Goal: Information Seeking & Learning: Learn about a topic

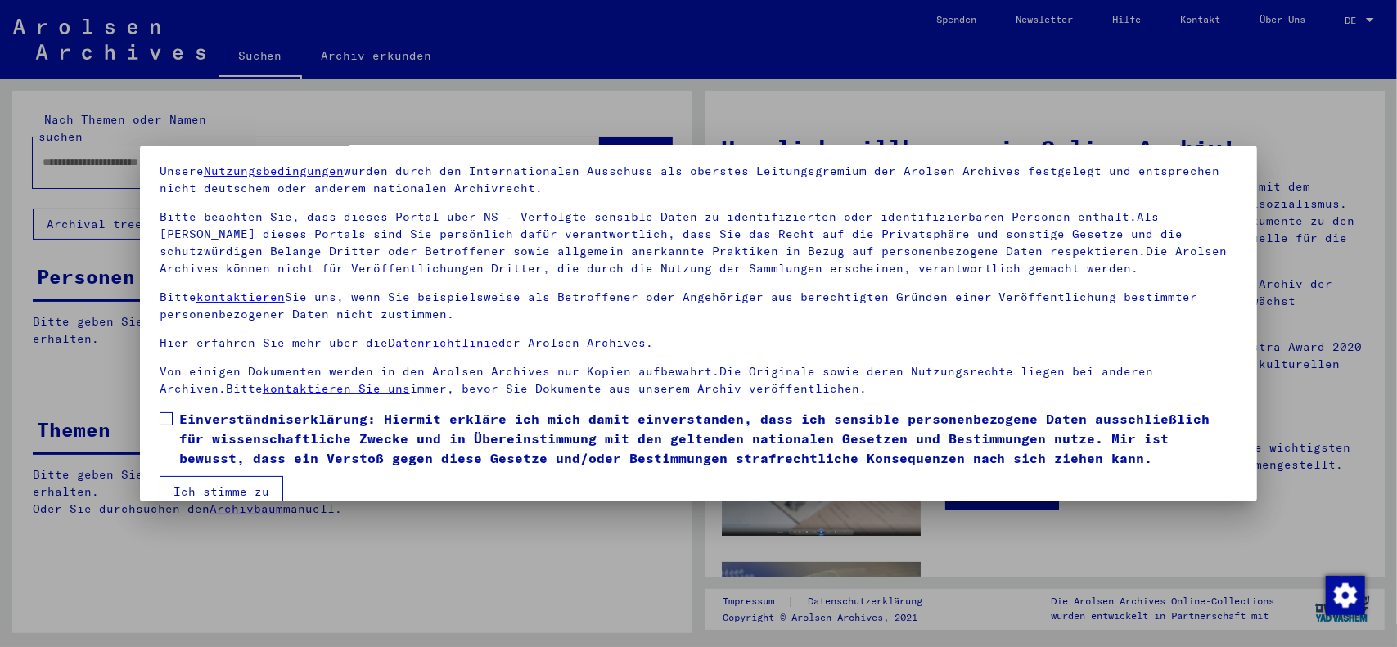
scroll to position [81, 0]
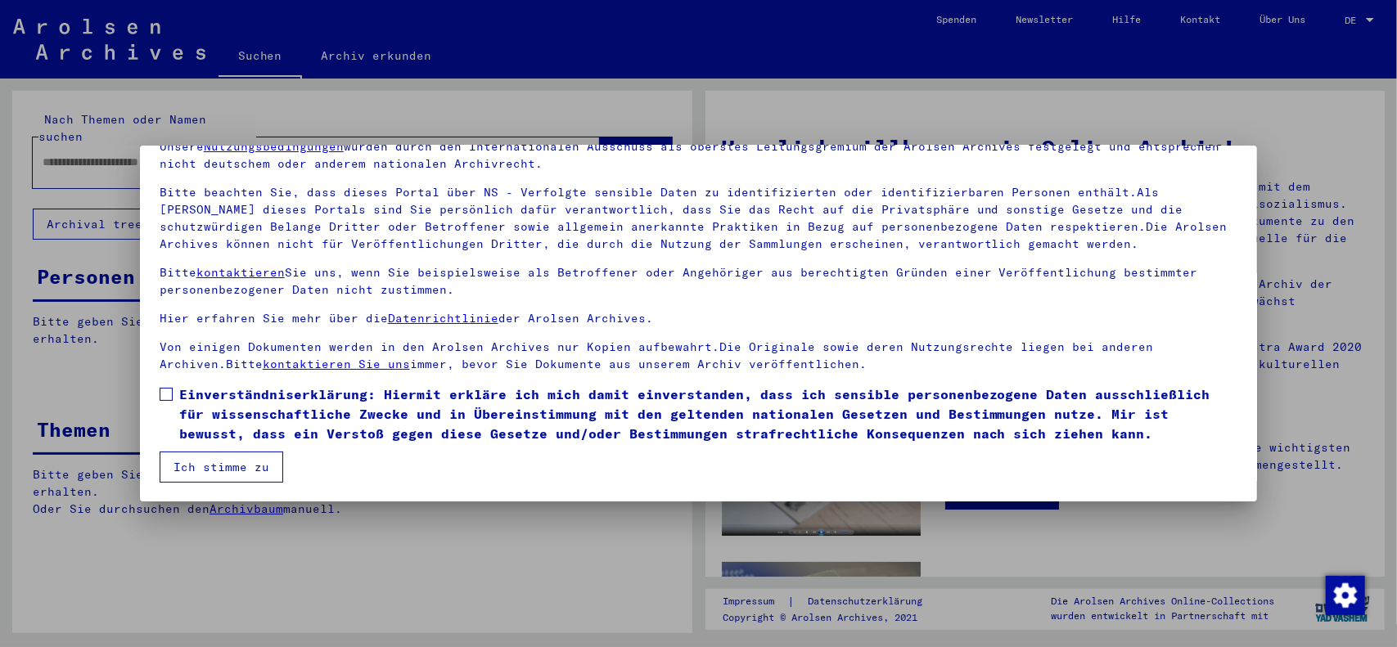
drag, startPoint x: 165, startPoint y: 394, endPoint x: 164, endPoint y: 402, distance: 8.2
click at [165, 395] on span at bounding box center [166, 394] width 13 height 13
click at [250, 466] on button "Ich stimme zu" at bounding box center [222, 467] width 124 height 31
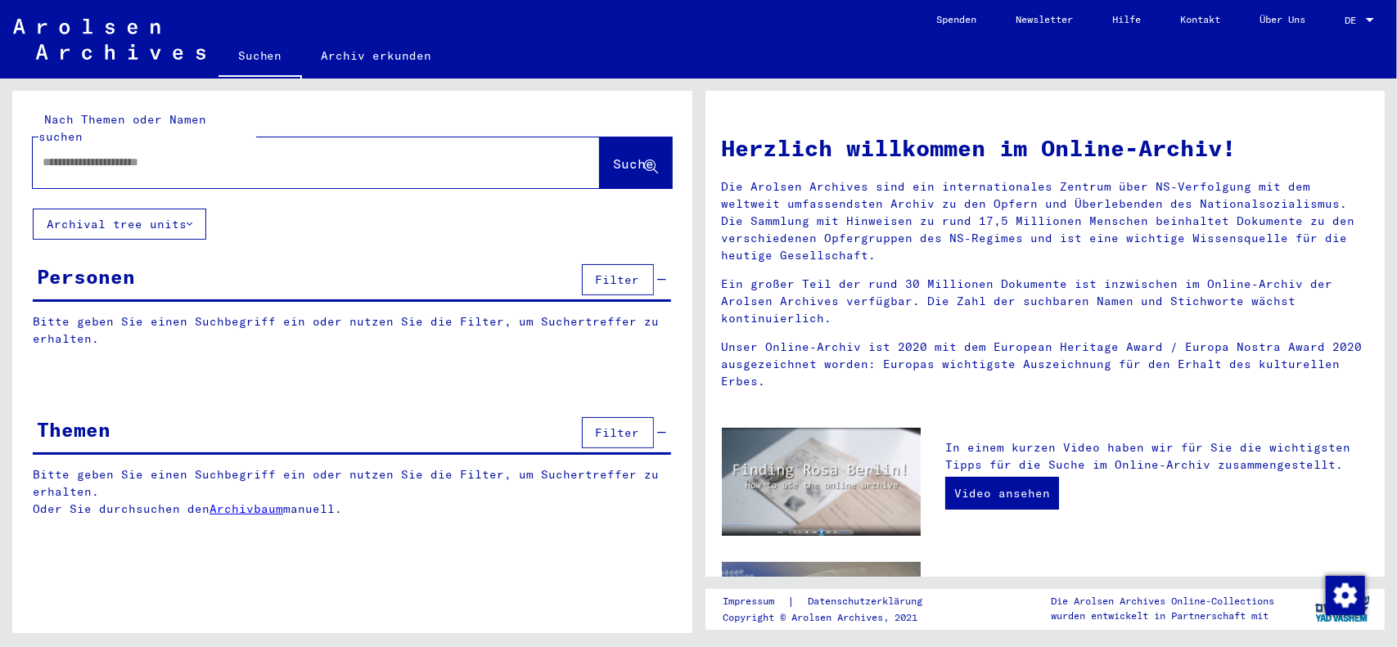
click at [236, 154] on input "text" at bounding box center [297, 162] width 508 height 17
type input "********"
click at [615, 137] on button "Suche" at bounding box center [636, 162] width 72 height 51
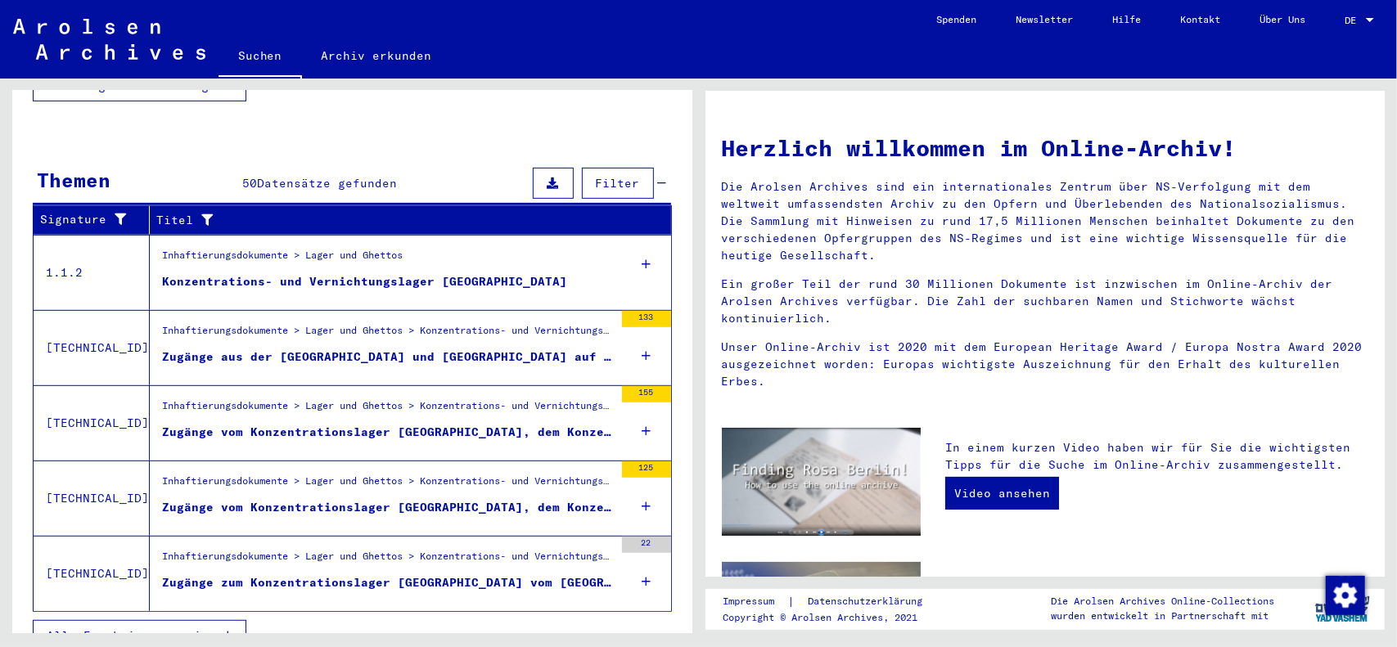
scroll to position [489, 0]
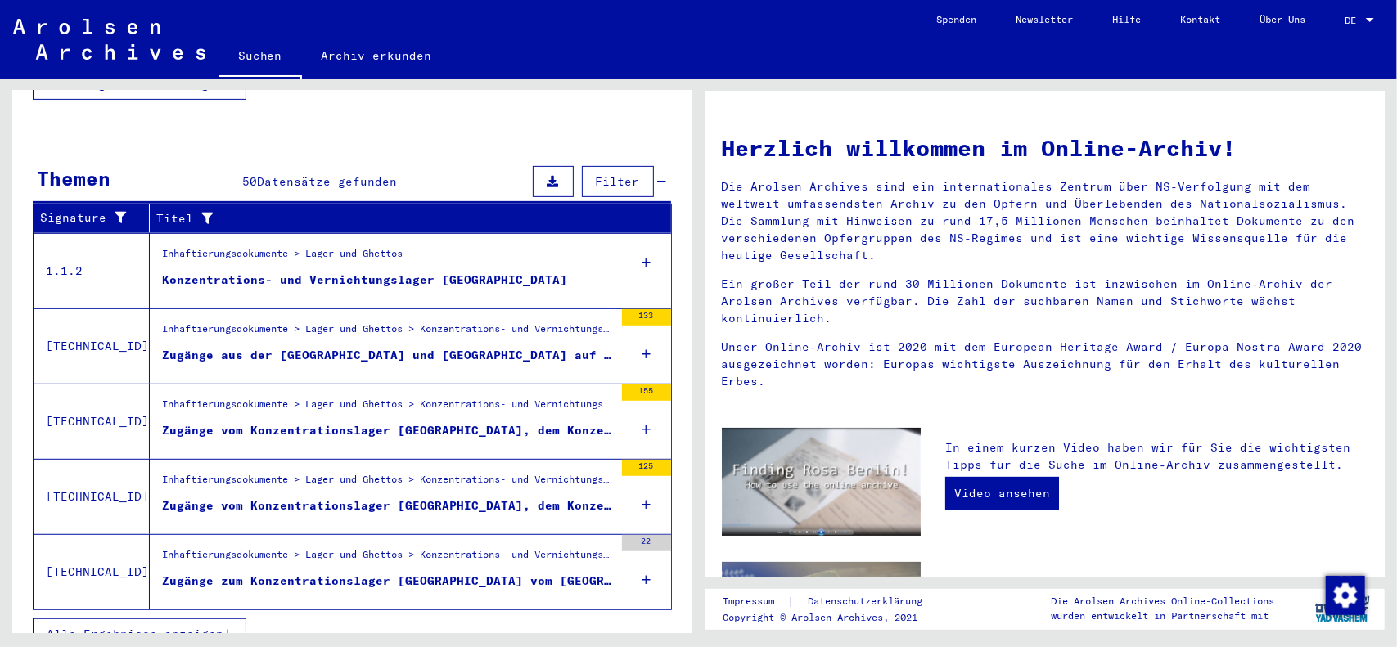
click at [299, 347] on div "Zugänge aus der [GEOGRAPHIC_DATA] und [GEOGRAPHIC_DATA] auf Anordnung durch das…" at bounding box center [388, 355] width 452 height 17
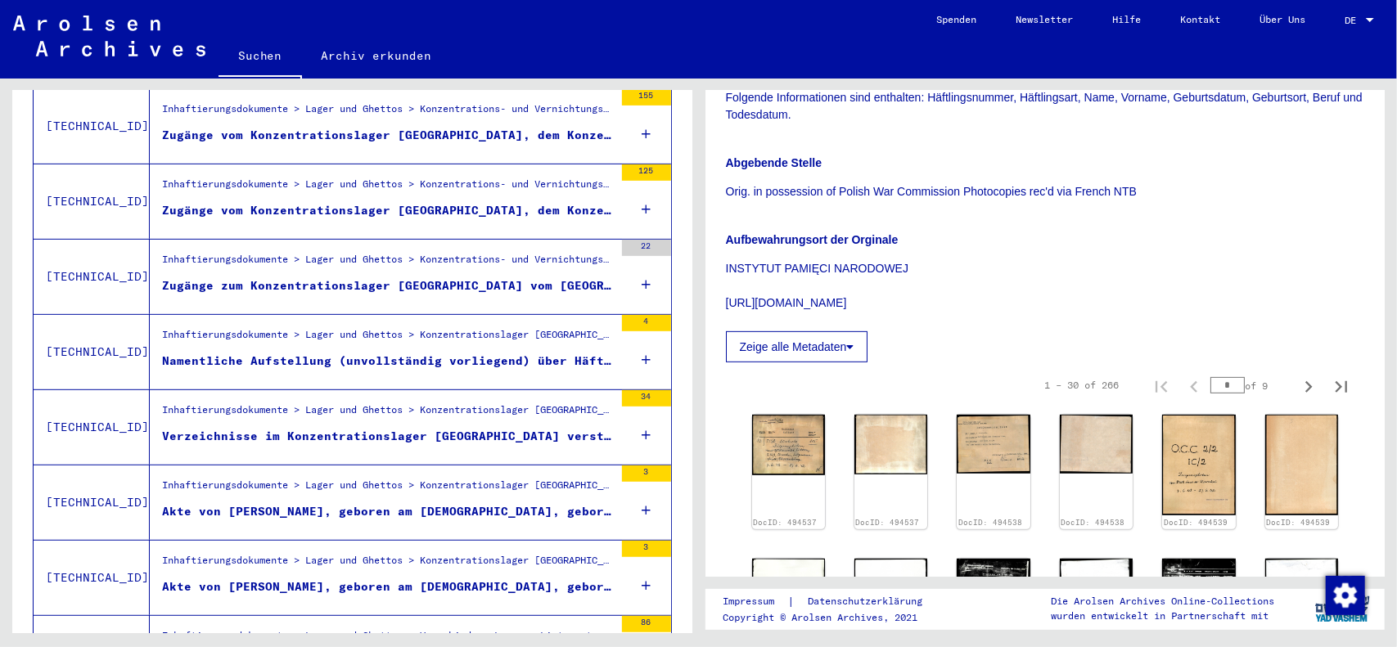
scroll to position [409, 0]
click at [801, 439] on img at bounding box center [787, 442] width 77 height 63
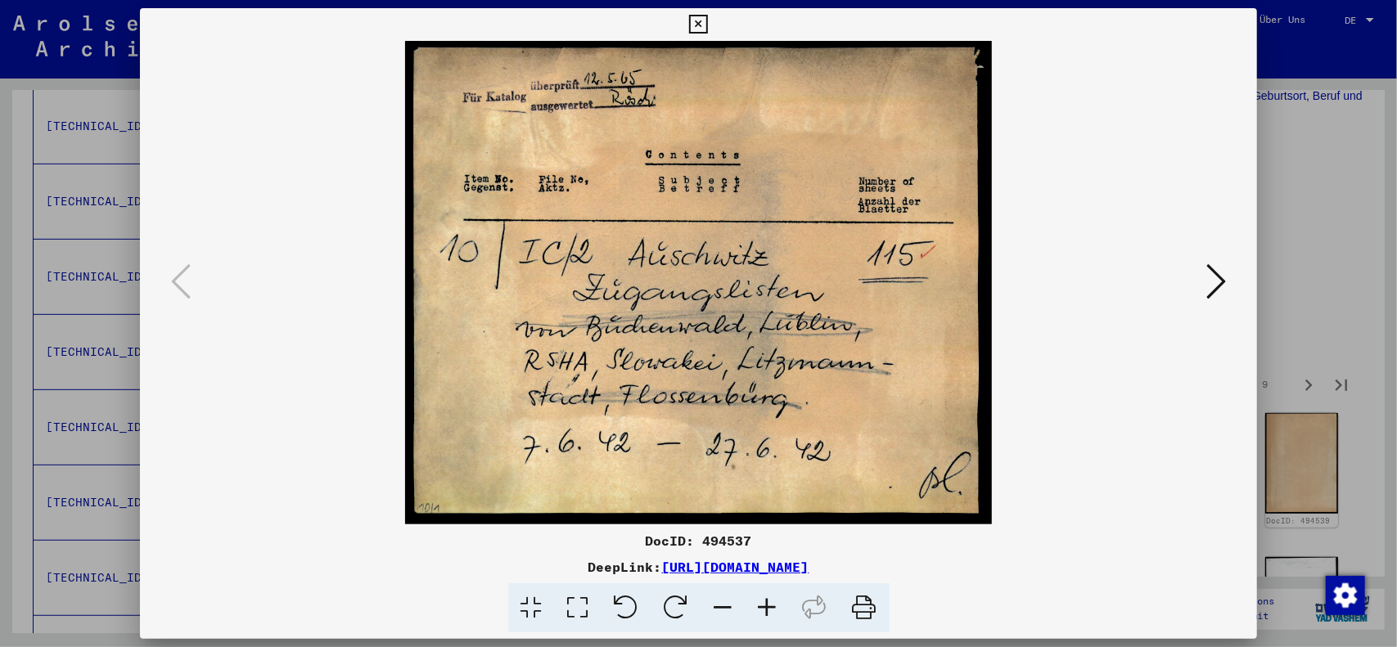
click at [1218, 285] on icon at bounding box center [1216, 281] width 20 height 39
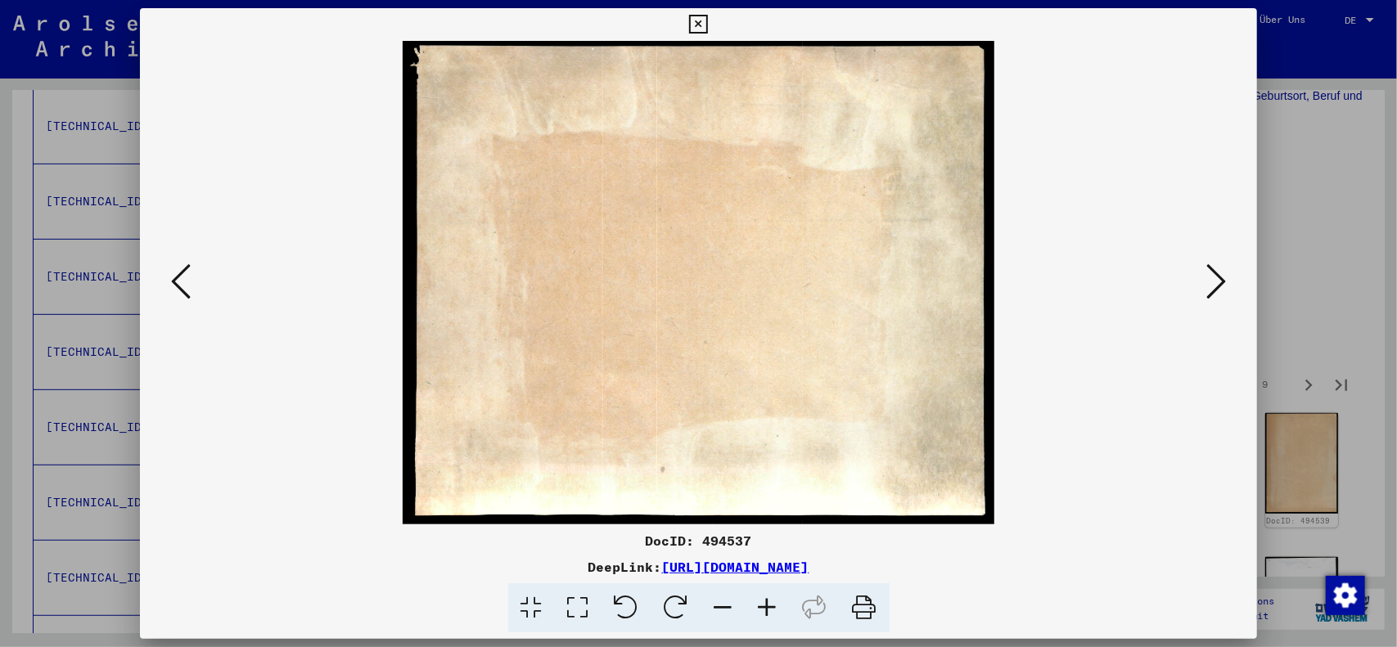
click at [1218, 285] on icon at bounding box center [1216, 281] width 20 height 39
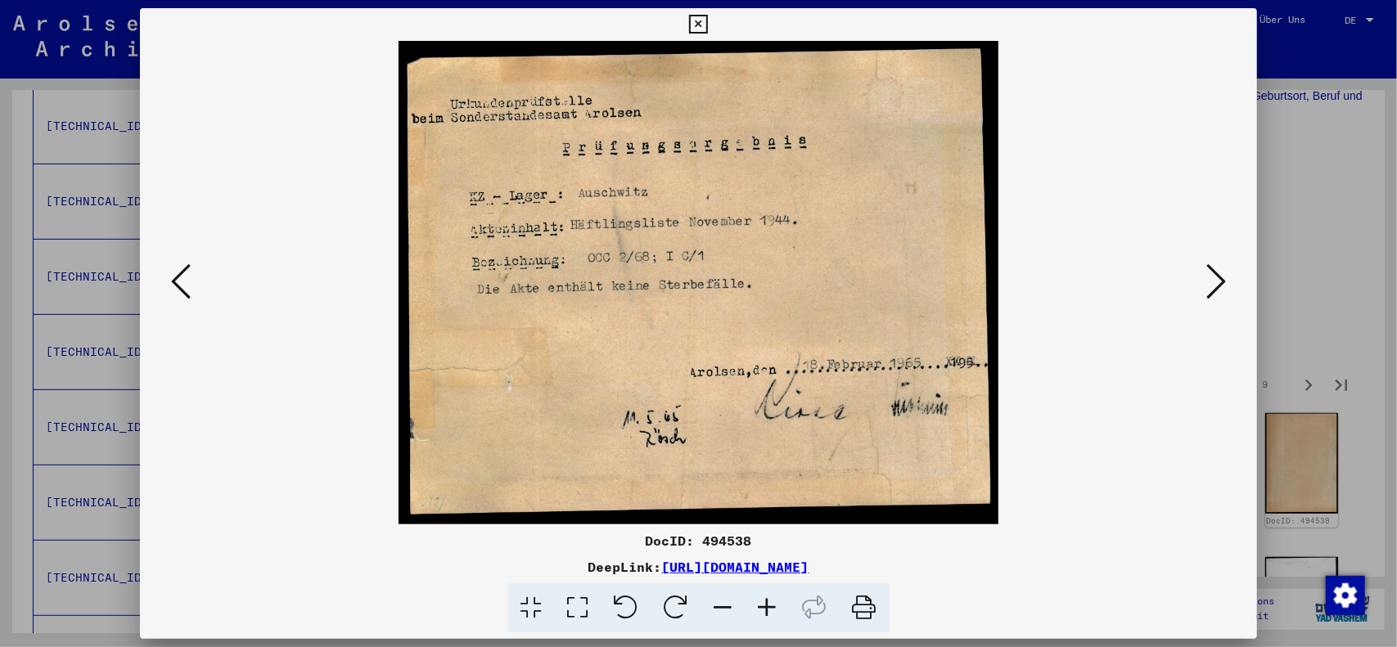
click at [1218, 288] on icon at bounding box center [1216, 281] width 20 height 39
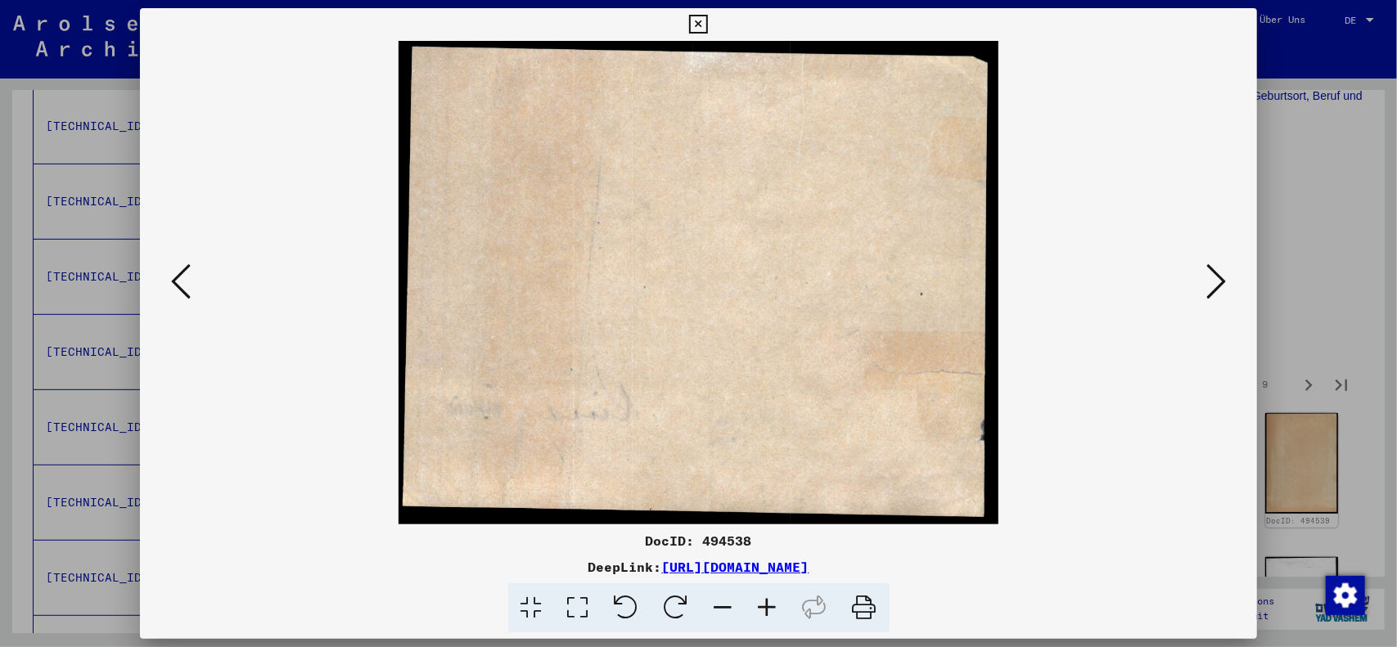
click at [1218, 288] on icon at bounding box center [1216, 281] width 20 height 39
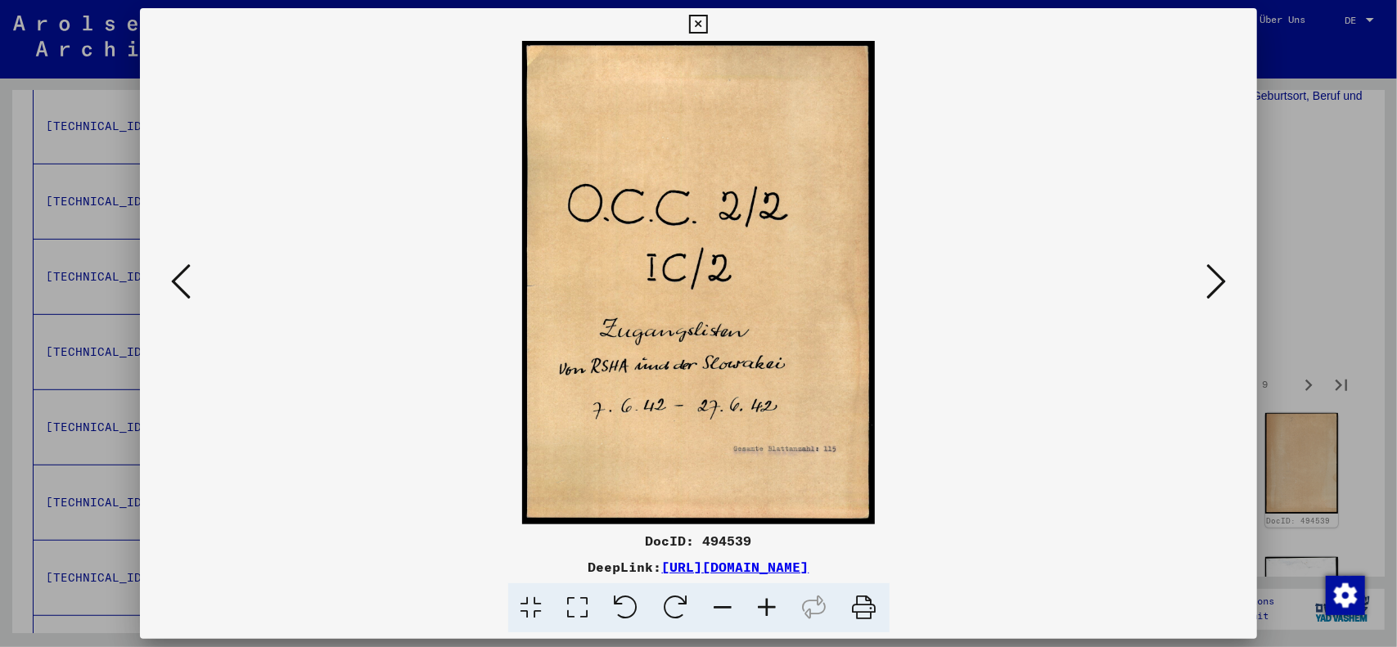
click at [1218, 288] on icon at bounding box center [1216, 281] width 20 height 39
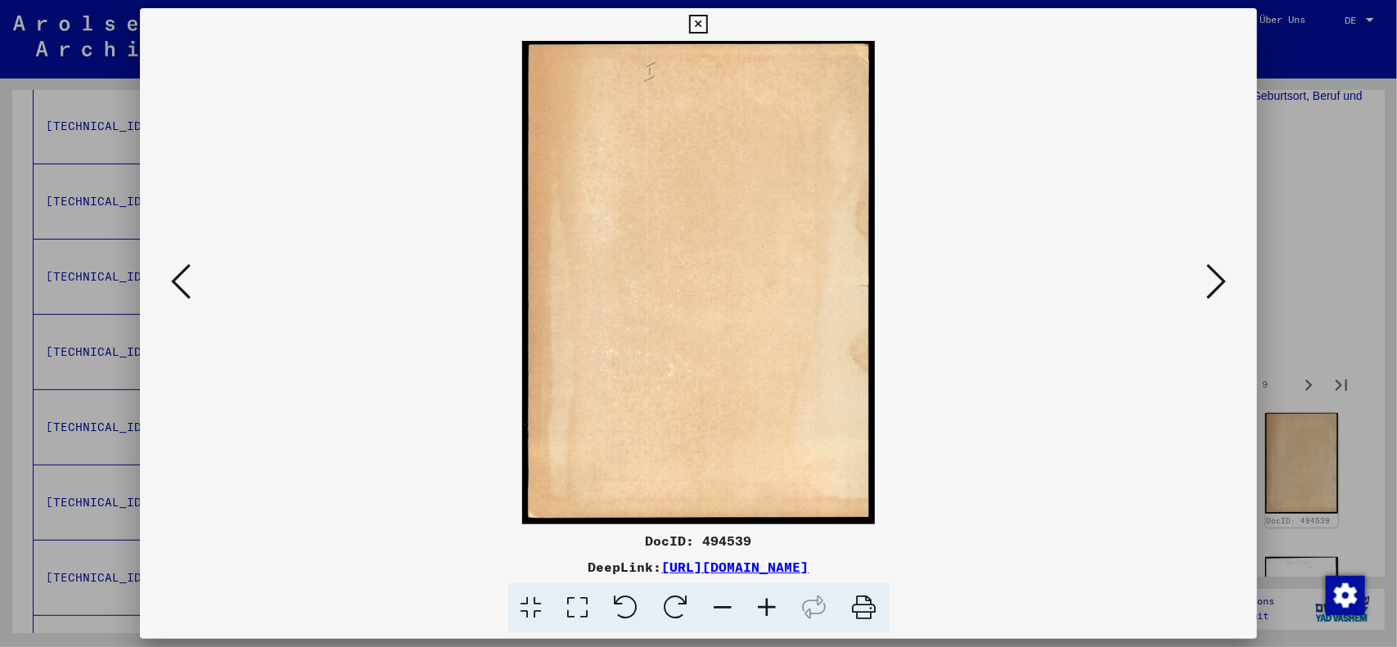
click at [1218, 288] on icon at bounding box center [1216, 281] width 20 height 39
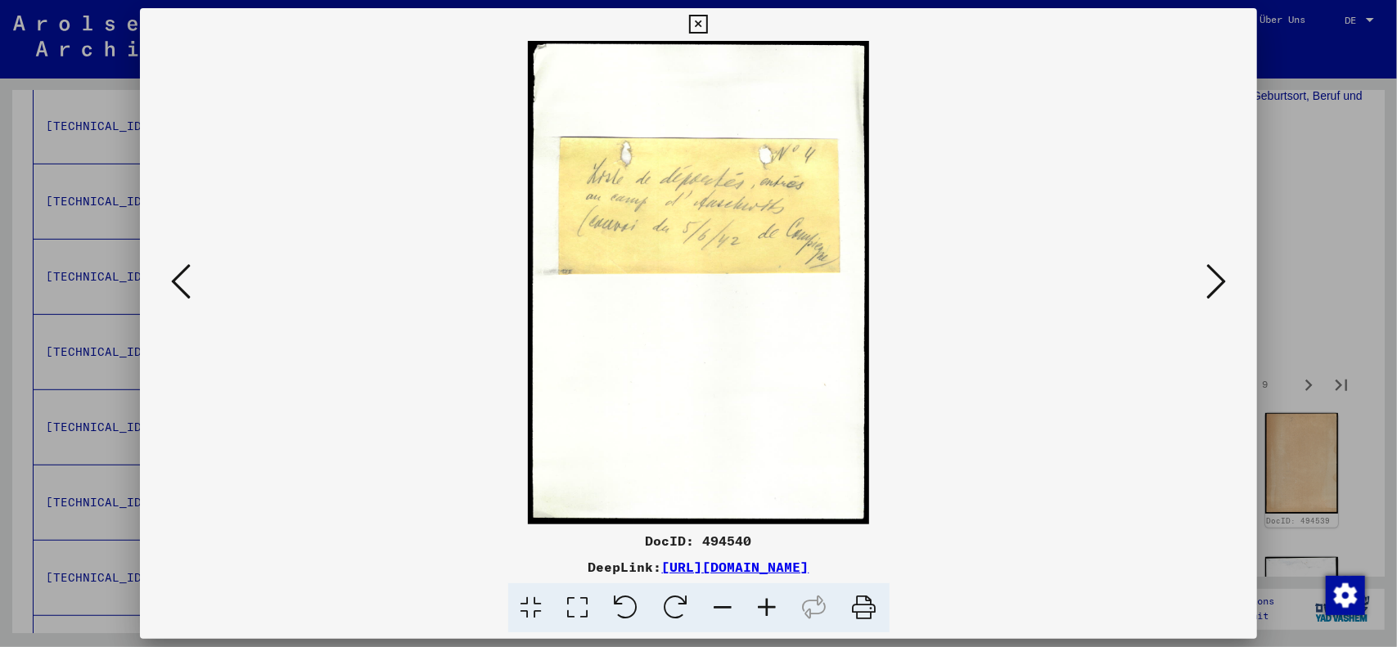
click at [1217, 289] on icon at bounding box center [1216, 281] width 20 height 39
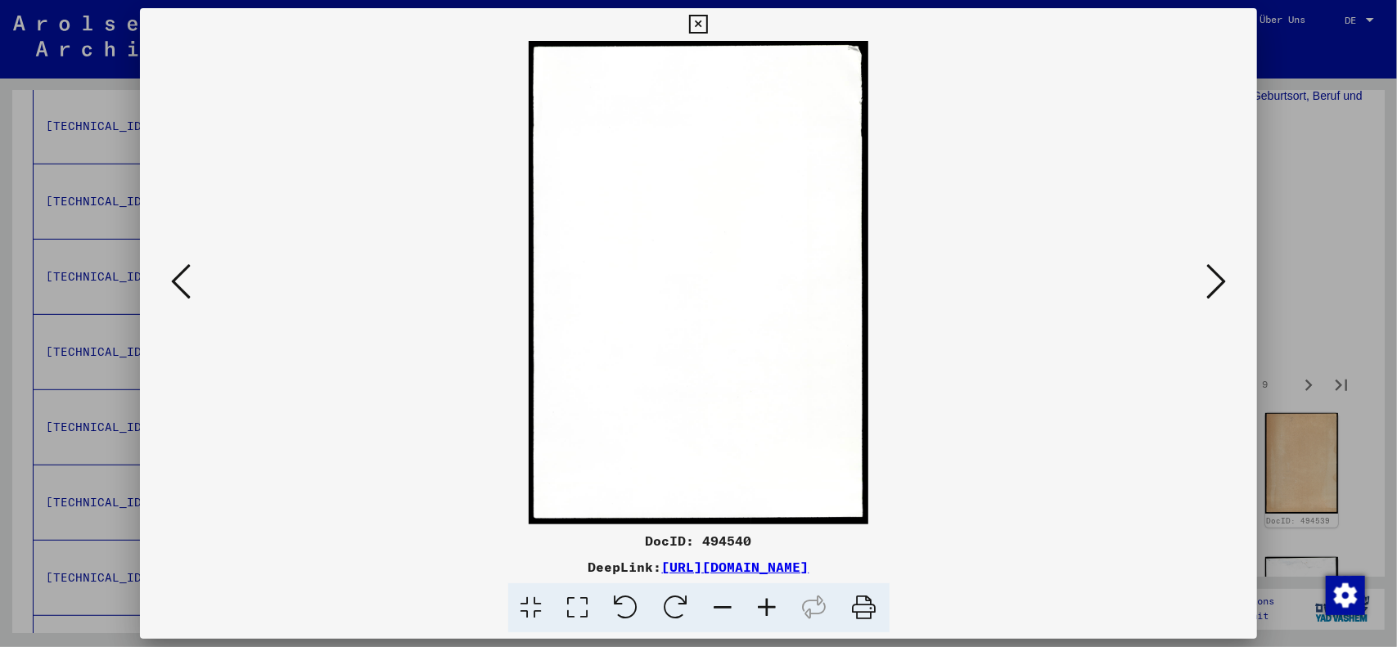
click at [1217, 289] on icon at bounding box center [1216, 281] width 20 height 39
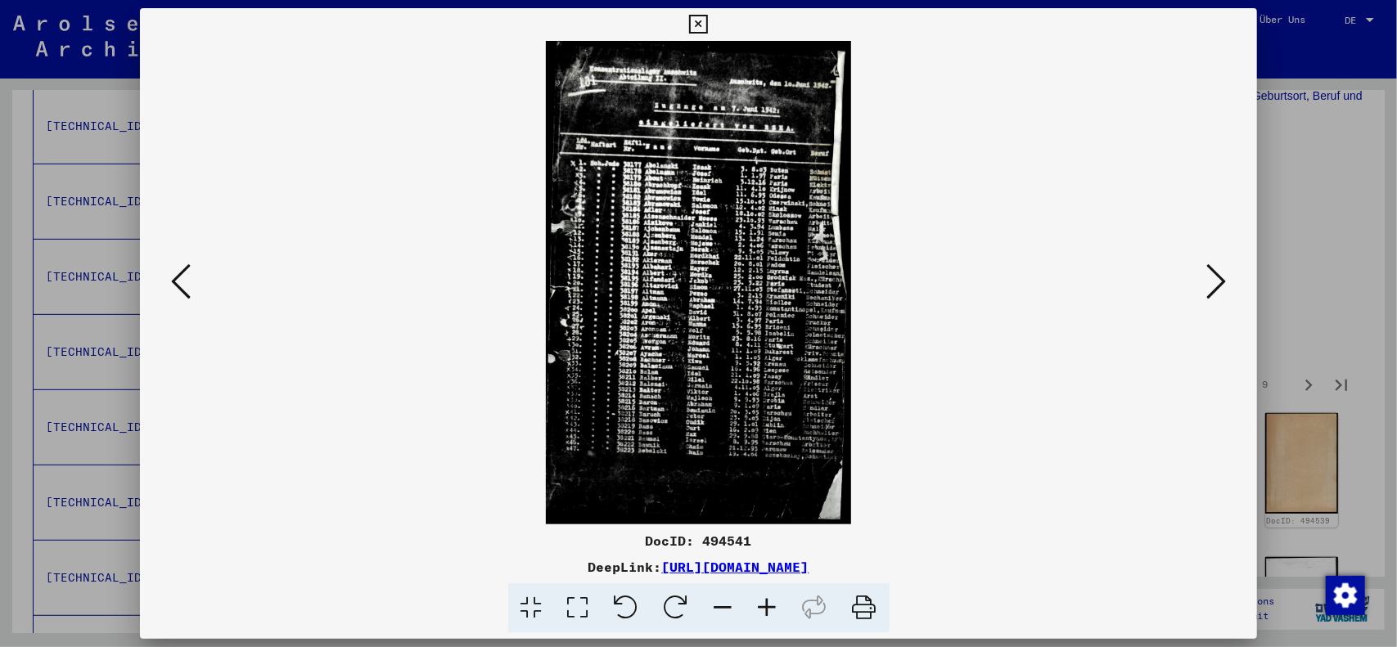
click at [1217, 290] on icon at bounding box center [1216, 281] width 20 height 39
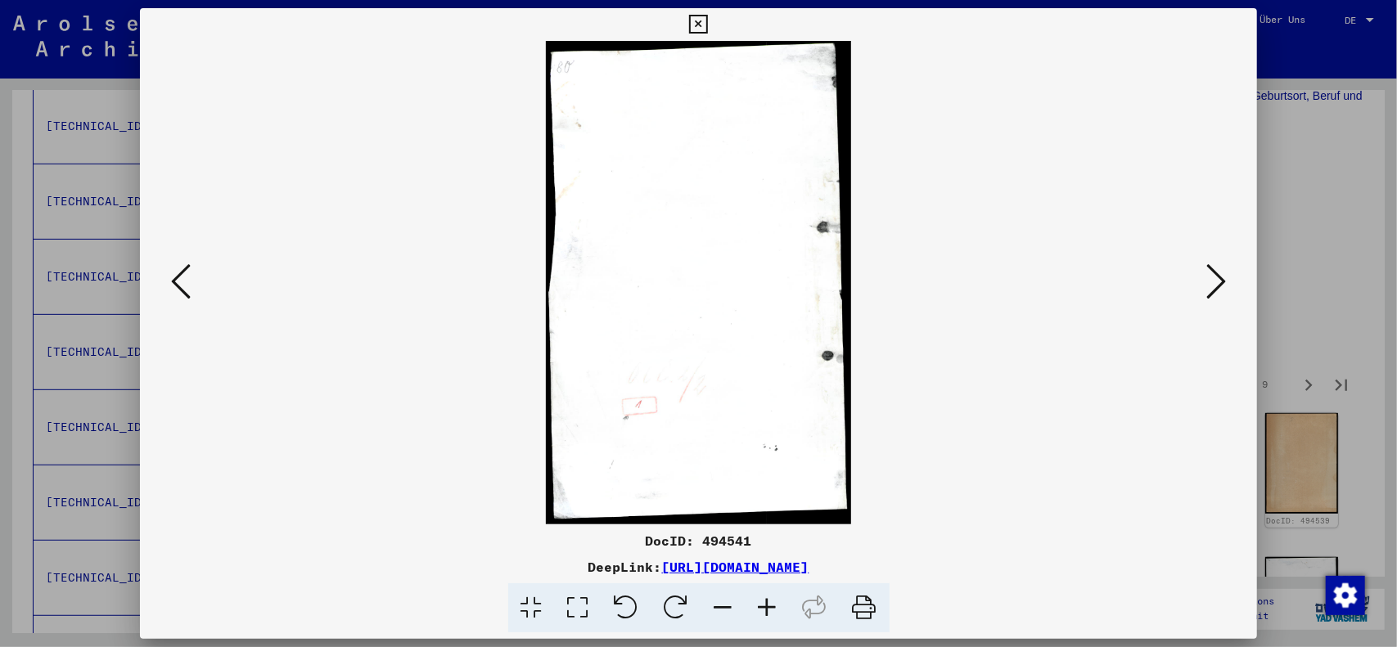
click at [1217, 290] on icon at bounding box center [1216, 281] width 20 height 39
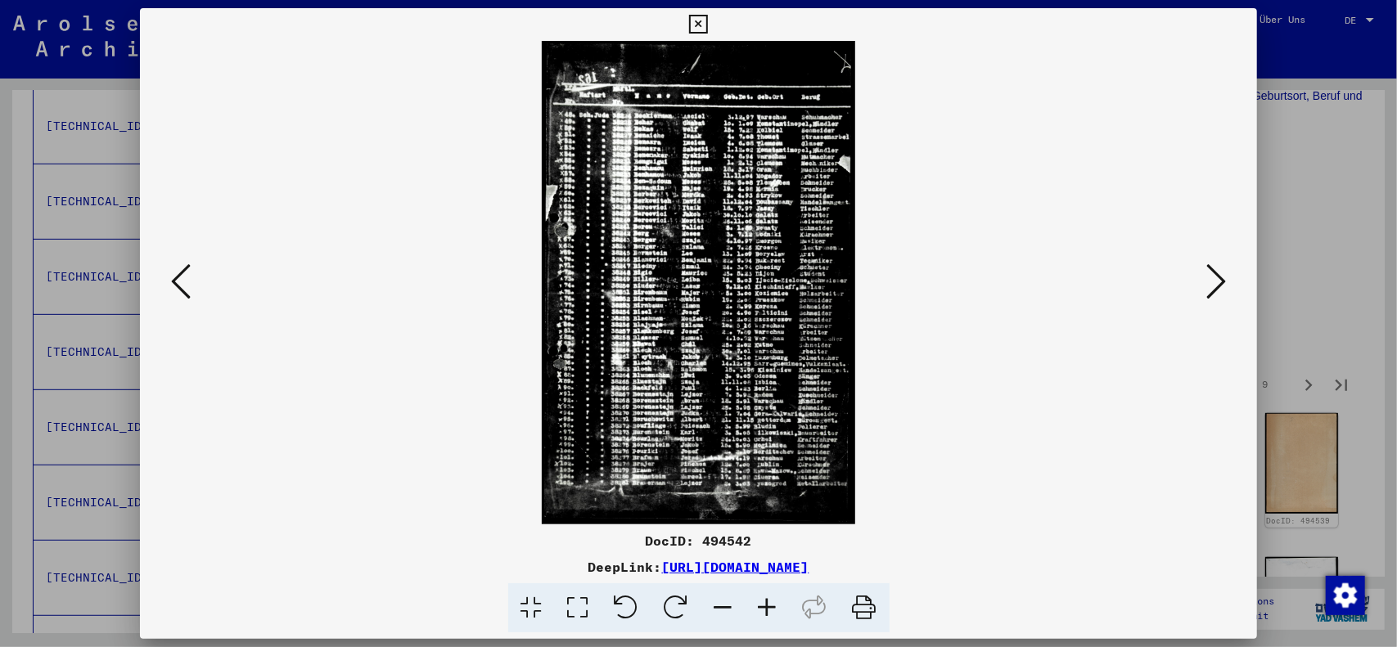
click at [691, 25] on icon at bounding box center [698, 25] width 19 height 20
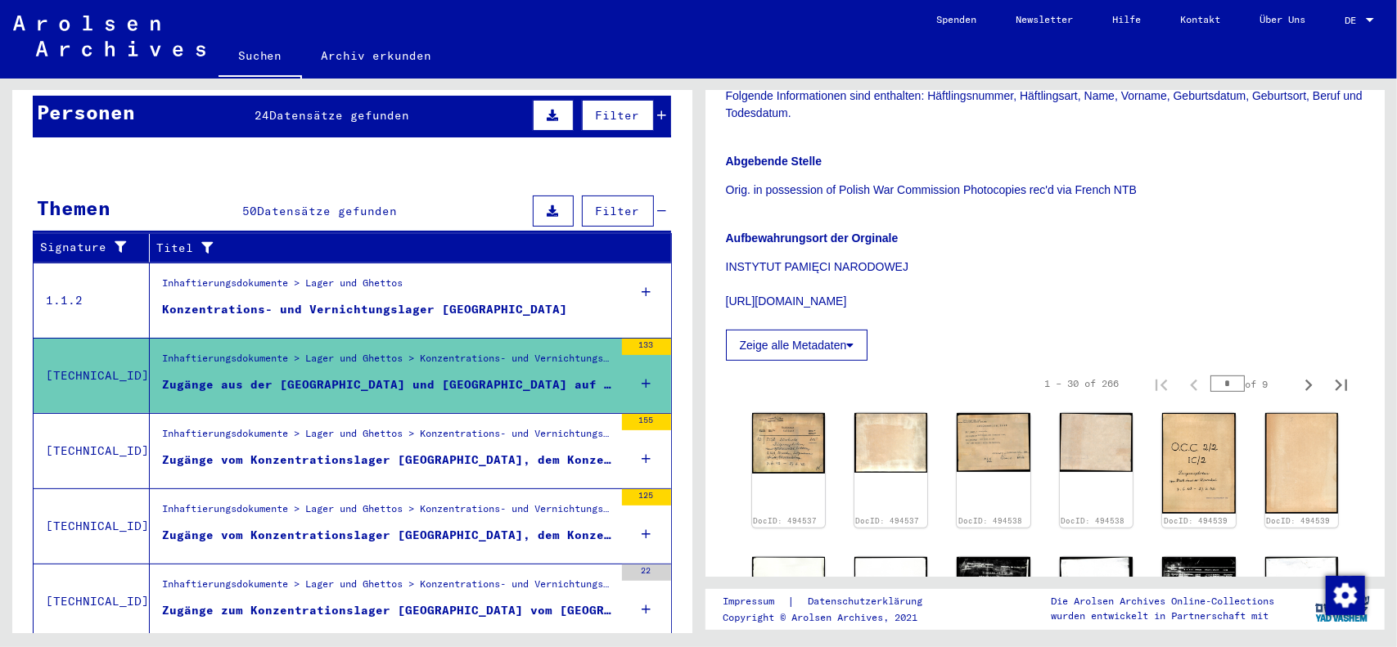
scroll to position [162, 0]
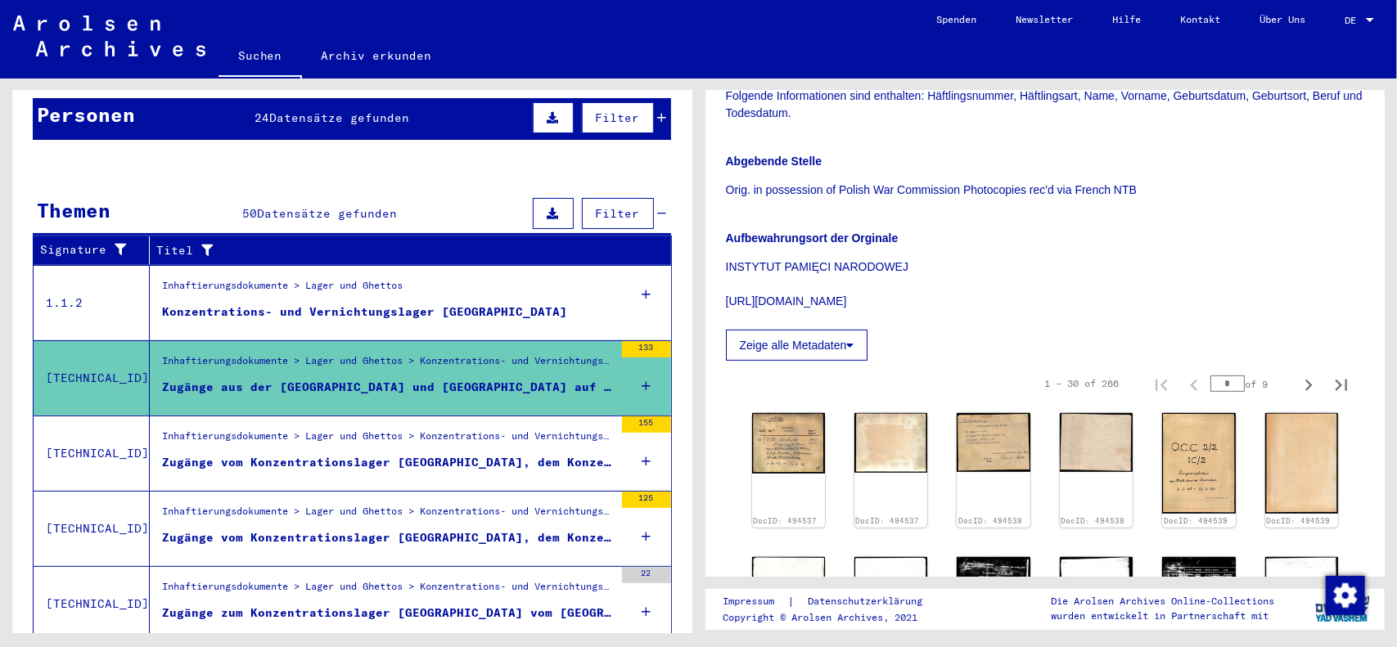
click at [437, 454] on div "Zugänge vom Konzentrationslager [GEOGRAPHIC_DATA], dem Konzentrationslager [GEO…" at bounding box center [388, 462] width 452 height 17
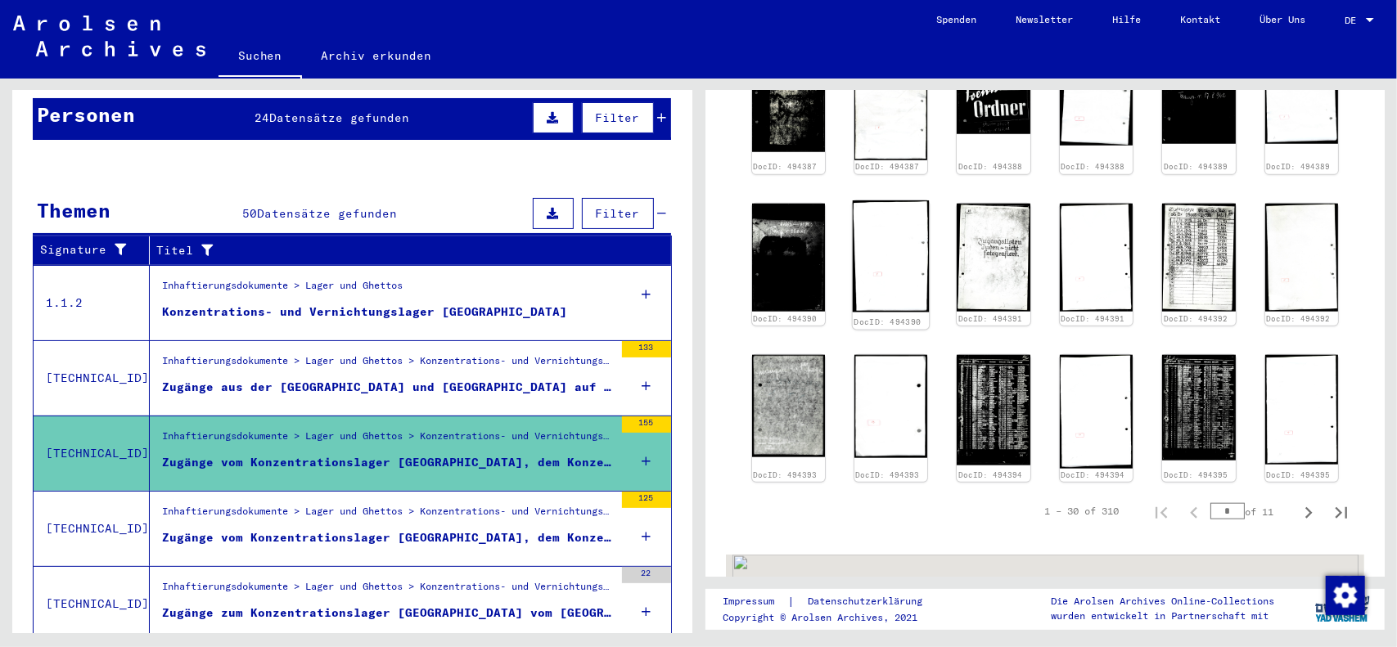
scroll to position [1064, 0]
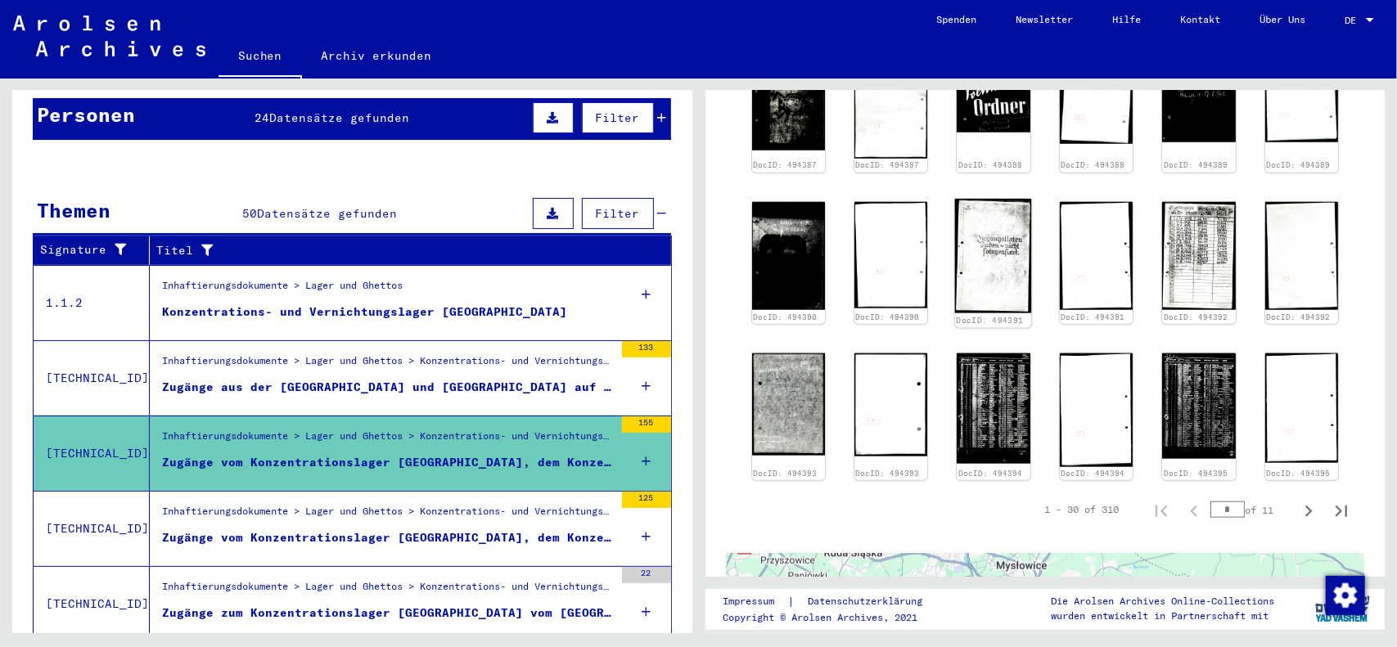
click at [1006, 243] on img at bounding box center [993, 256] width 77 height 115
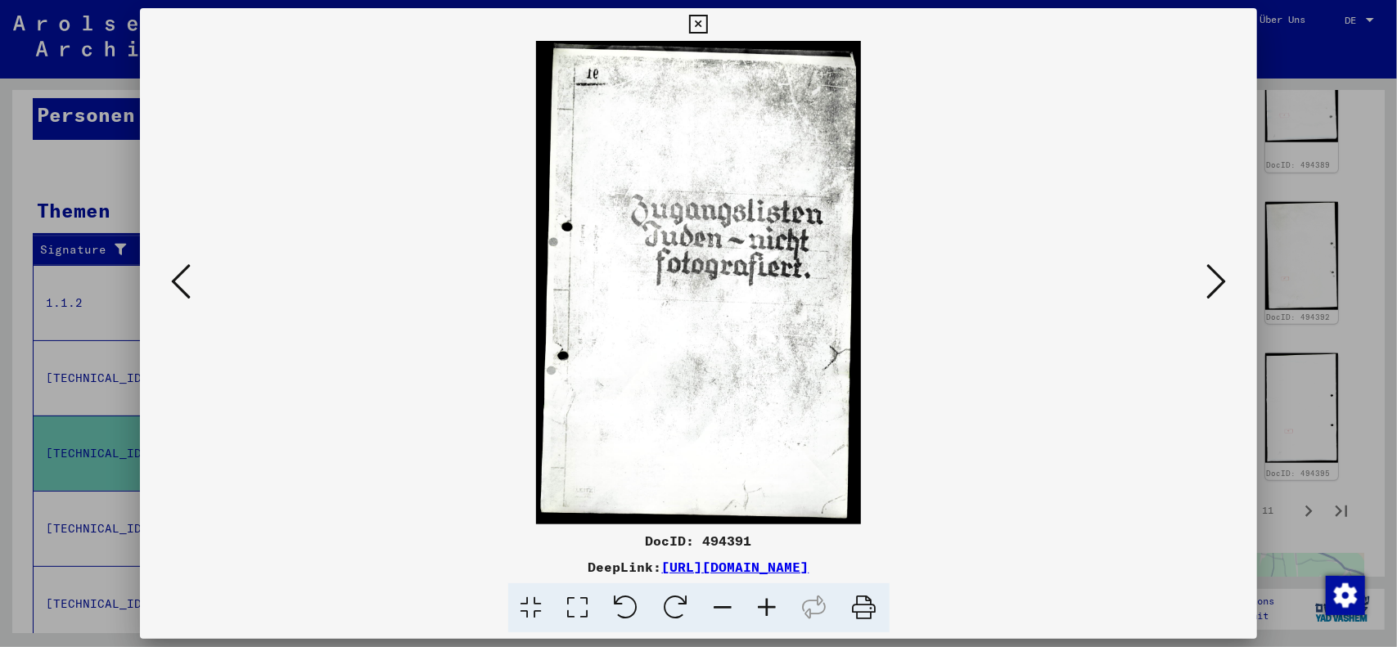
click at [1213, 272] on icon at bounding box center [1216, 281] width 20 height 39
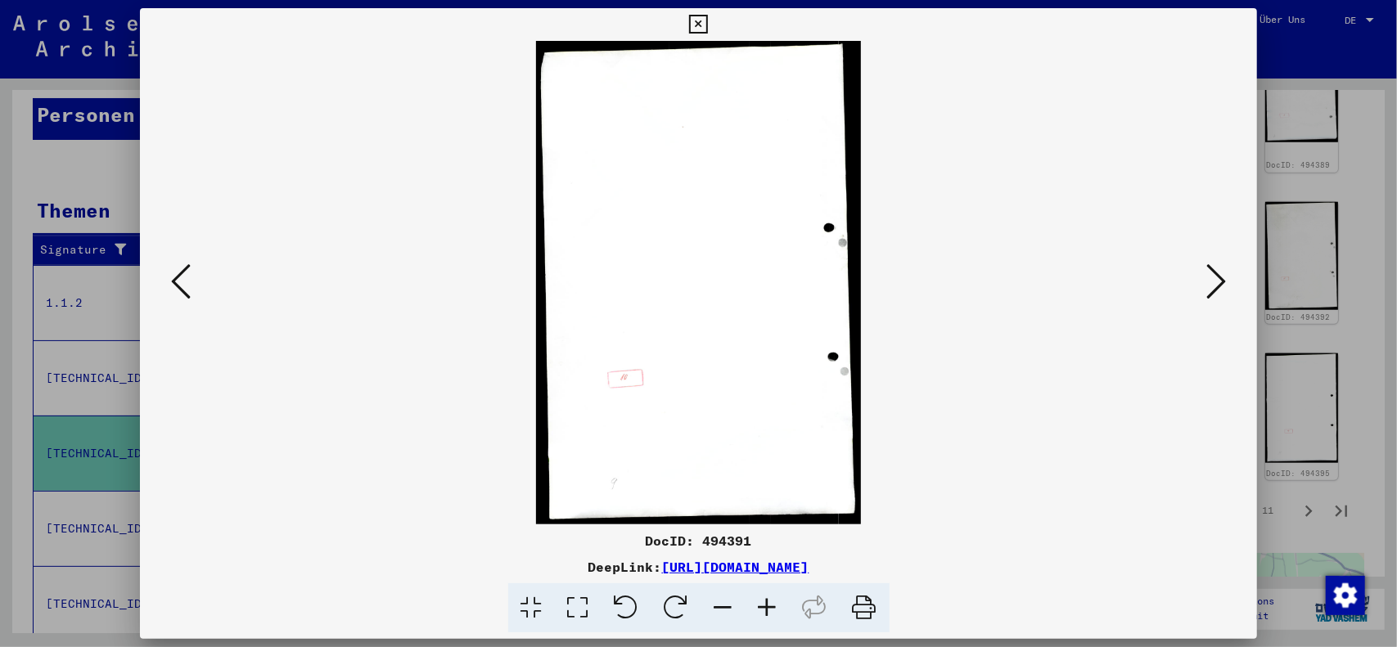
click at [1213, 272] on icon at bounding box center [1216, 281] width 20 height 39
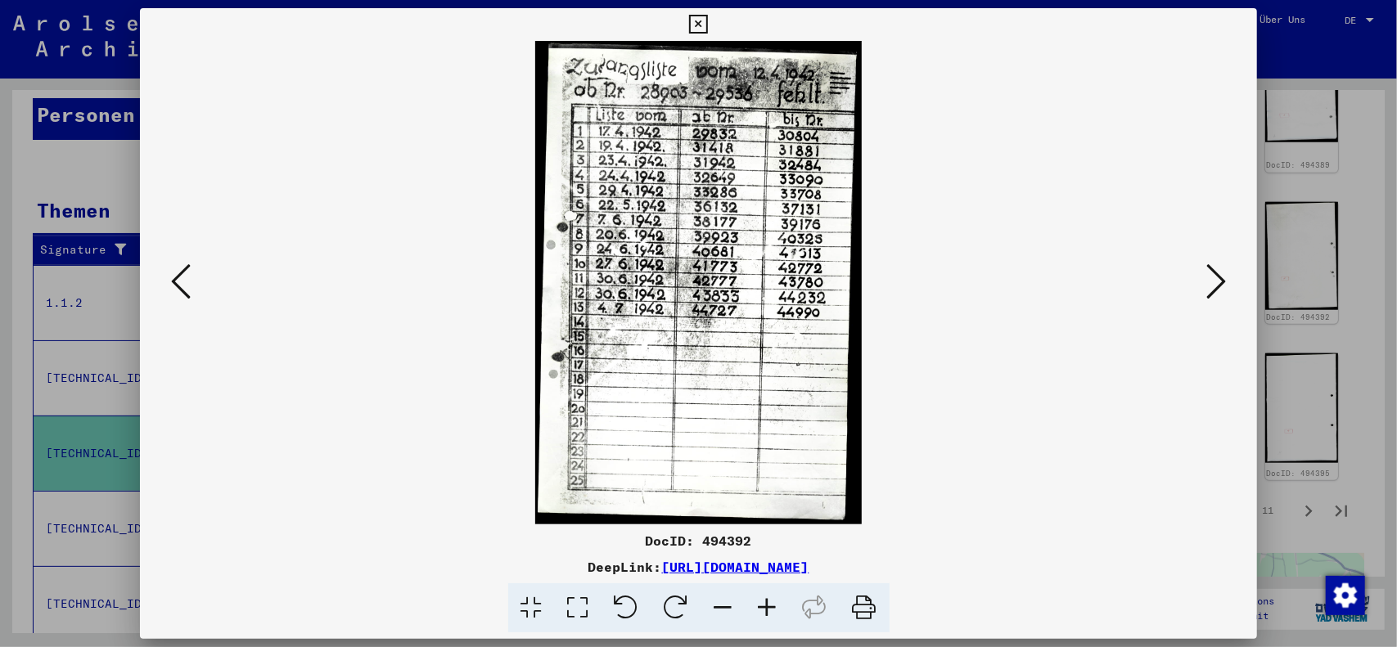
click at [1213, 272] on icon at bounding box center [1216, 281] width 20 height 39
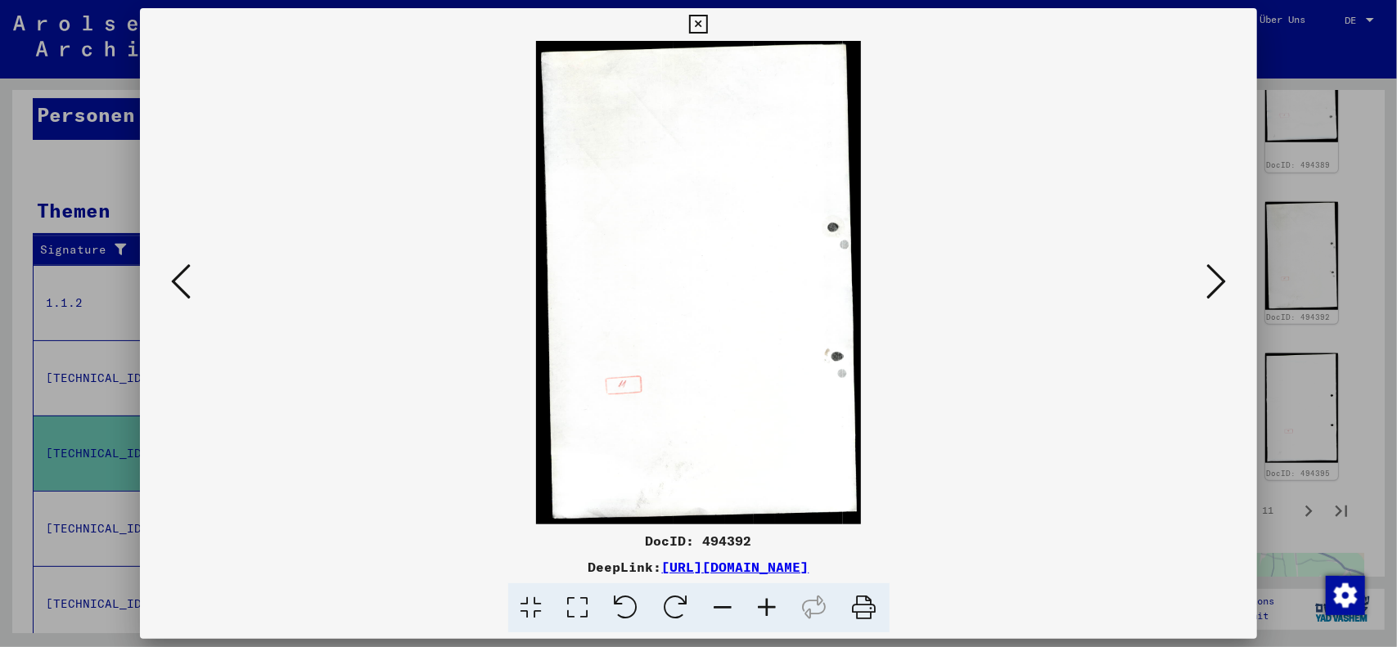
click at [1213, 272] on icon at bounding box center [1216, 281] width 20 height 39
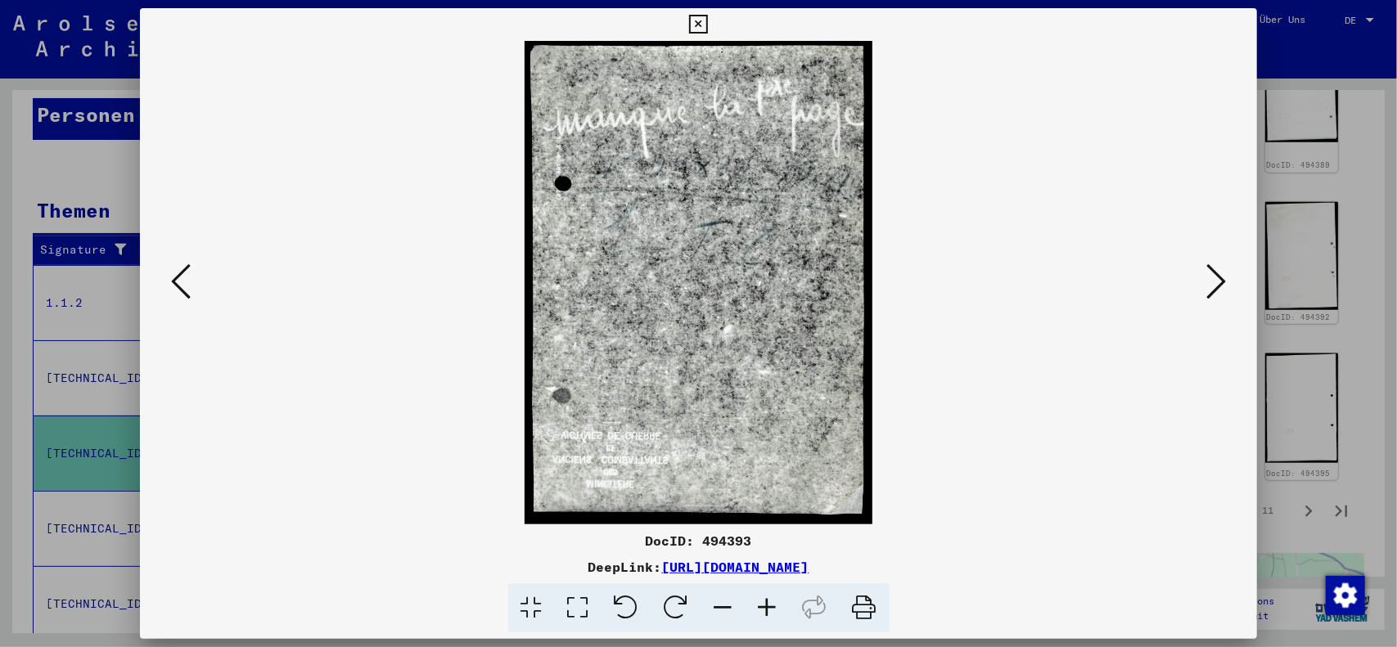
click at [1213, 272] on icon at bounding box center [1216, 281] width 20 height 39
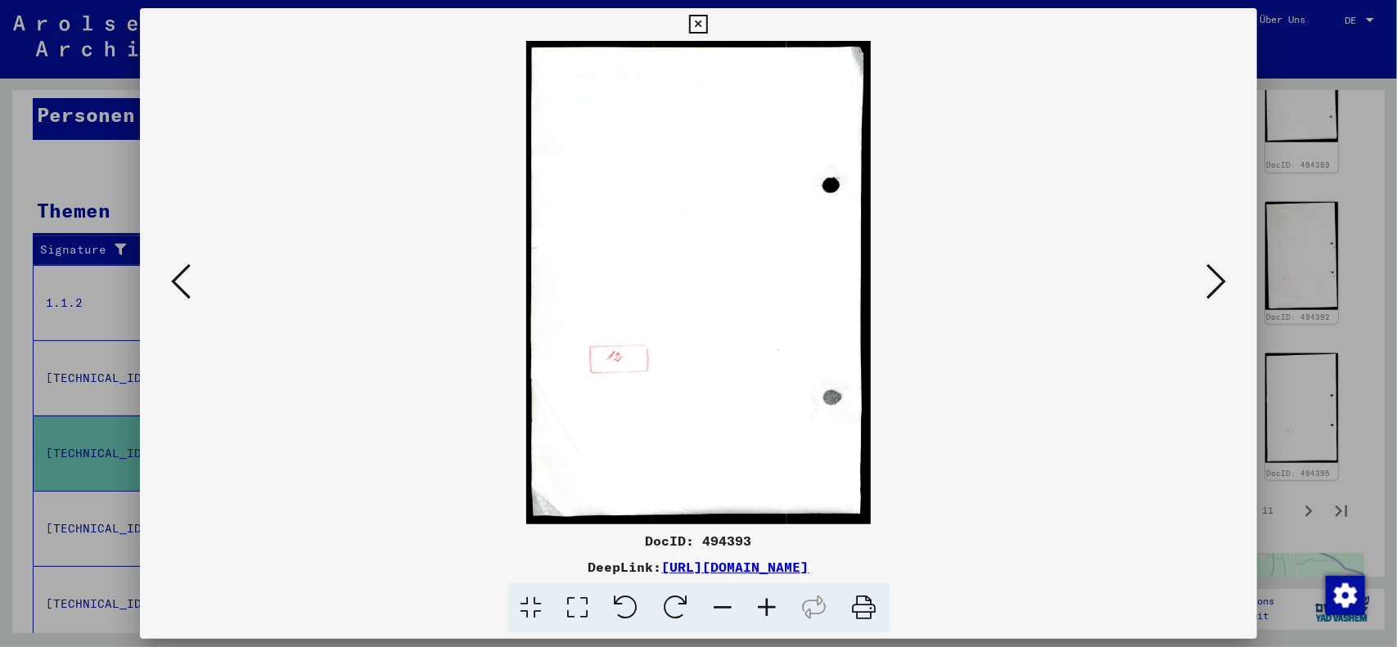
click at [1213, 272] on icon at bounding box center [1216, 281] width 20 height 39
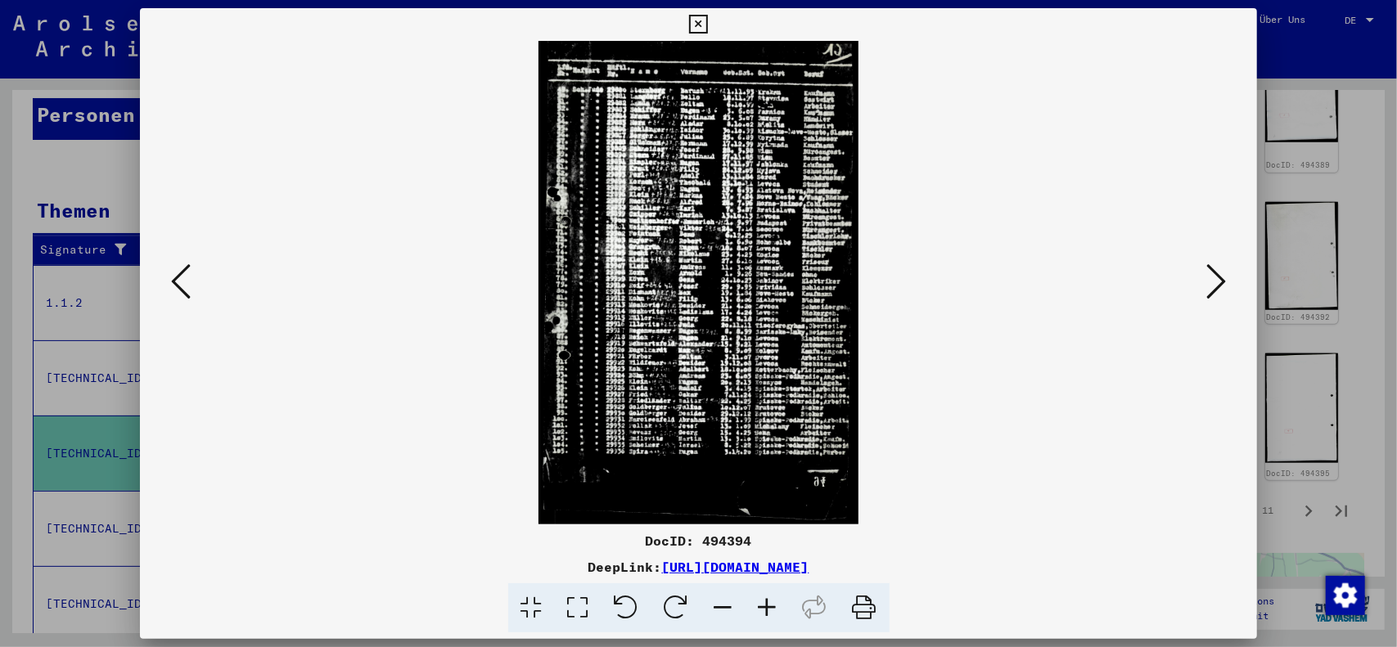
click at [1213, 272] on icon at bounding box center [1216, 281] width 20 height 39
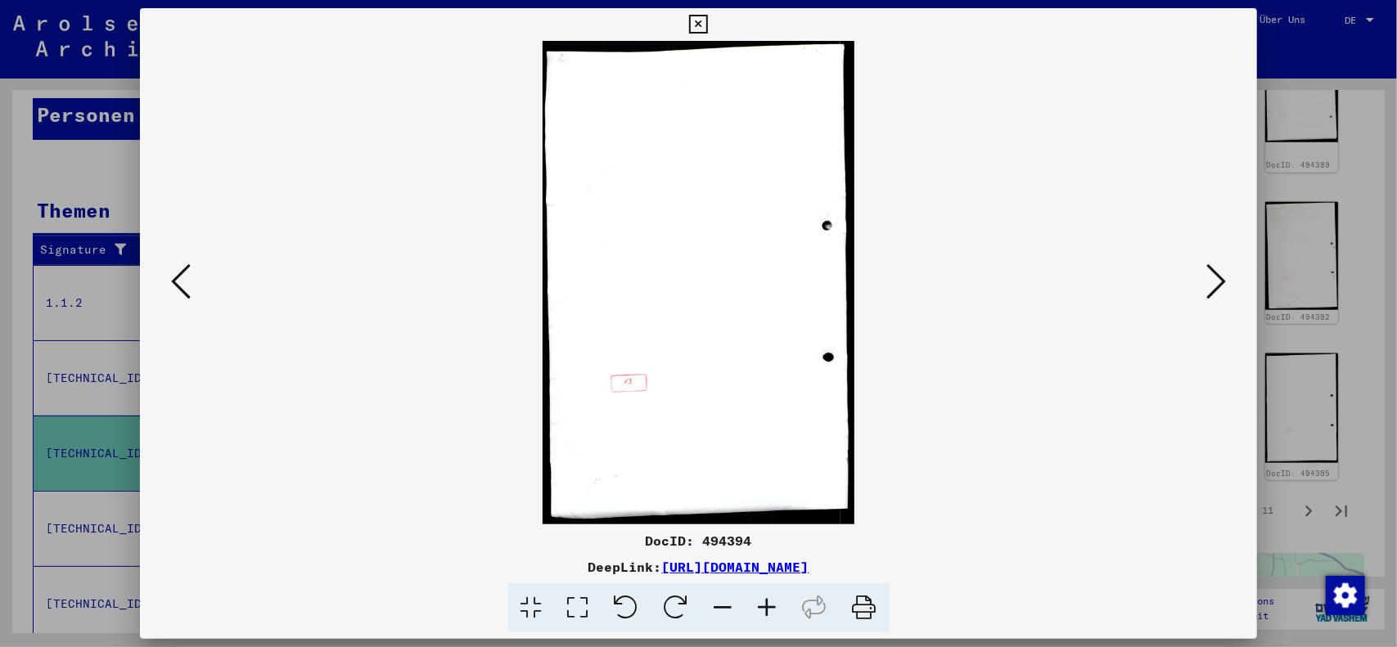
click at [1213, 272] on icon at bounding box center [1216, 281] width 20 height 39
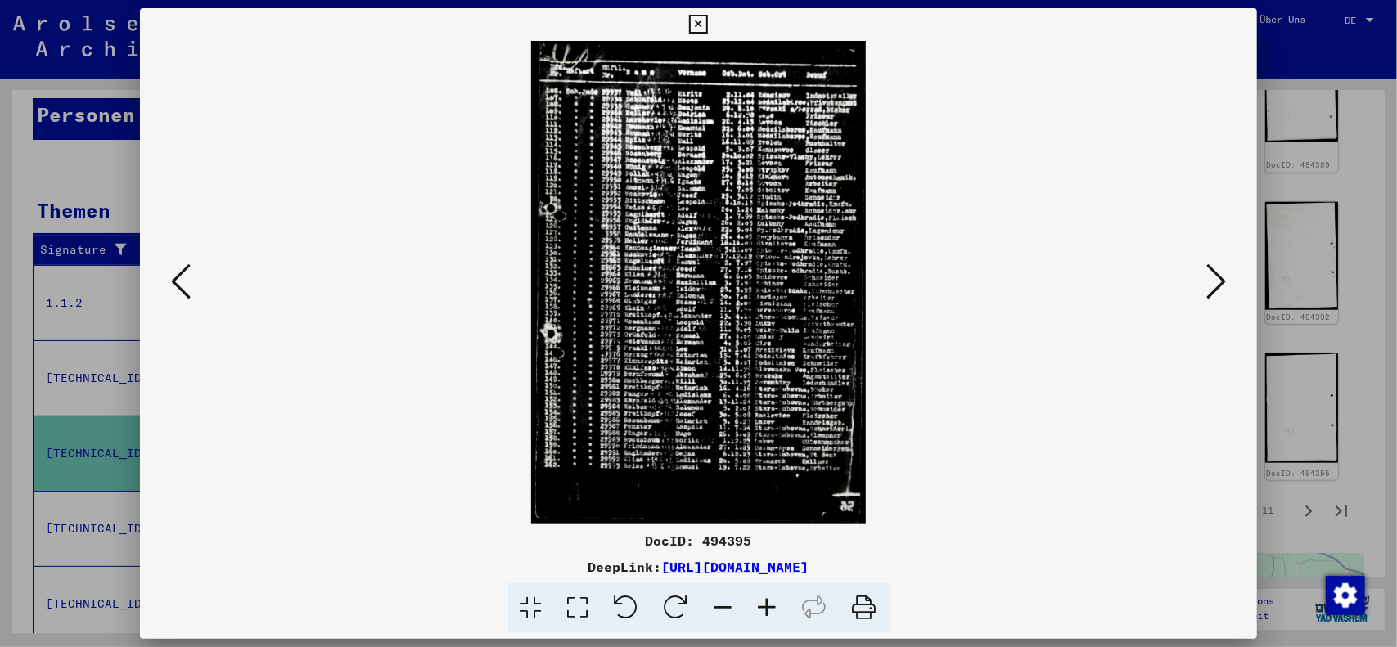
click at [1213, 272] on icon at bounding box center [1216, 281] width 20 height 39
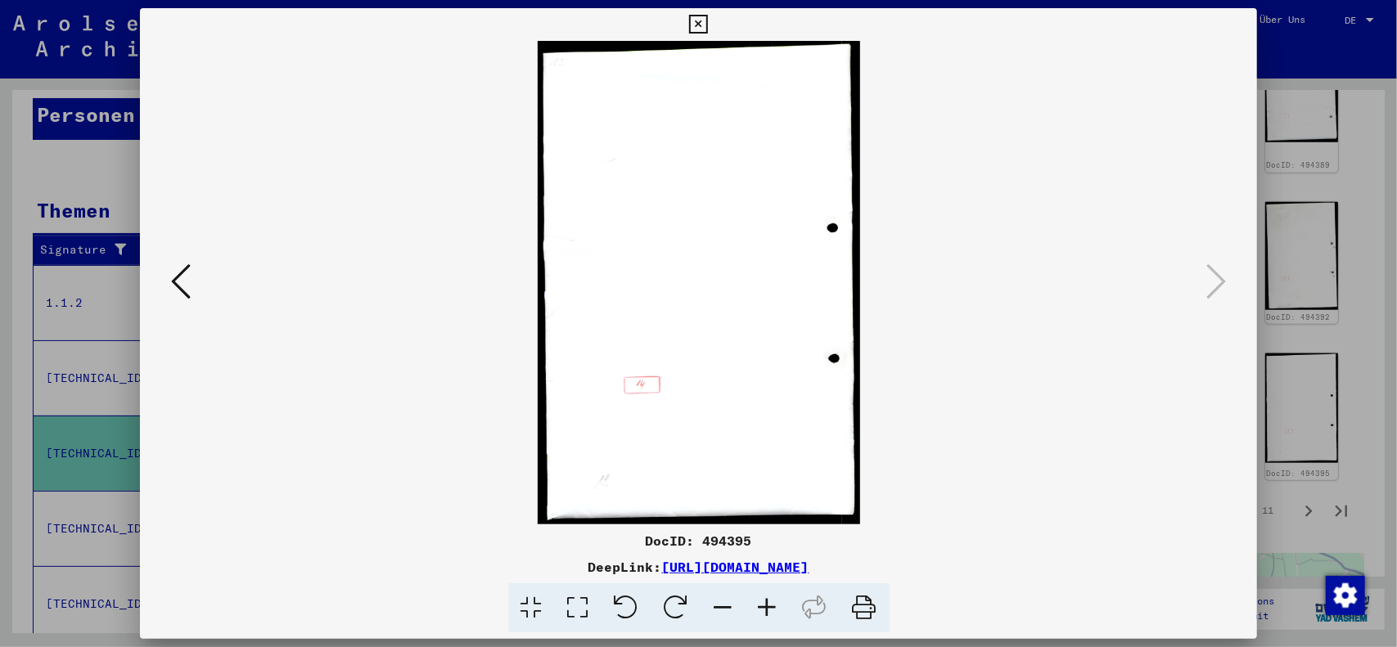
click at [692, 27] on icon at bounding box center [698, 25] width 19 height 20
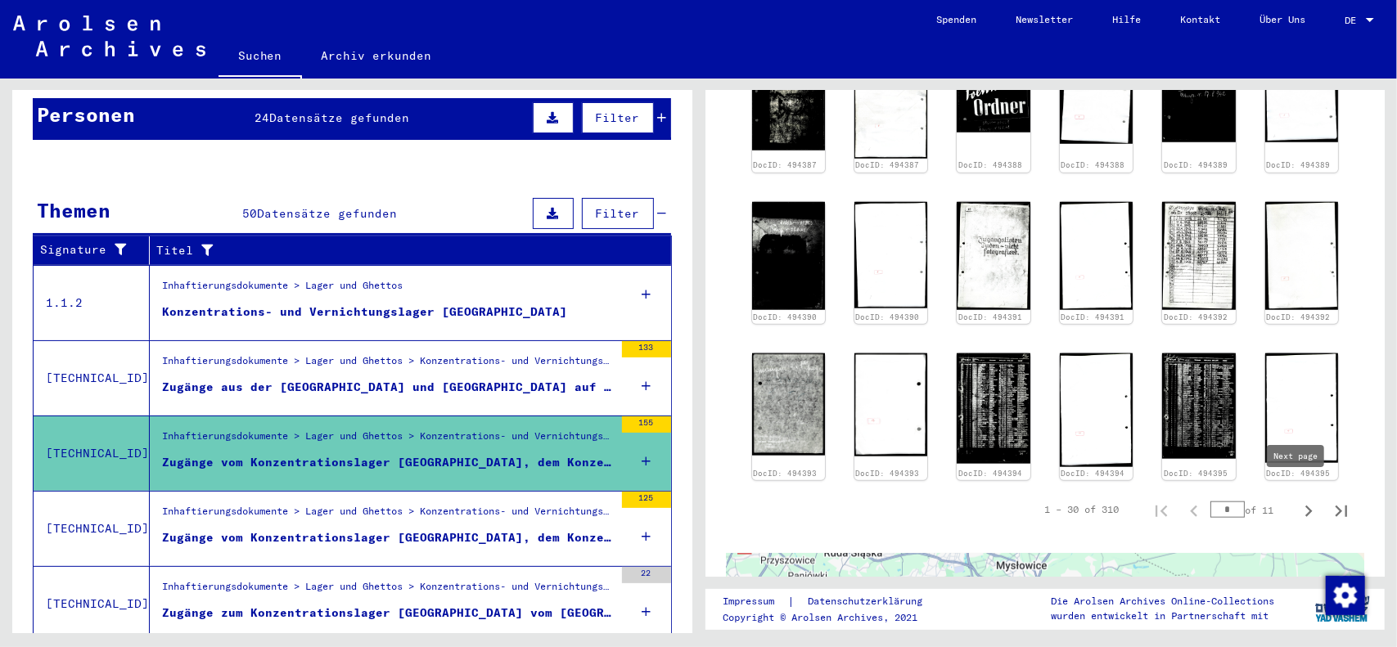
click at [1297, 500] on icon "Next page" at bounding box center [1308, 511] width 23 height 23
type input "*"
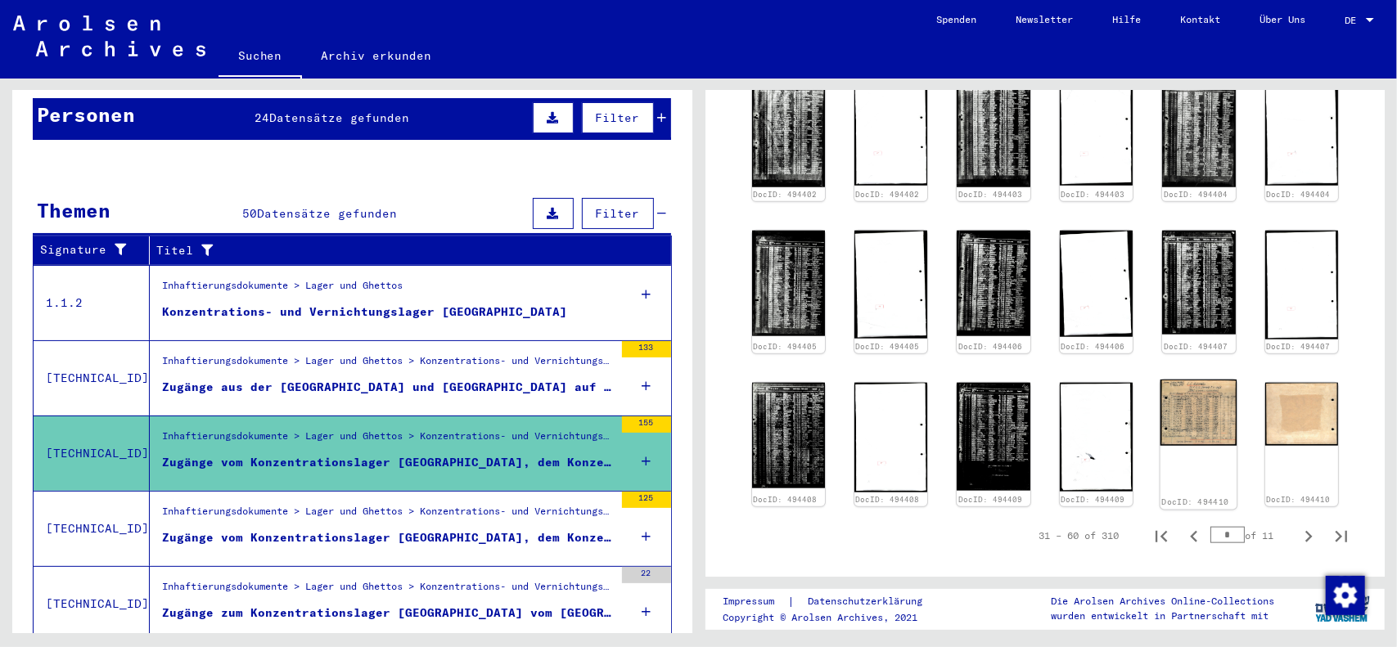
click at [1195, 404] on img at bounding box center [1198, 413] width 77 height 66
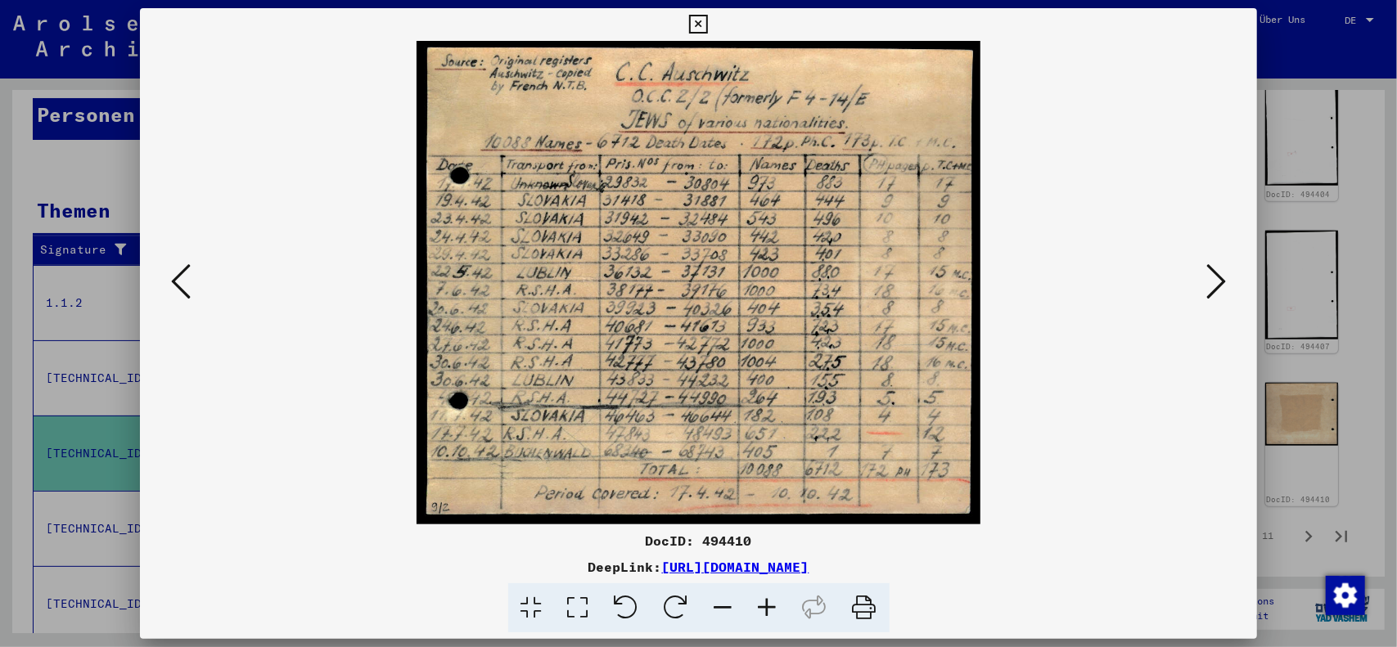
click at [1217, 279] on icon at bounding box center [1216, 281] width 20 height 39
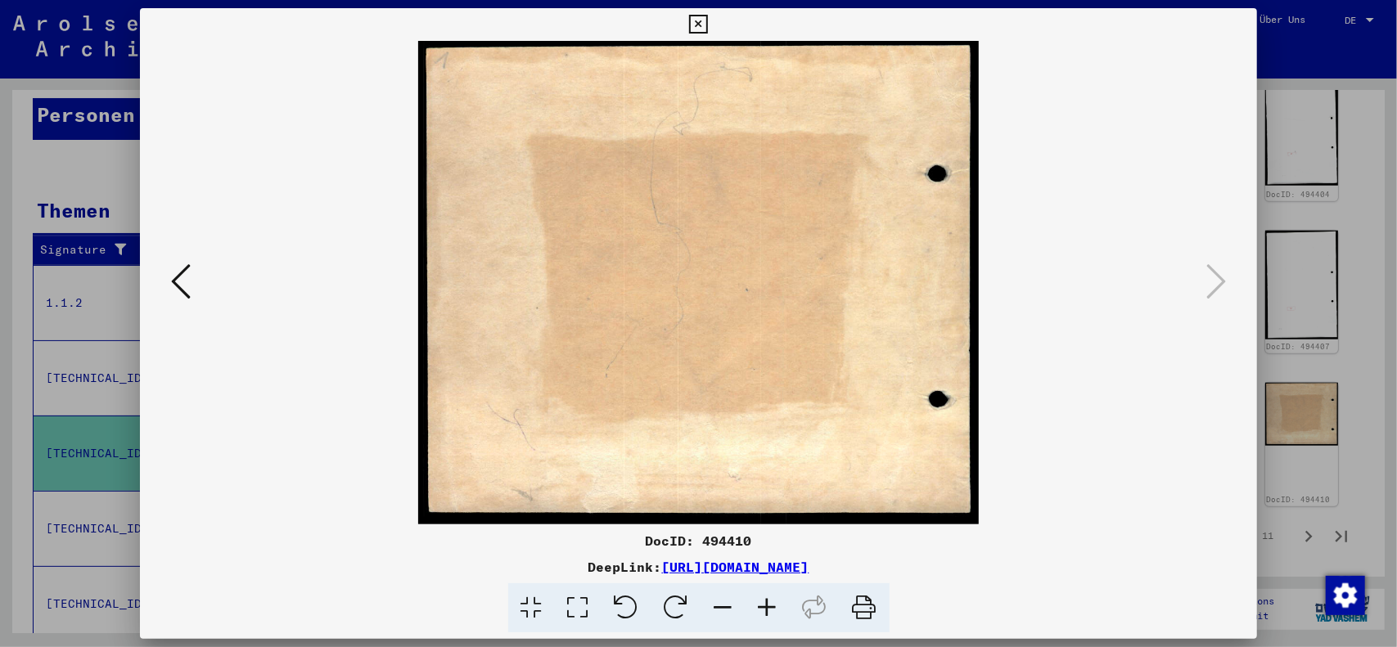
click at [699, 32] on icon at bounding box center [698, 25] width 19 height 20
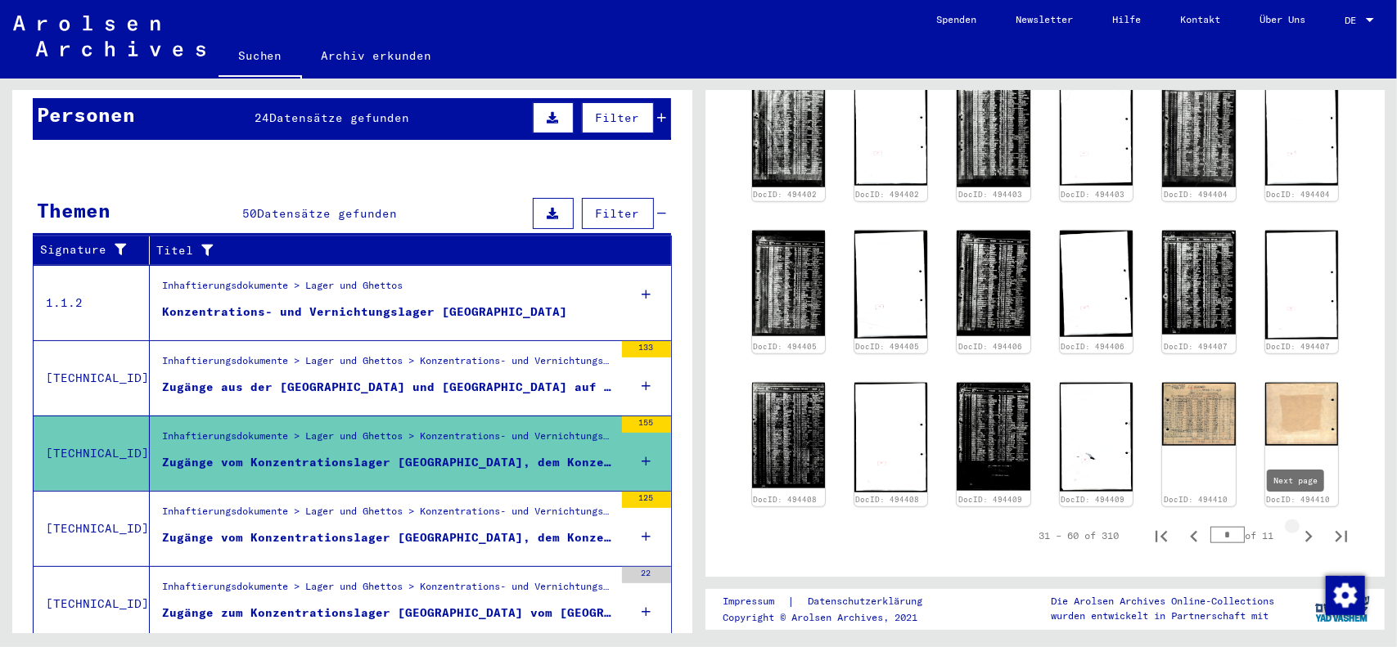
click at [1298, 525] on icon "Next page" at bounding box center [1308, 536] width 23 height 23
type input "*"
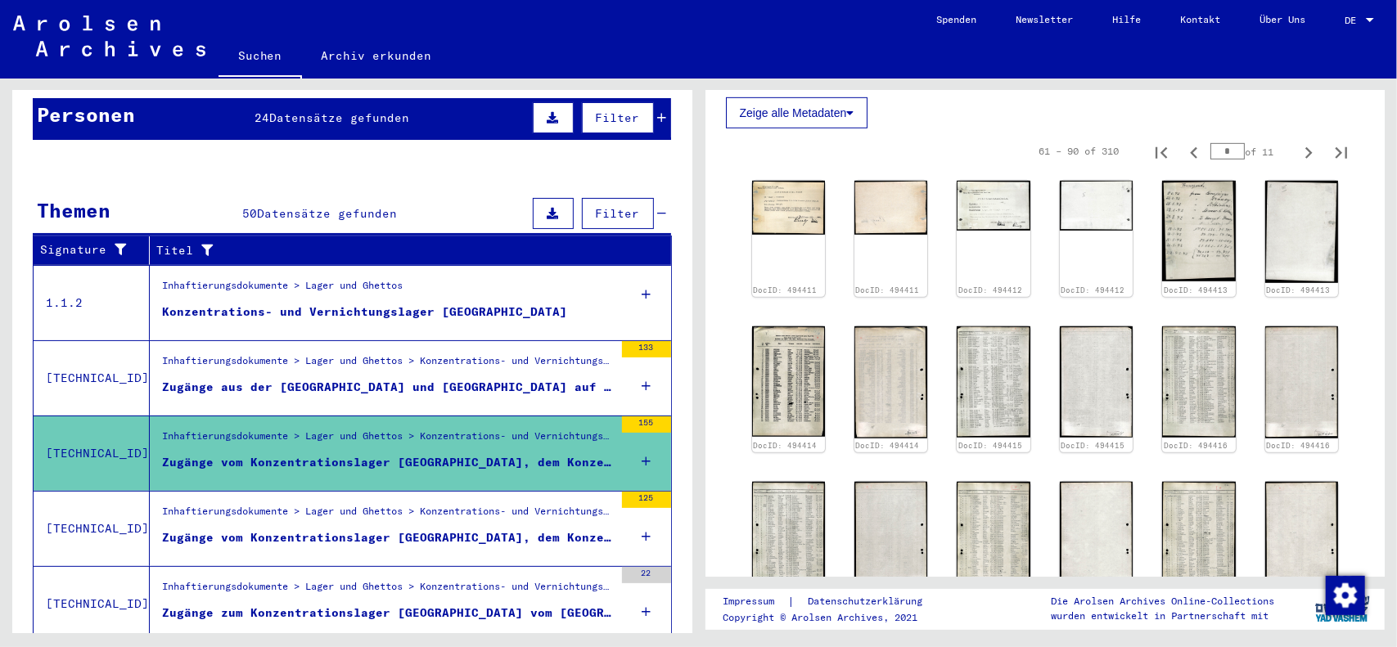
scroll to position [655, 0]
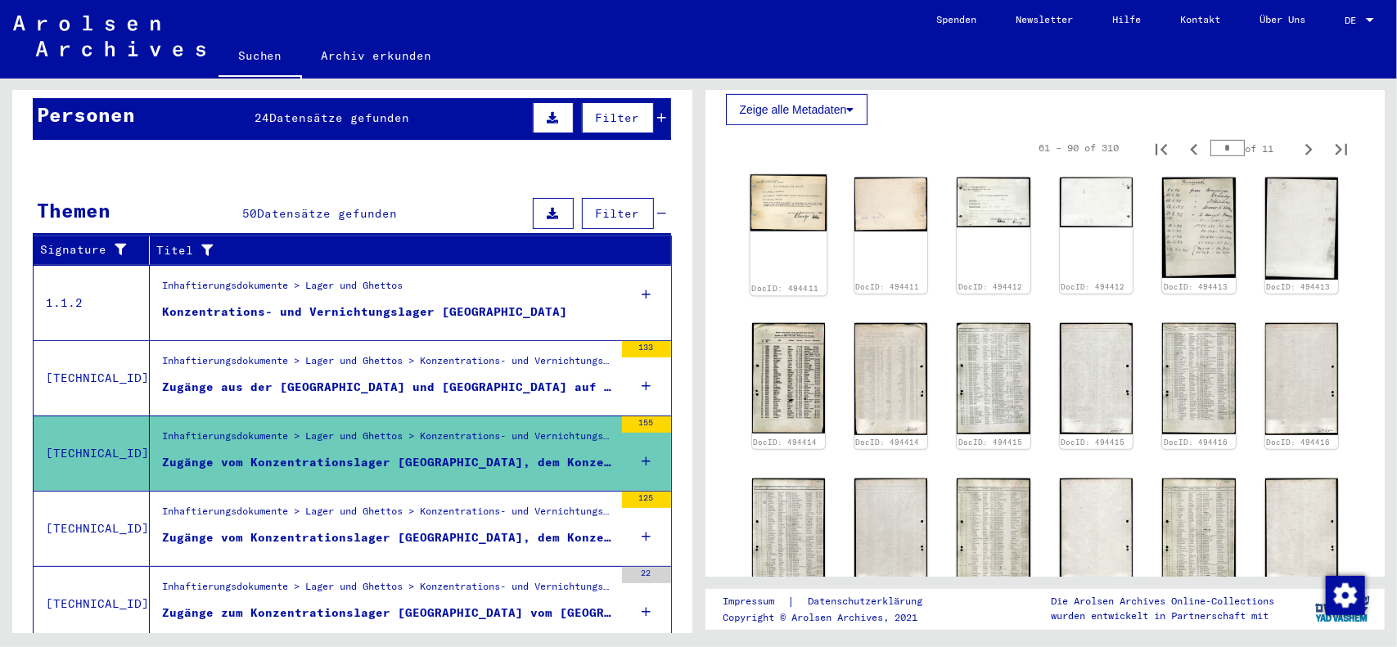
click at [781, 201] on img at bounding box center [787, 203] width 77 height 56
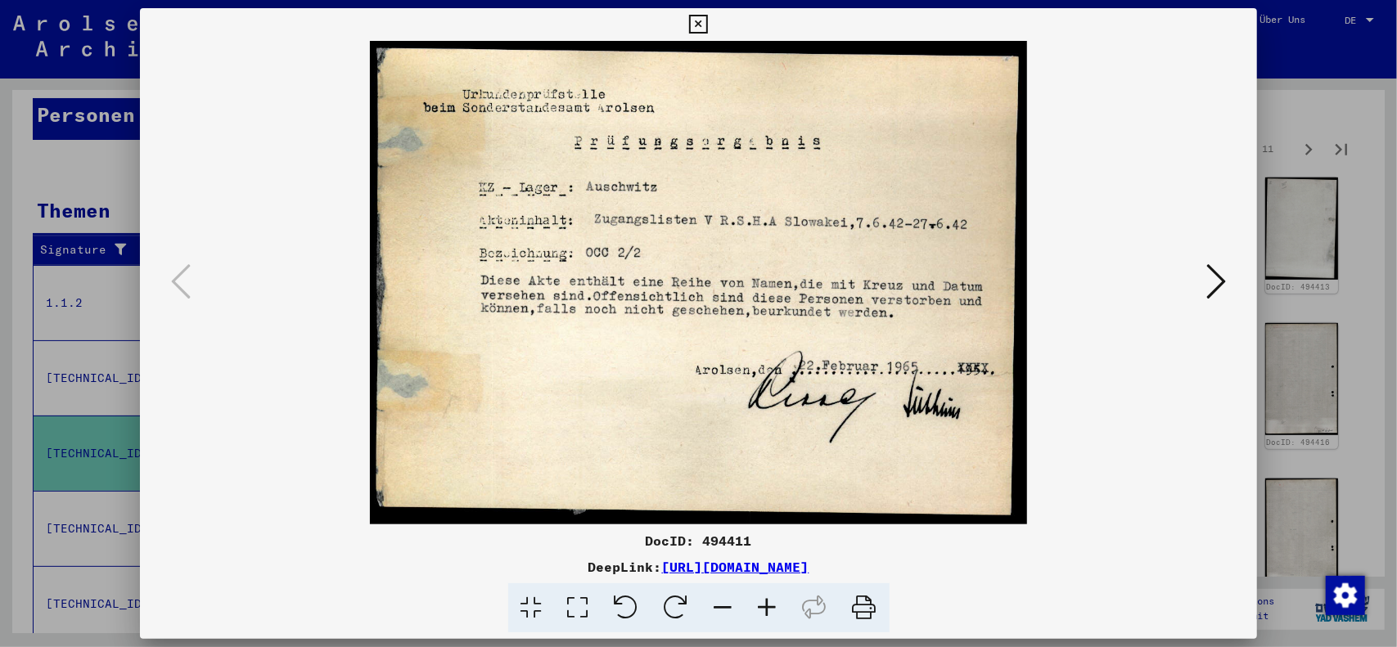
click at [1213, 286] on icon at bounding box center [1216, 281] width 20 height 39
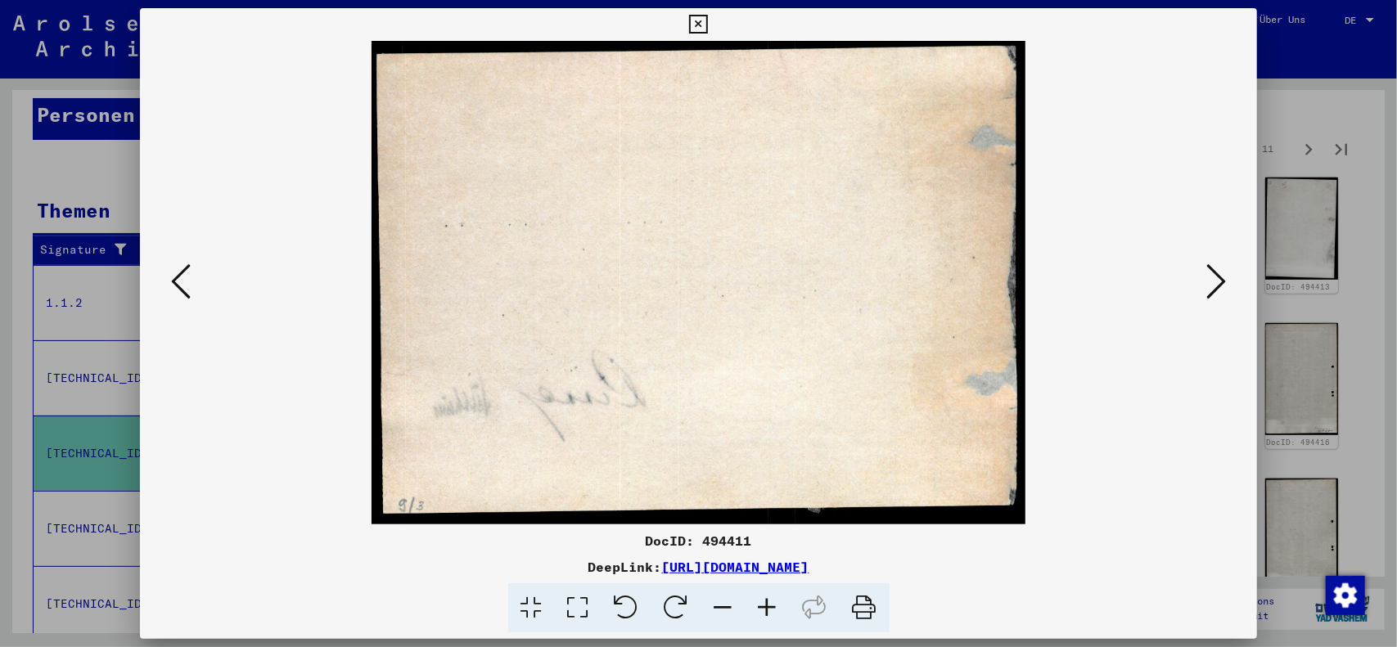
click at [1213, 286] on icon at bounding box center [1216, 281] width 20 height 39
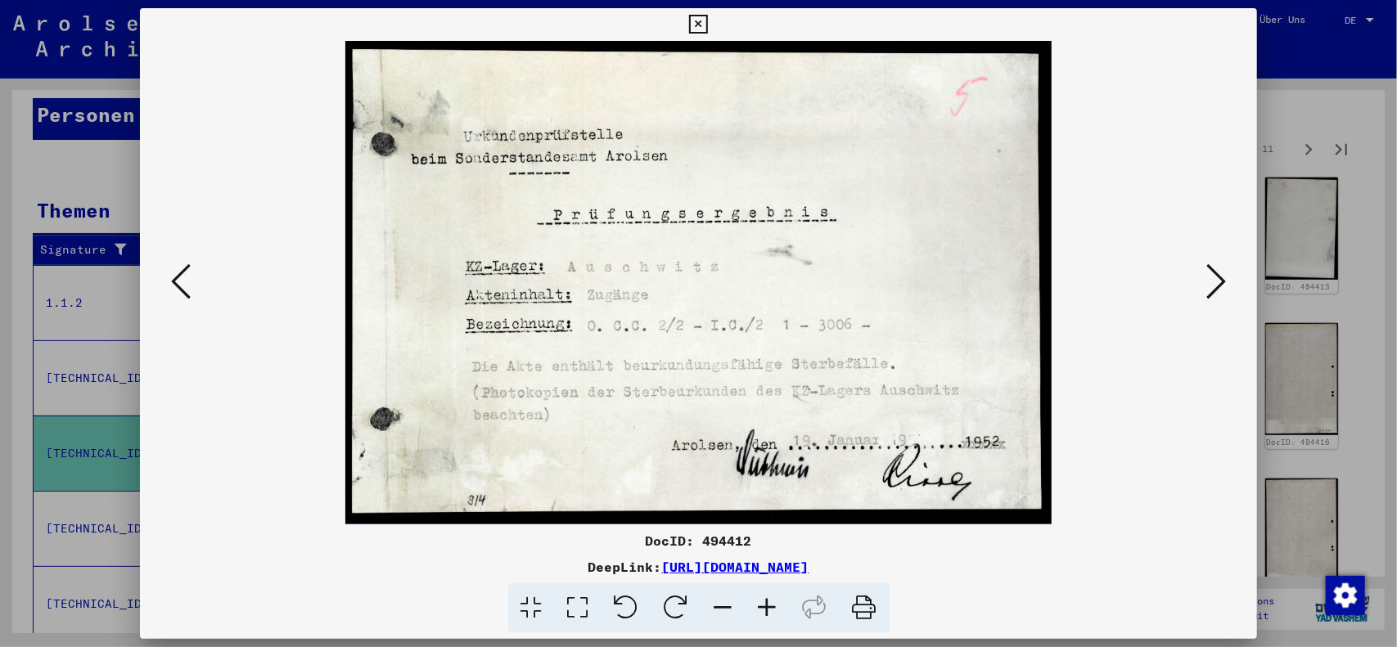
click at [1213, 286] on icon at bounding box center [1216, 281] width 20 height 39
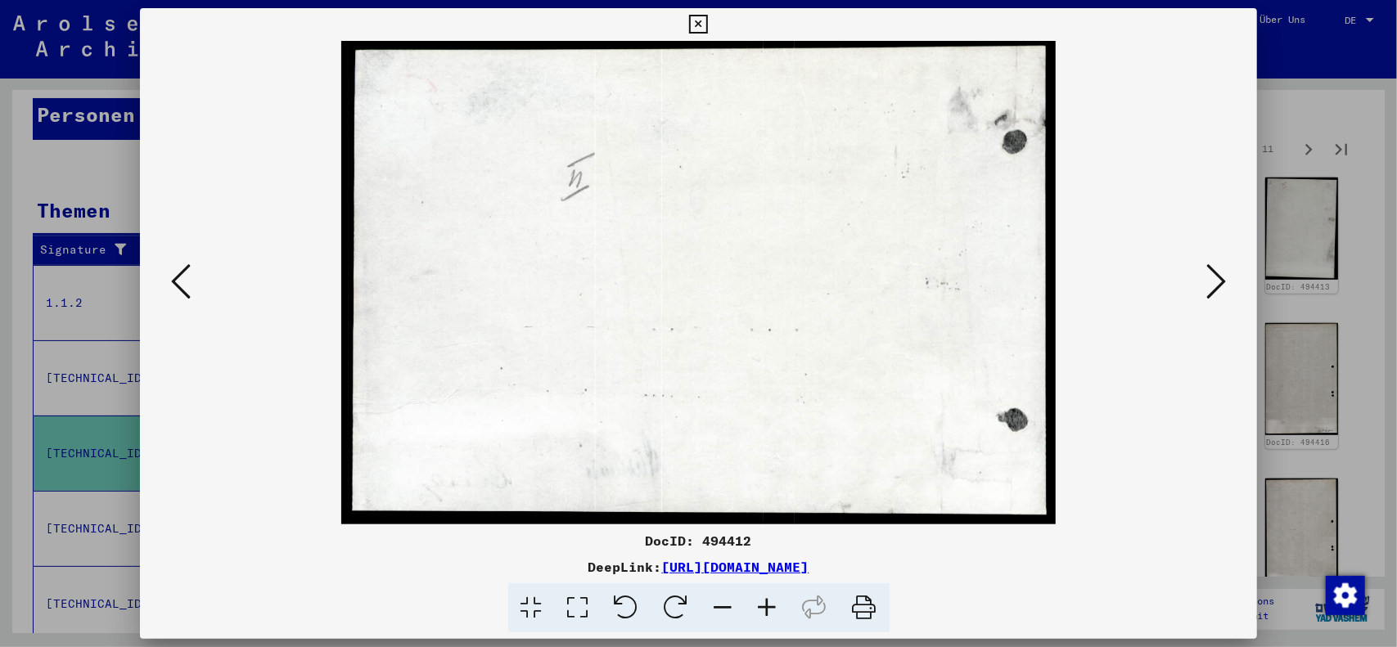
click at [1213, 286] on icon at bounding box center [1216, 281] width 20 height 39
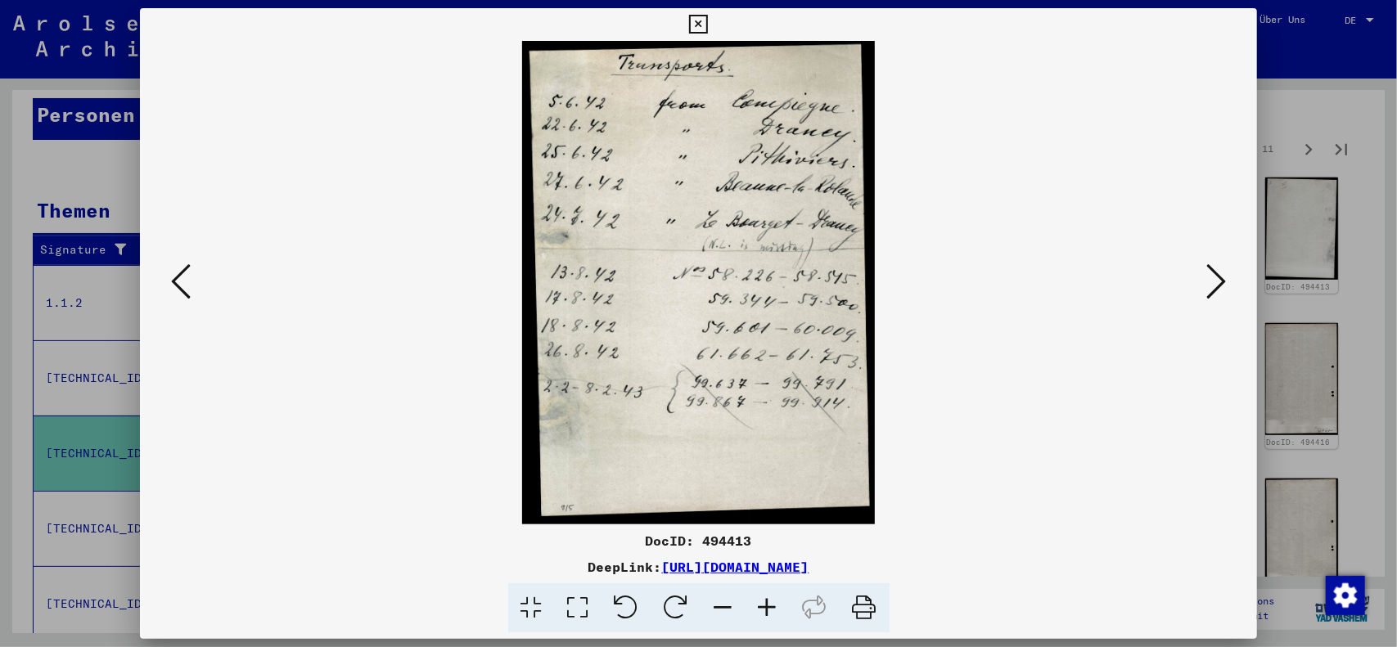
click at [1213, 286] on icon at bounding box center [1216, 281] width 20 height 39
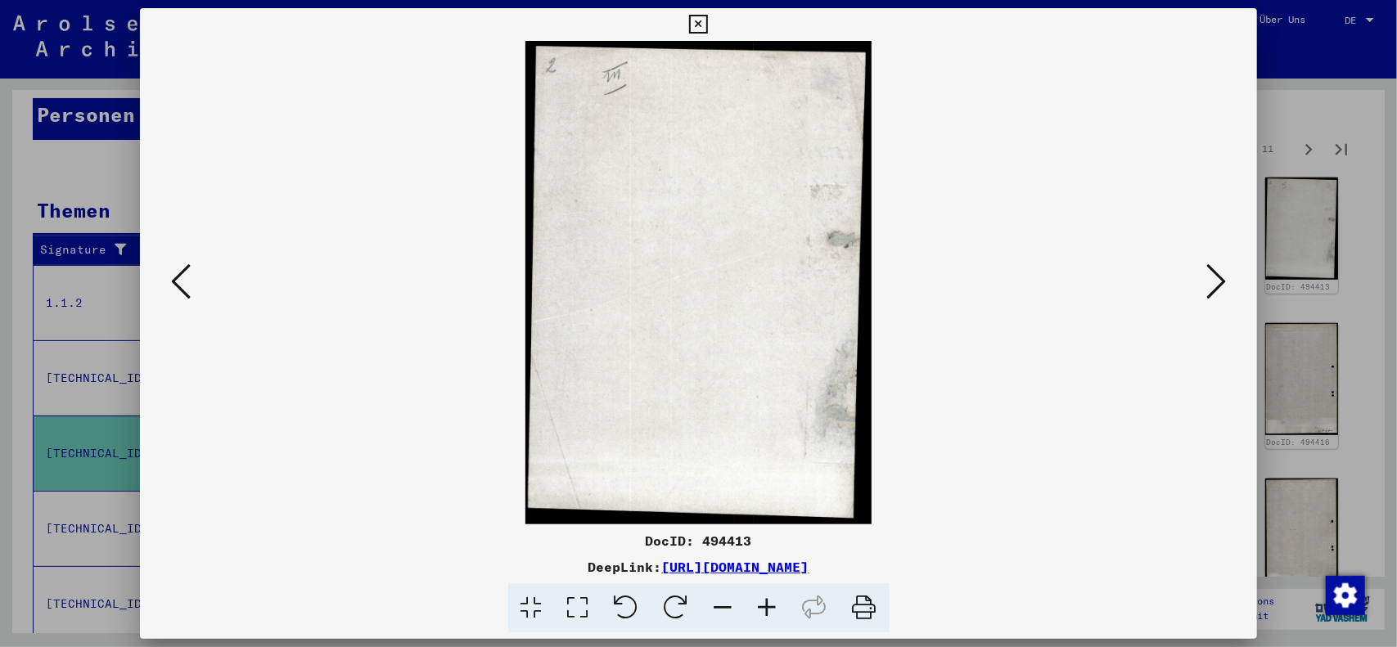
click at [1213, 286] on icon at bounding box center [1216, 281] width 20 height 39
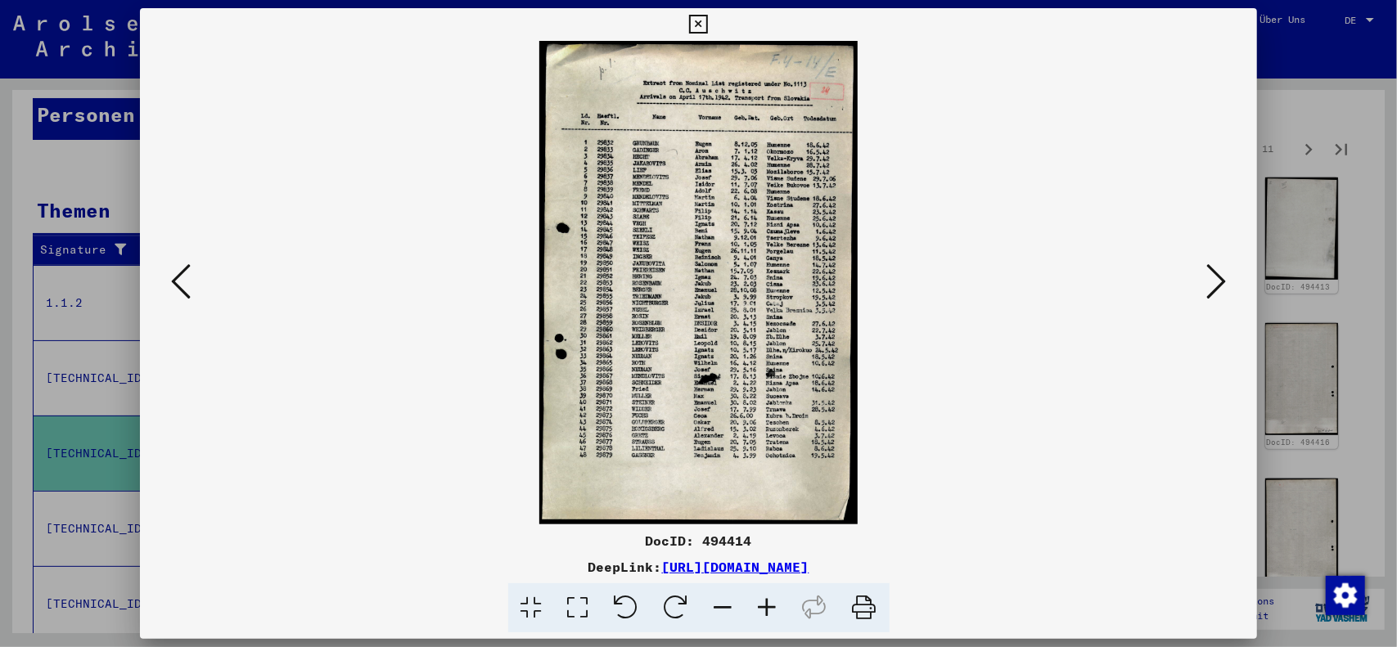
click at [578, 613] on icon at bounding box center [578, 608] width 47 height 50
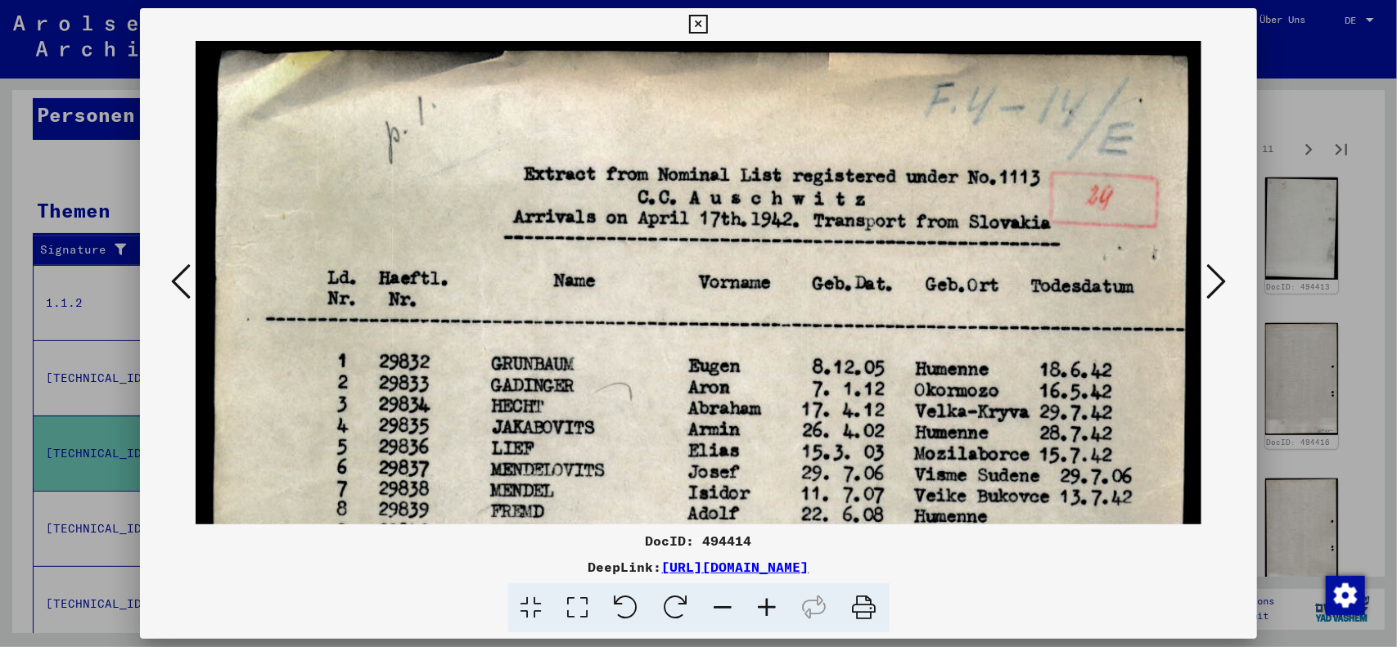
click at [1216, 274] on icon at bounding box center [1216, 281] width 20 height 39
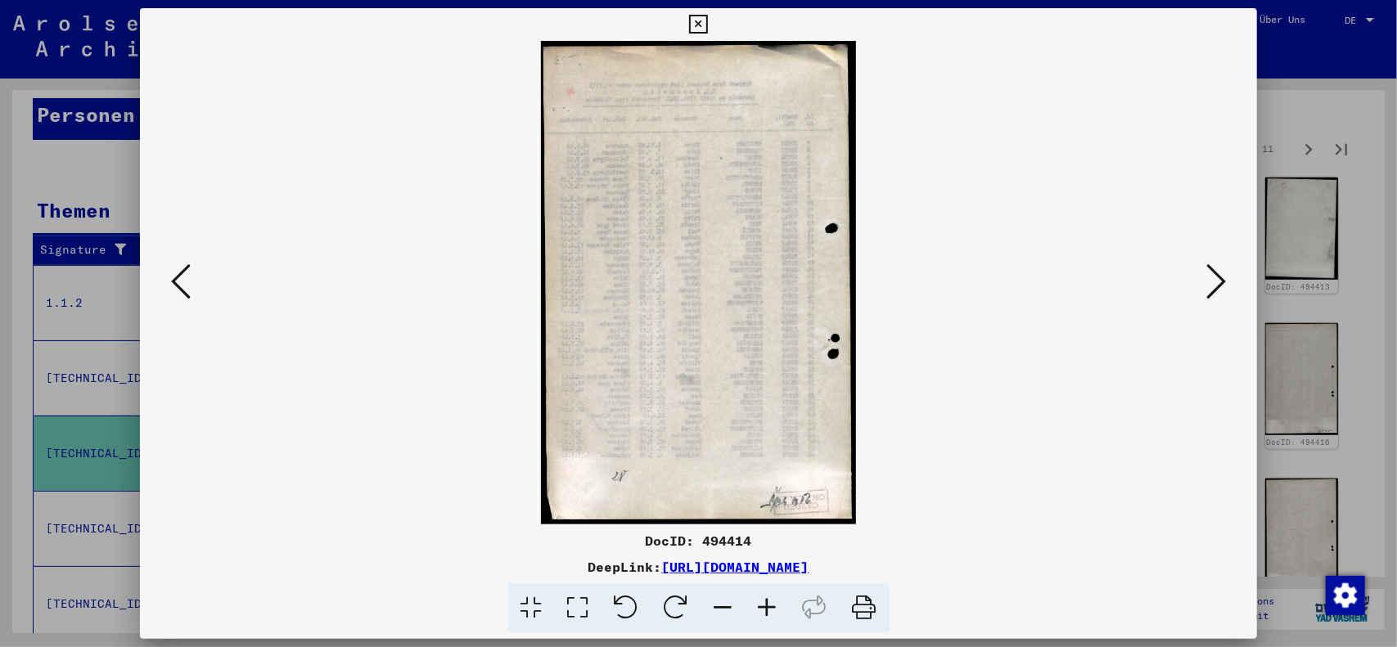
click at [1216, 274] on icon at bounding box center [1216, 281] width 20 height 39
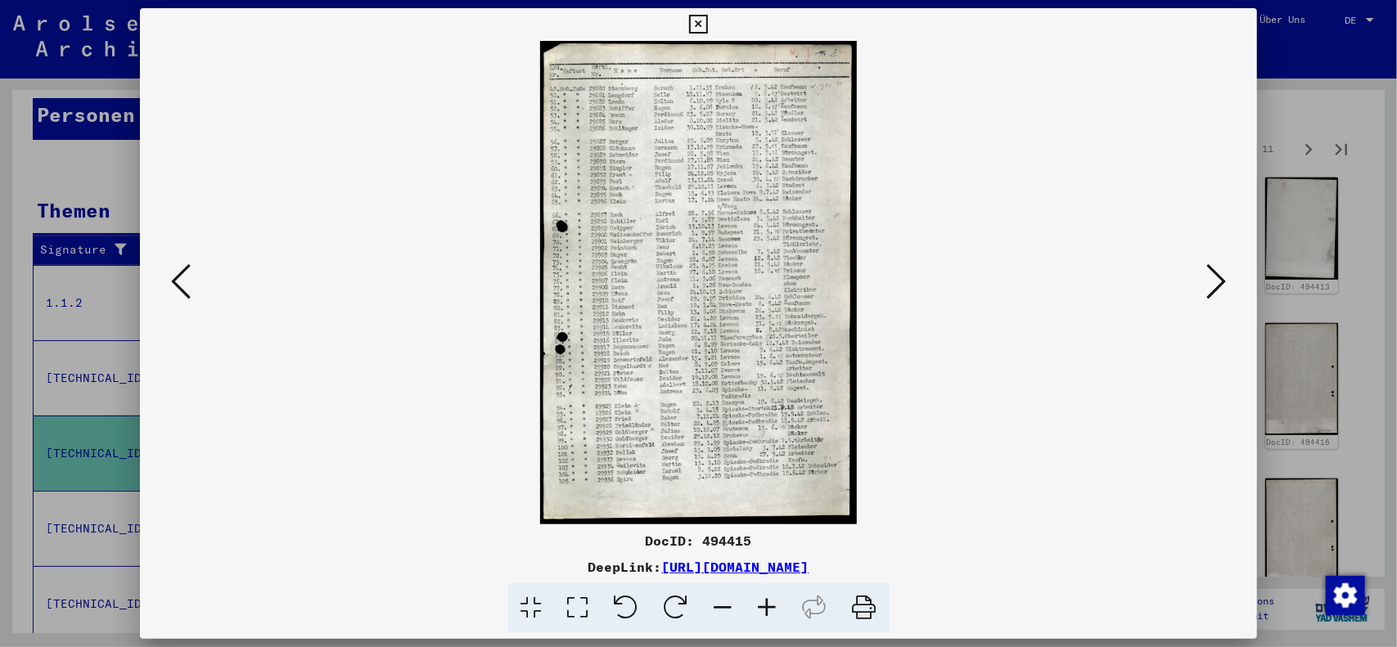
click at [1216, 274] on icon at bounding box center [1216, 281] width 20 height 39
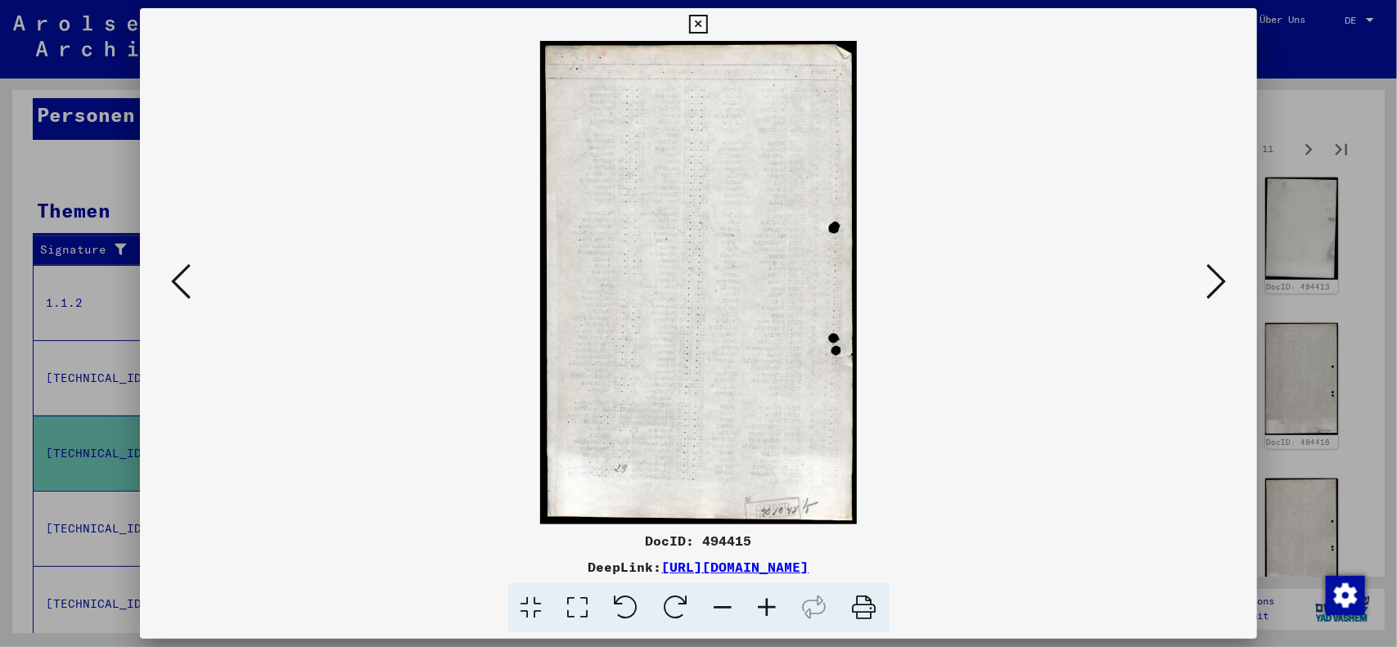
click at [1216, 274] on icon at bounding box center [1216, 281] width 20 height 39
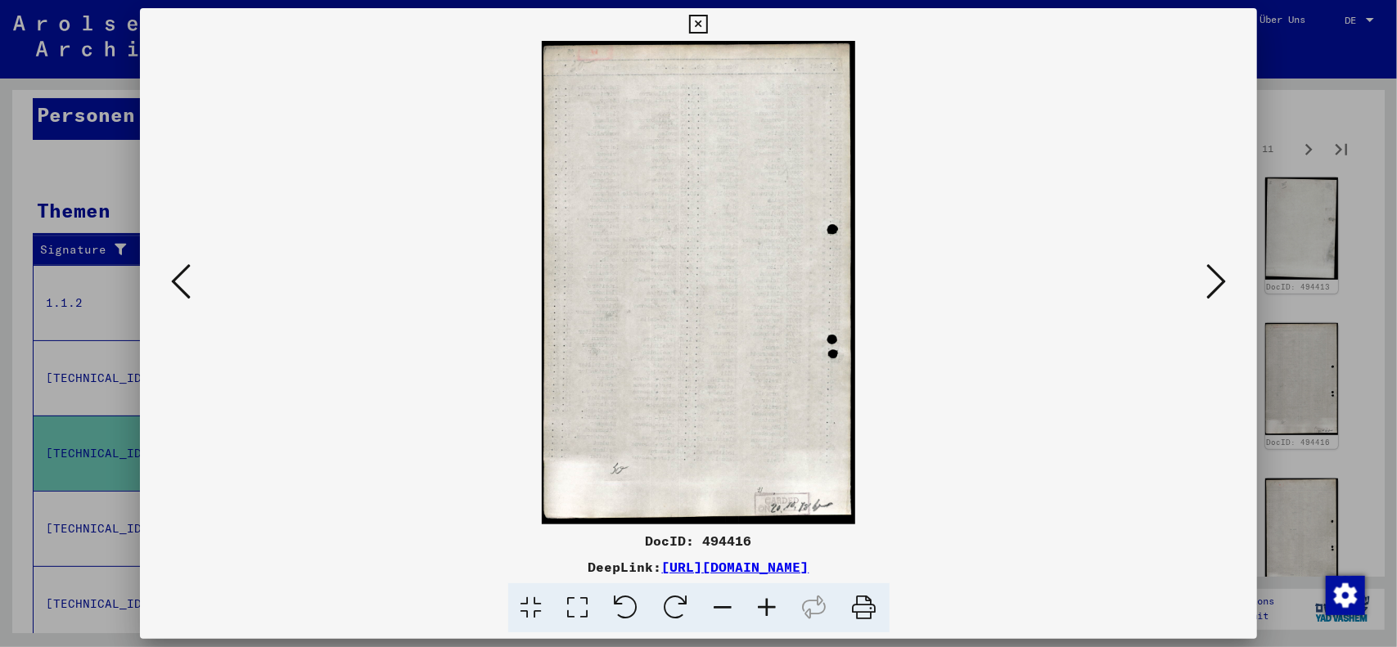
click at [1216, 274] on icon at bounding box center [1216, 281] width 20 height 39
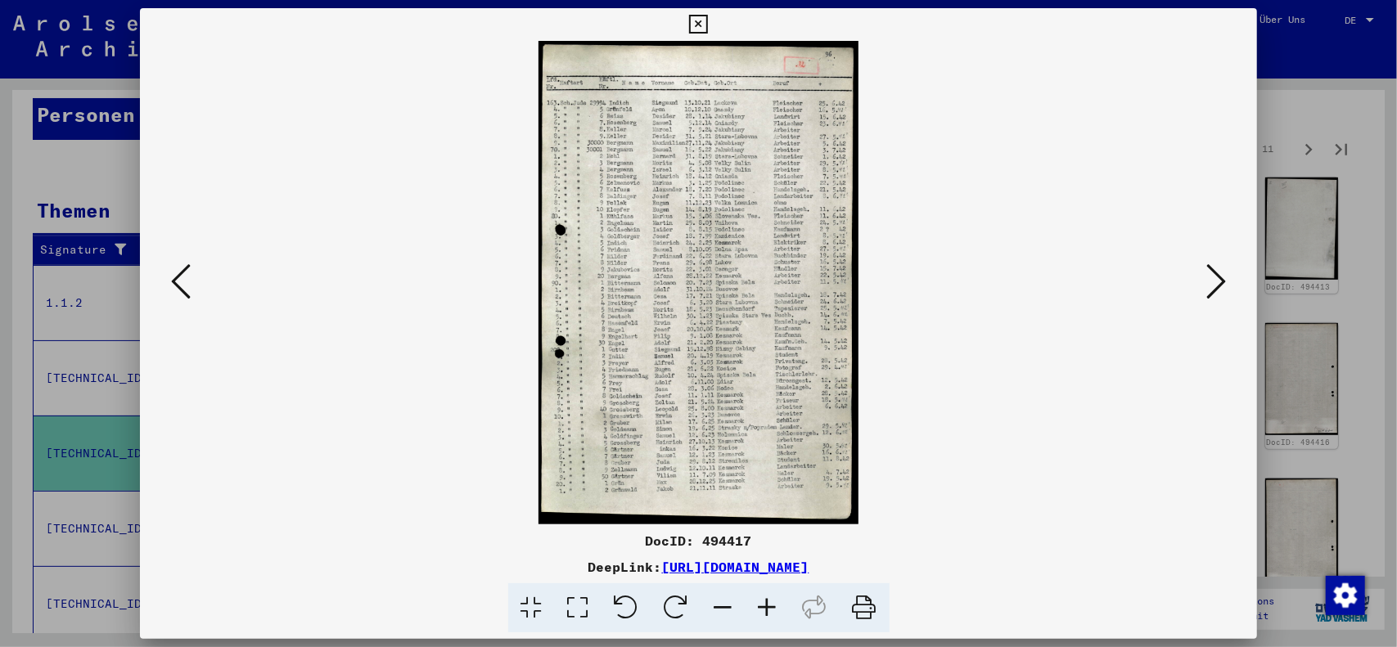
click at [1216, 274] on icon at bounding box center [1216, 281] width 20 height 39
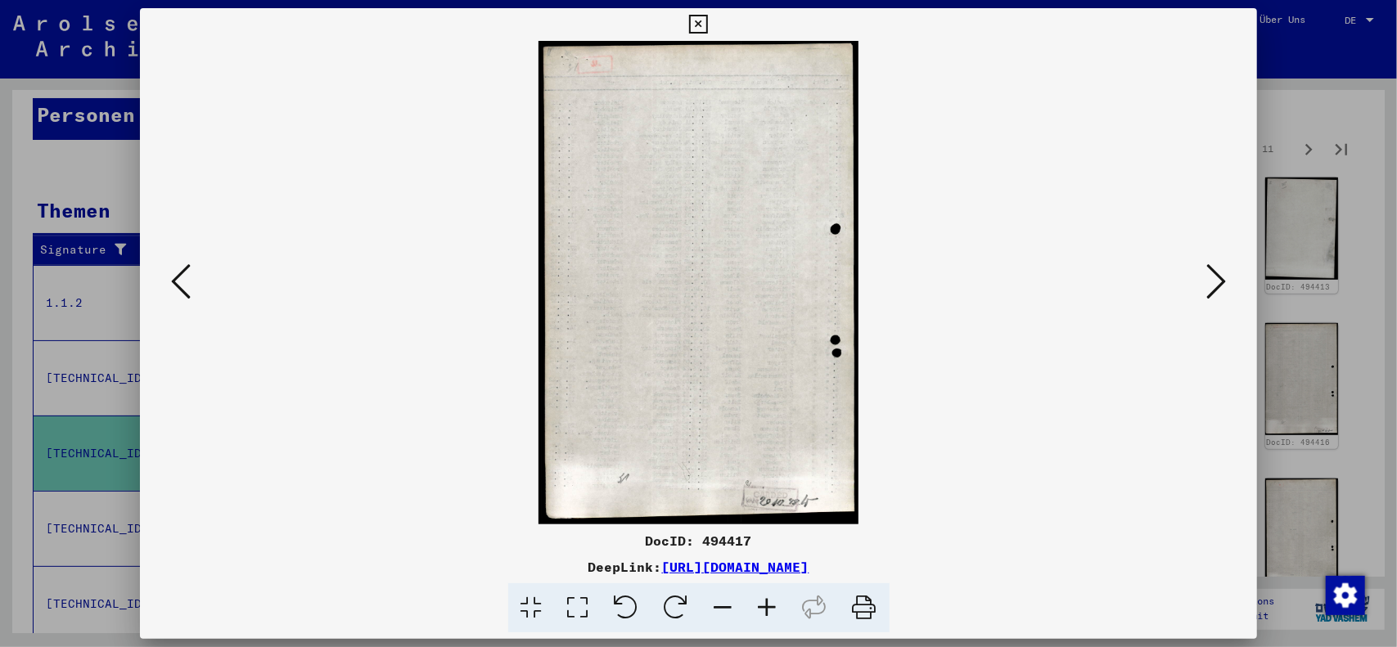
click at [1216, 274] on icon at bounding box center [1216, 281] width 20 height 39
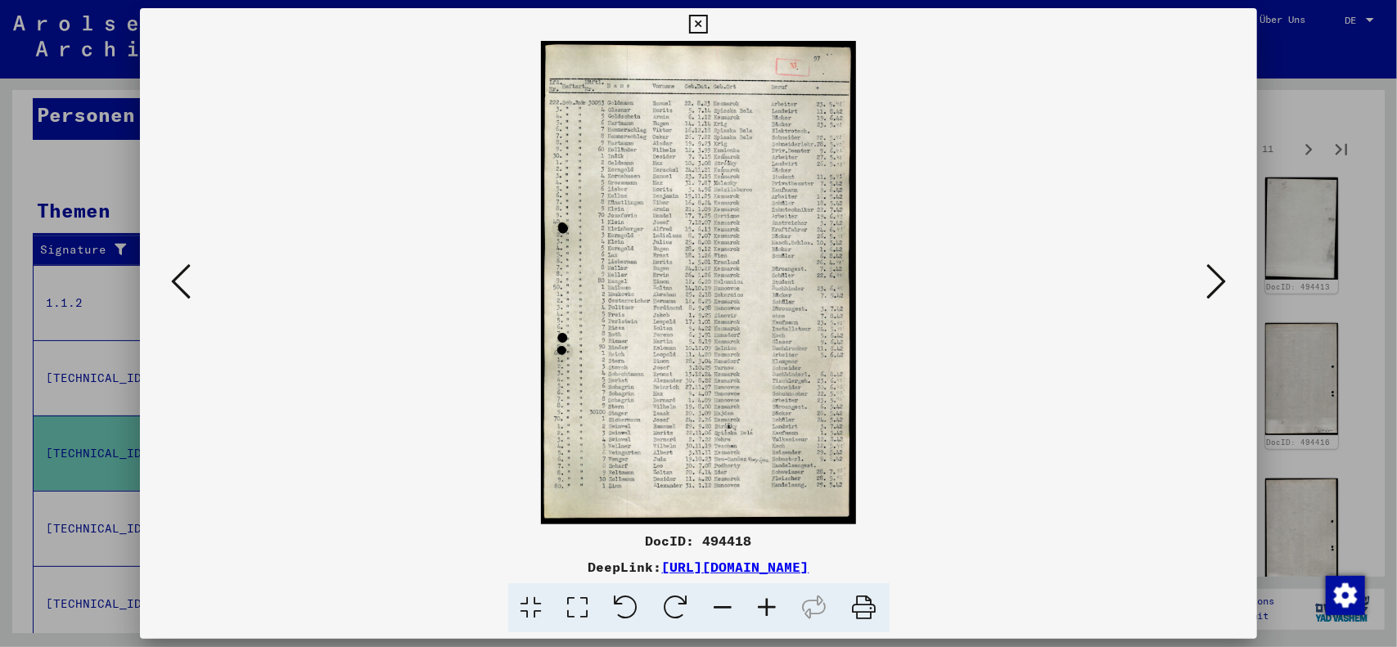
click at [1216, 274] on icon at bounding box center [1216, 281] width 20 height 39
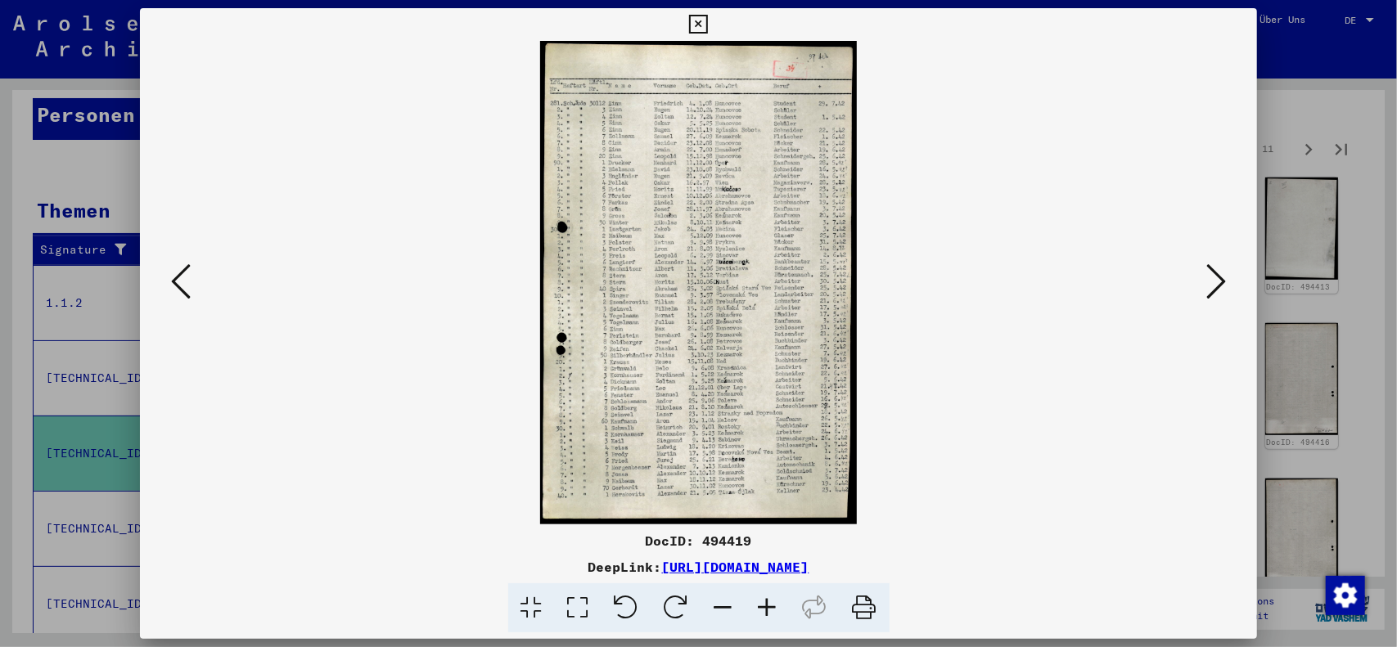
click at [1216, 274] on icon at bounding box center [1216, 281] width 20 height 39
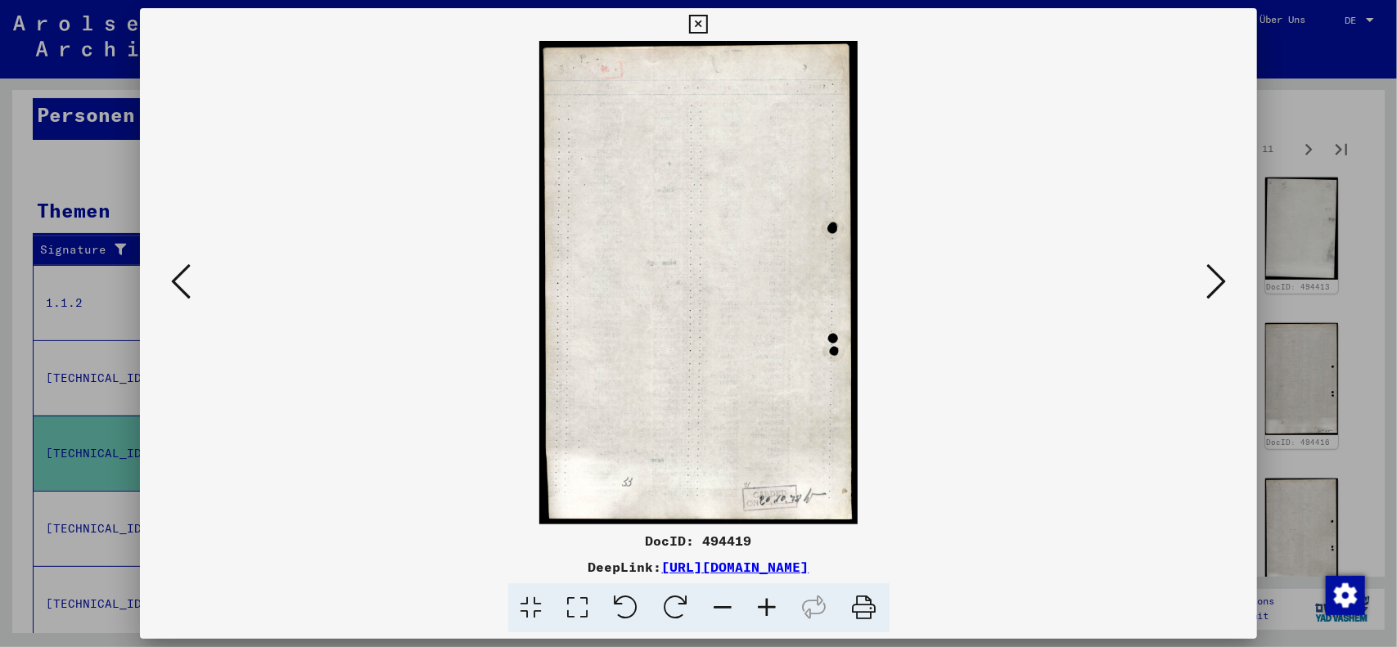
click at [1216, 274] on icon at bounding box center [1216, 281] width 20 height 39
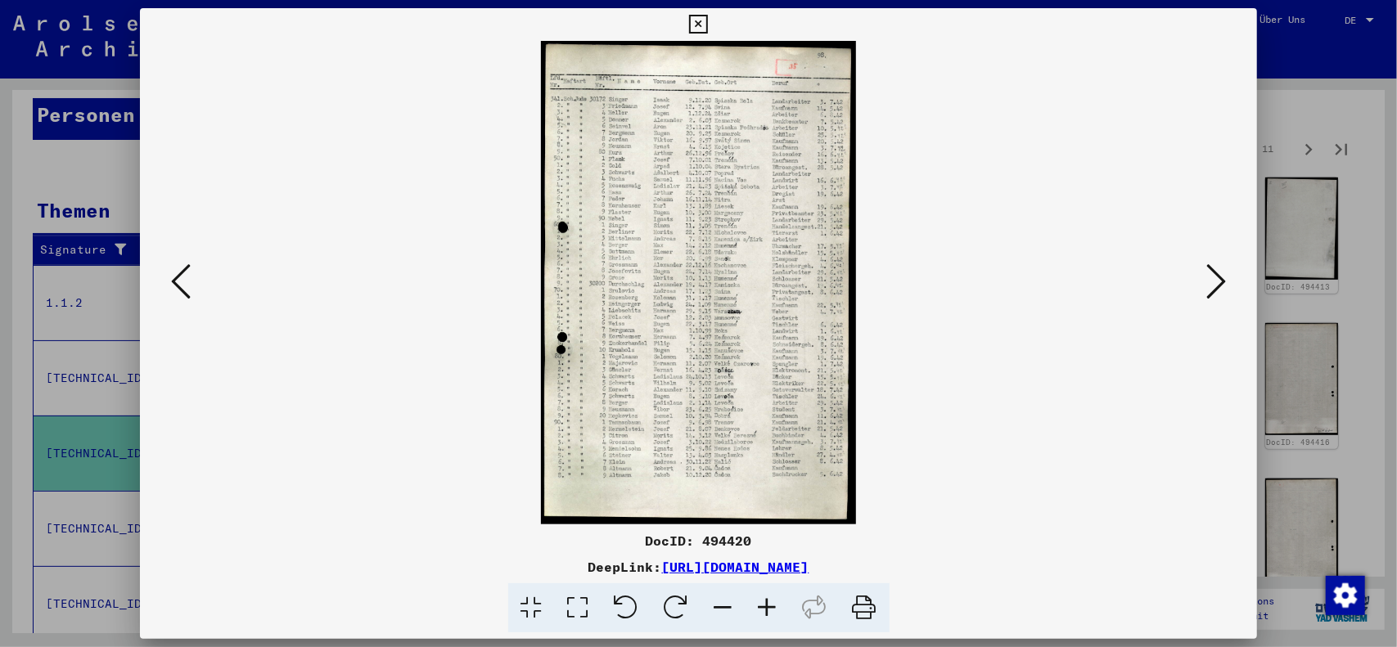
click at [1216, 274] on icon at bounding box center [1216, 281] width 20 height 39
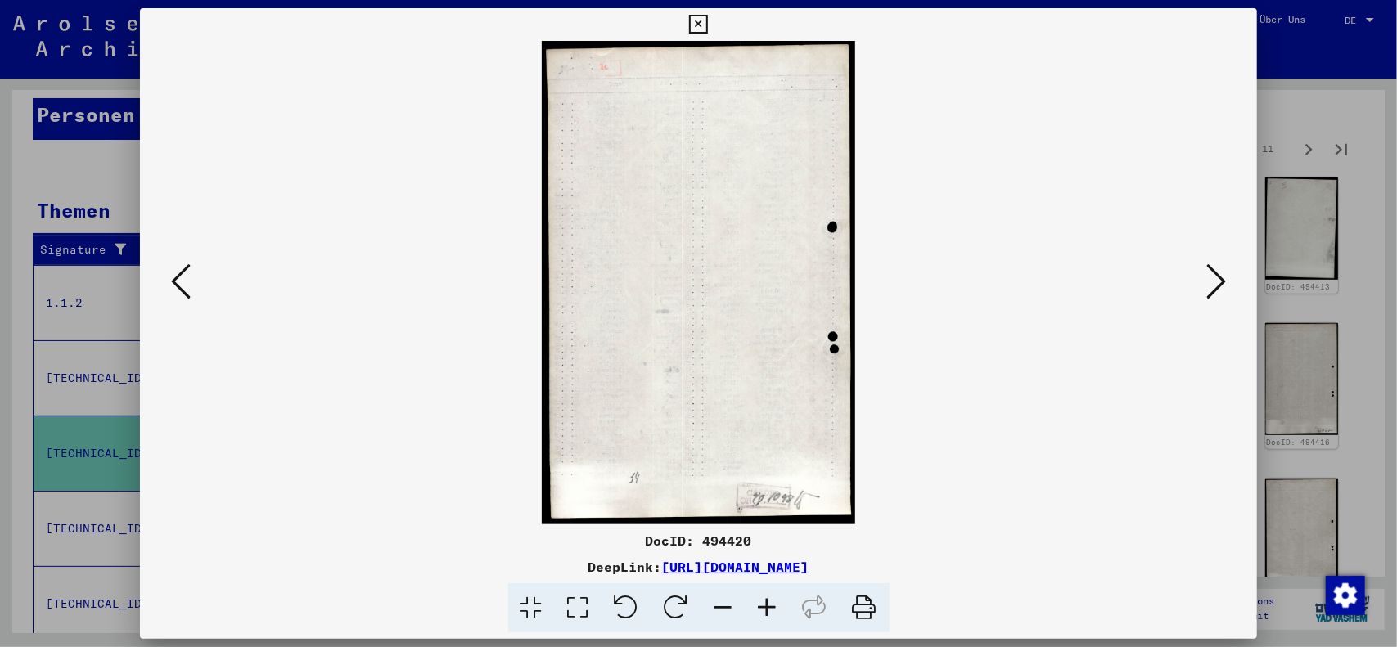
click at [1216, 274] on icon at bounding box center [1216, 281] width 20 height 39
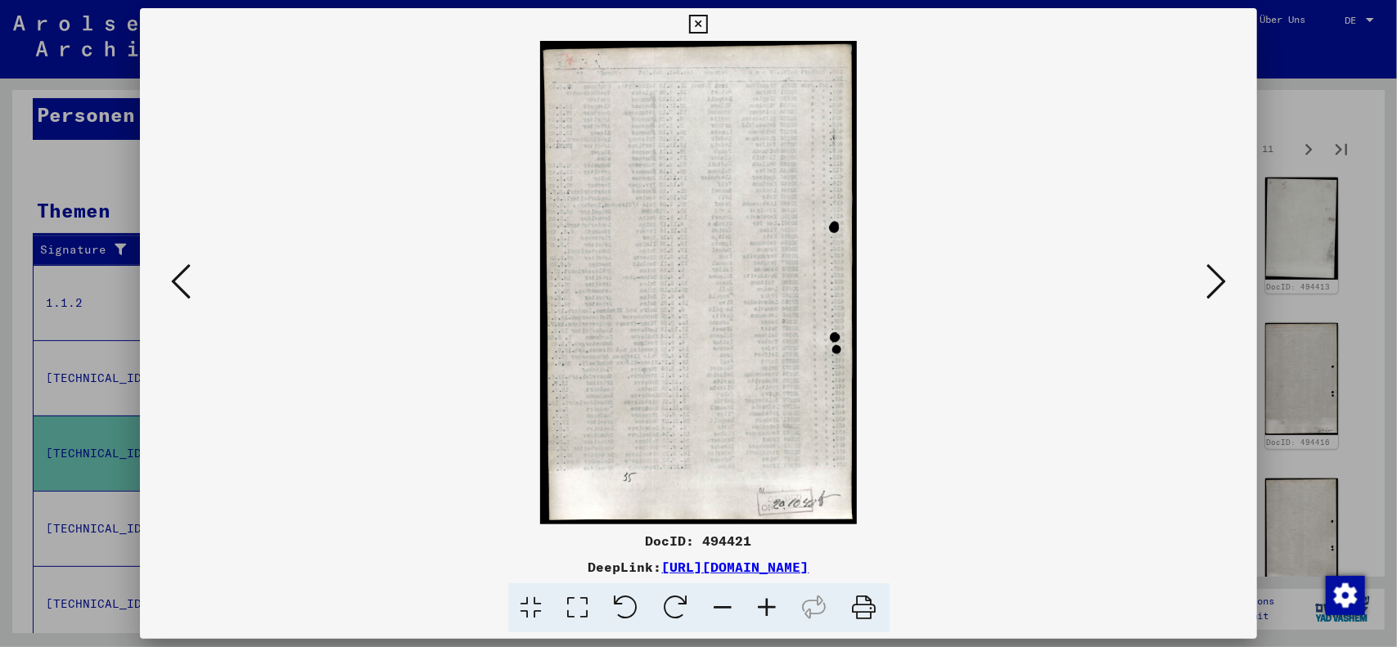
click at [1216, 274] on icon at bounding box center [1216, 281] width 20 height 39
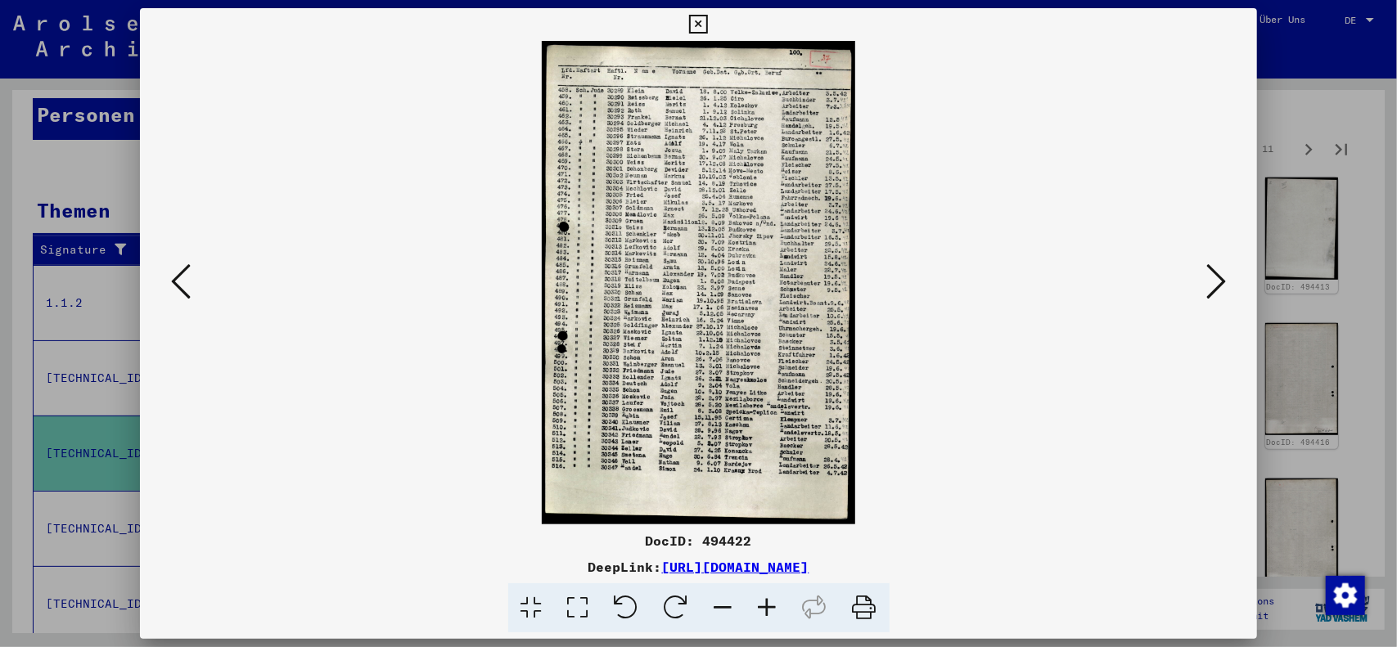
click at [1216, 274] on icon at bounding box center [1216, 281] width 20 height 39
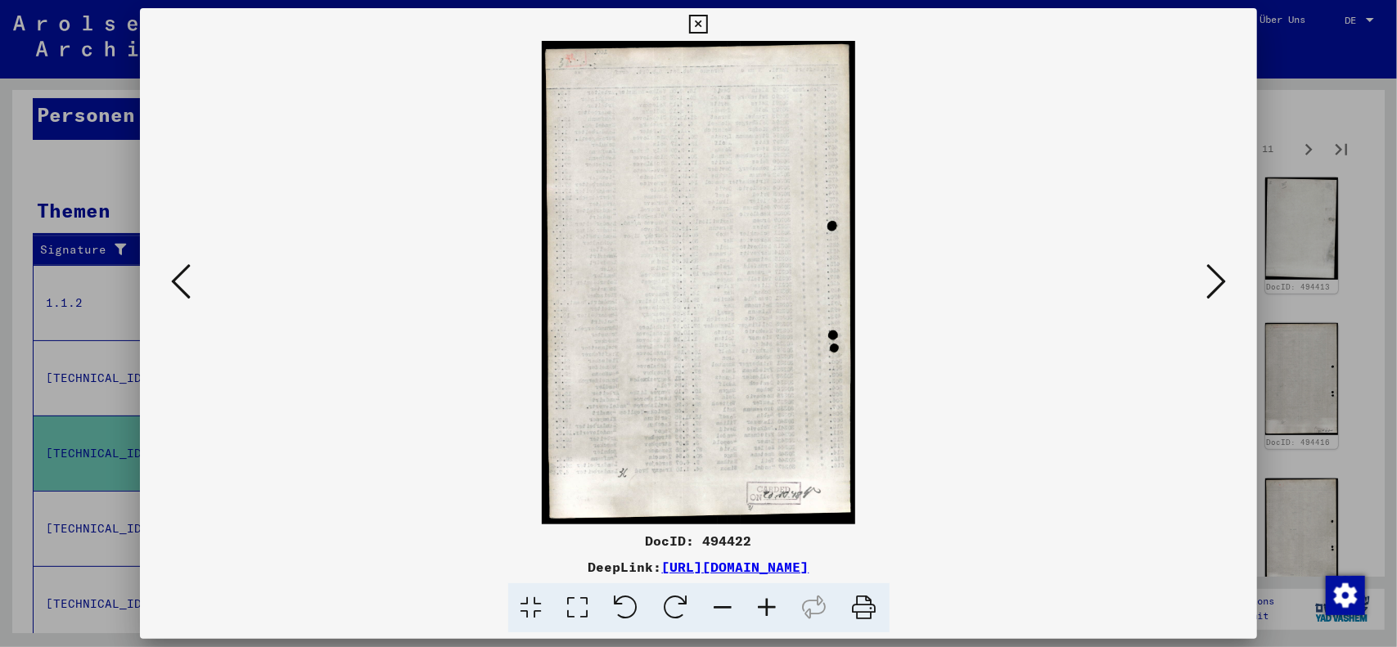
click at [1216, 274] on icon at bounding box center [1216, 281] width 20 height 39
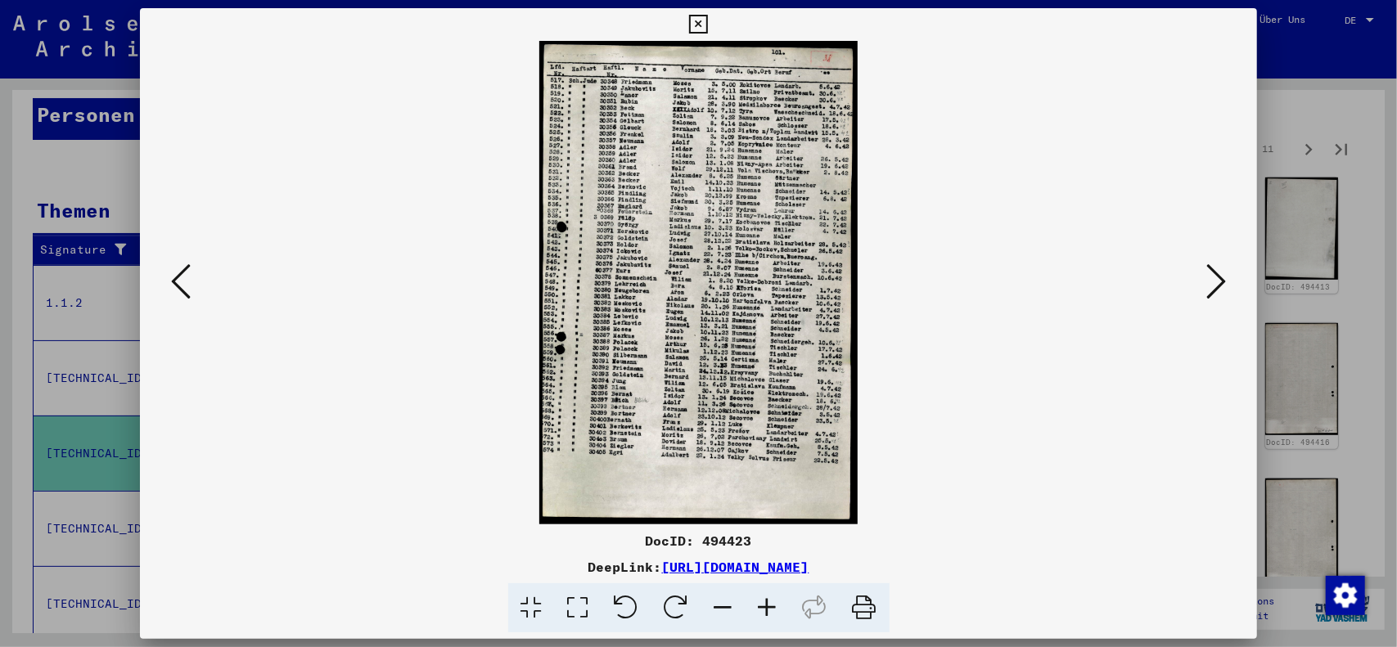
click at [1216, 274] on icon at bounding box center [1216, 281] width 20 height 39
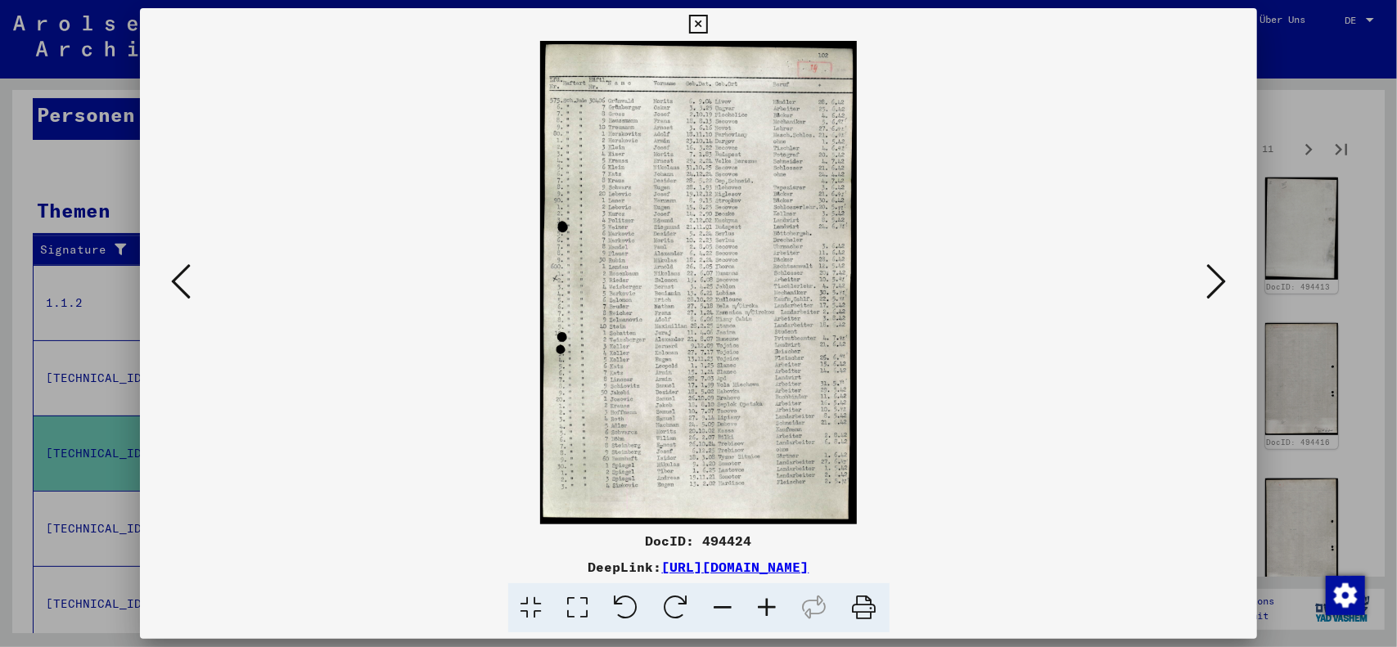
click at [1216, 274] on icon at bounding box center [1216, 281] width 20 height 39
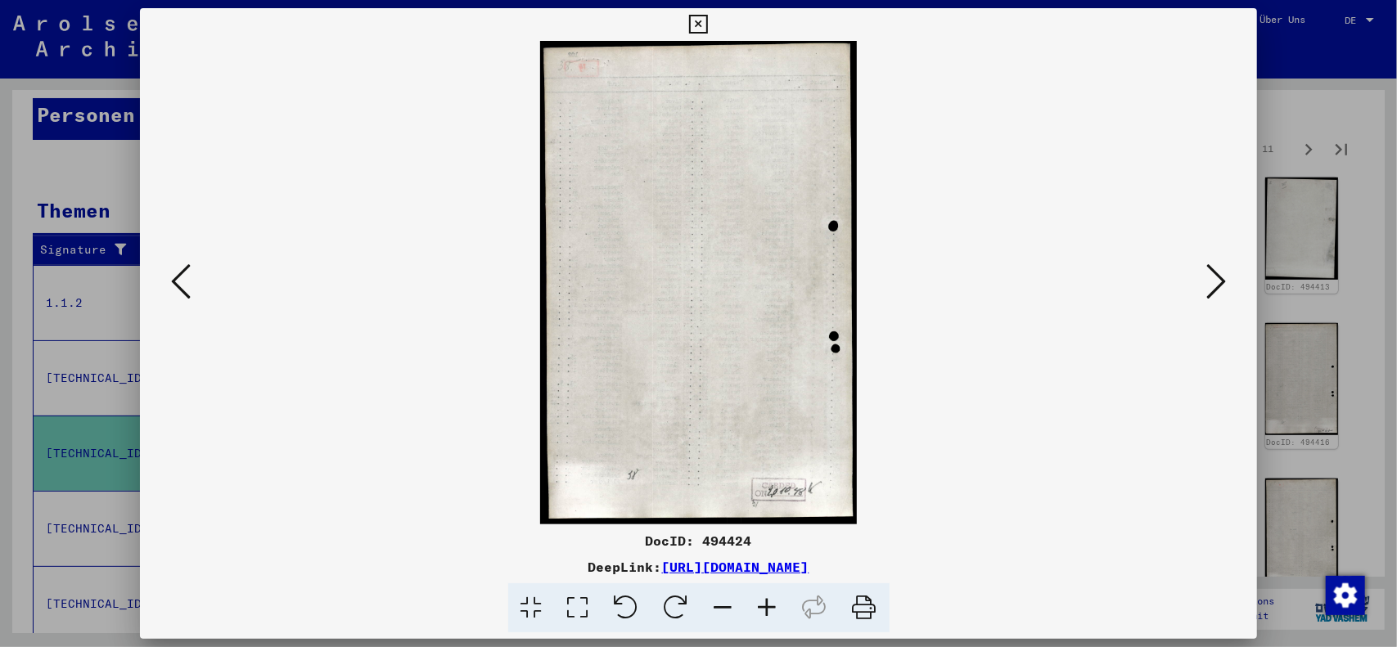
click at [1216, 274] on icon at bounding box center [1216, 281] width 20 height 39
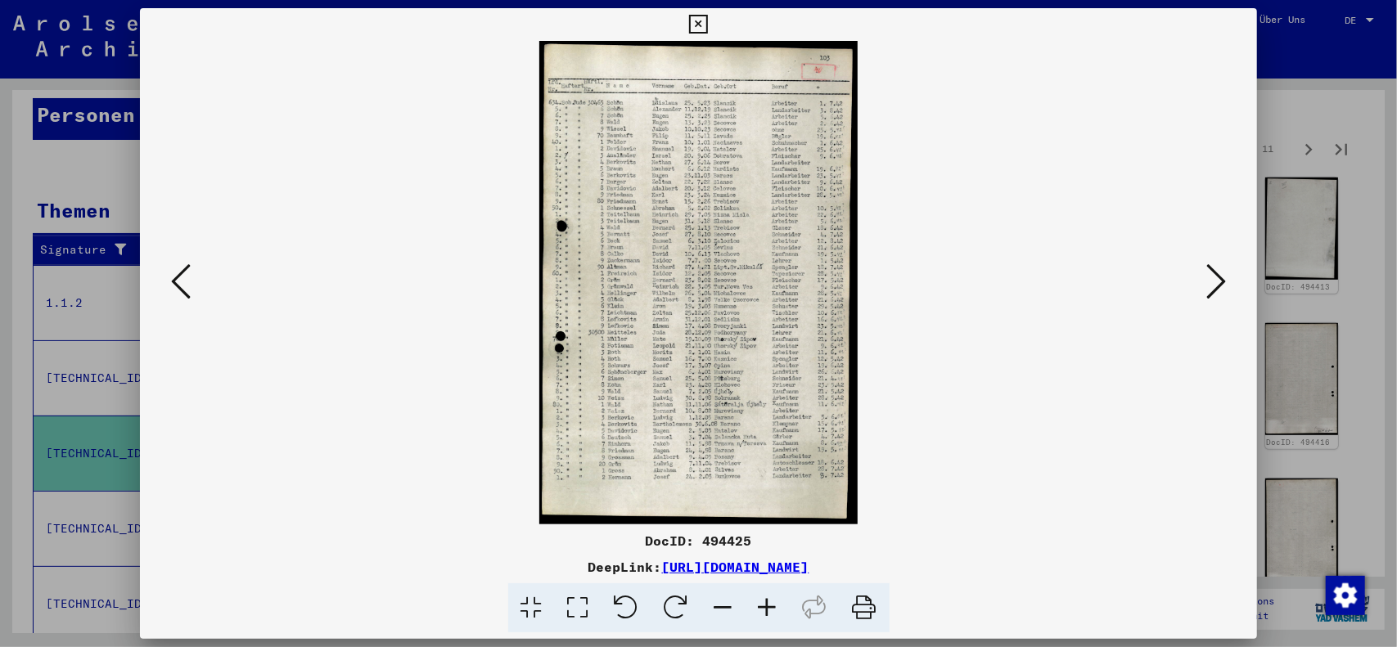
click at [1216, 274] on icon at bounding box center [1216, 281] width 20 height 39
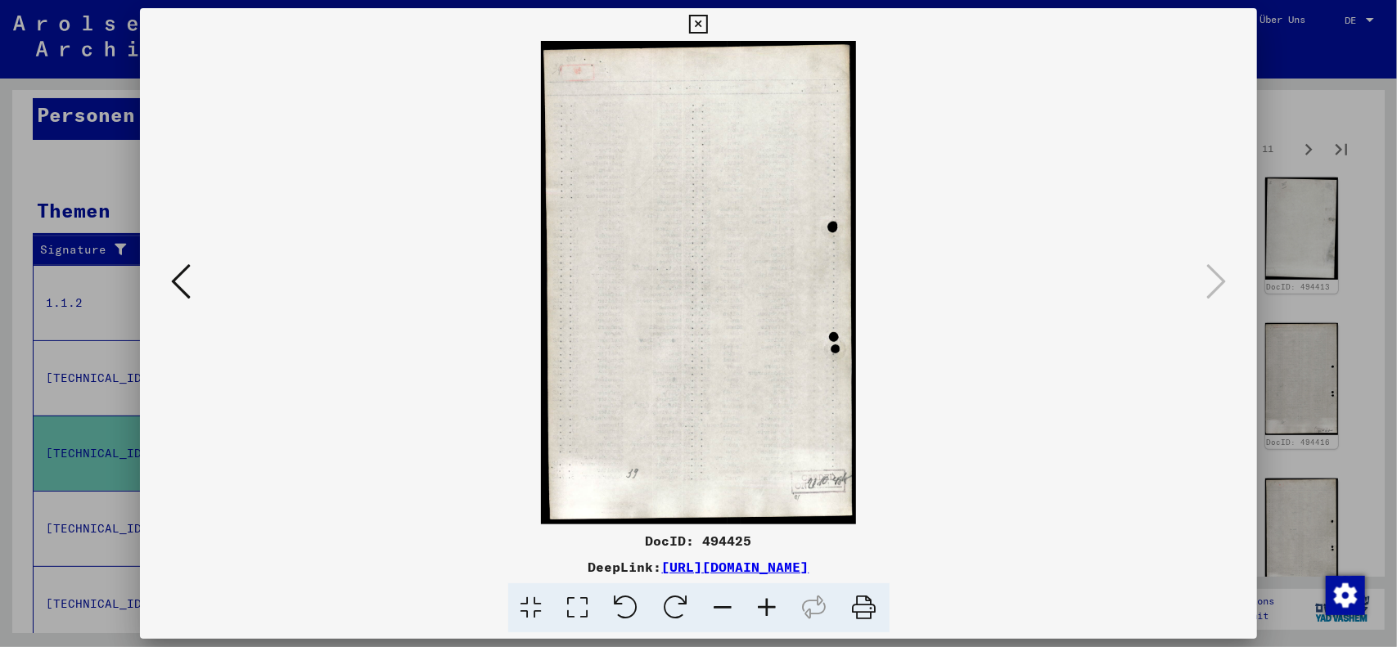
drag, startPoint x: 703, startPoint y: 25, endPoint x: 715, endPoint y: 34, distance: 15.2
click at [702, 25] on icon at bounding box center [698, 25] width 19 height 20
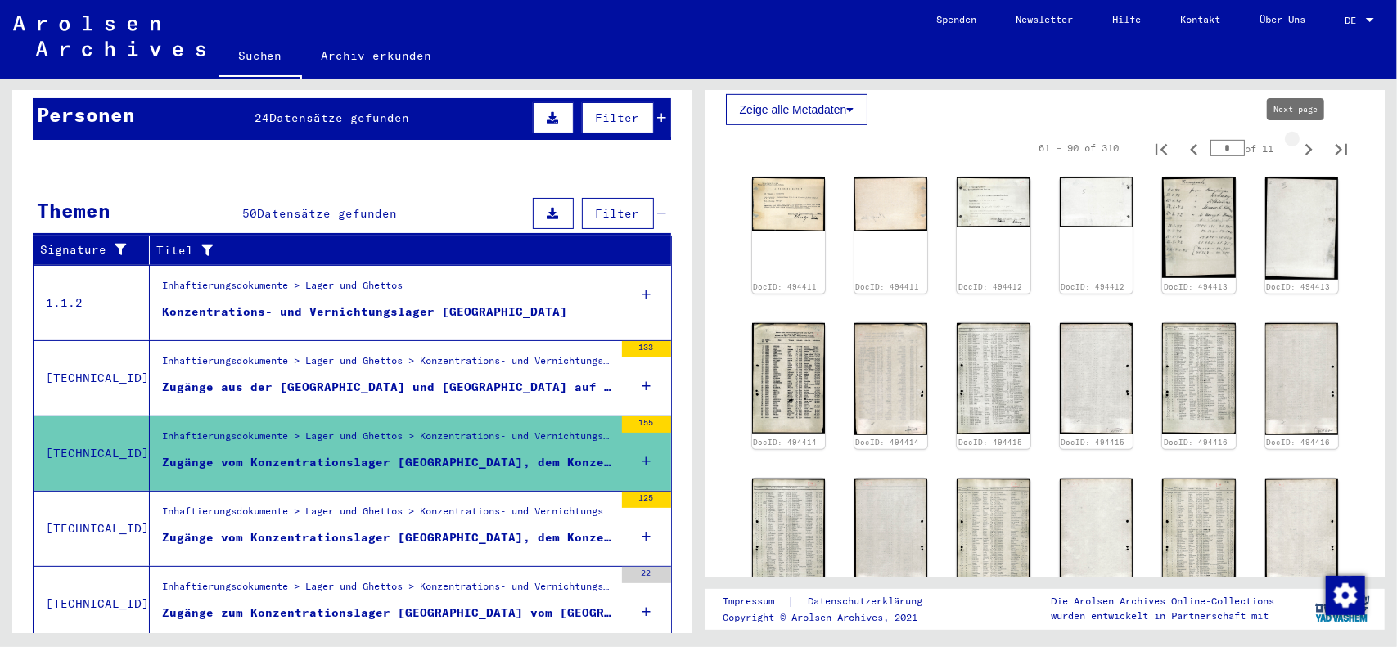
click at [1305, 145] on icon "Next page" at bounding box center [1308, 149] width 7 height 11
type input "*"
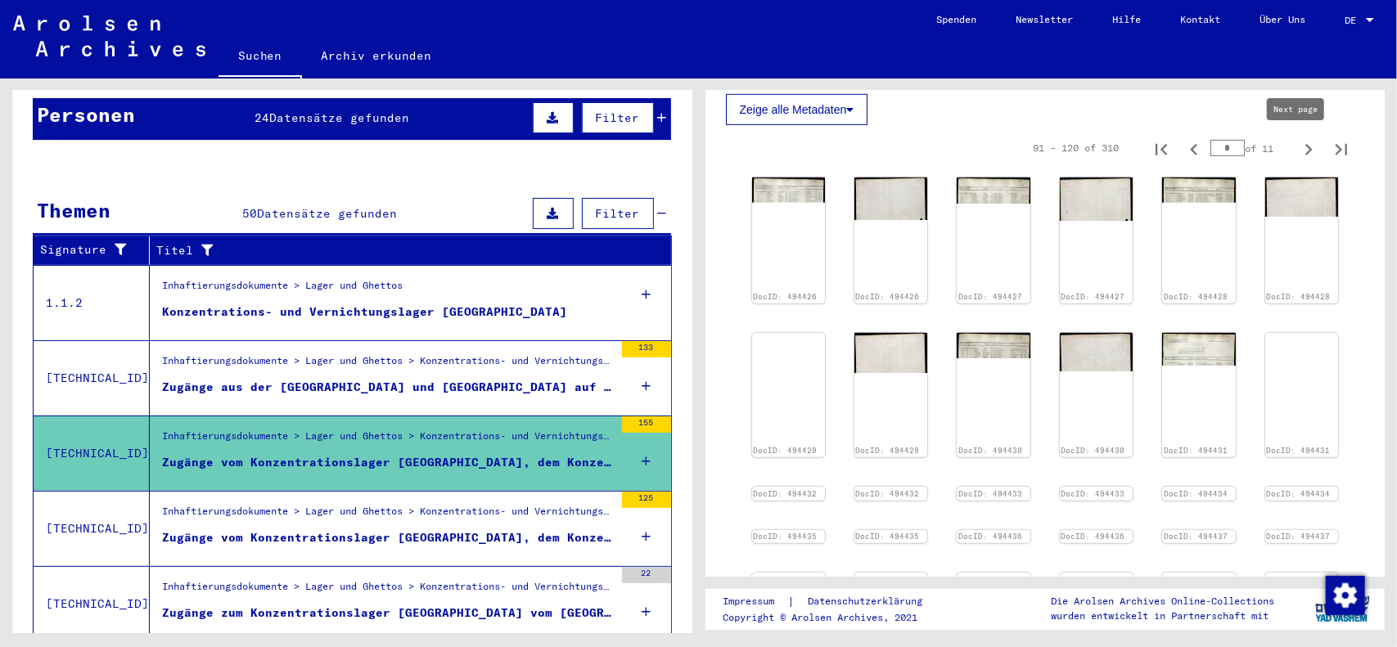
click at [1305, 146] on icon "Next page" at bounding box center [1308, 149] width 7 height 11
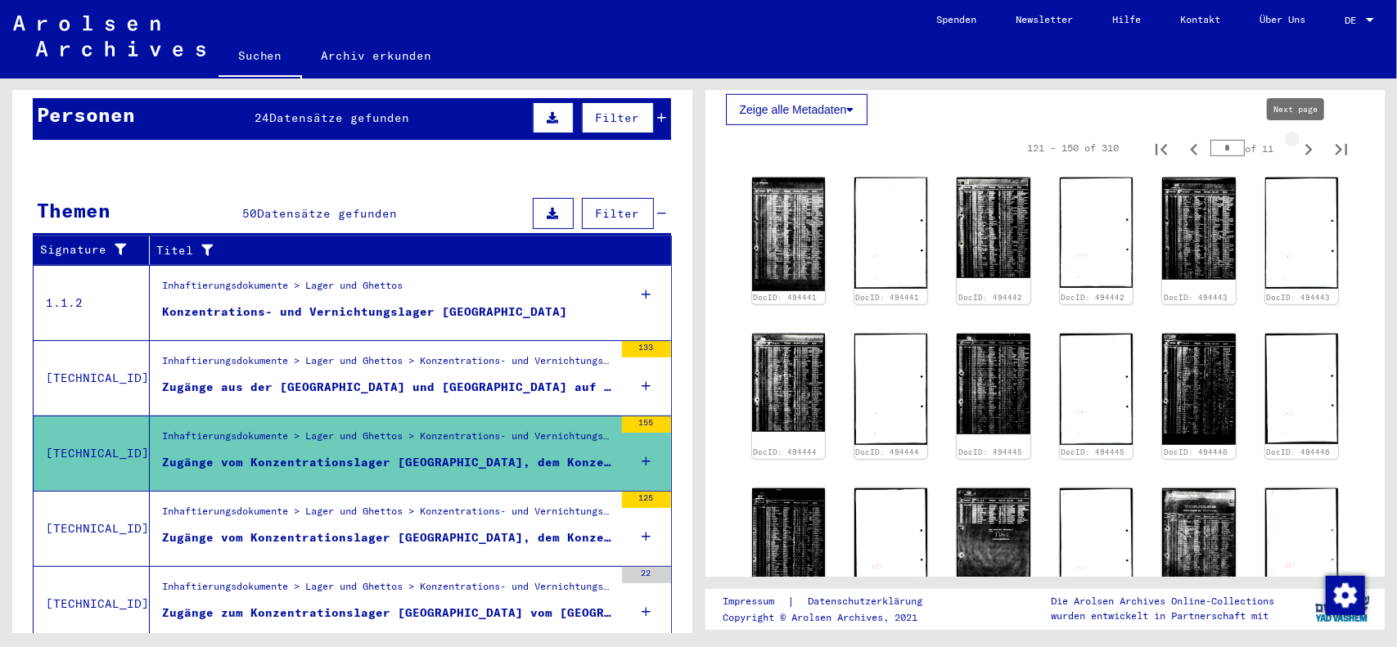
type input "*"
click at [1211, 534] on img at bounding box center [1198, 538] width 77 height 107
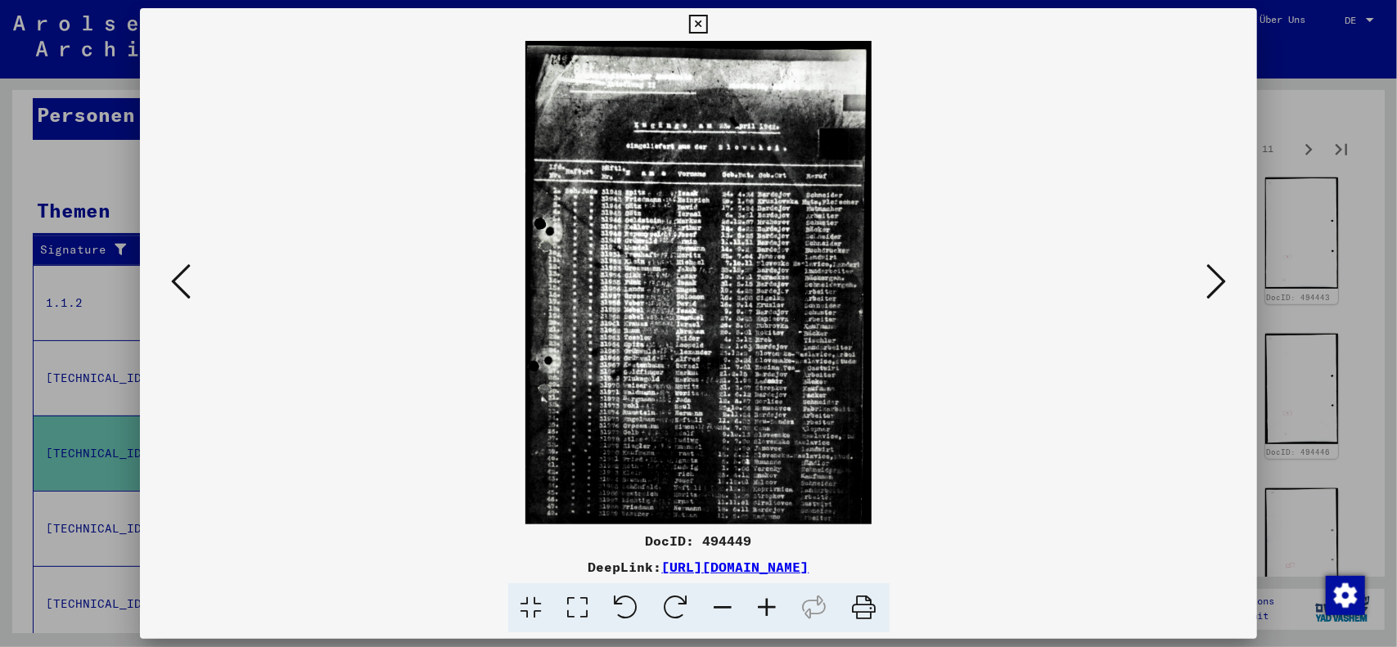
click at [691, 23] on icon at bounding box center [698, 25] width 19 height 20
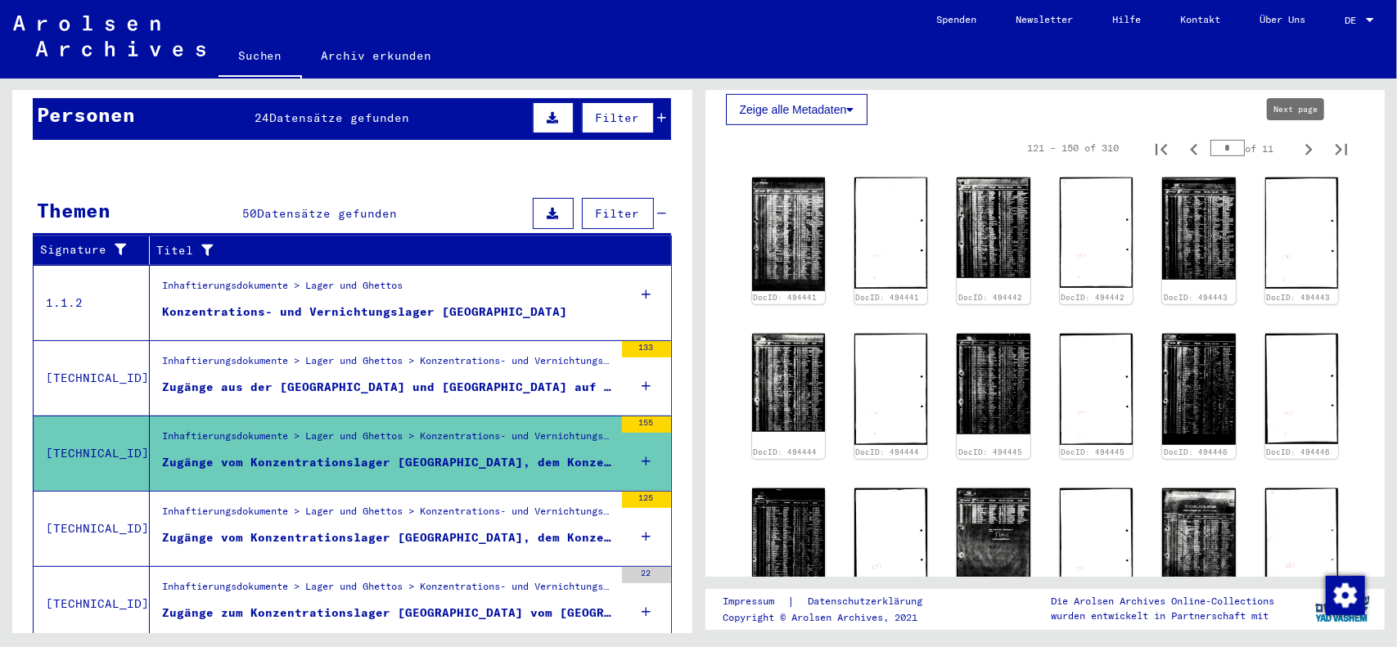
click at [1297, 150] on icon "Next page" at bounding box center [1308, 149] width 23 height 23
type input "*"
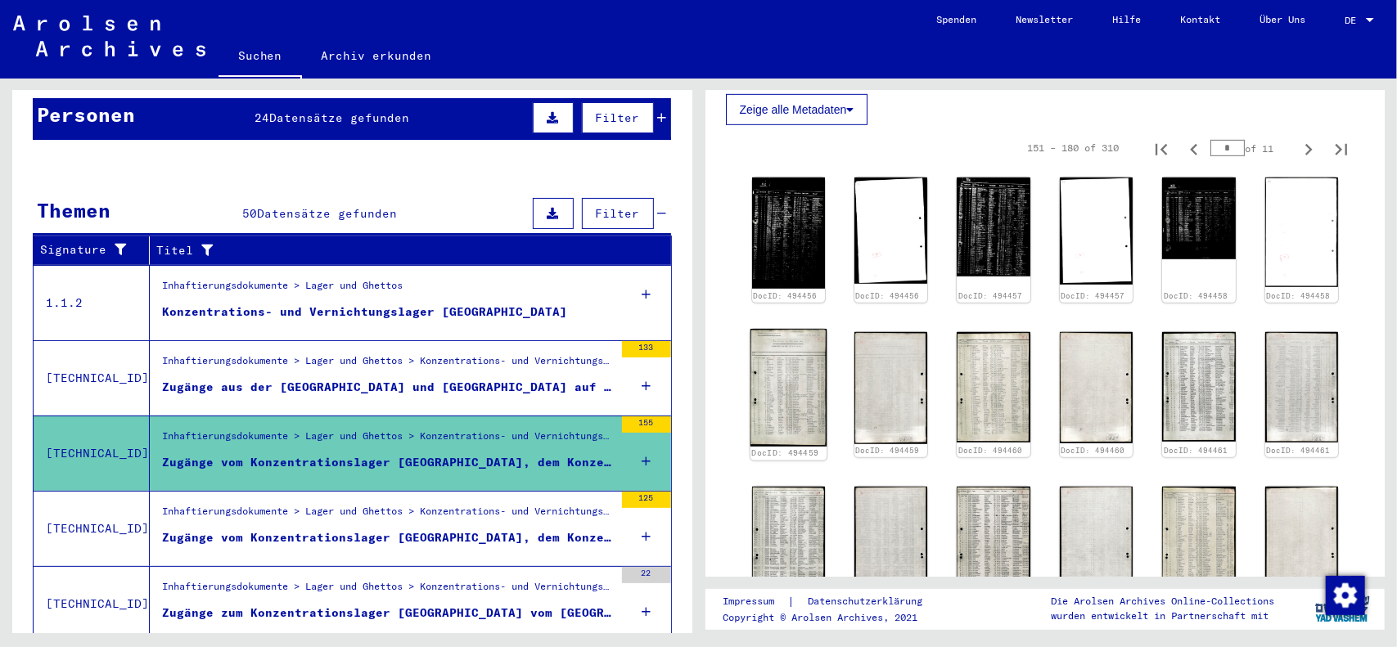
click at [799, 380] on img at bounding box center [787, 388] width 77 height 118
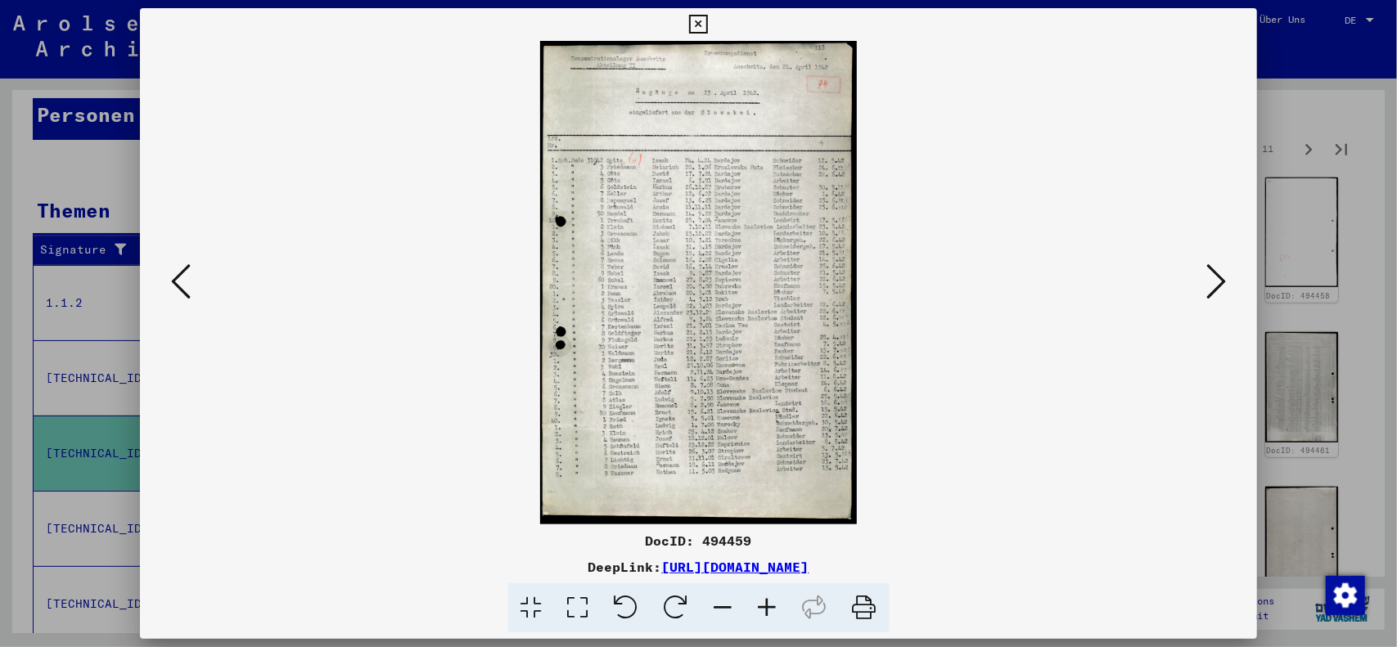
click at [581, 602] on icon at bounding box center [578, 608] width 47 height 50
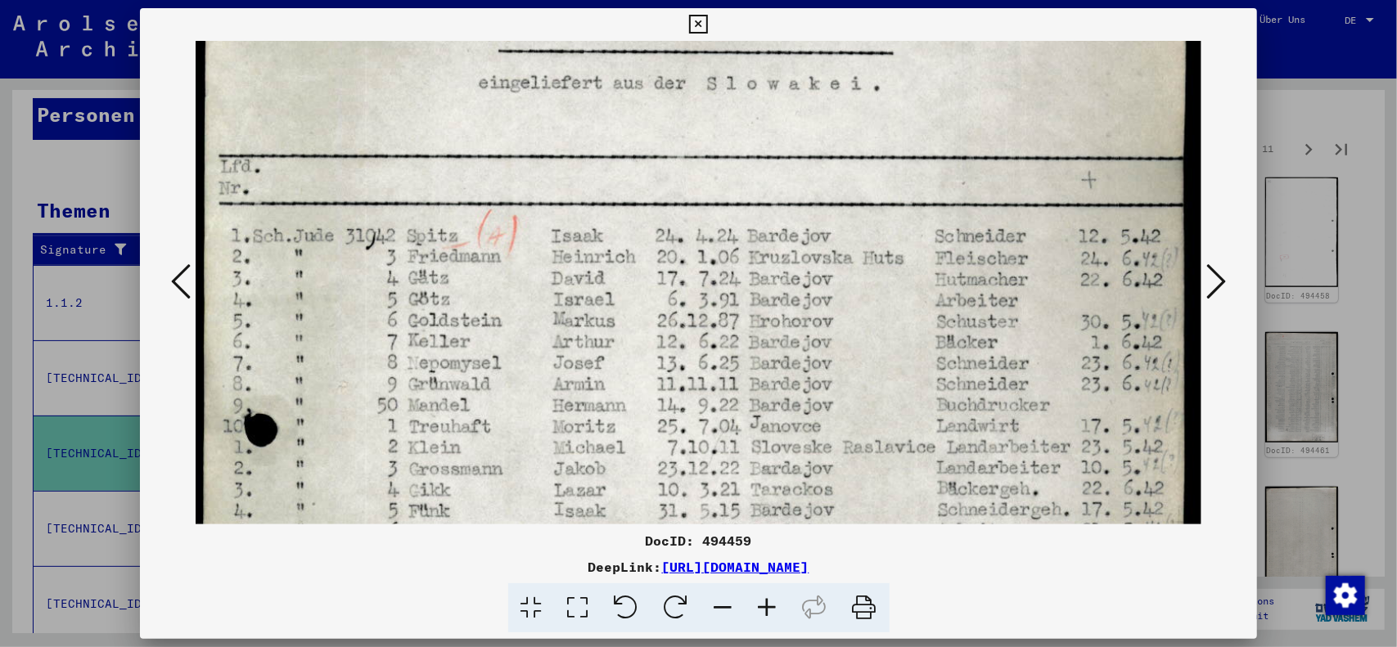
scroll to position [196, 0]
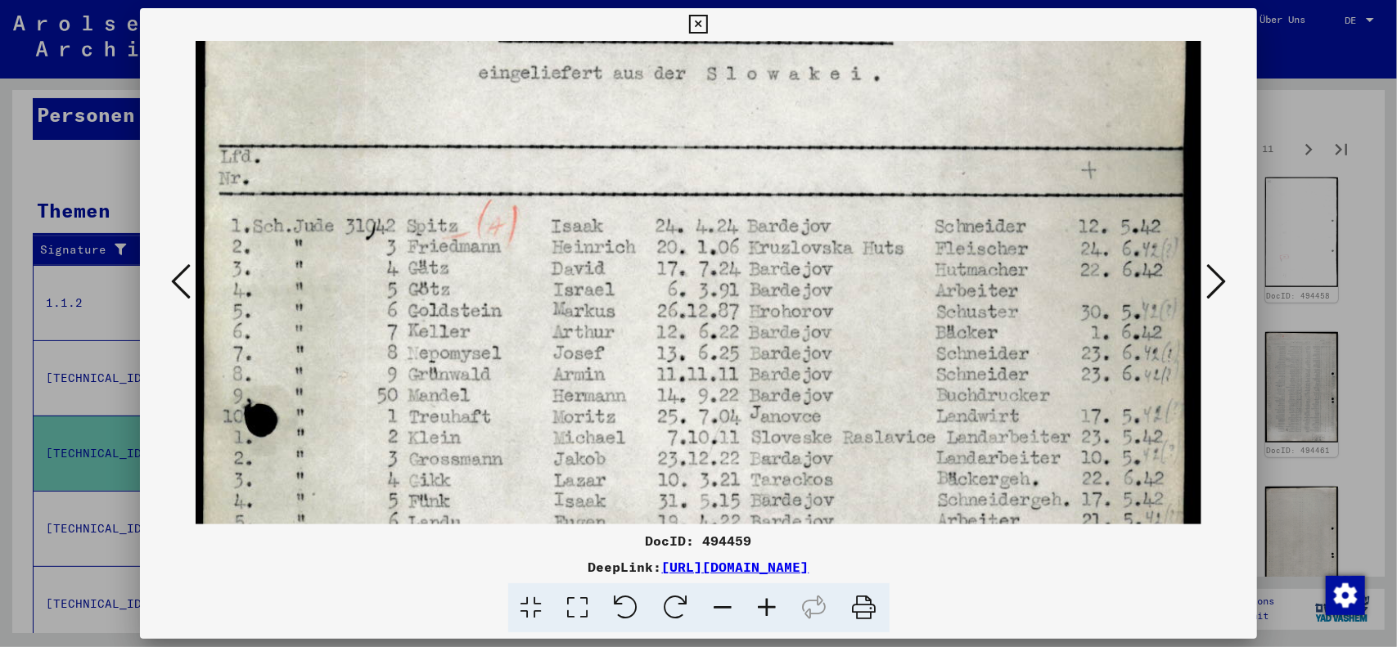
drag, startPoint x: 736, startPoint y: 359, endPoint x: 739, endPoint y: 205, distance: 154.7
click at [740, 205] on img at bounding box center [699, 614] width 1006 height 1539
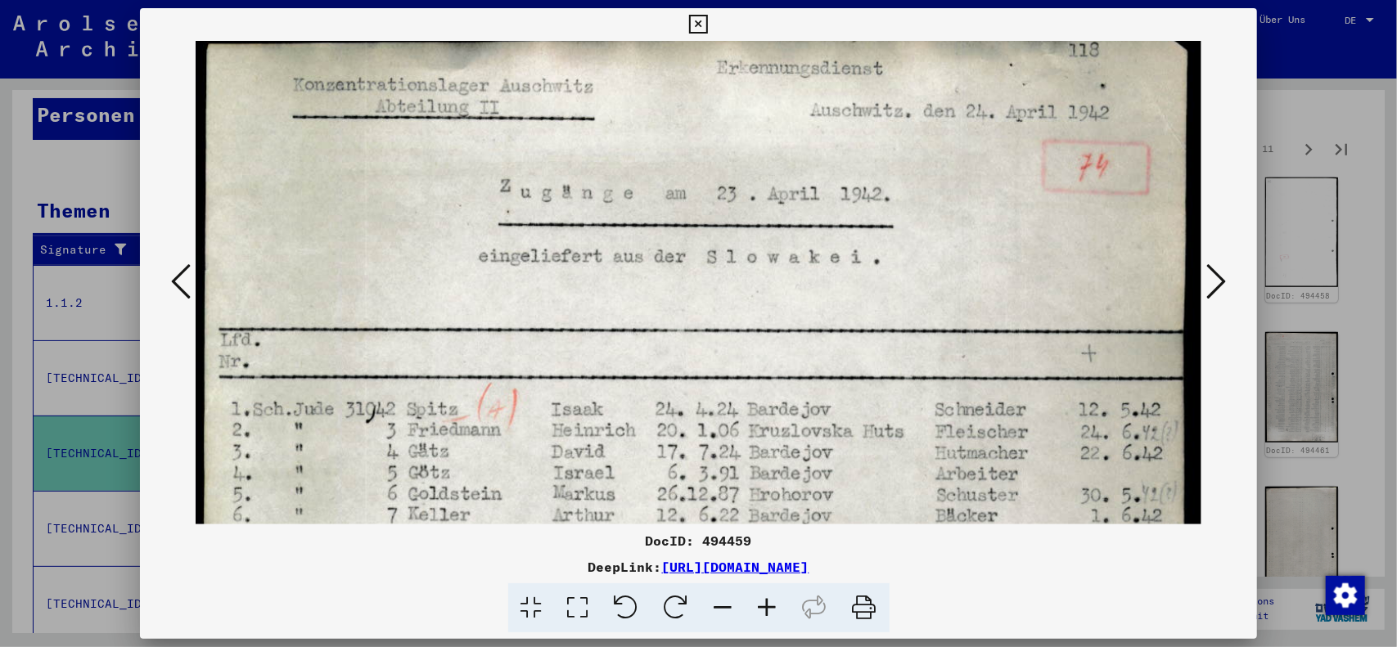
scroll to position [9, 0]
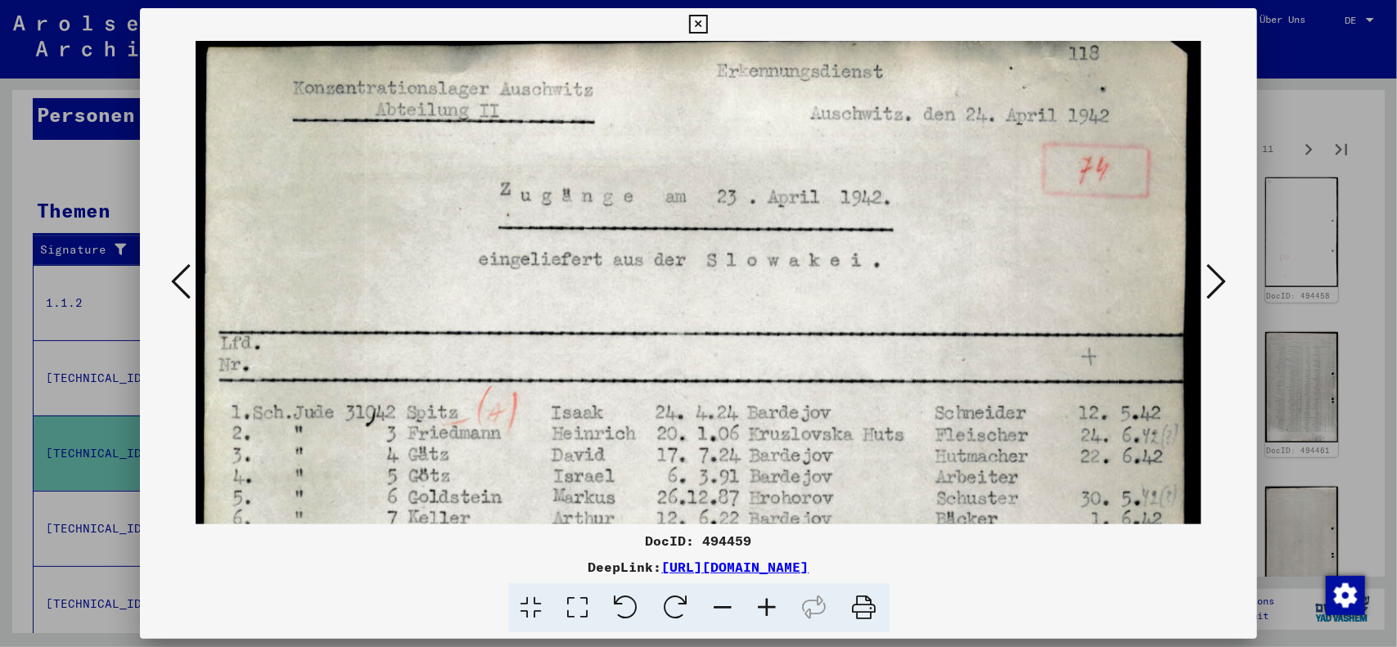
drag, startPoint x: 746, startPoint y: 148, endPoint x: 749, endPoint y: 336, distance: 188.2
click at [703, 22] on icon at bounding box center [698, 25] width 19 height 20
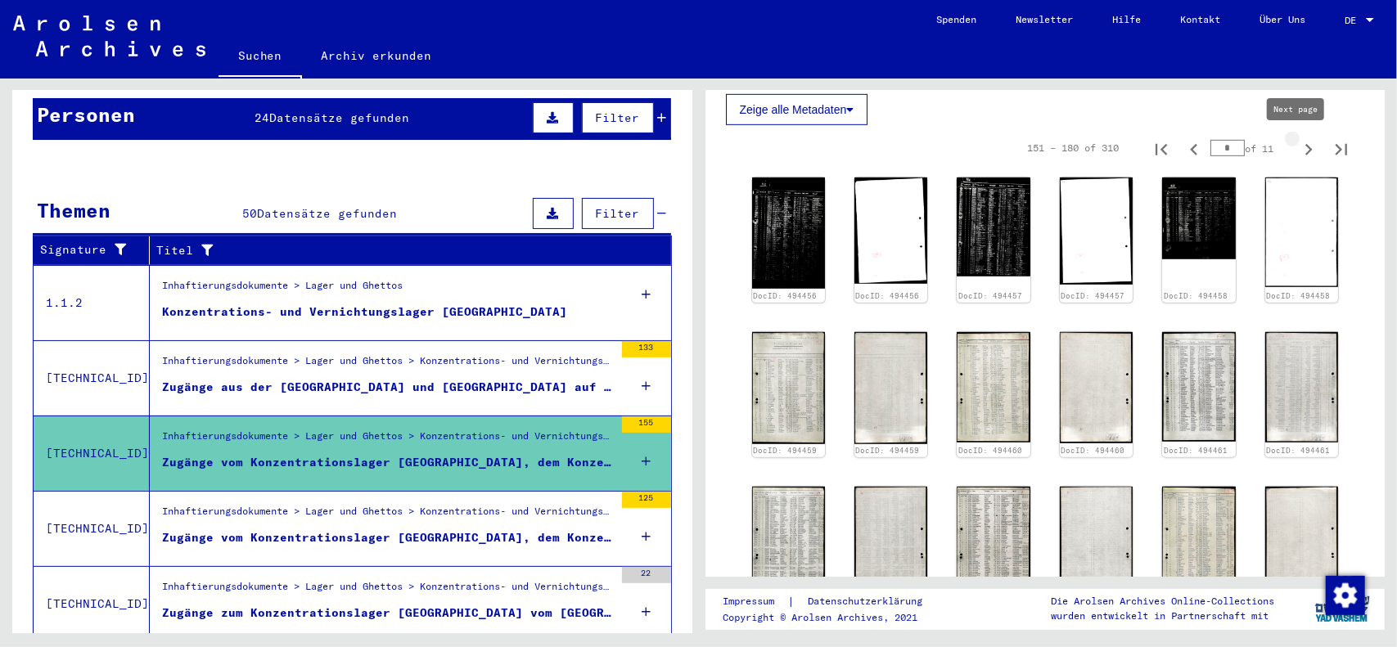
click at [1298, 146] on icon "Next page" at bounding box center [1308, 149] width 23 height 23
type input "*"
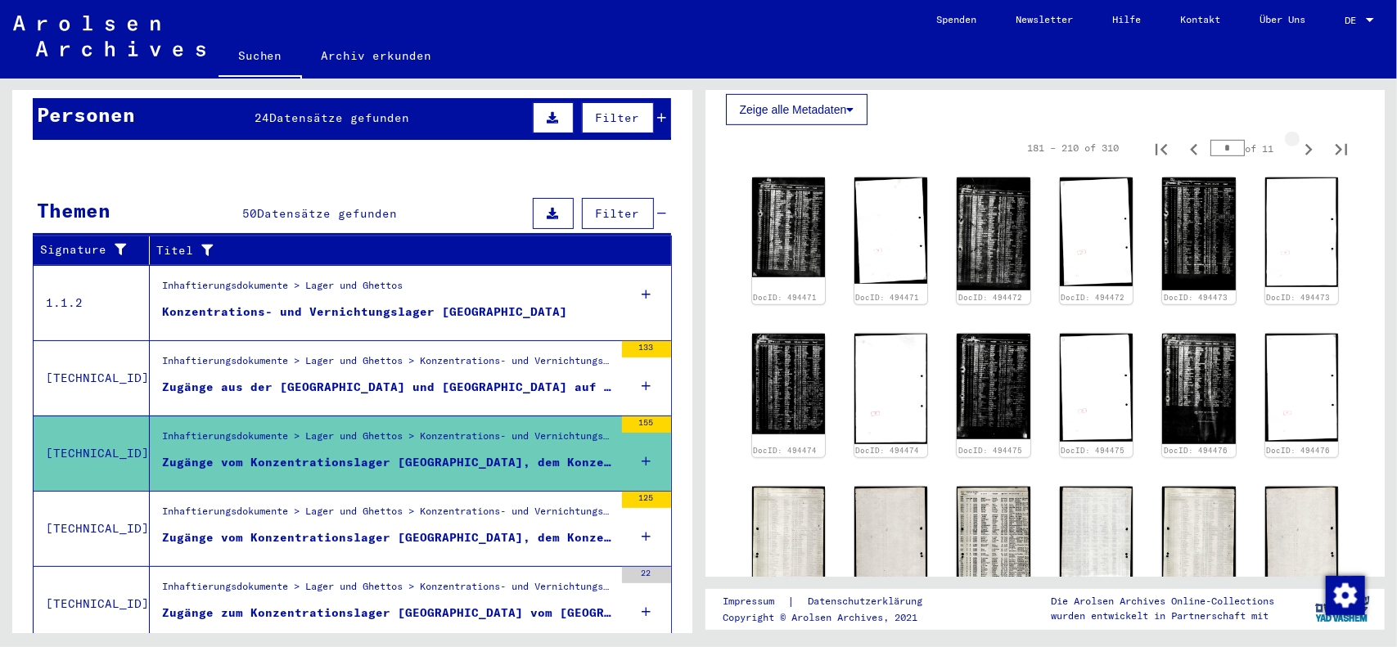
click at [1298, 146] on icon "Next page" at bounding box center [1308, 149] width 23 height 23
type input "*"
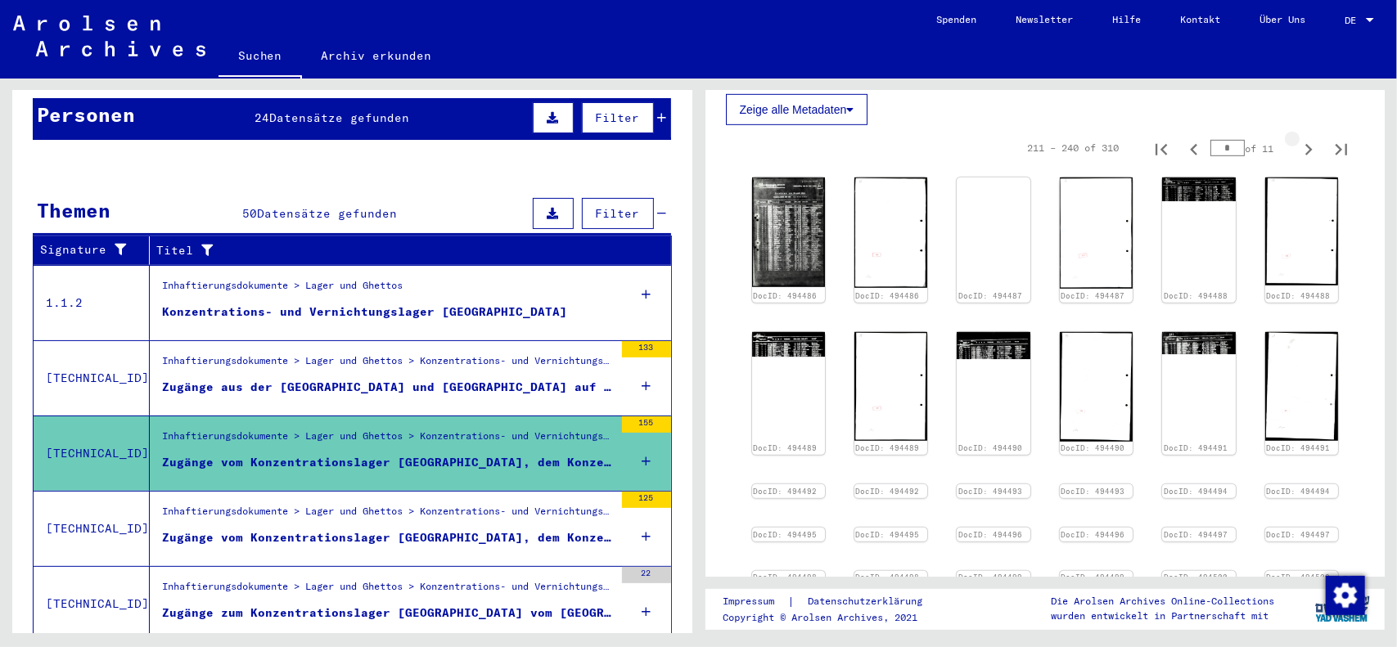
click at [1297, 146] on icon "Next page" at bounding box center [1308, 149] width 23 height 23
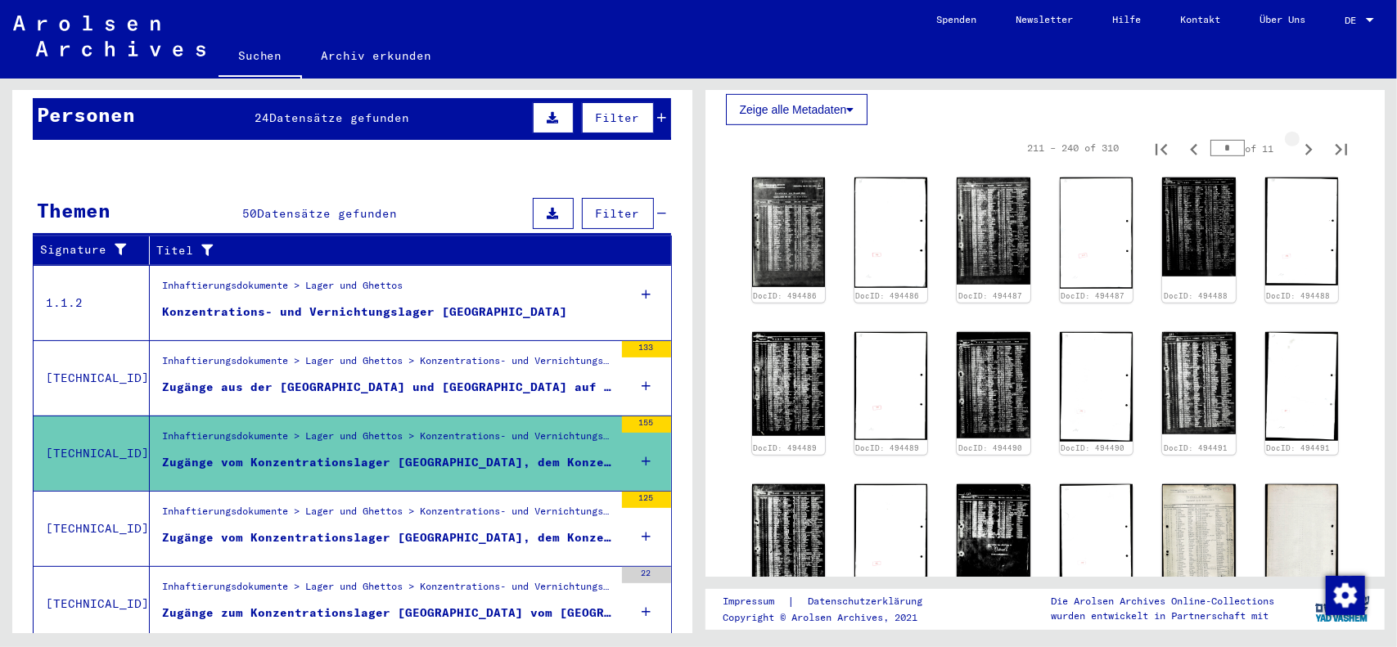
type input "*"
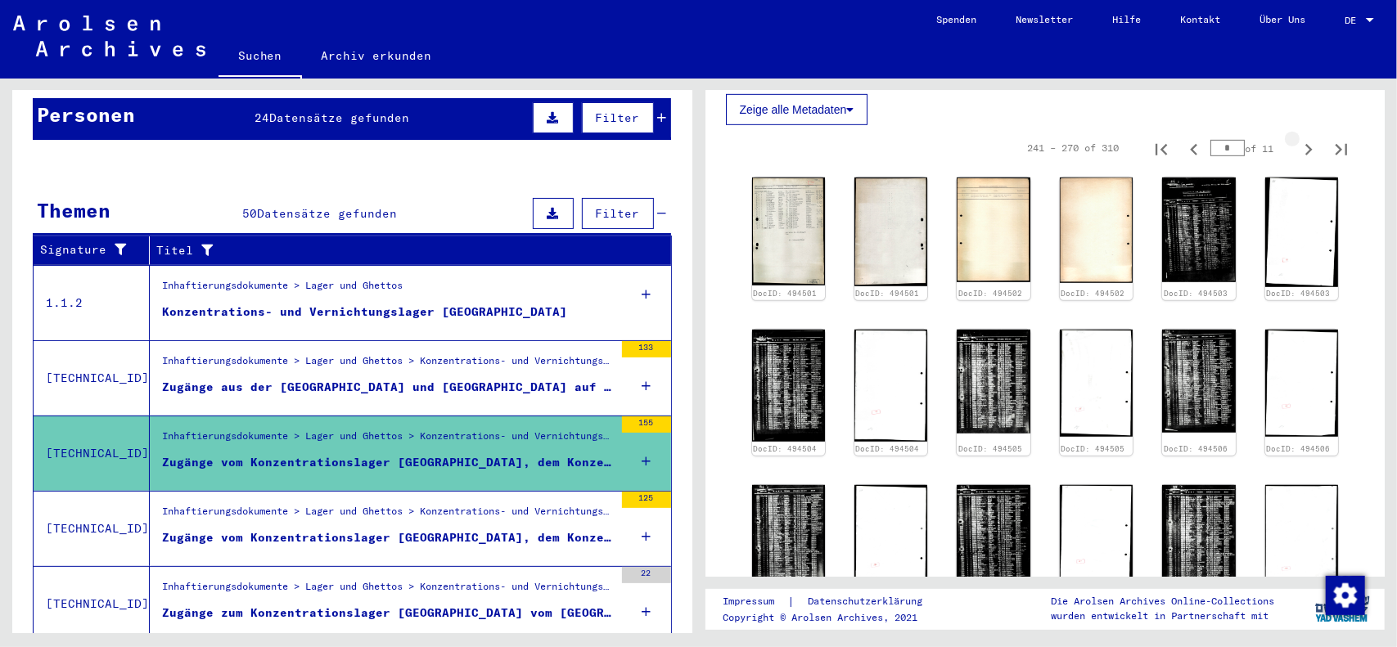
click at [1297, 146] on icon "Next page" at bounding box center [1308, 149] width 23 height 23
type input "**"
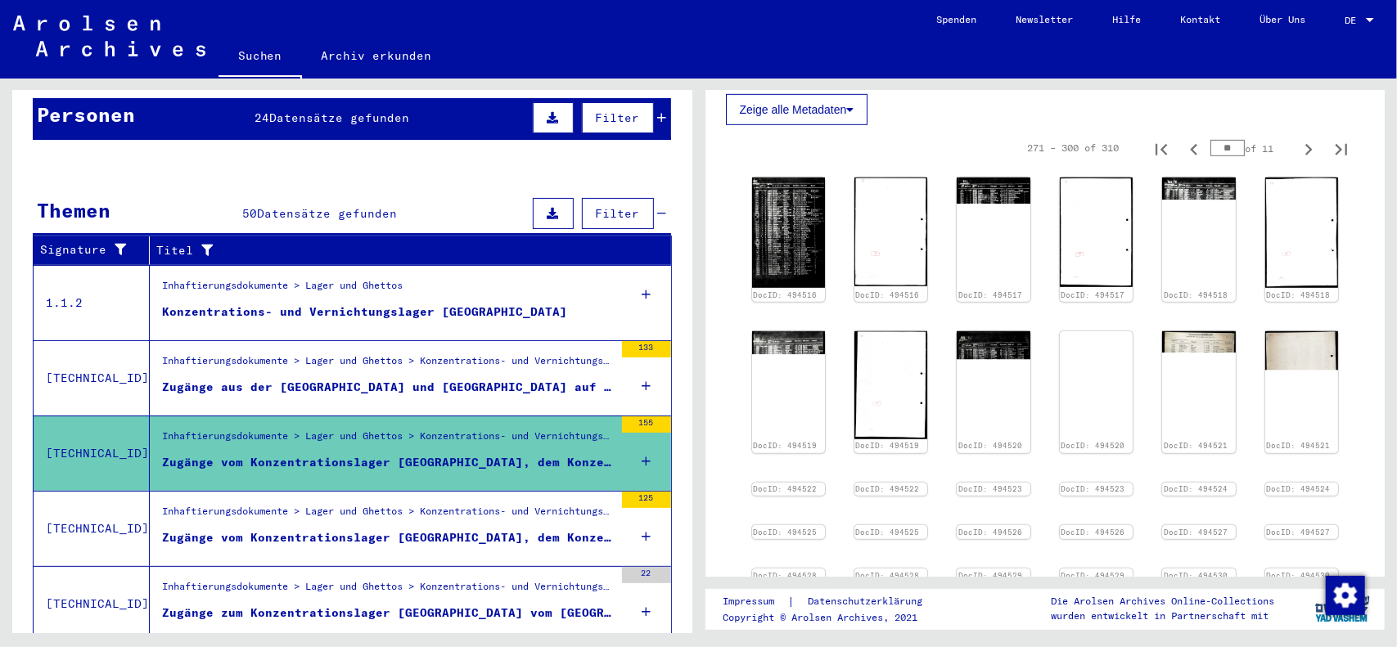
click at [1297, 146] on icon "Next page" at bounding box center [1308, 149] width 23 height 23
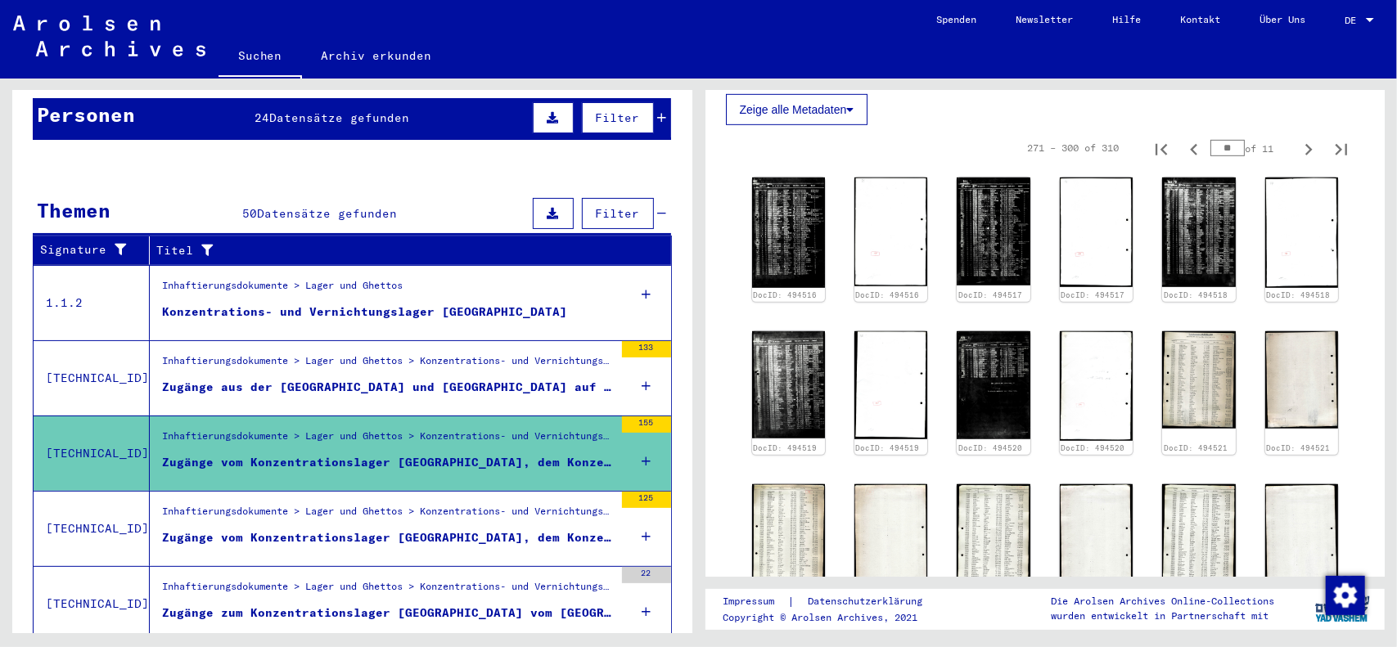
type input "**"
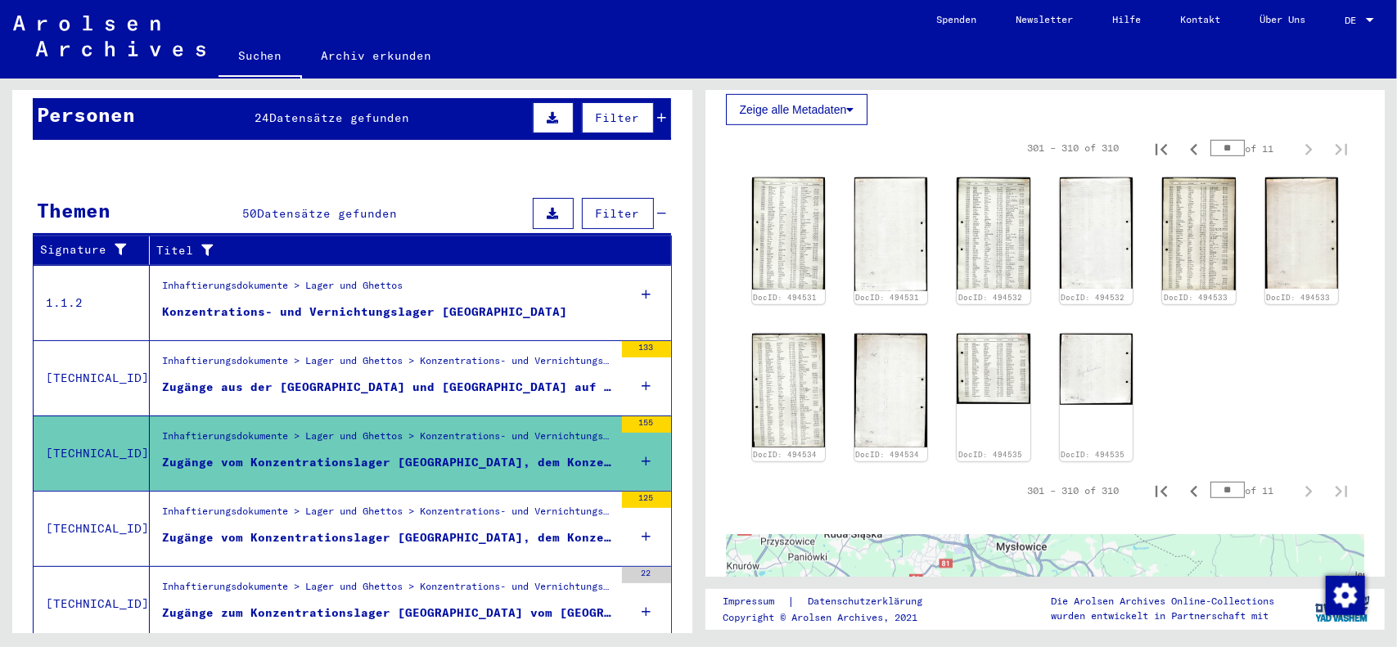
click at [394, 529] on div "Zugänge vom Konzentrationslager [GEOGRAPHIC_DATA], dem Konzentrationslager [GEO…" at bounding box center [388, 537] width 452 height 17
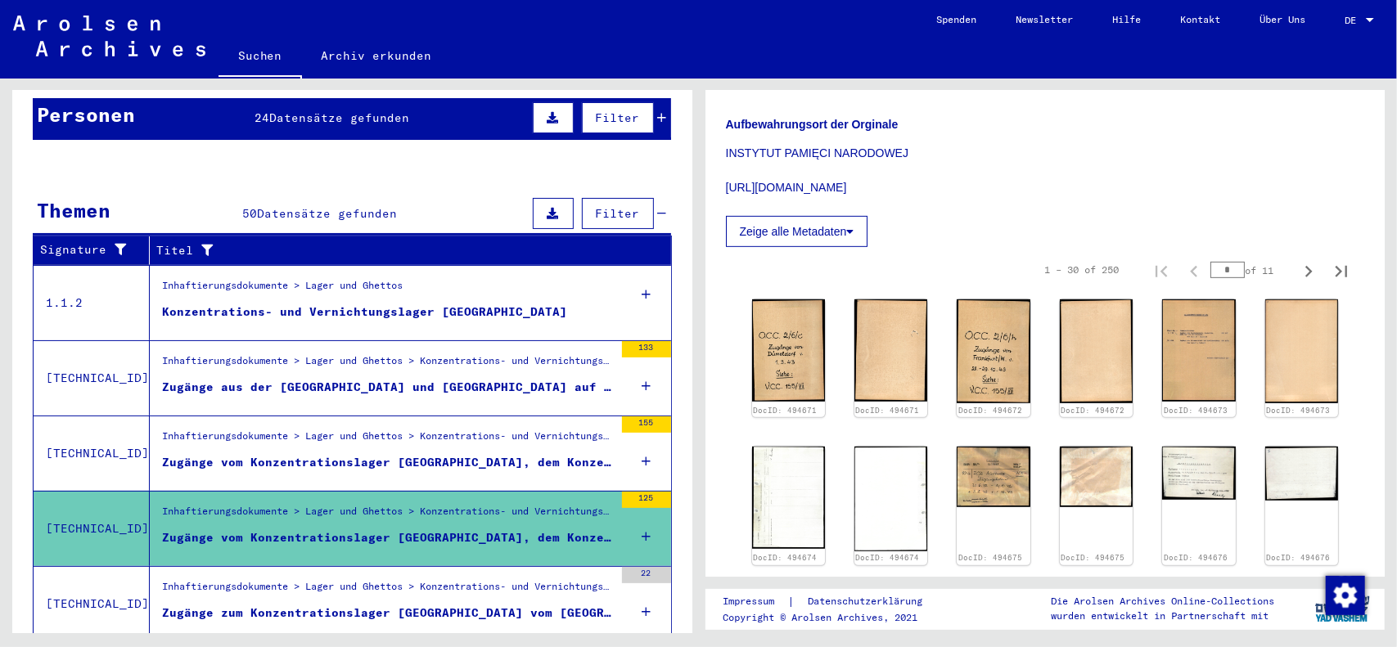
scroll to position [736, 0]
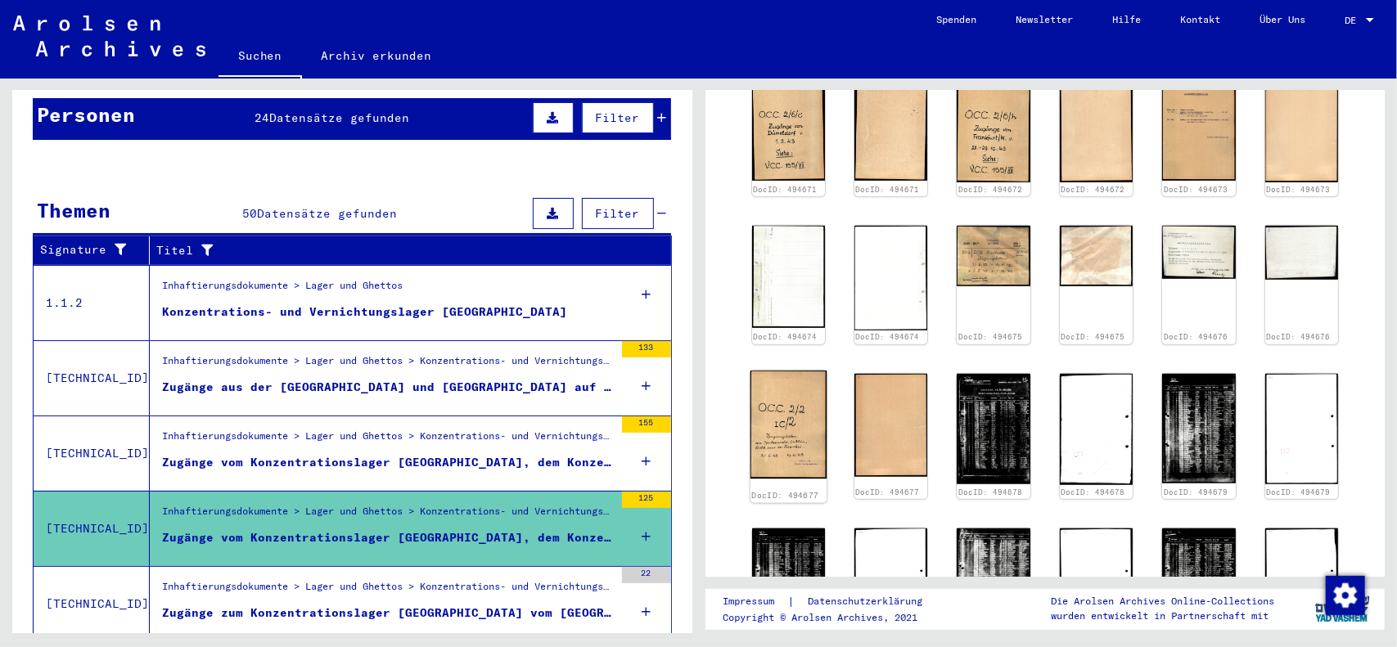
click at [781, 408] on img at bounding box center [787, 425] width 77 height 108
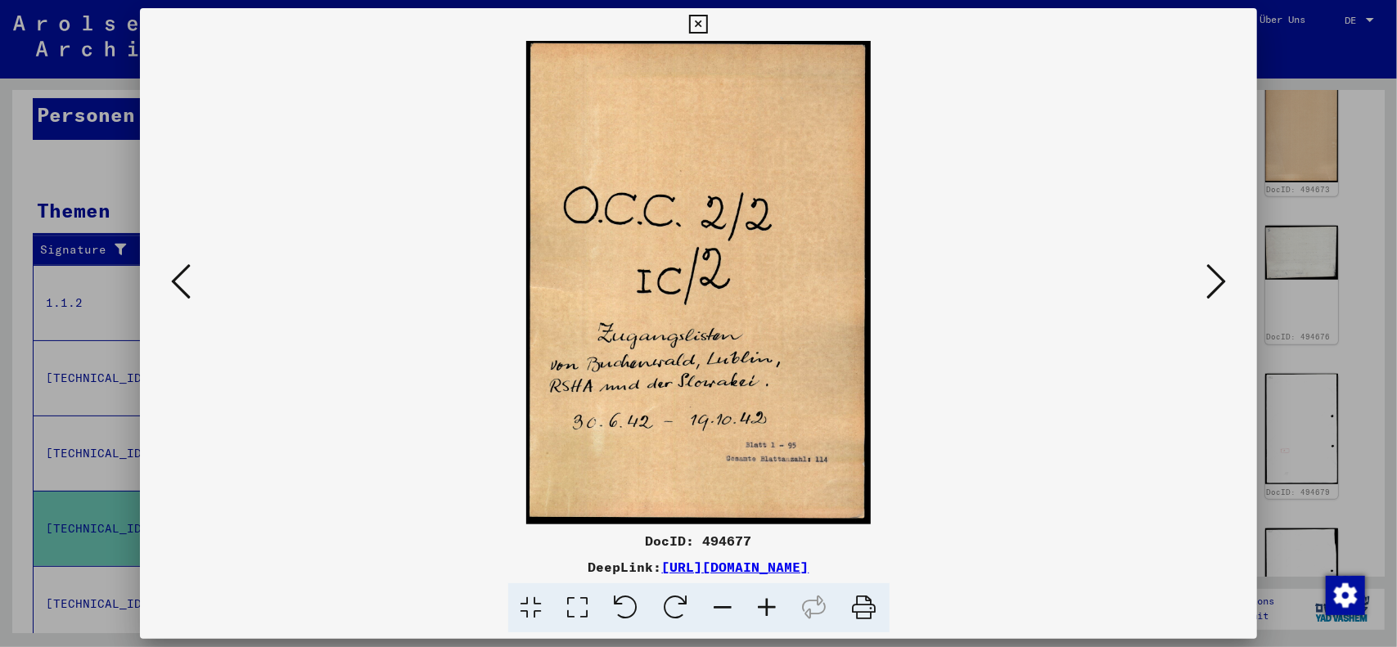
click at [1217, 276] on icon at bounding box center [1216, 281] width 20 height 39
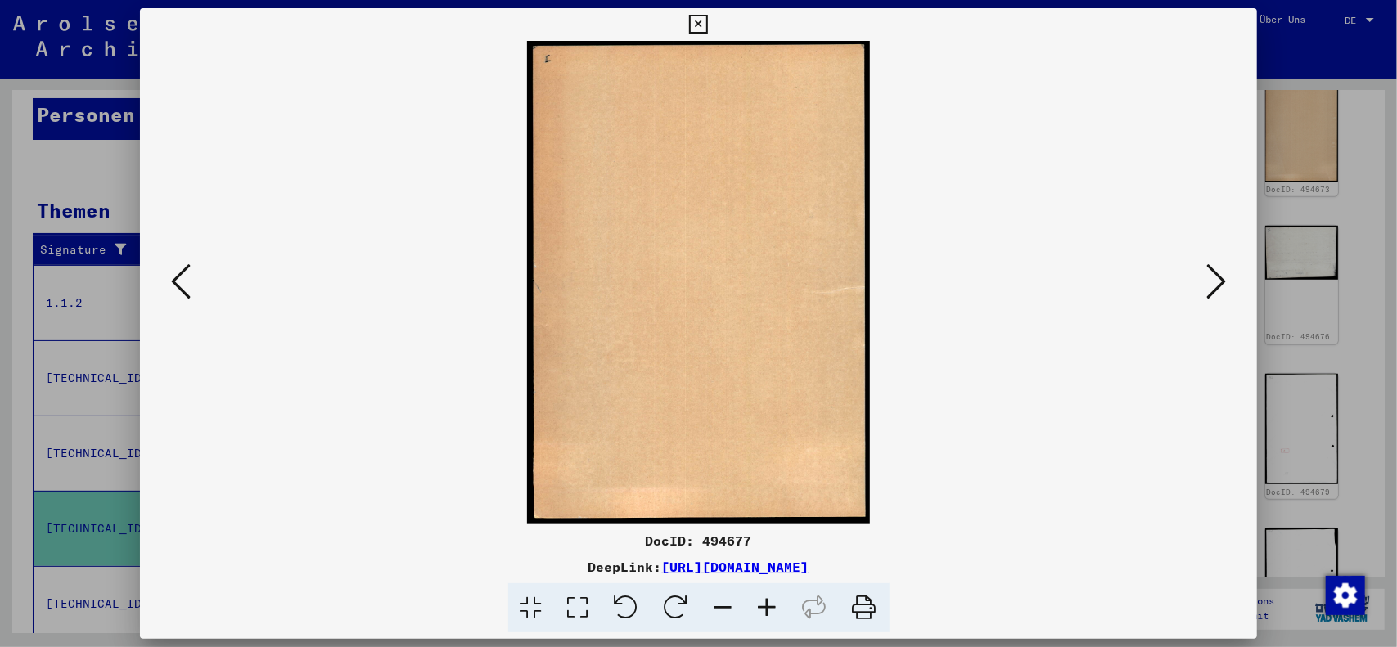
click at [1217, 276] on icon at bounding box center [1216, 281] width 20 height 39
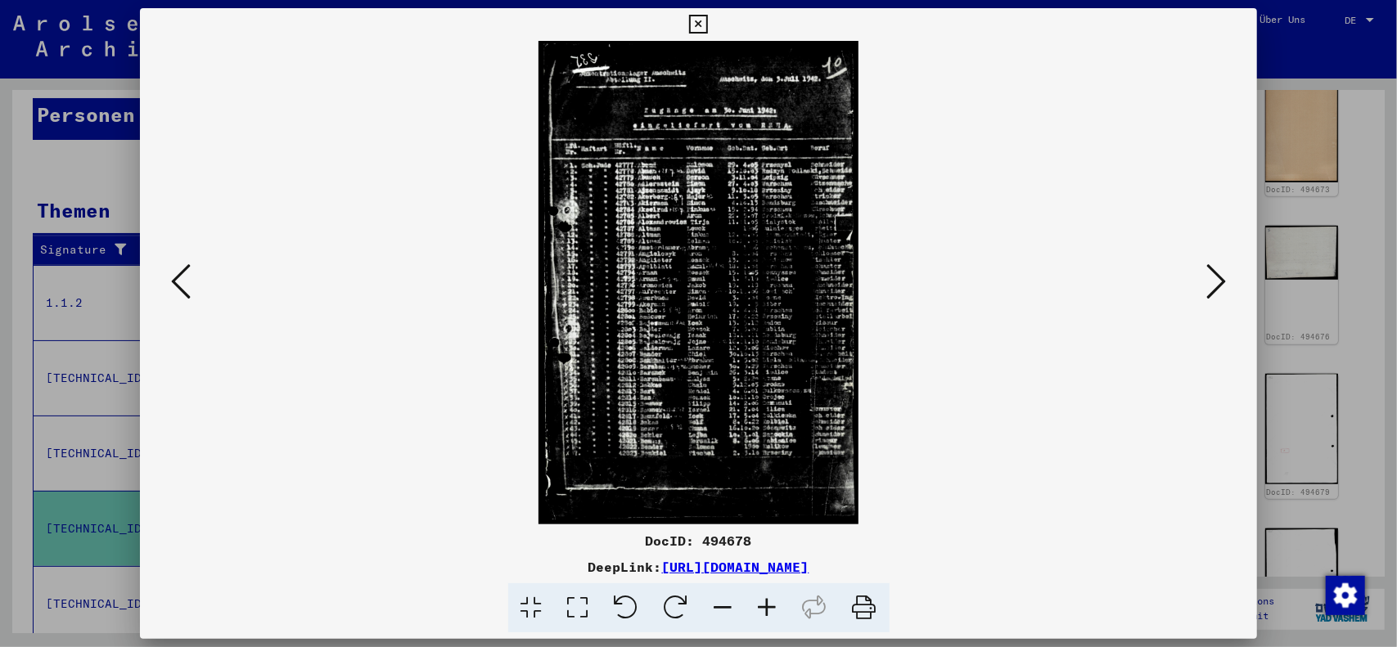
click at [580, 606] on icon at bounding box center [578, 608] width 47 height 50
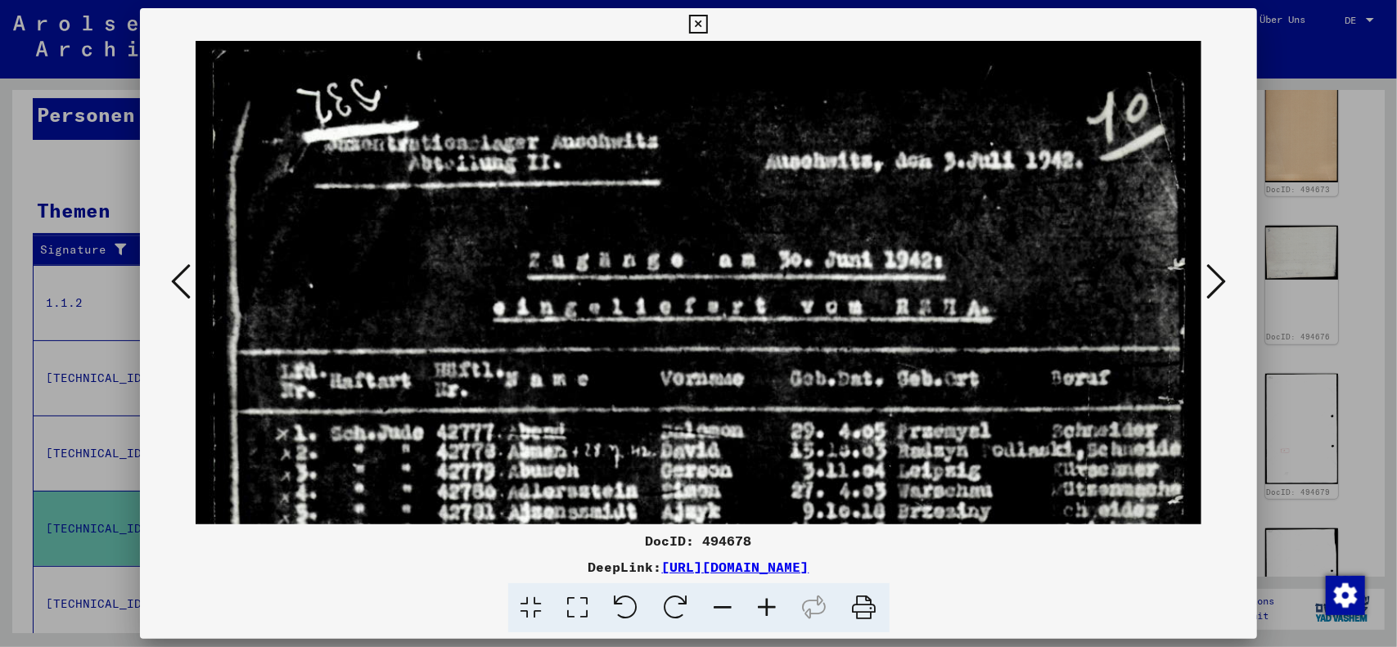
click at [705, 28] on icon at bounding box center [698, 25] width 19 height 20
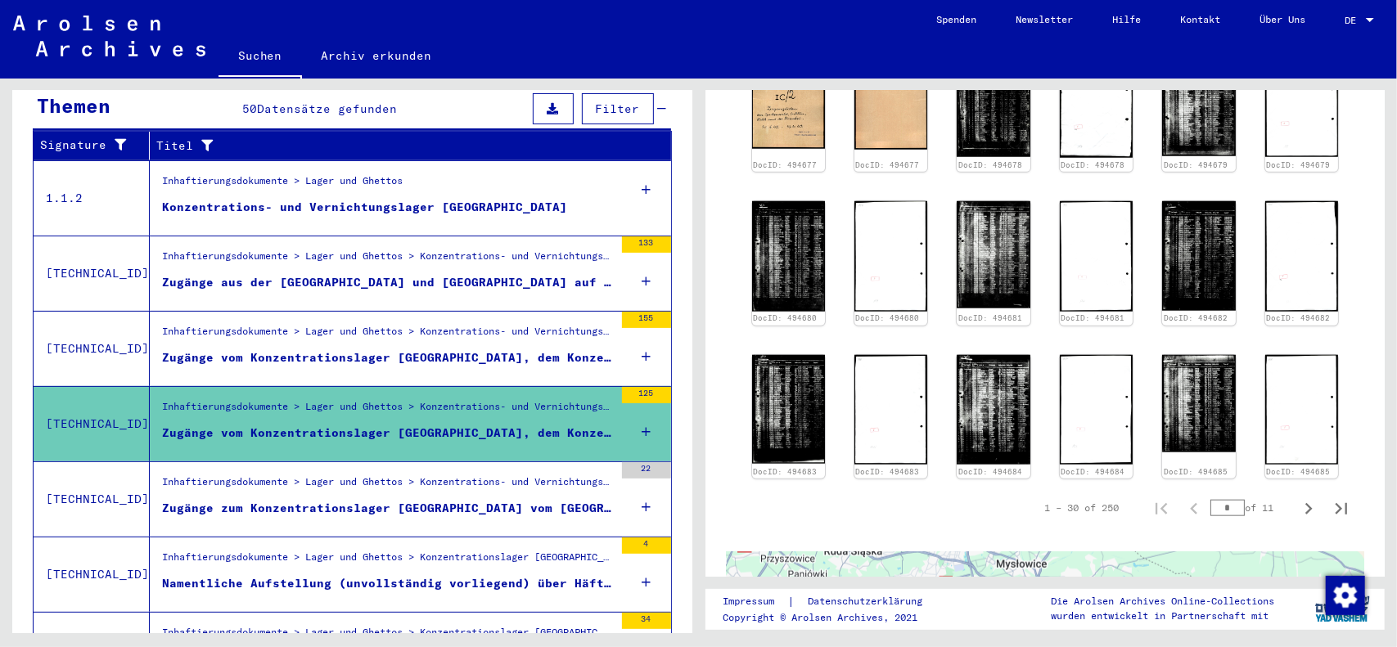
scroll to position [326, 0]
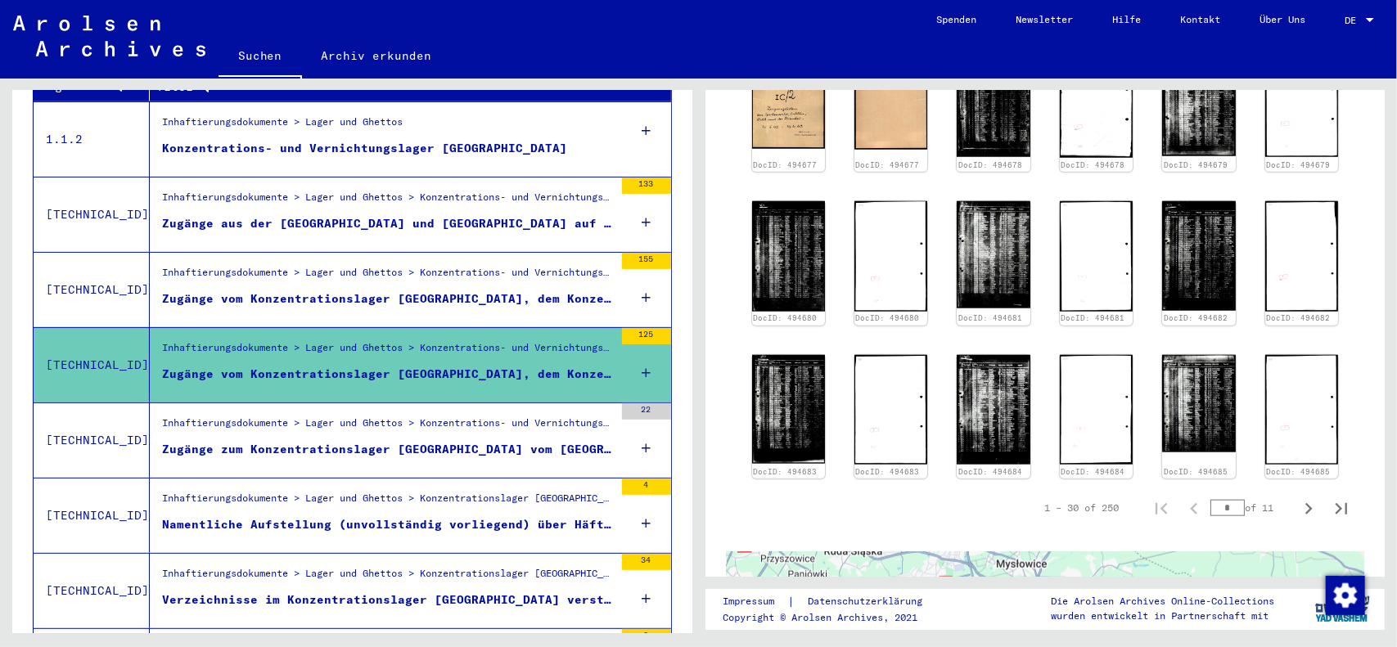
click at [413, 441] on div "Zugänge zum Konzentrationslager [GEOGRAPHIC_DATA] vom [GEOGRAPHIC_DATA] und dem…" at bounding box center [388, 449] width 452 height 17
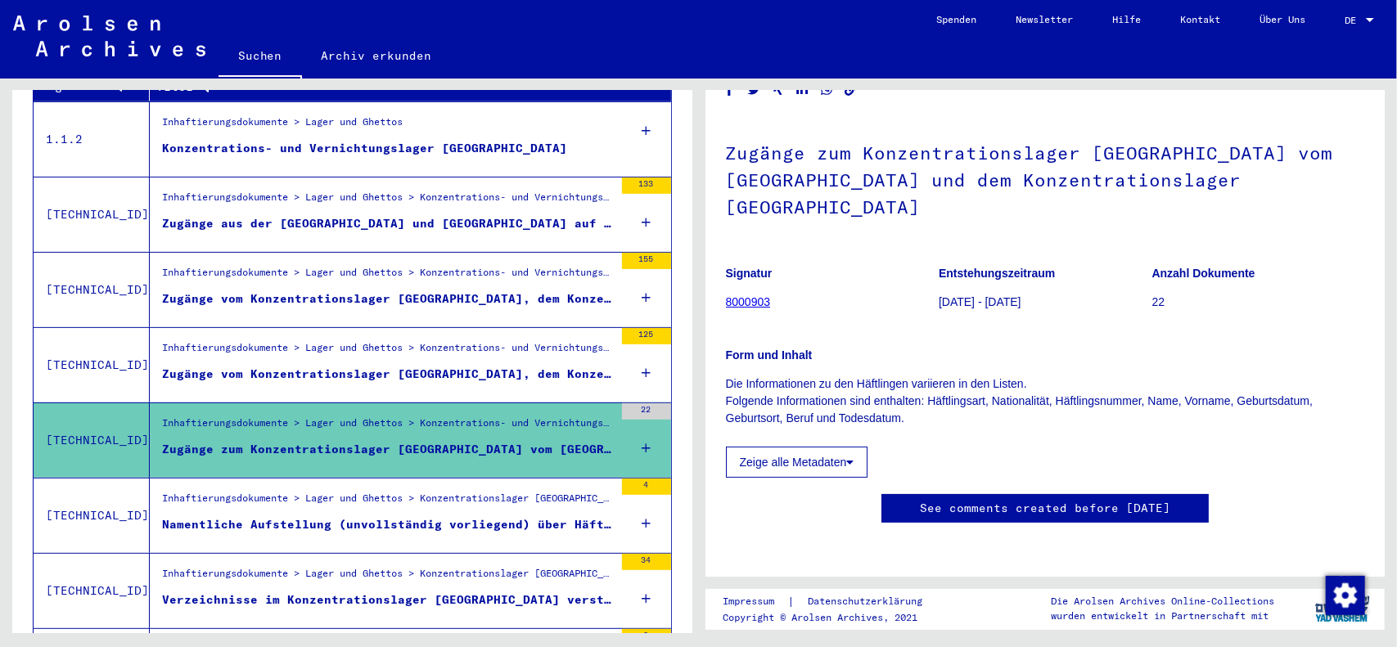
scroll to position [164, 0]
click at [429, 516] on div "Namentliche Aufstellung (unvollständig vorliegend) über Häftlinge, welche Tasch…" at bounding box center [388, 524] width 452 height 17
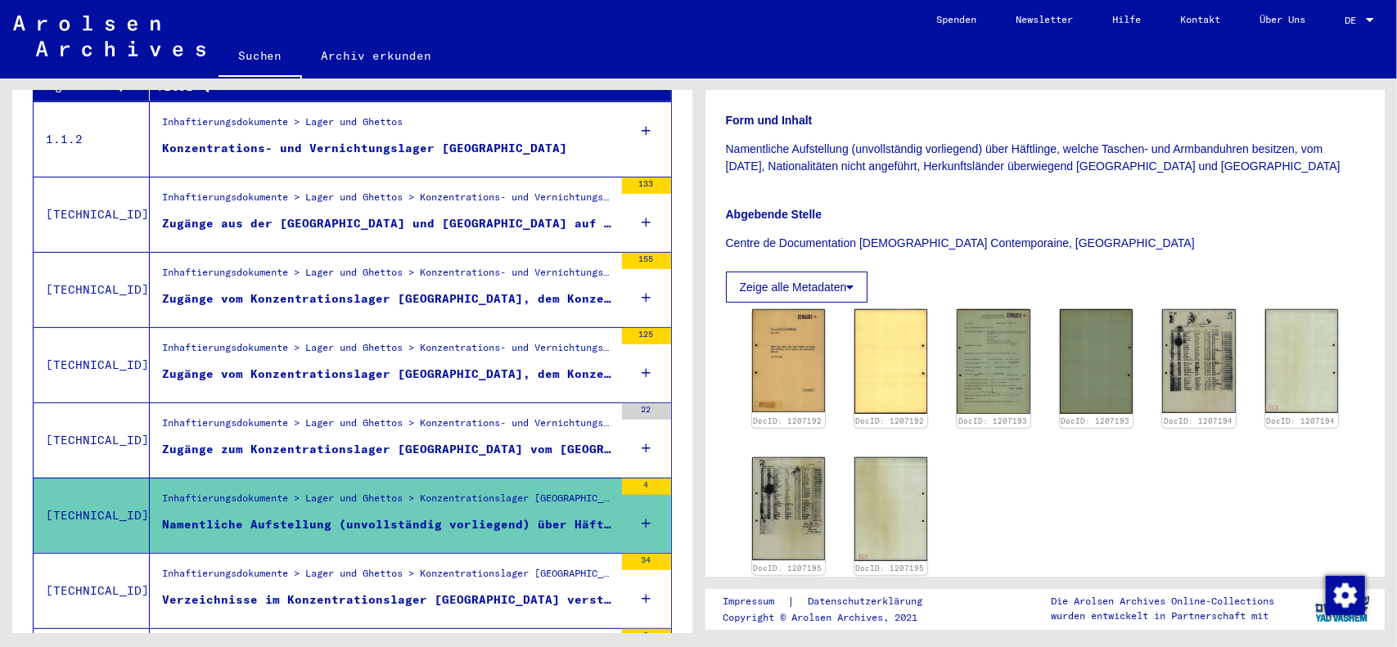
scroll to position [327, 0]
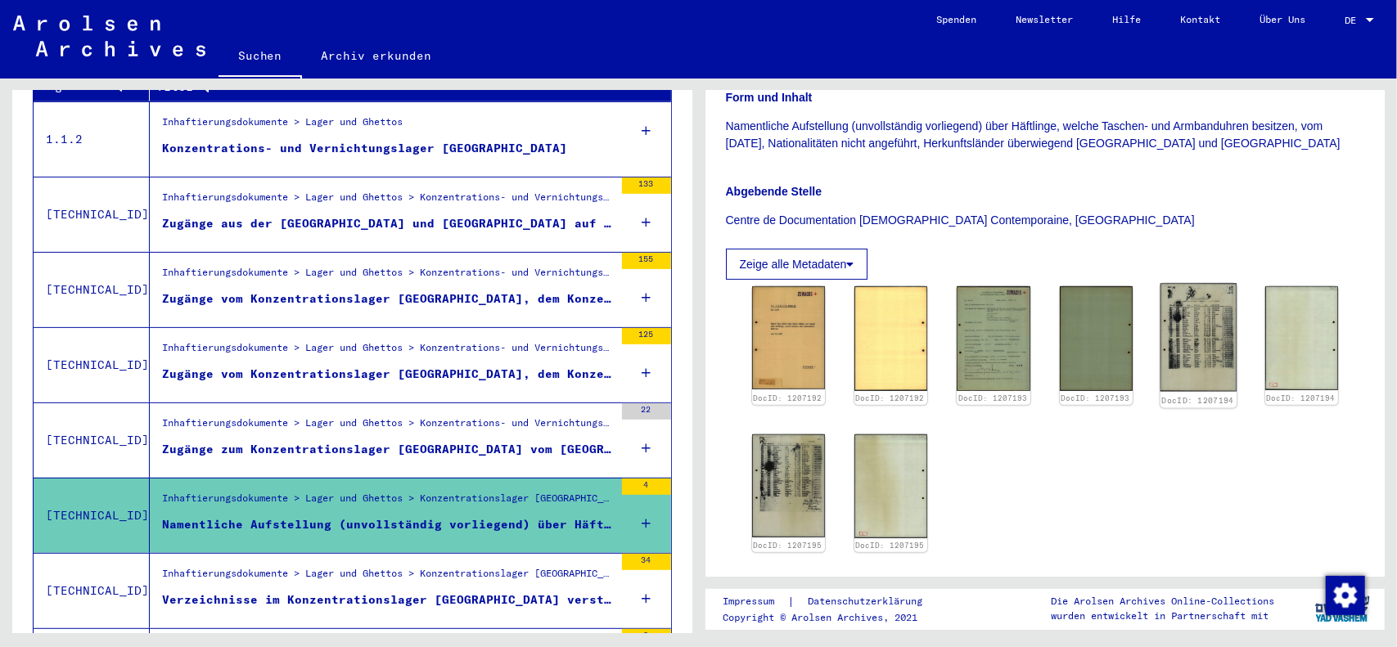
click at [1198, 327] on img at bounding box center [1198, 338] width 77 height 109
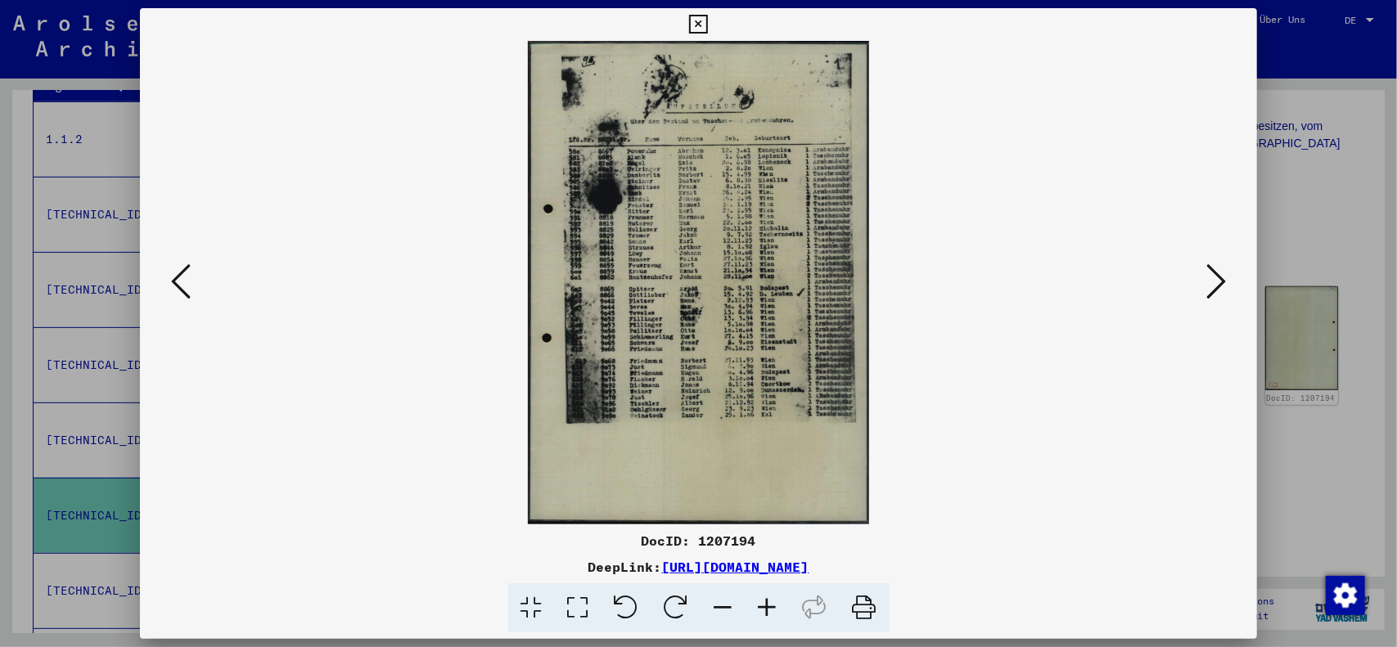
click at [583, 592] on icon at bounding box center [578, 608] width 47 height 50
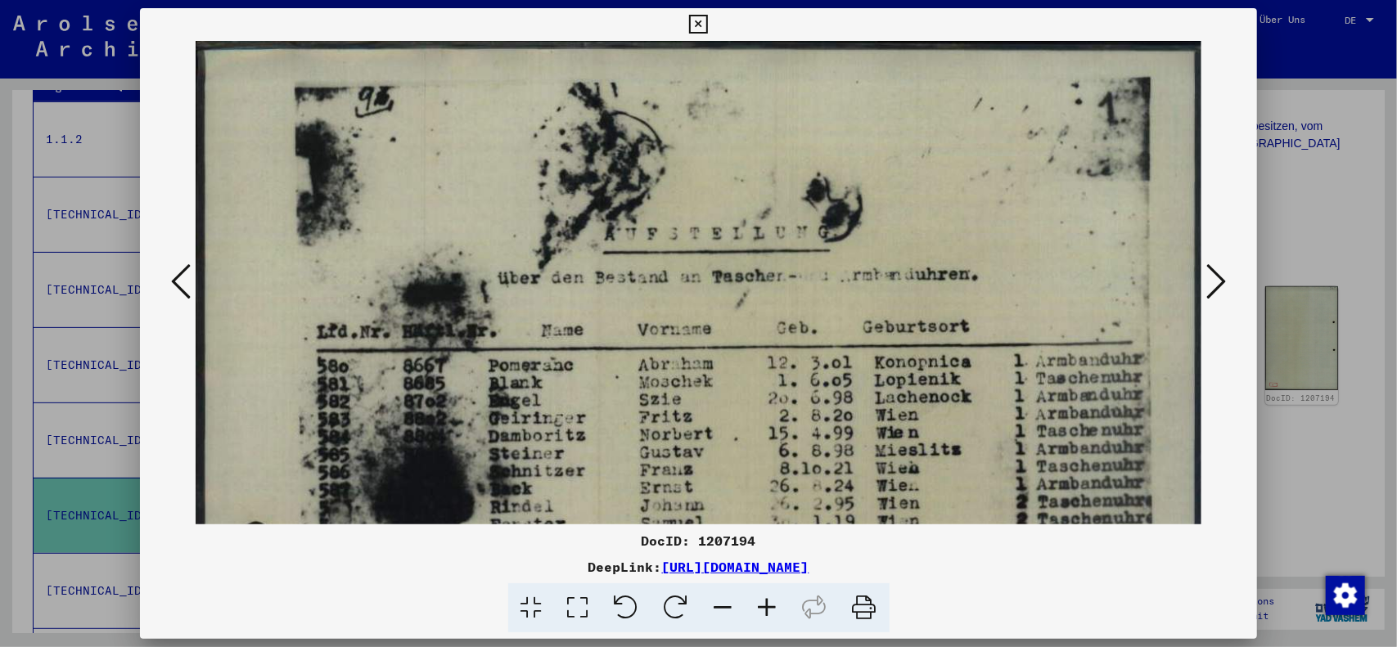
click at [702, 22] on icon at bounding box center [698, 25] width 19 height 20
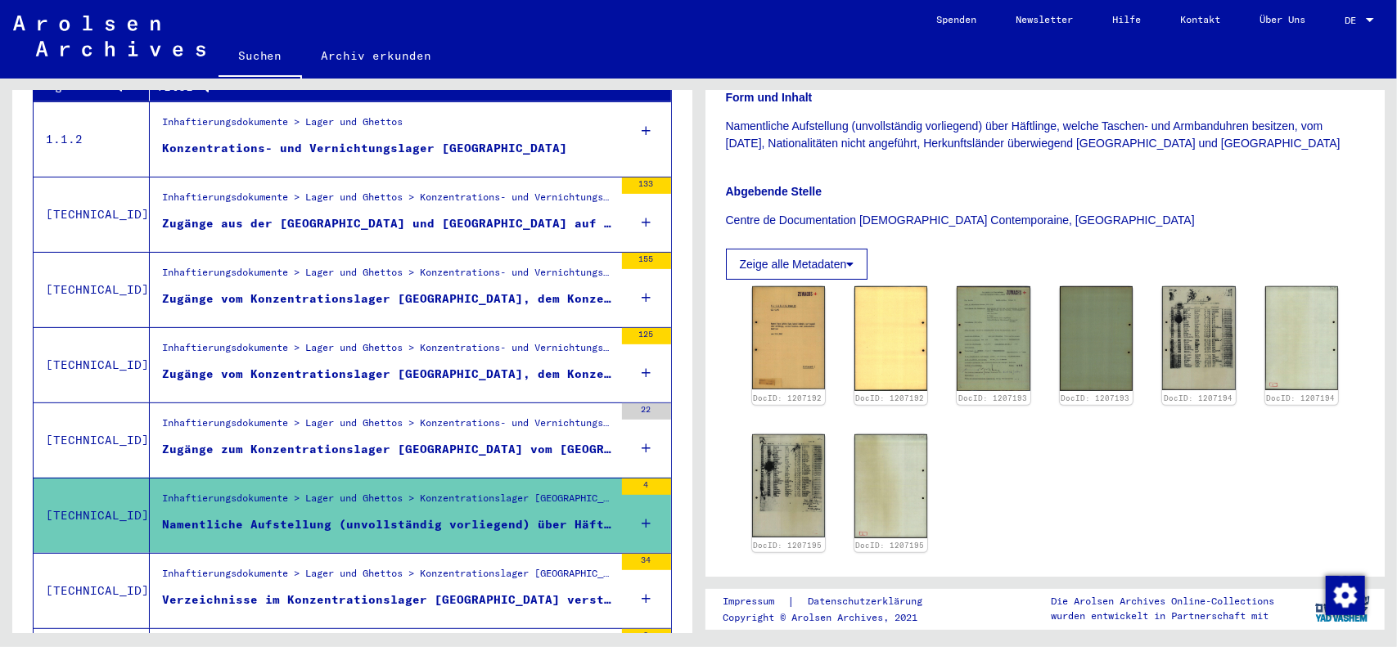
click at [422, 592] on div "Verzeichnisse im Konzentrationslager [GEOGRAPHIC_DATA] verstorbener Personen ge…" at bounding box center [388, 600] width 452 height 17
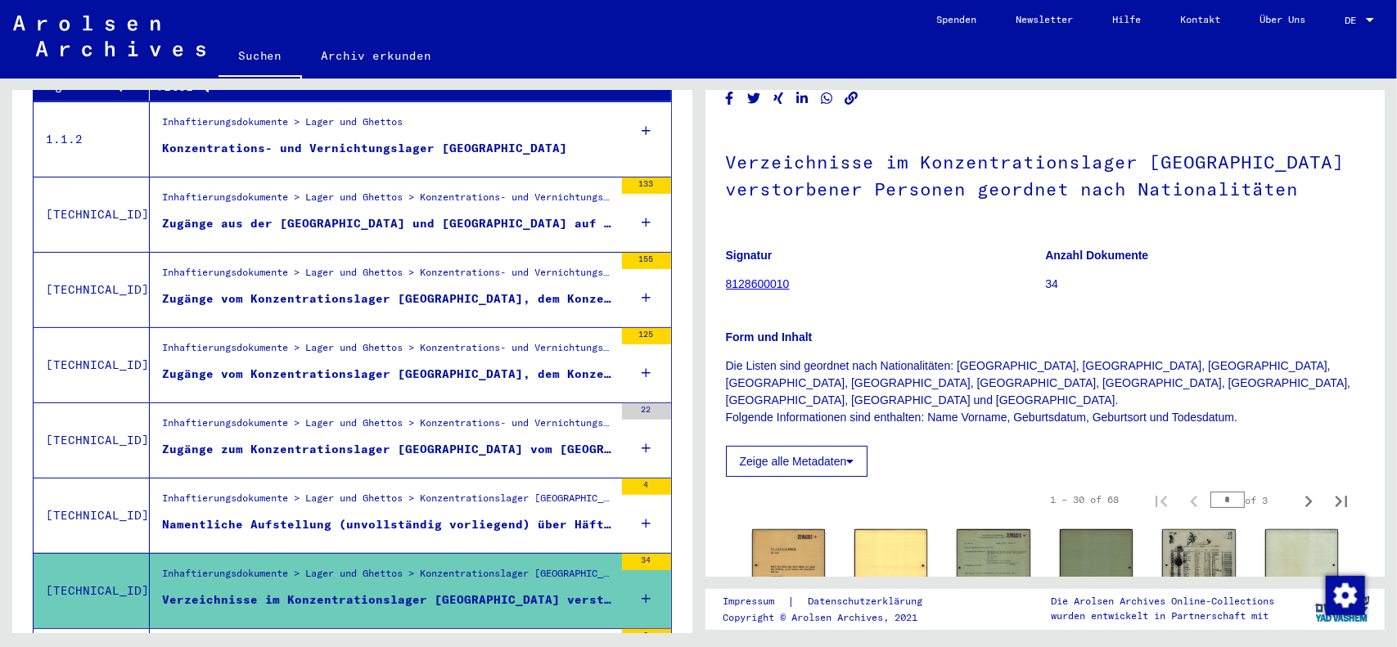
scroll to position [245, 0]
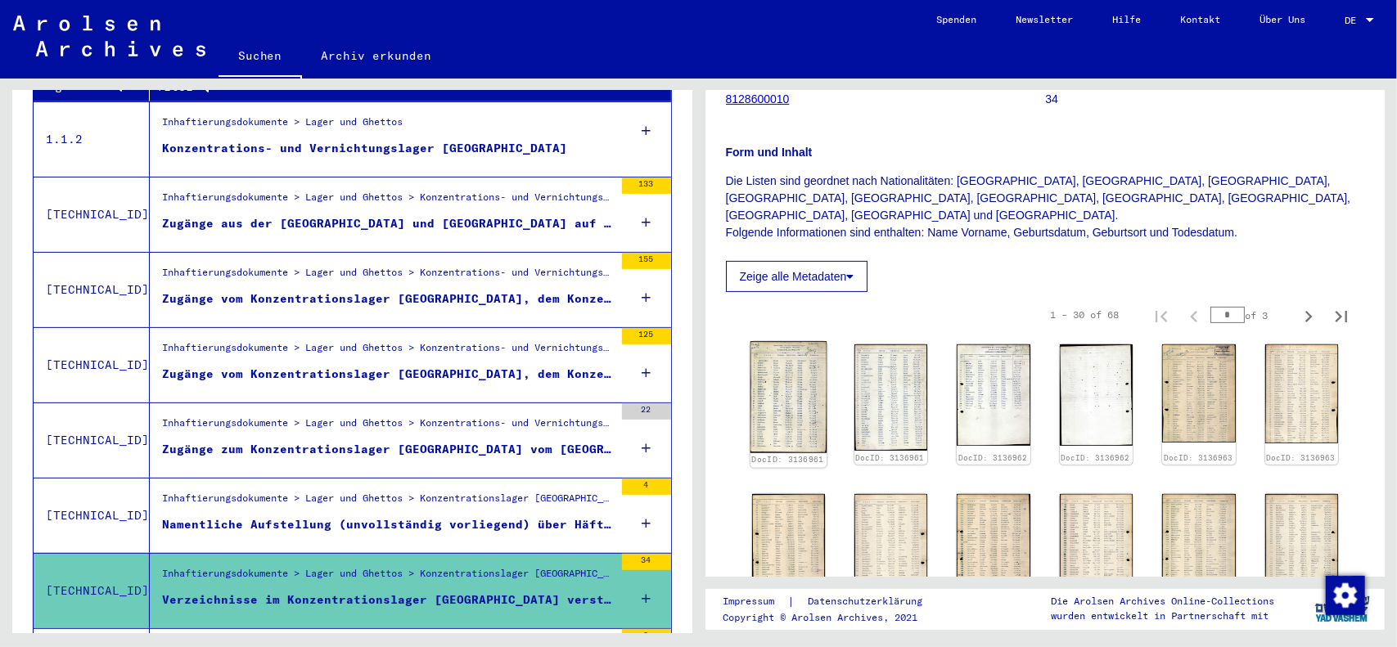
click at [793, 405] on img at bounding box center [787, 397] width 77 height 111
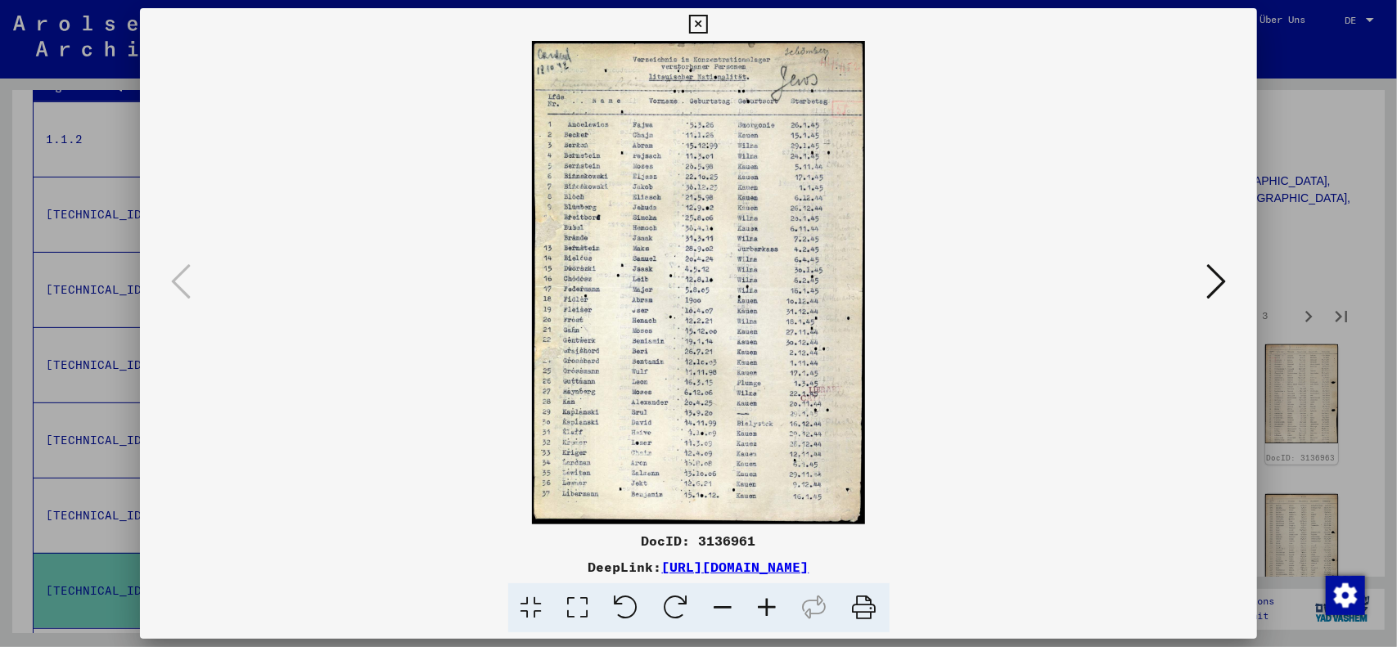
click at [581, 613] on icon at bounding box center [578, 608] width 47 height 50
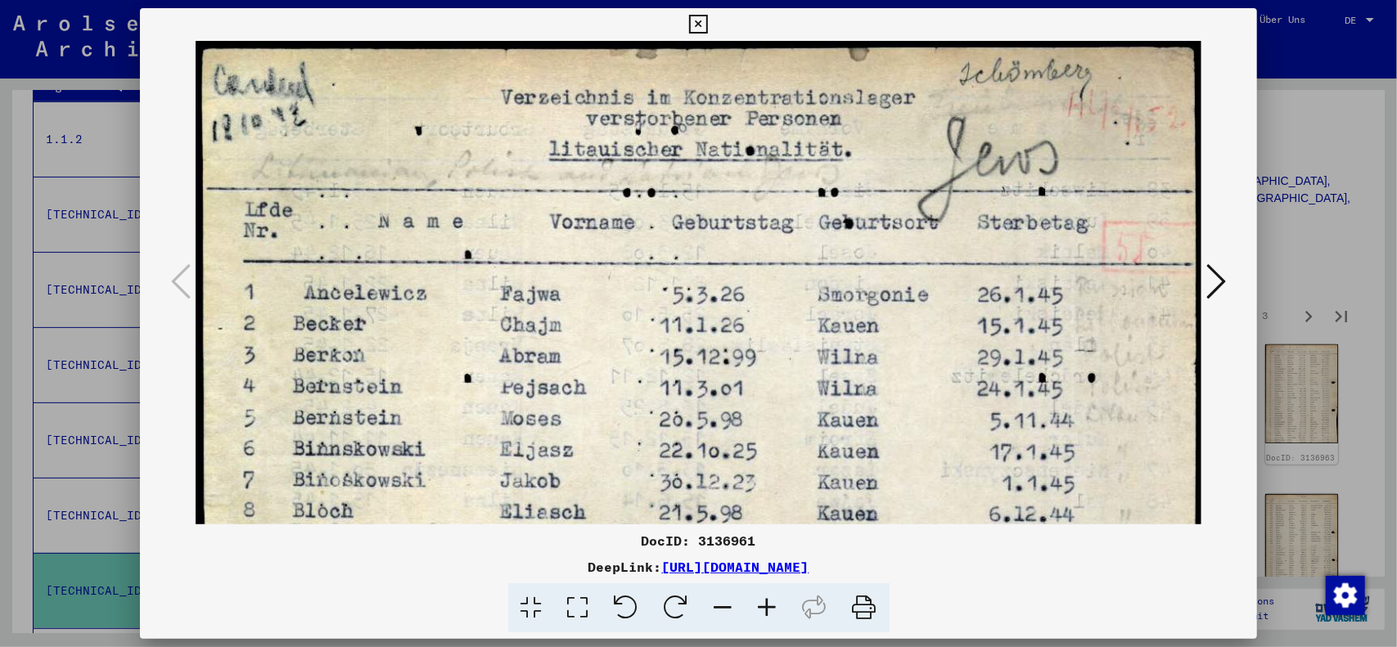
click at [696, 20] on icon at bounding box center [698, 25] width 19 height 20
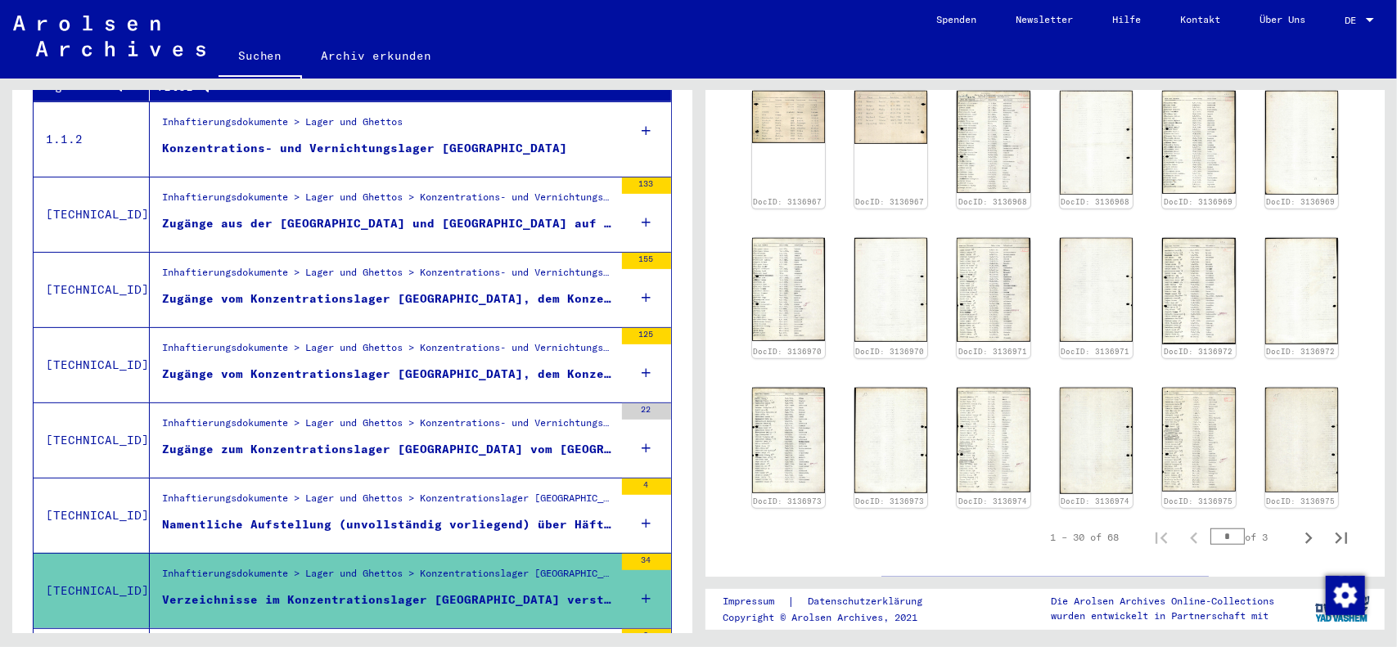
scroll to position [818, 0]
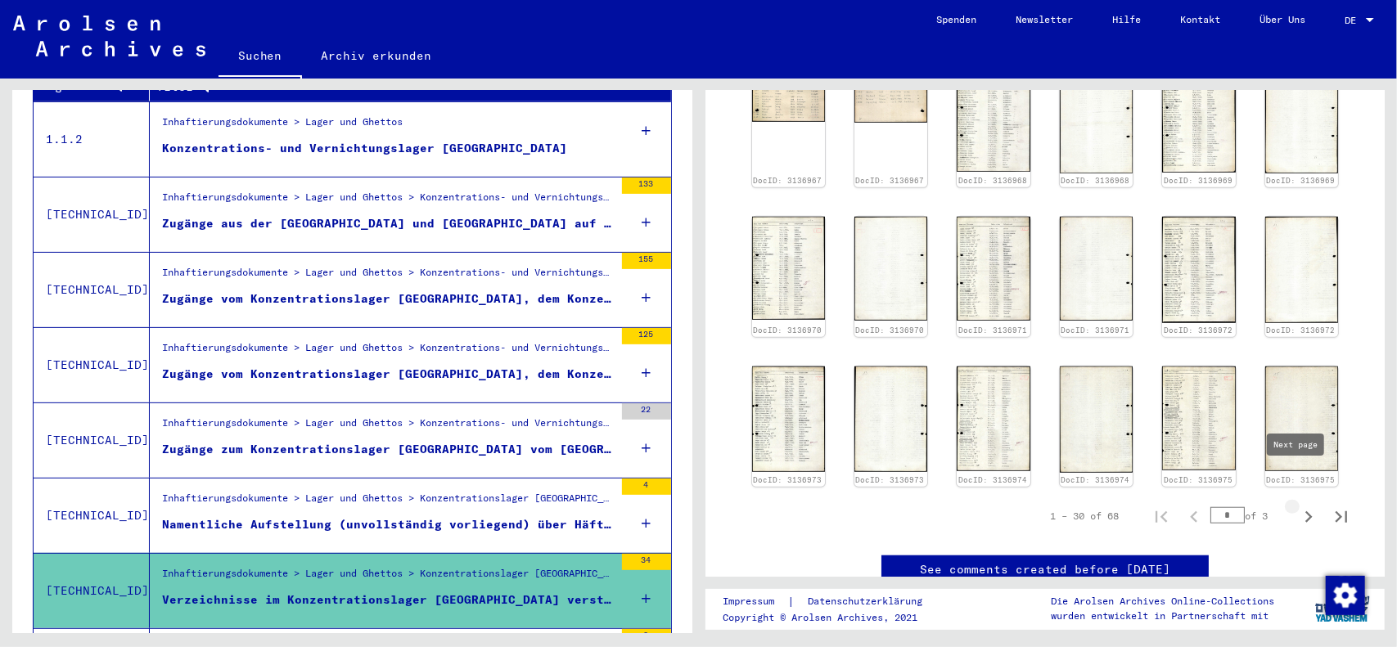
click at [1300, 506] on icon "Next page" at bounding box center [1308, 517] width 23 height 23
type input "*"
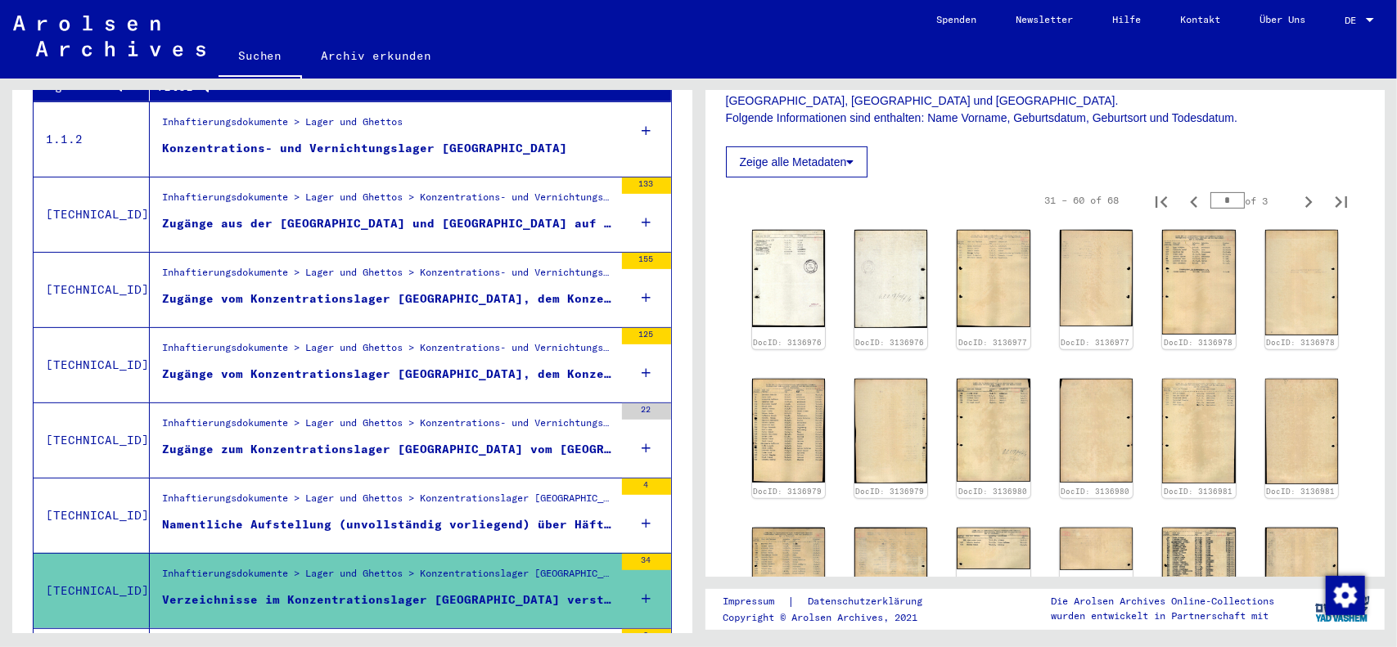
scroll to position [327, 0]
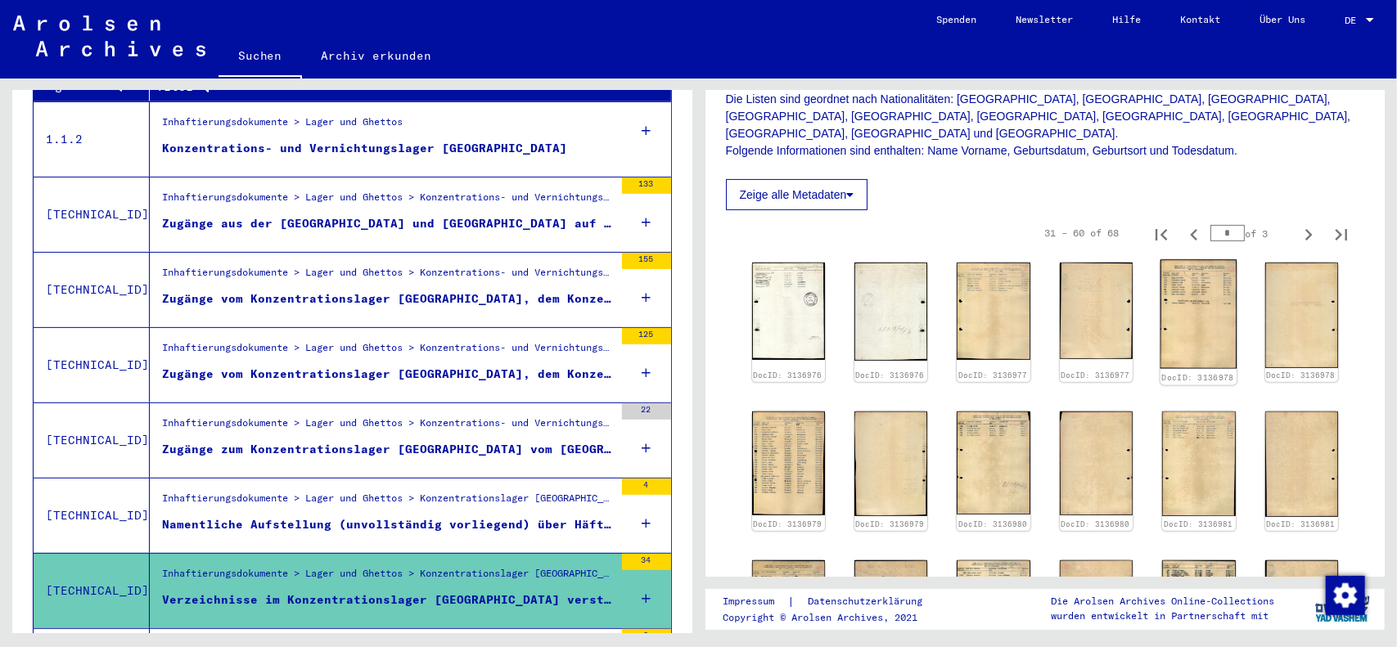
click at [1175, 295] on img at bounding box center [1198, 315] width 77 height 110
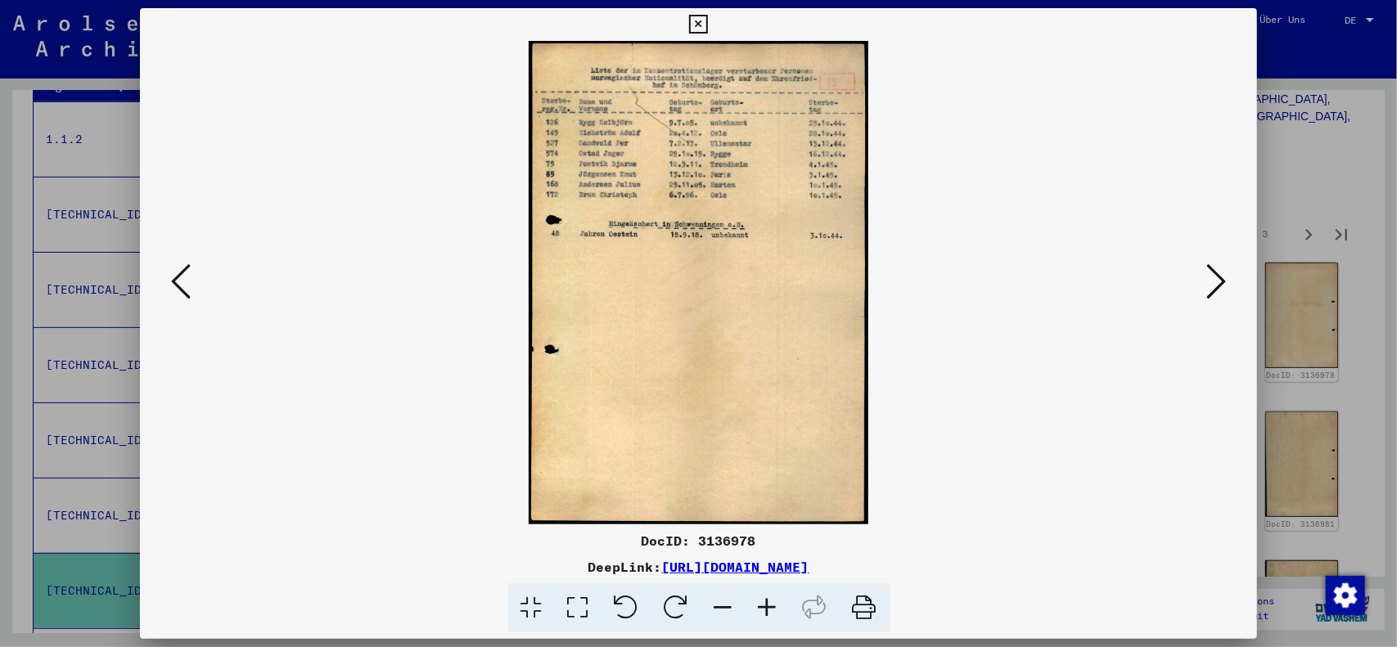
click at [581, 604] on icon at bounding box center [578, 608] width 47 height 50
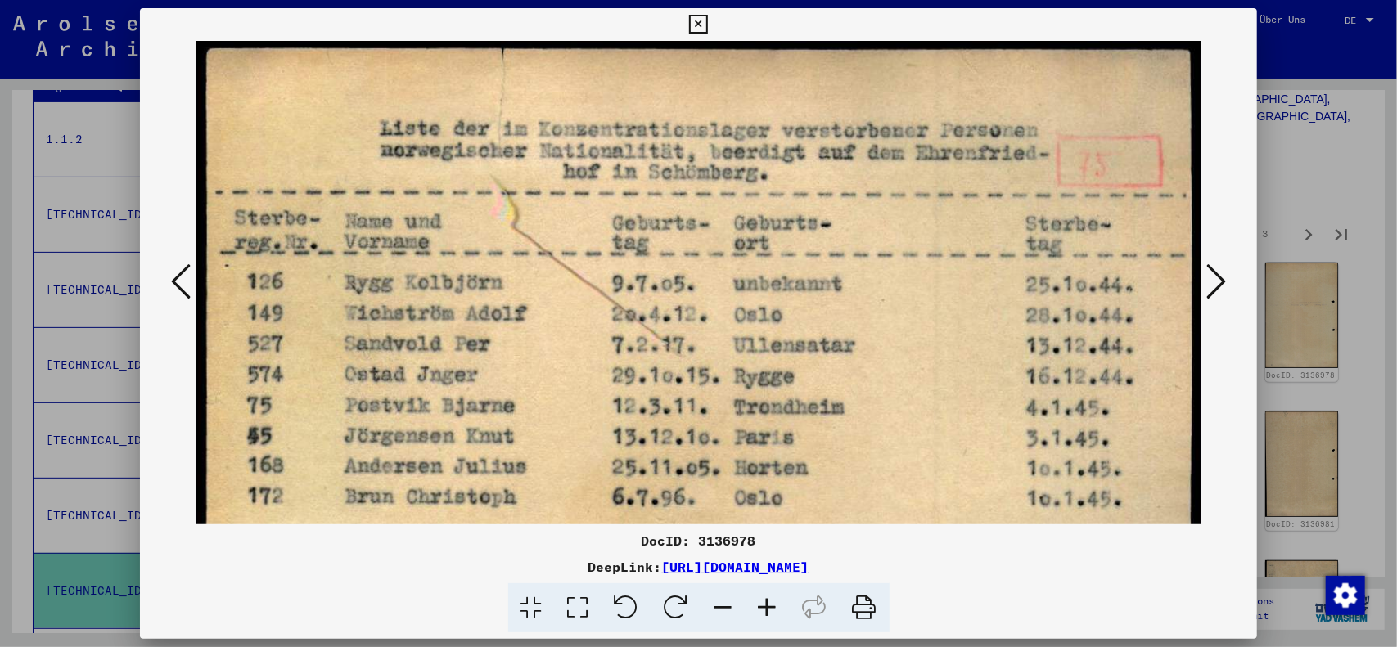
click at [697, 20] on icon at bounding box center [698, 25] width 19 height 20
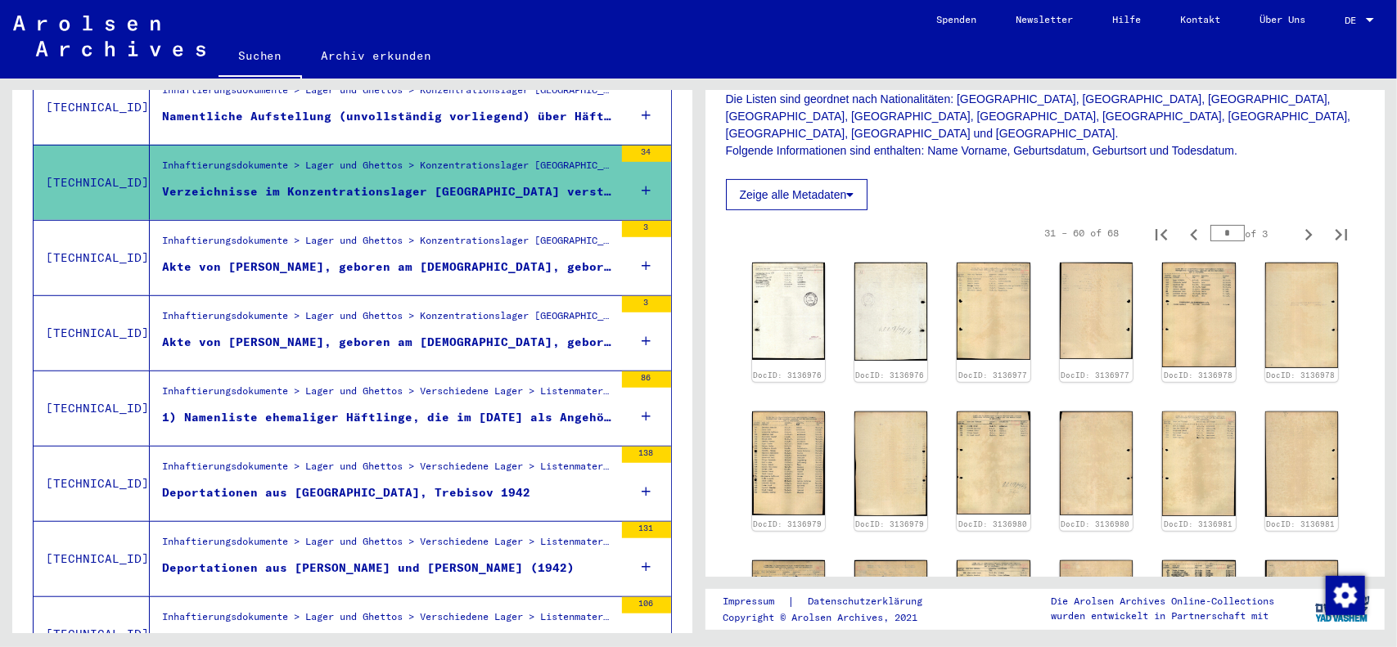
scroll to position [735, 0]
click at [378, 408] on div "1) Namenliste ehemaliger Häftlinge, die im [DATE] als Angehörige der SS-Sonderf…" at bounding box center [388, 416] width 452 height 17
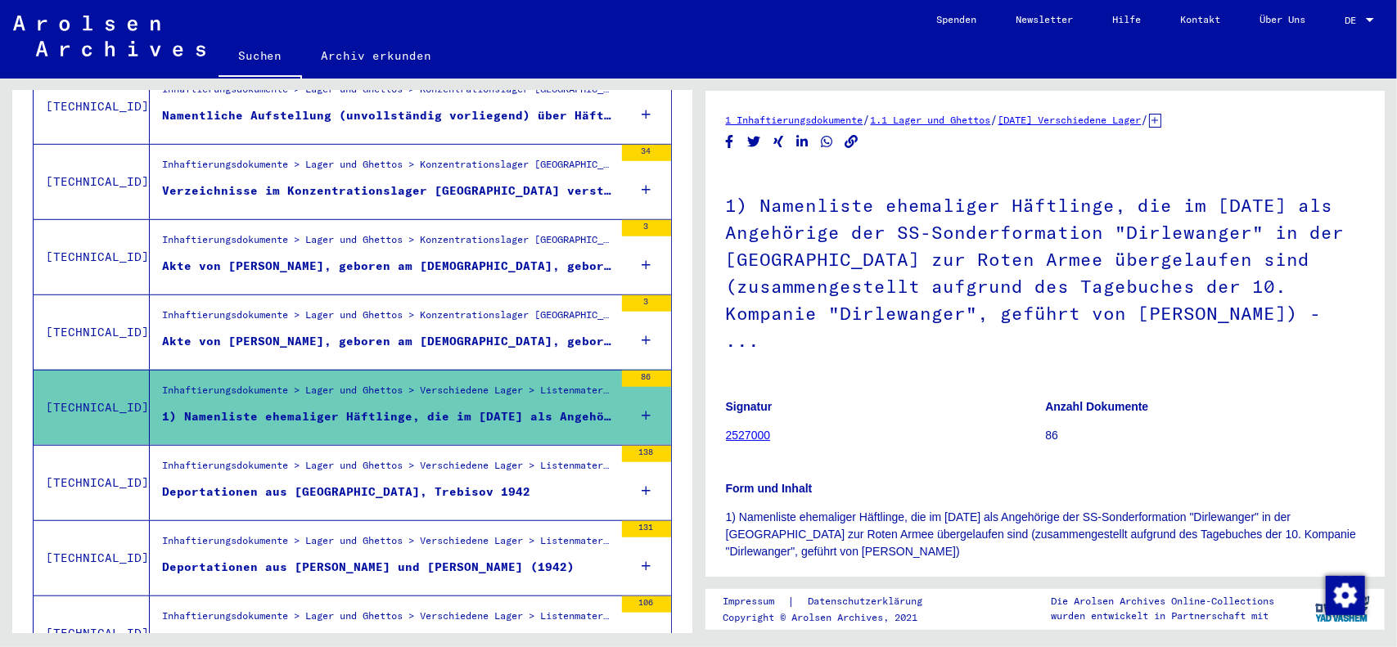
click at [367, 484] on div "Deportationen aus [GEOGRAPHIC_DATA], Trebisov 1942" at bounding box center [346, 492] width 368 height 17
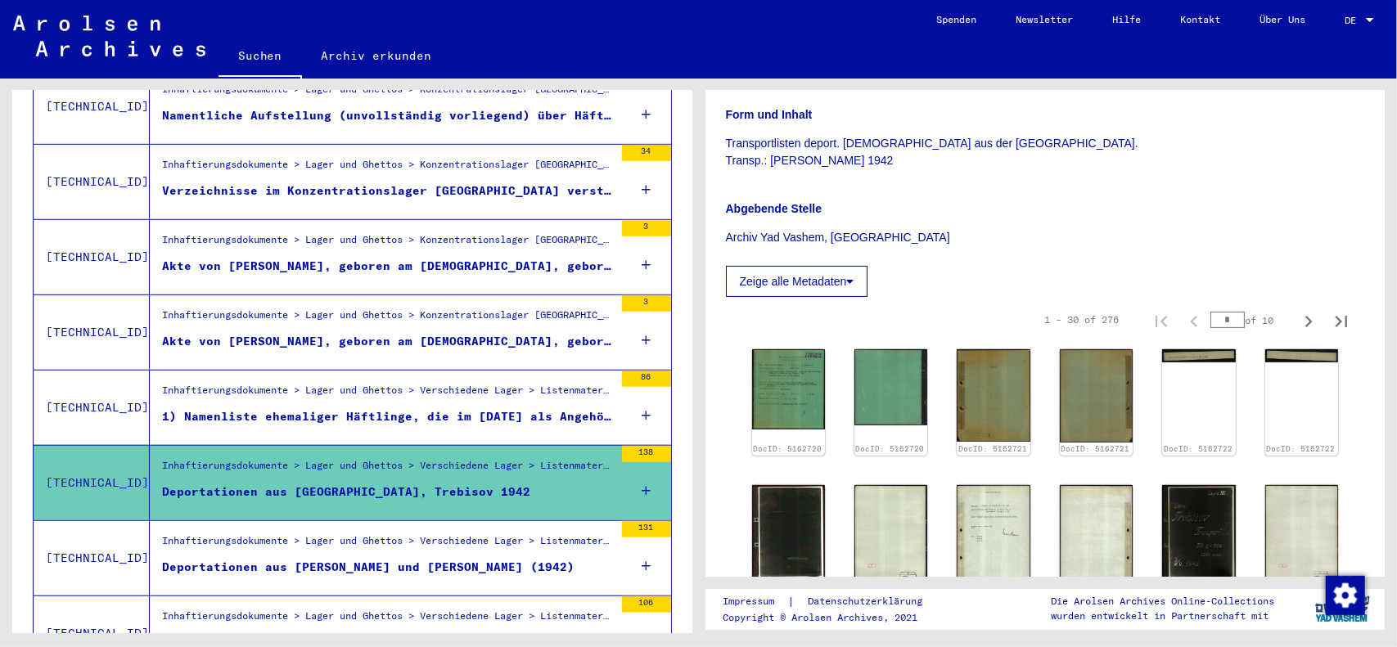
scroll to position [245, 0]
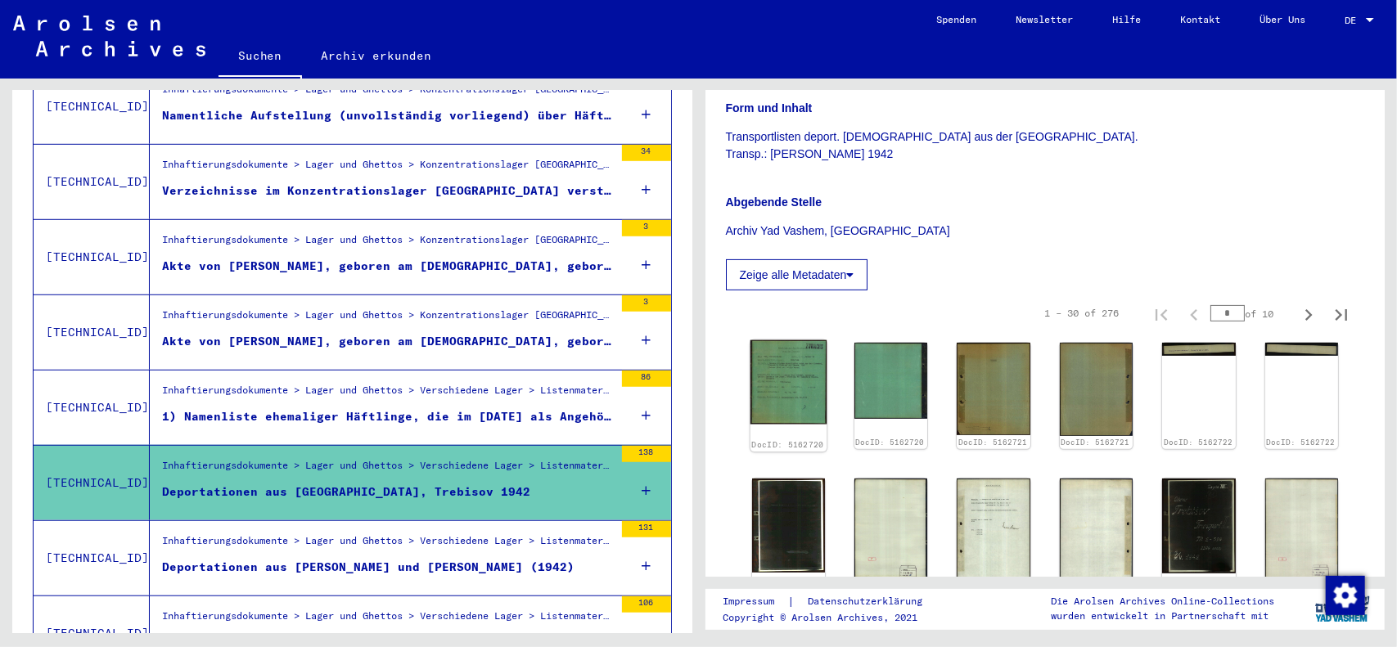
click at [802, 389] on img at bounding box center [787, 381] width 77 height 83
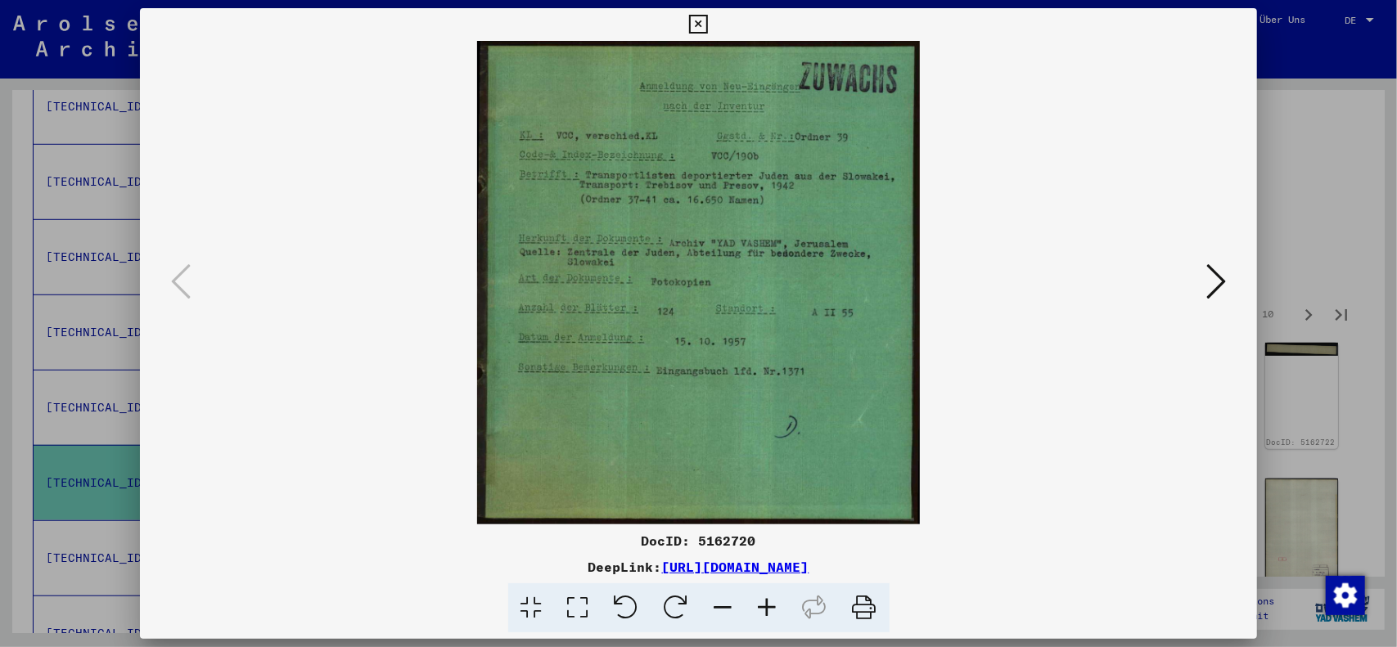
click at [1219, 282] on icon at bounding box center [1216, 281] width 20 height 39
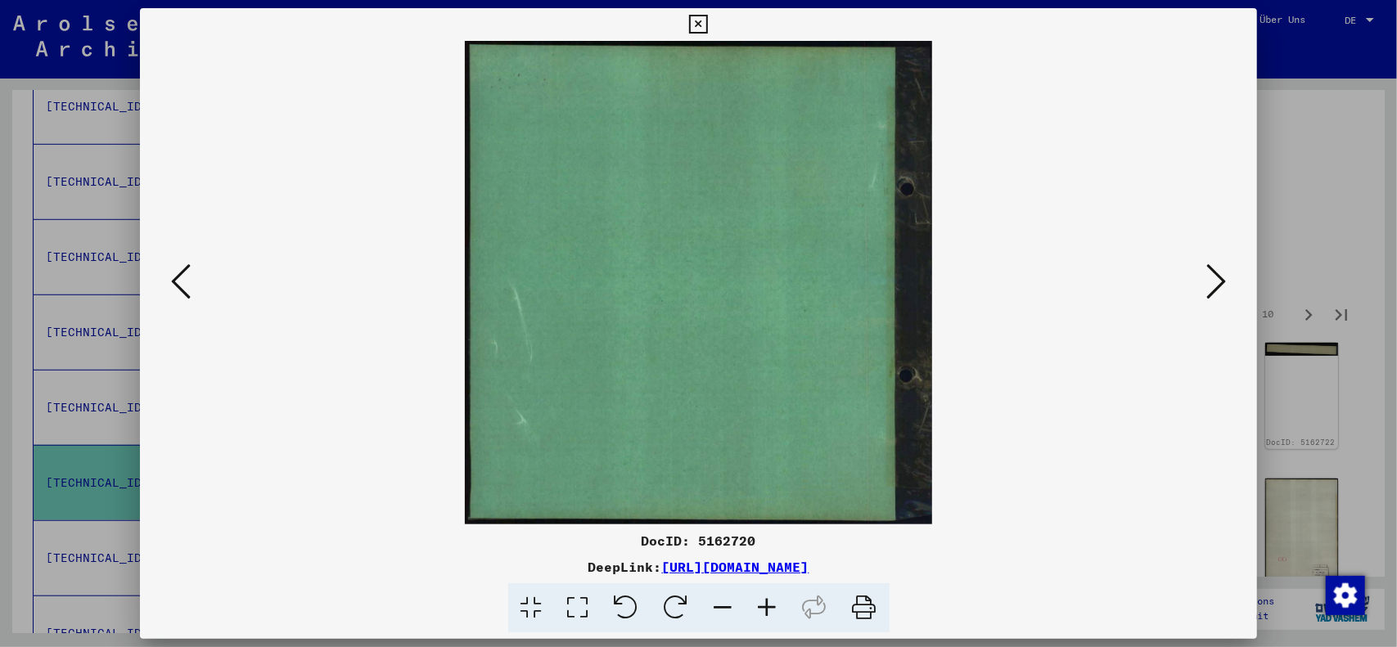
click at [1219, 282] on icon at bounding box center [1216, 281] width 20 height 39
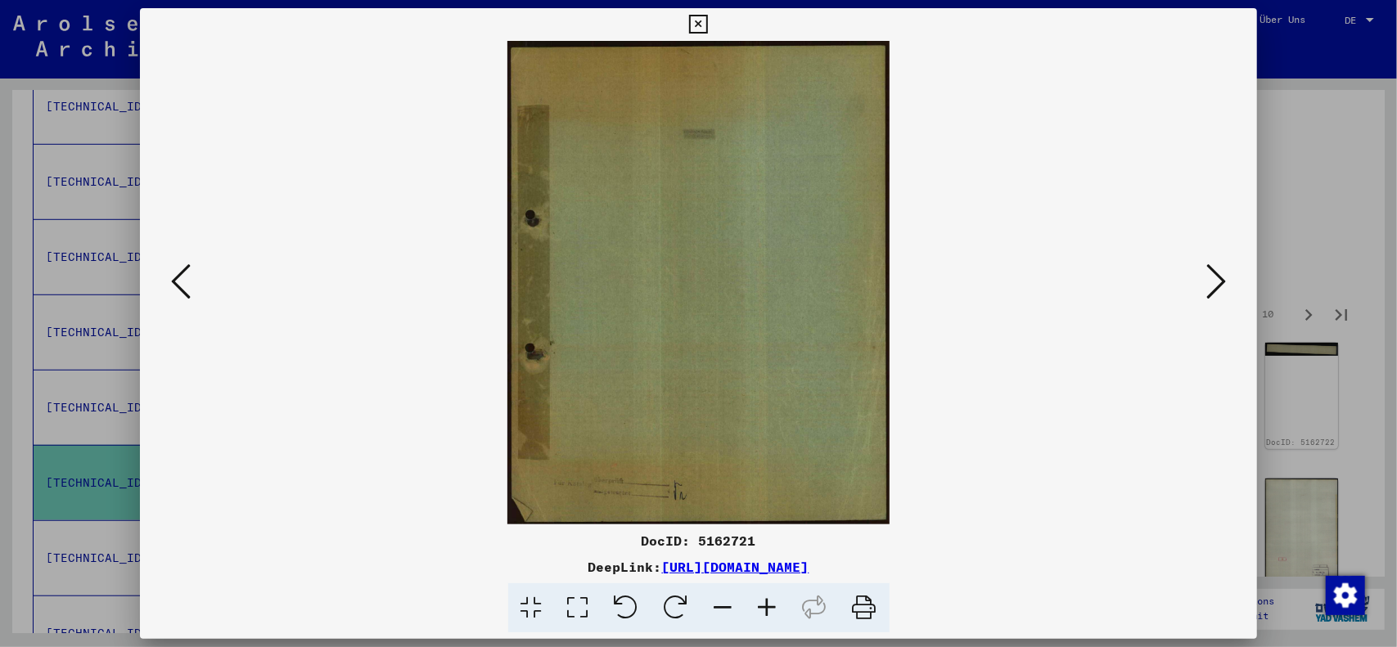
click at [1219, 282] on icon at bounding box center [1216, 281] width 20 height 39
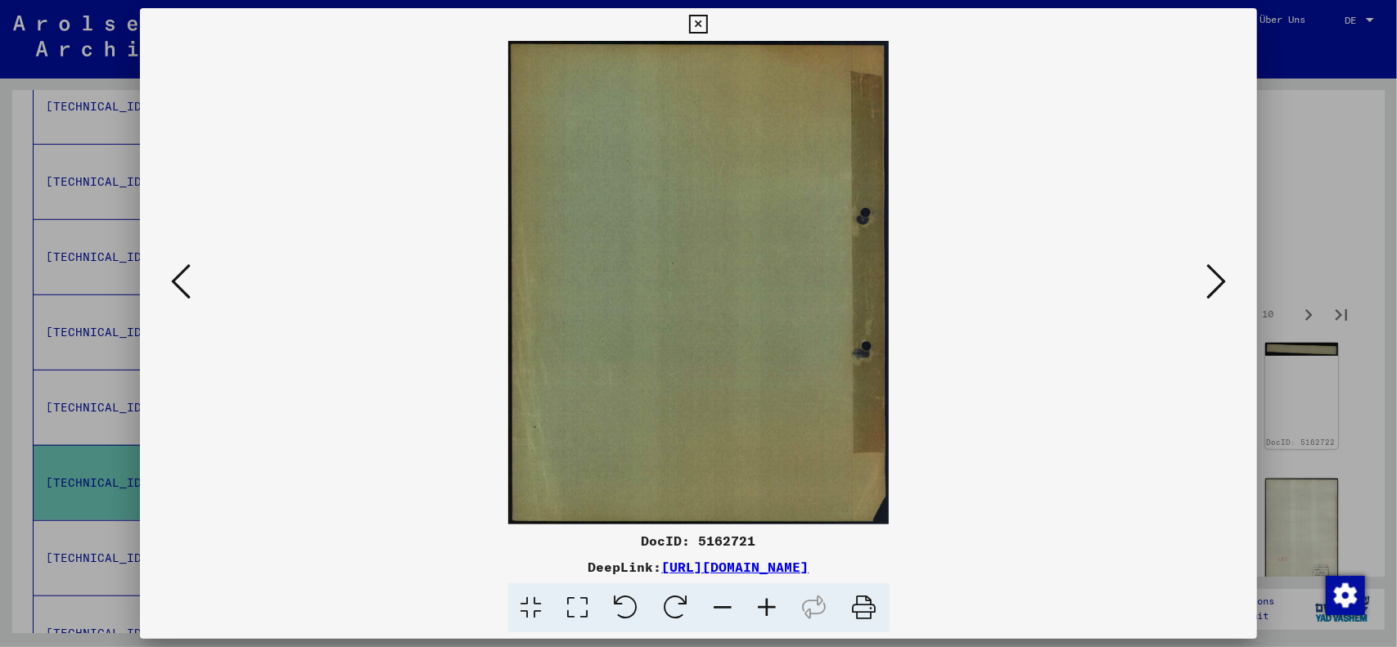
click at [1219, 282] on icon at bounding box center [1216, 281] width 20 height 39
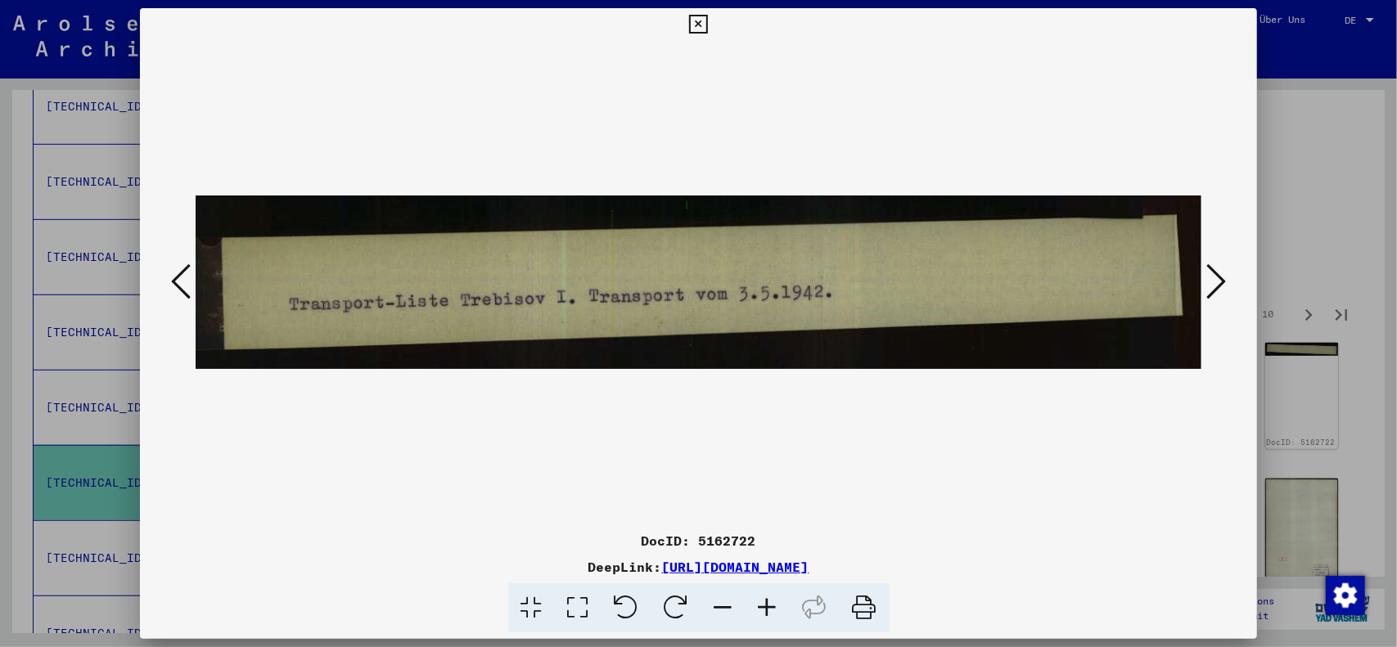
click at [1219, 282] on icon at bounding box center [1216, 281] width 20 height 39
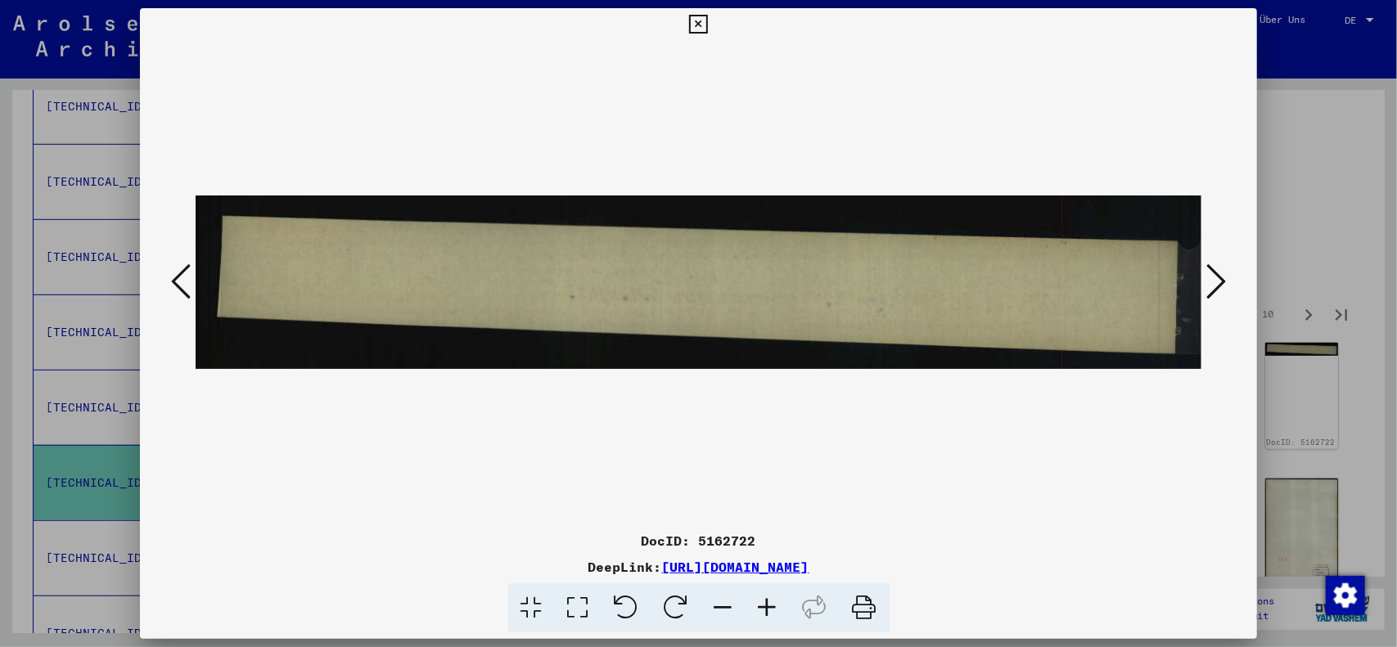
click at [1219, 282] on icon at bounding box center [1216, 281] width 20 height 39
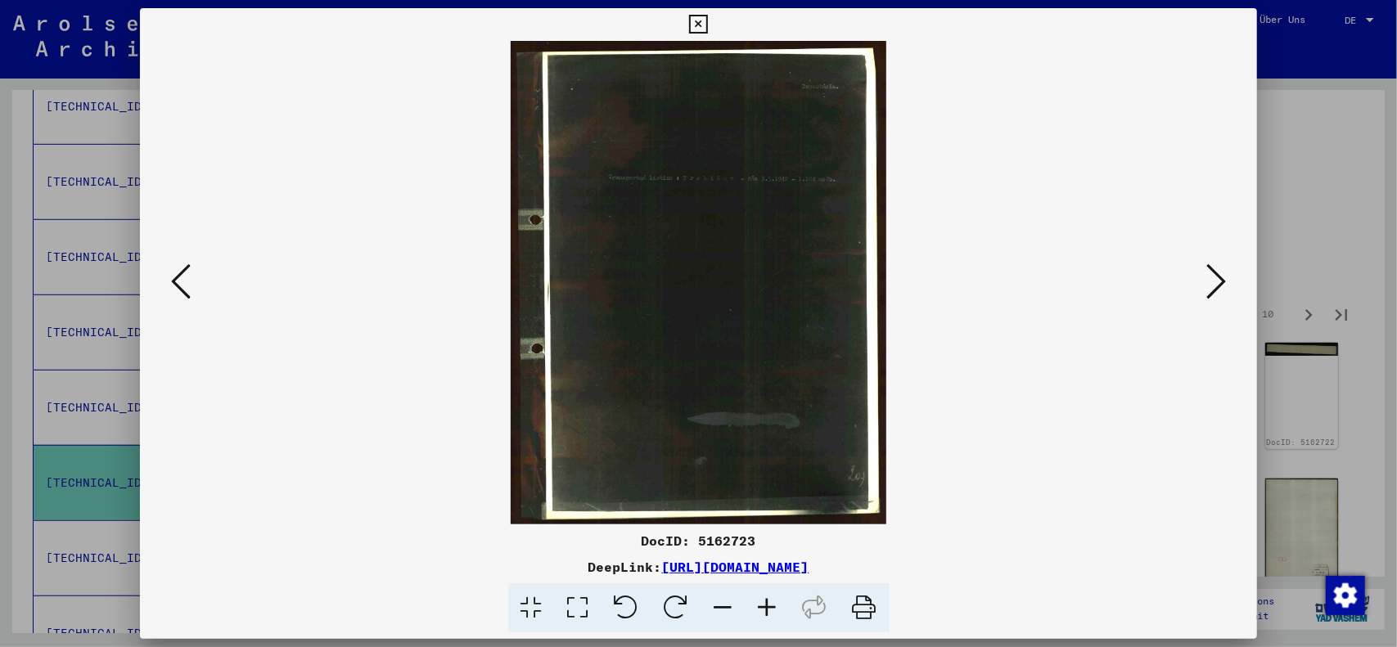
click at [1219, 282] on icon at bounding box center [1216, 281] width 20 height 39
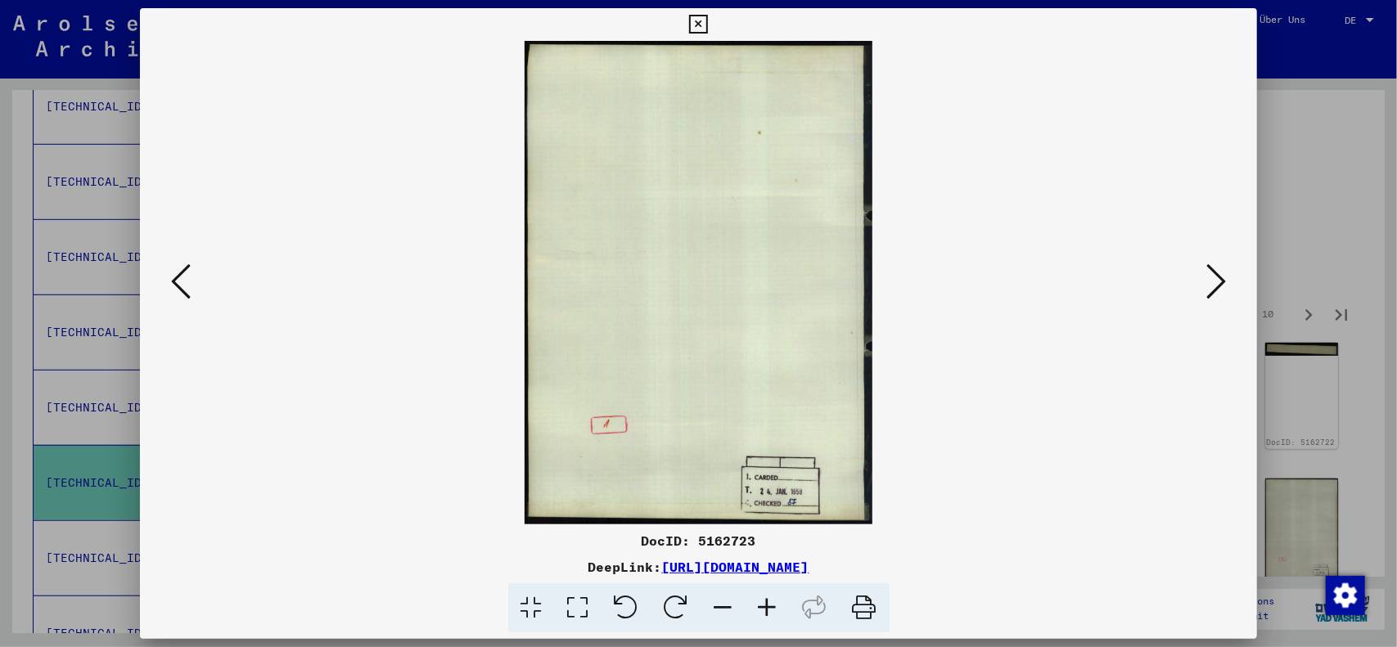
click at [1219, 282] on icon at bounding box center [1216, 281] width 20 height 39
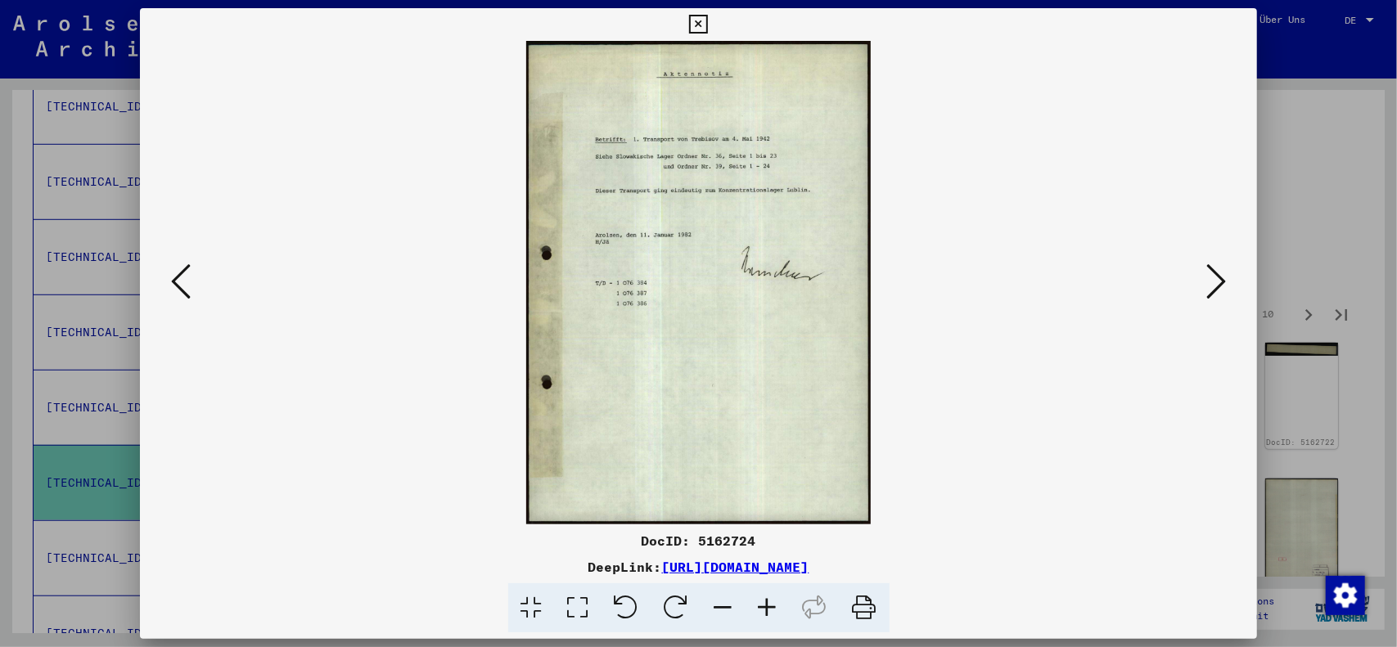
click at [579, 608] on icon at bounding box center [578, 608] width 47 height 50
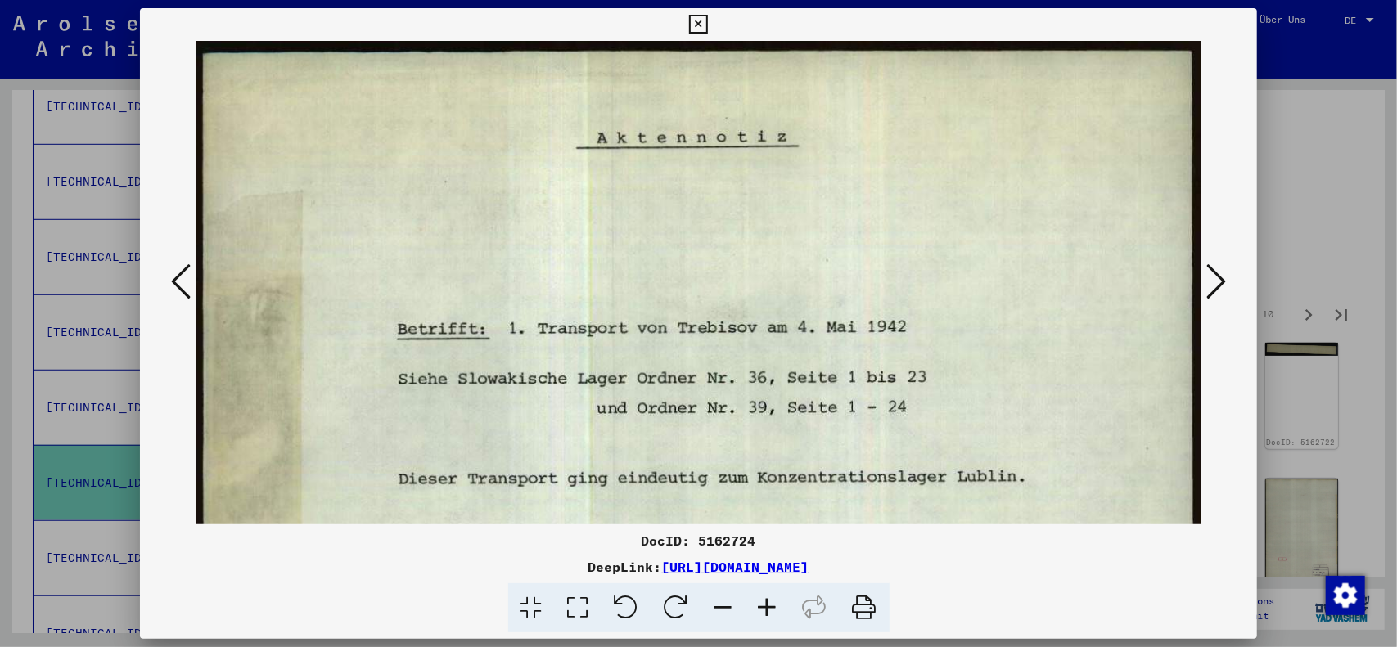
click at [1215, 278] on icon at bounding box center [1216, 281] width 20 height 39
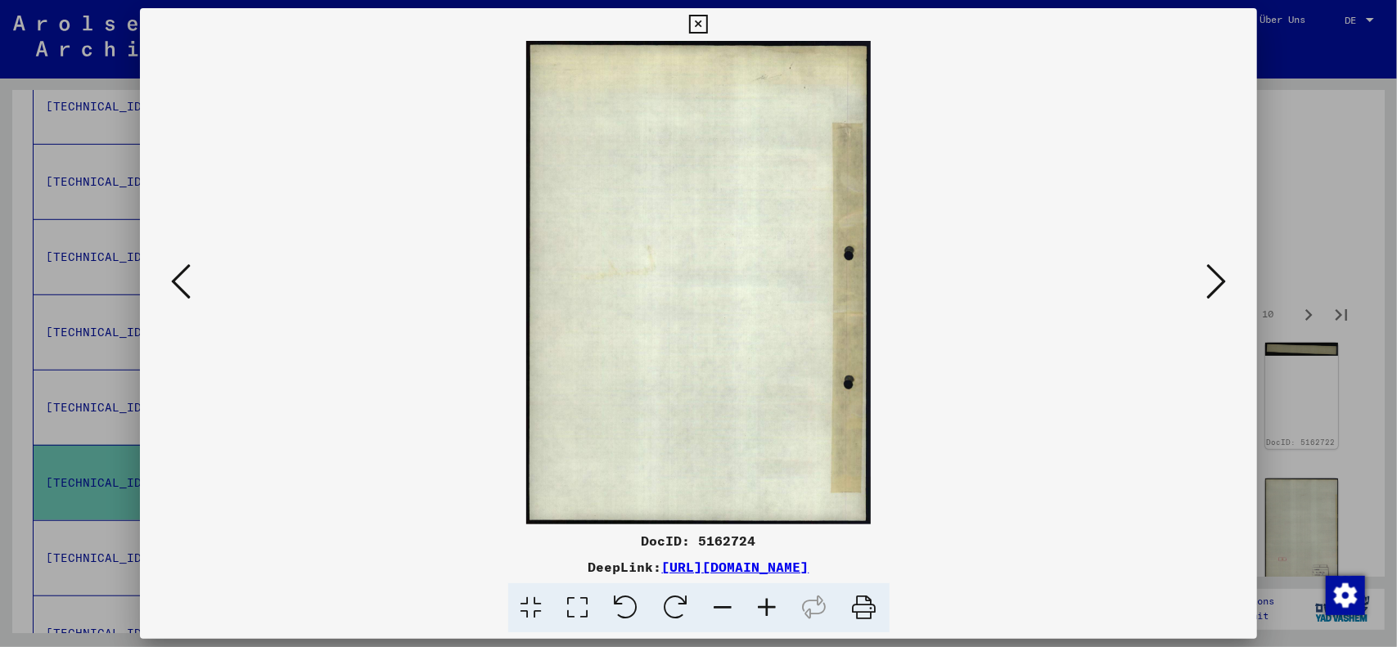
click at [1215, 278] on icon at bounding box center [1216, 281] width 20 height 39
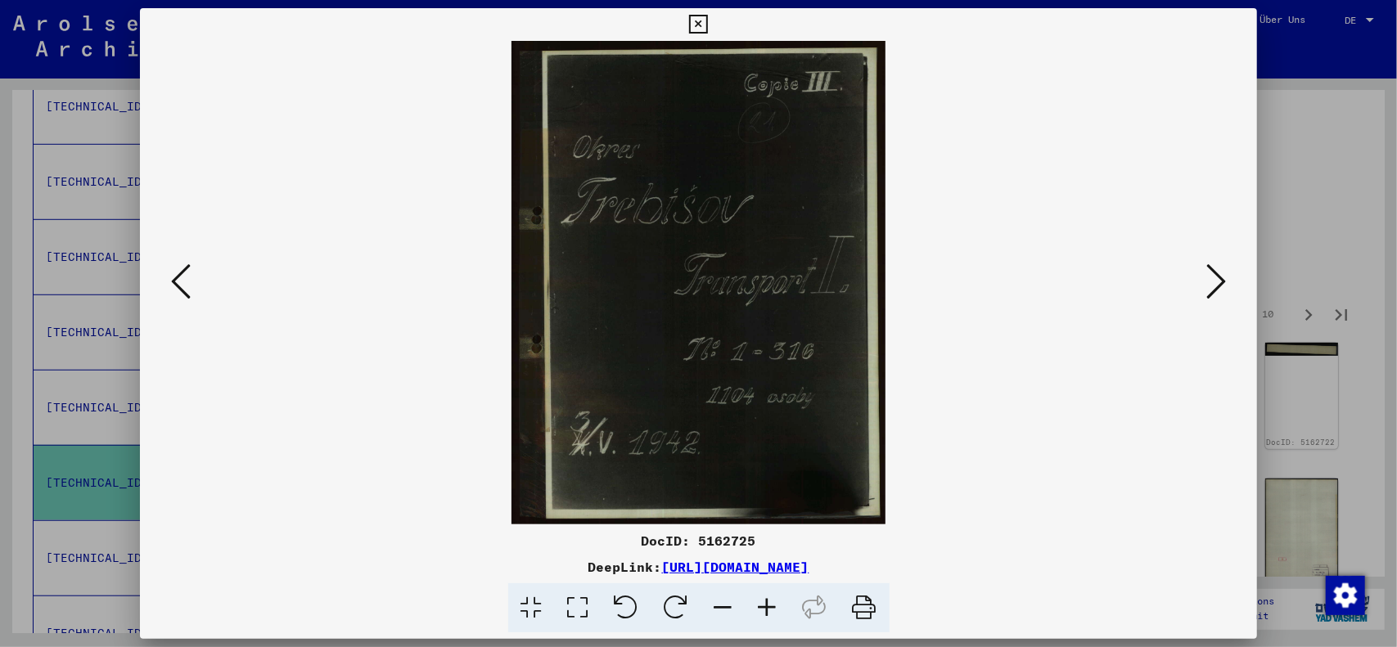
click at [1215, 278] on icon at bounding box center [1216, 281] width 20 height 39
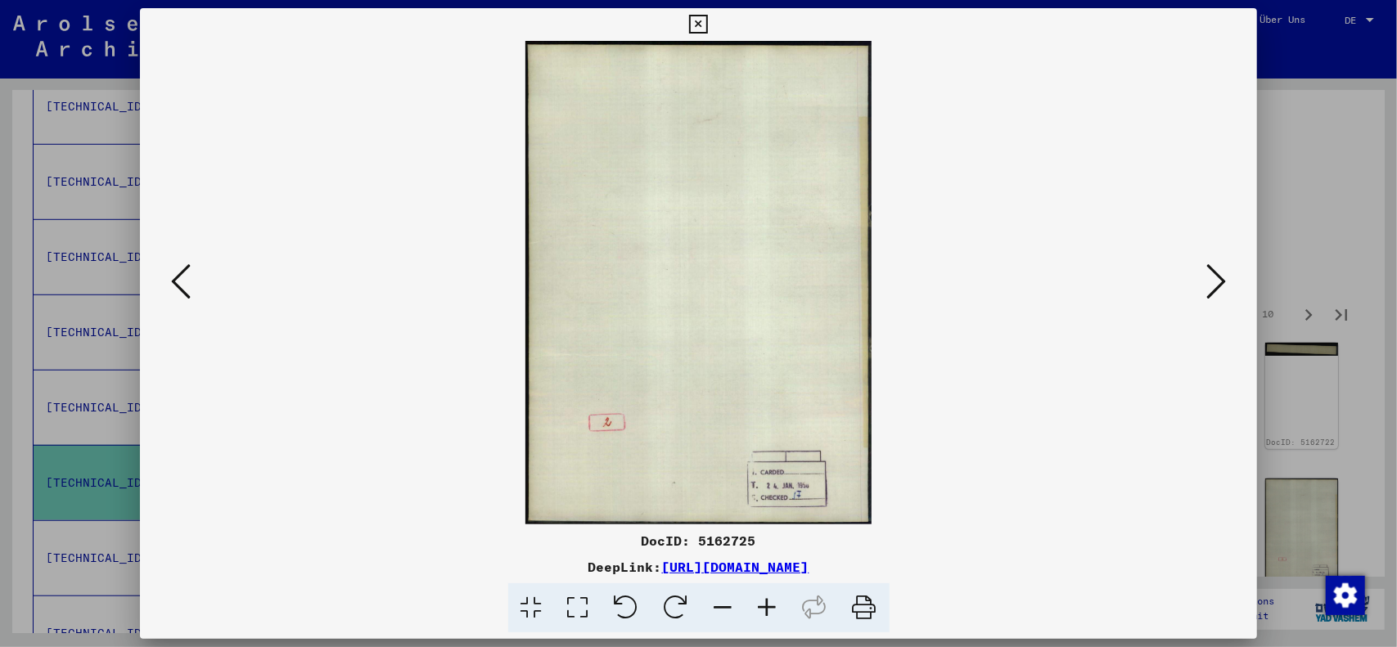
click at [1215, 278] on icon at bounding box center [1216, 281] width 20 height 39
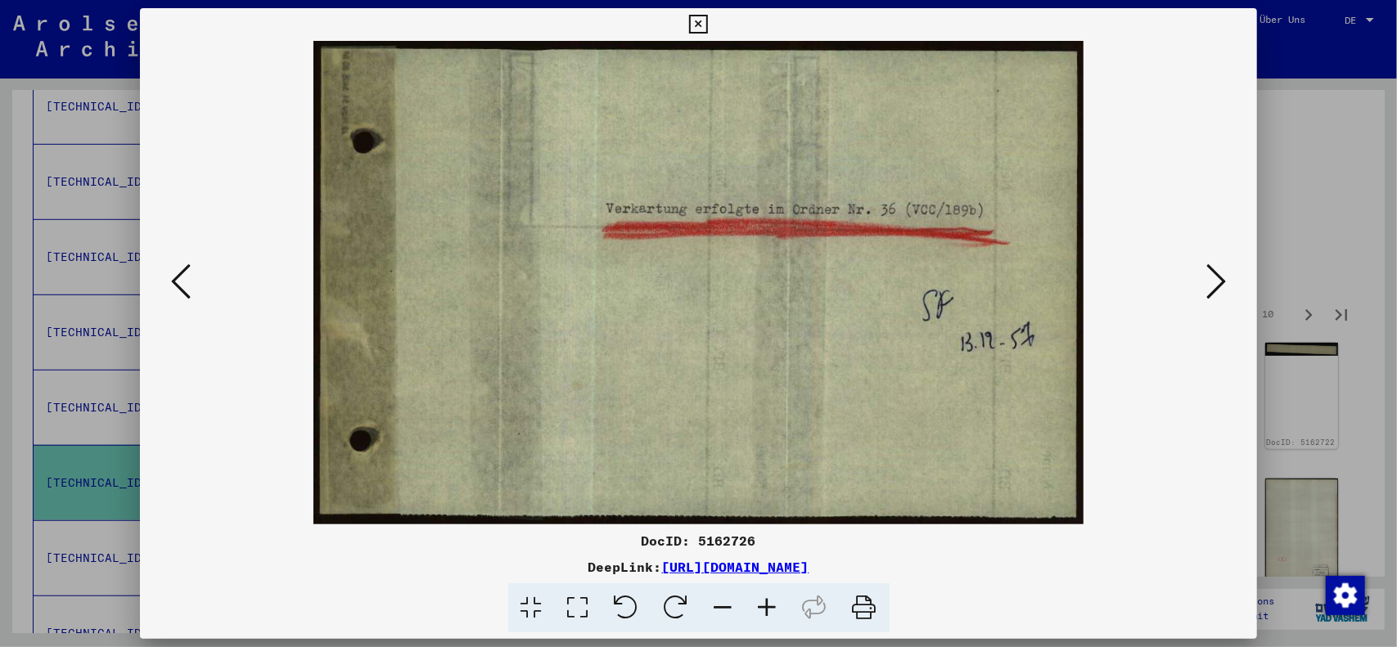
click at [1215, 278] on icon at bounding box center [1216, 281] width 20 height 39
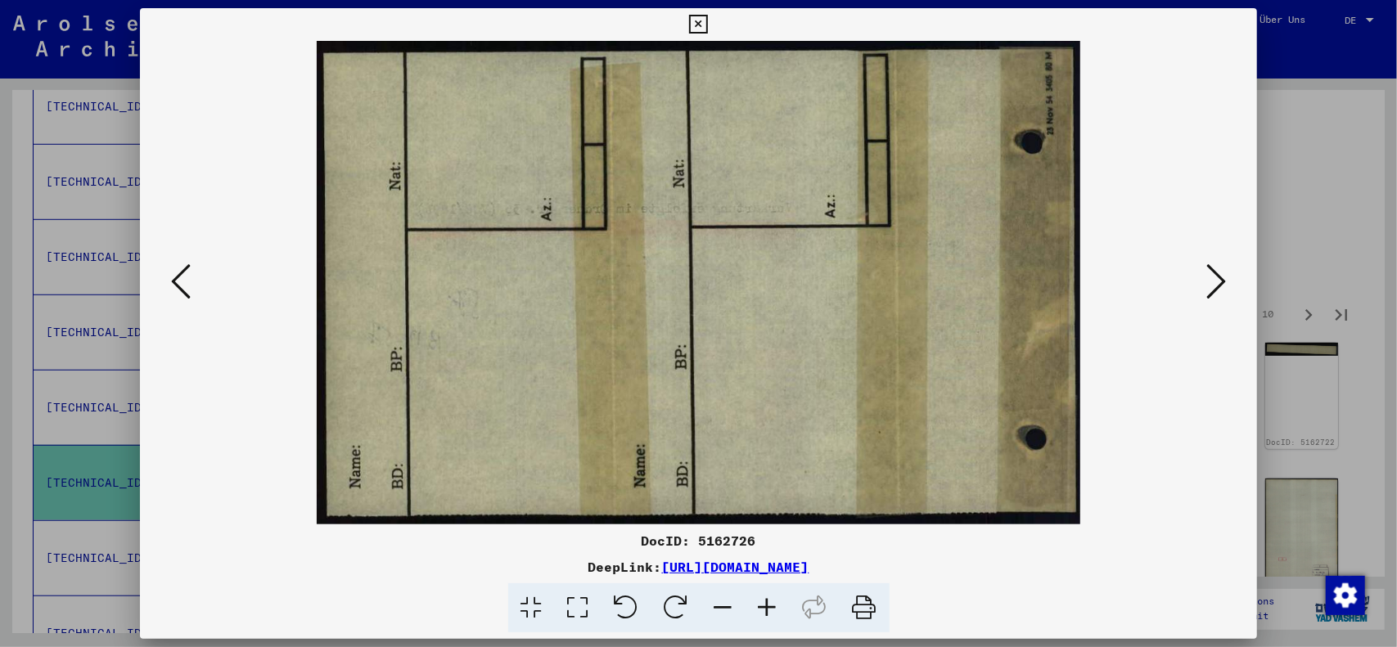
click at [1215, 278] on icon at bounding box center [1216, 281] width 20 height 39
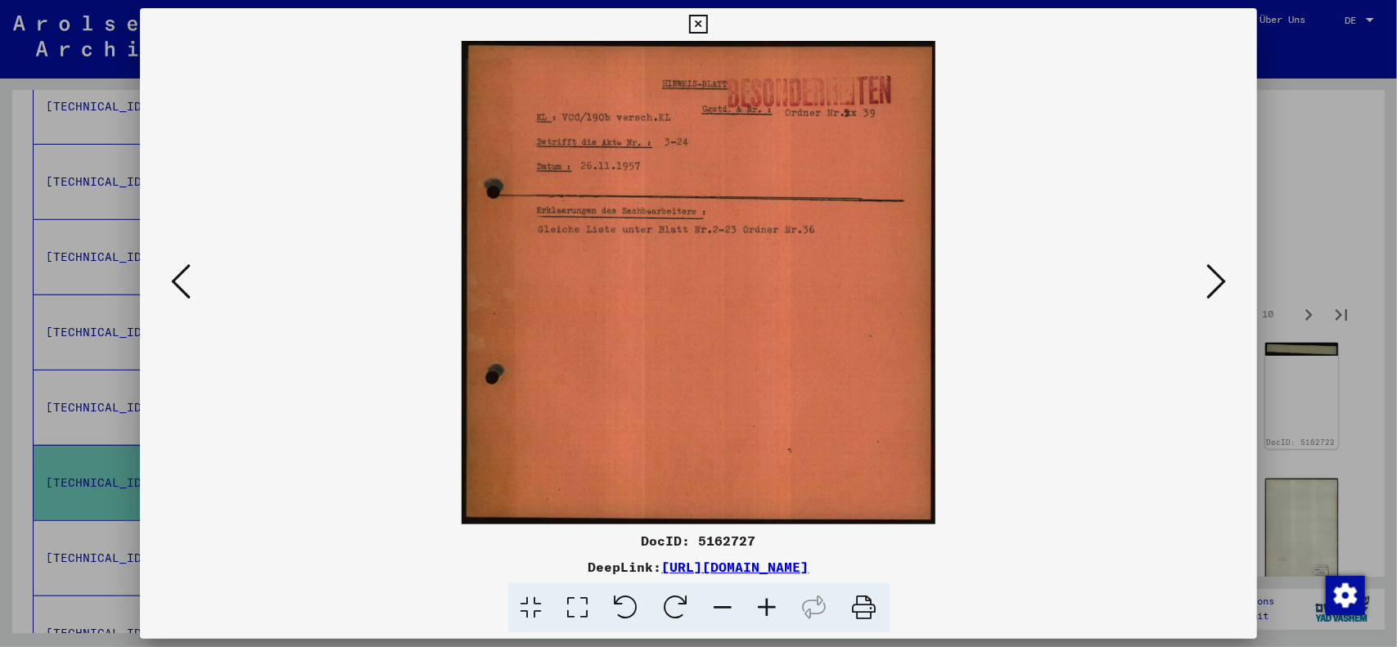
click at [1215, 278] on icon at bounding box center [1216, 281] width 20 height 39
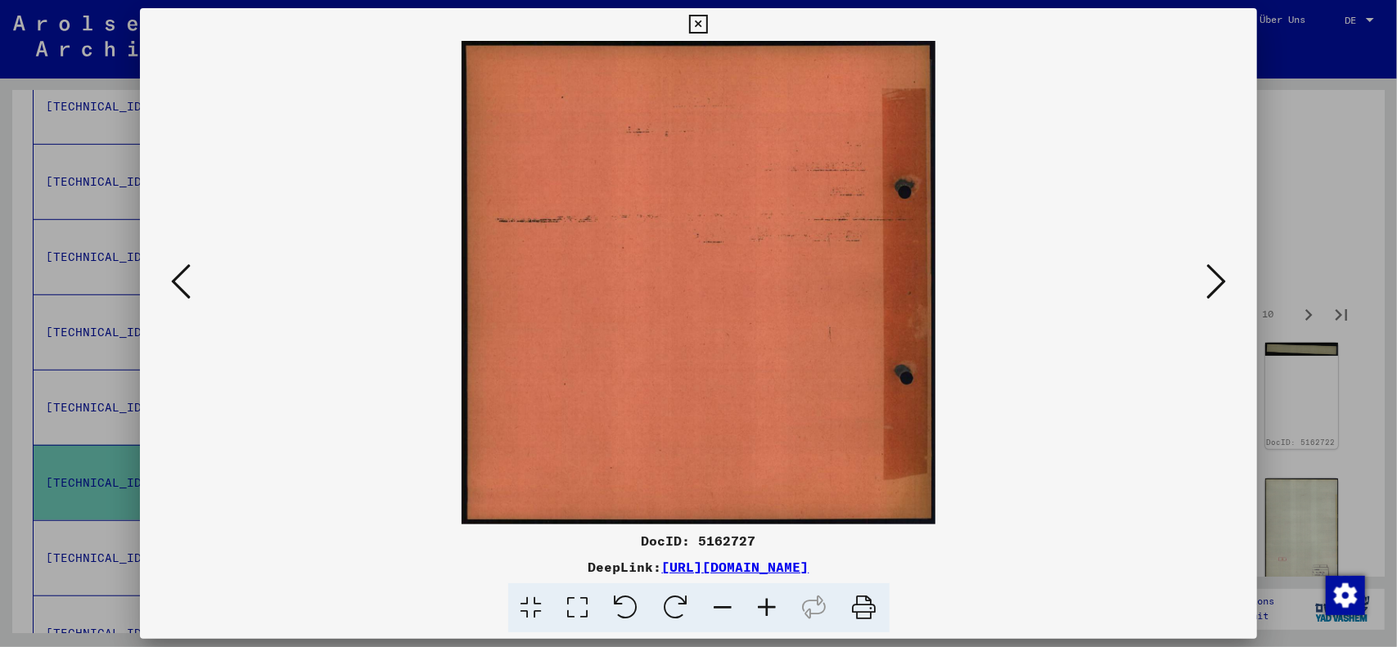
click at [1215, 278] on icon at bounding box center [1216, 281] width 20 height 39
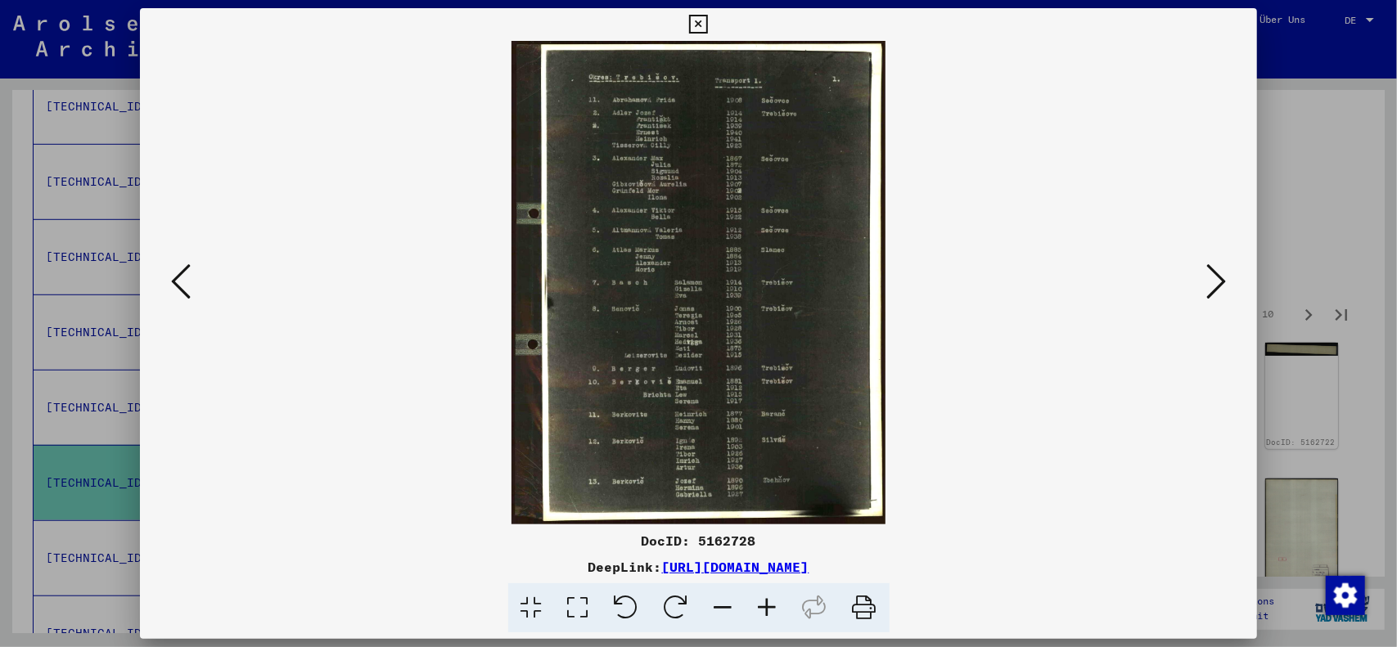
click at [589, 610] on icon at bounding box center [578, 608] width 47 height 50
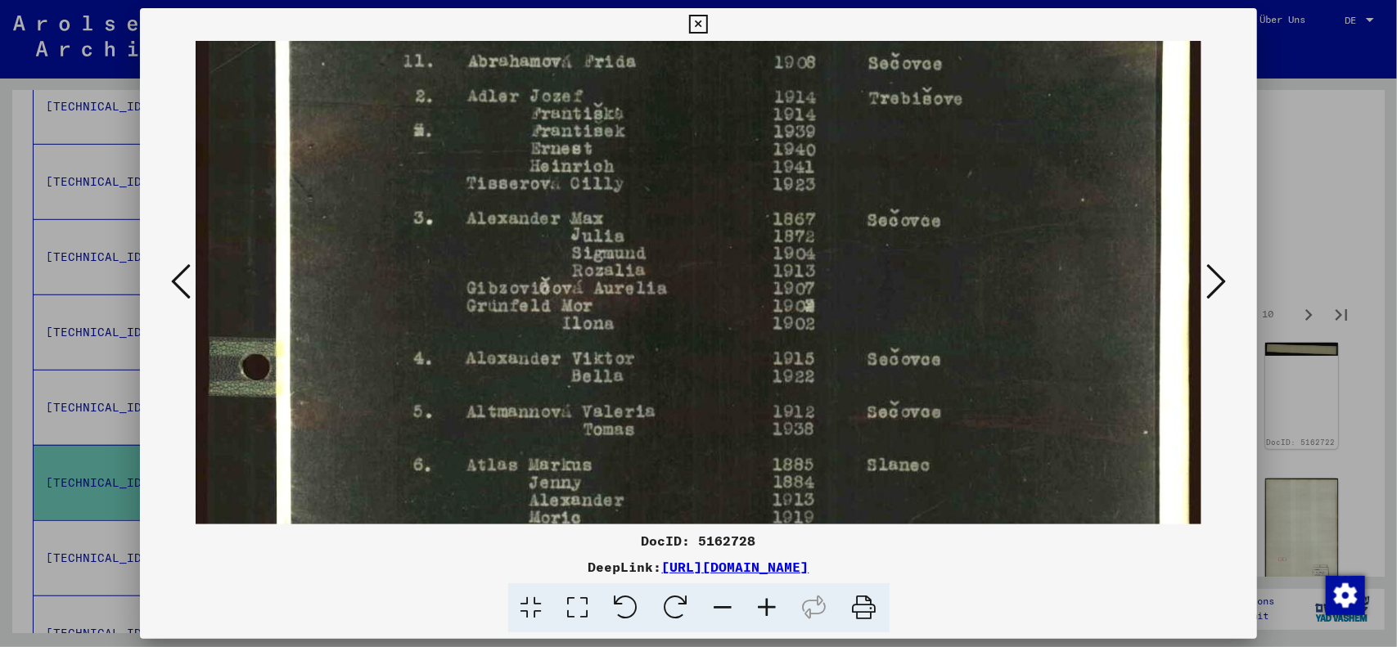
scroll to position [182, 0]
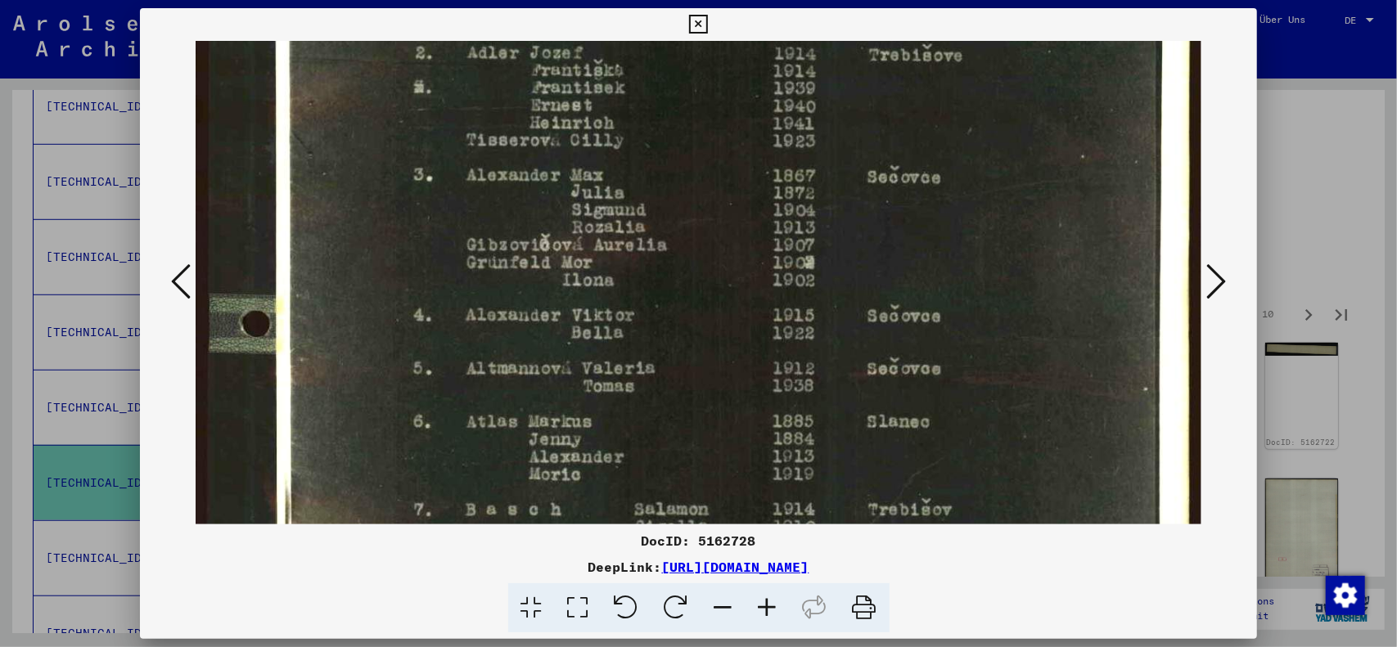
drag, startPoint x: 602, startPoint y: 412, endPoint x: 575, endPoint y: 232, distance: 182.0
click at [575, 232] on img at bounding box center [699, 509] width 1006 height 1301
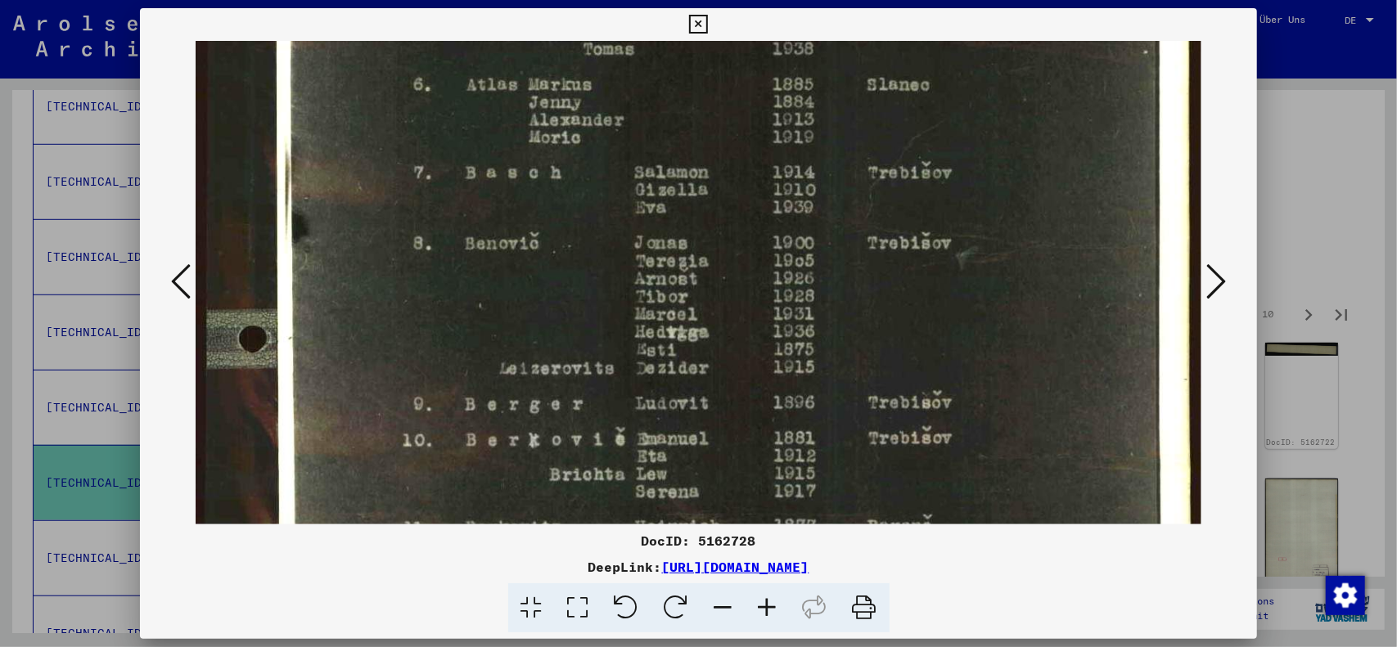
drag, startPoint x: 639, startPoint y: 443, endPoint x: 586, endPoint y: 92, distance: 355.0
click at [586, 93] on img at bounding box center [699, 172] width 1006 height 1301
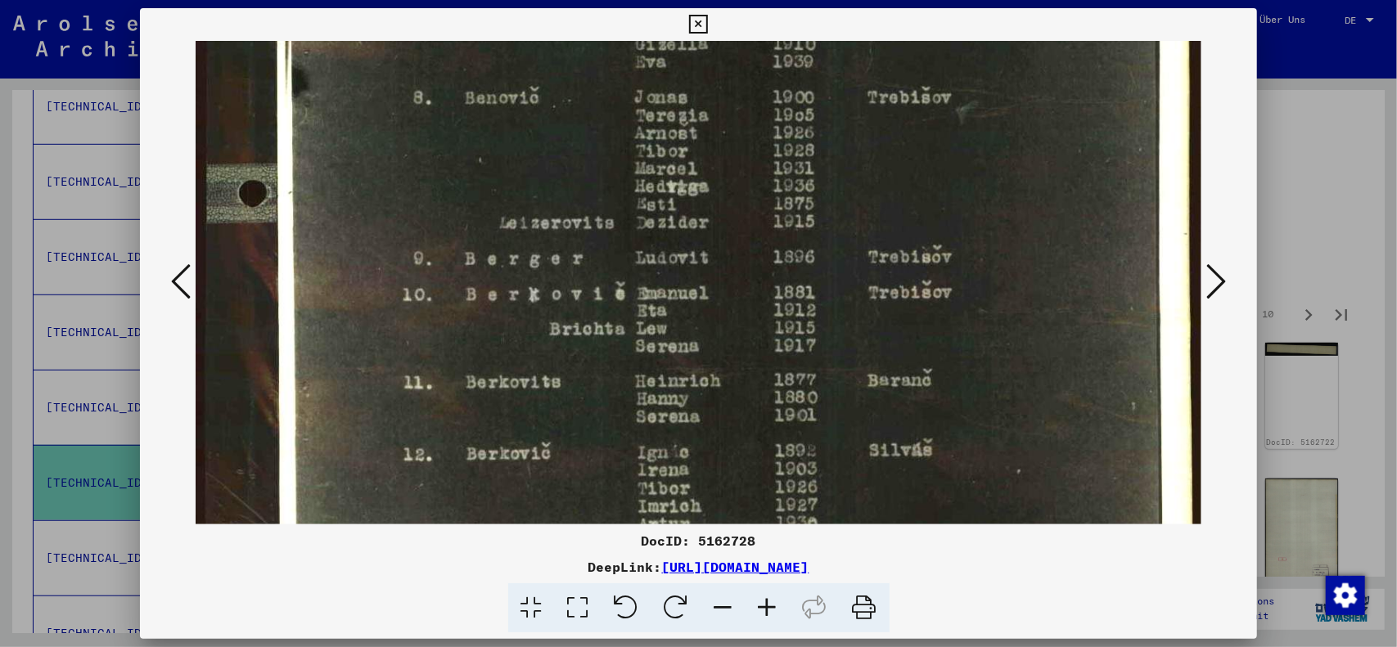
drag, startPoint x: 615, startPoint y: 377, endPoint x: 619, endPoint y: 186, distance: 191.5
click at [618, 186] on img at bounding box center [699, 27] width 1006 height 1301
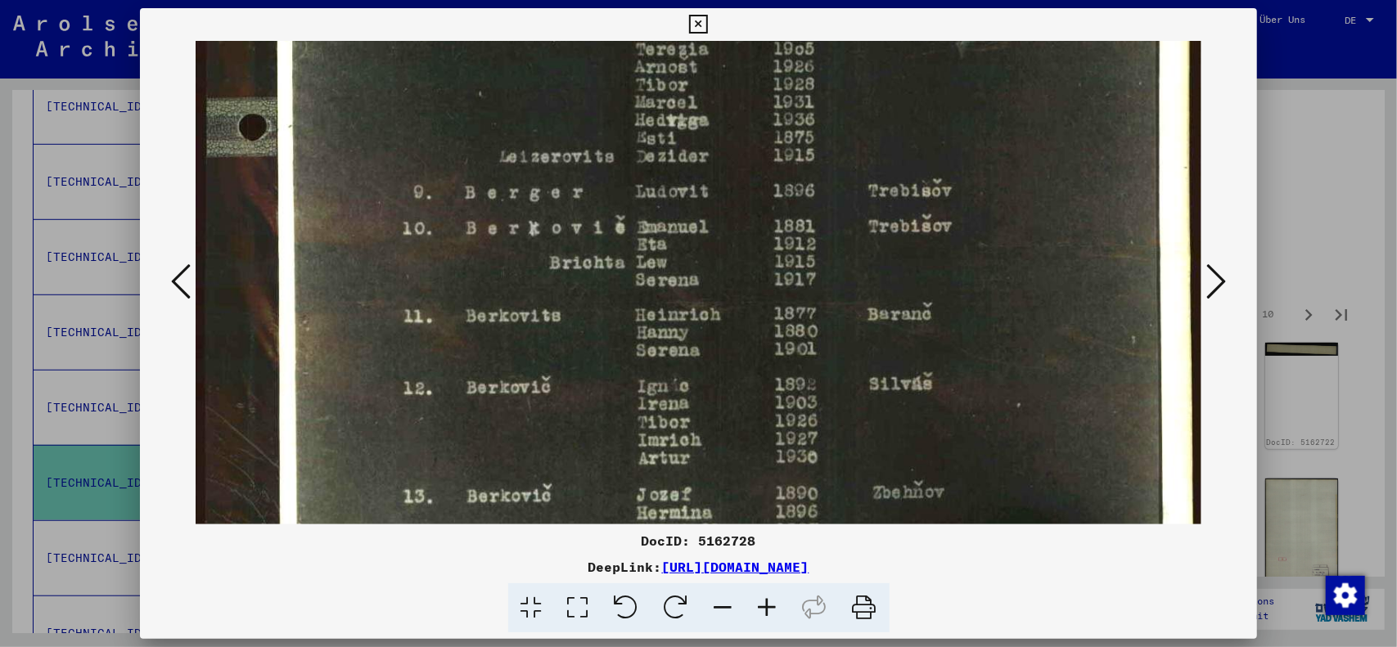
click at [1218, 272] on icon at bounding box center [1216, 281] width 20 height 39
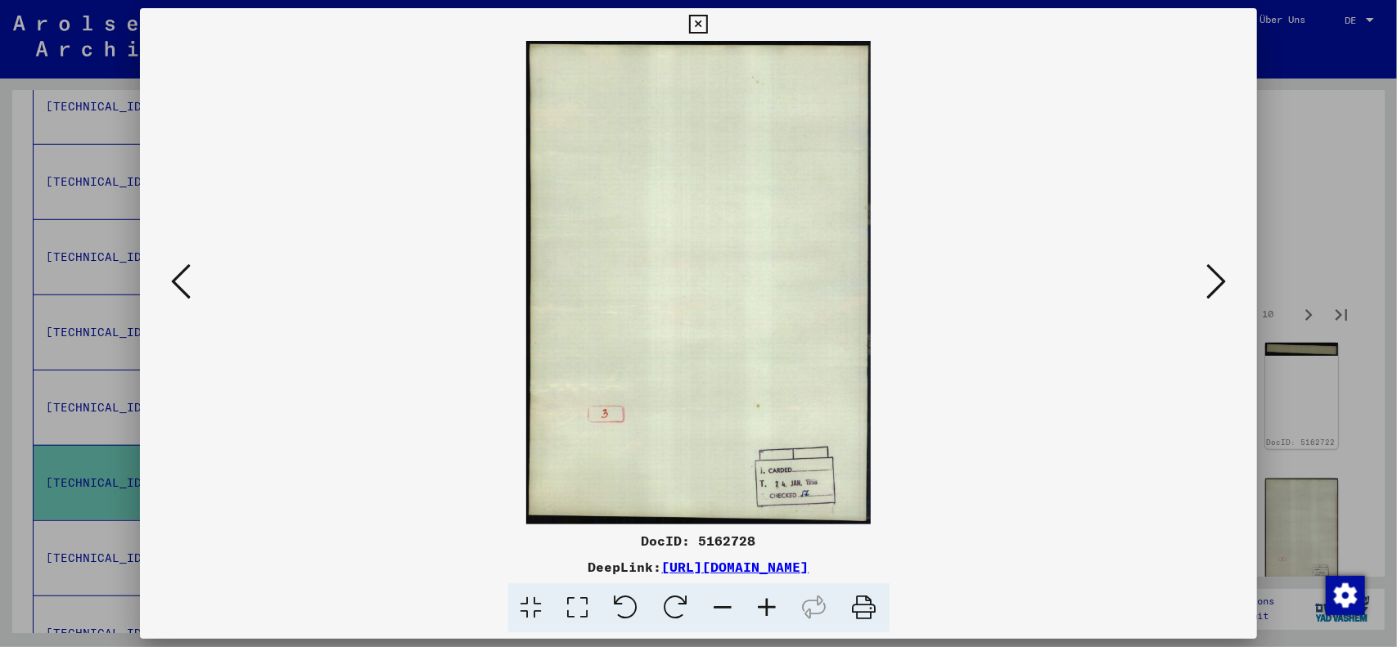
click at [1218, 272] on icon at bounding box center [1216, 281] width 20 height 39
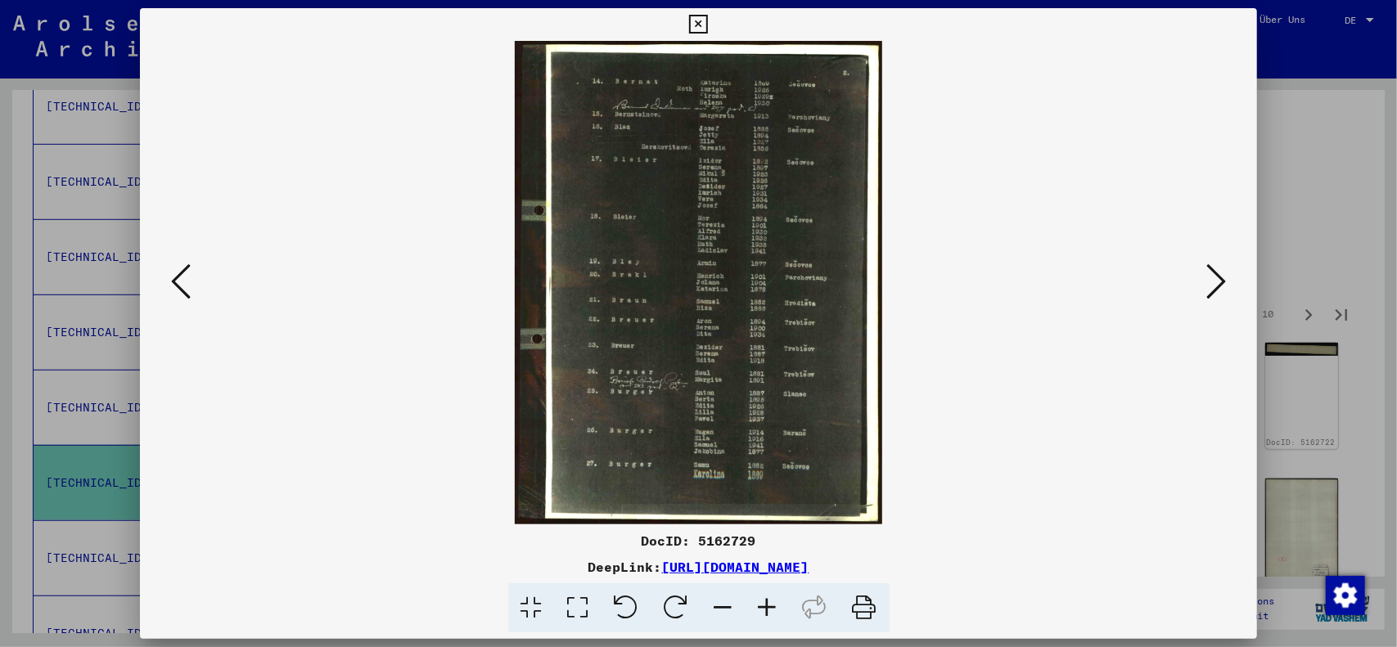
click at [1218, 272] on icon at bounding box center [1216, 281] width 20 height 39
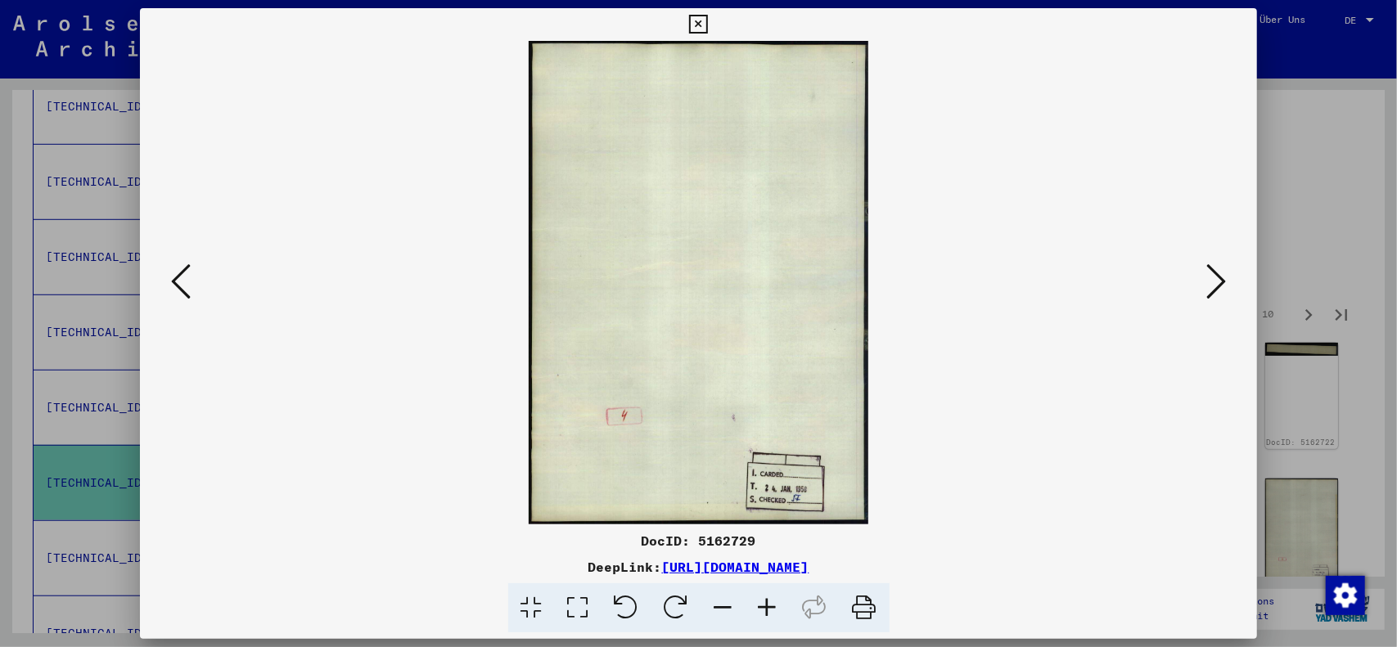
click at [1218, 272] on icon at bounding box center [1216, 281] width 20 height 39
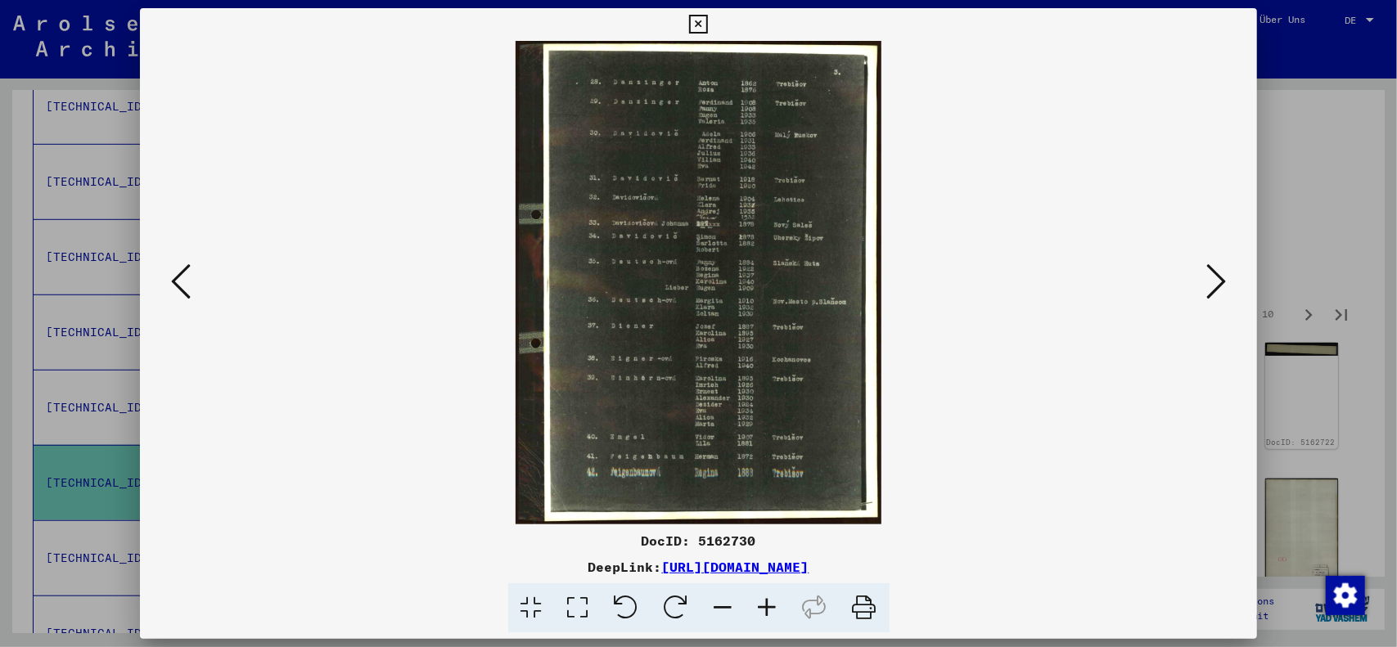
click at [1218, 272] on icon at bounding box center [1216, 281] width 20 height 39
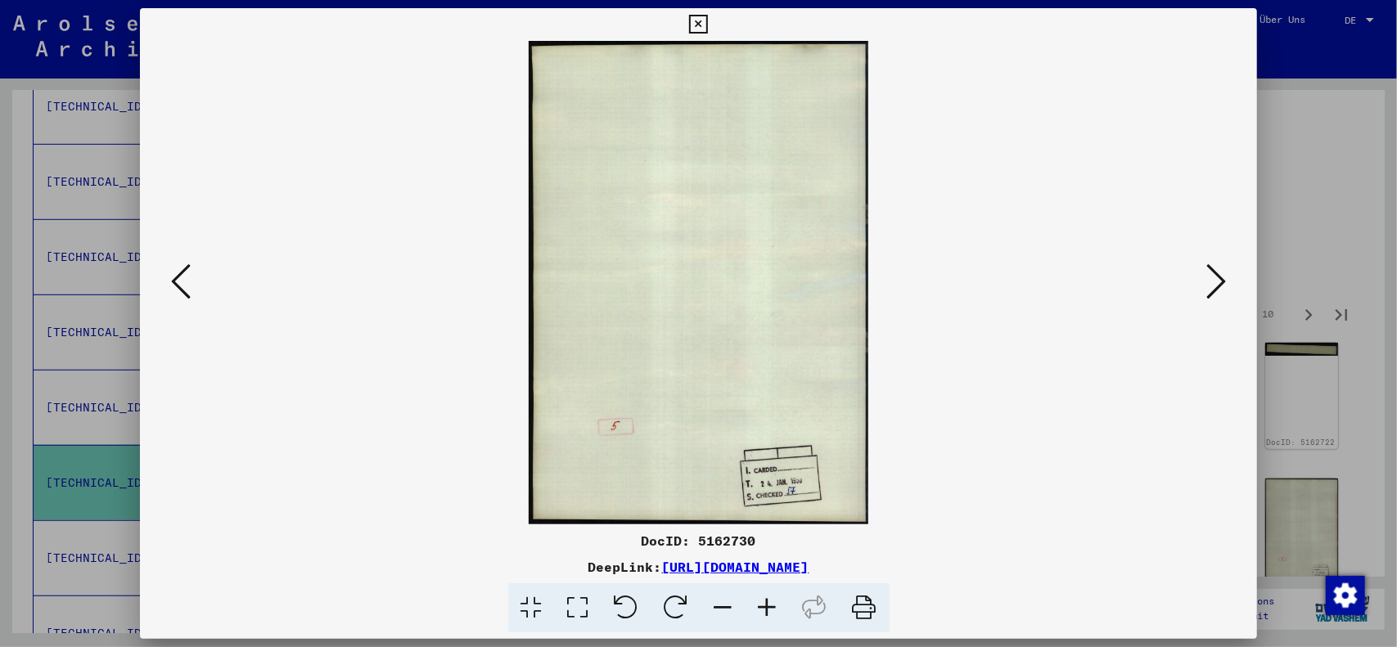
click at [1218, 272] on icon at bounding box center [1216, 281] width 20 height 39
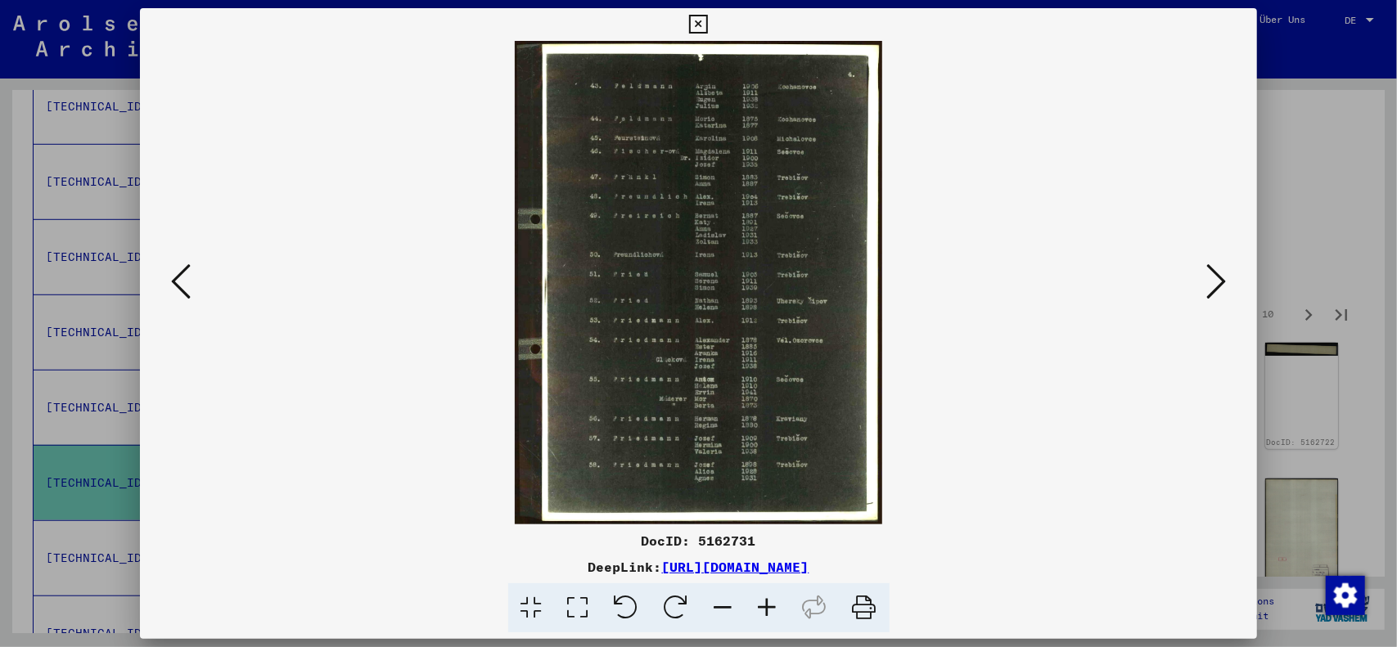
click at [1218, 272] on icon at bounding box center [1216, 281] width 20 height 39
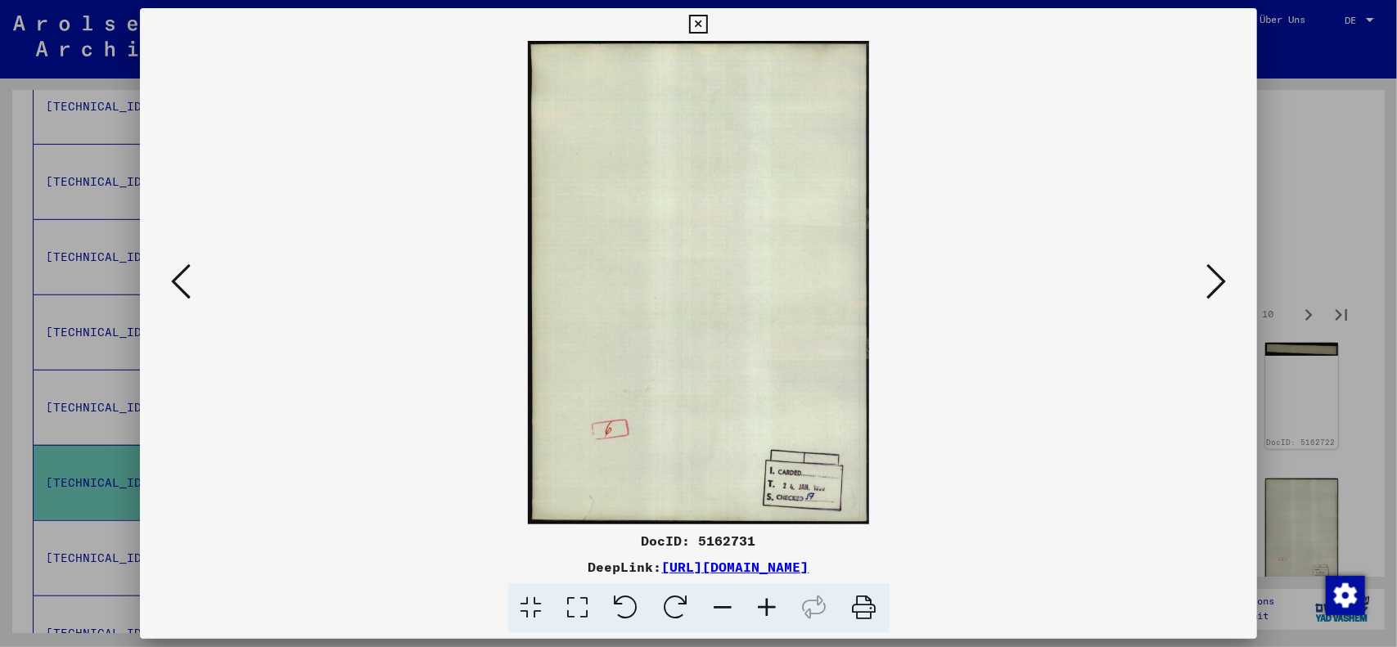
click at [1218, 272] on icon at bounding box center [1216, 281] width 20 height 39
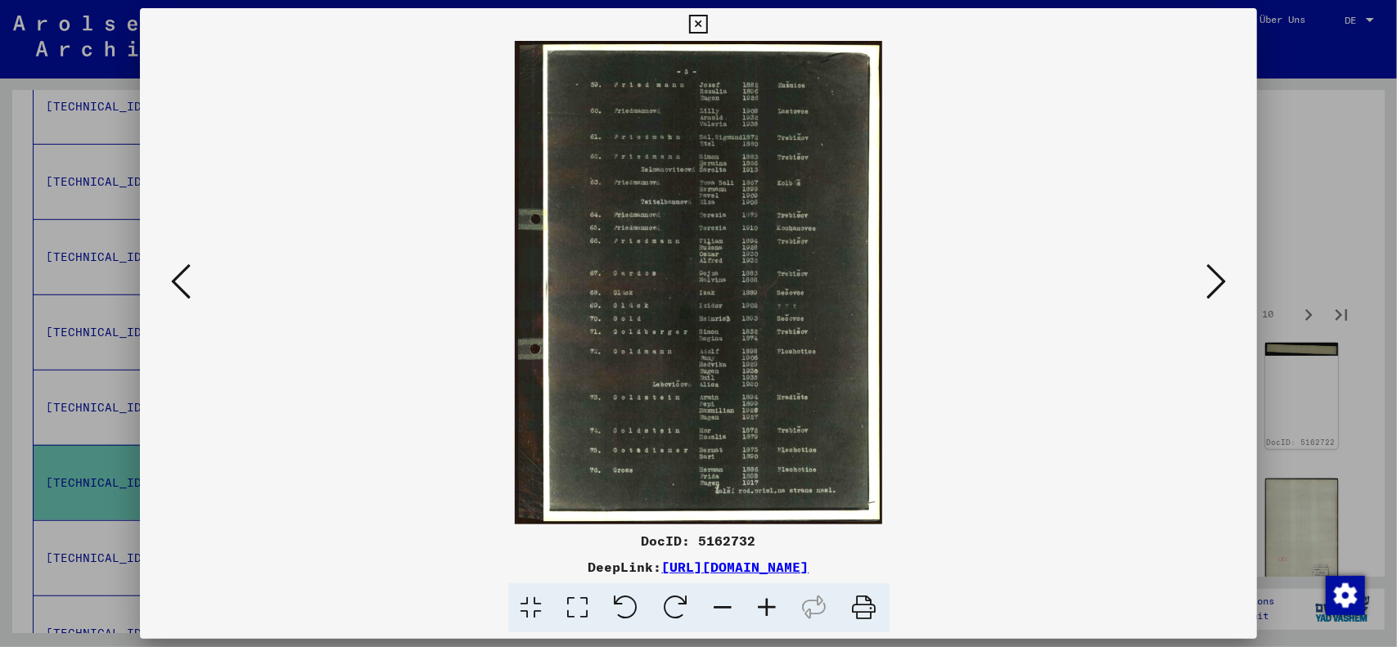
click at [1218, 272] on icon at bounding box center [1216, 281] width 20 height 39
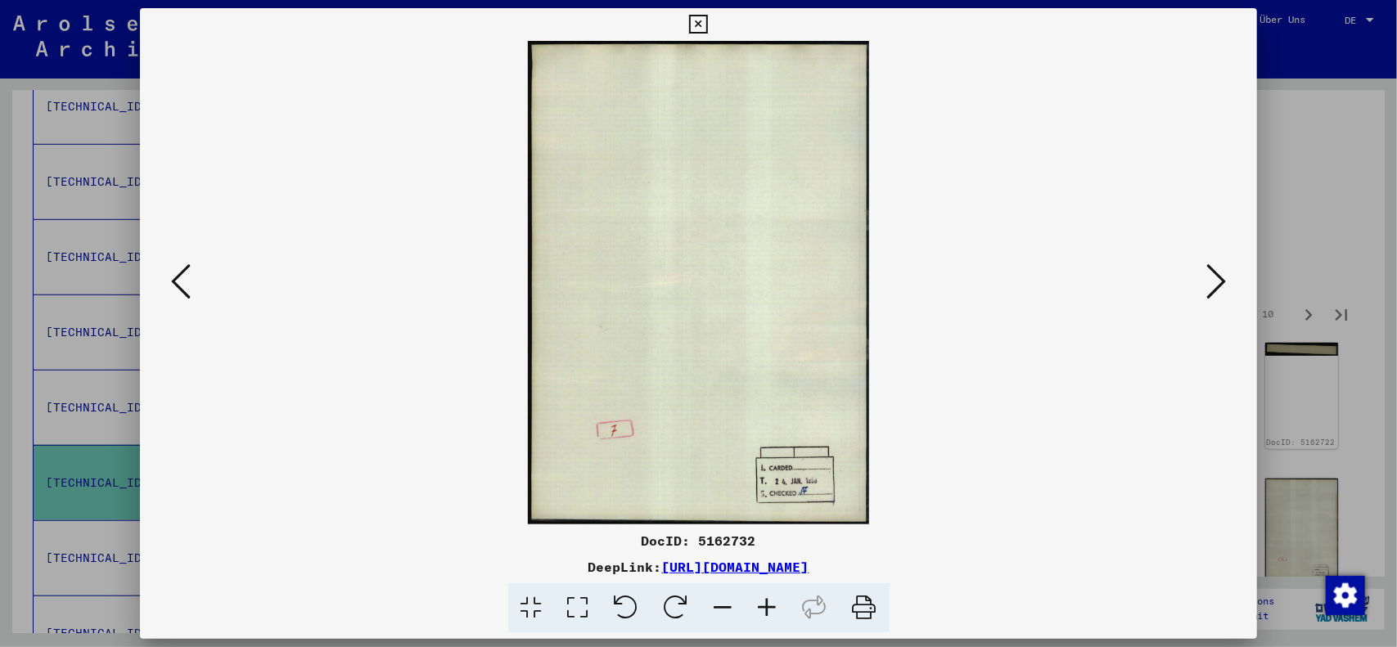
click at [1218, 272] on icon at bounding box center [1216, 281] width 20 height 39
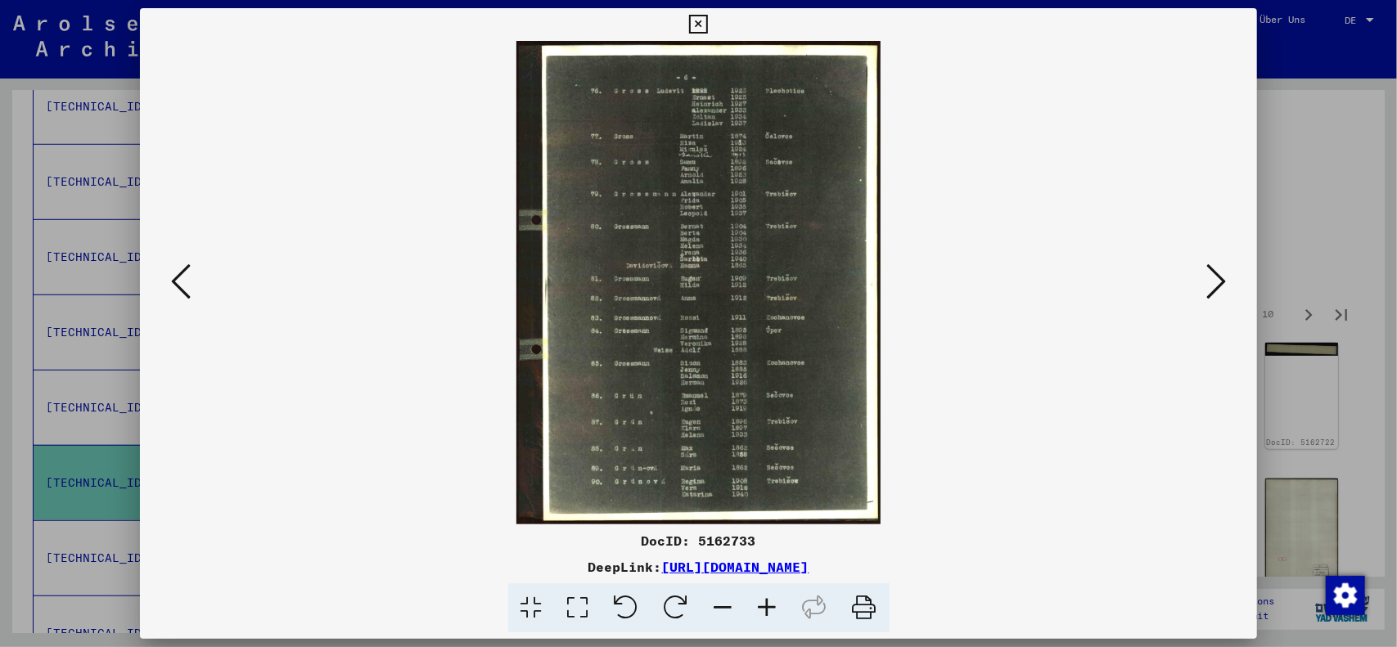
click at [1218, 272] on icon at bounding box center [1216, 281] width 20 height 39
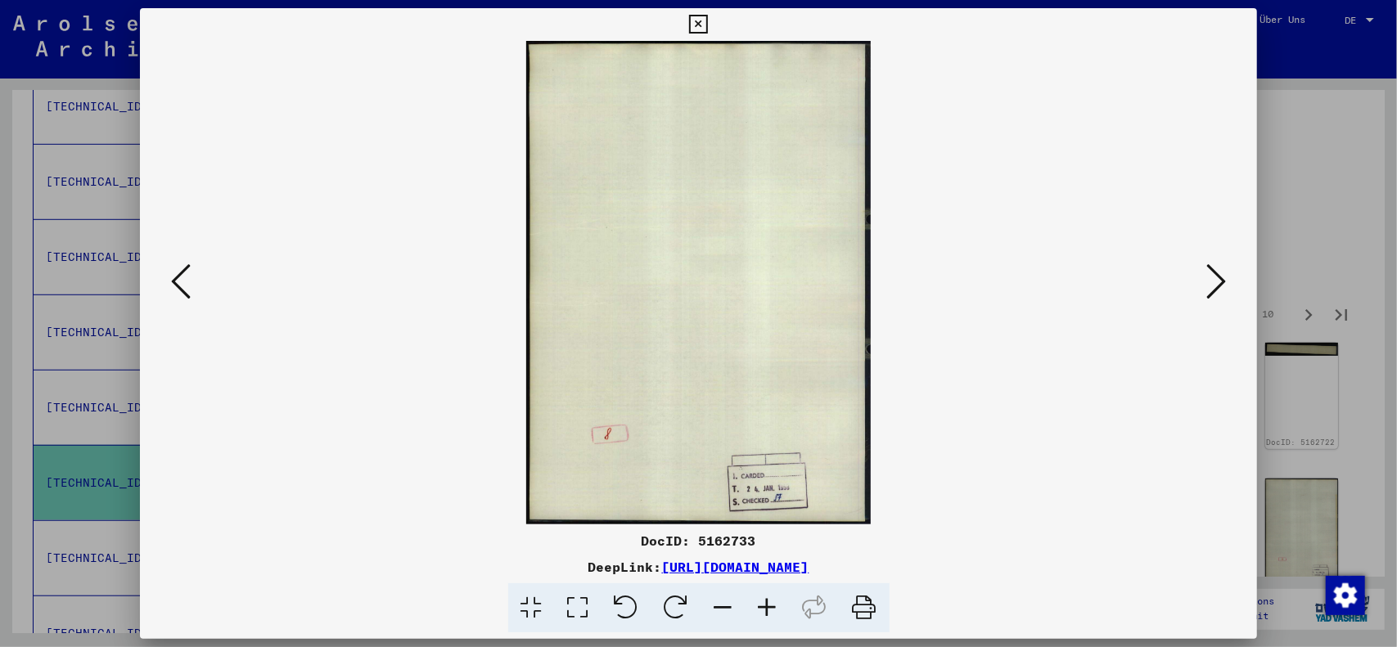
click at [1219, 276] on icon at bounding box center [1216, 281] width 20 height 39
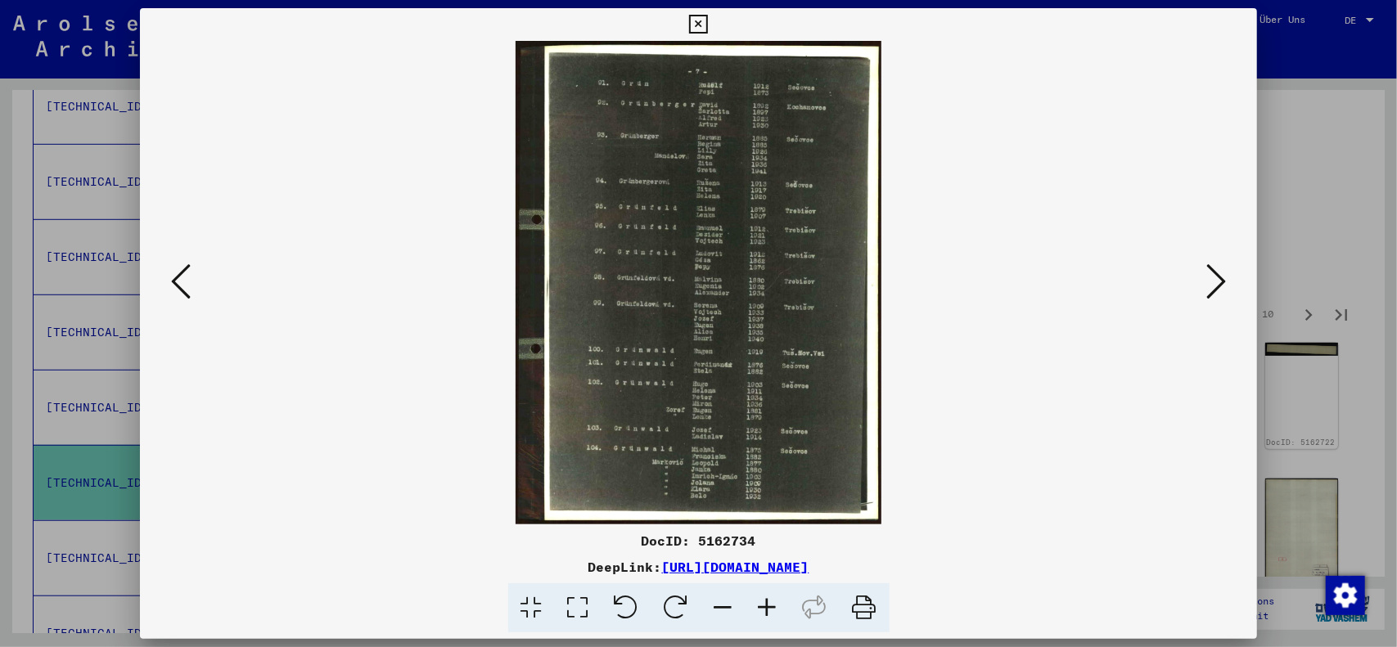
click at [1219, 276] on icon at bounding box center [1216, 281] width 20 height 39
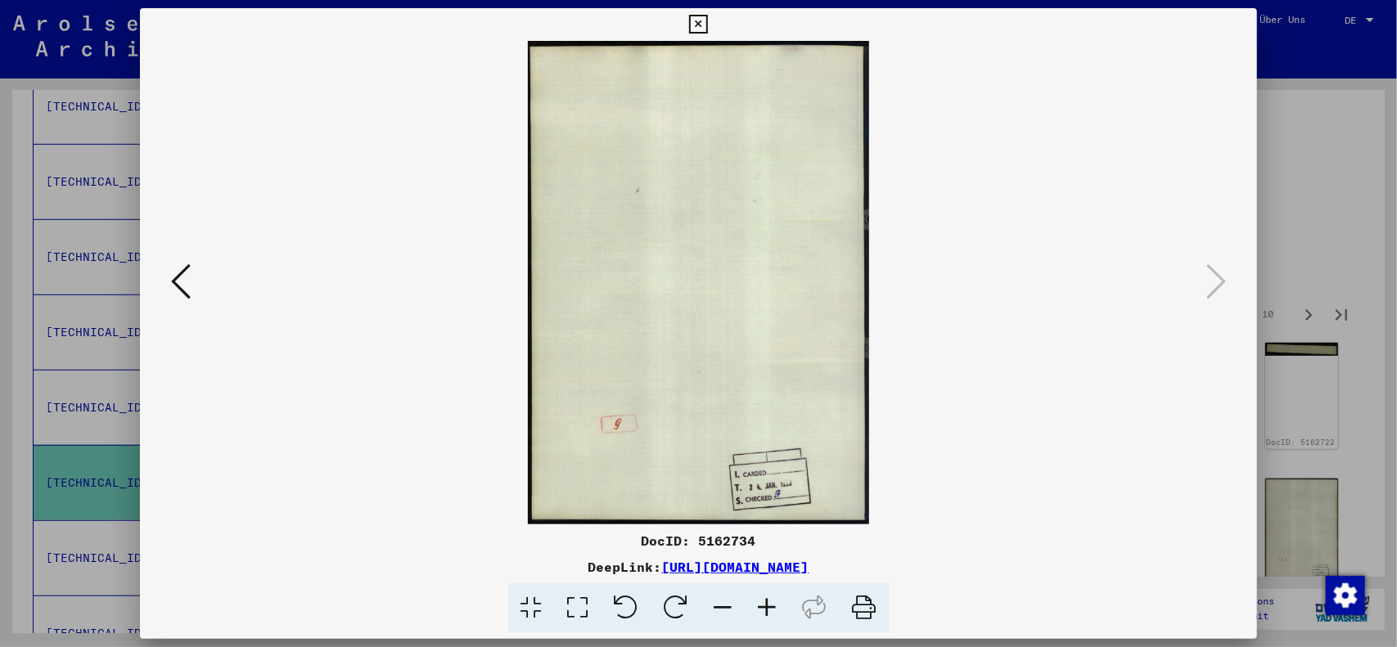
click at [705, 25] on icon at bounding box center [698, 25] width 19 height 20
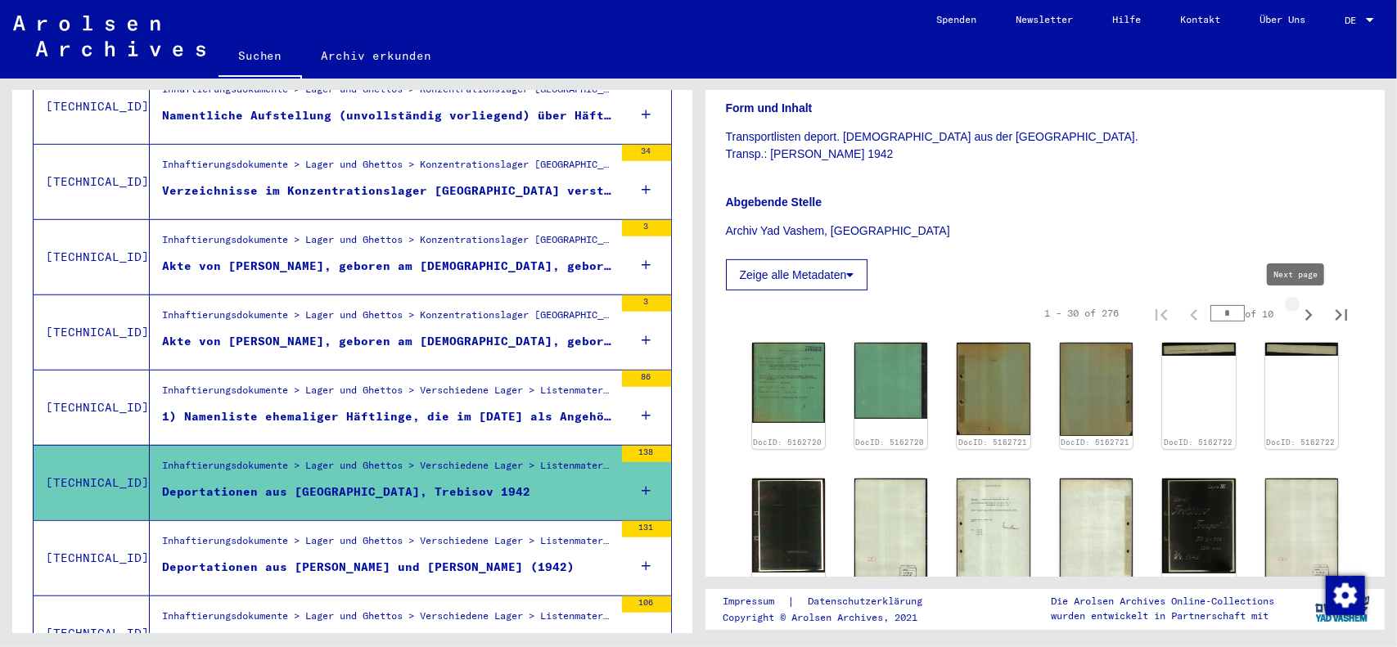
click at [1297, 307] on icon "Next page" at bounding box center [1308, 315] width 23 height 23
type input "*"
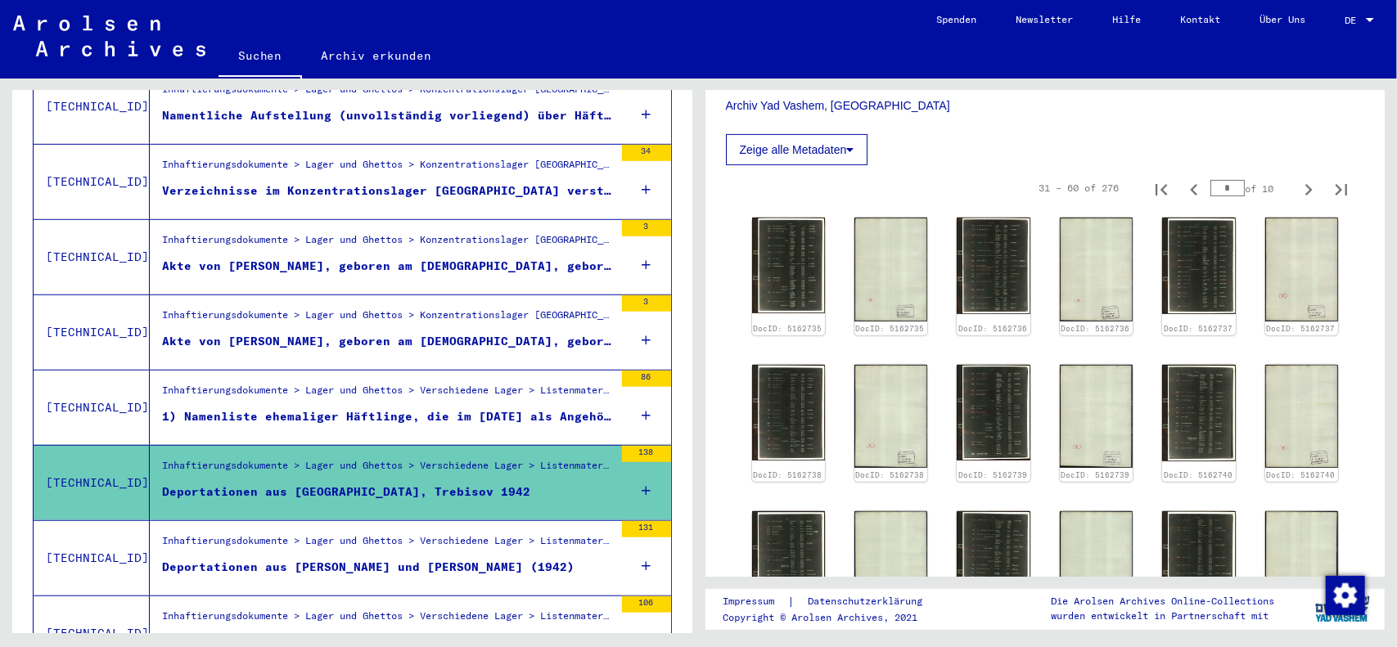
scroll to position [573, 0]
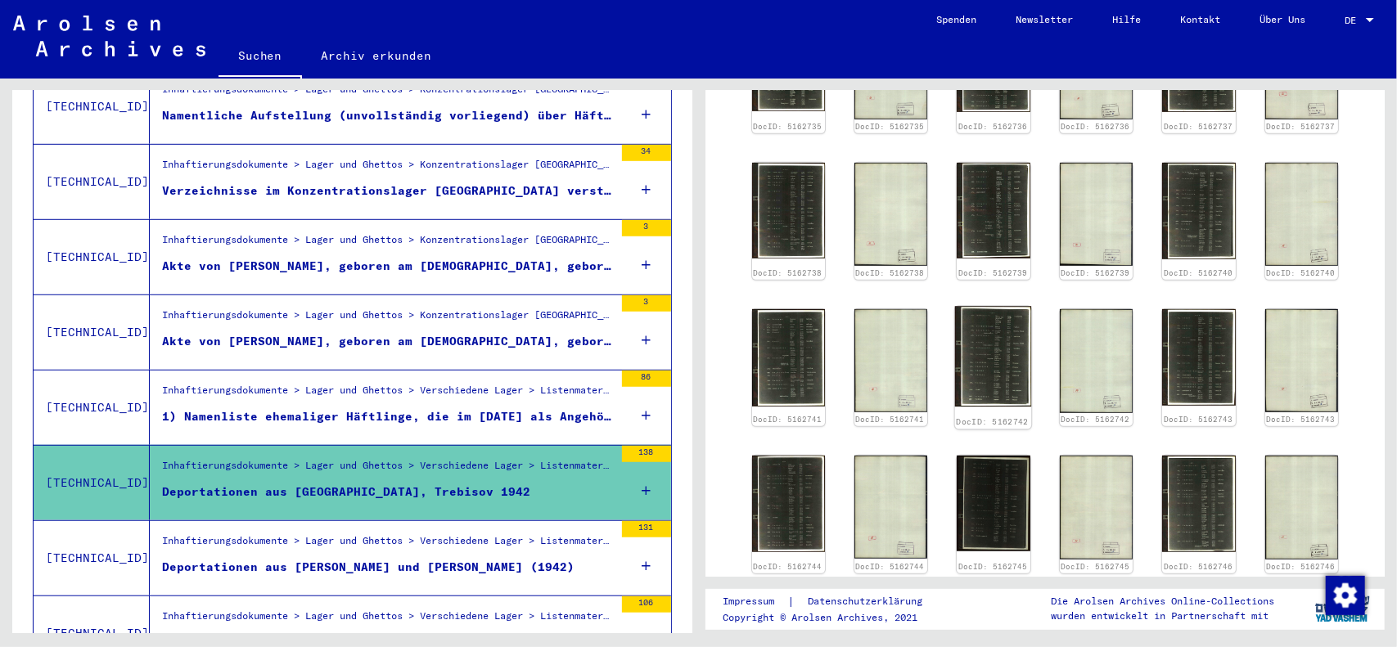
click at [978, 353] on img at bounding box center [993, 357] width 77 height 101
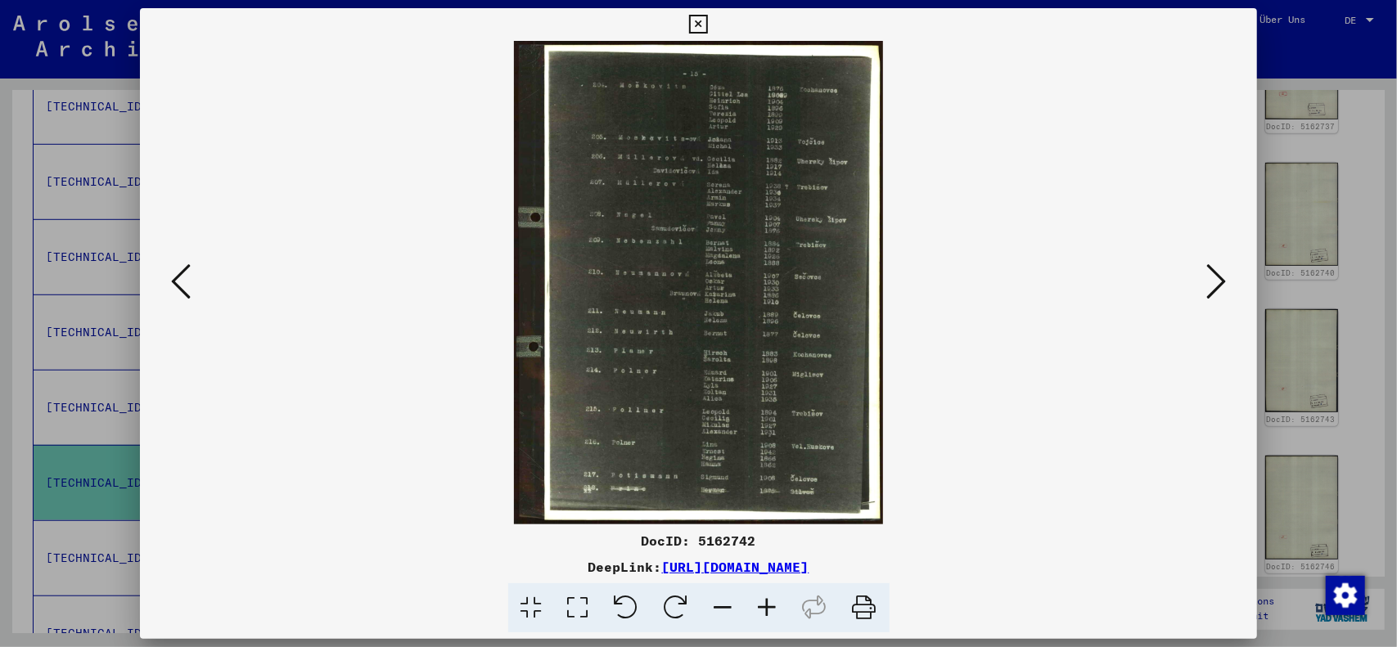
click at [590, 601] on icon at bounding box center [578, 608] width 47 height 50
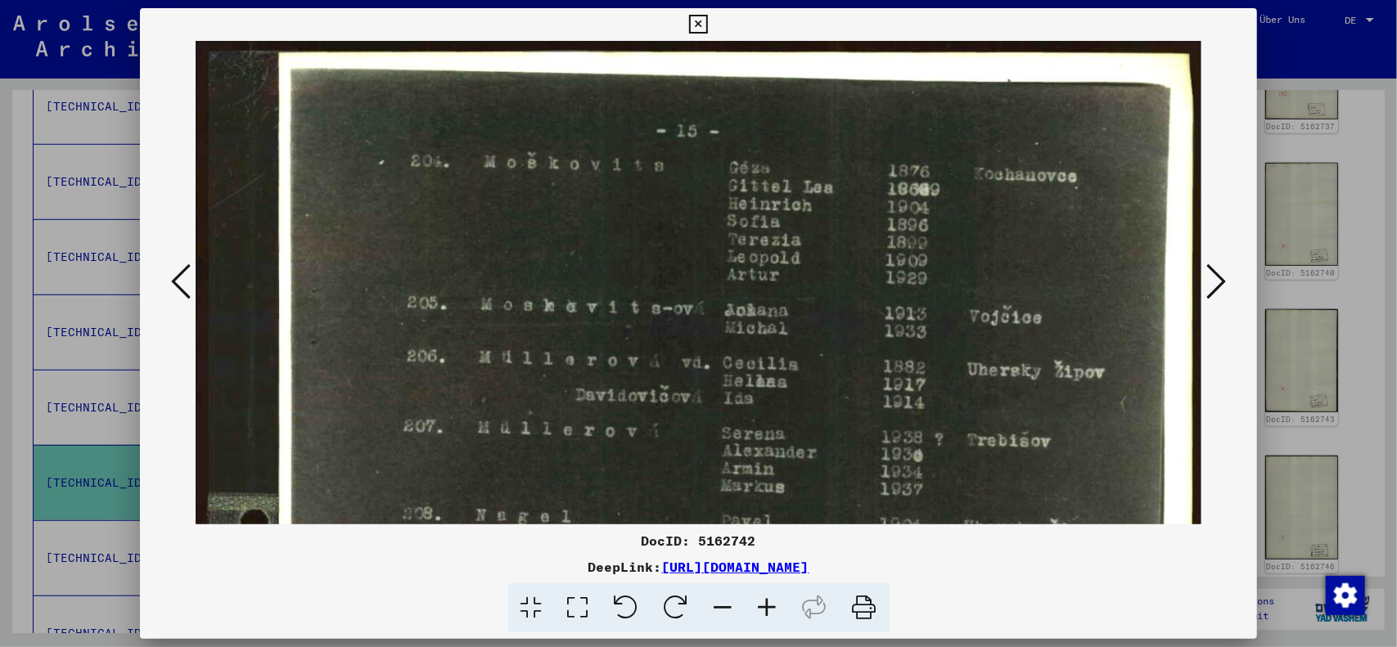
click at [702, 24] on icon at bounding box center [698, 25] width 19 height 20
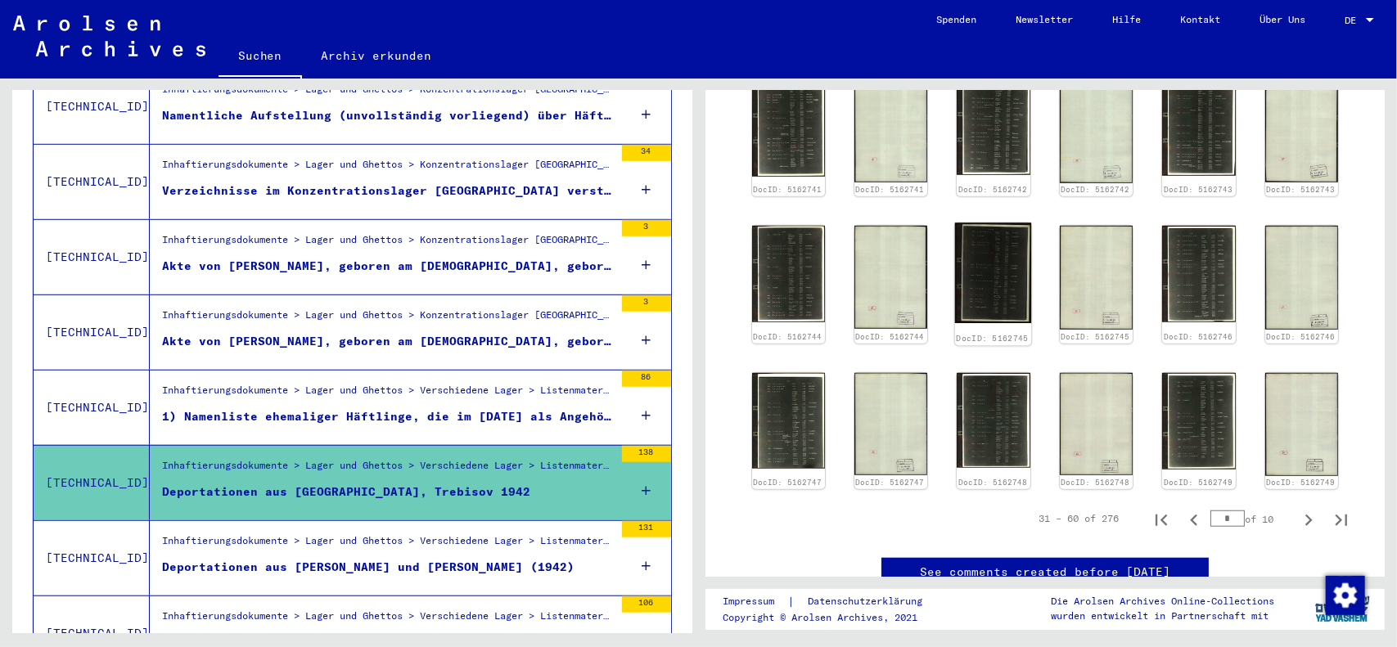
scroll to position [900, 0]
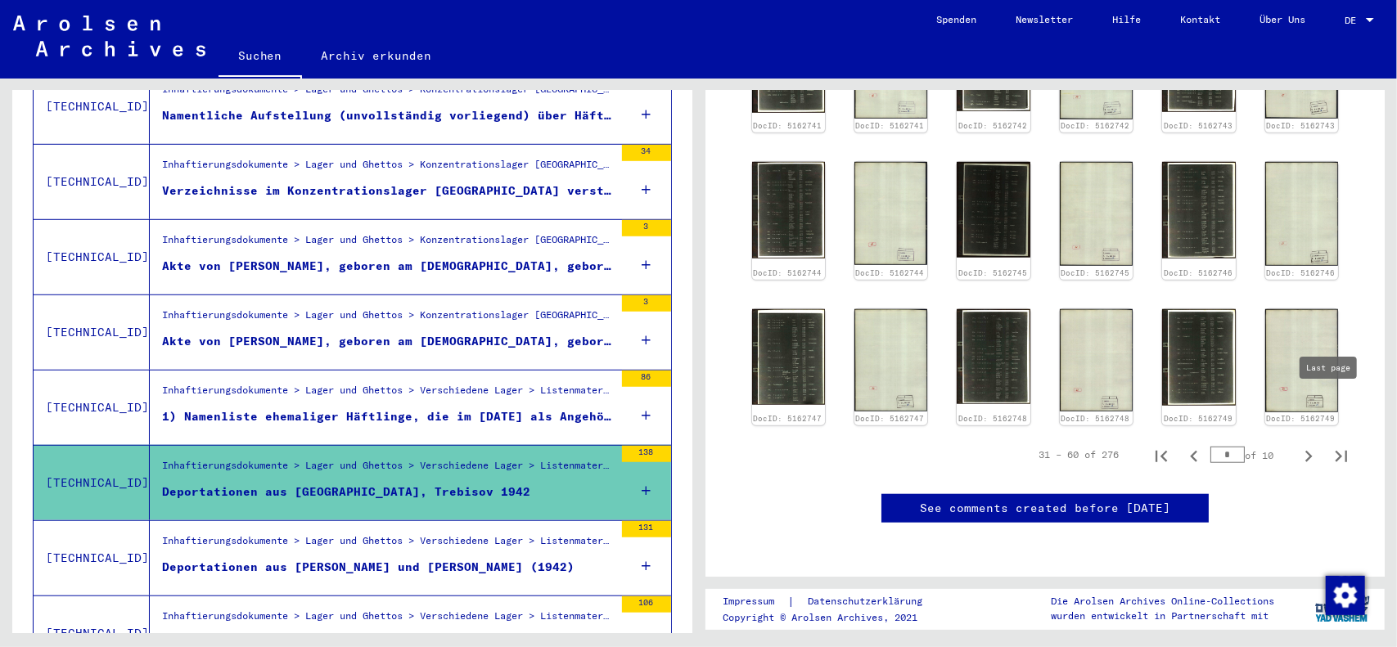
click at [1330, 445] on icon "Last page" at bounding box center [1341, 456] width 23 height 23
type input "**"
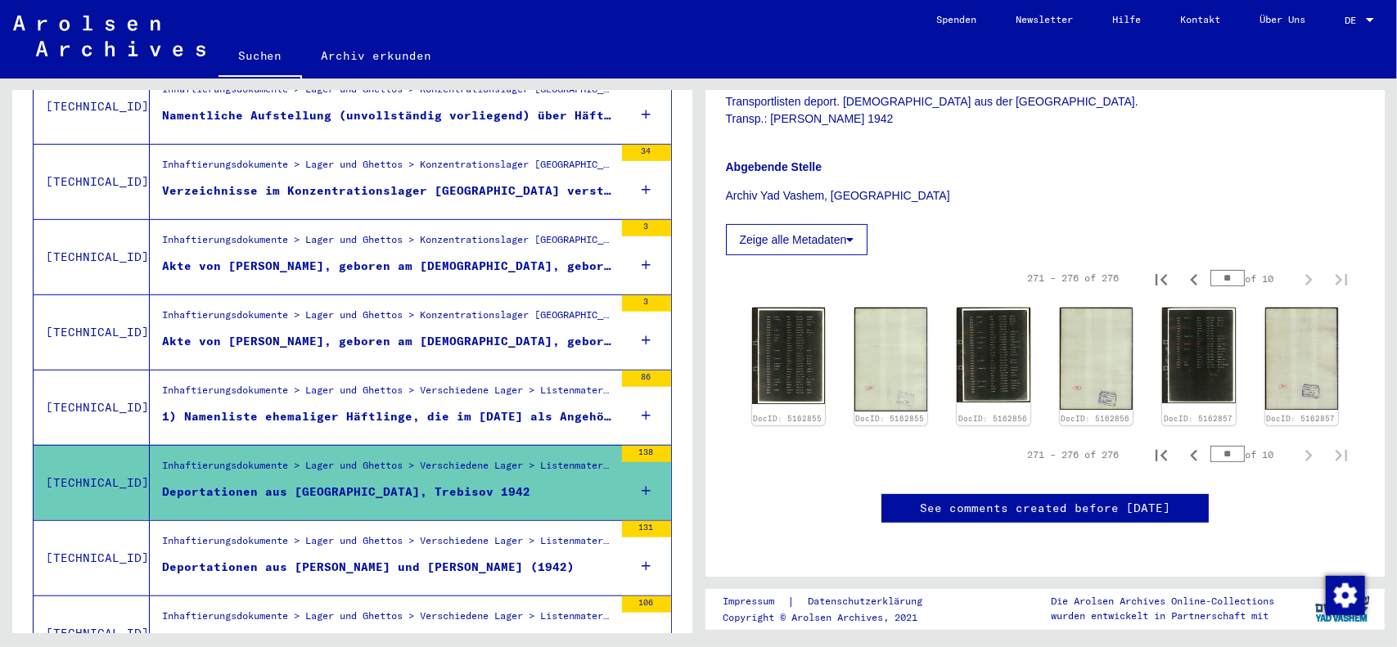
scroll to position [305, 0]
click at [769, 316] on img at bounding box center [787, 355] width 77 height 101
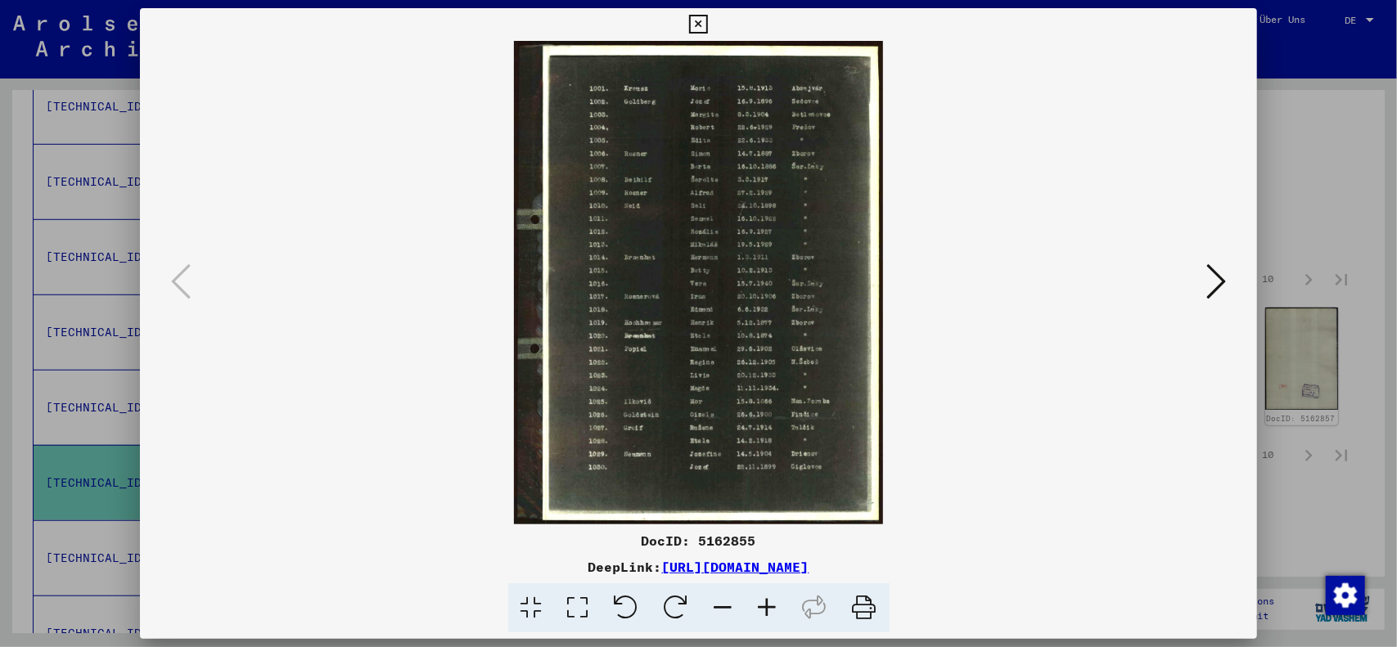
click at [579, 614] on icon at bounding box center [578, 608] width 47 height 50
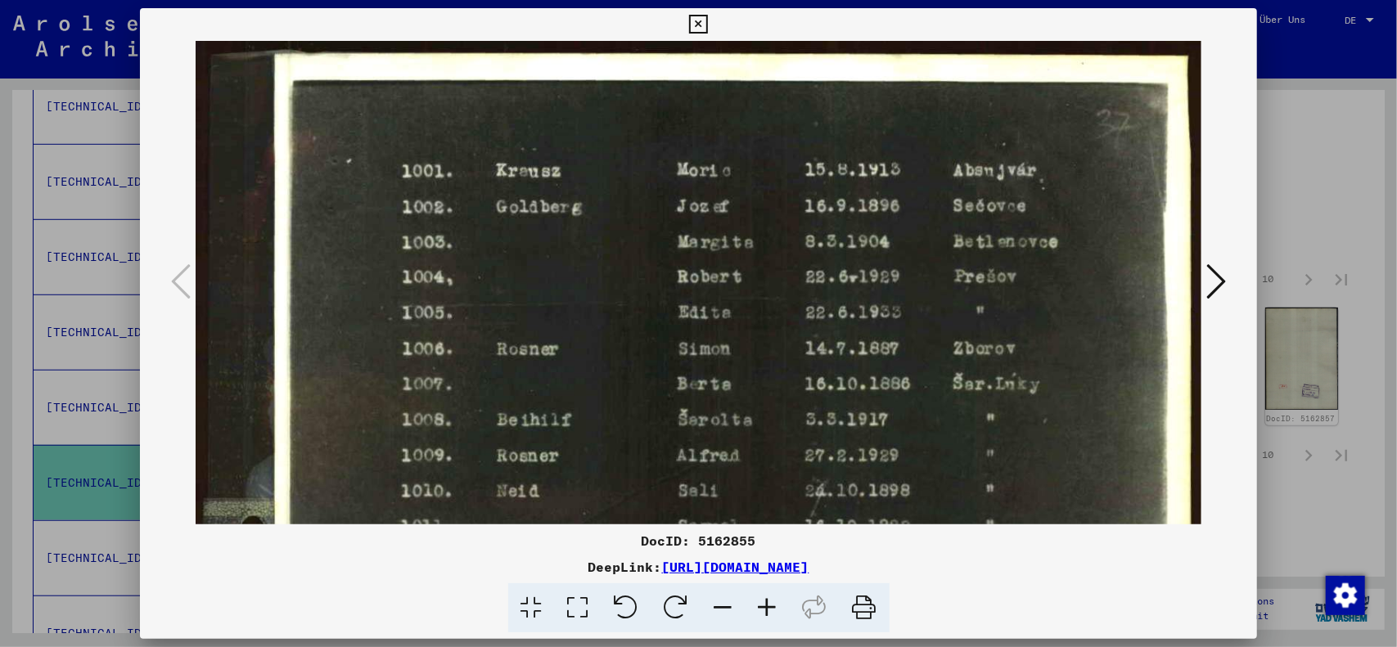
click at [699, 23] on icon at bounding box center [698, 25] width 19 height 20
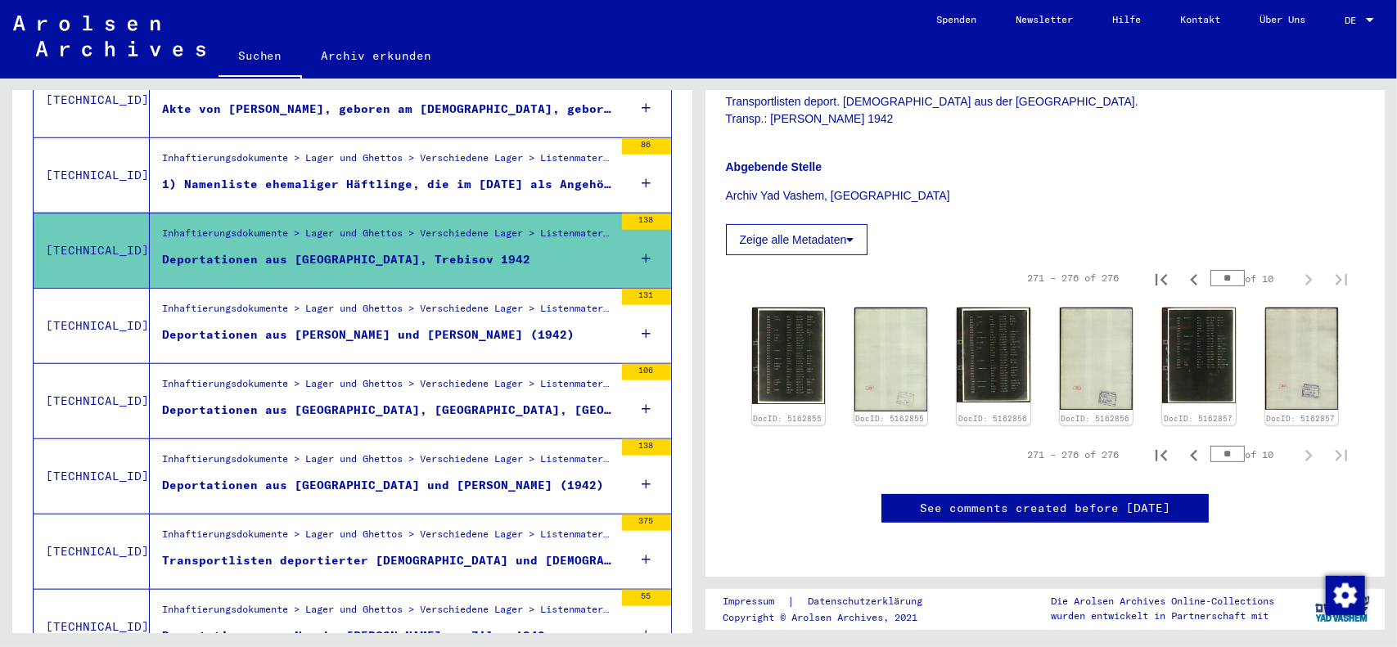
scroll to position [980, 0]
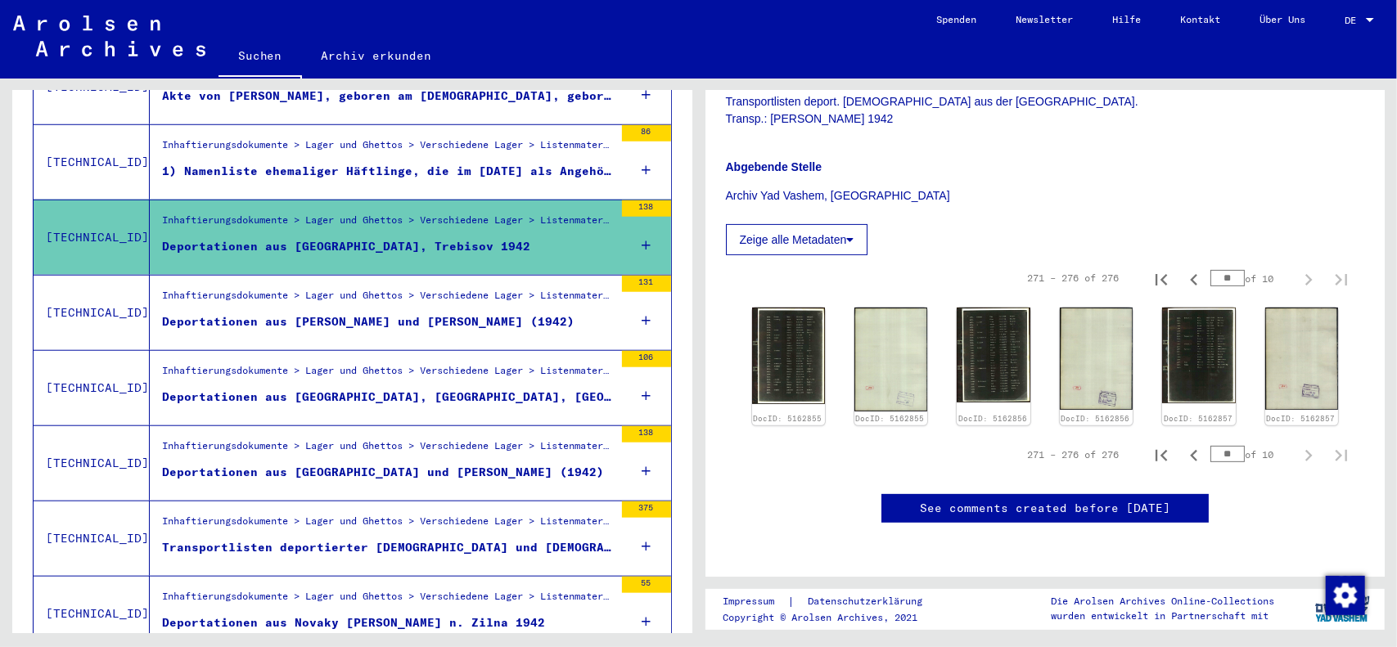
click at [391, 389] on div "Deportationen aus [GEOGRAPHIC_DATA], [GEOGRAPHIC_DATA], [GEOGRAPHIC_DATA] und S…" at bounding box center [388, 397] width 452 height 17
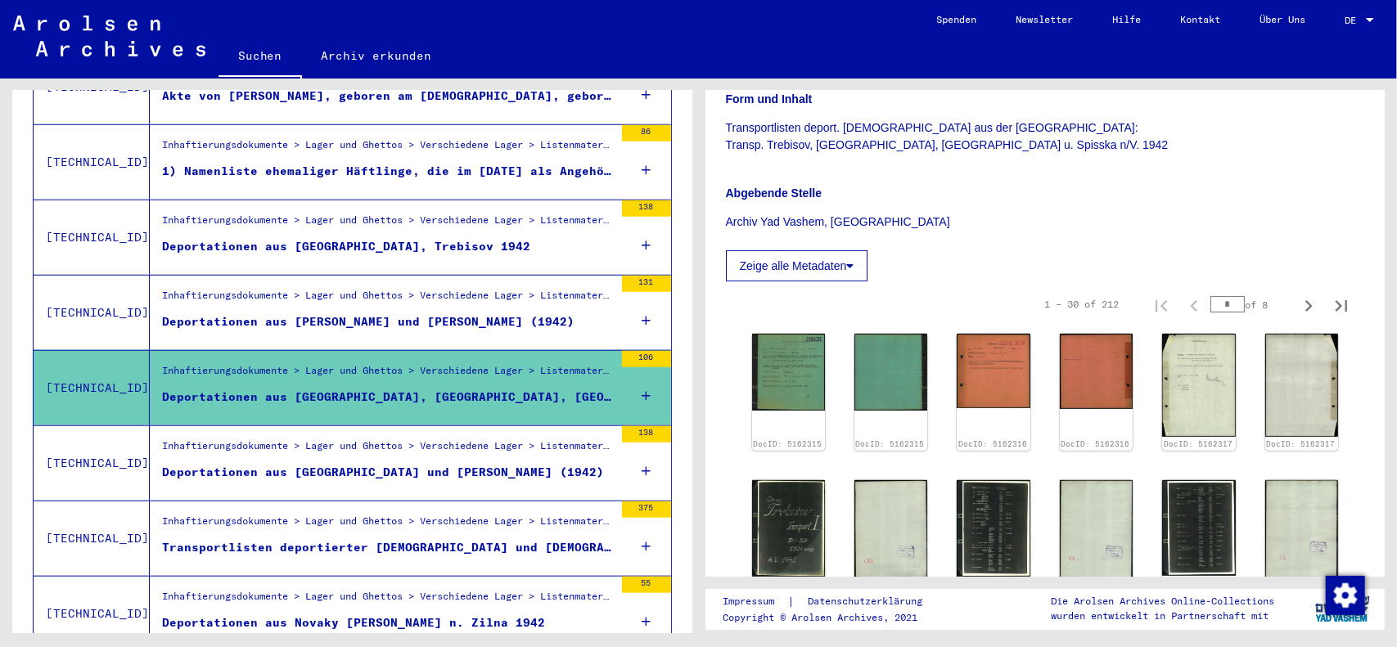
scroll to position [327, 0]
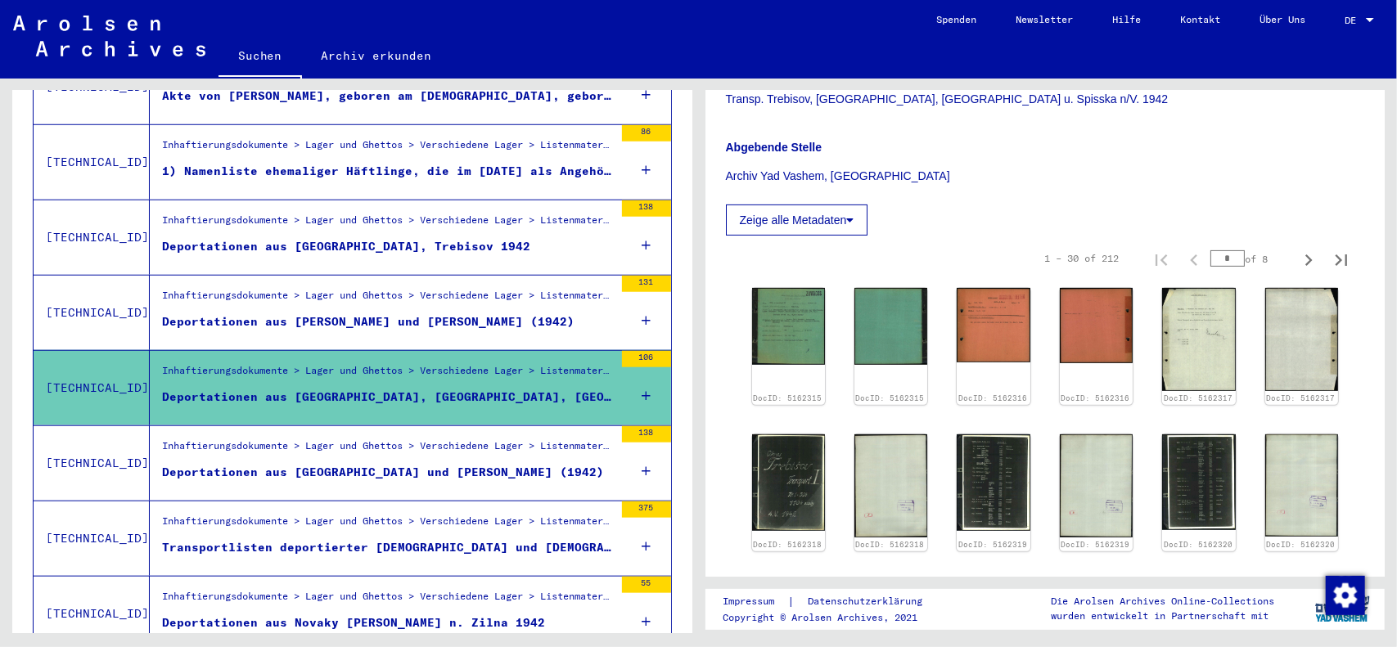
click at [1231, 337] on div "DocID: 5162315 DocID: 5162315 DocID: 5162316 DocID: 5162316 DocID: 5162317 DocI…" at bounding box center [1045, 638] width 600 height 715
click at [1199, 344] on img at bounding box center [1198, 340] width 77 height 109
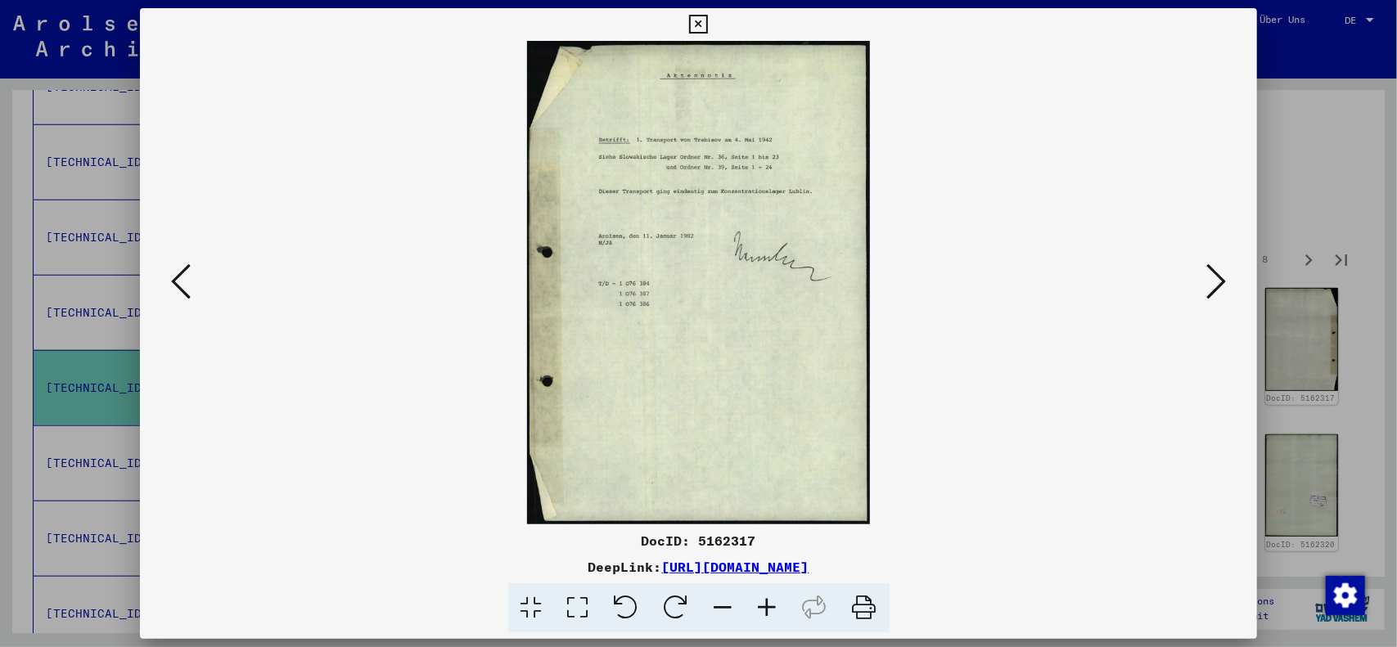
click at [580, 614] on icon at bounding box center [578, 608] width 47 height 50
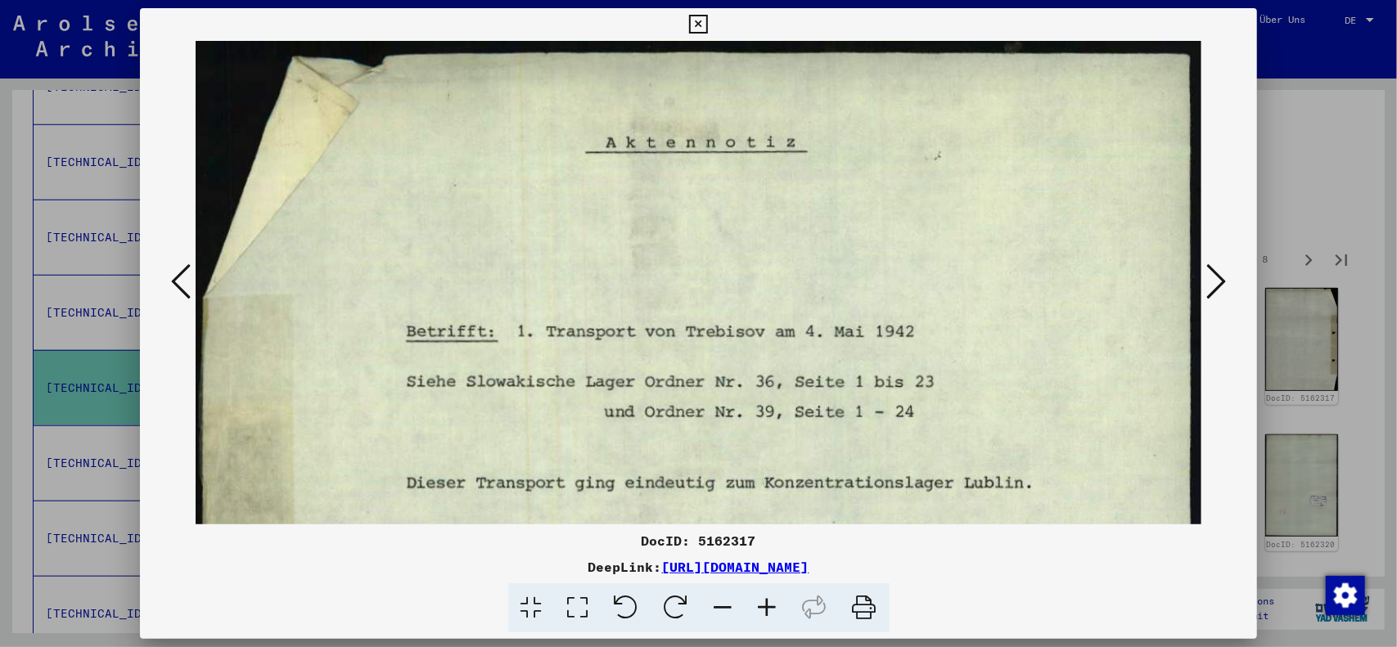
click at [695, 27] on icon at bounding box center [698, 25] width 19 height 20
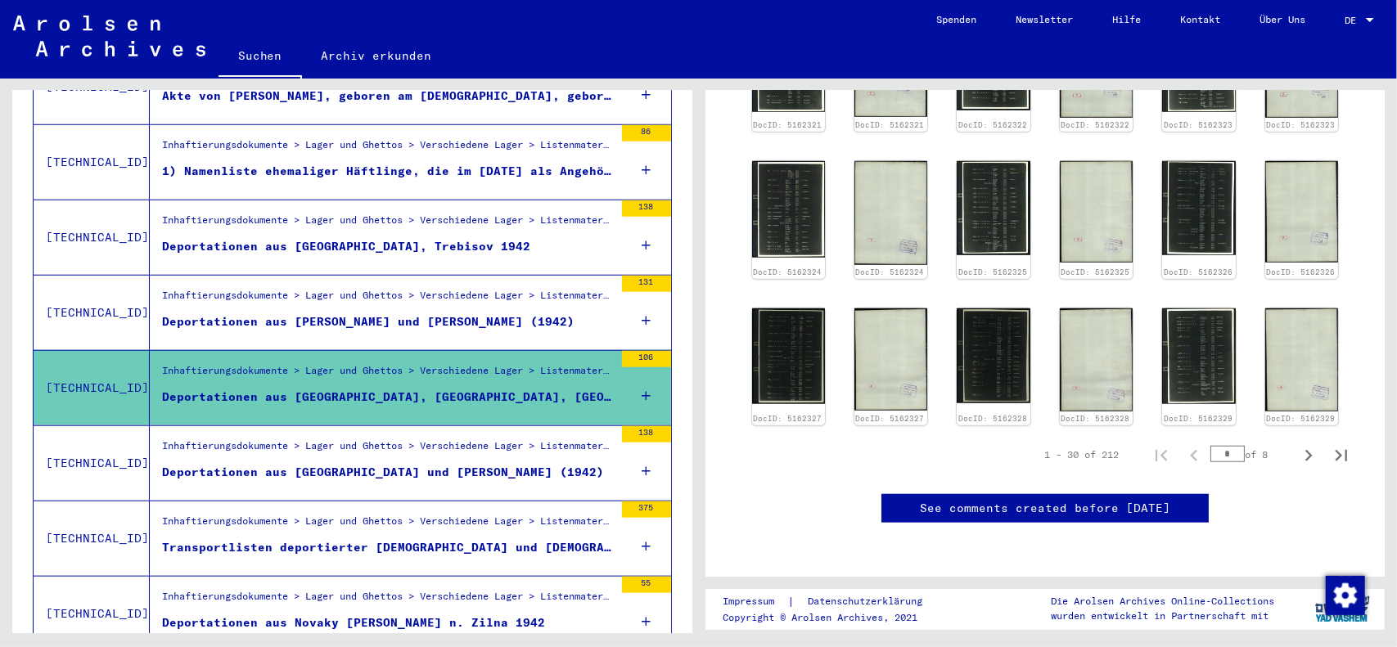
scroll to position [1064, 0]
click at [1330, 444] on icon "Last page" at bounding box center [1341, 455] width 23 height 23
type input "*"
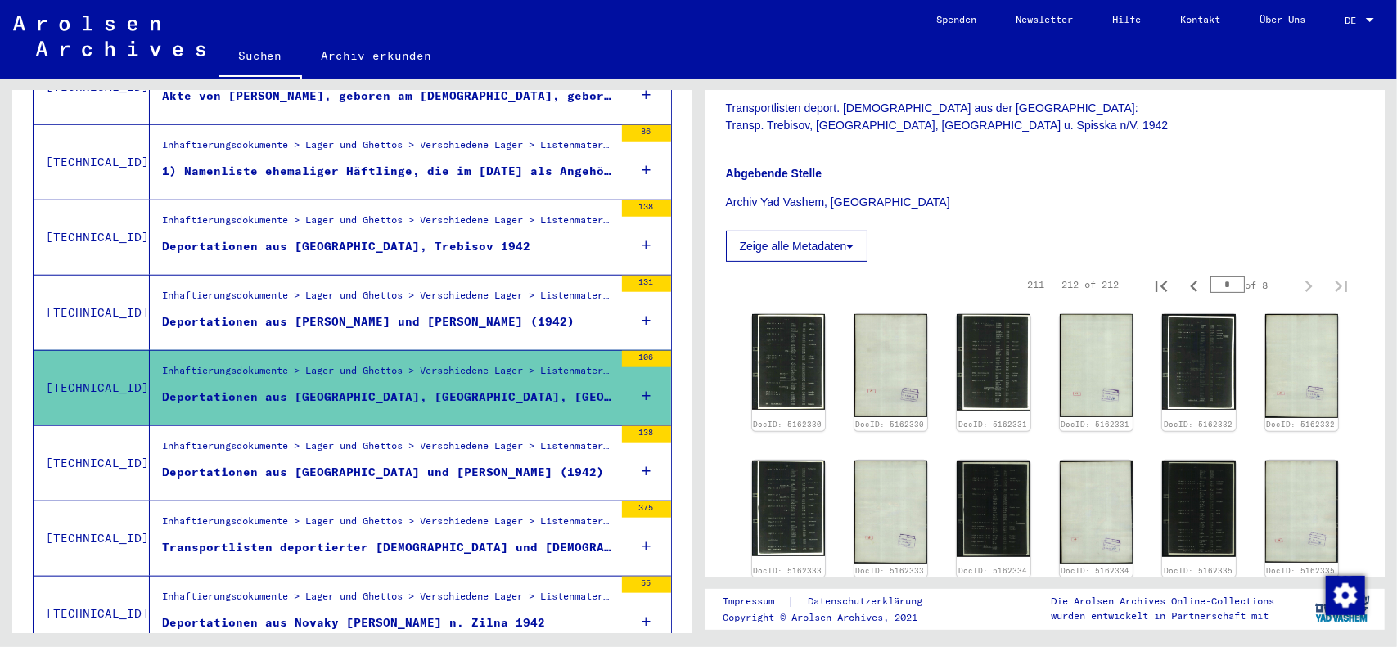
scroll to position [327, 0]
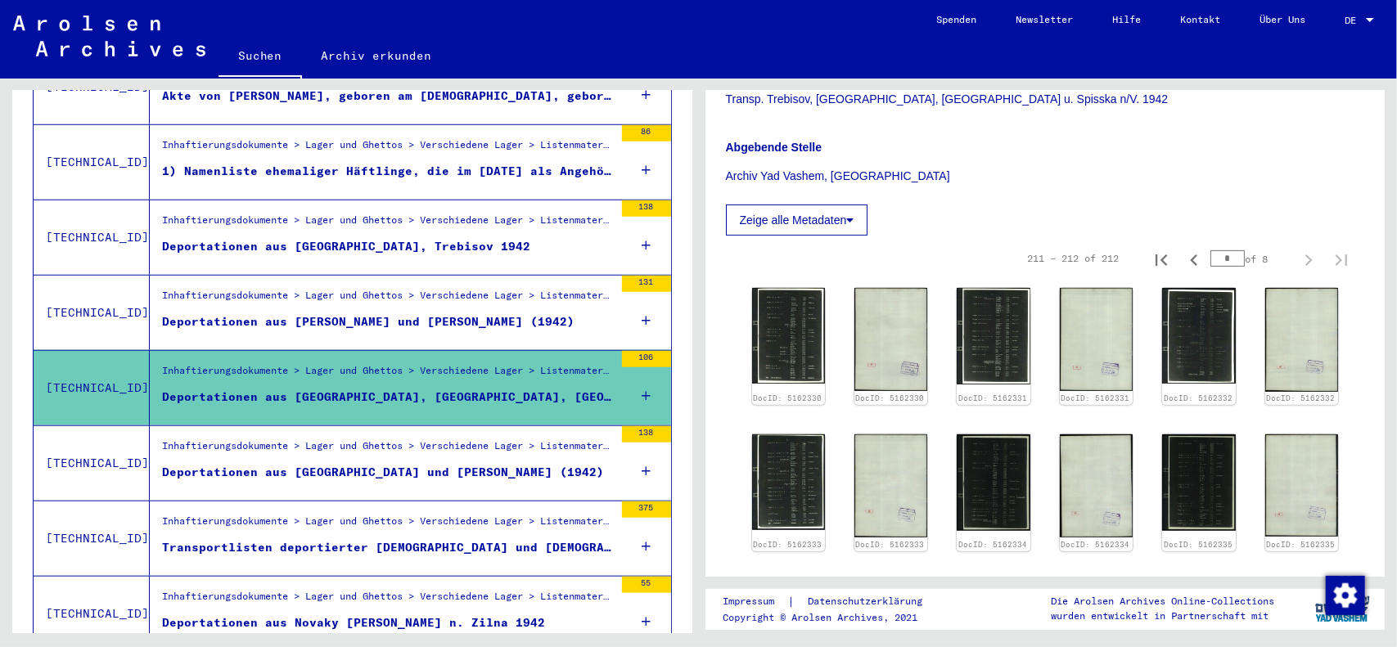
click at [398, 464] on div "Deportationen aus [GEOGRAPHIC_DATA] und [PERSON_NAME] (1942)" at bounding box center [383, 472] width 442 height 17
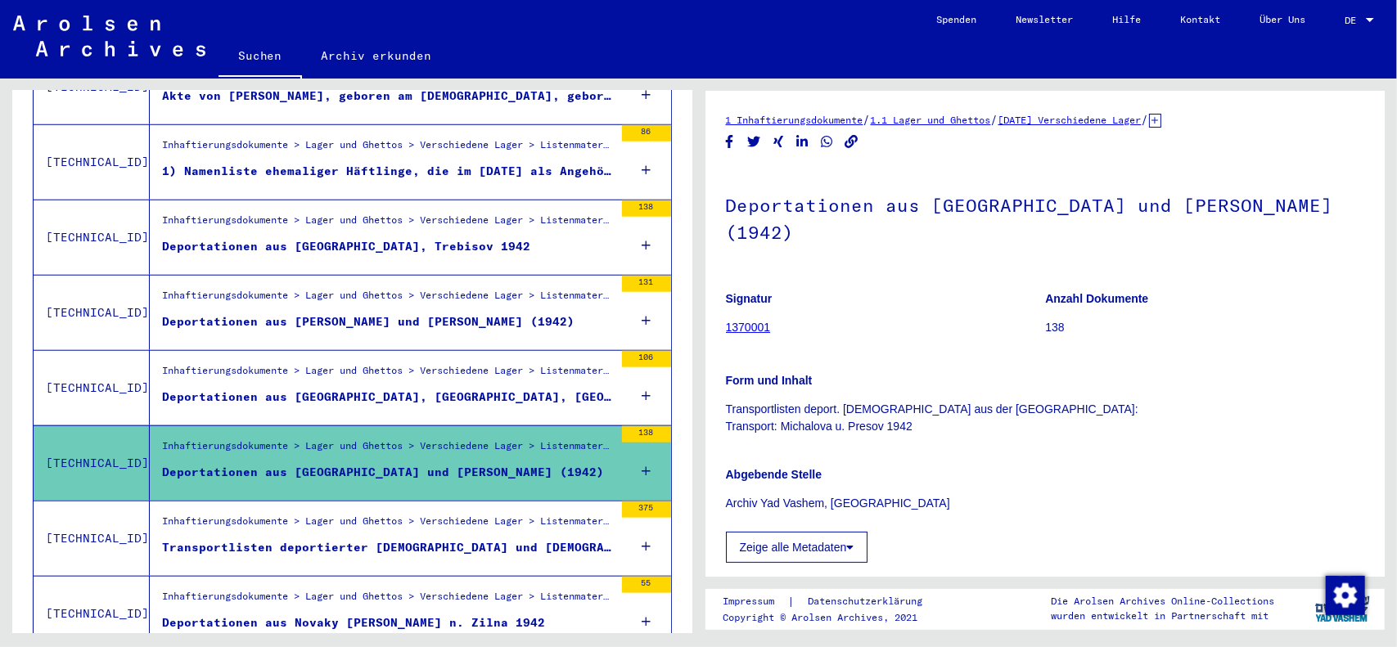
scroll to position [327, 0]
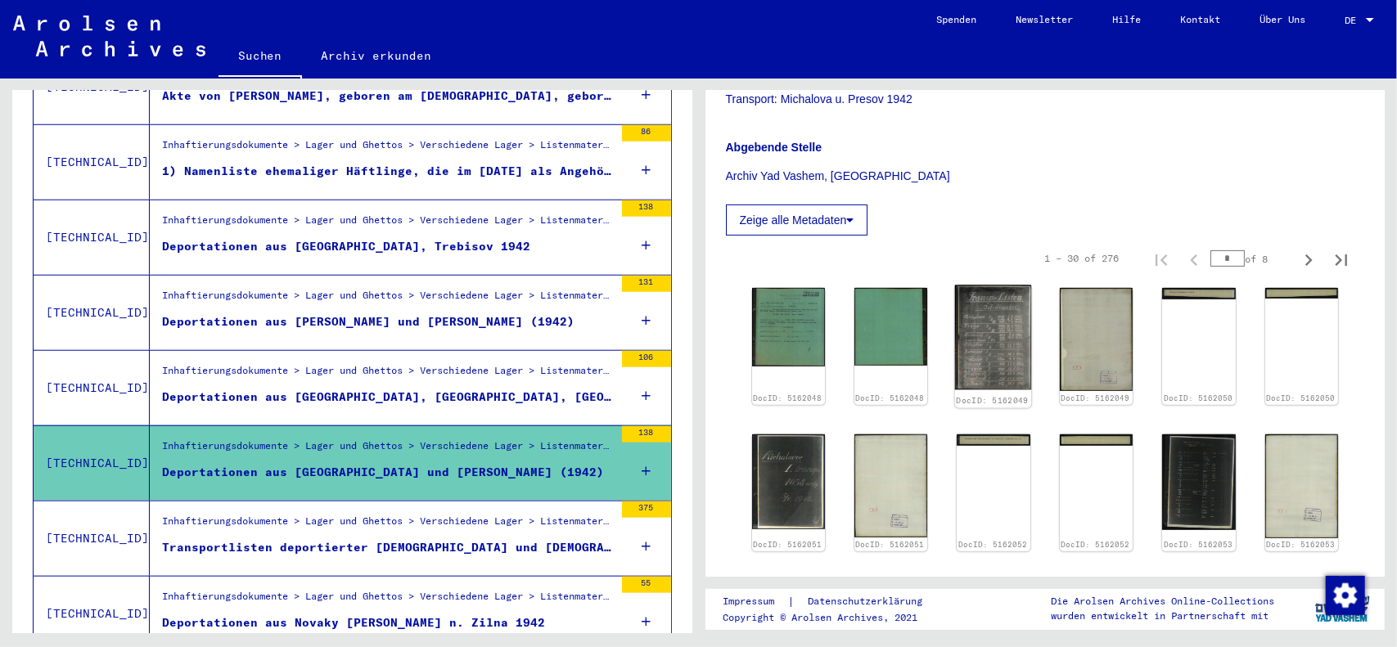
click at [1006, 312] on img at bounding box center [993, 338] width 77 height 105
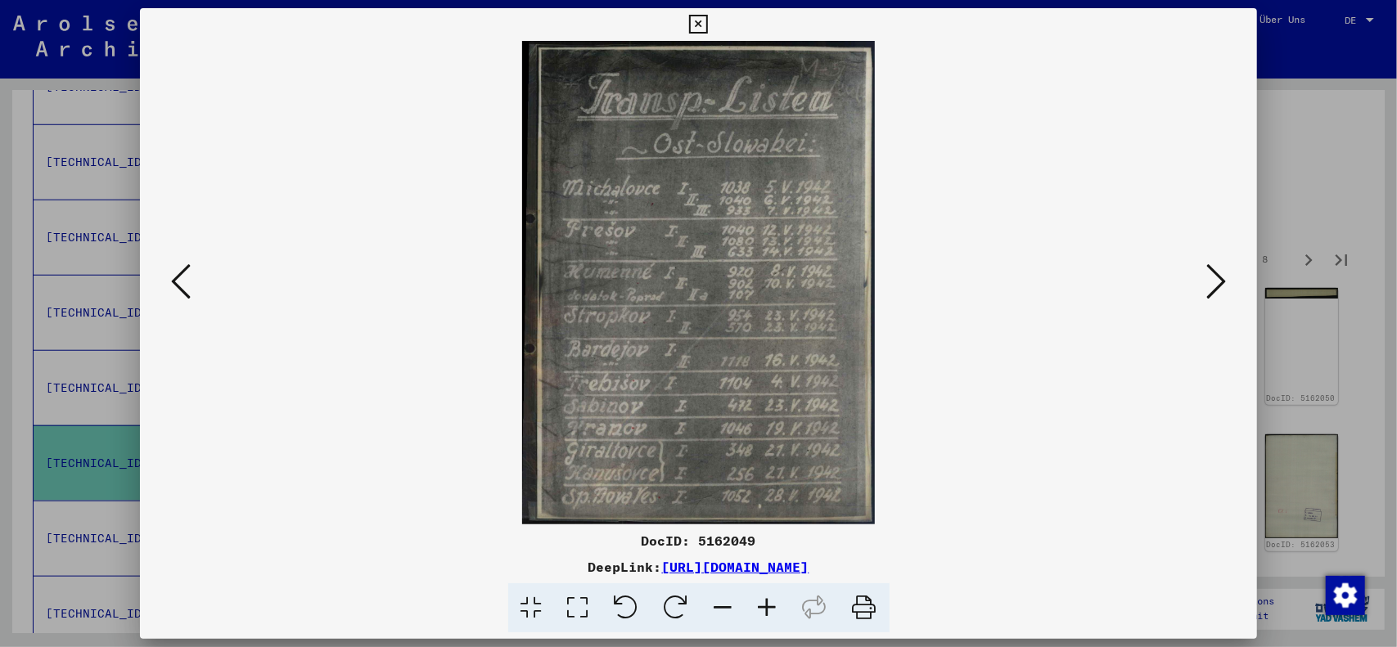
click at [179, 273] on icon at bounding box center [181, 281] width 20 height 39
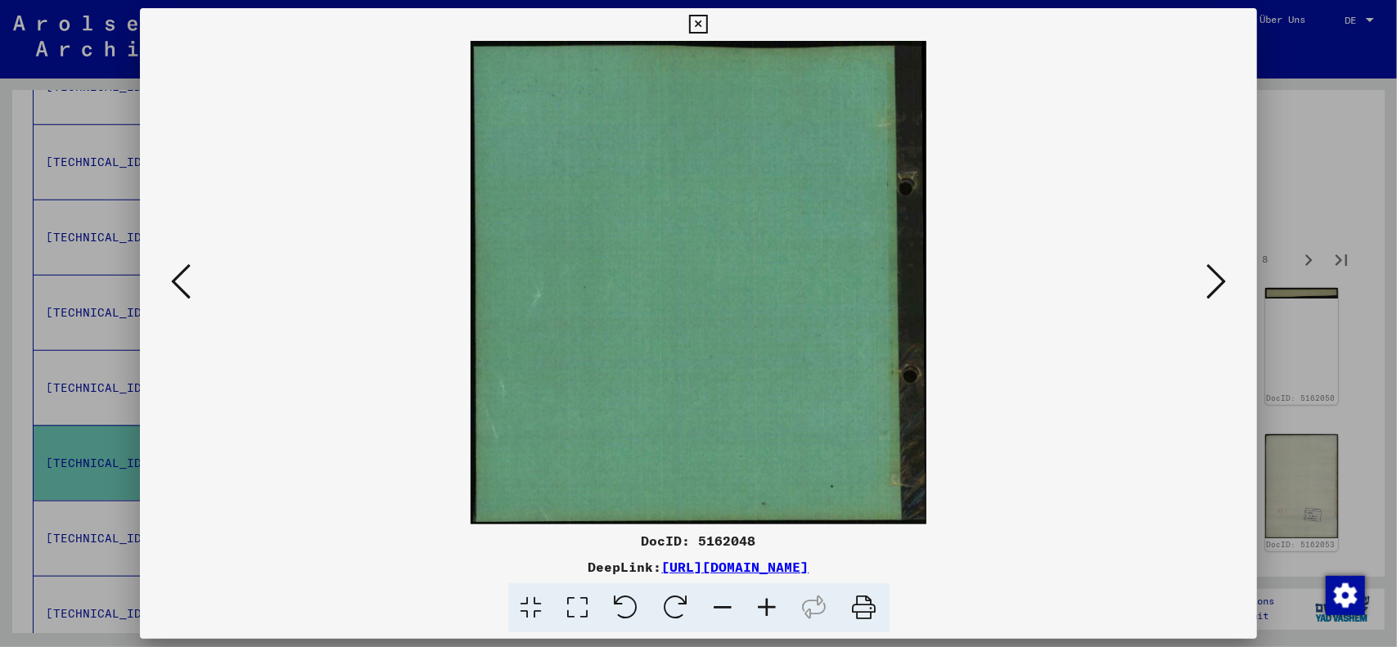
click at [179, 273] on icon at bounding box center [181, 281] width 20 height 39
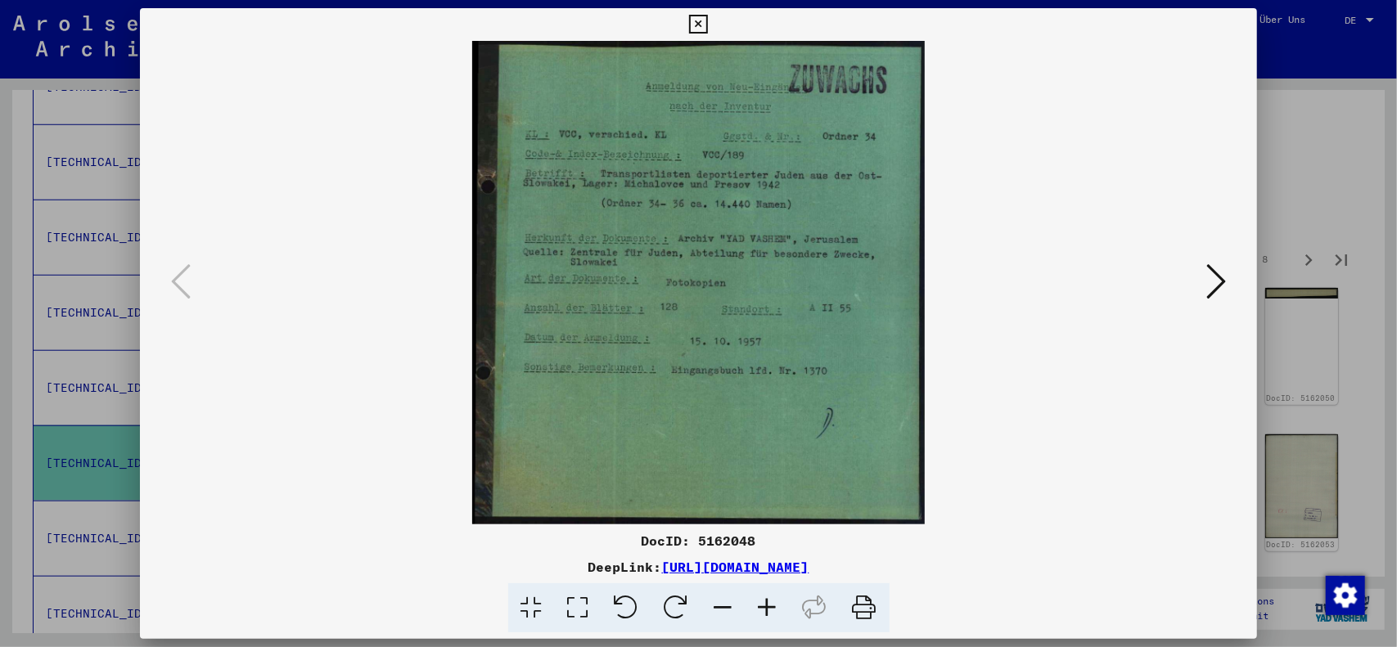
click at [1222, 277] on icon at bounding box center [1216, 281] width 20 height 39
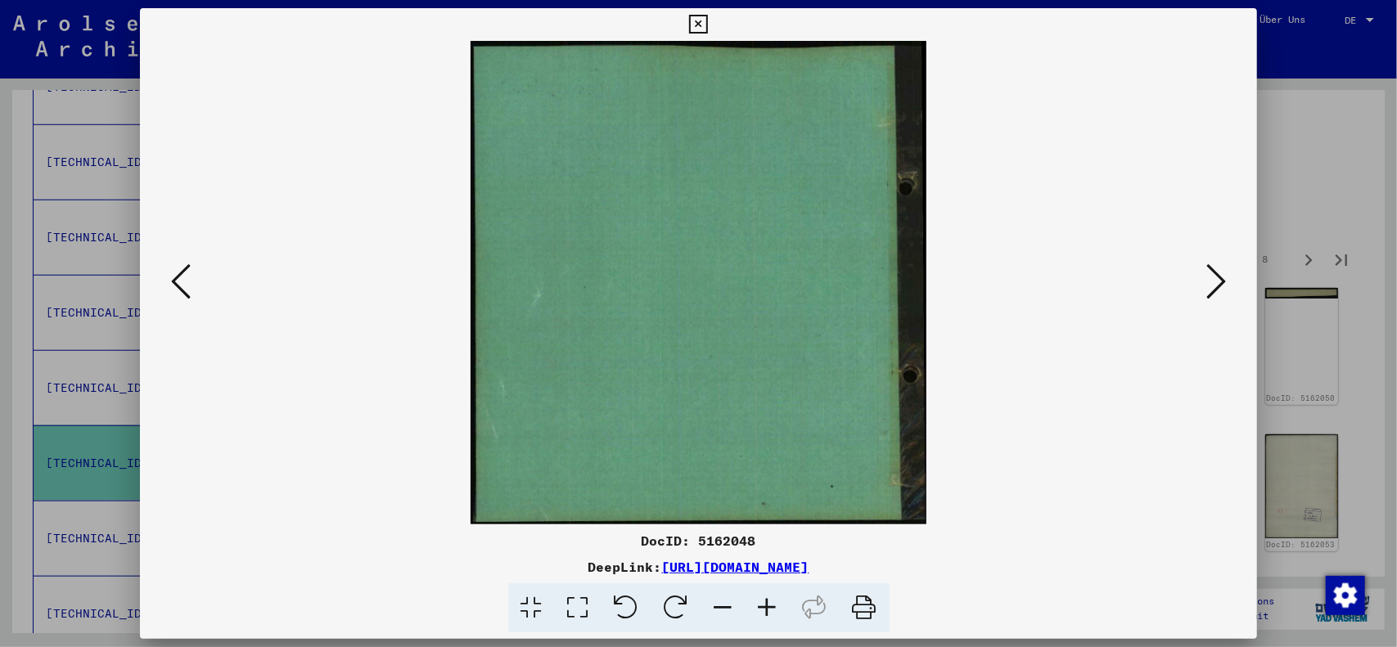
click at [1222, 277] on icon at bounding box center [1216, 281] width 20 height 39
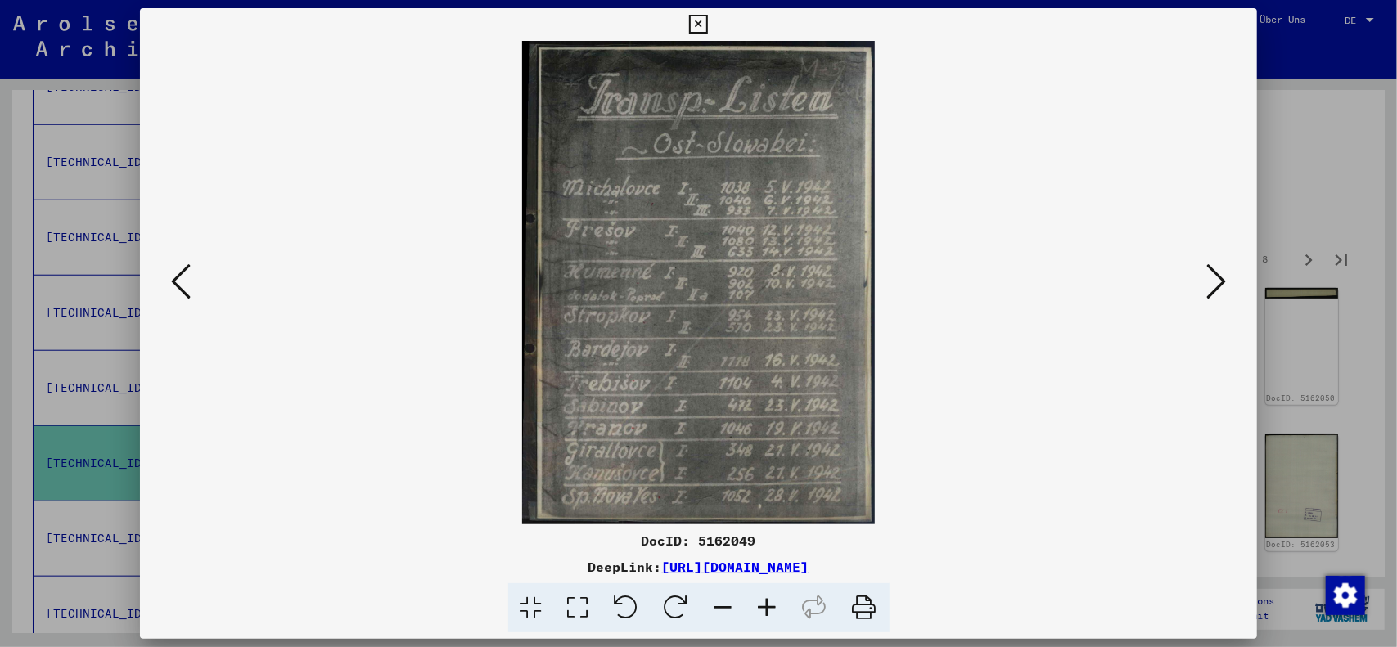
click at [1222, 277] on icon at bounding box center [1216, 281] width 20 height 39
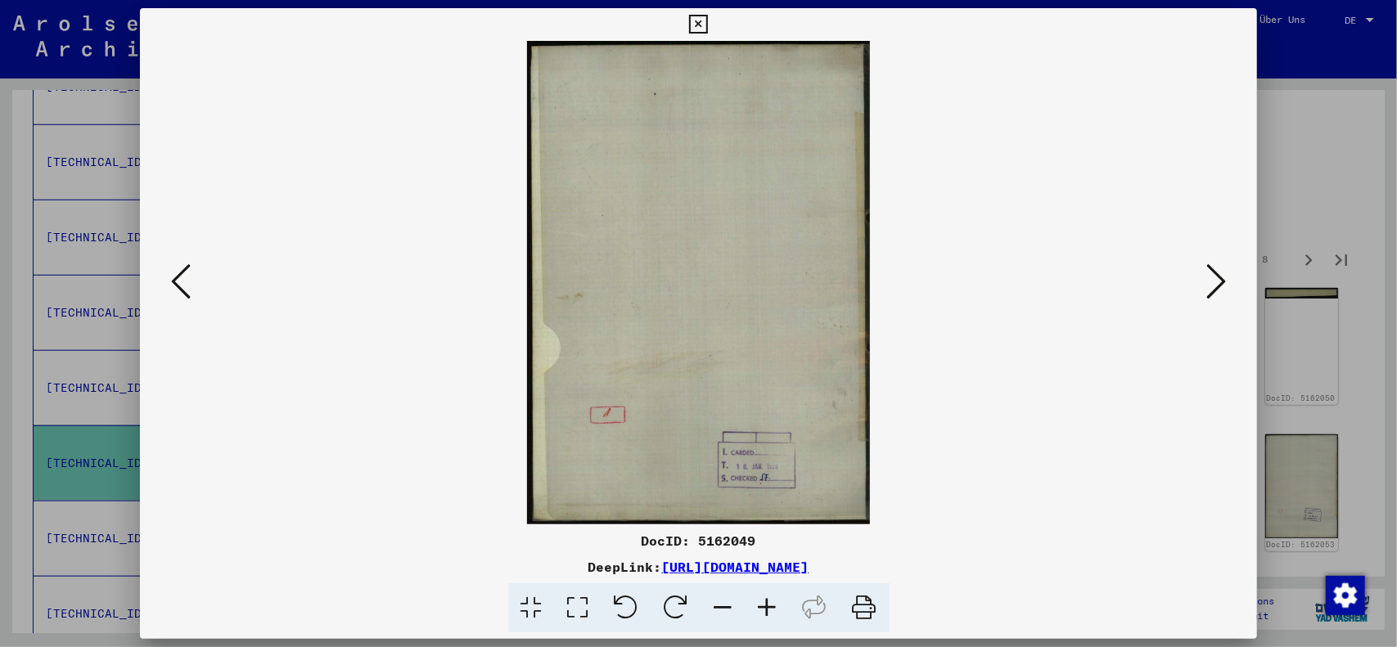
click at [1222, 277] on icon at bounding box center [1216, 281] width 20 height 39
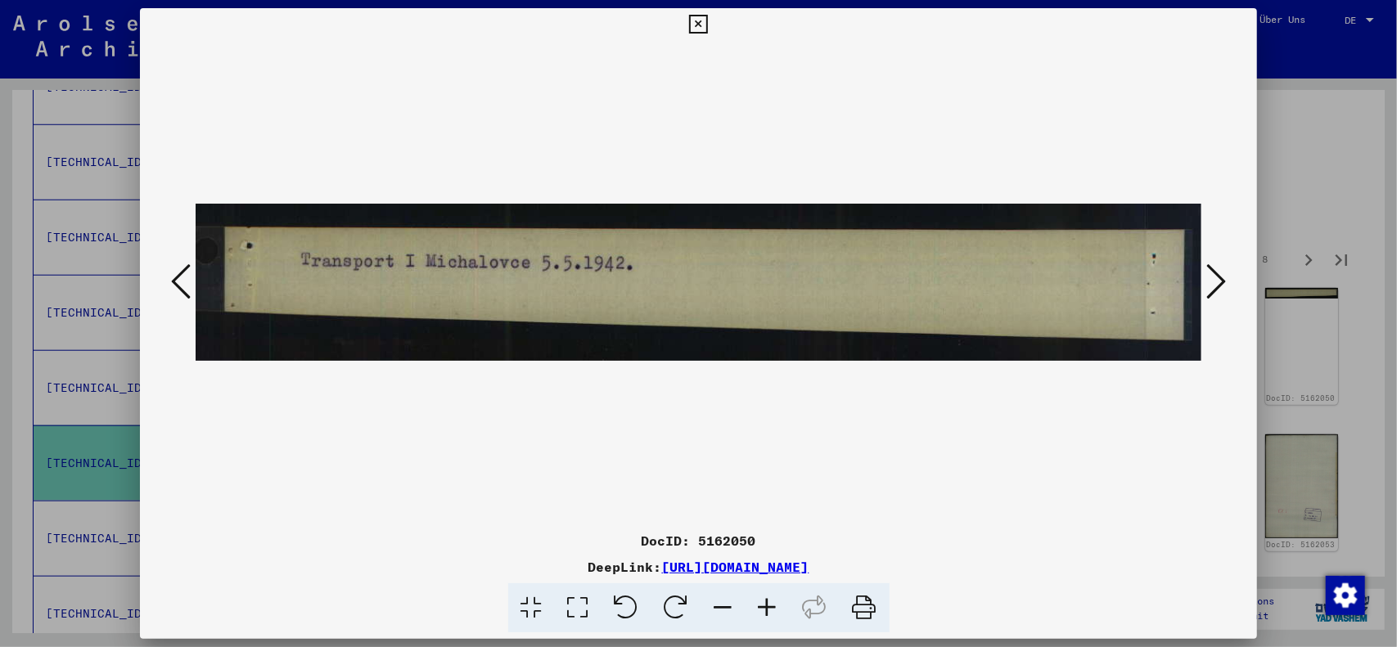
click at [1222, 277] on icon at bounding box center [1216, 281] width 20 height 39
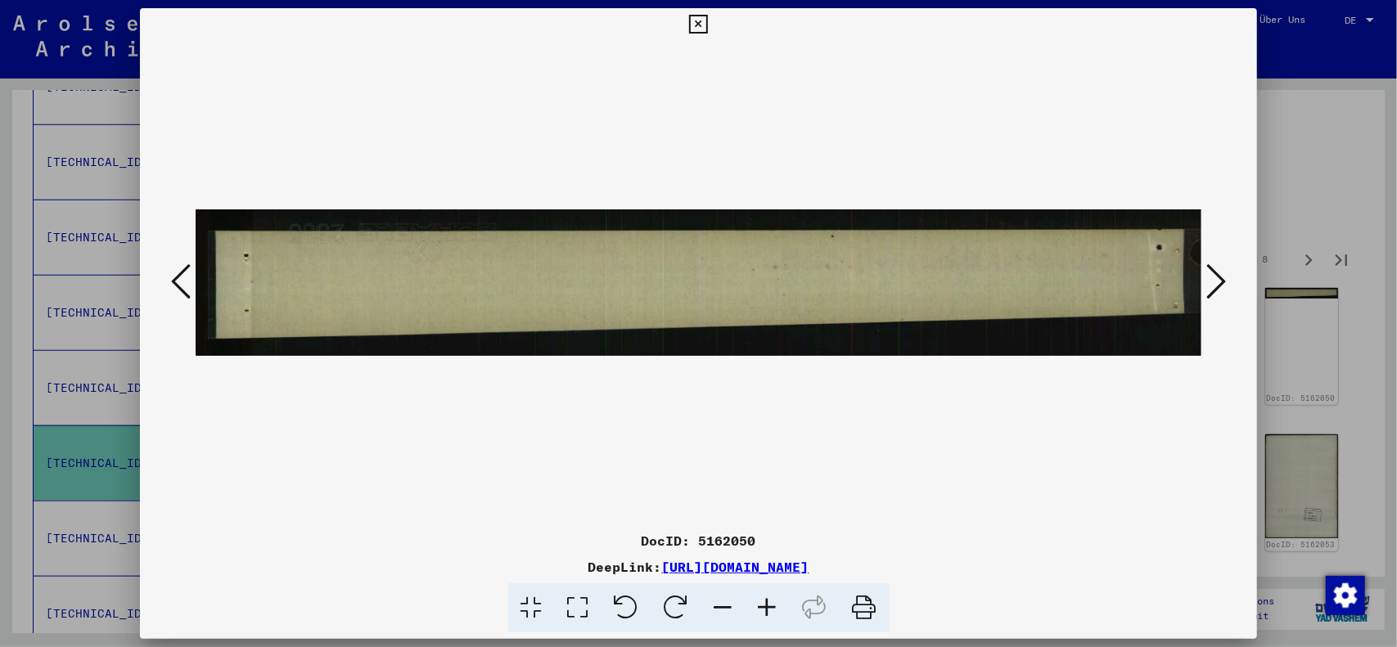
click at [1222, 277] on icon at bounding box center [1216, 281] width 20 height 39
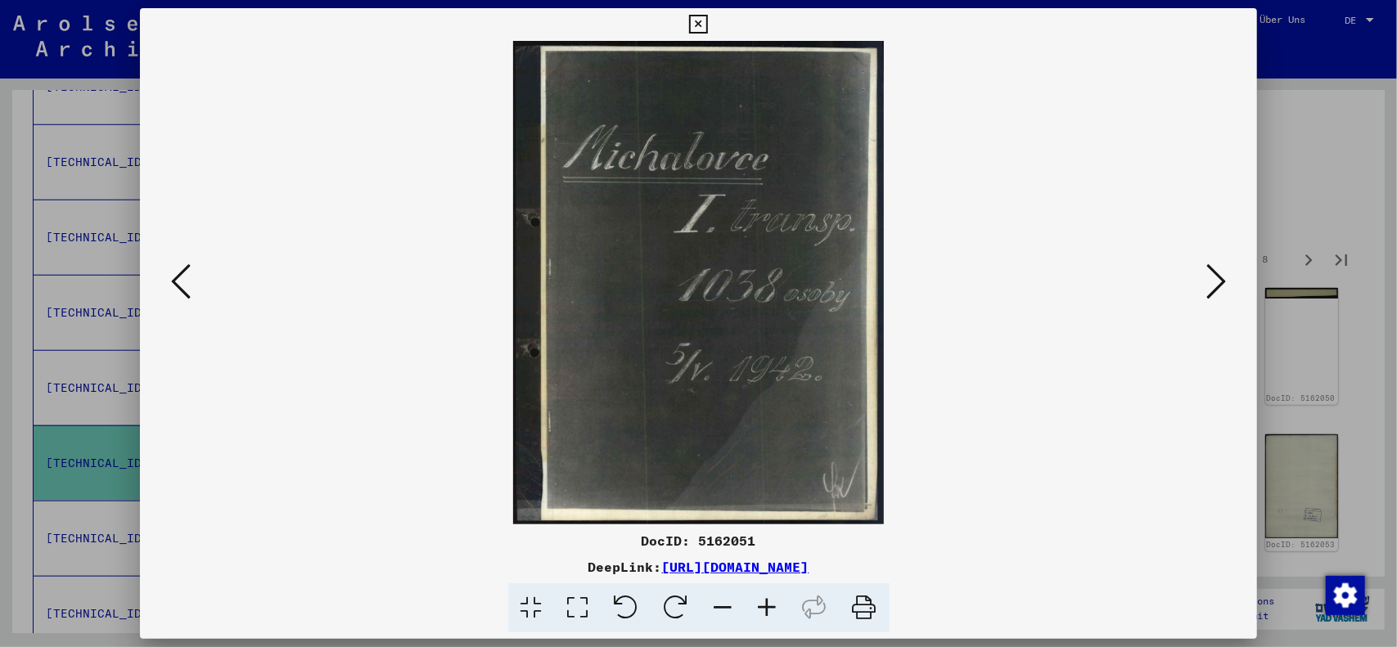
click at [1222, 277] on icon at bounding box center [1216, 281] width 20 height 39
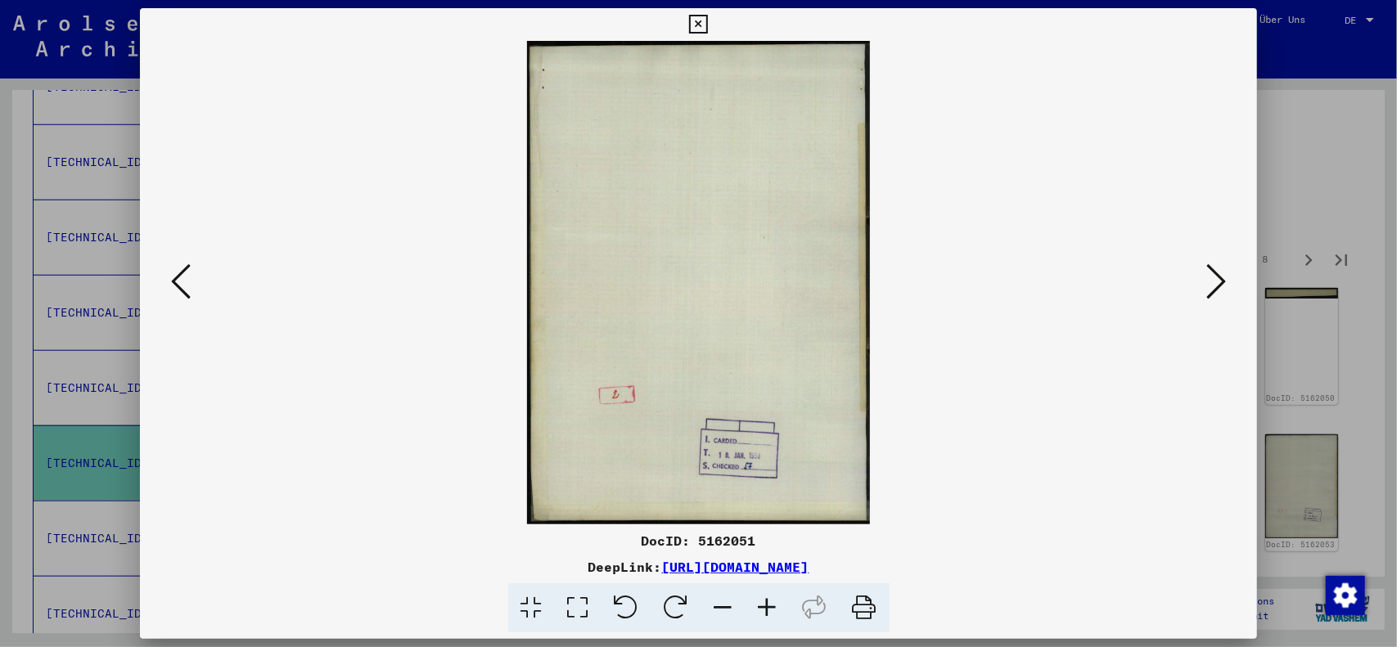
click at [1222, 277] on icon at bounding box center [1216, 281] width 20 height 39
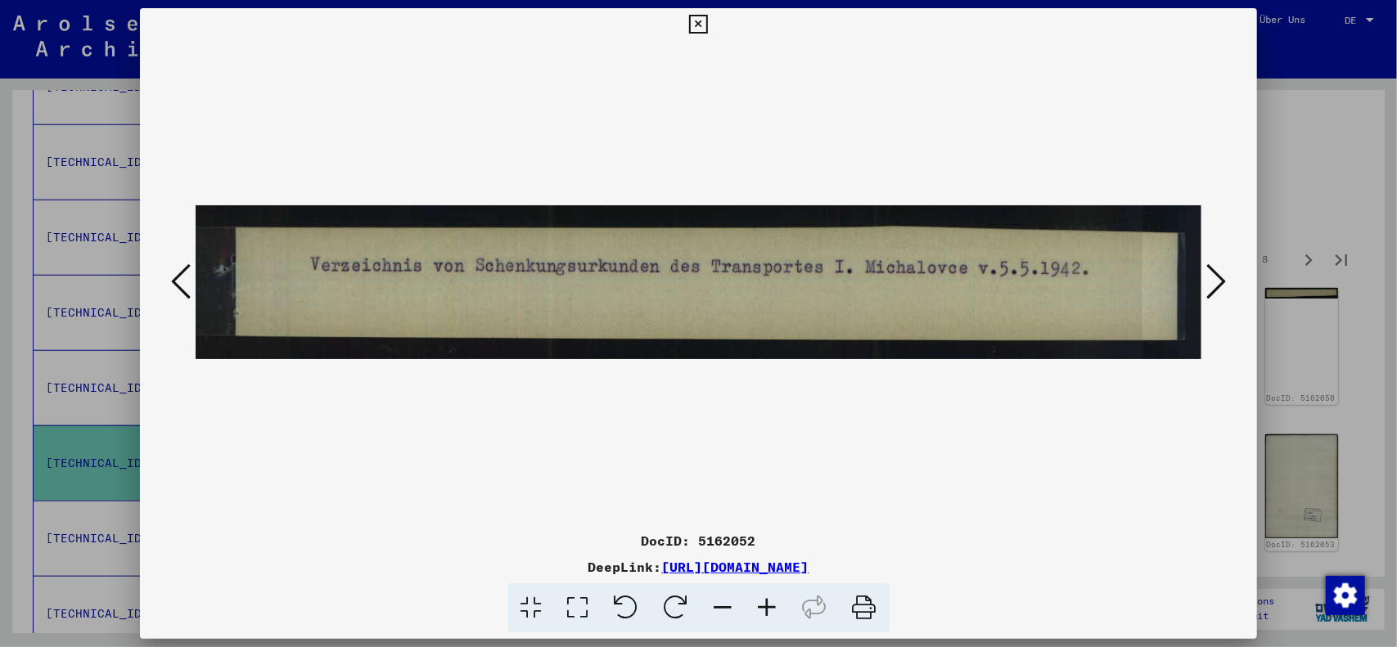
click at [1222, 277] on icon at bounding box center [1216, 281] width 20 height 39
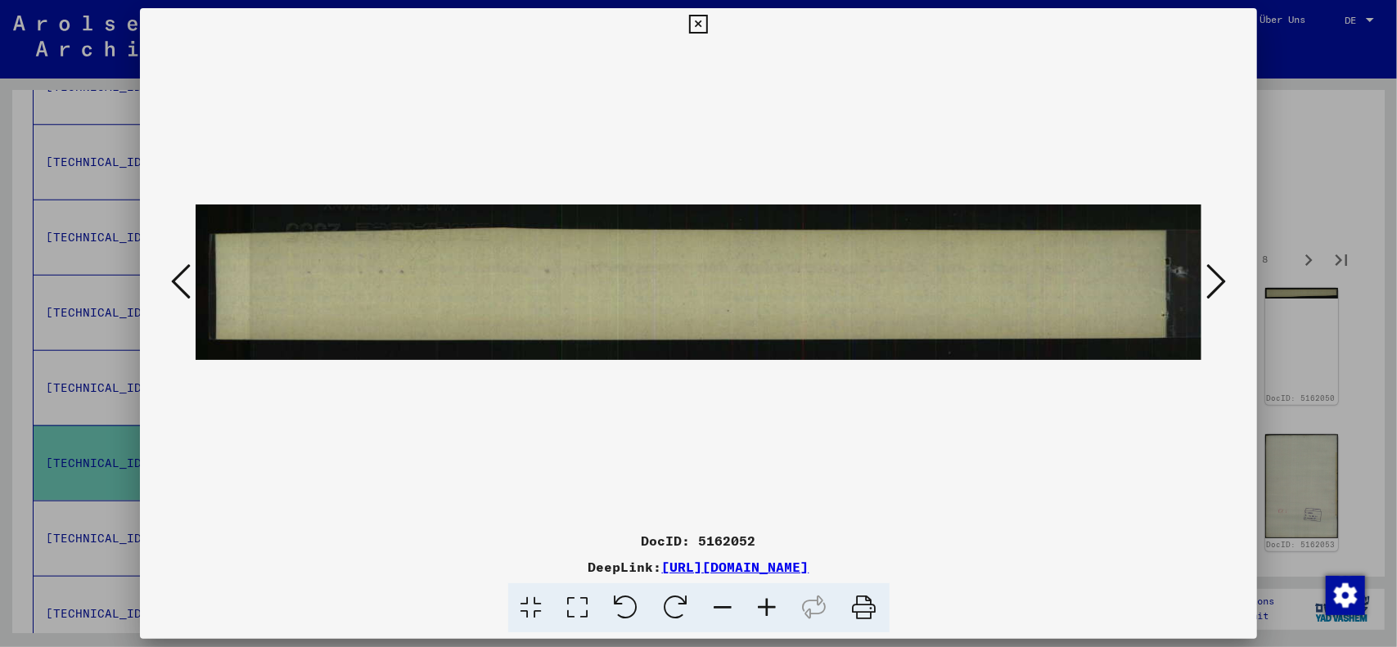
click at [1222, 277] on icon at bounding box center [1216, 281] width 20 height 39
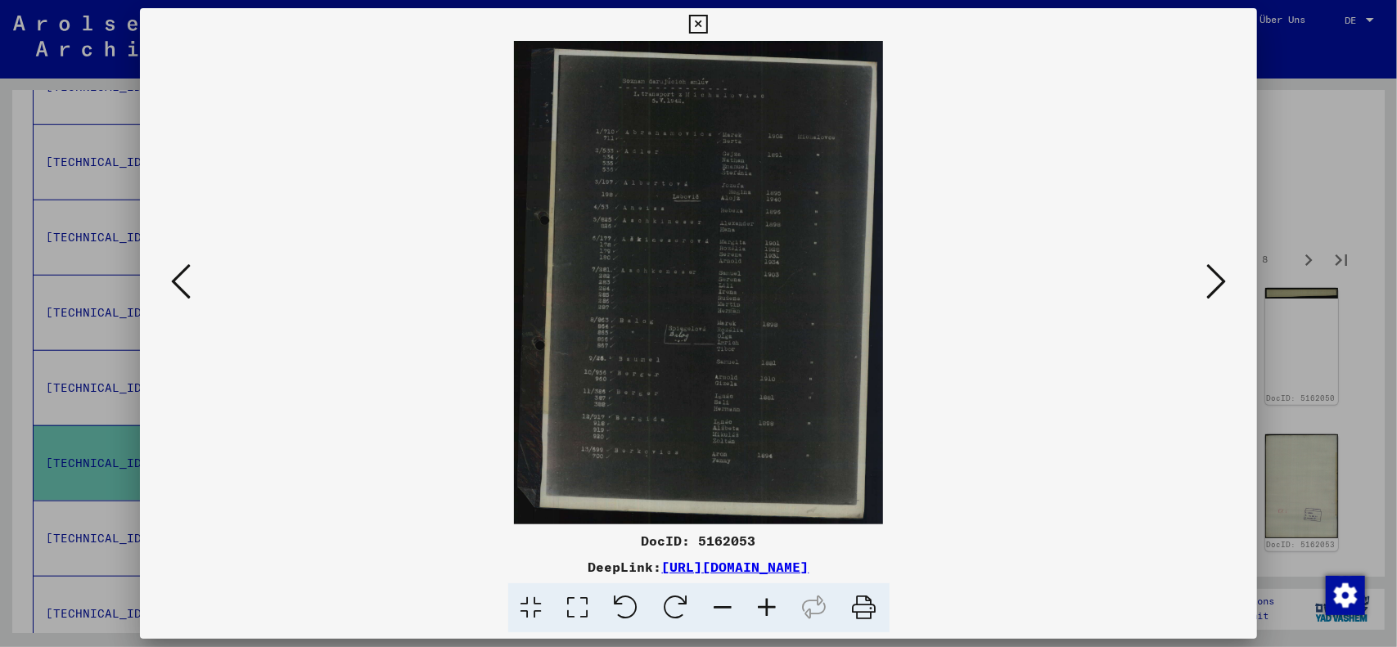
click at [581, 605] on icon at bounding box center [578, 608] width 47 height 50
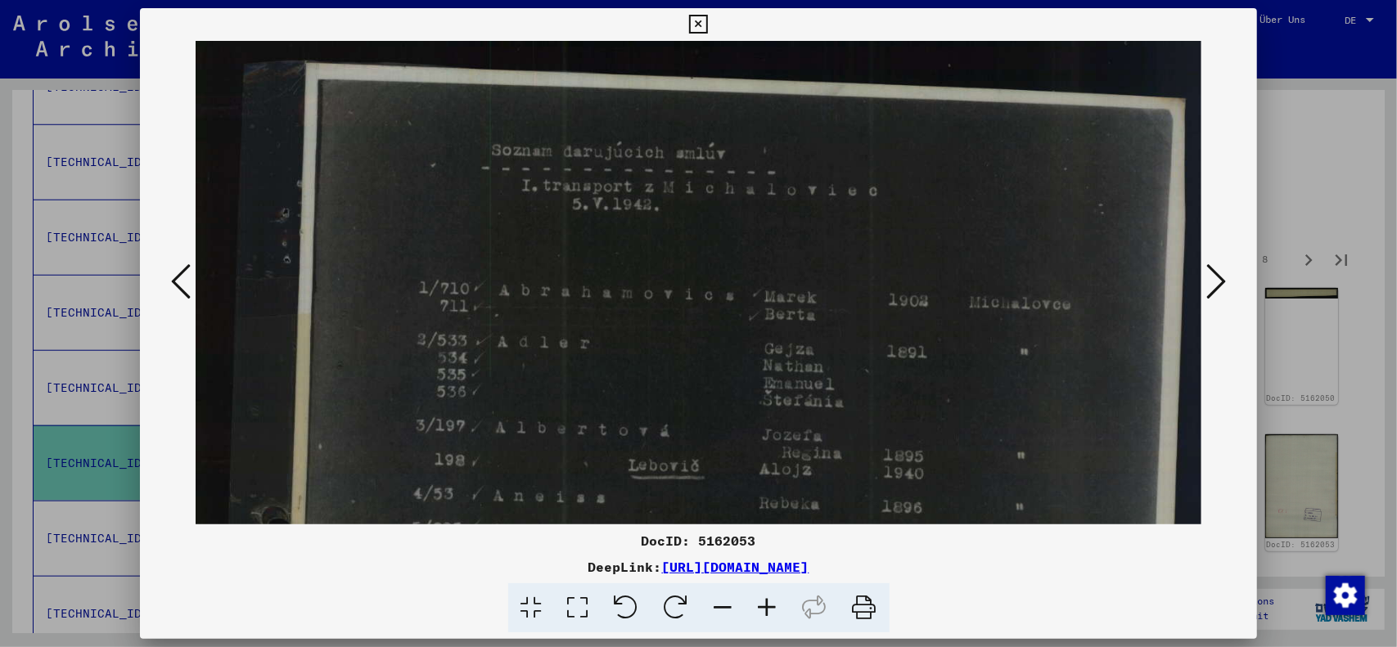
click at [700, 25] on icon at bounding box center [698, 25] width 19 height 20
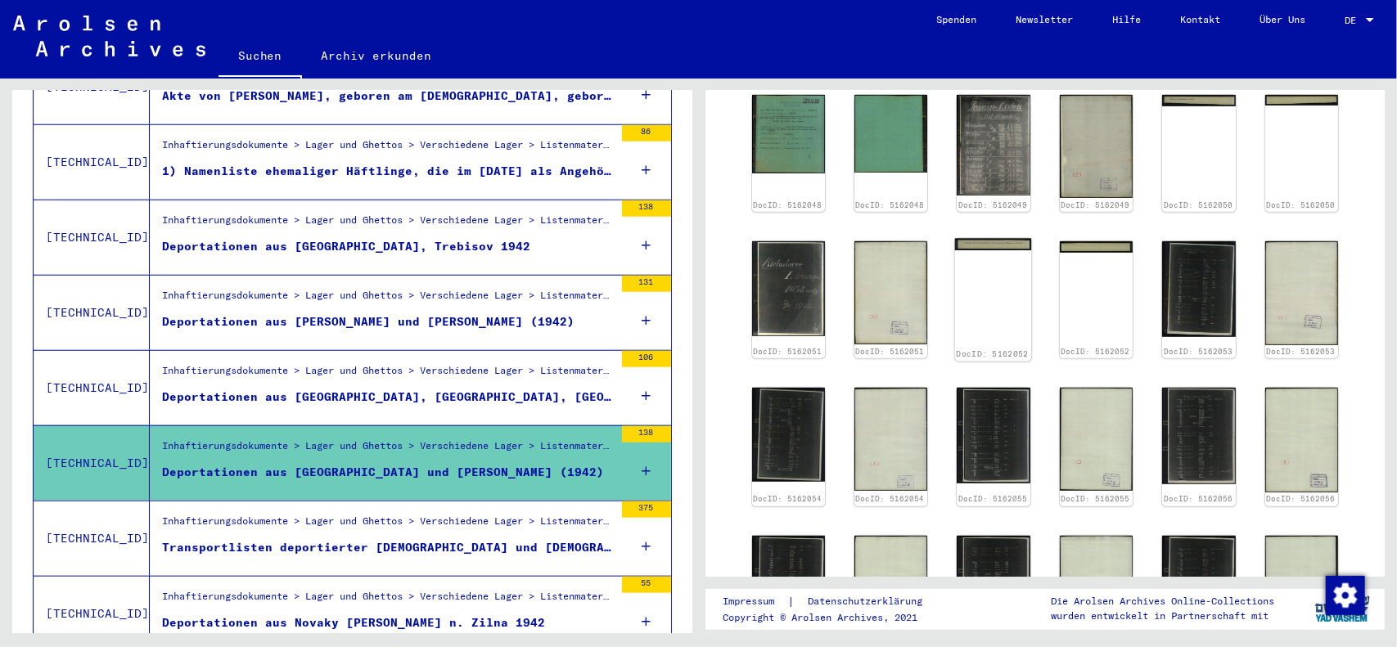
scroll to position [818, 0]
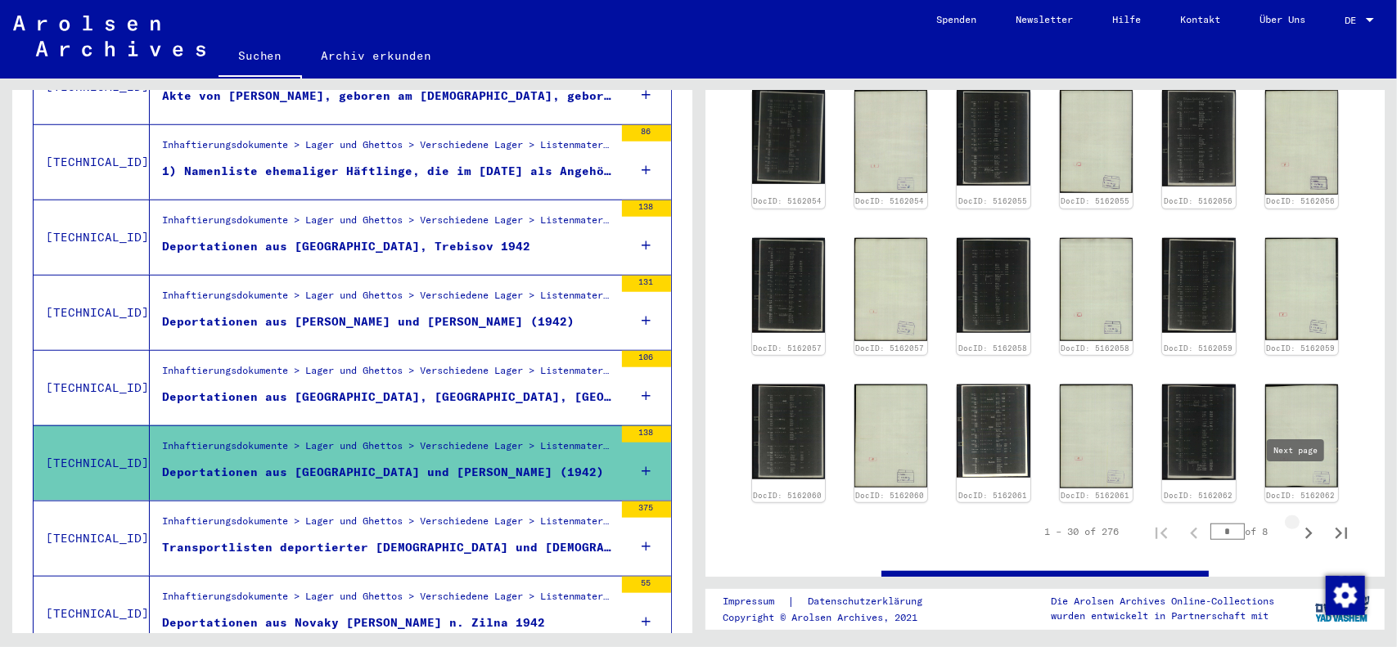
click at [1299, 522] on icon "Next page" at bounding box center [1308, 533] width 23 height 23
type input "*"
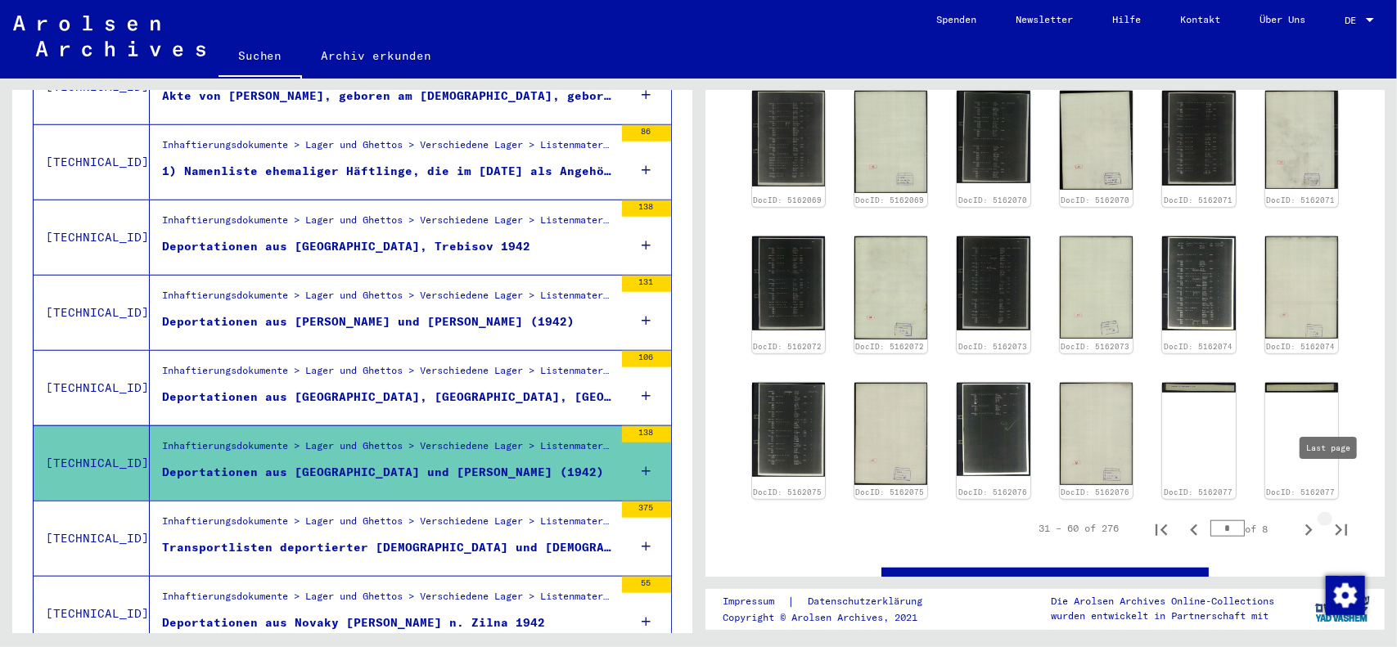
click at [1330, 519] on icon "Last page" at bounding box center [1341, 530] width 23 height 23
type input "**"
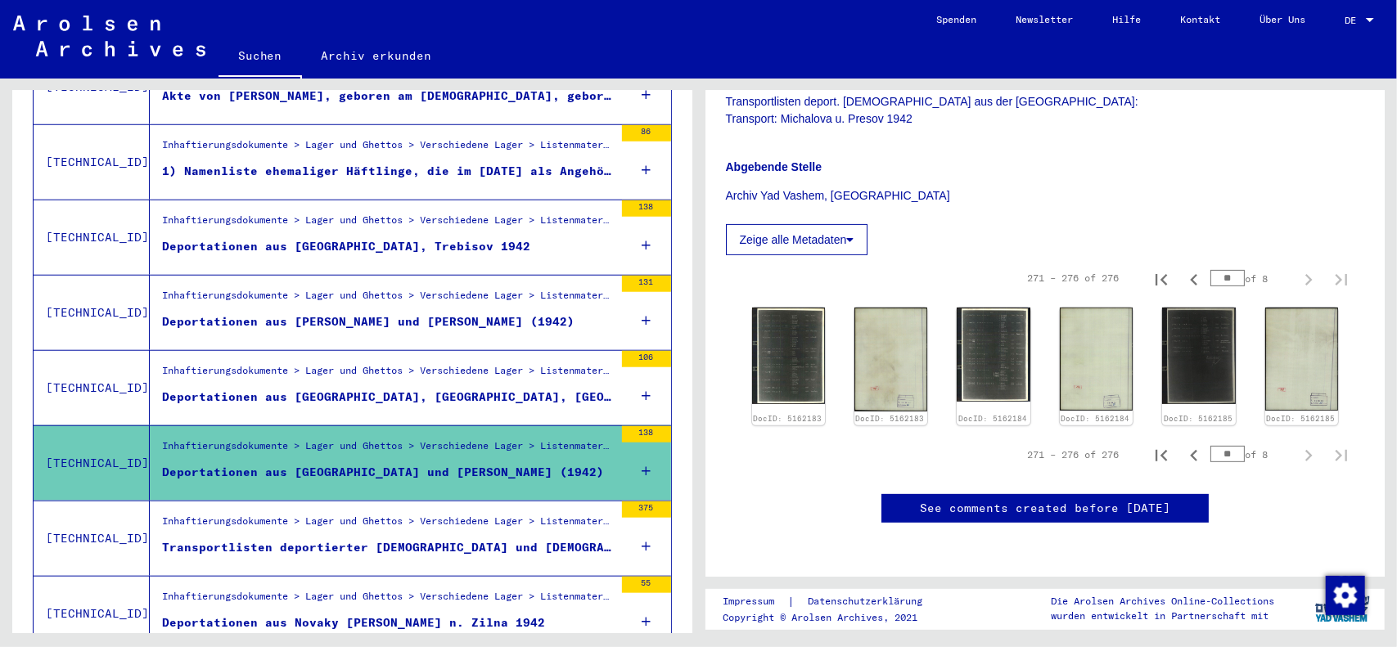
scroll to position [305, 0]
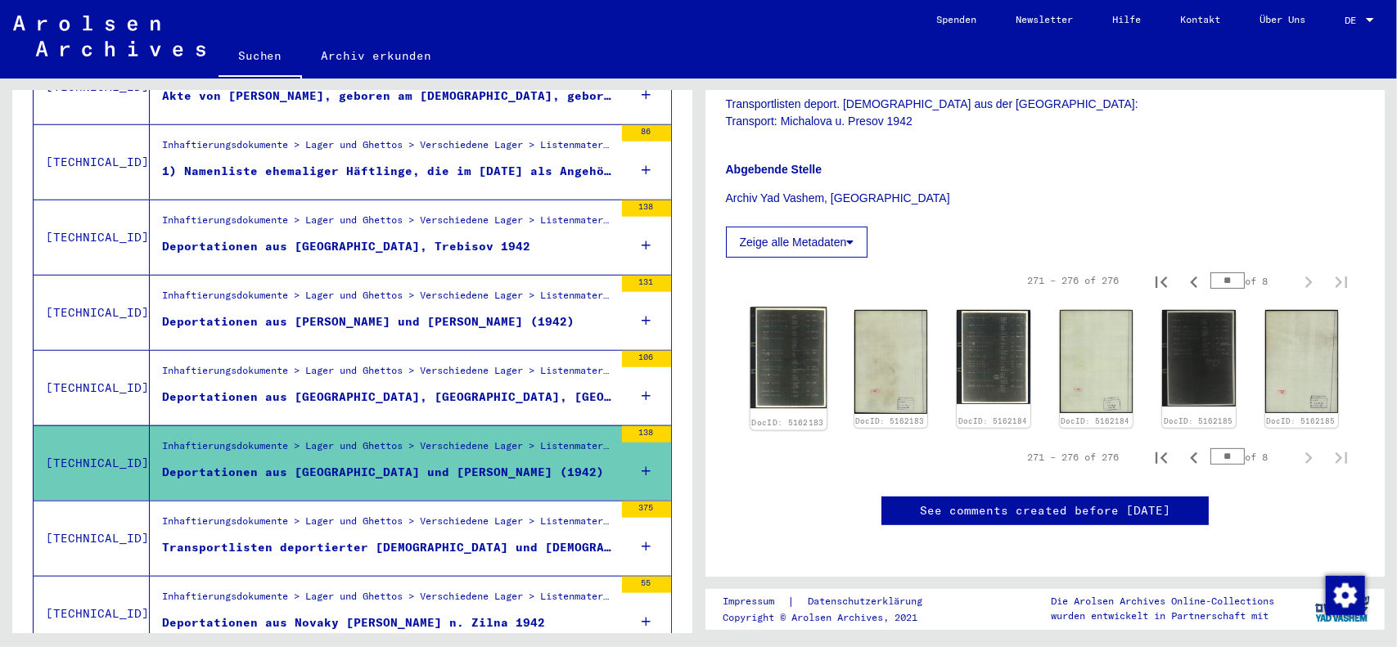
click at [808, 319] on img at bounding box center [787, 358] width 77 height 101
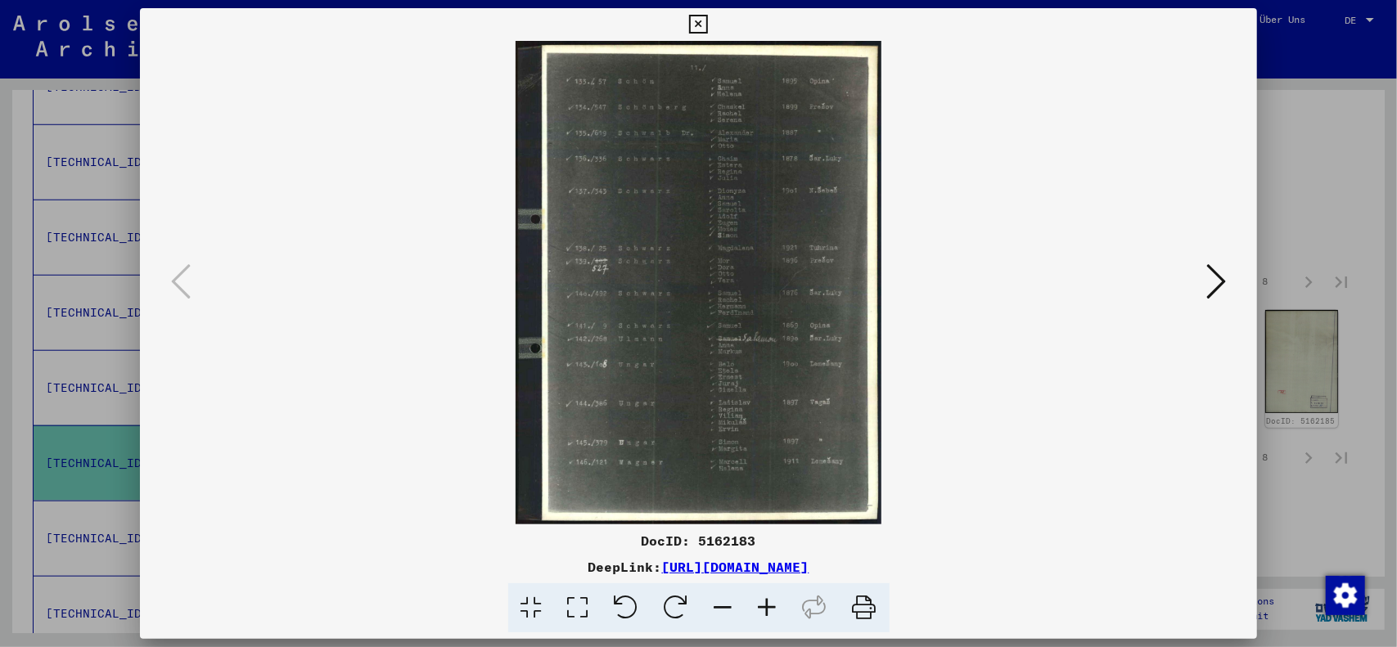
click at [582, 601] on icon at bounding box center [578, 608] width 47 height 50
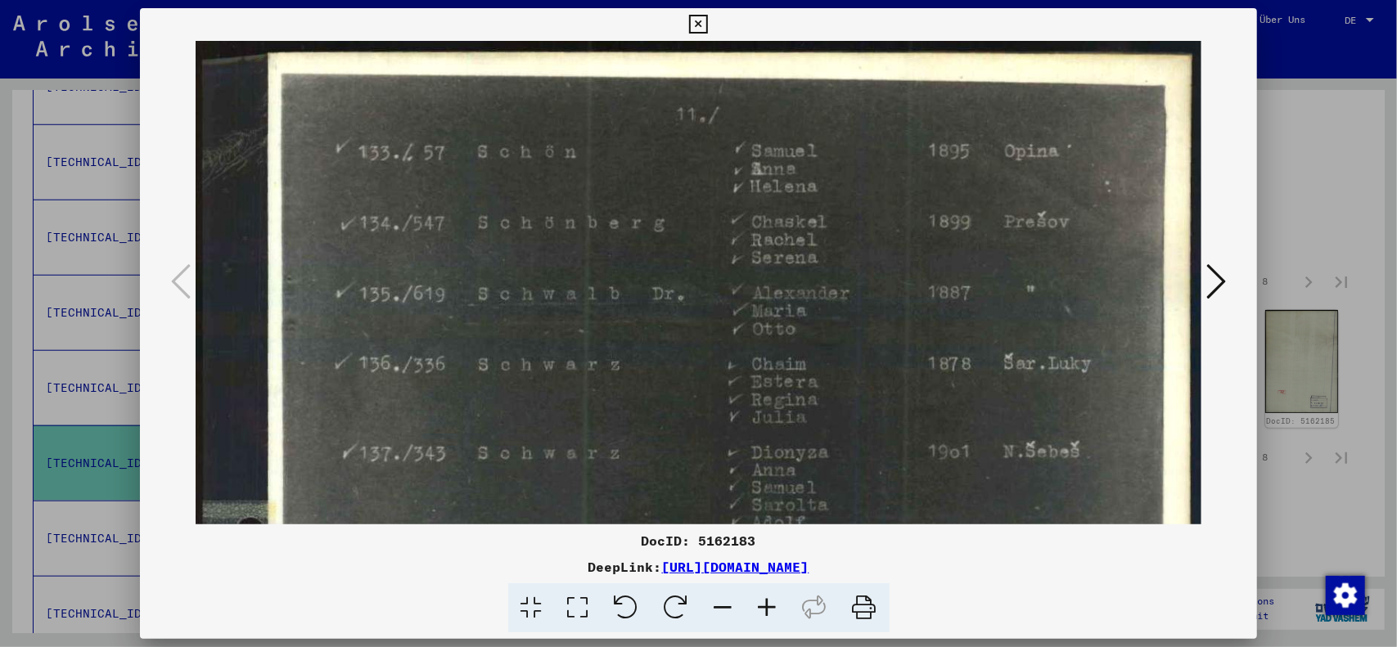
click at [705, 28] on icon at bounding box center [698, 25] width 19 height 20
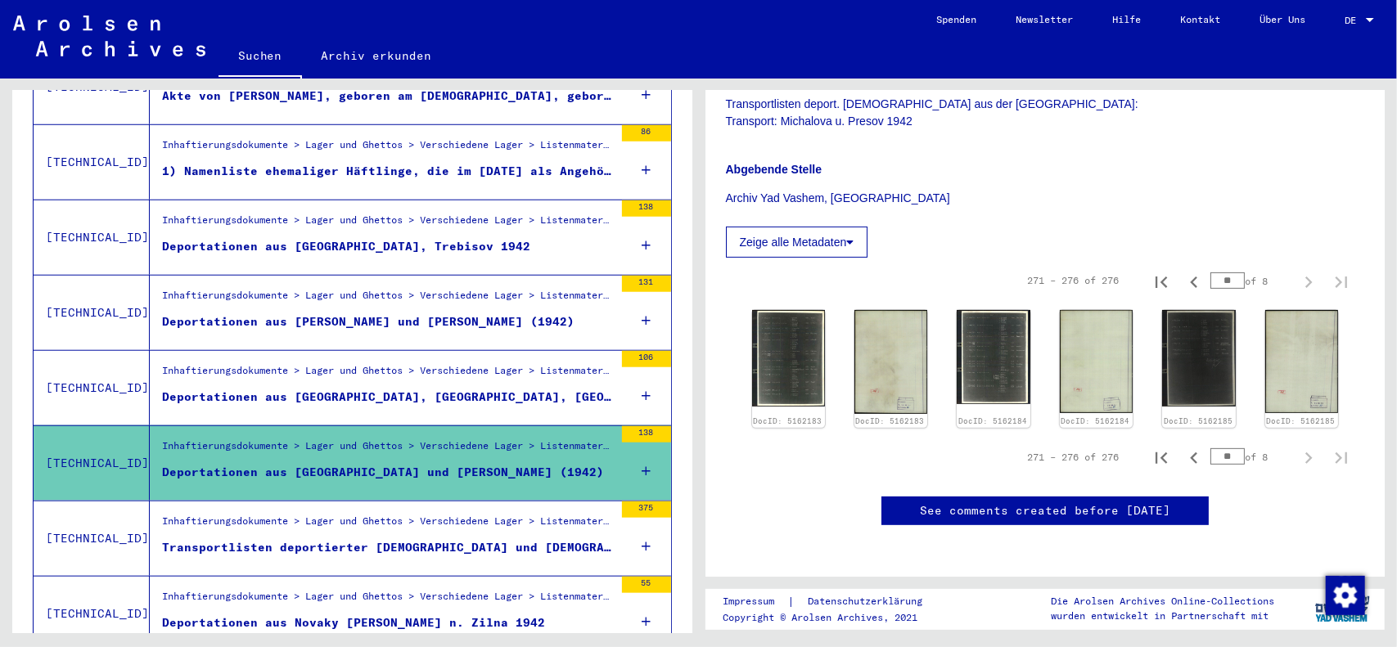
click at [326, 539] on div "Transportlisten deportierter [DEMOGRAPHIC_DATA] und [DEMOGRAPHIC_DATA] aus der …" at bounding box center [388, 547] width 452 height 17
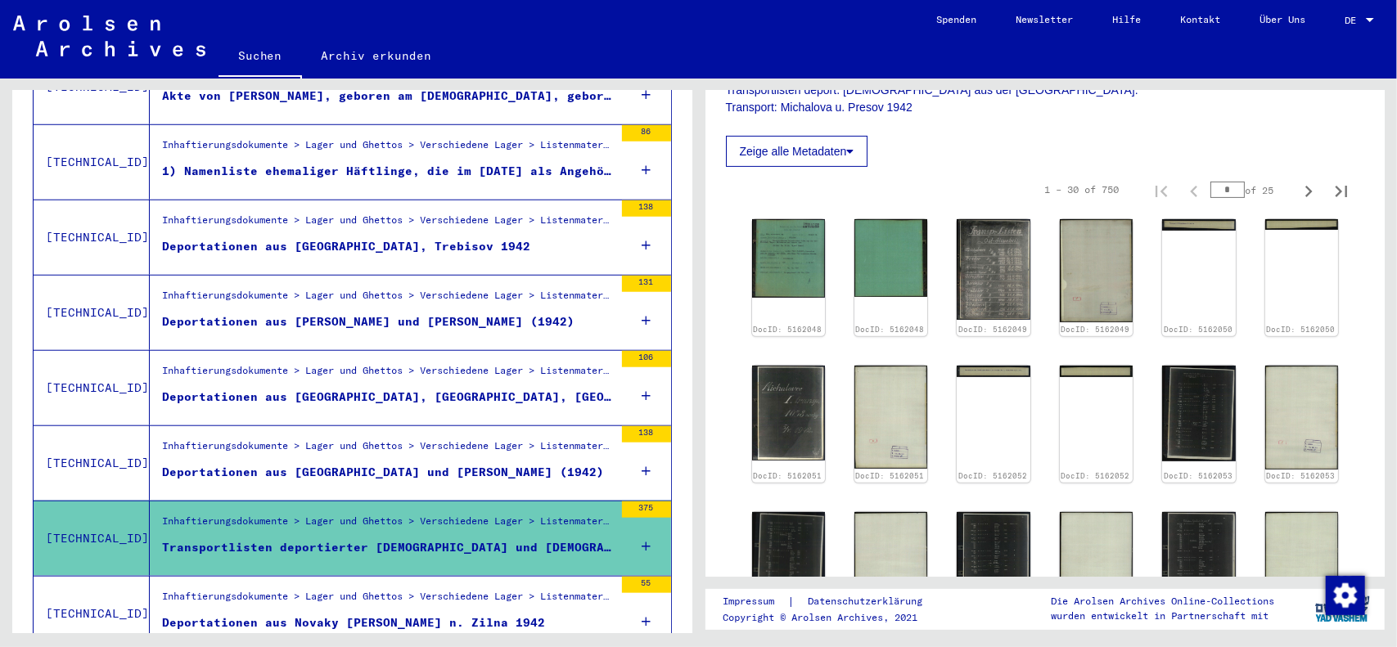
scroll to position [409, 0]
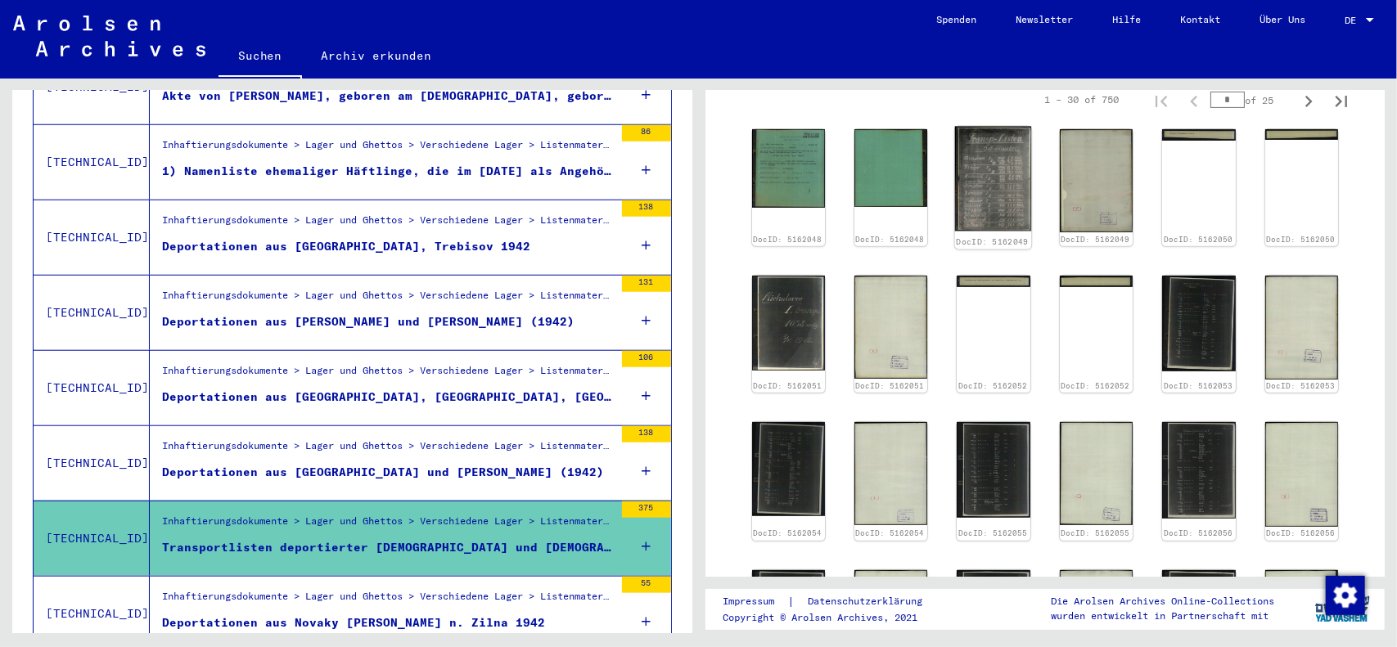
click at [995, 178] on img at bounding box center [993, 179] width 77 height 105
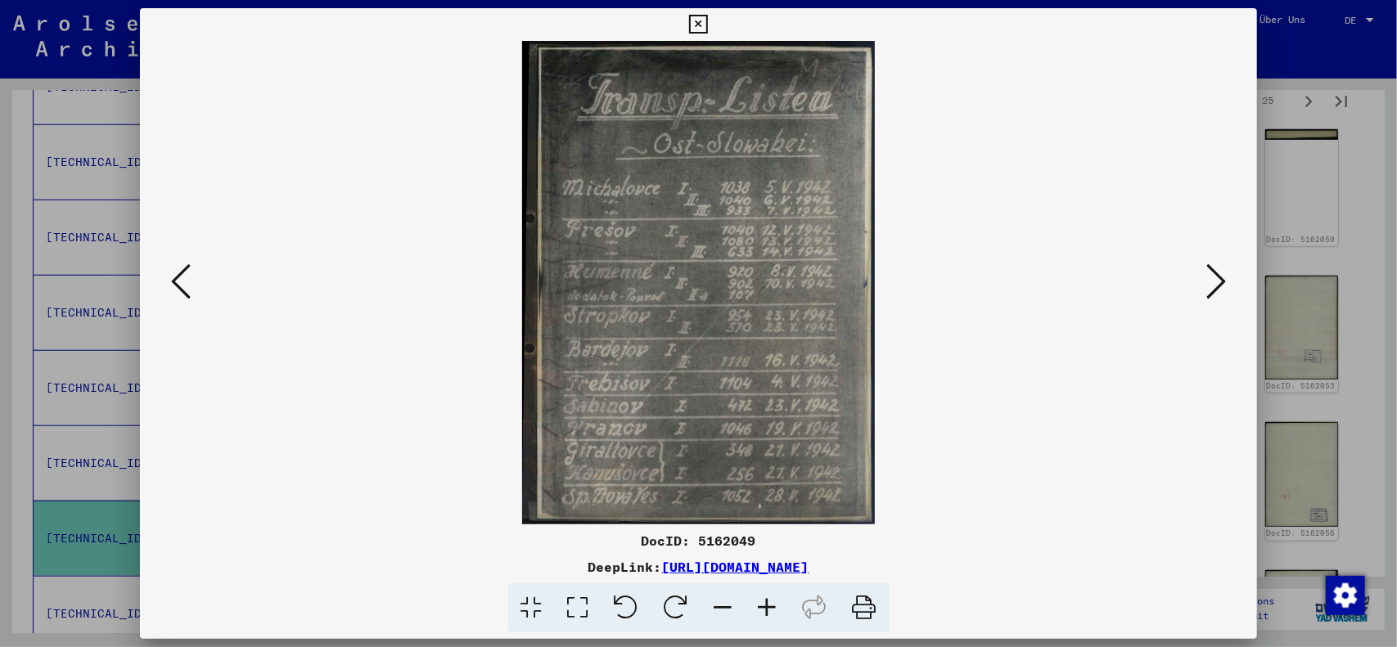
click at [1214, 276] on icon at bounding box center [1216, 281] width 20 height 39
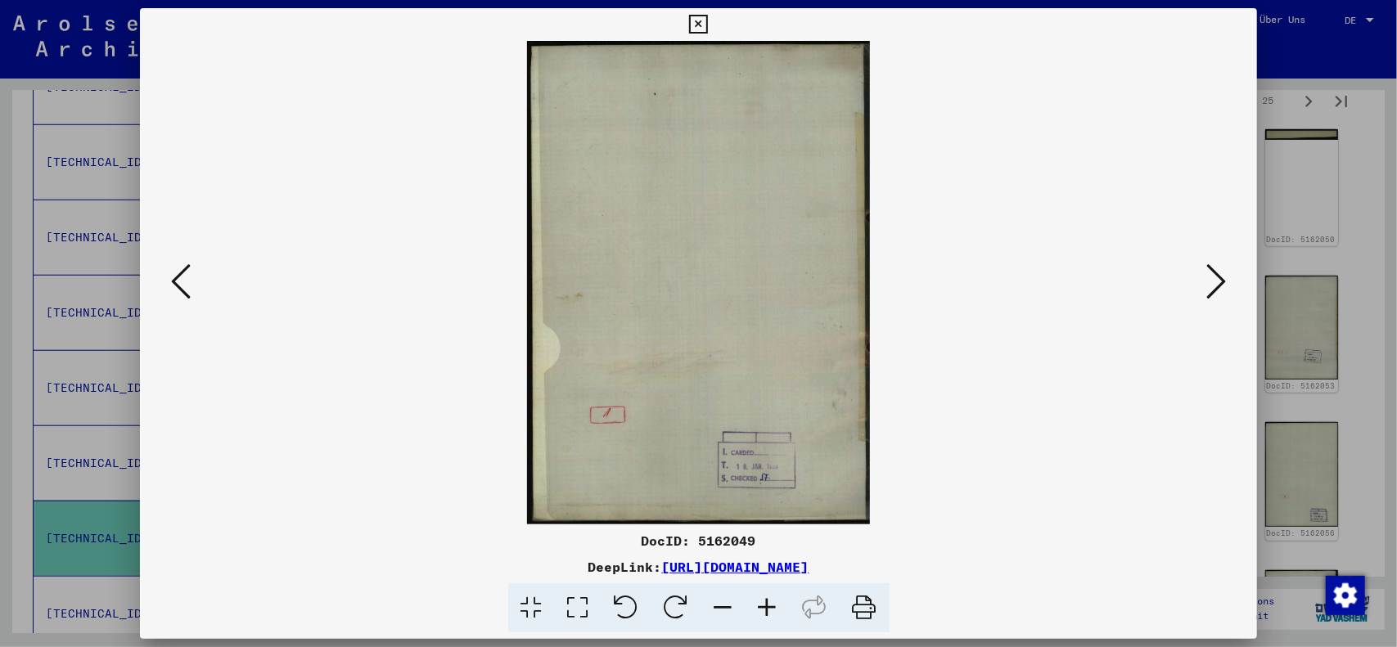
click at [1214, 276] on icon at bounding box center [1216, 281] width 20 height 39
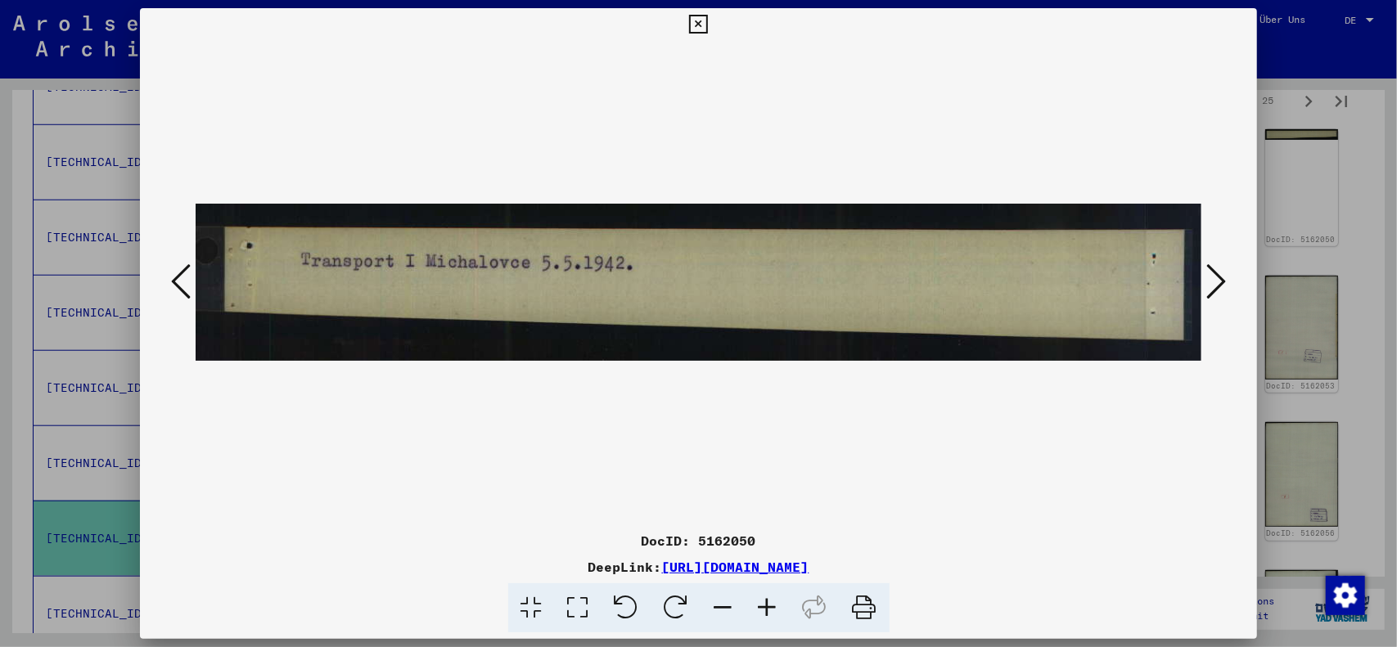
click at [1214, 276] on icon at bounding box center [1216, 281] width 20 height 39
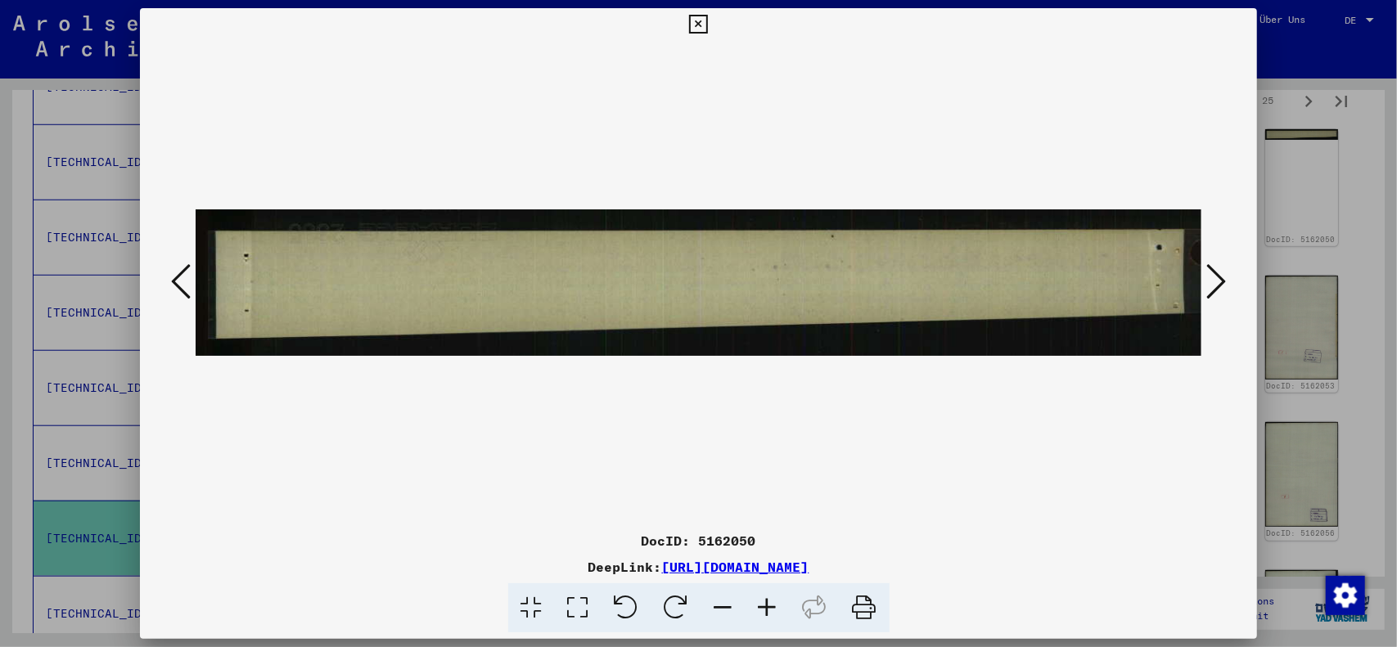
click at [1214, 276] on icon at bounding box center [1216, 281] width 20 height 39
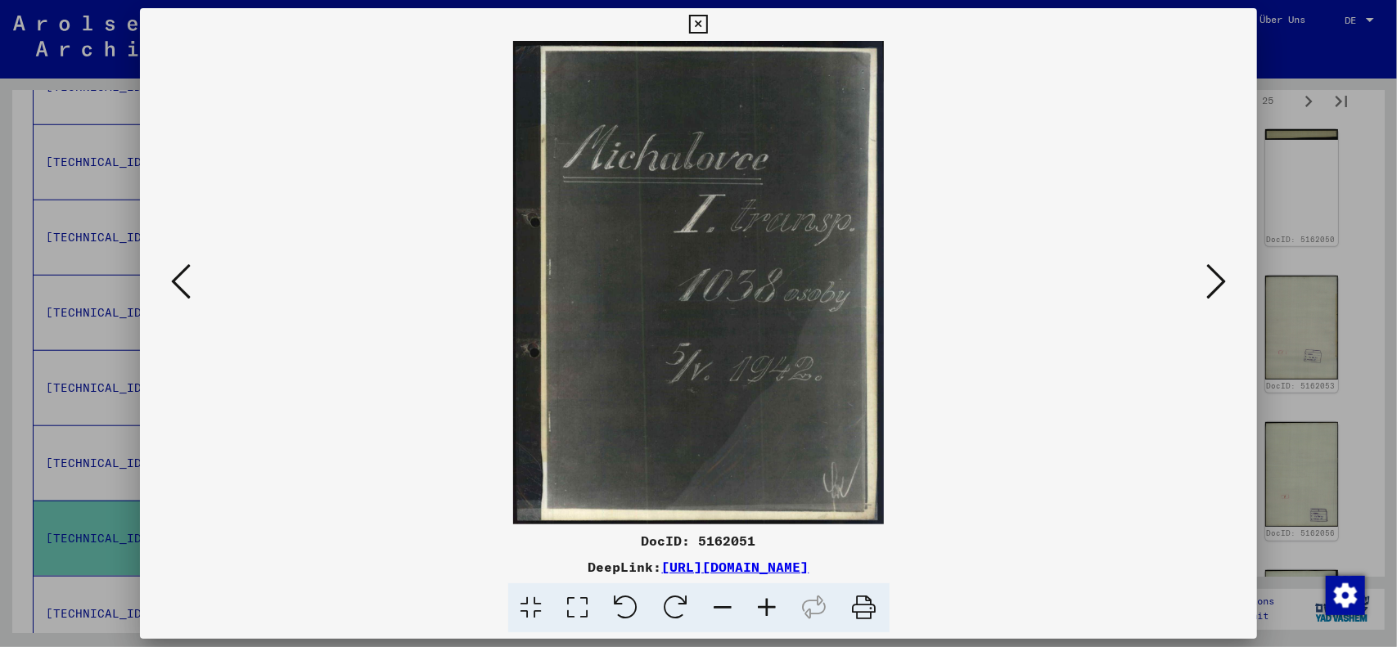
click at [1214, 276] on icon at bounding box center [1216, 281] width 20 height 39
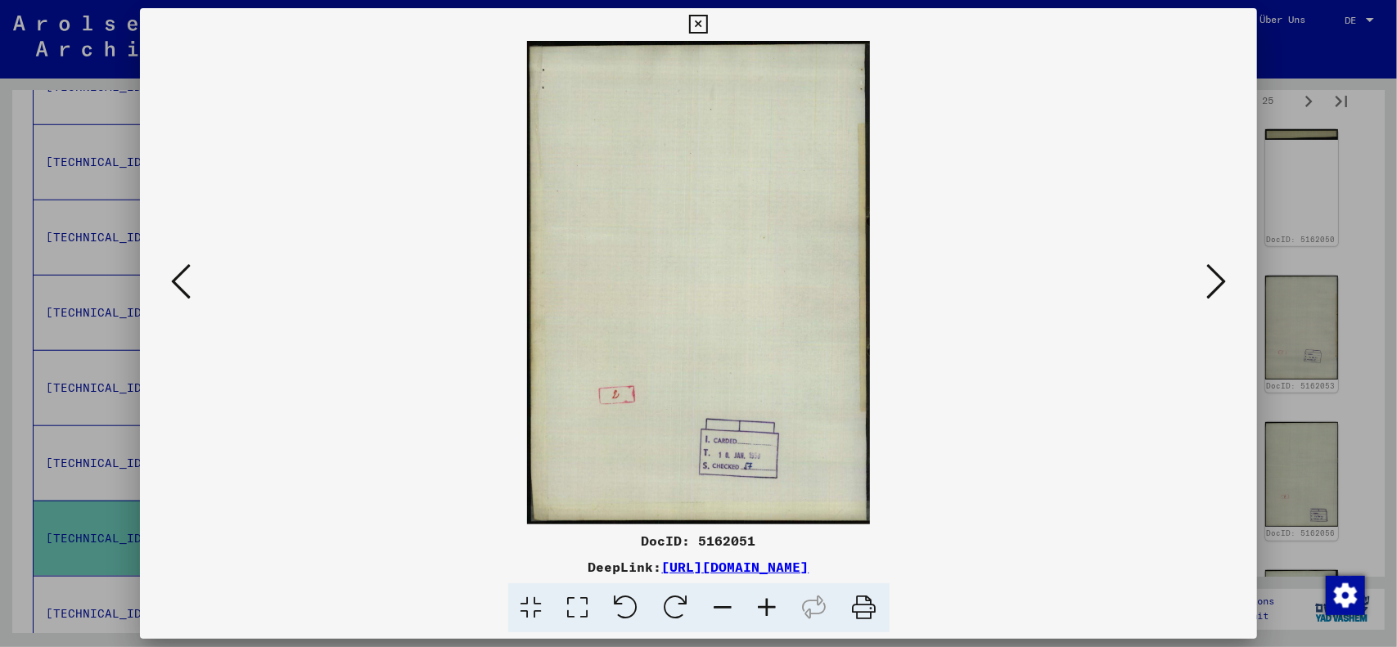
click at [1214, 276] on icon at bounding box center [1216, 281] width 20 height 39
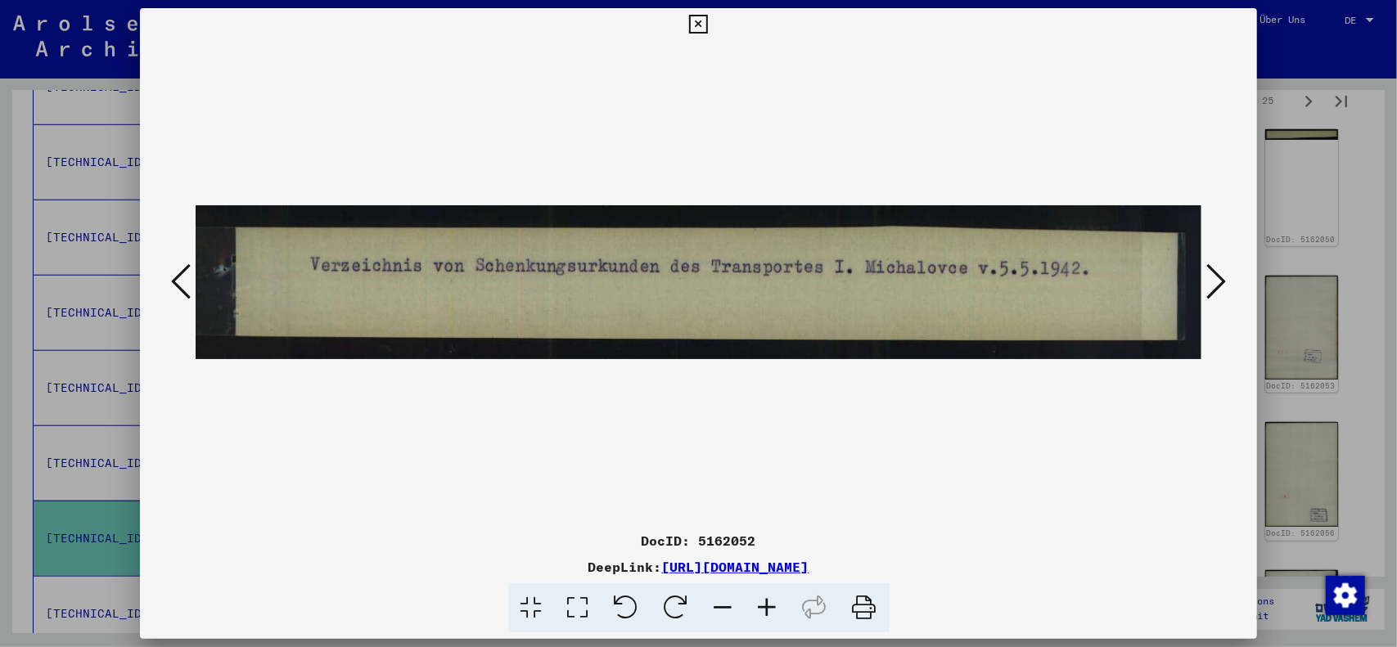
click at [697, 22] on icon at bounding box center [698, 25] width 19 height 20
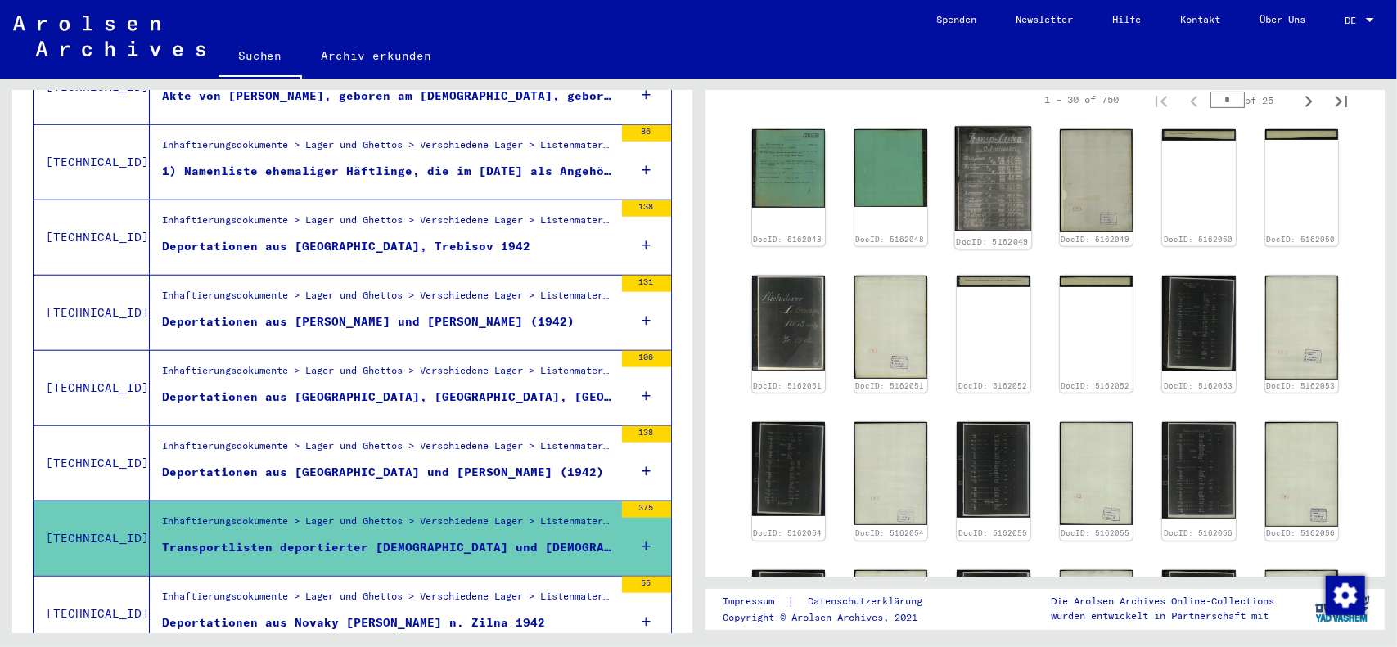
click at [1001, 218] on img at bounding box center [993, 179] width 77 height 105
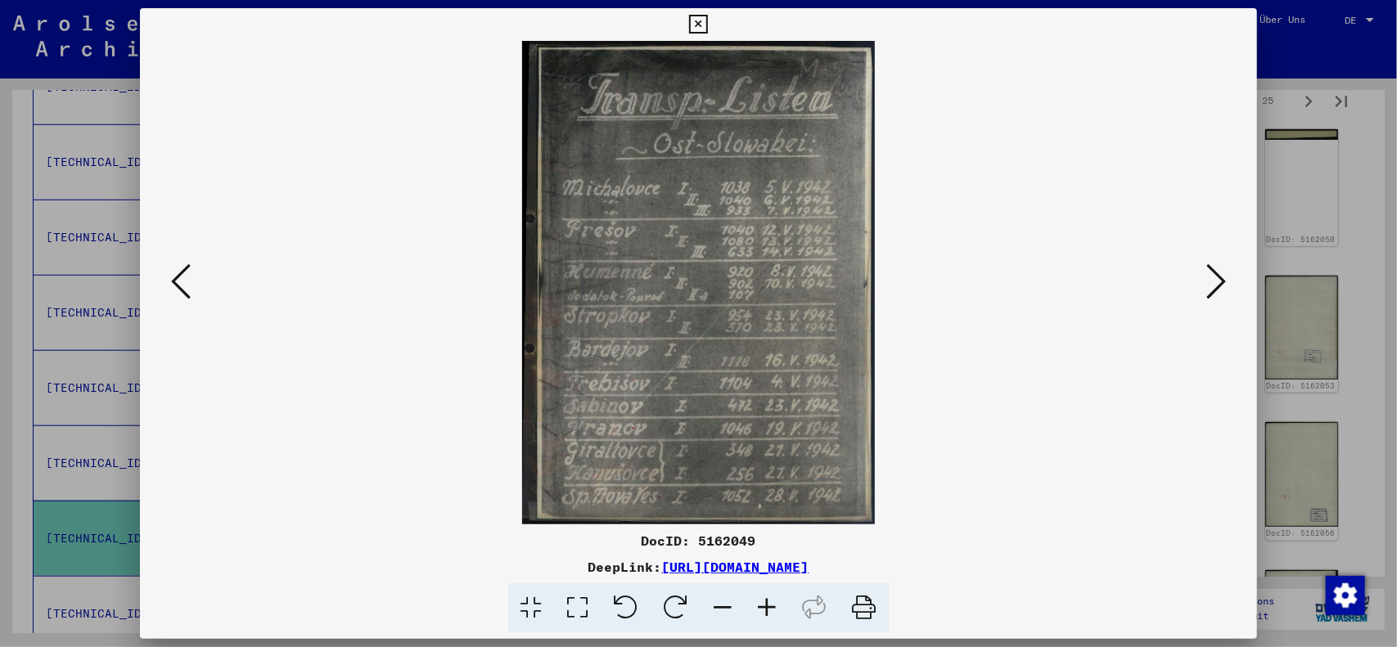
click at [1221, 281] on icon at bounding box center [1216, 281] width 20 height 39
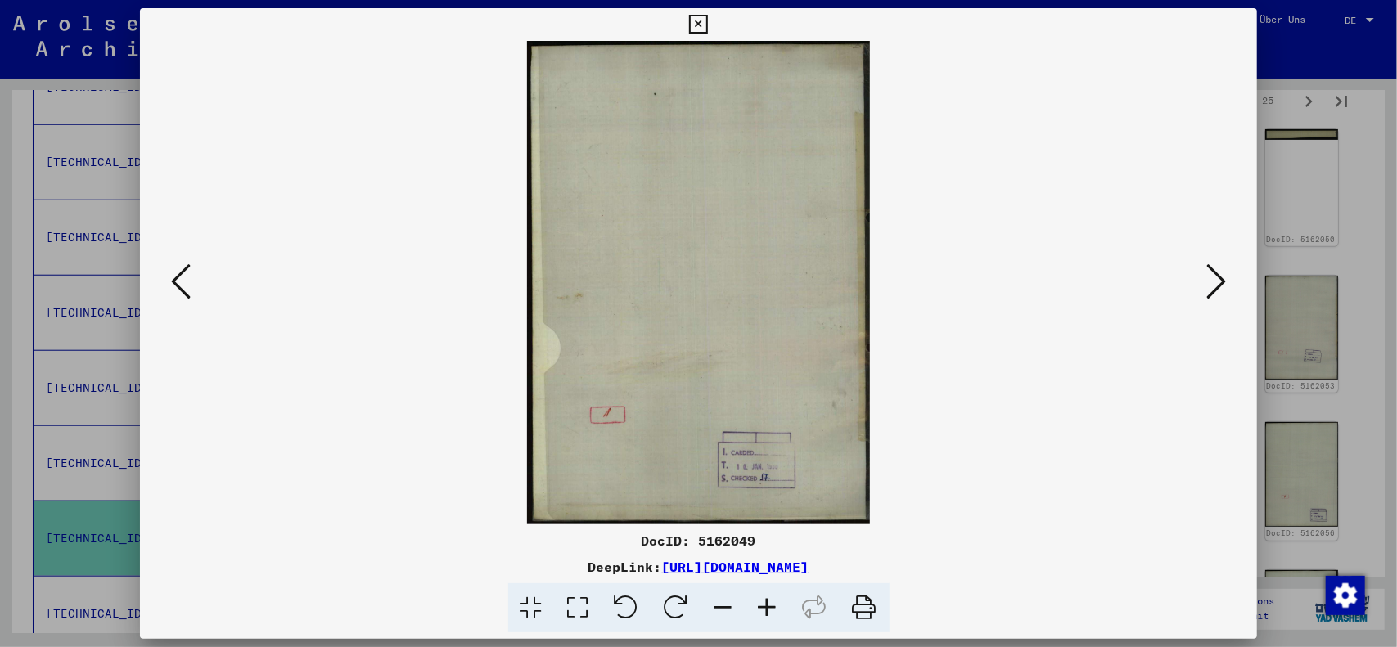
click at [1221, 281] on icon at bounding box center [1216, 281] width 20 height 39
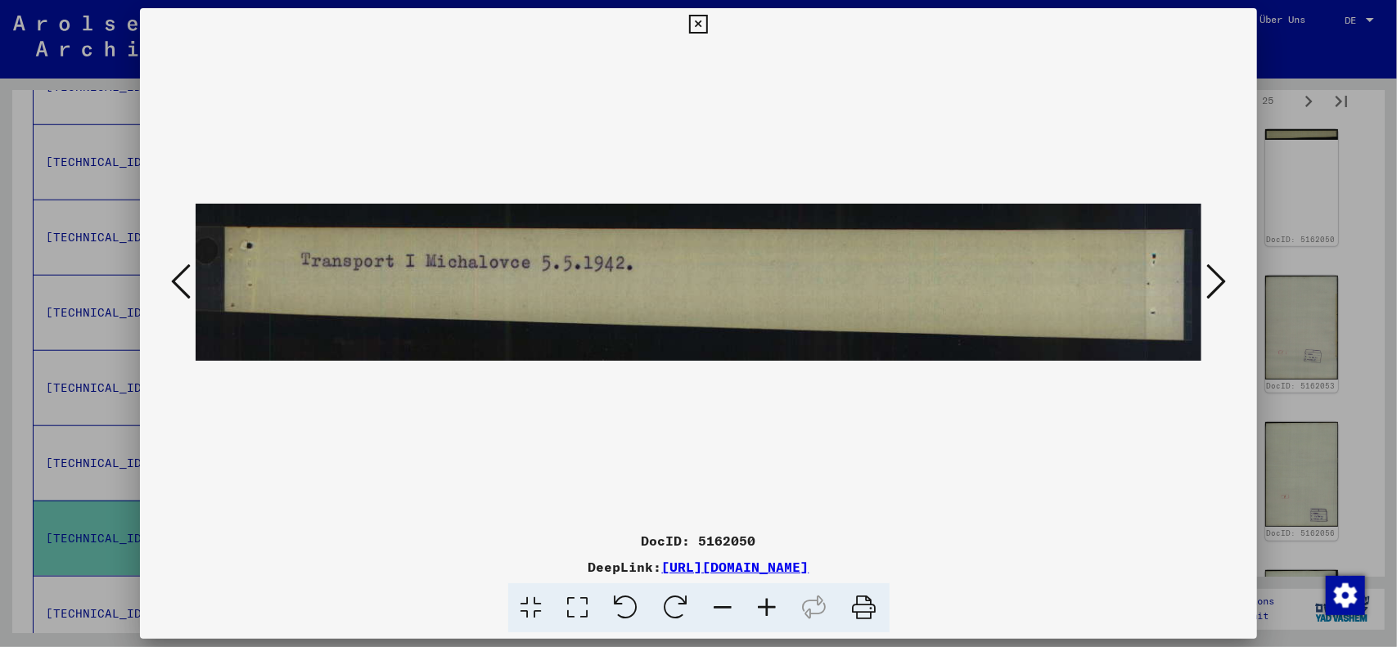
click at [1221, 281] on icon at bounding box center [1216, 281] width 20 height 39
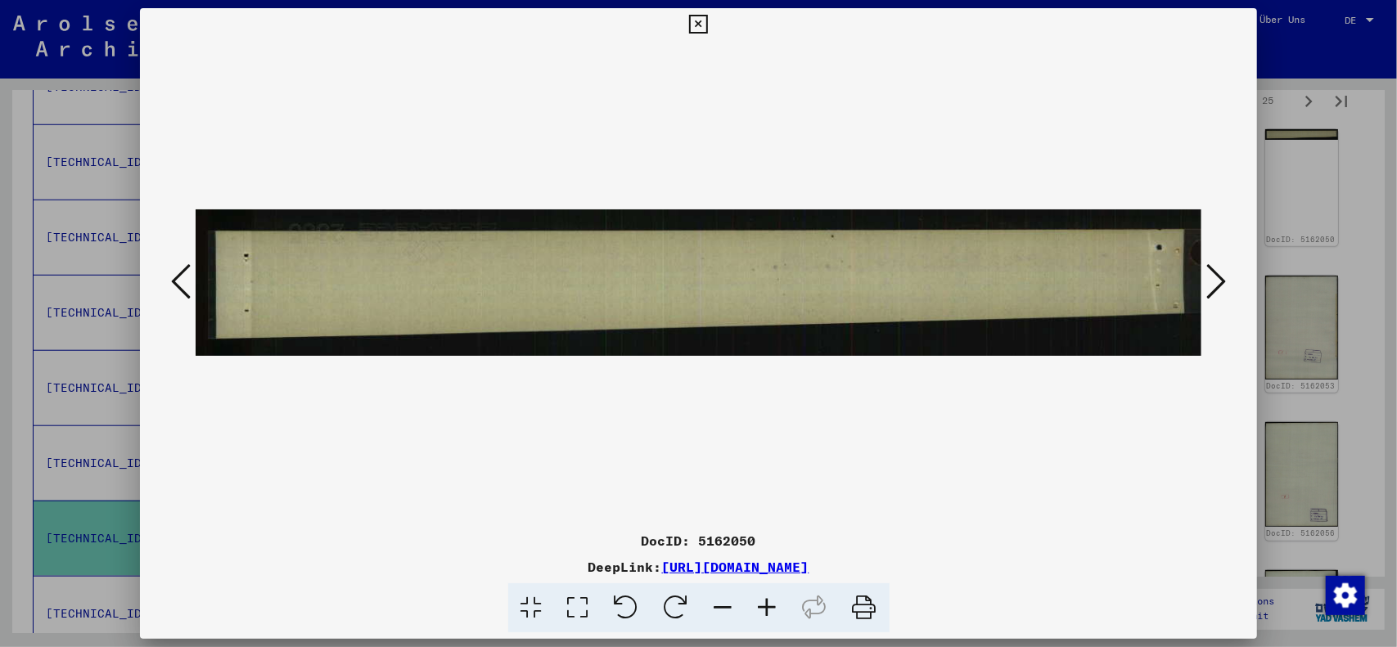
click at [1221, 281] on icon at bounding box center [1216, 281] width 20 height 39
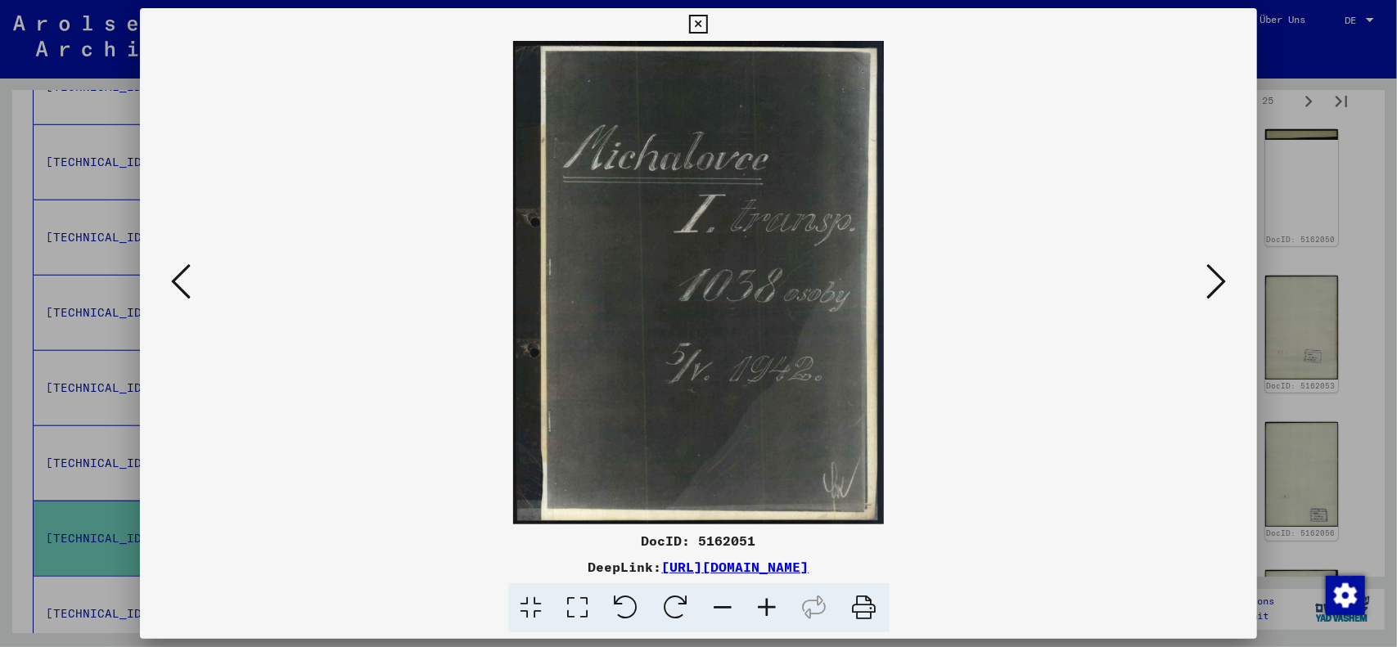
click at [1221, 281] on icon at bounding box center [1216, 281] width 20 height 39
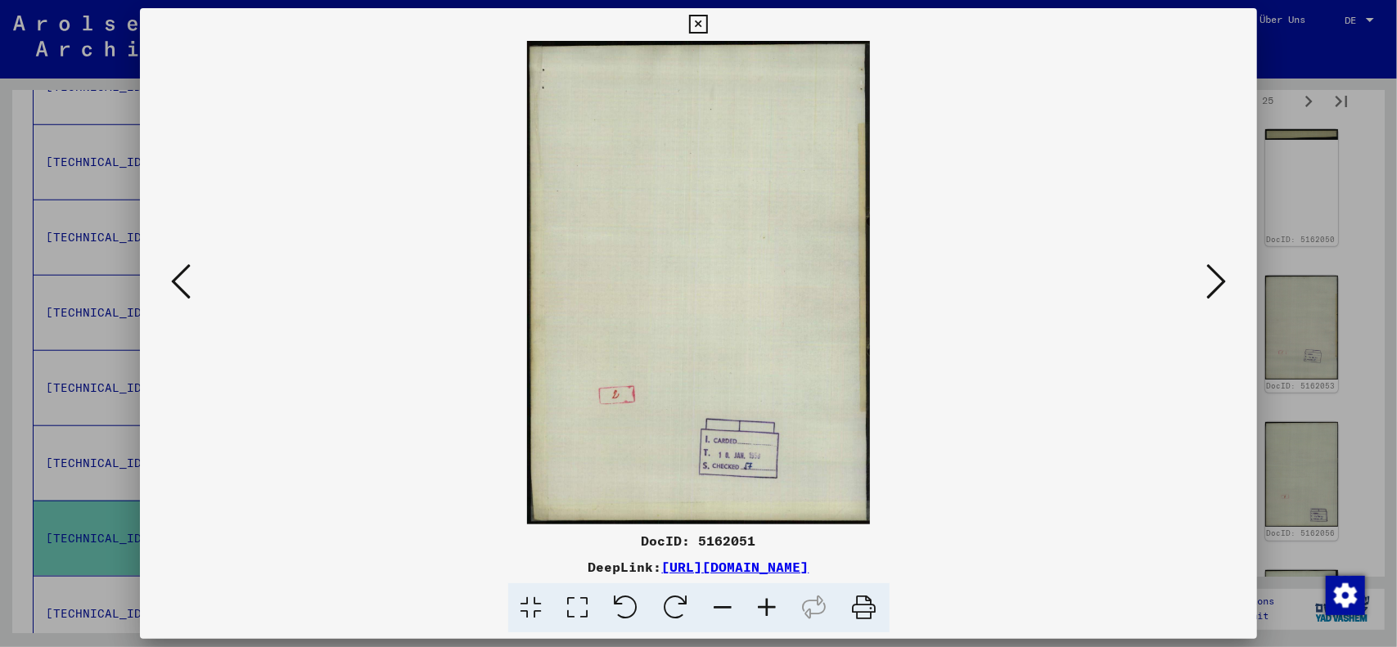
click at [1221, 281] on icon at bounding box center [1216, 281] width 20 height 39
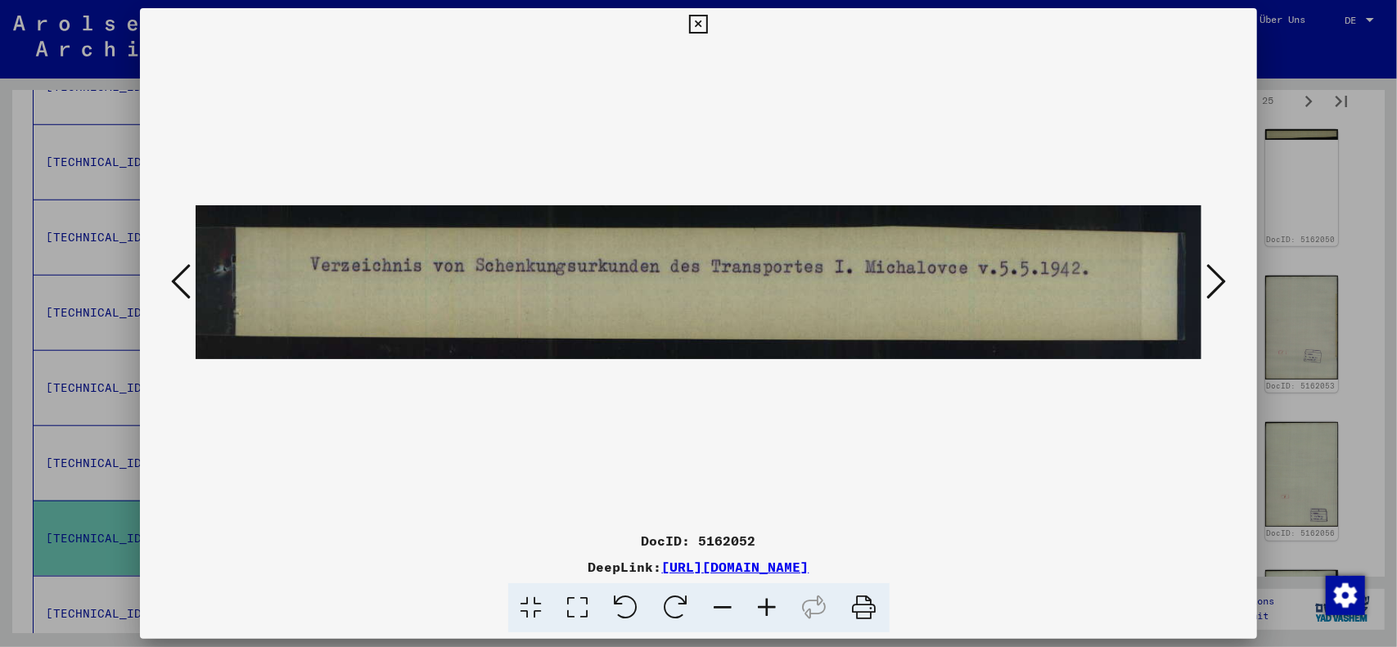
click at [1221, 281] on icon at bounding box center [1216, 281] width 20 height 39
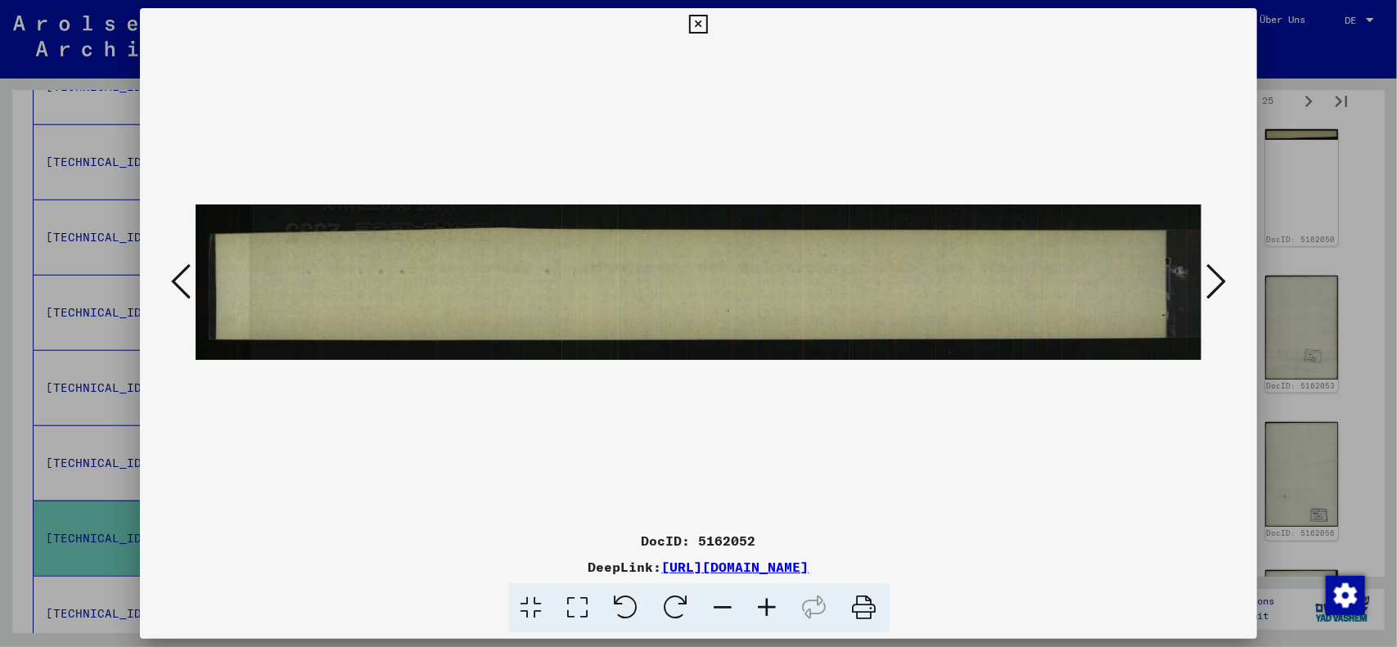
click at [1221, 281] on icon at bounding box center [1216, 281] width 20 height 39
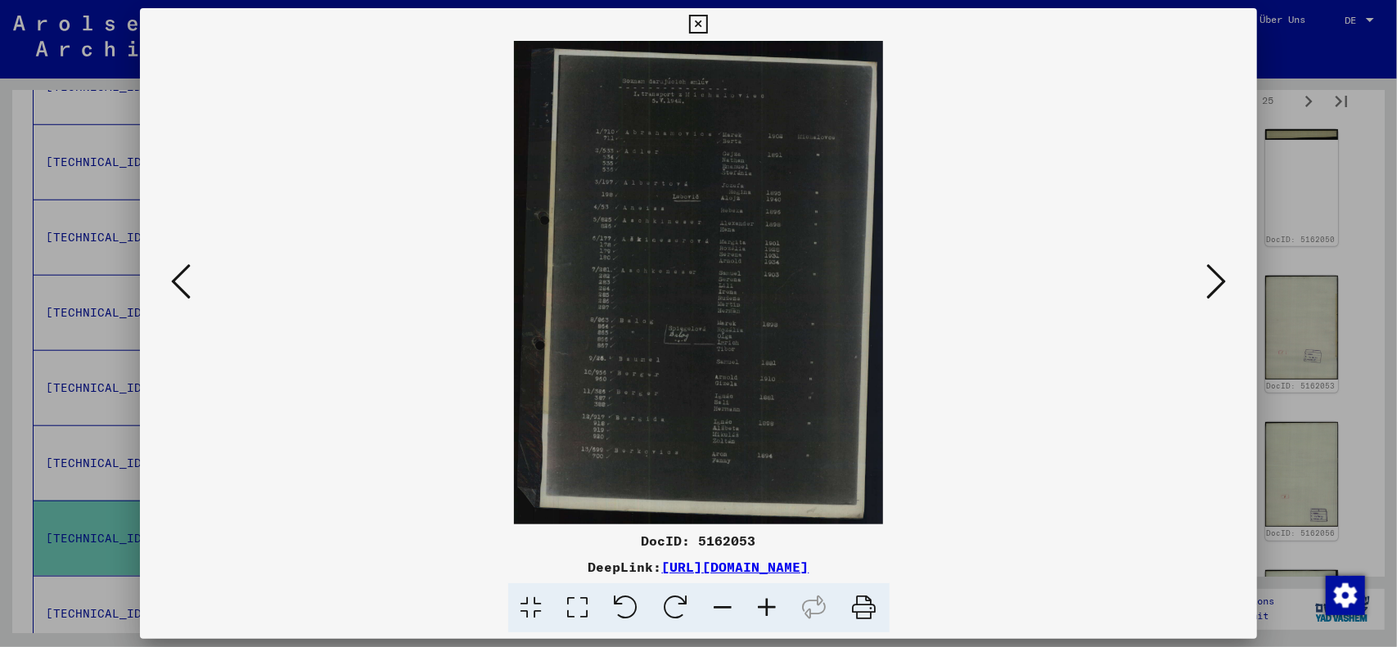
click at [584, 604] on icon at bounding box center [578, 608] width 47 height 50
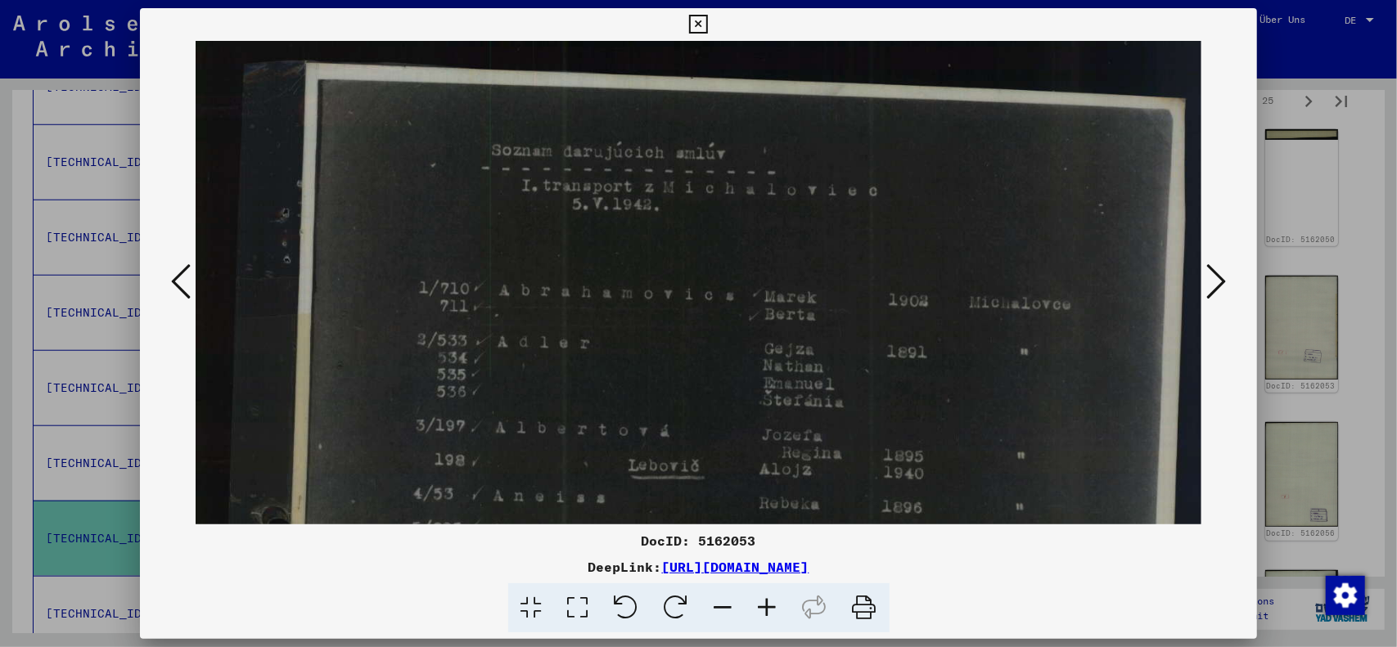
click at [1219, 275] on icon at bounding box center [1216, 281] width 20 height 39
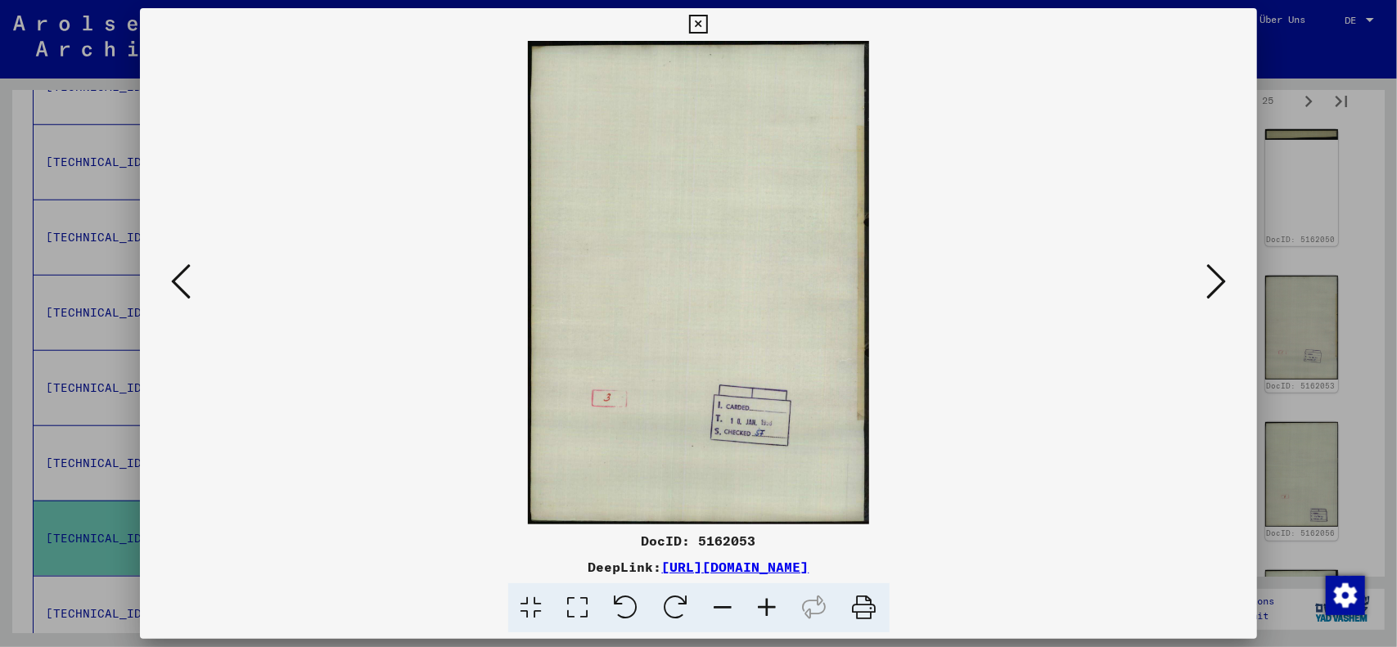
click at [1219, 275] on icon at bounding box center [1216, 281] width 20 height 39
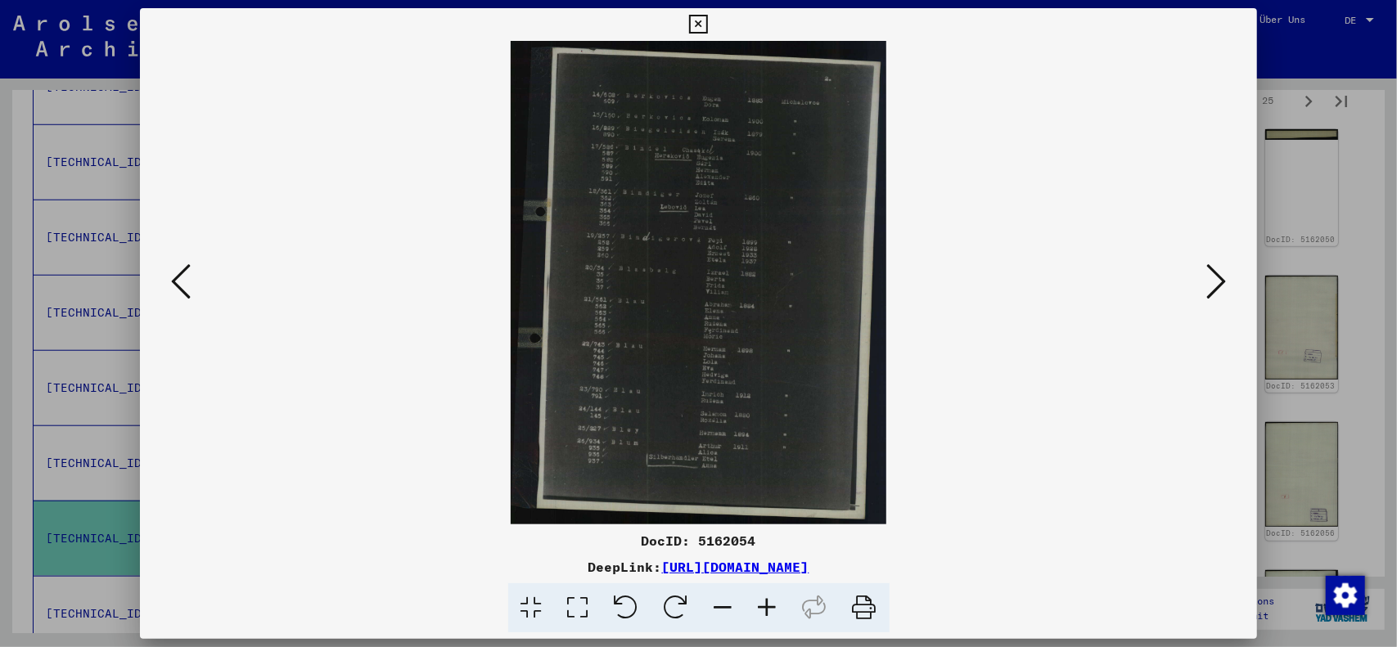
click at [1219, 275] on icon at bounding box center [1216, 281] width 20 height 39
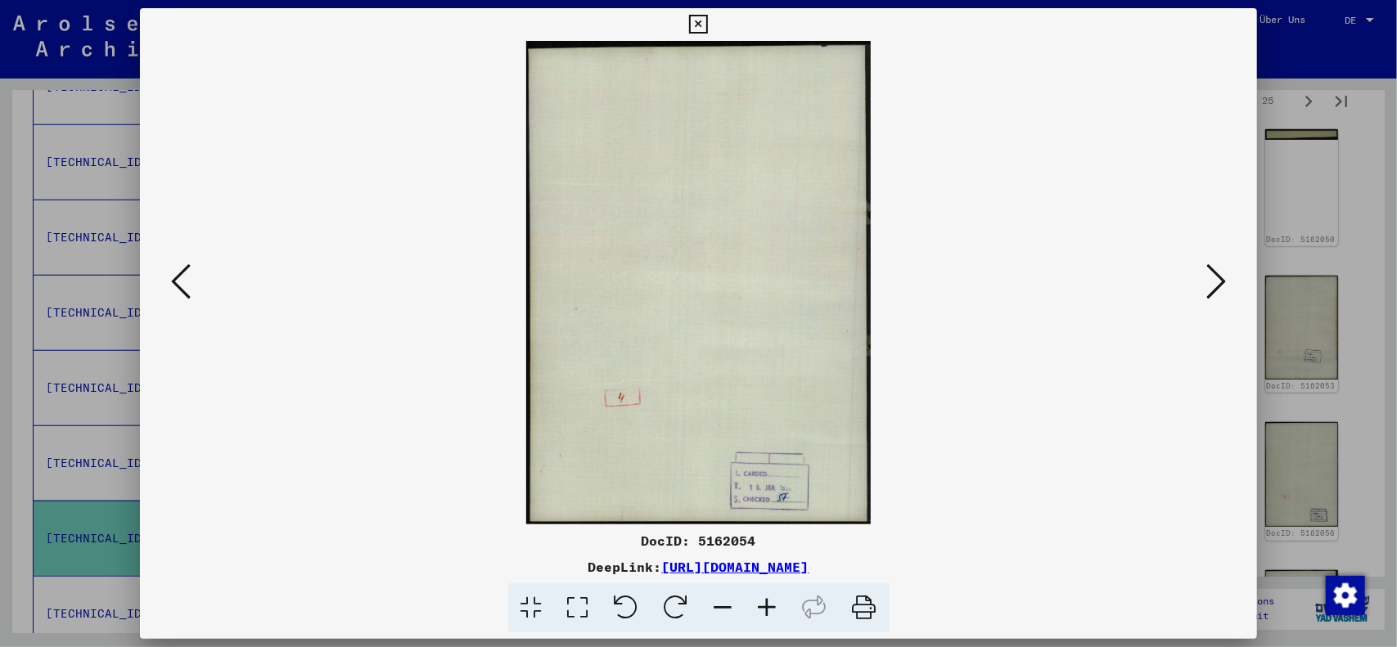
click at [1219, 275] on icon at bounding box center [1216, 281] width 20 height 39
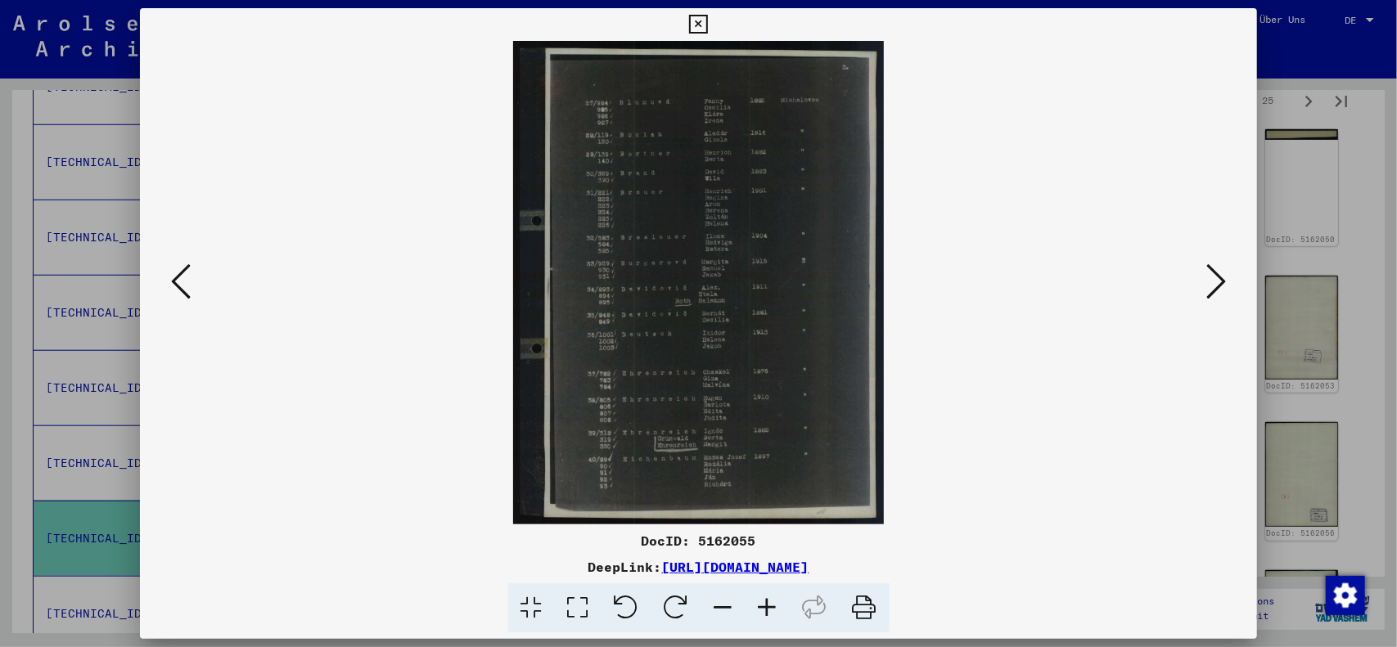
click at [580, 608] on icon at bounding box center [578, 608] width 47 height 50
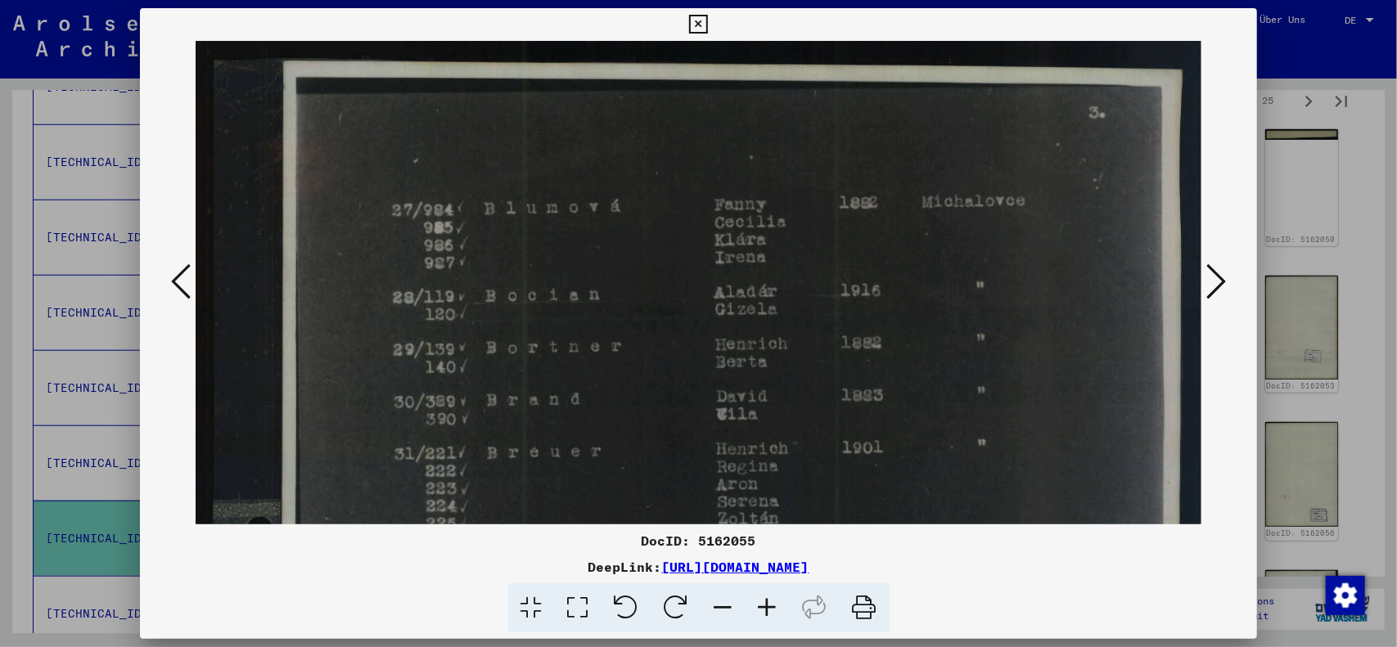
click at [702, 16] on icon at bounding box center [698, 25] width 19 height 20
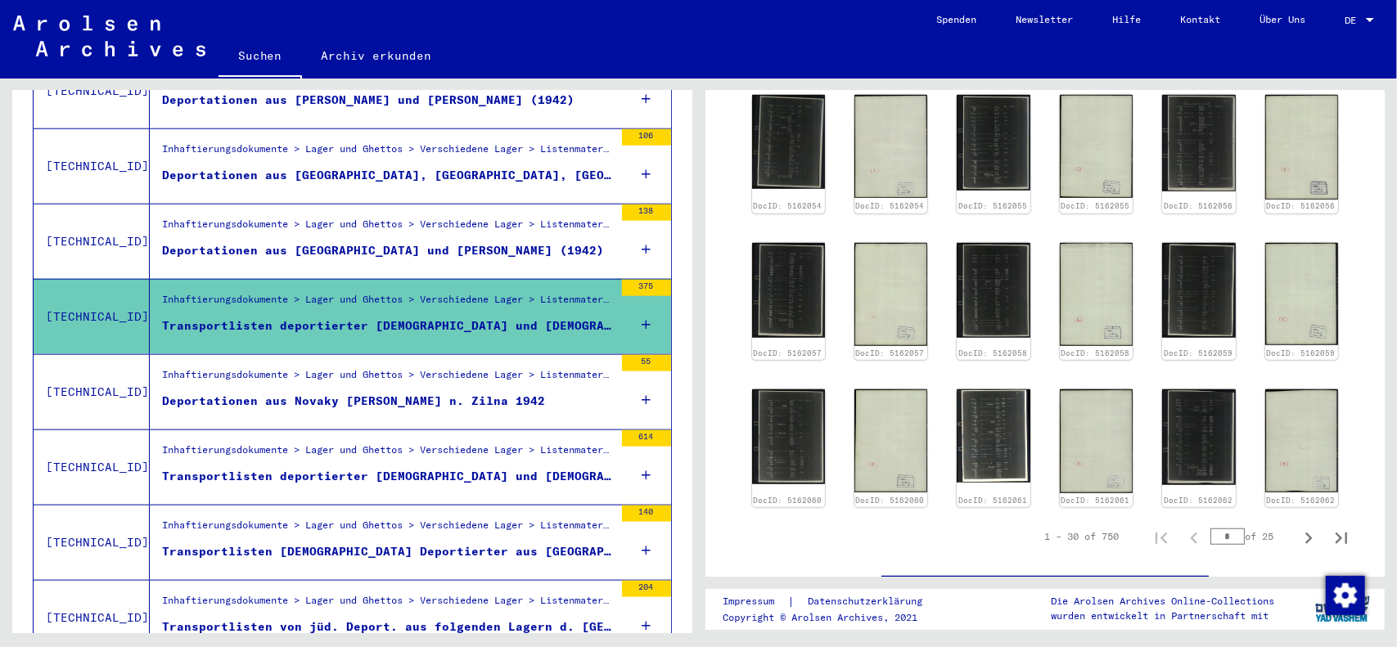
scroll to position [1226, 0]
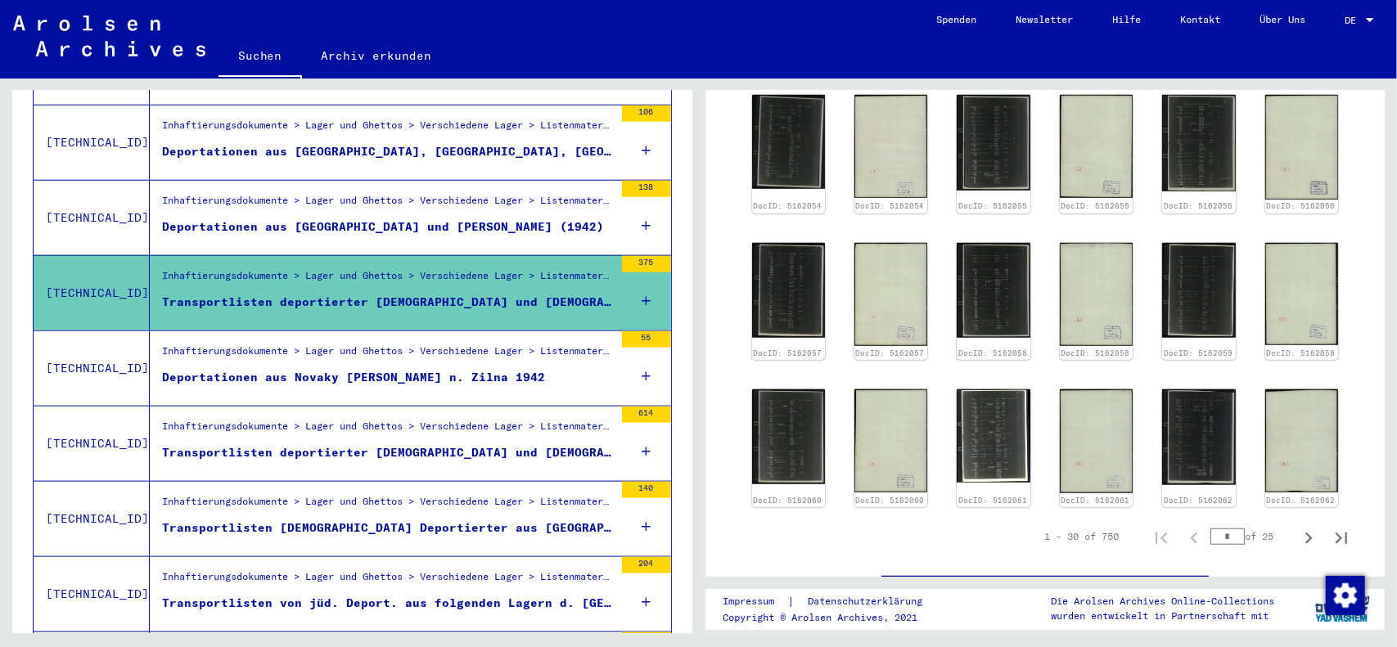
click at [418, 369] on div "Deportationen aus Novaky [PERSON_NAME] n. Zilna 1942" at bounding box center [353, 377] width 383 height 17
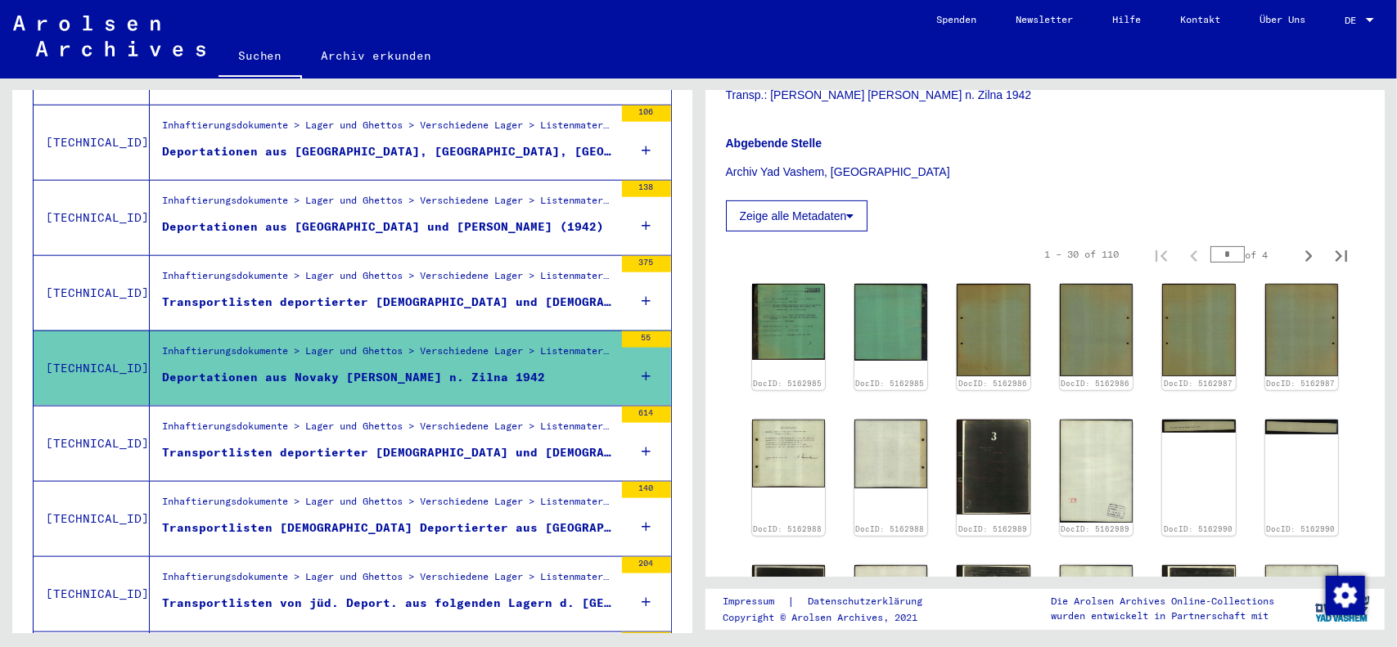
scroll to position [327, 0]
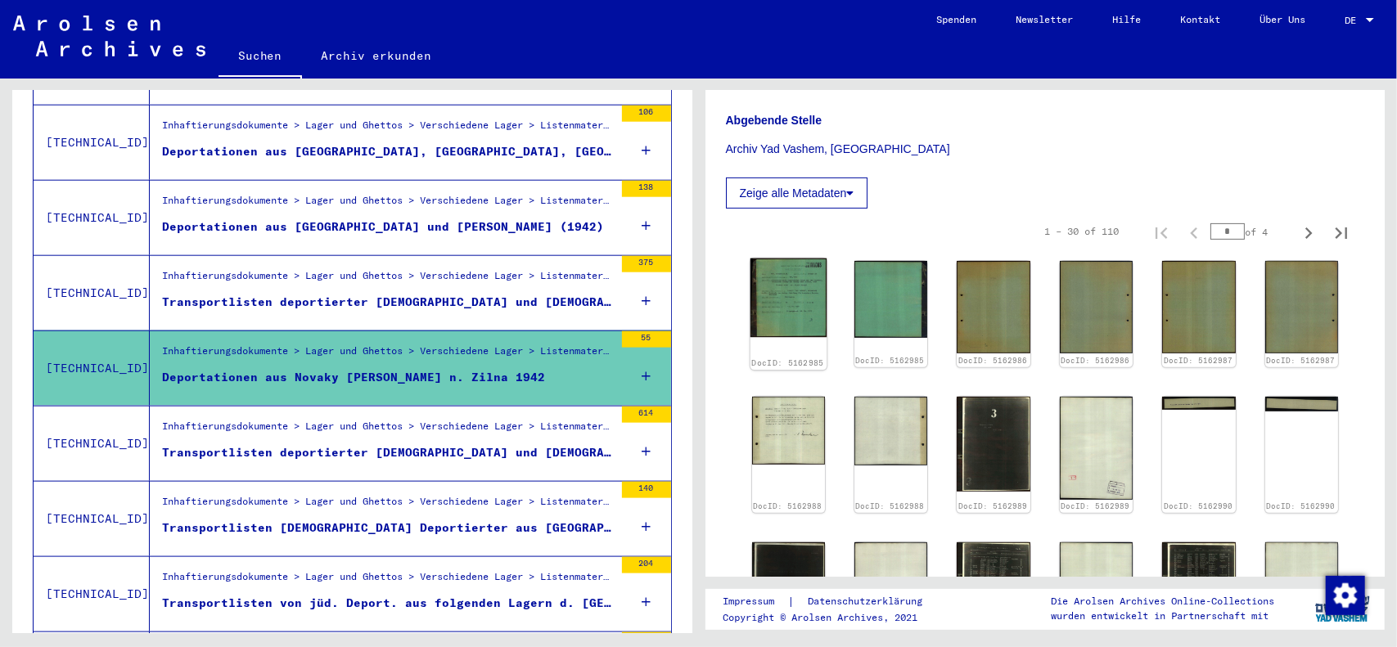
click at [797, 306] on img at bounding box center [787, 298] width 77 height 79
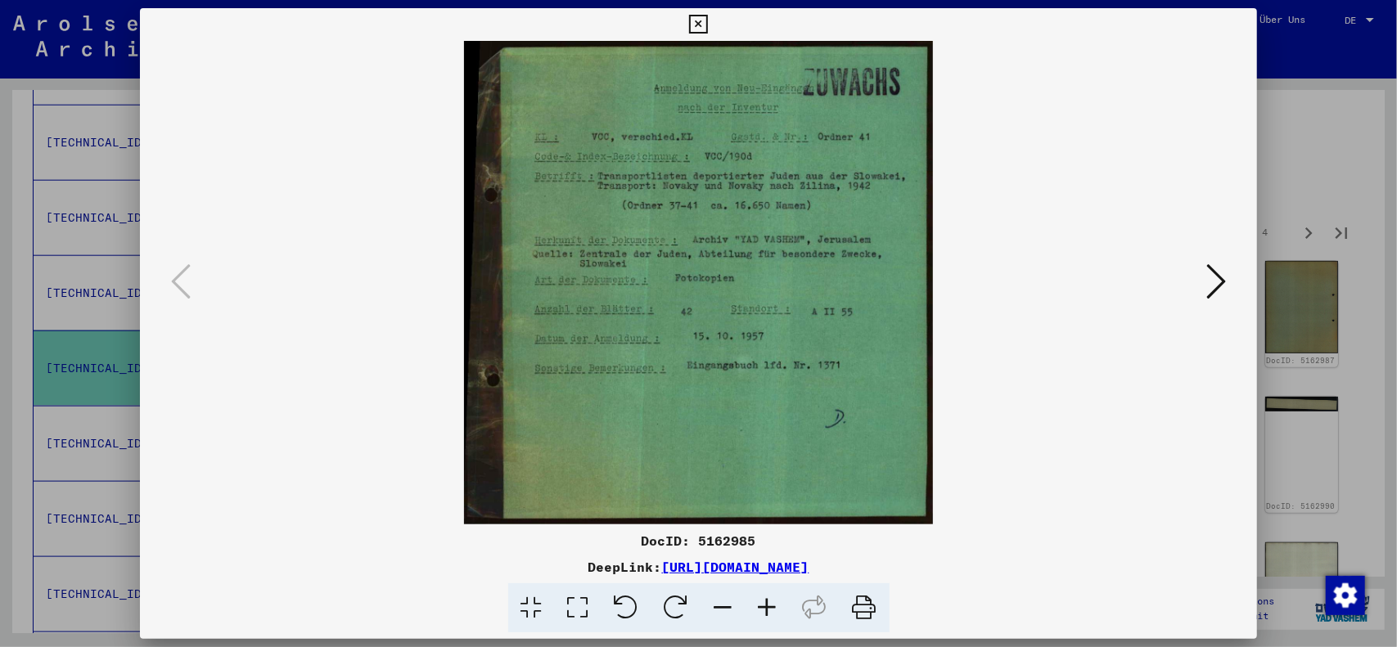
click at [1214, 285] on icon at bounding box center [1216, 281] width 20 height 39
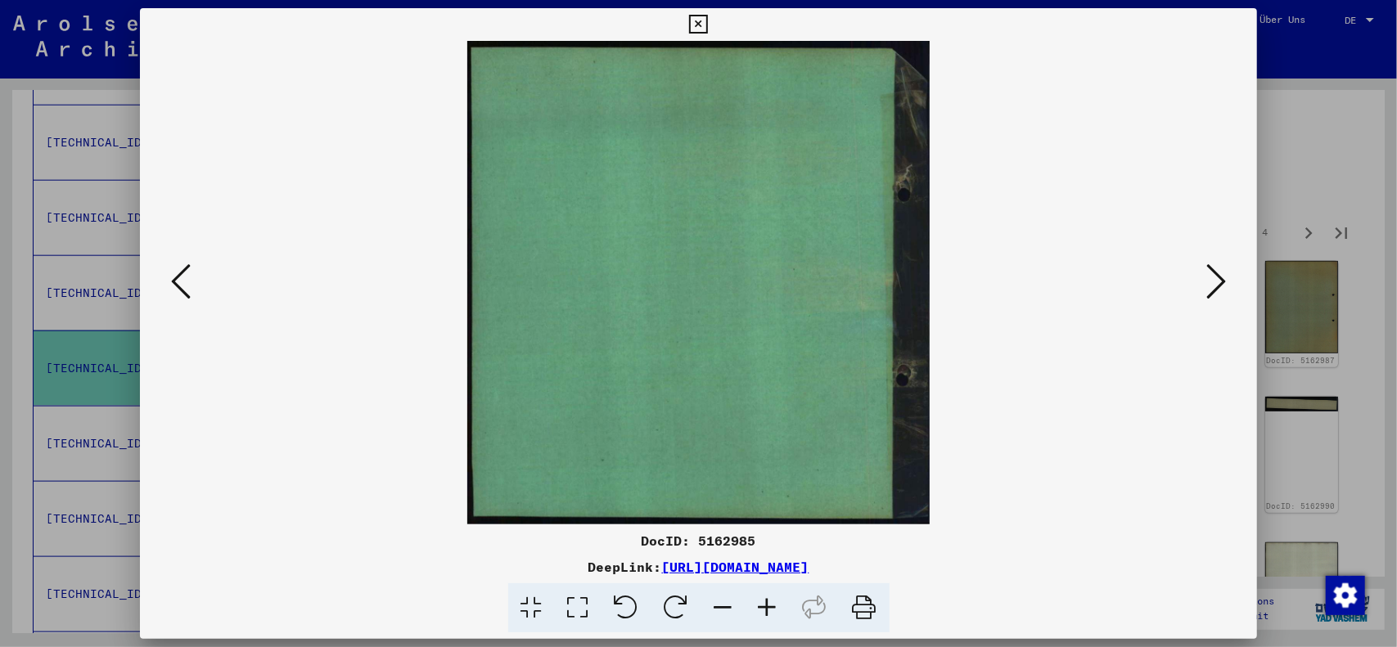
click at [1214, 285] on icon at bounding box center [1216, 281] width 20 height 39
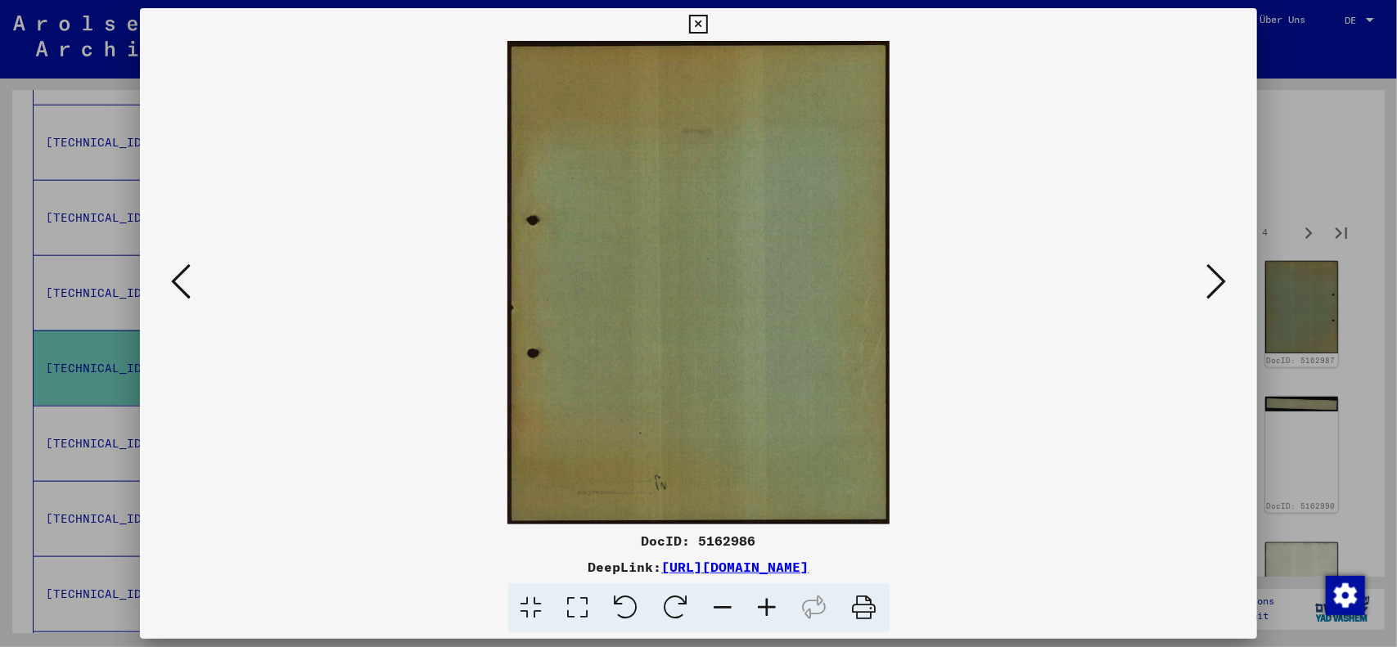
click at [1214, 285] on icon at bounding box center [1216, 281] width 20 height 39
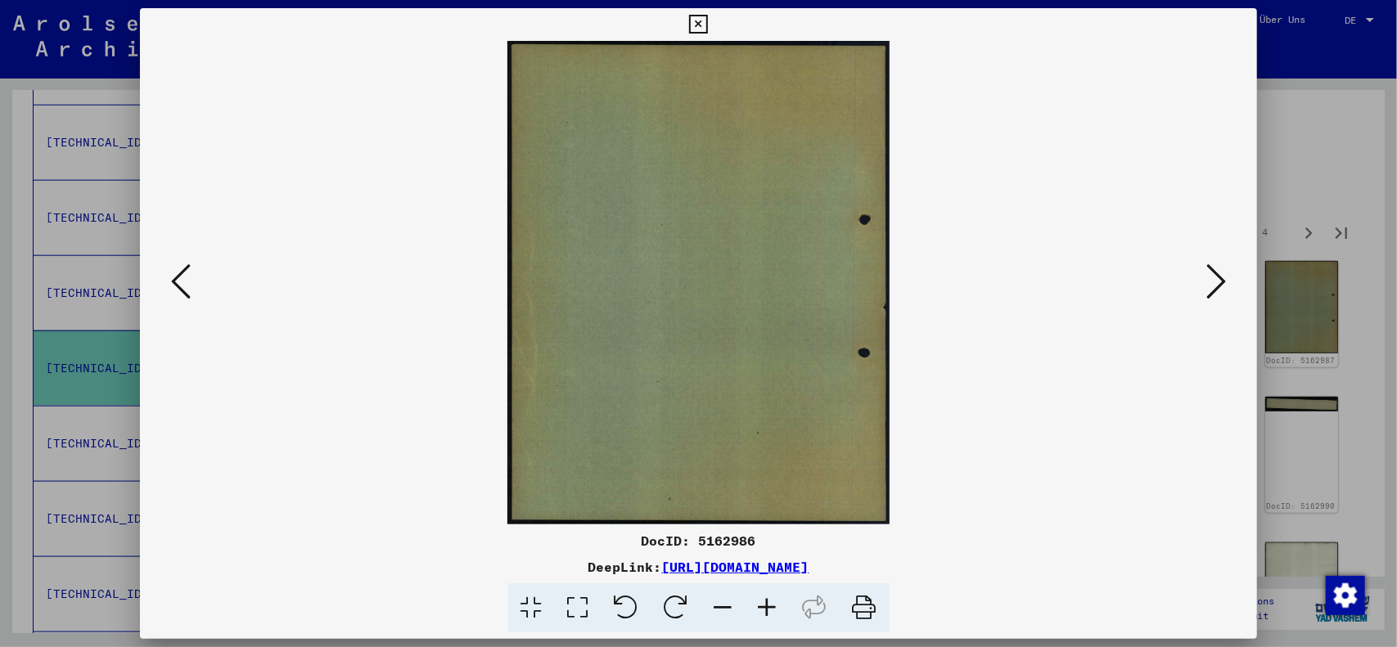
click at [1214, 285] on icon at bounding box center [1216, 281] width 20 height 39
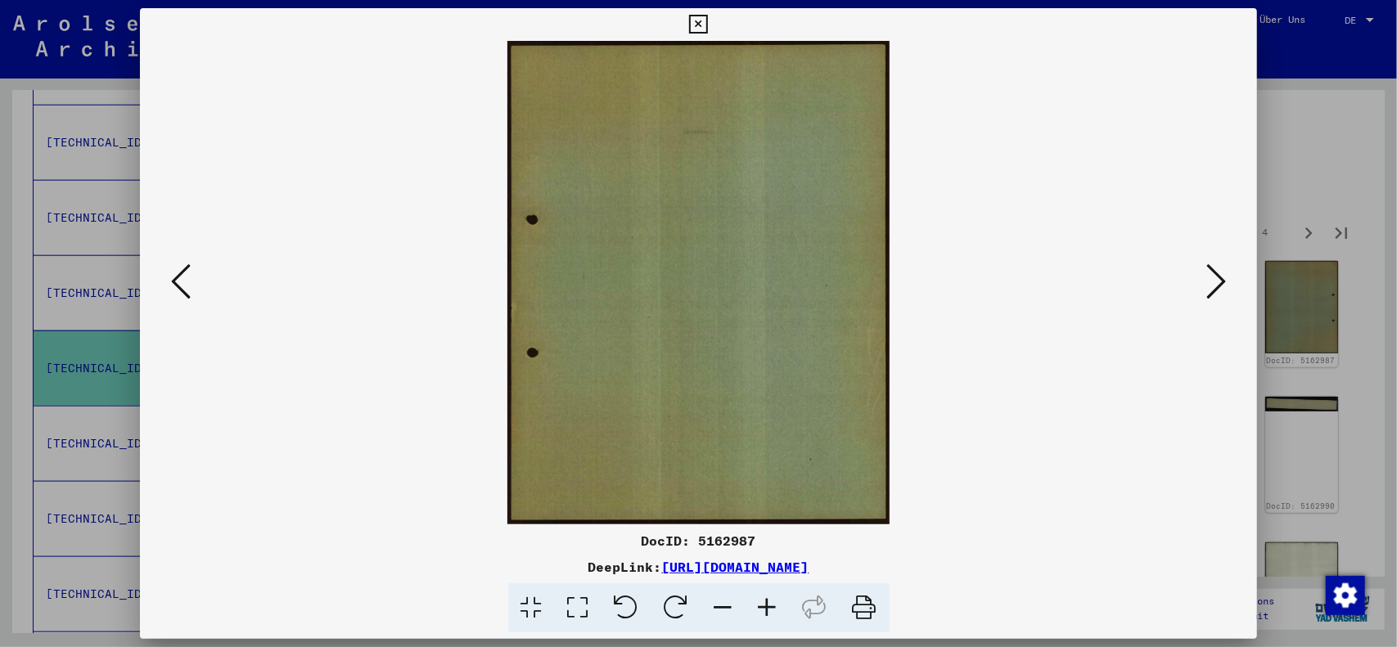
click at [1214, 285] on icon at bounding box center [1216, 281] width 20 height 39
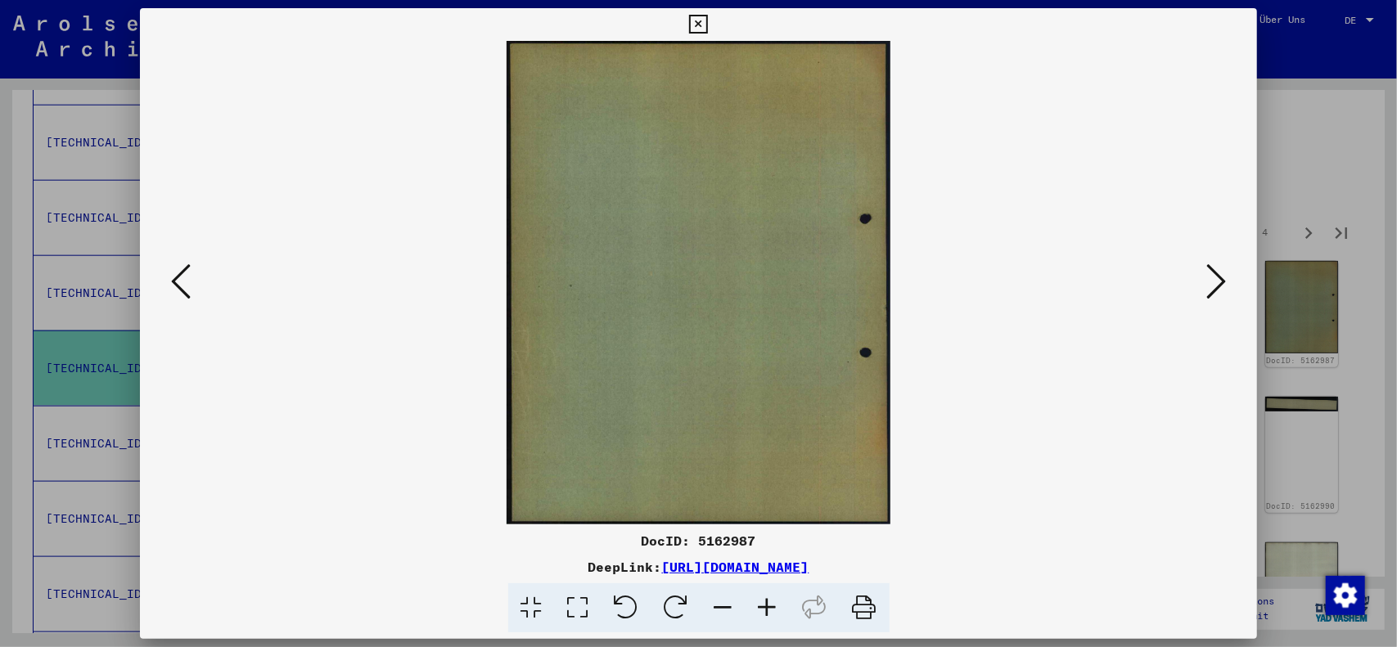
click at [1214, 285] on icon at bounding box center [1216, 281] width 20 height 39
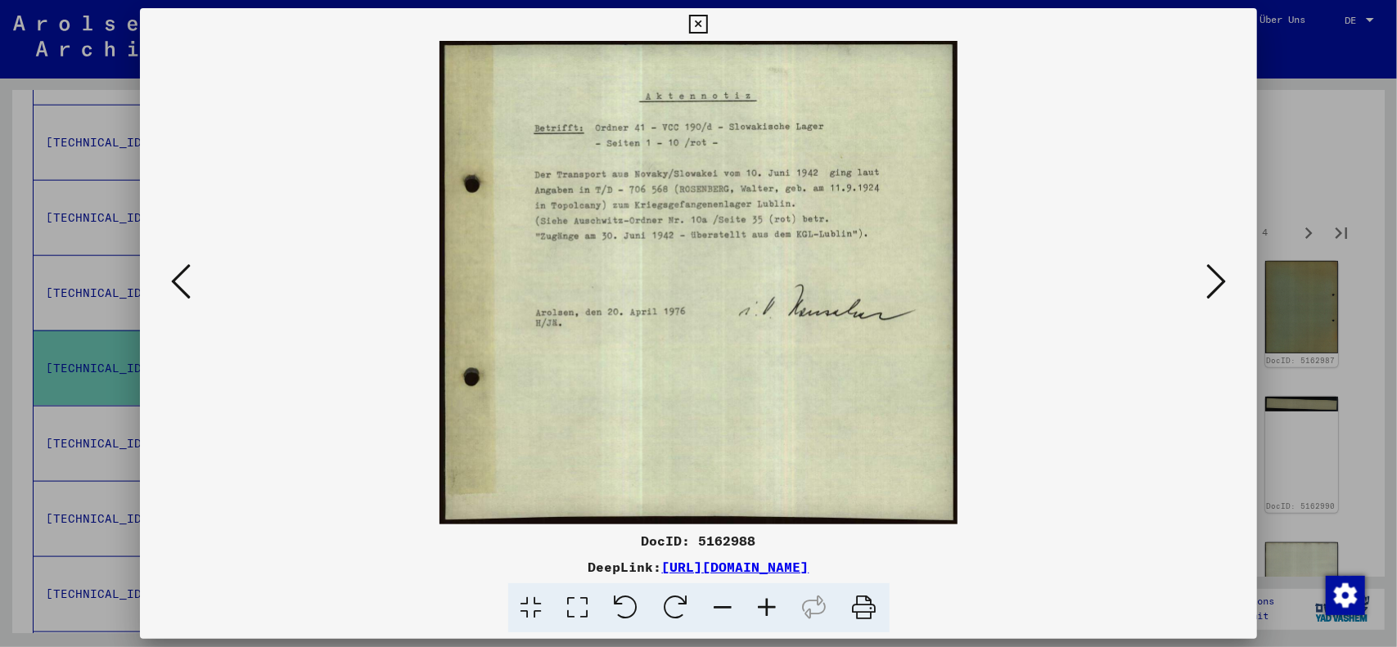
click at [1214, 285] on icon at bounding box center [1216, 281] width 20 height 39
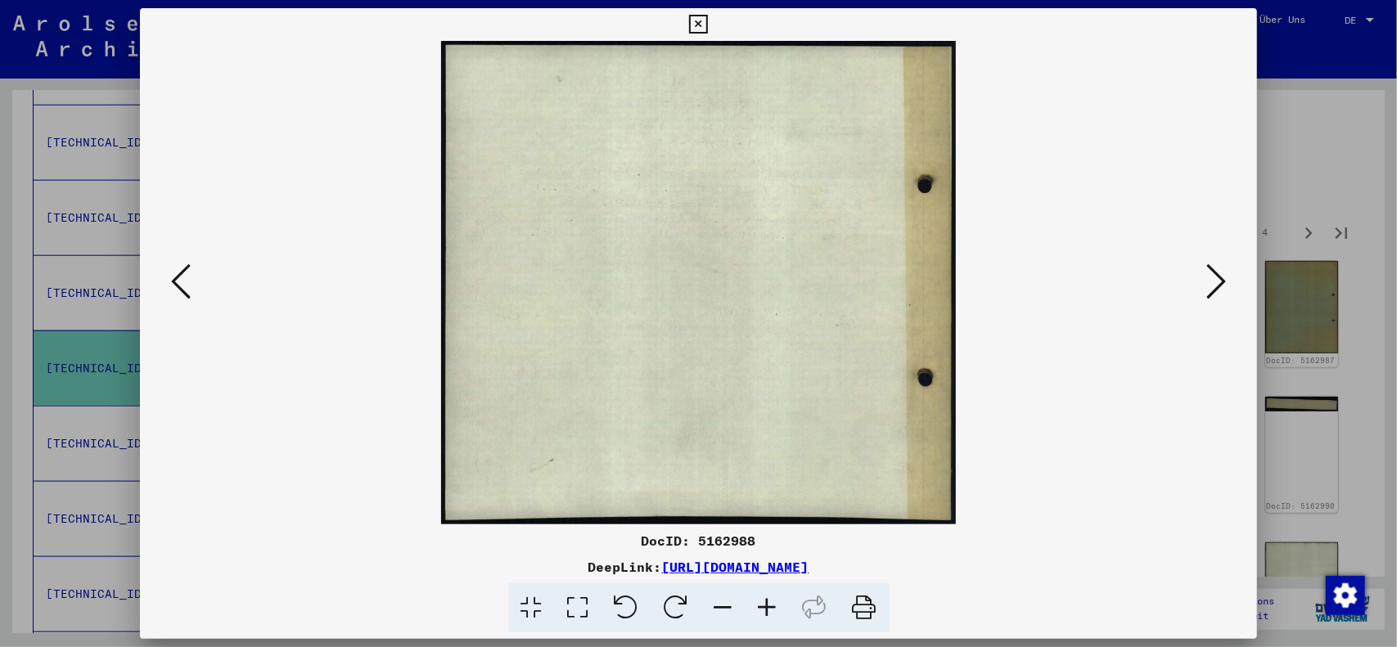
click at [1214, 285] on icon at bounding box center [1216, 281] width 20 height 39
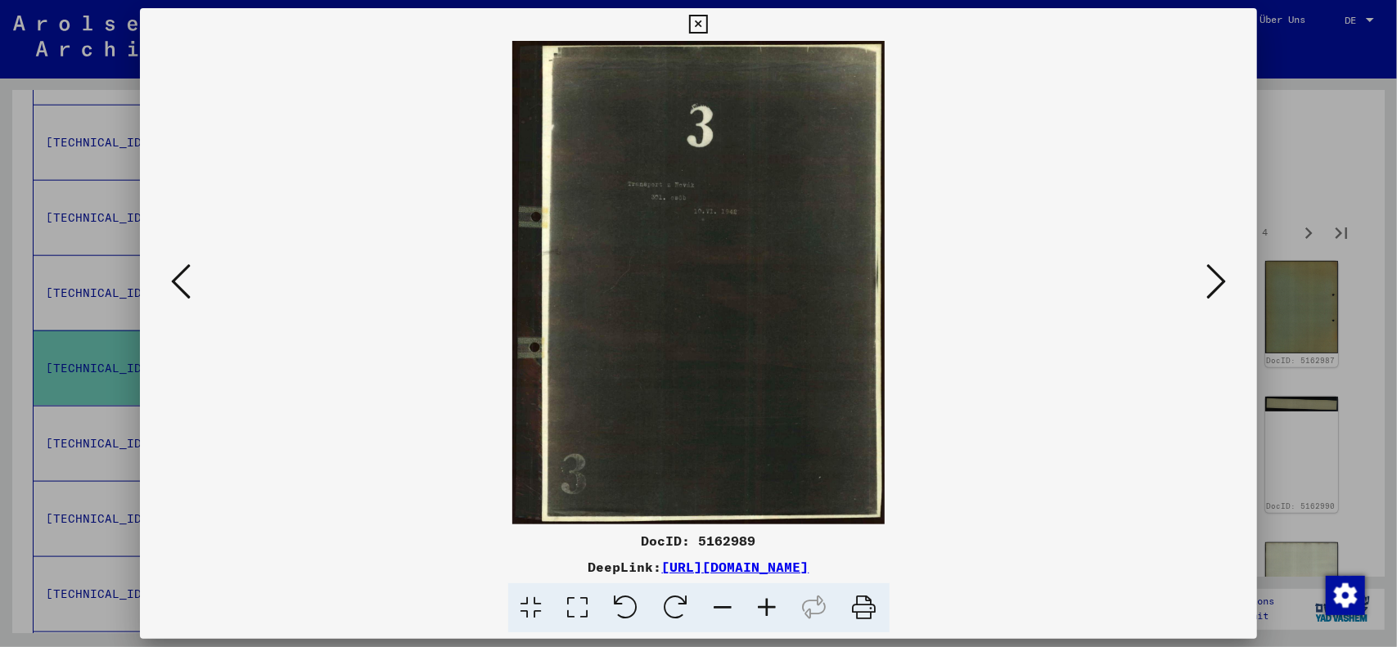
click at [1214, 285] on icon at bounding box center [1216, 281] width 20 height 39
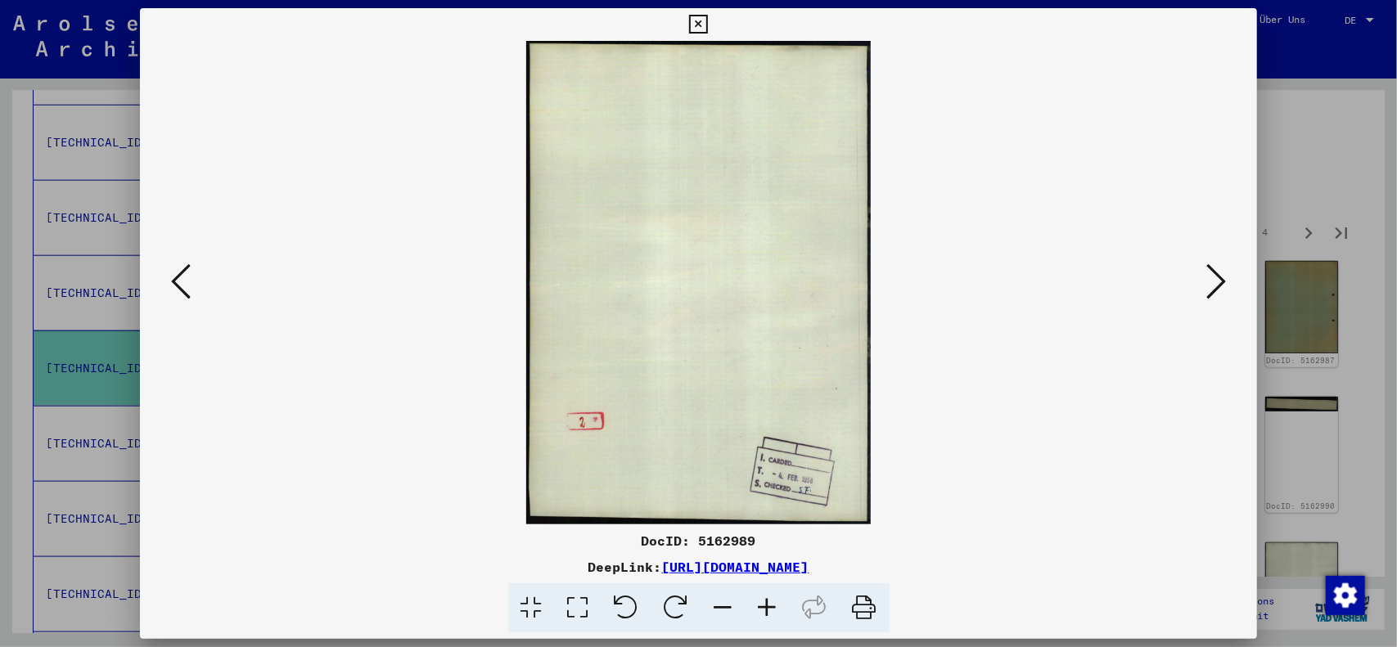
click at [1214, 285] on icon at bounding box center [1216, 281] width 20 height 39
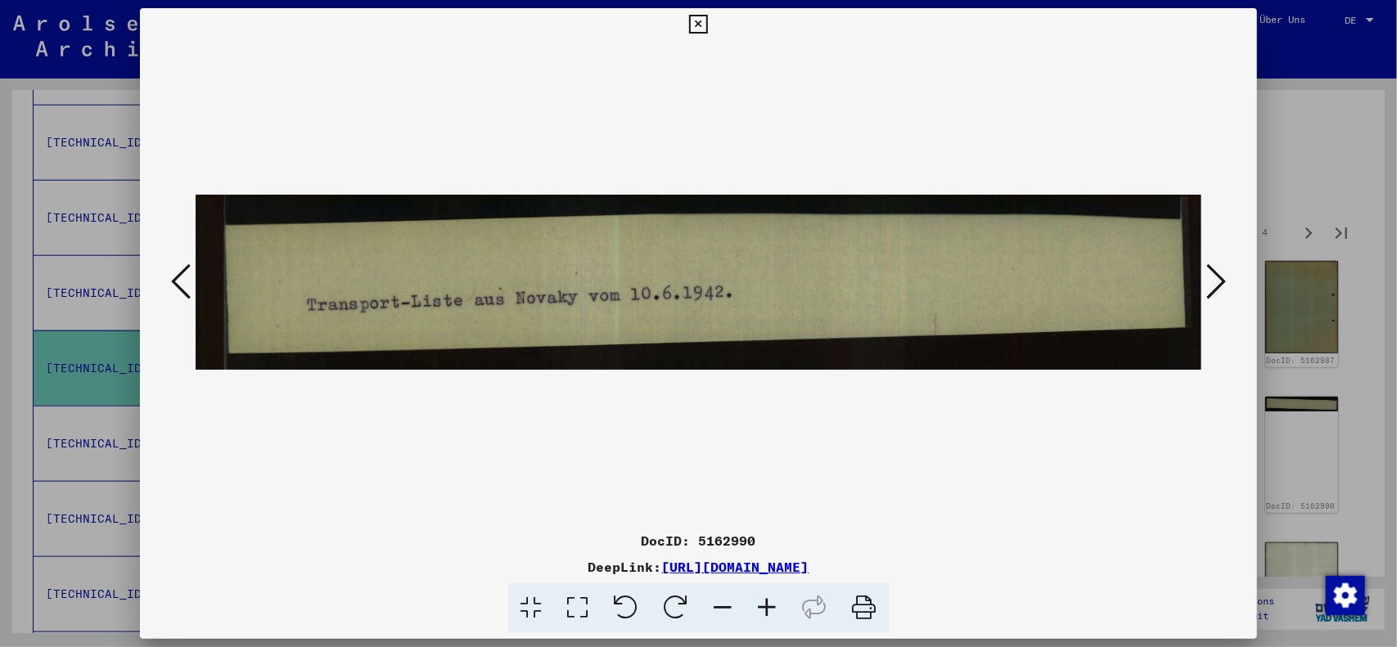
click at [1218, 279] on icon at bounding box center [1216, 281] width 20 height 39
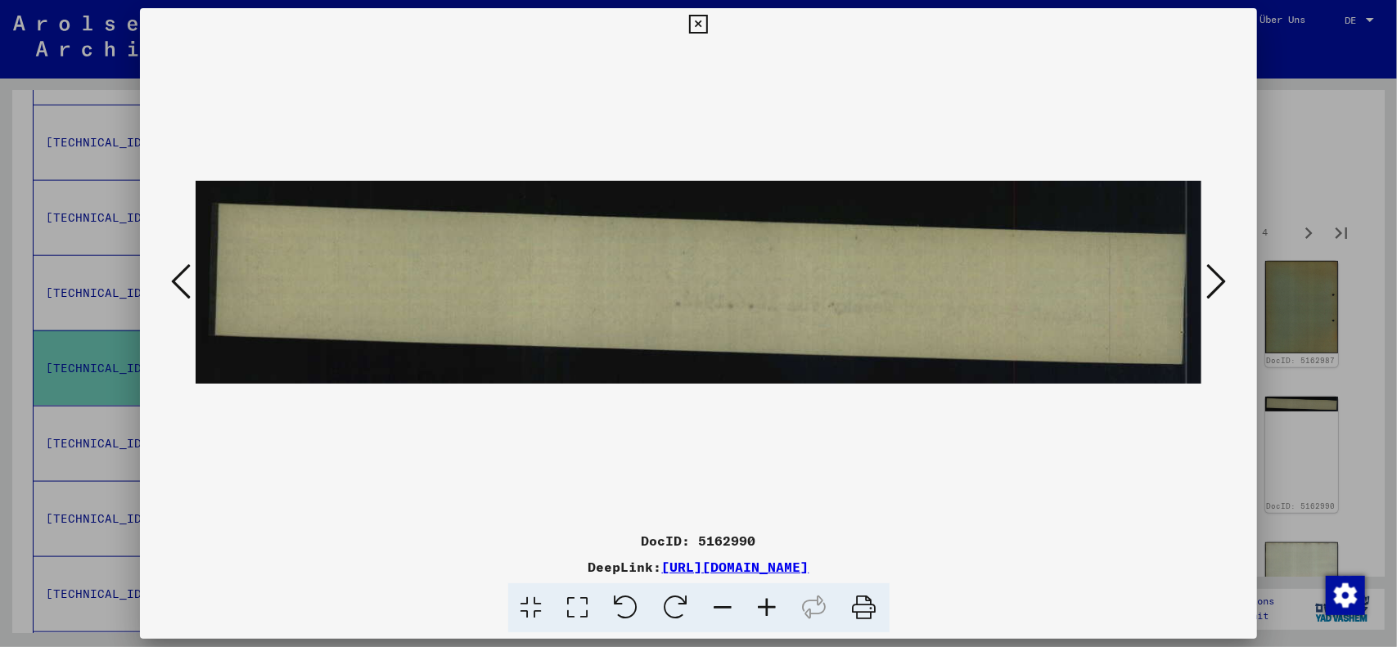
click at [1218, 279] on icon at bounding box center [1216, 281] width 20 height 39
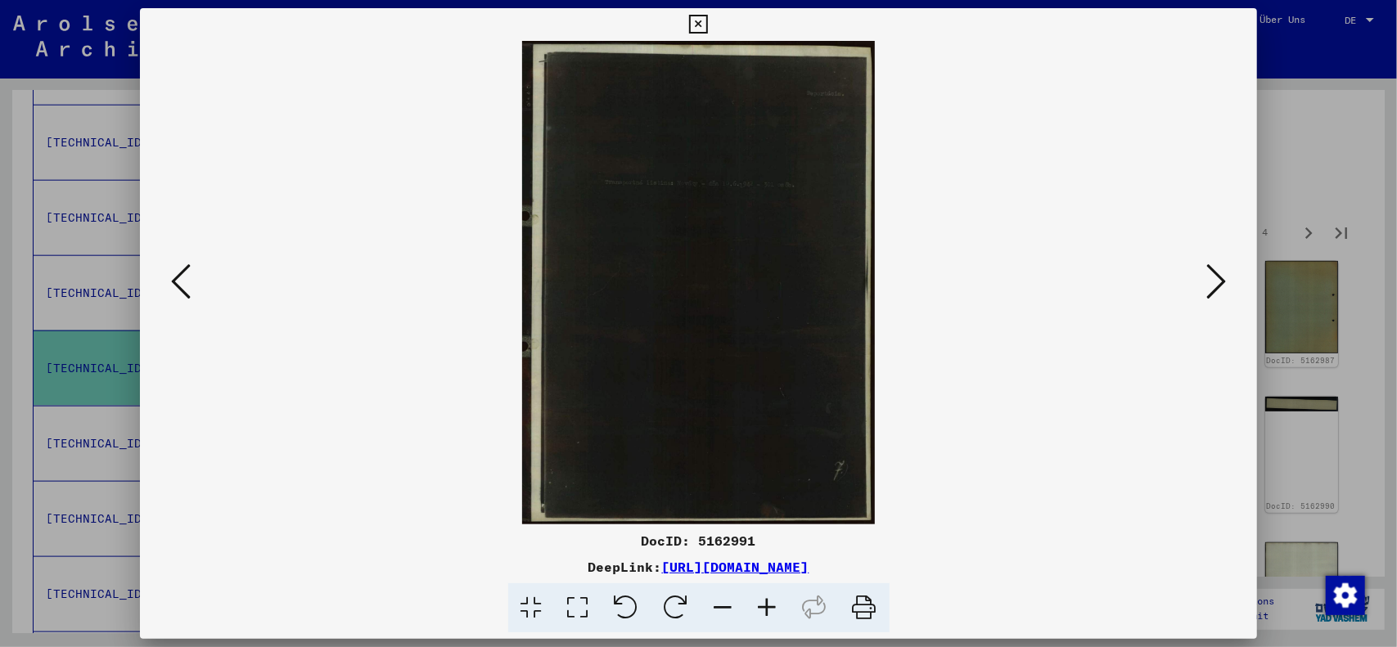
click at [1218, 279] on icon at bounding box center [1216, 281] width 20 height 39
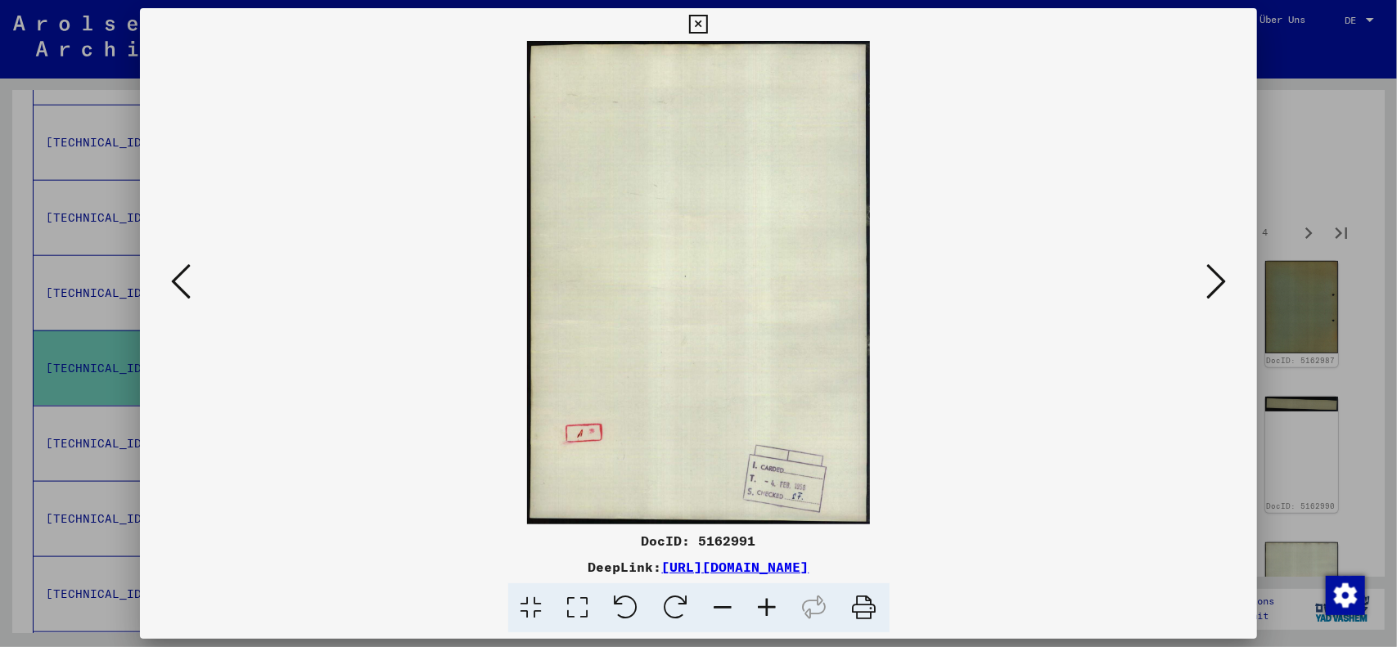
click at [1218, 279] on icon at bounding box center [1216, 281] width 20 height 39
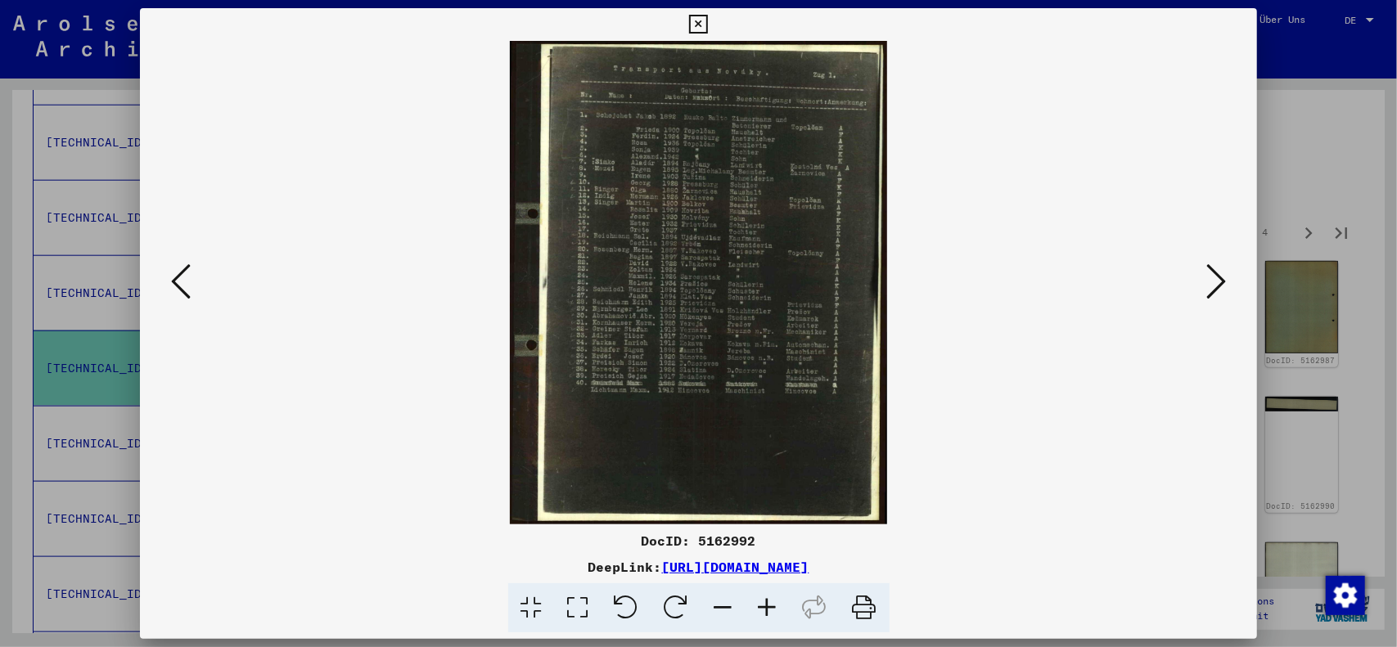
click at [574, 606] on icon at bounding box center [578, 608] width 47 height 50
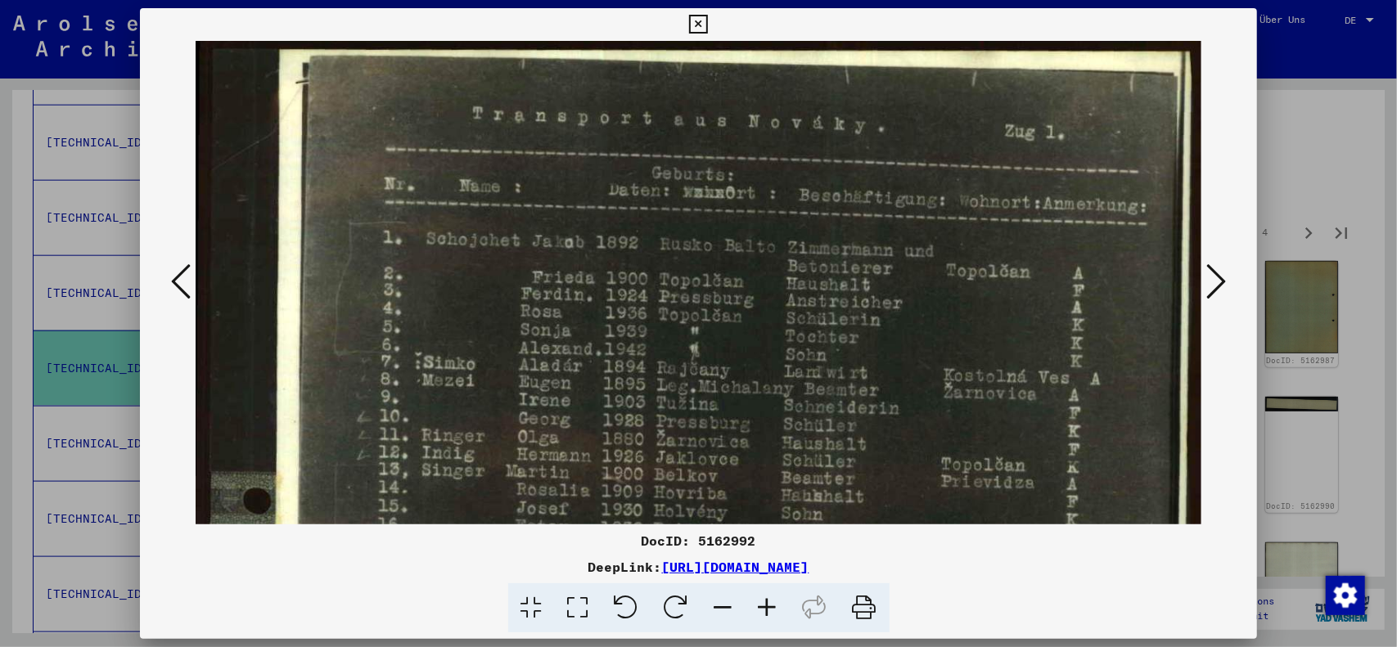
click at [1218, 274] on icon at bounding box center [1216, 281] width 20 height 39
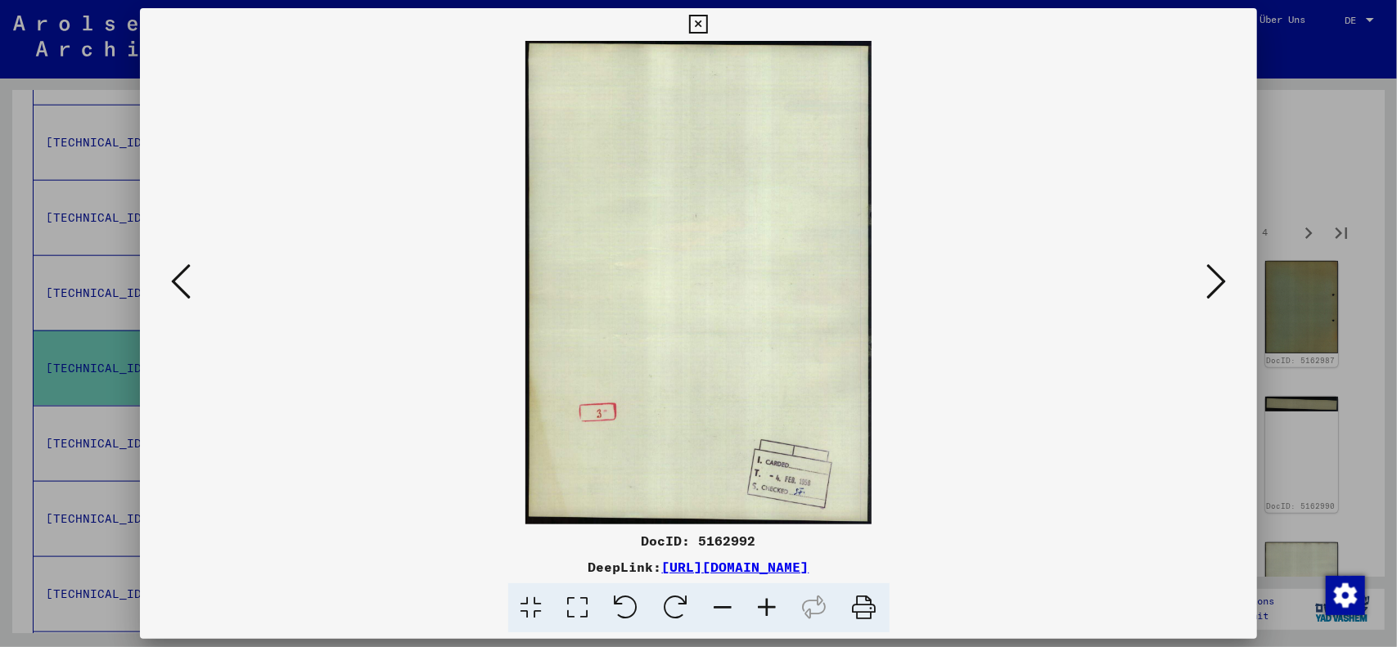
click at [1218, 274] on icon at bounding box center [1216, 281] width 20 height 39
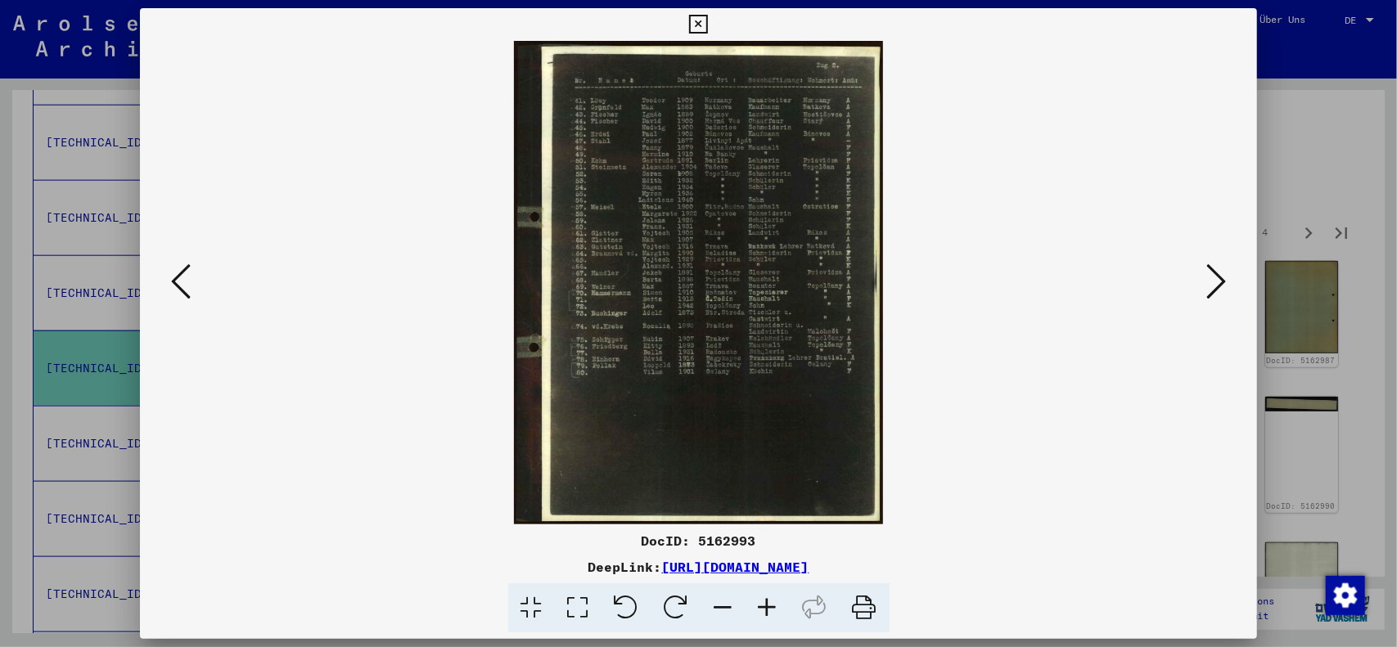
click at [1218, 274] on icon at bounding box center [1216, 281] width 20 height 39
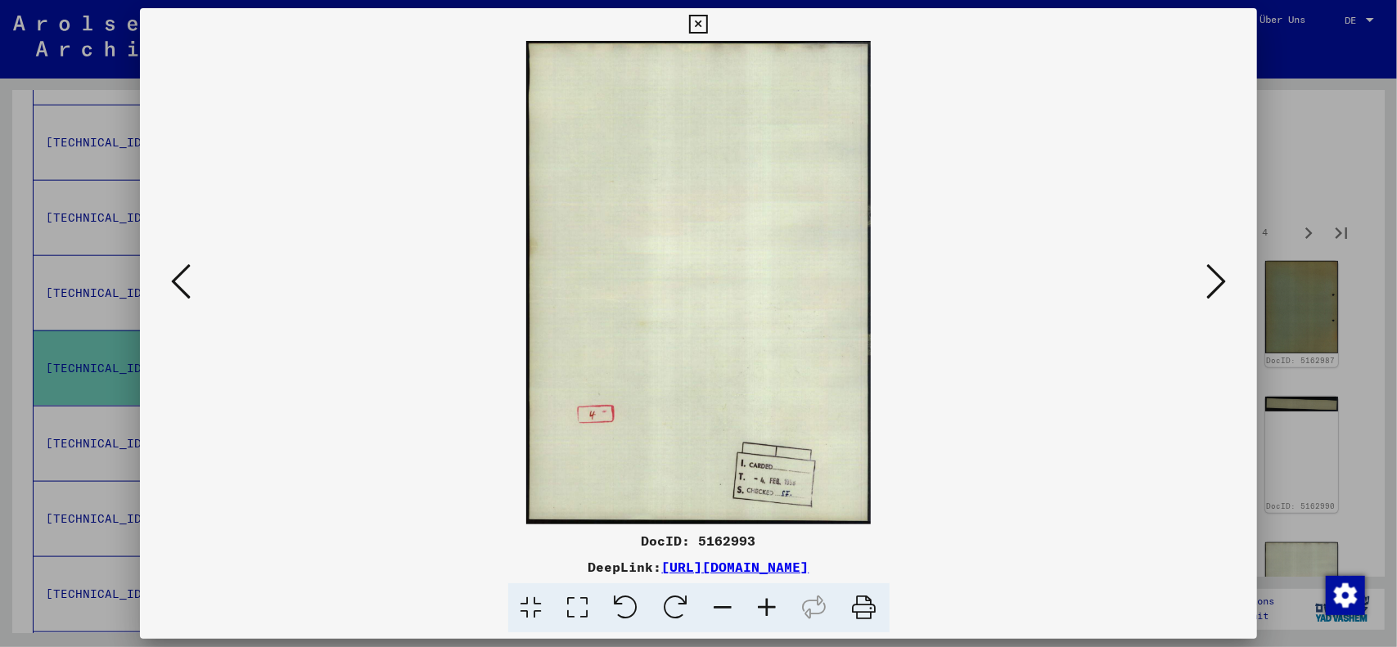
click at [1218, 274] on icon at bounding box center [1216, 281] width 20 height 39
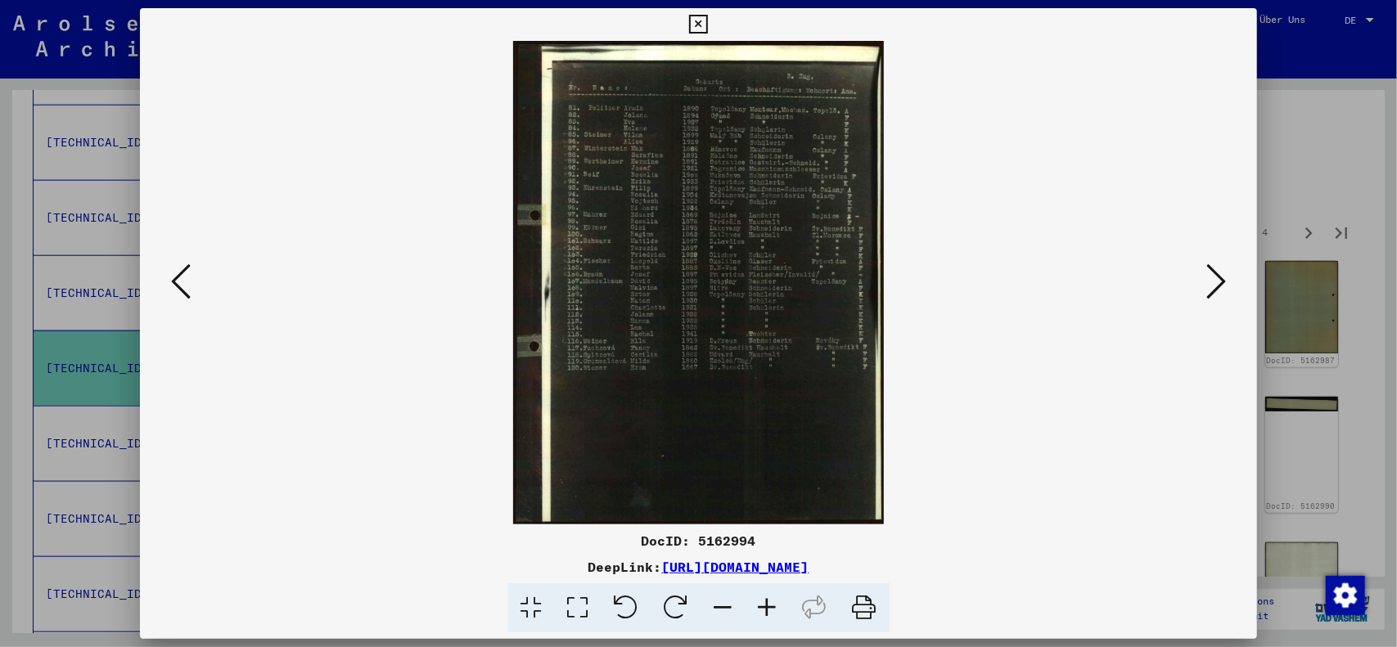
click at [1218, 274] on icon at bounding box center [1216, 281] width 20 height 39
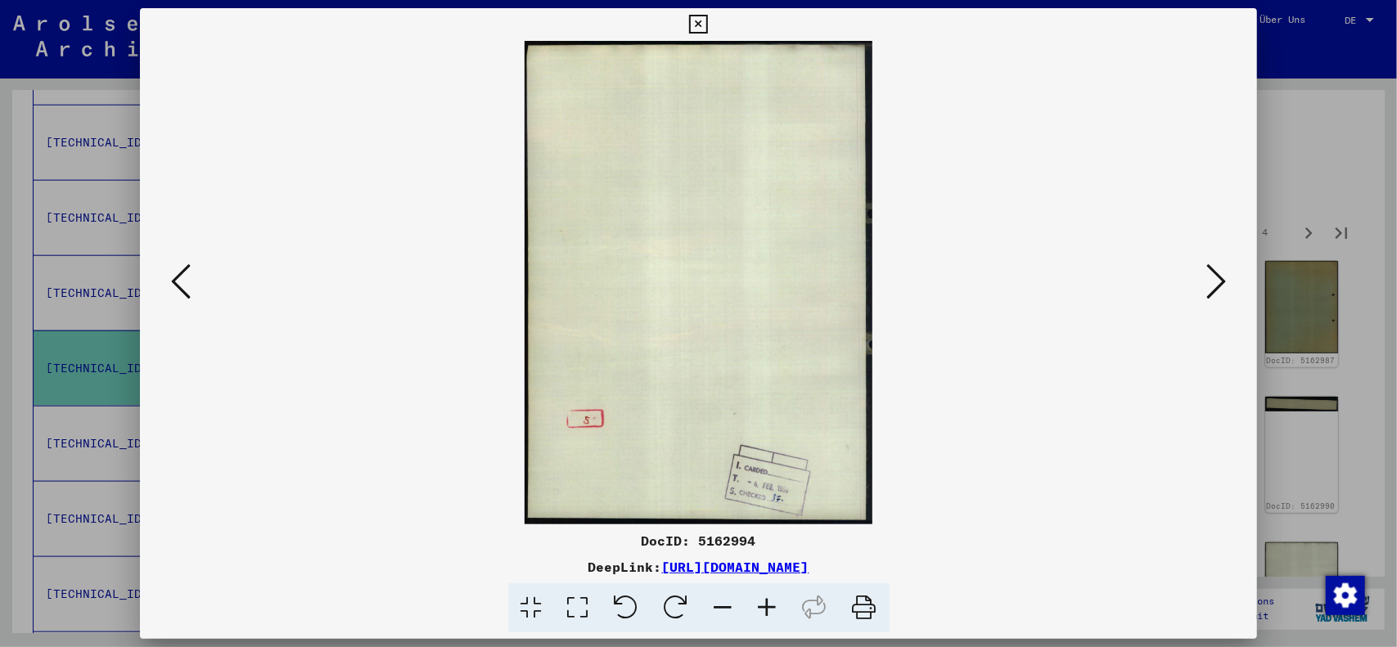
click at [1218, 274] on icon at bounding box center [1216, 281] width 20 height 39
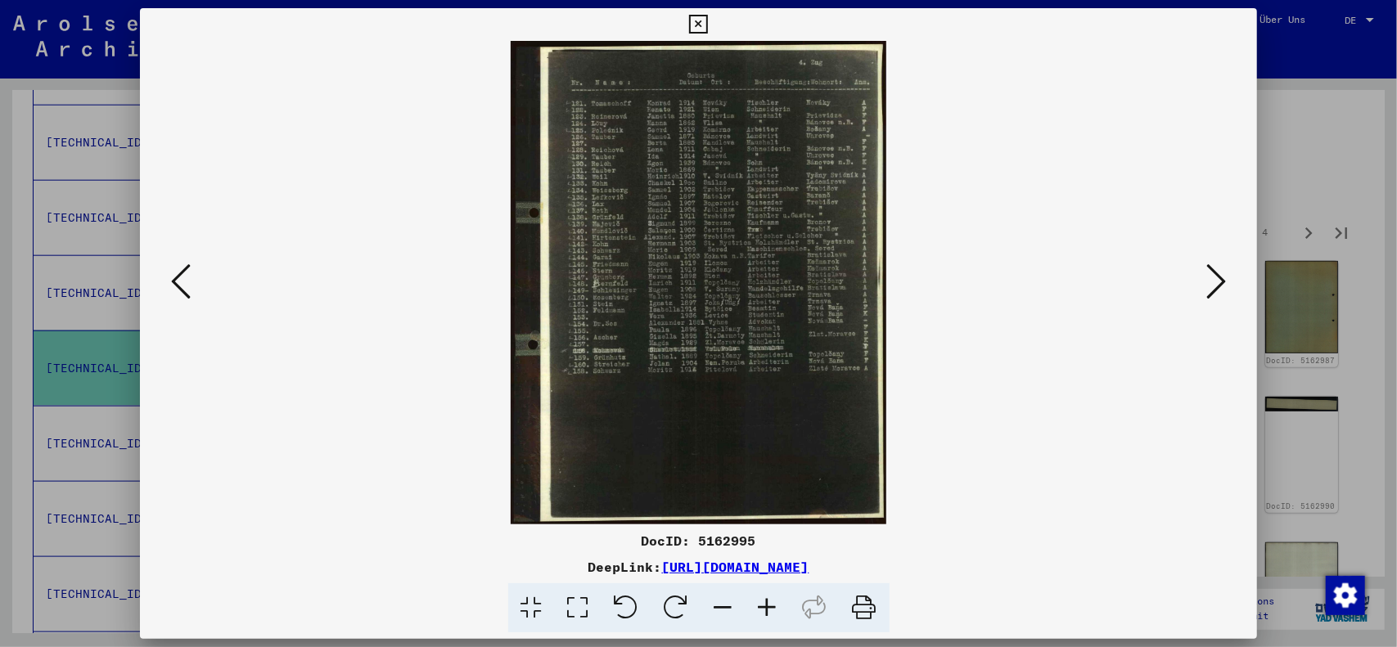
click at [1218, 274] on icon at bounding box center [1216, 281] width 20 height 39
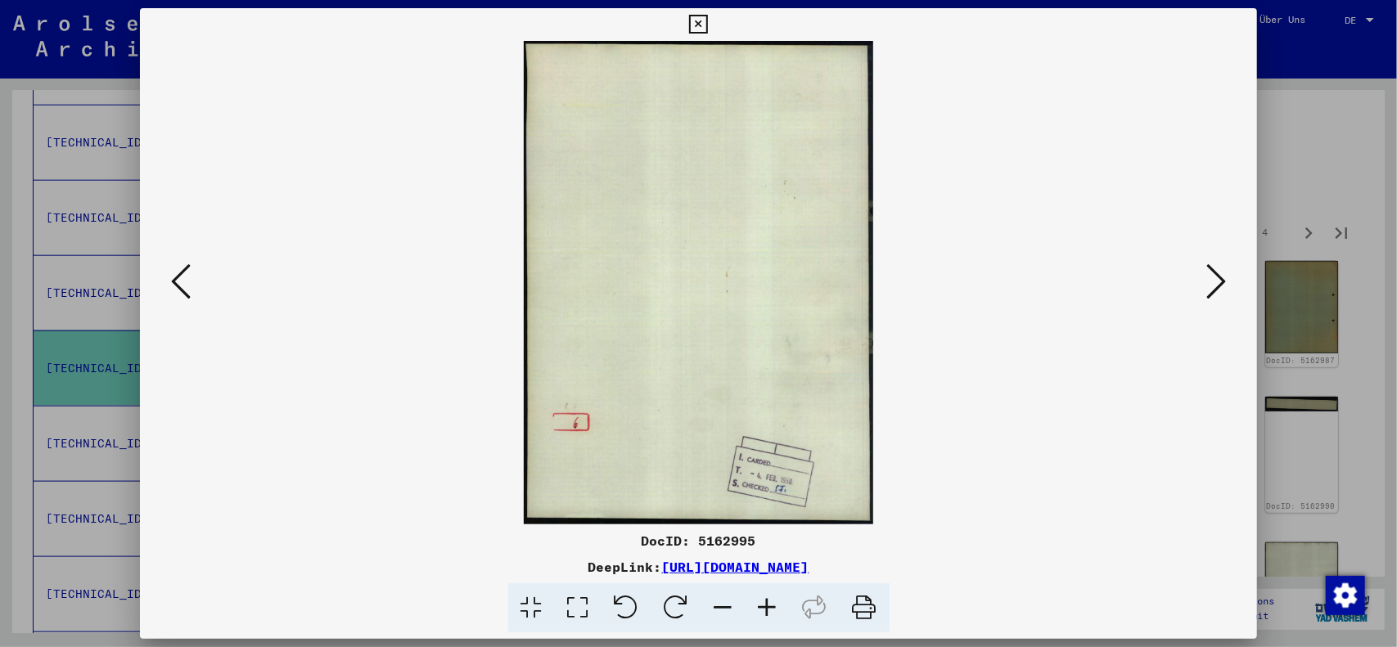
click at [1218, 274] on icon at bounding box center [1216, 281] width 20 height 39
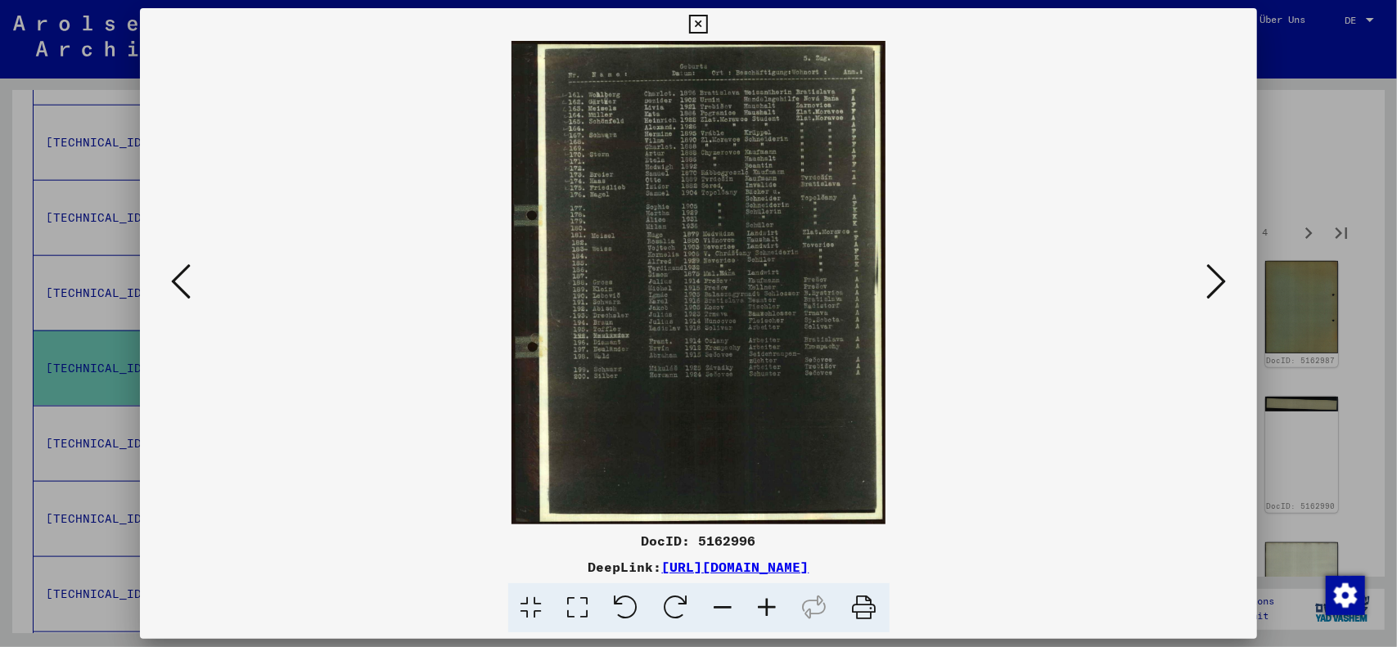
click at [1218, 274] on icon at bounding box center [1216, 281] width 20 height 39
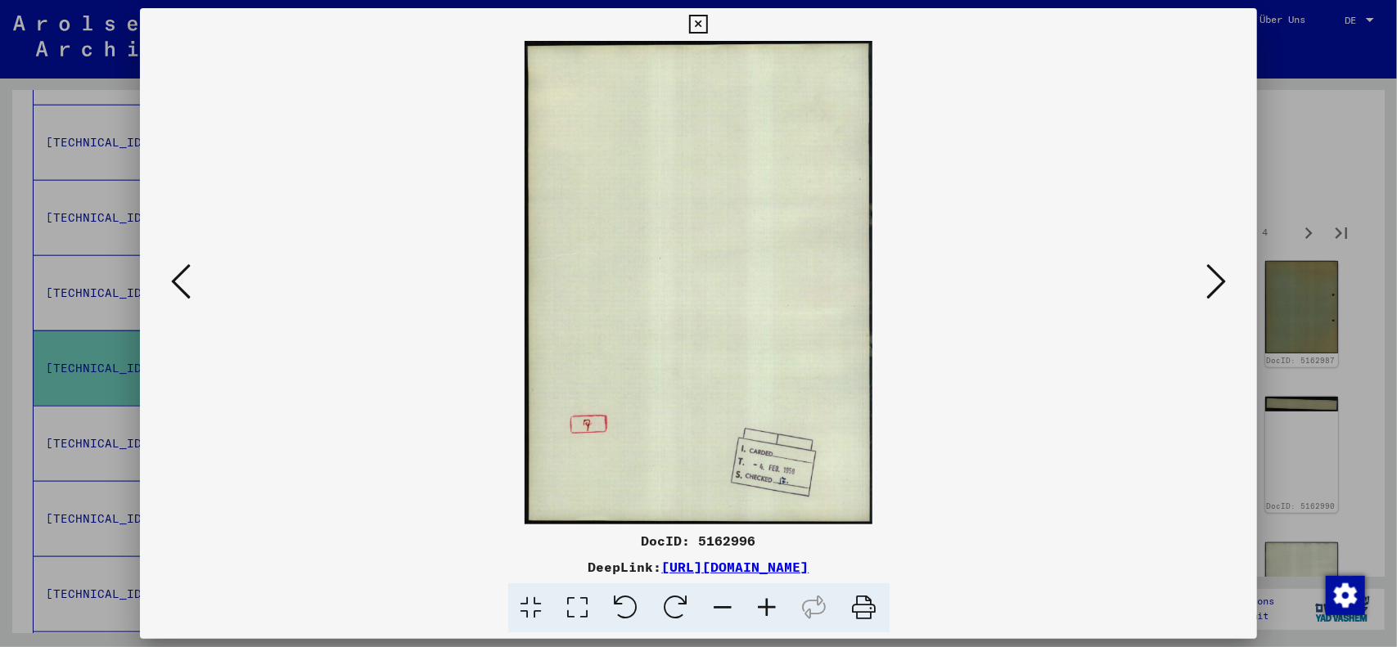
click at [1218, 274] on icon at bounding box center [1216, 281] width 20 height 39
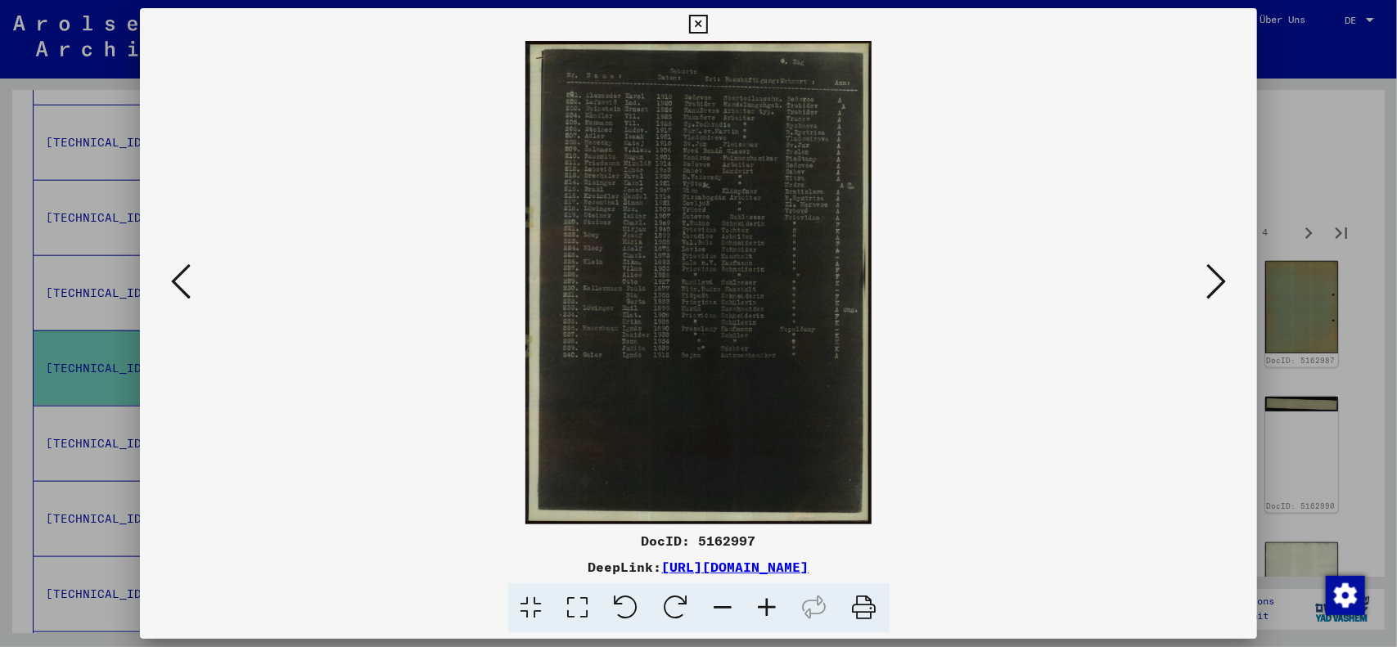
click at [1218, 274] on icon at bounding box center [1216, 281] width 20 height 39
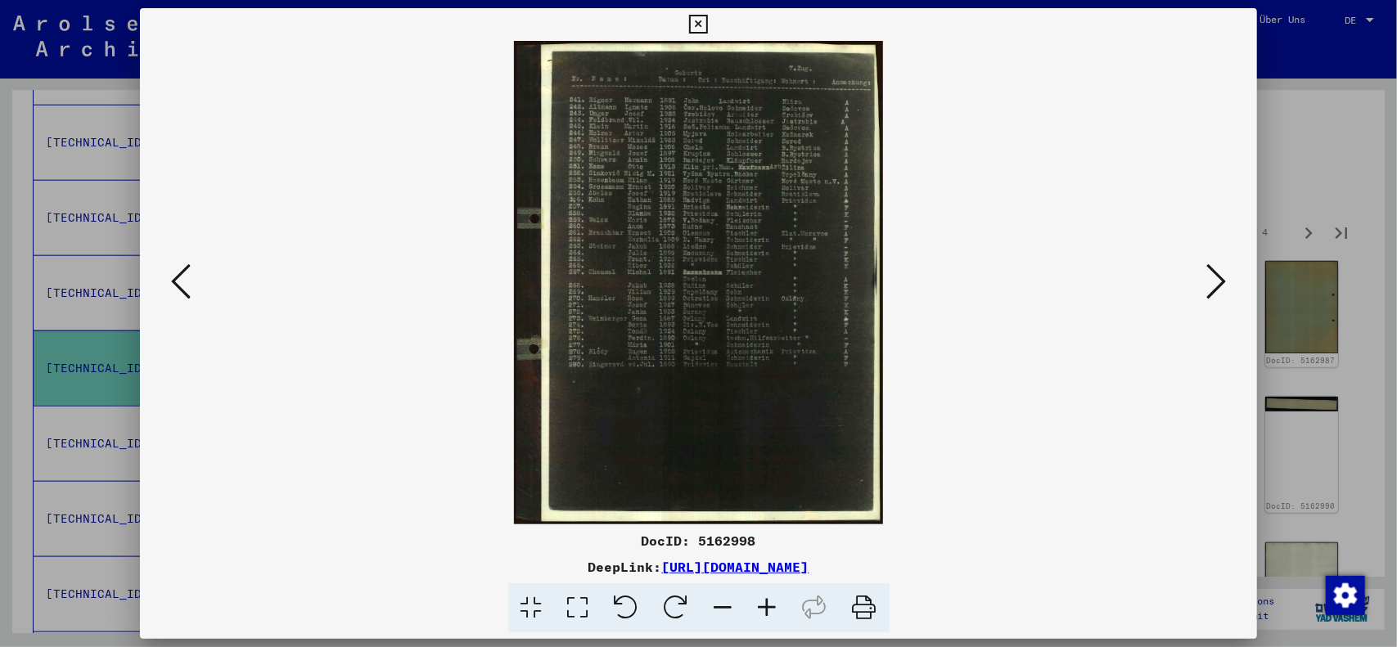
click at [1218, 274] on icon at bounding box center [1216, 281] width 20 height 39
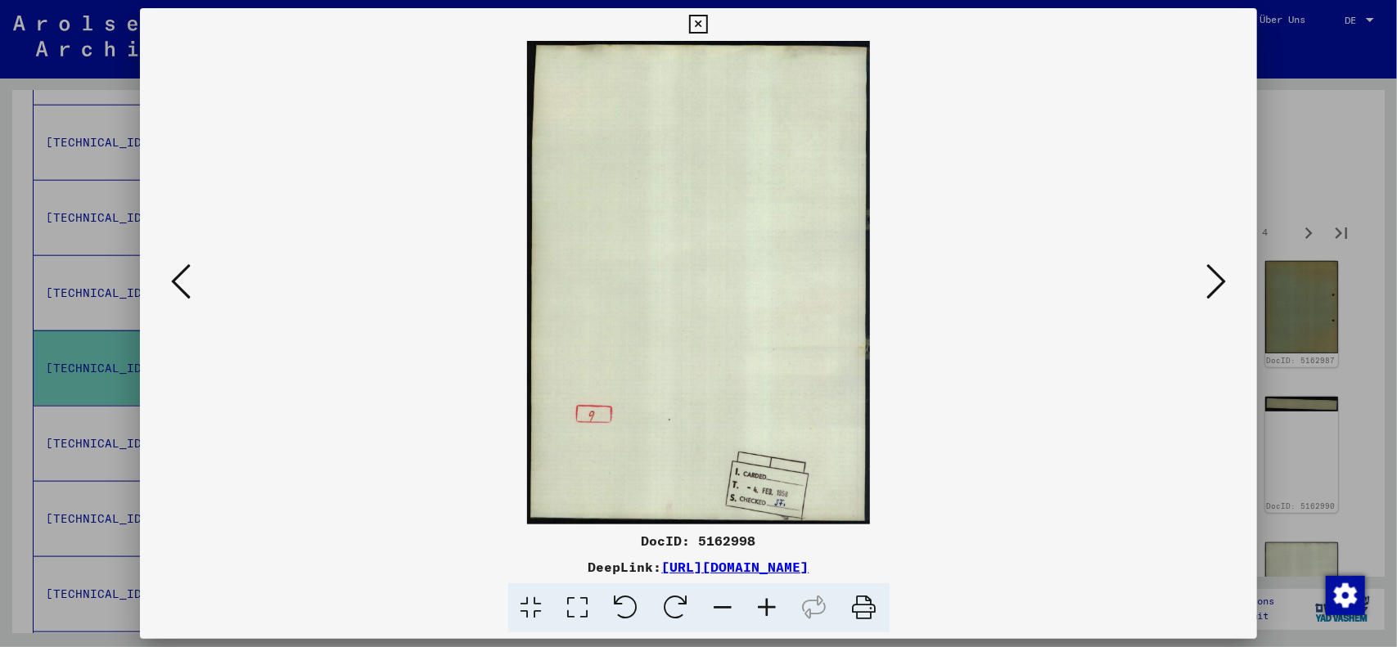
click at [1218, 274] on icon at bounding box center [1216, 281] width 20 height 39
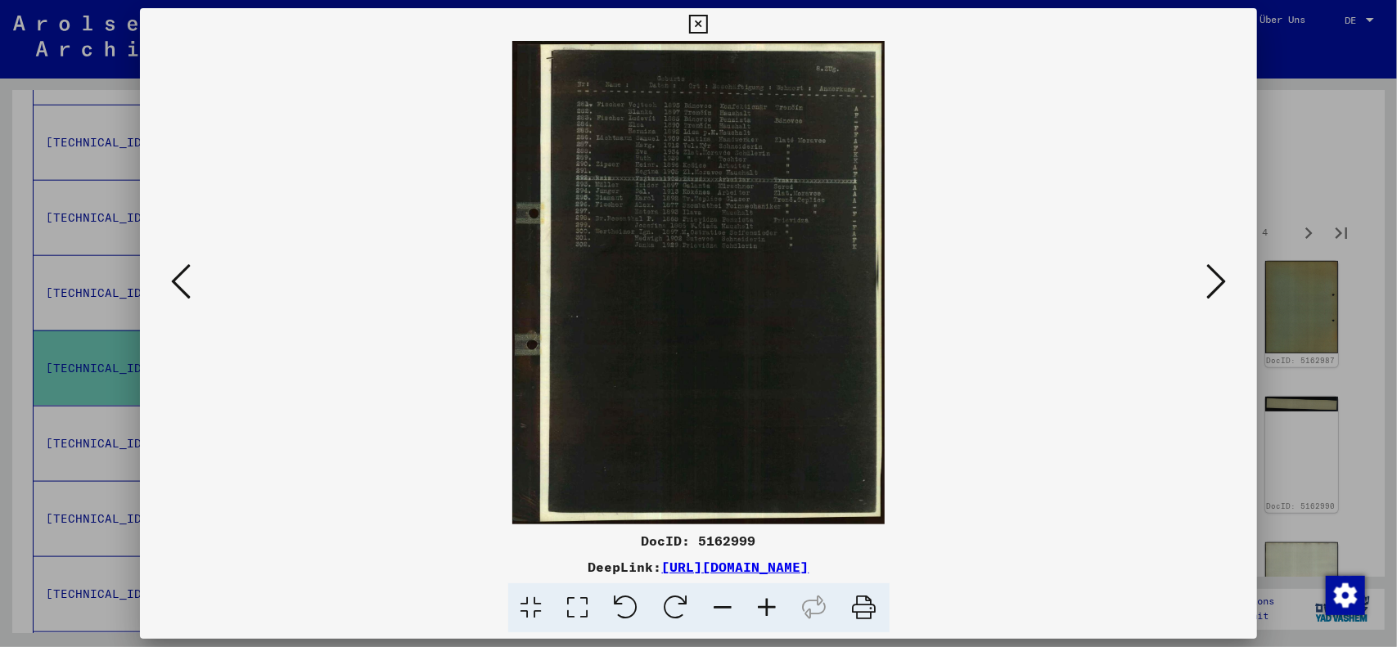
click at [1218, 274] on icon at bounding box center [1216, 281] width 20 height 39
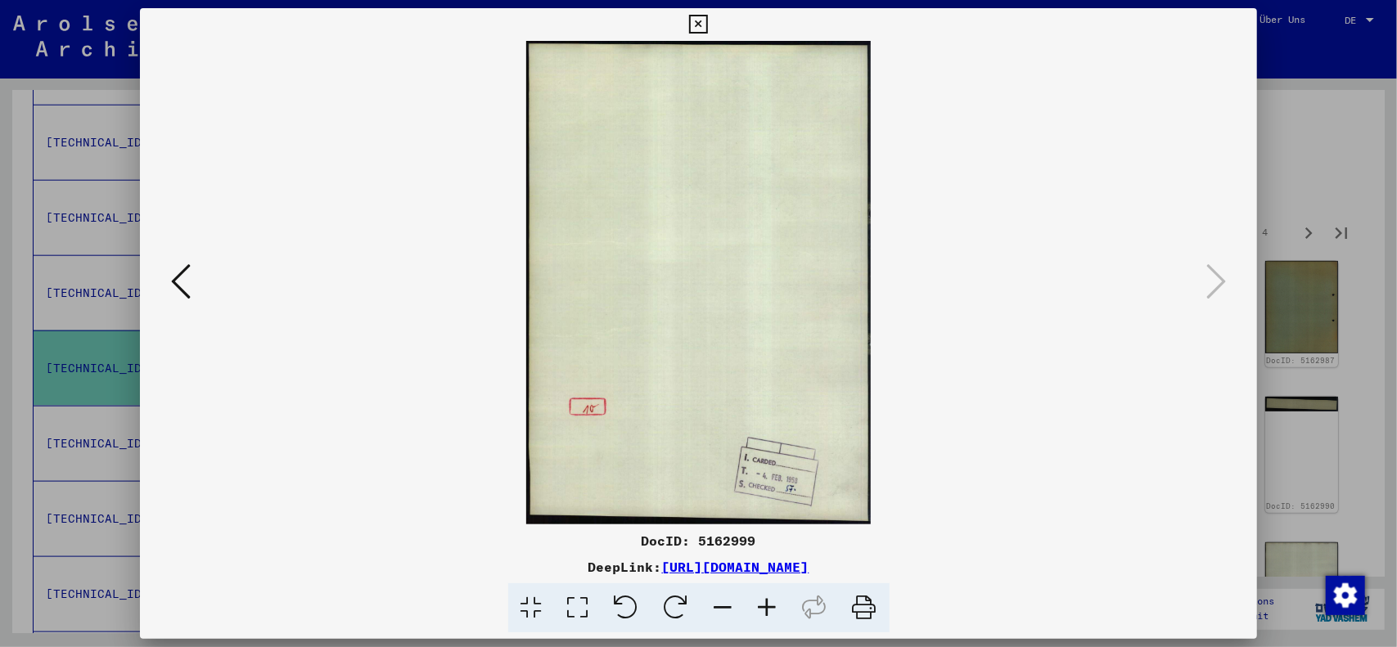
click at [692, 19] on icon at bounding box center [698, 25] width 19 height 20
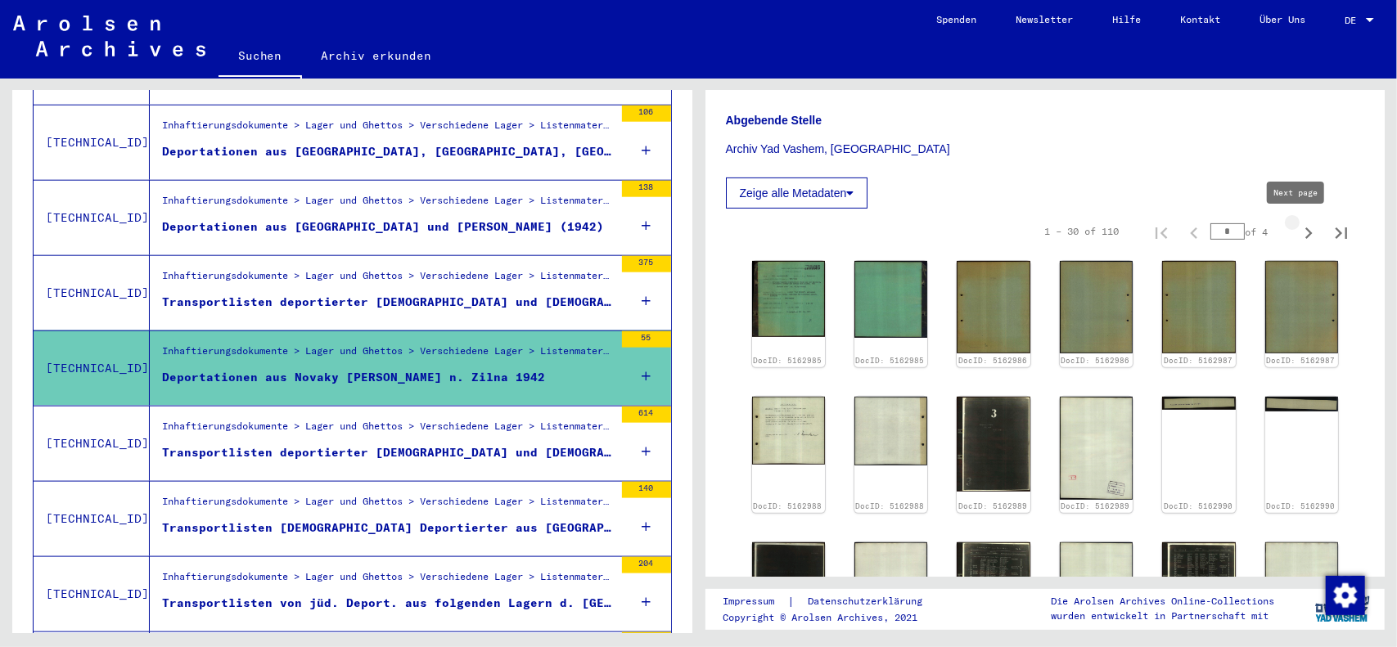
click at [1297, 232] on icon "Next page" at bounding box center [1308, 233] width 23 height 23
type input "*"
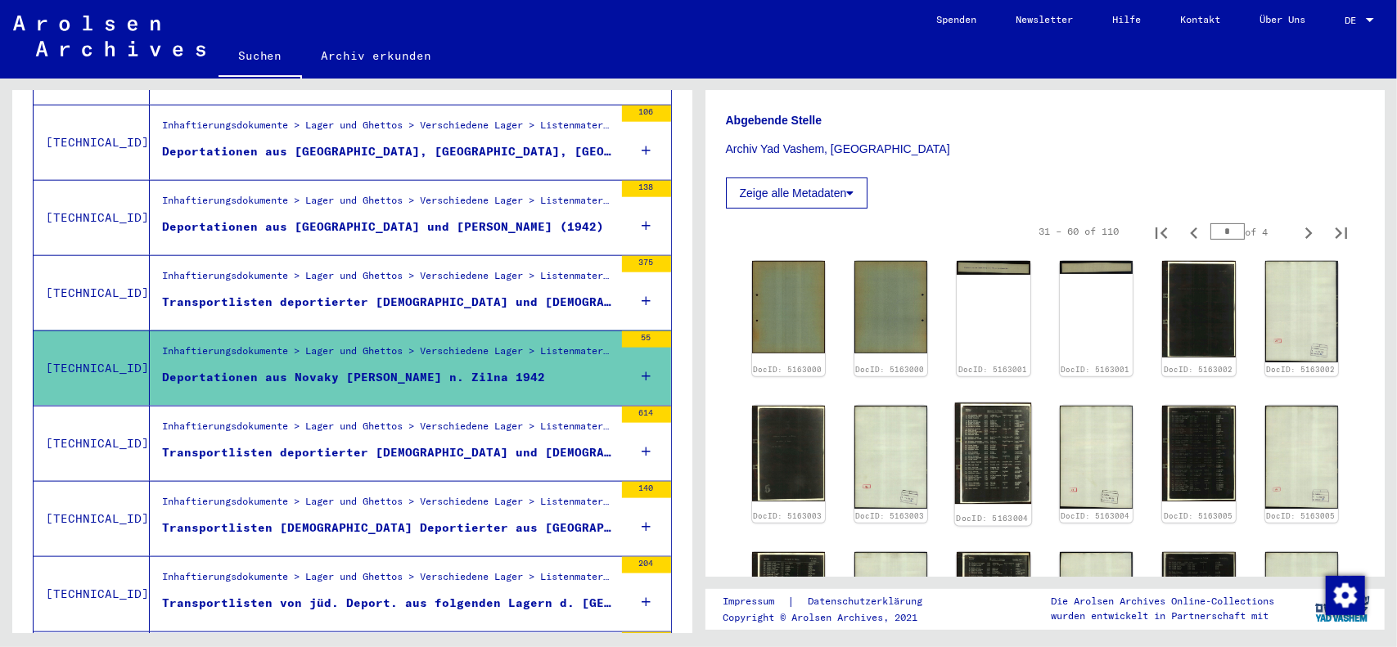
click at [992, 446] on img at bounding box center [993, 453] width 77 height 101
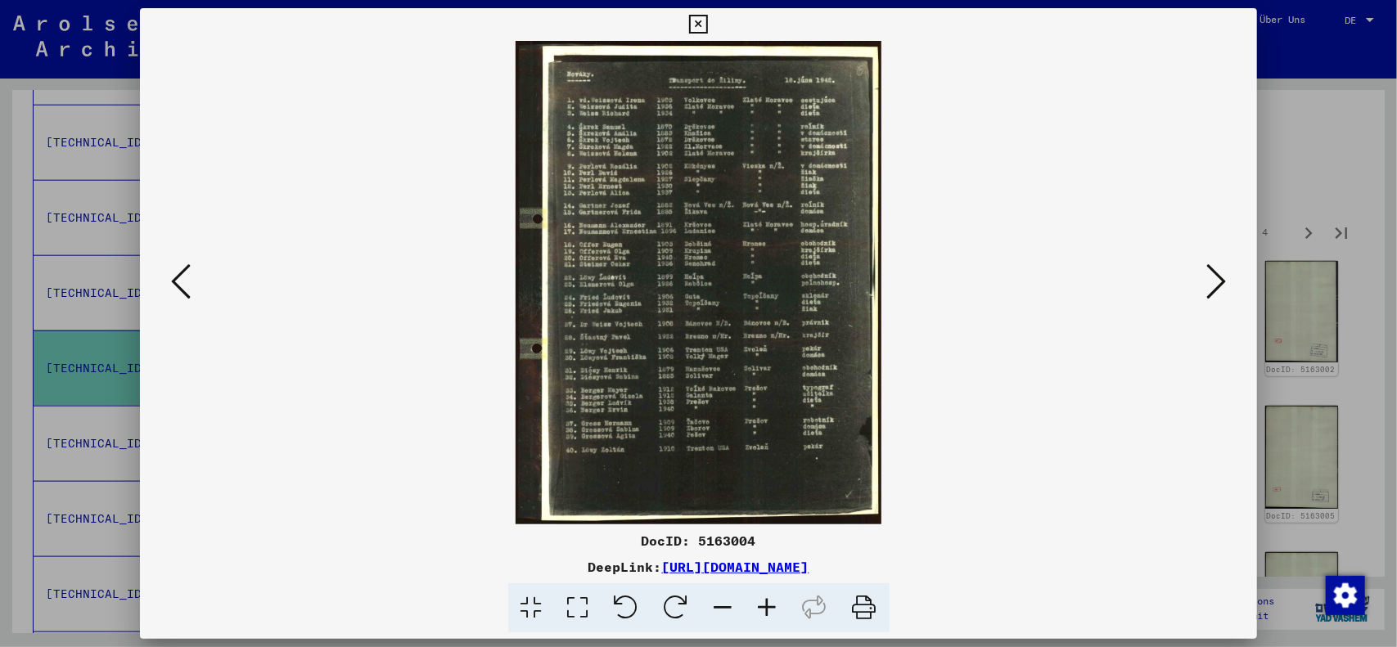
click at [582, 605] on icon at bounding box center [578, 608] width 47 height 50
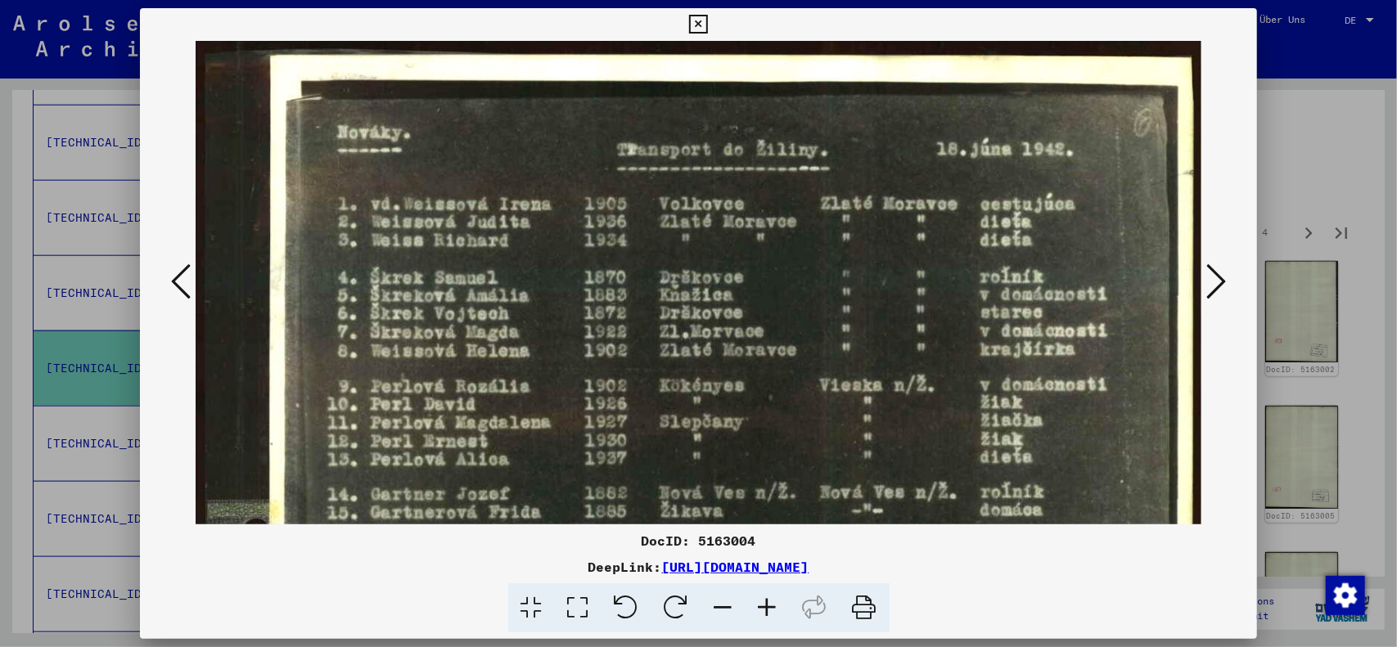
click at [1221, 281] on icon at bounding box center [1216, 281] width 20 height 39
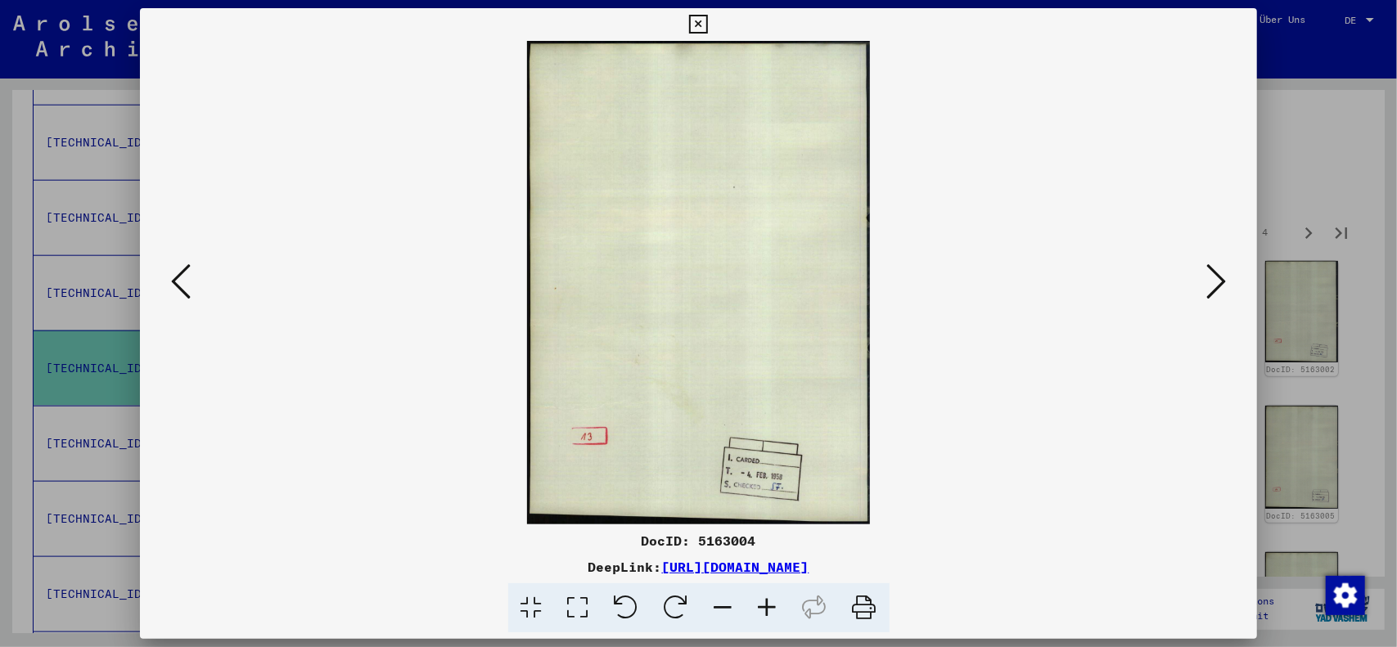
click at [1221, 281] on icon at bounding box center [1216, 281] width 20 height 39
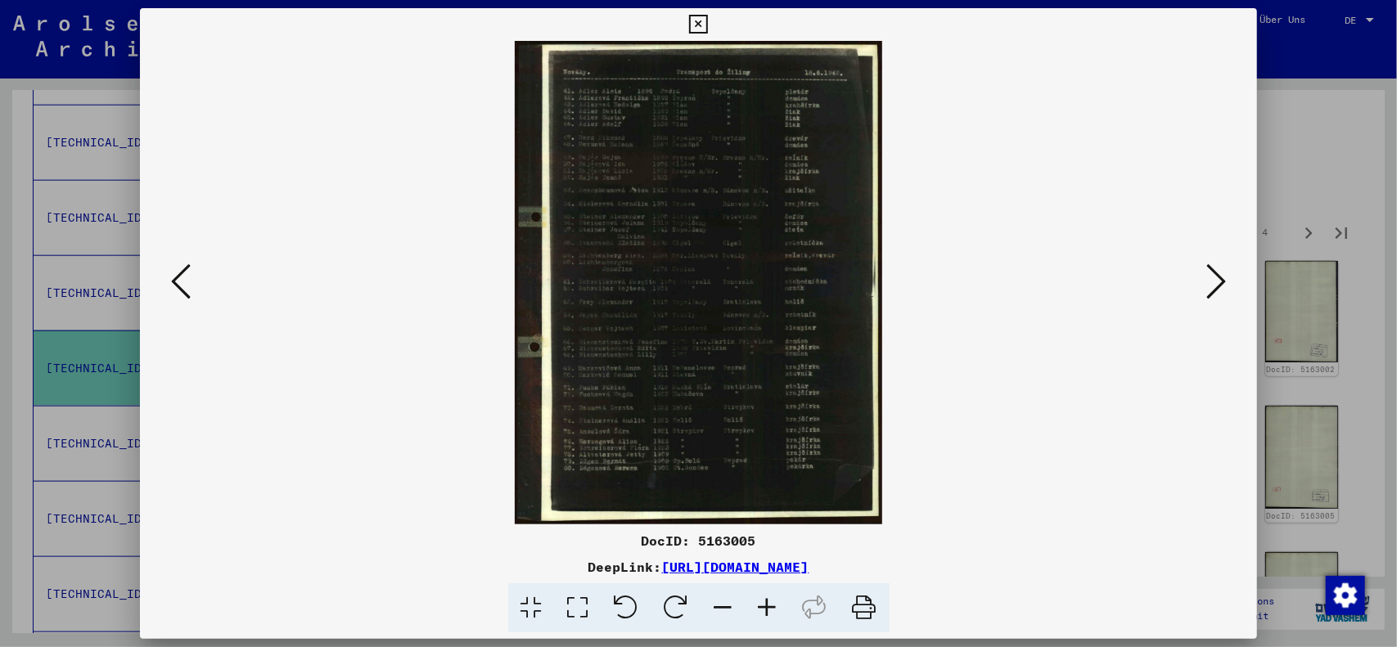
click at [1221, 281] on icon at bounding box center [1216, 281] width 20 height 39
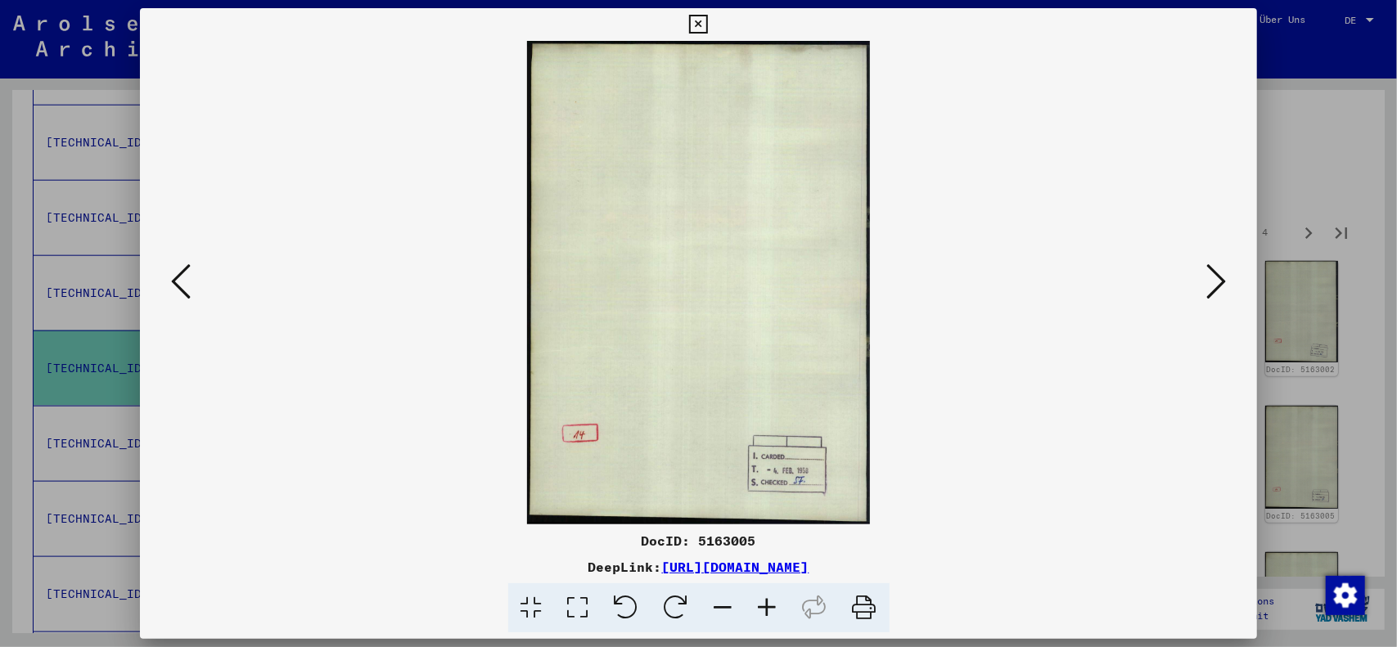
click at [1221, 281] on icon at bounding box center [1216, 281] width 20 height 39
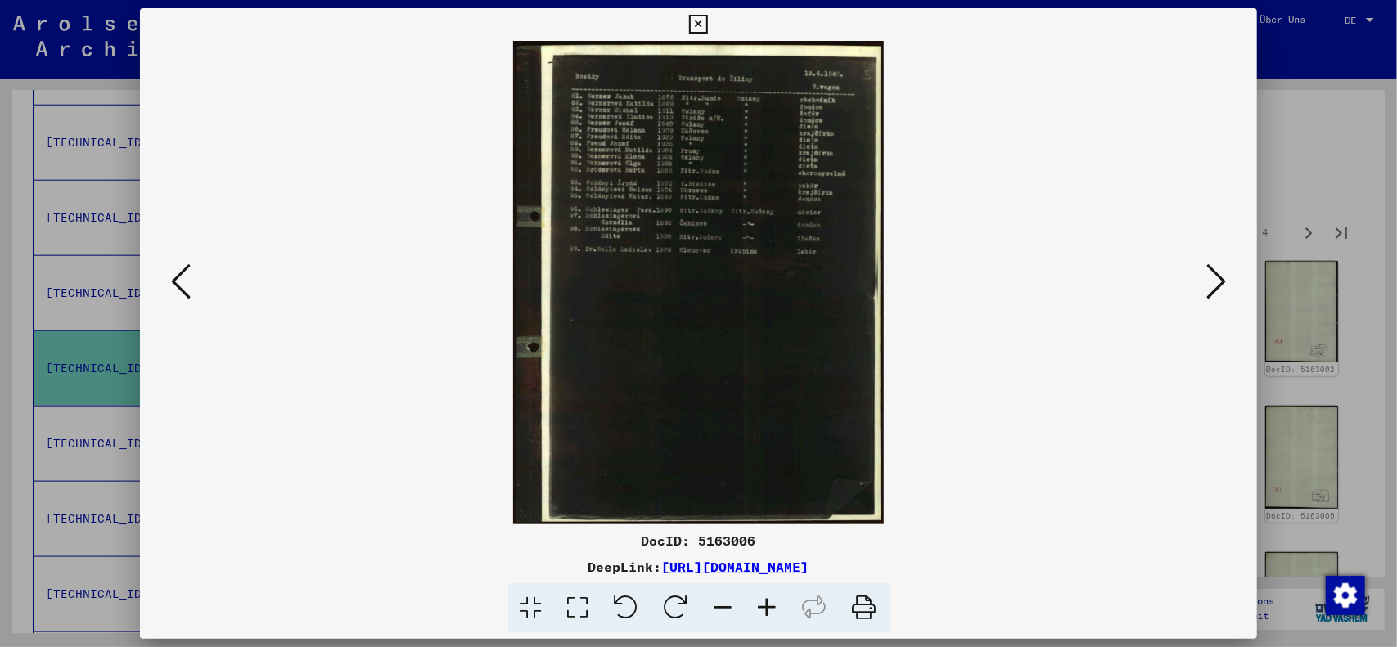
click at [1221, 281] on icon at bounding box center [1216, 281] width 20 height 39
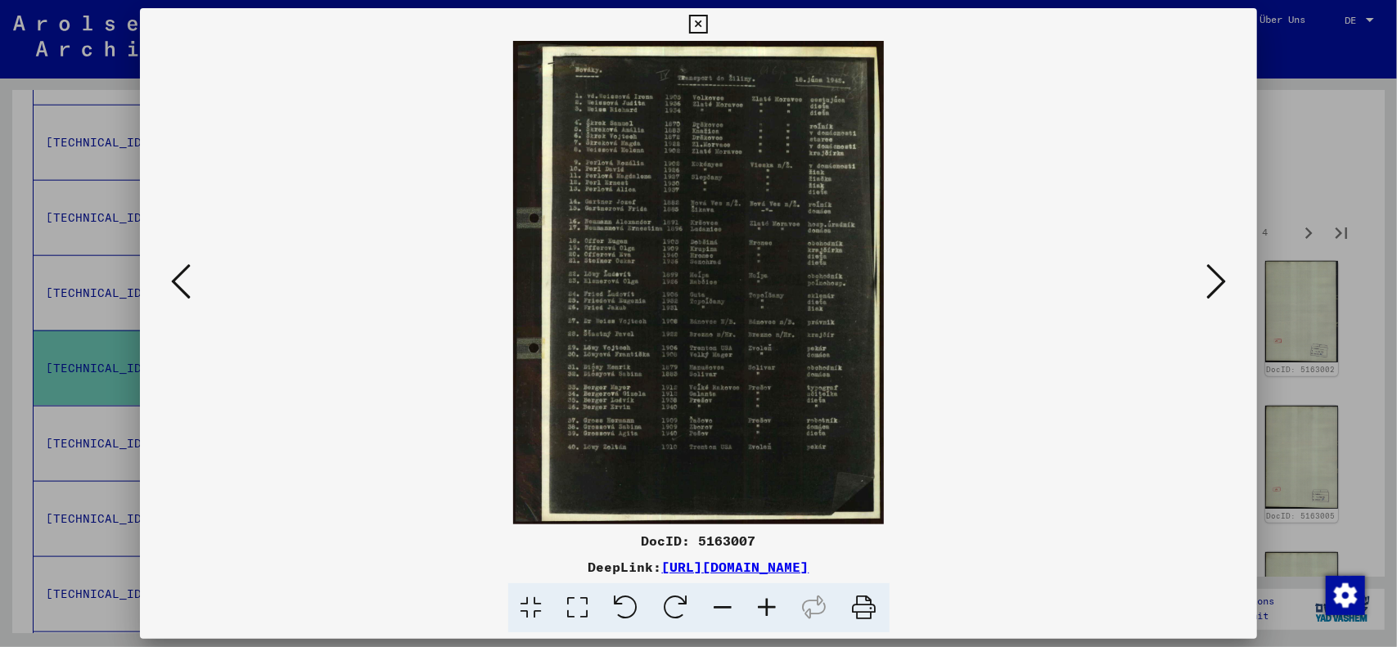
click at [1221, 281] on icon at bounding box center [1216, 281] width 20 height 39
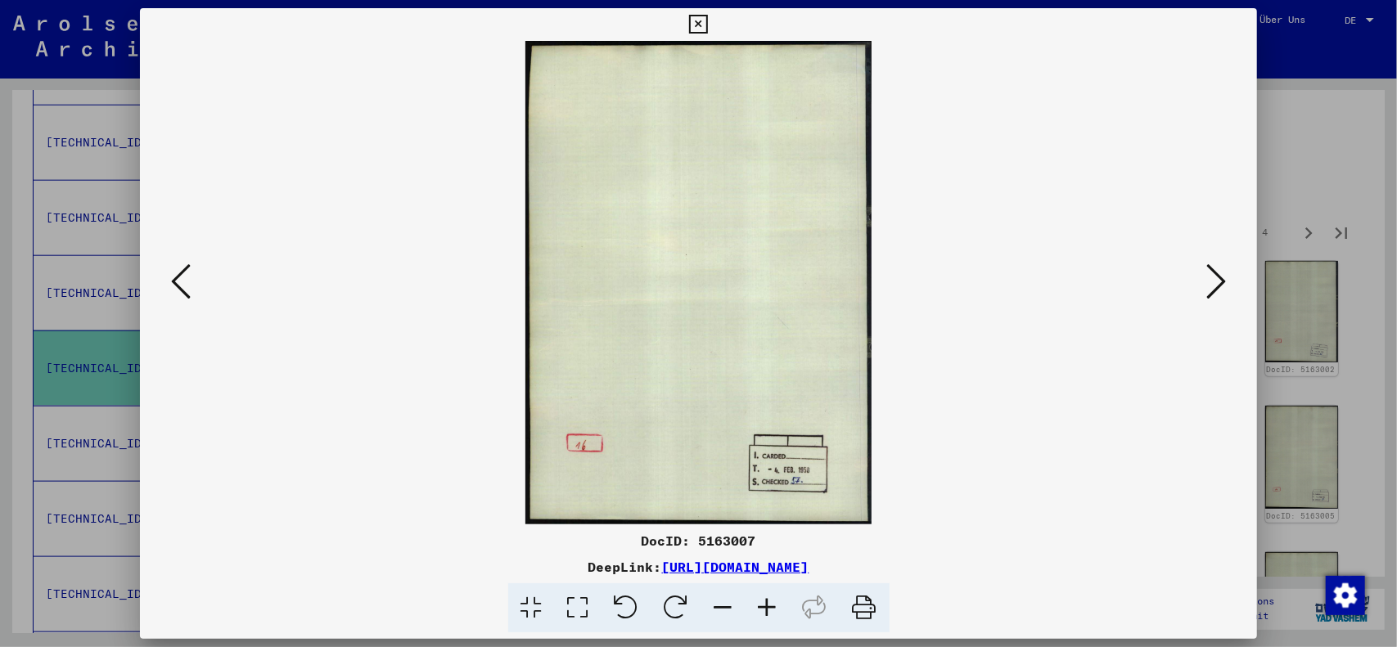
click at [1221, 281] on icon at bounding box center [1216, 281] width 20 height 39
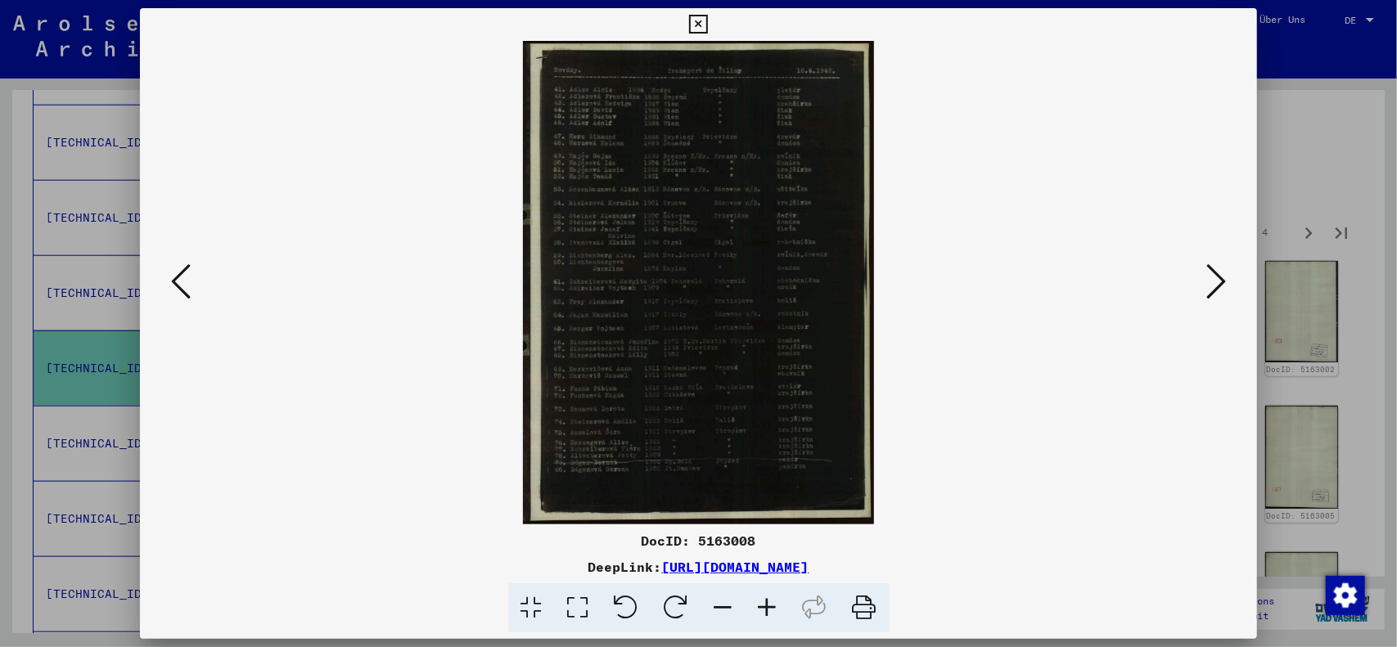
click at [1221, 281] on icon at bounding box center [1216, 281] width 20 height 39
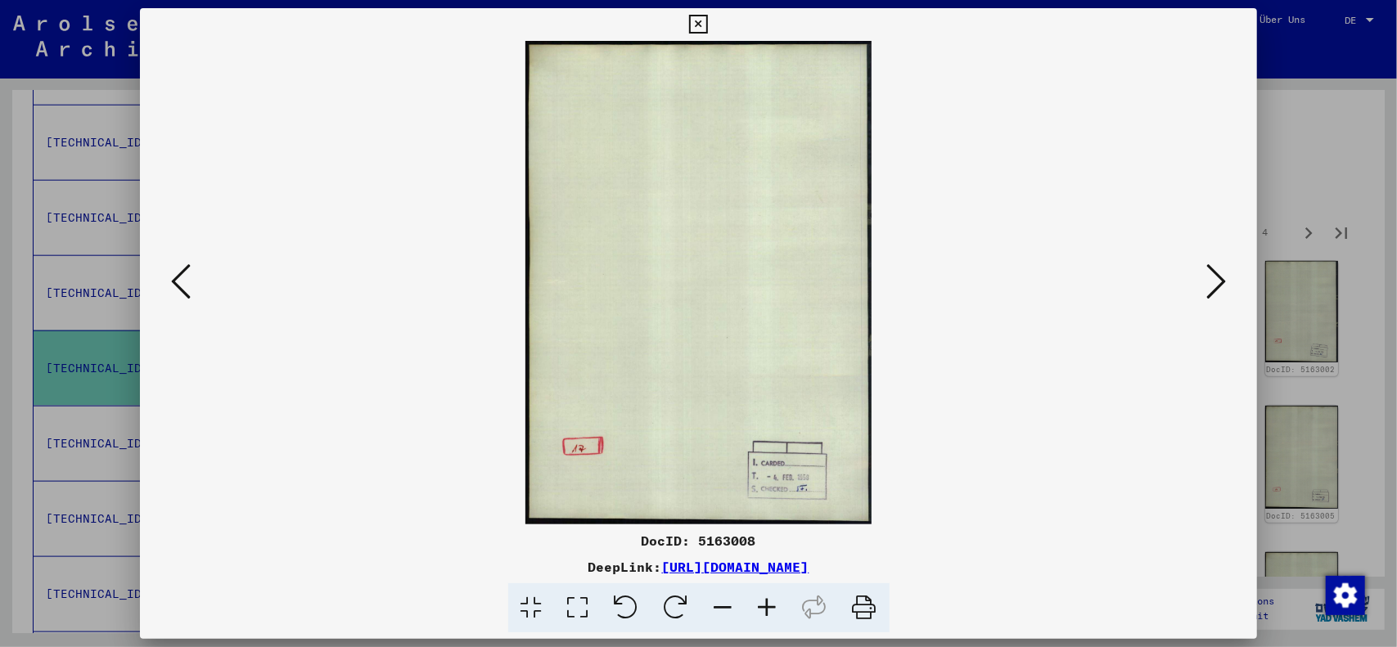
click at [1221, 281] on icon at bounding box center [1216, 281] width 20 height 39
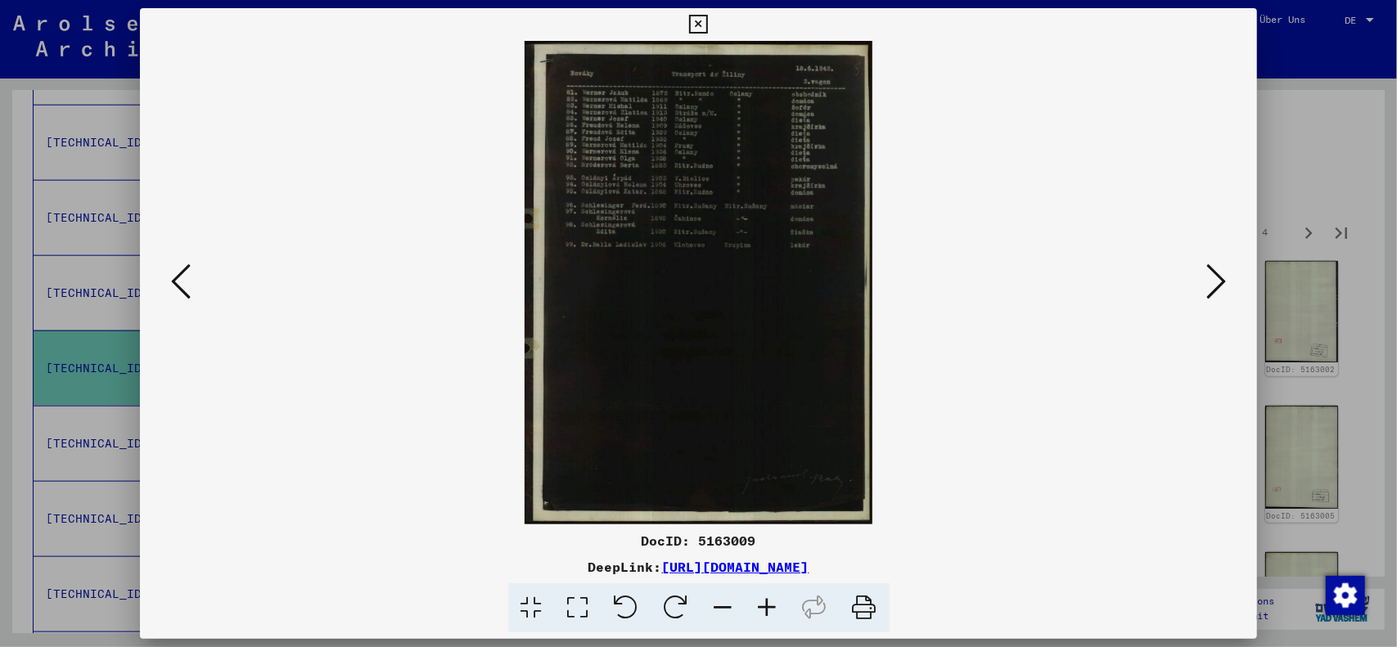
click at [1221, 281] on icon at bounding box center [1216, 281] width 20 height 39
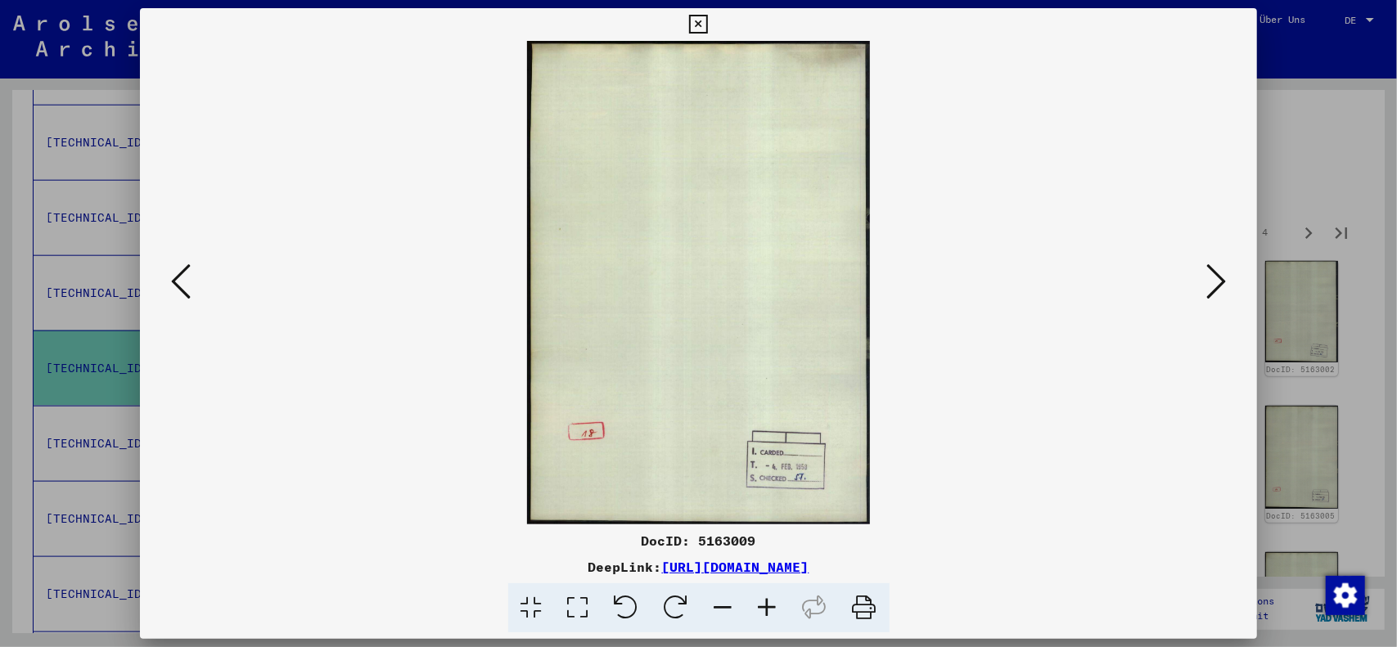
click at [1221, 281] on icon at bounding box center [1216, 281] width 20 height 39
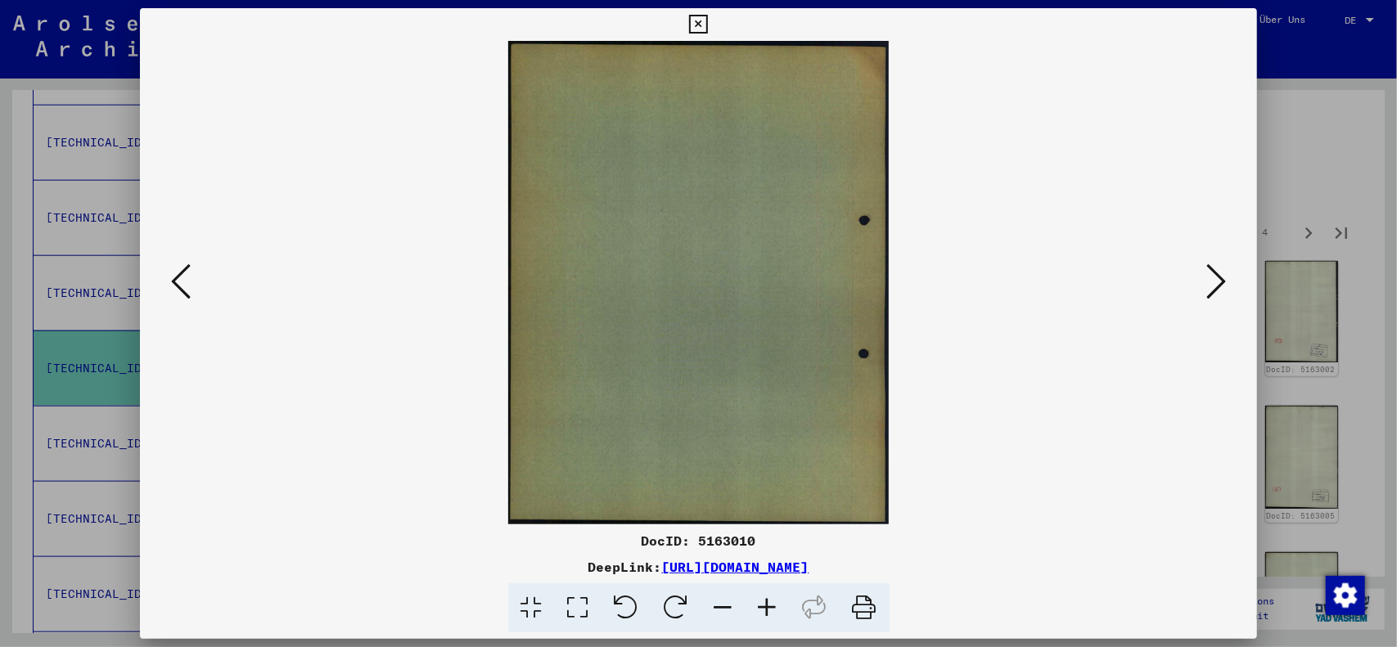
click at [1221, 281] on icon at bounding box center [1216, 281] width 20 height 39
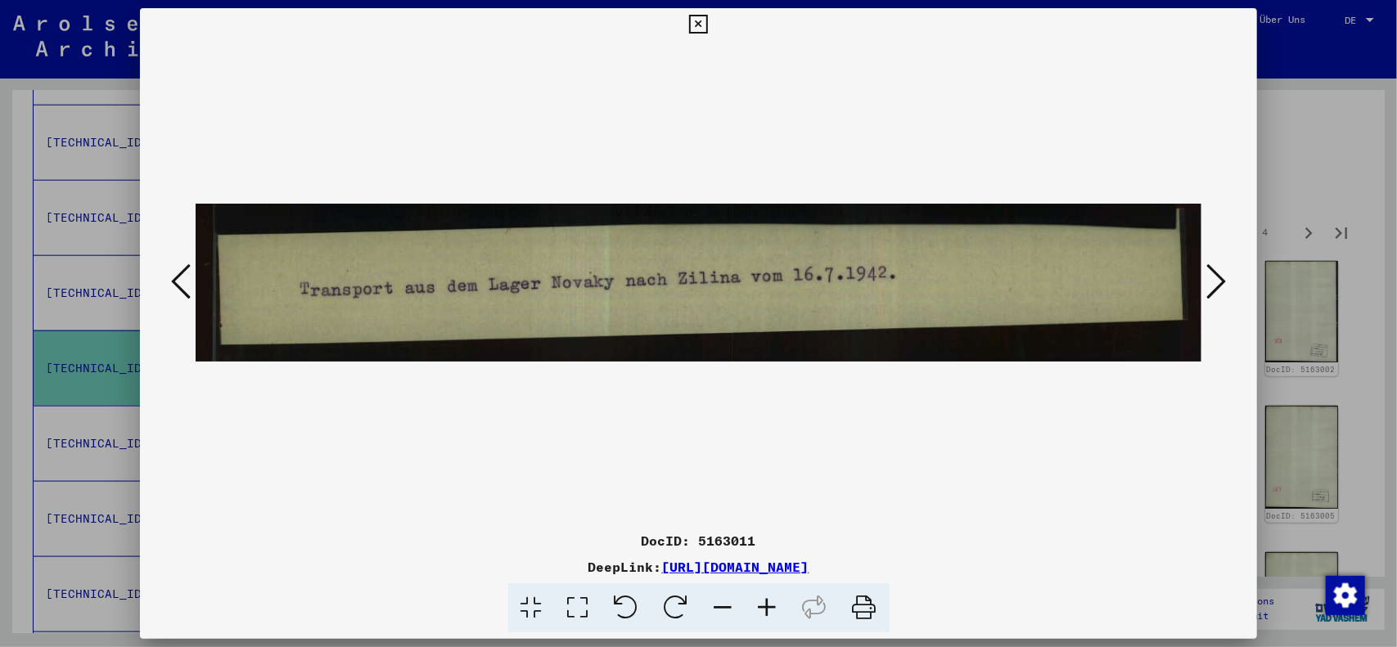
click at [1221, 281] on icon at bounding box center [1216, 281] width 20 height 39
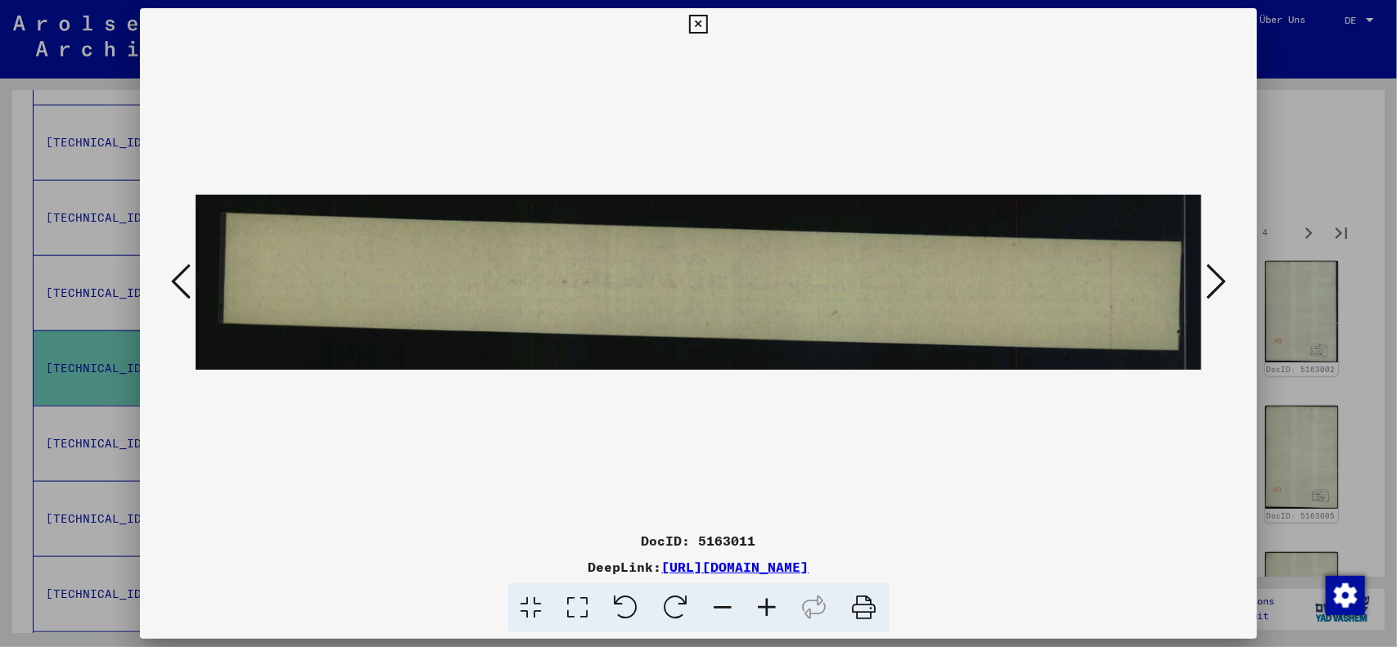
click at [1221, 281] on icon at bounding box center [1216, 281] width 20 height 39
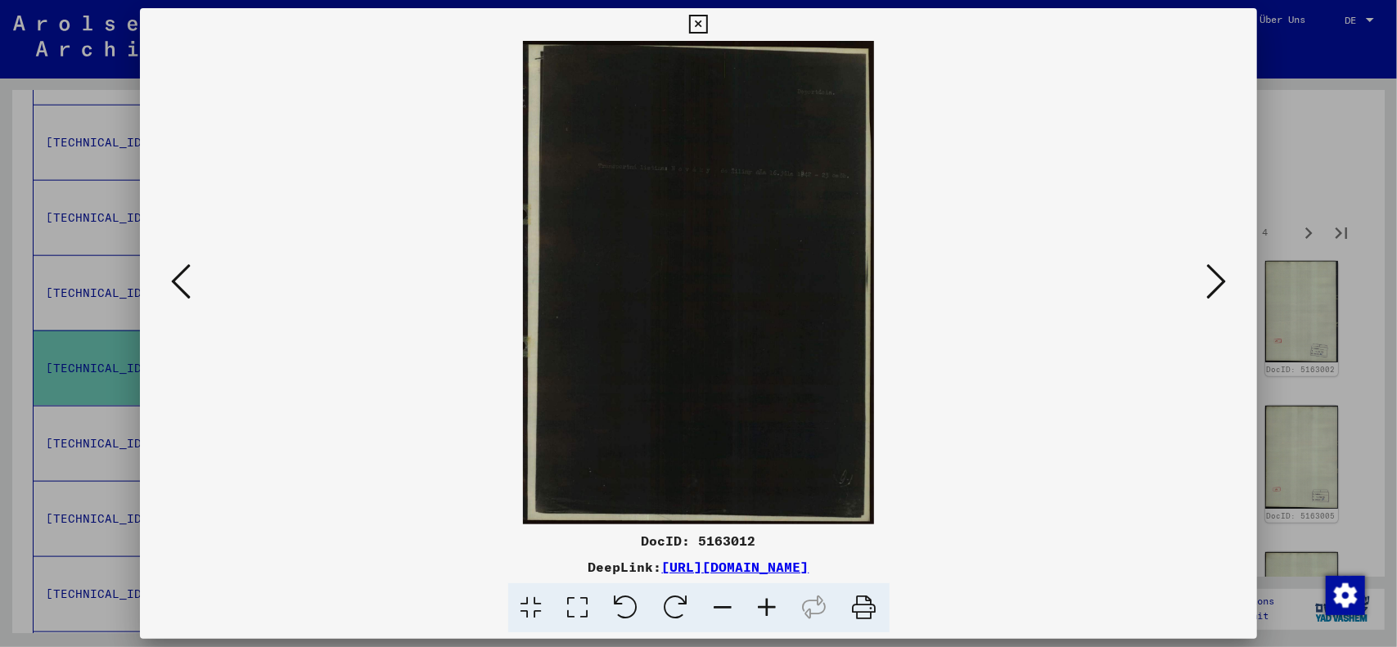
click at [183, 290] on icon at bounding box center [181, 281] width 20 height 39
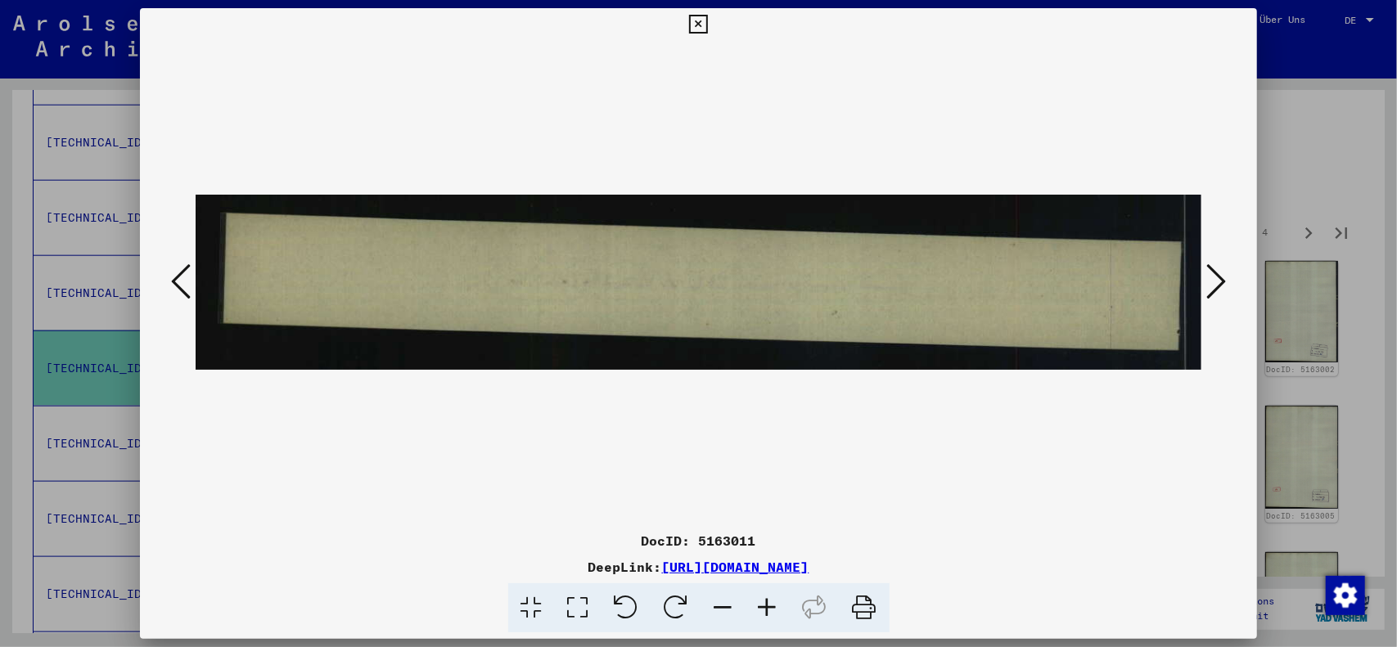
click at [183, 290] on icon at bounding box center [181, 281] width 20 height 39
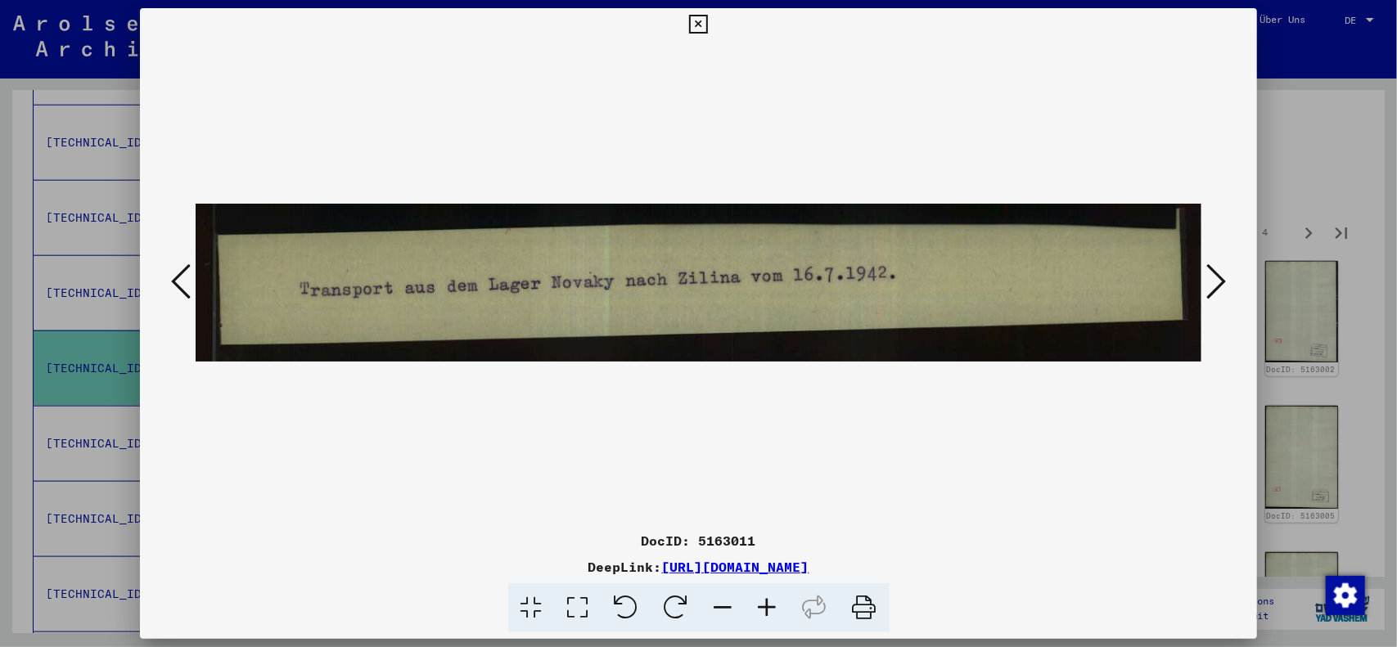
click at [1211, 272] on icon at bounding box center [1216, 281] width 20 height 39
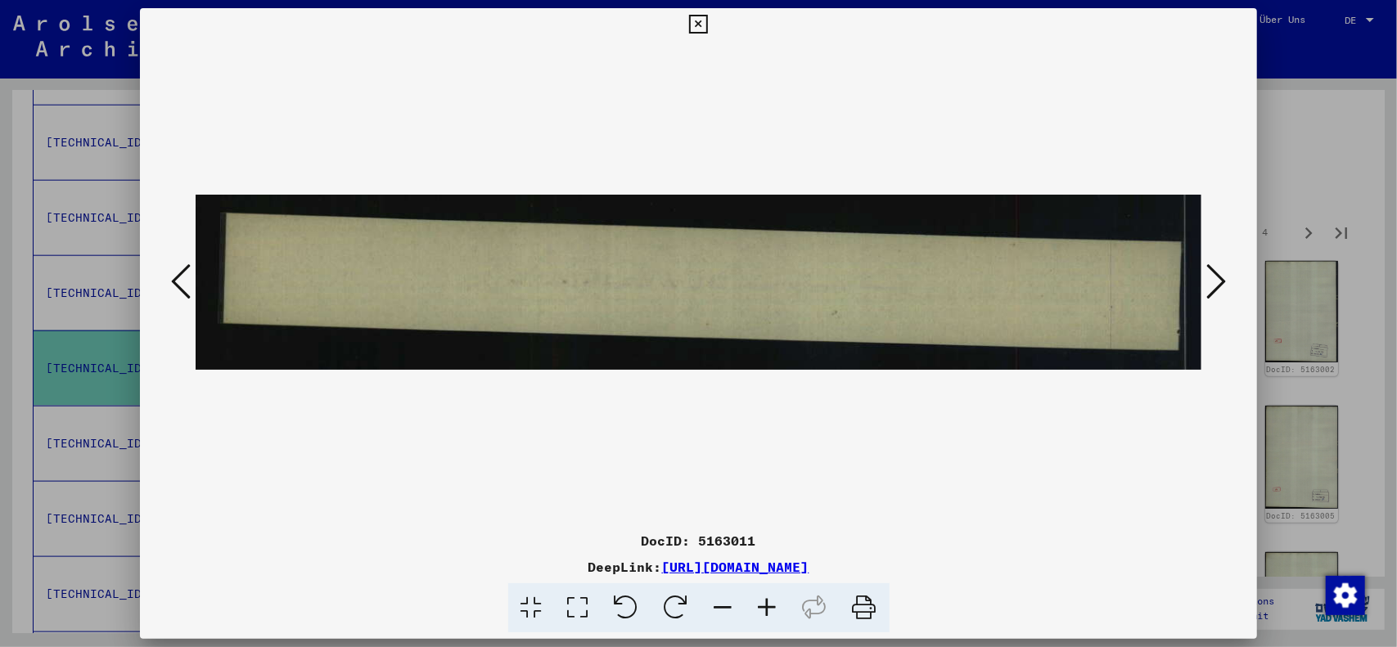
click at [1211, 272] on icon at bounding box center [1216, 281] width 20 height 39
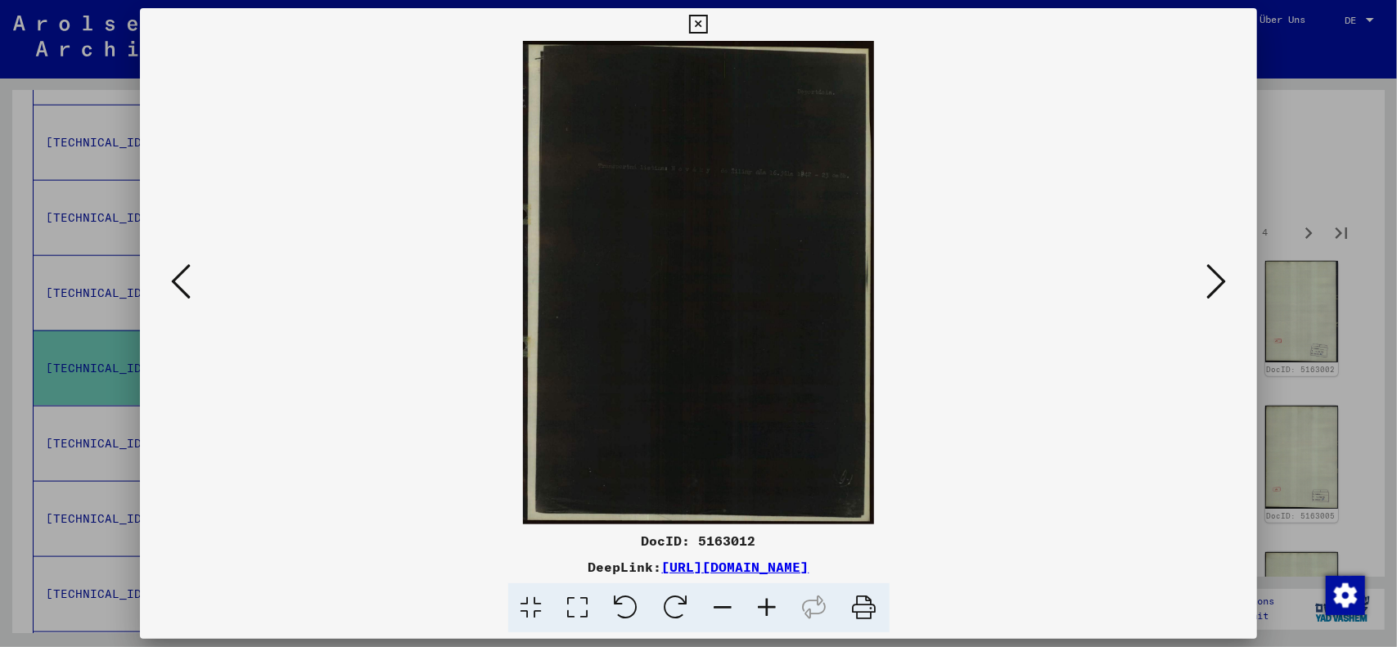
click at [1211, 272] on icon at bounding box center [1216, 281] width 20 height 39
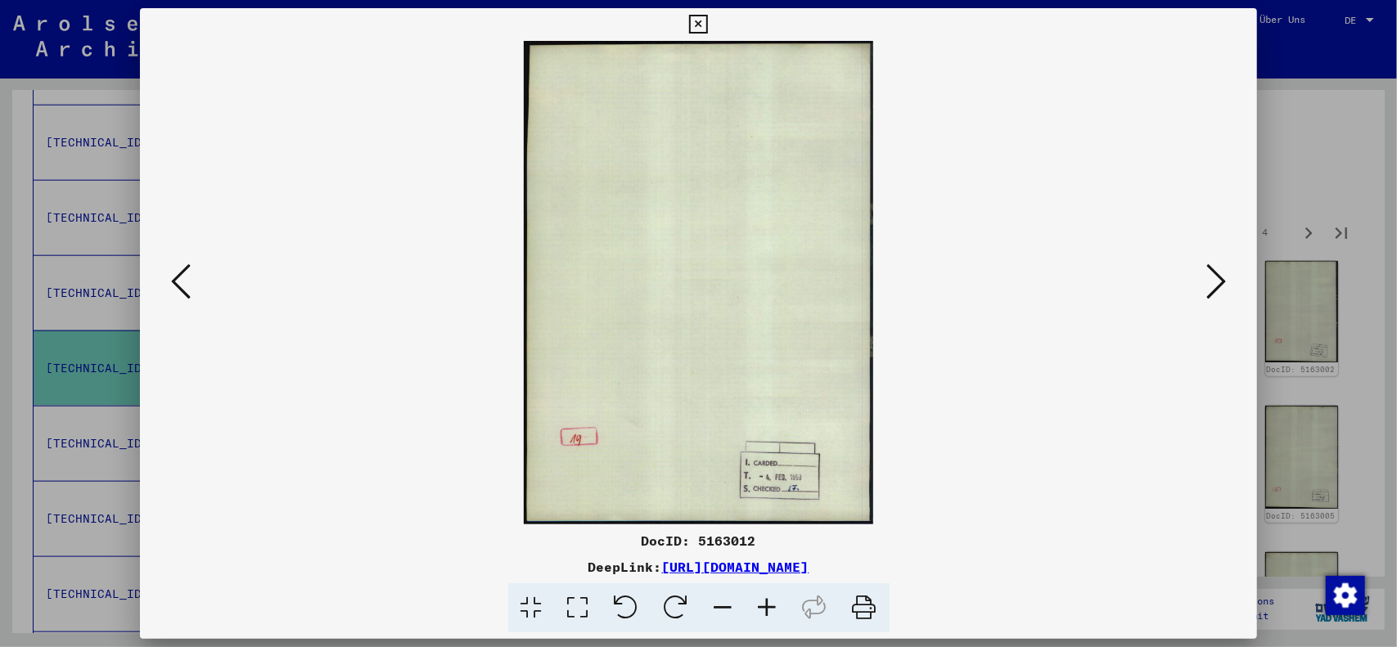
click at [1211, 272] on icon at bounding box center [1216, 281] width 20 height 39
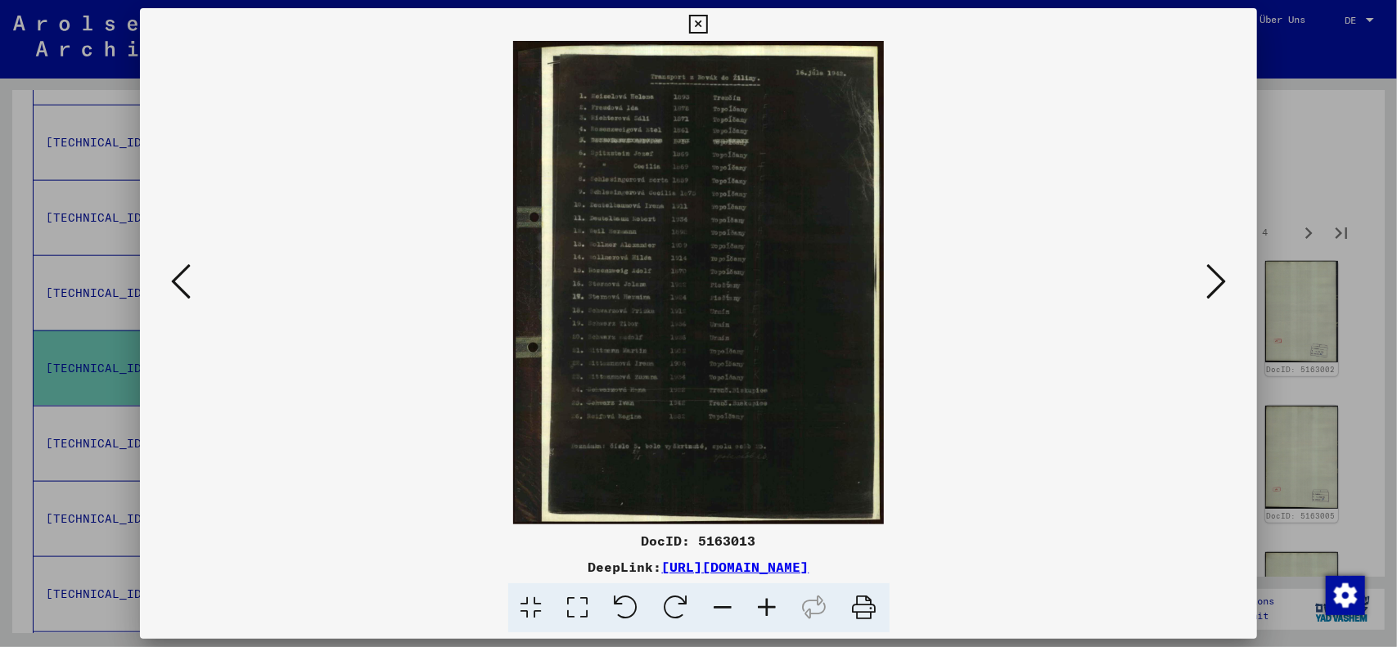
click at [1211, 272] on icon at bounding box center [1216, 281] width 20 height 39
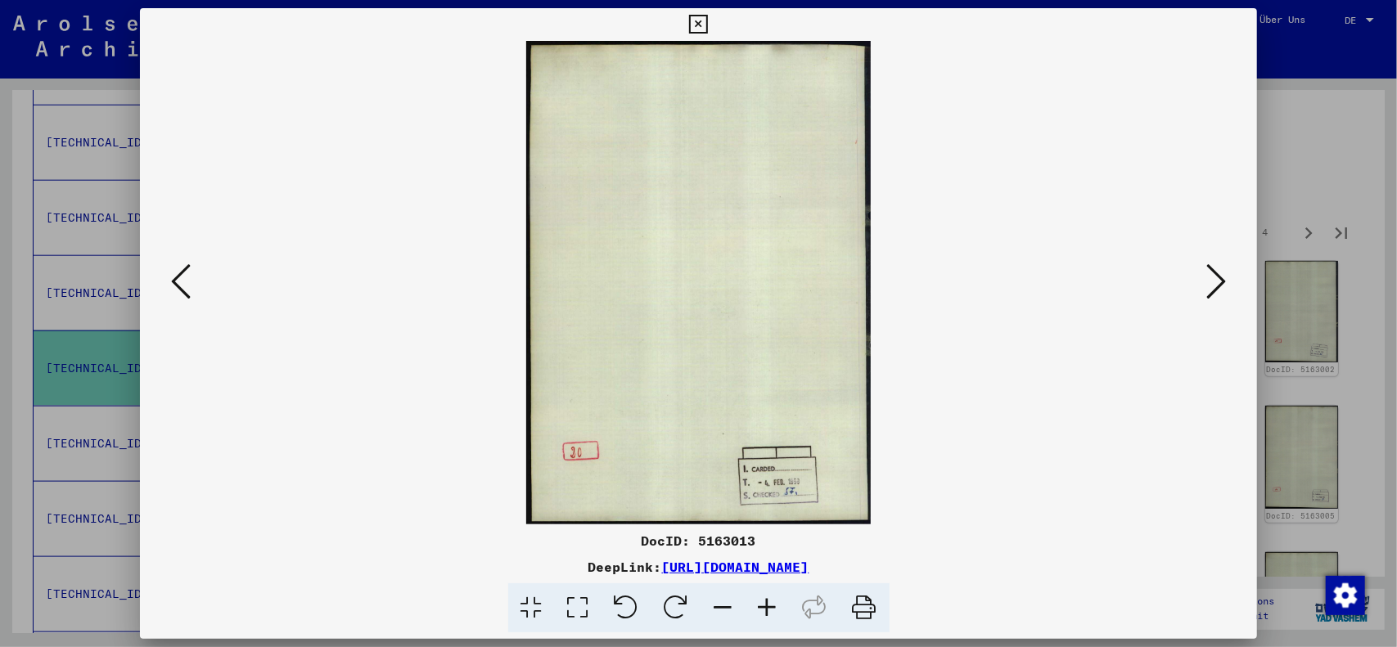
click at [1211, 272] on icon at bounding box center [1216, 281] width 20 height 39
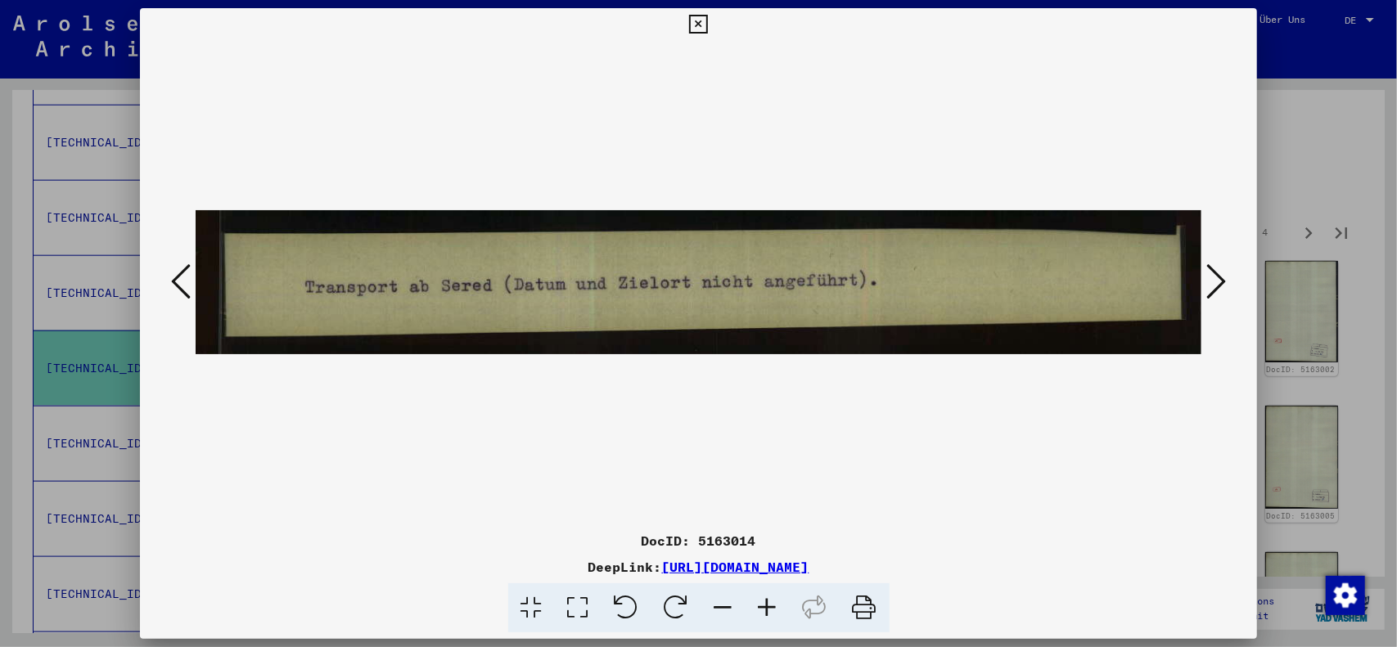
click at [1211, 272] on icon at bounding box center [1216, 281] width 20 height 39
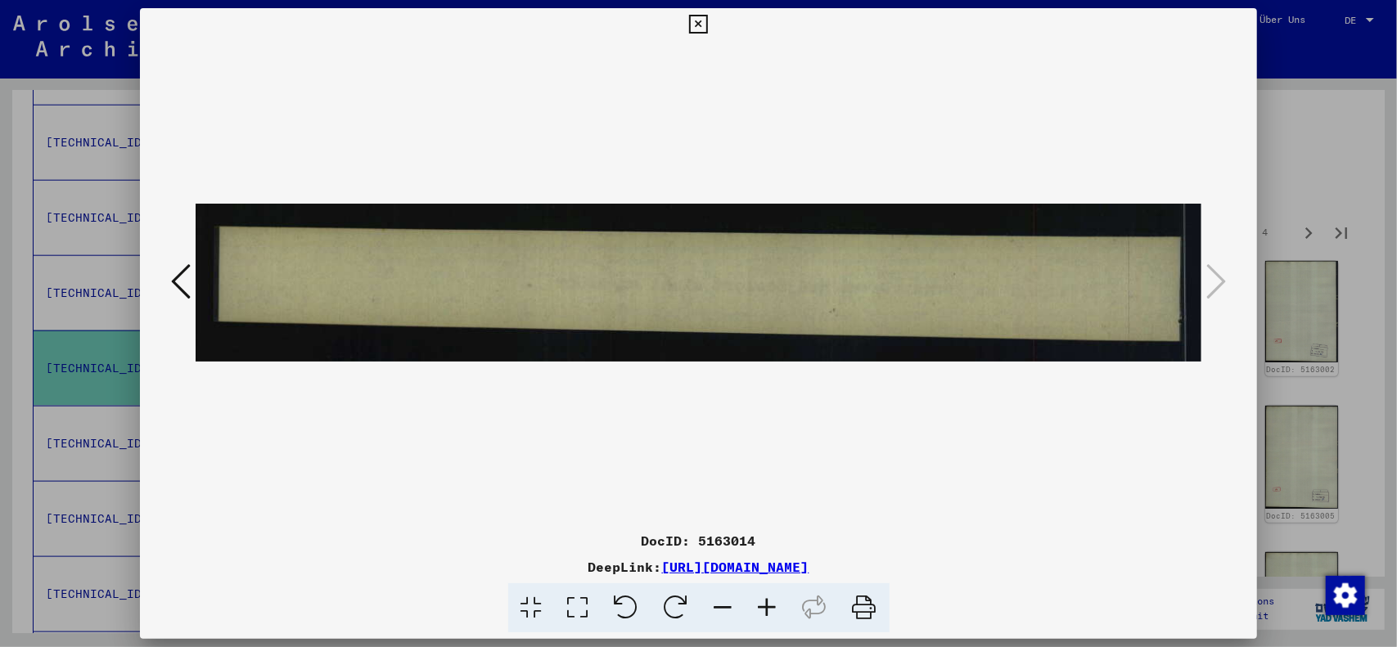
click at [180, 286] on icon at bounding box center [181, 281] width 20 height 39
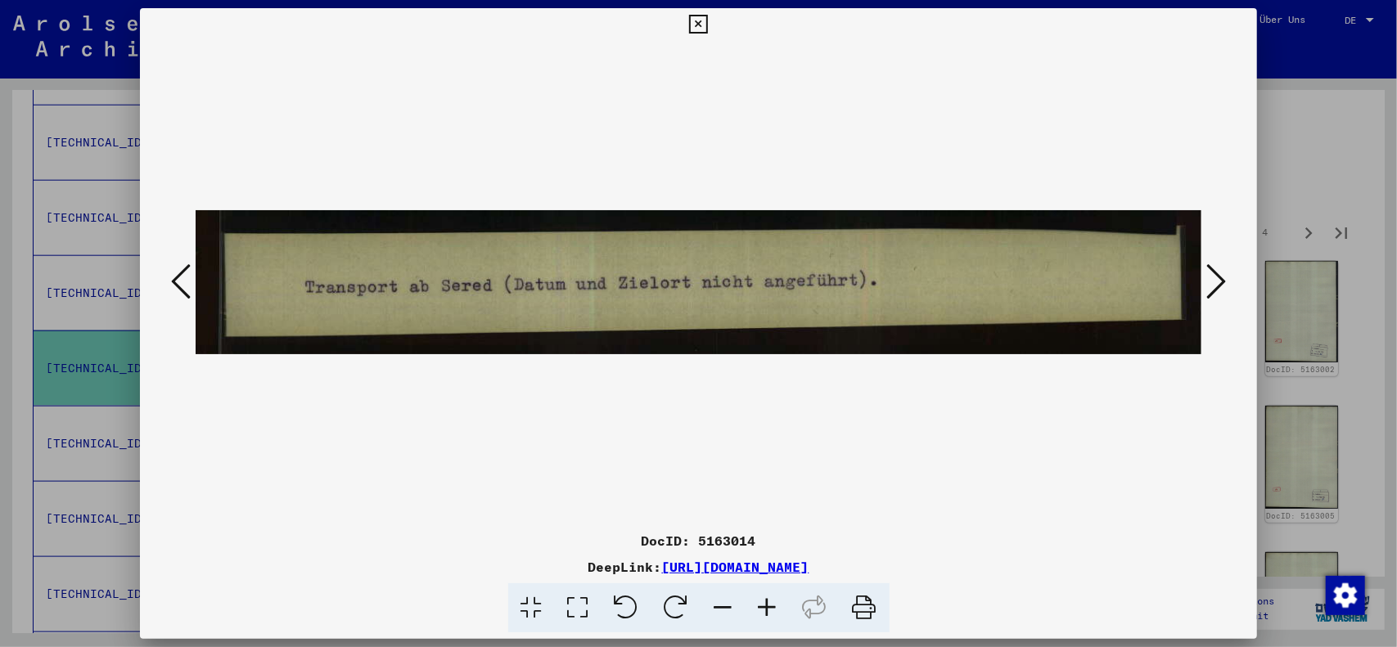
click at [1217, 276] on icon at bounding box center [1216, 281] width 20 height 39
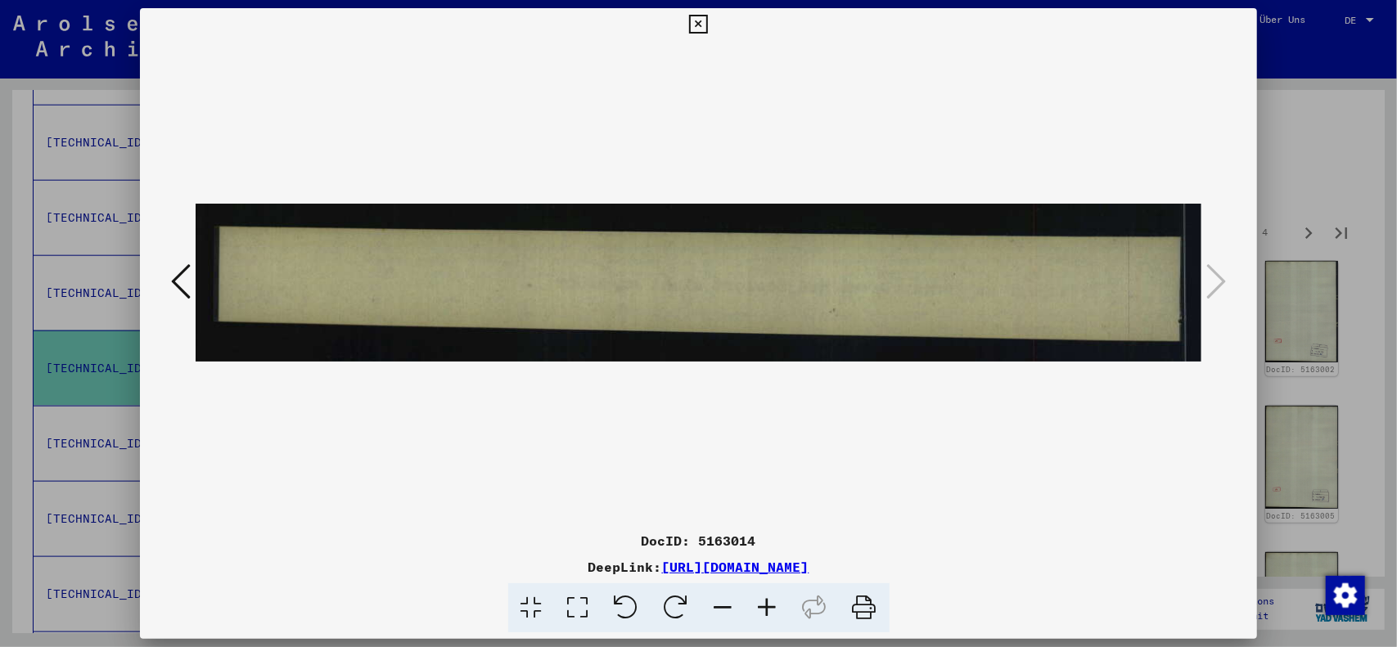
click at [692, 23] on icon at bounding box center [698, 25] width 19 height 20
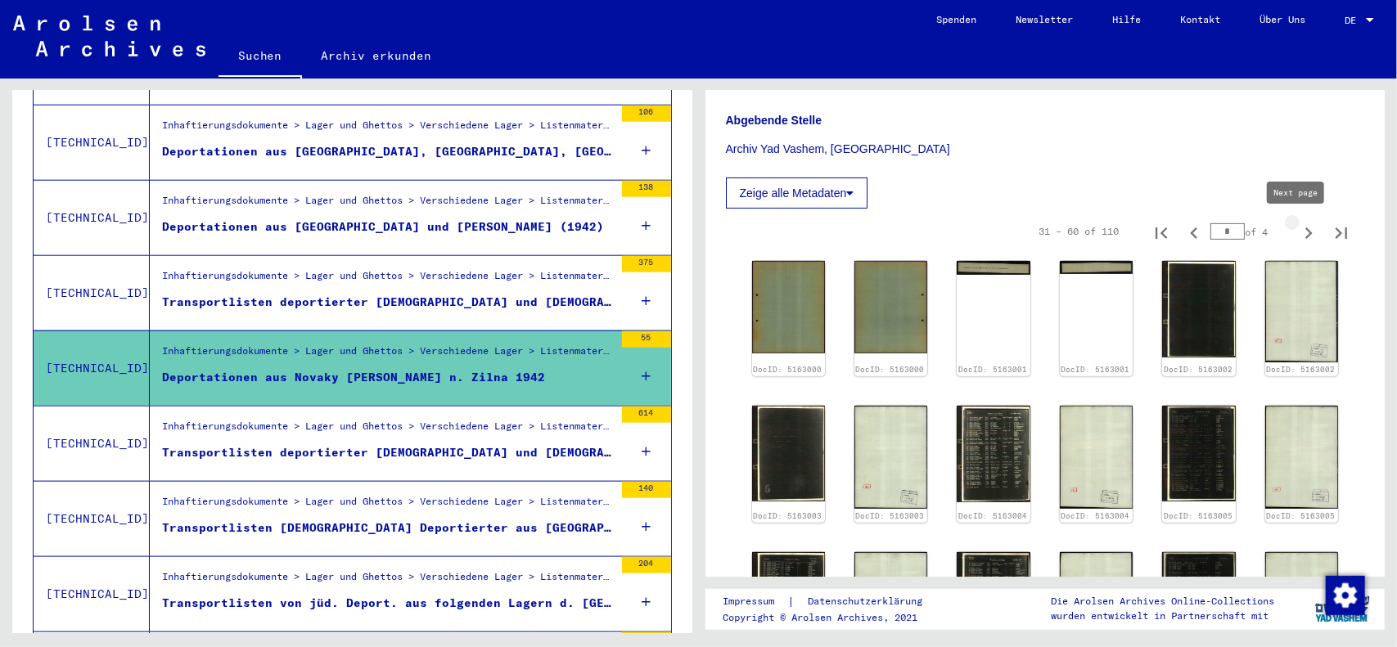
click at [1305, 232] on icon "Next page" at bounding box center [1308, 232] width 7 height 11
type input "*"
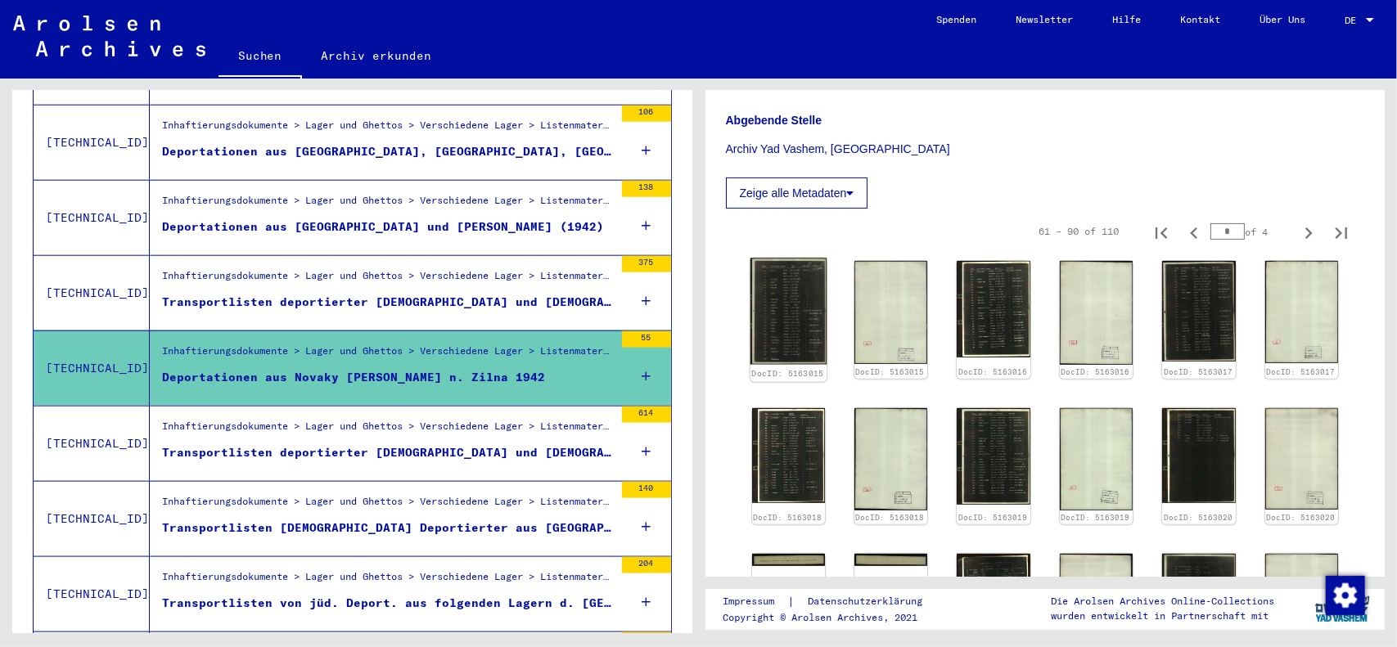
click at [789, 313] on img at bounding box center [787, 312] width 77 height 106
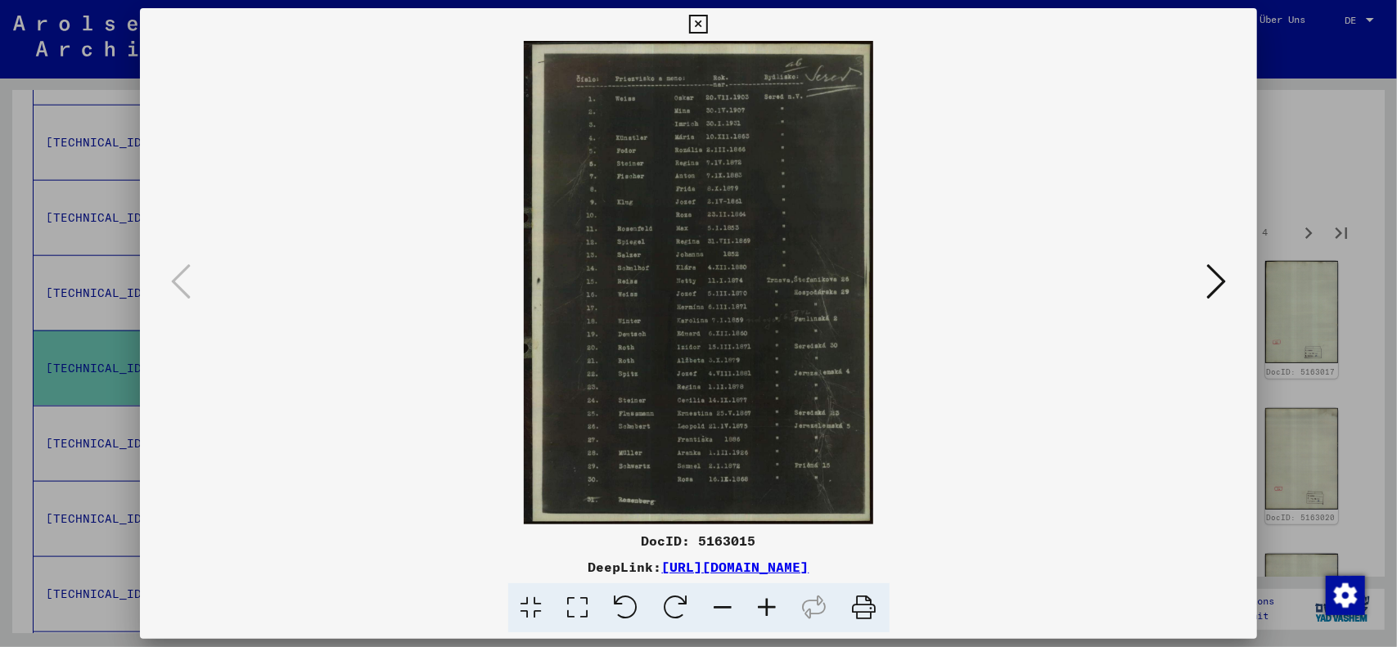
click at [581, 604] on icon at bounding box center [578, 608] width 47 height 50
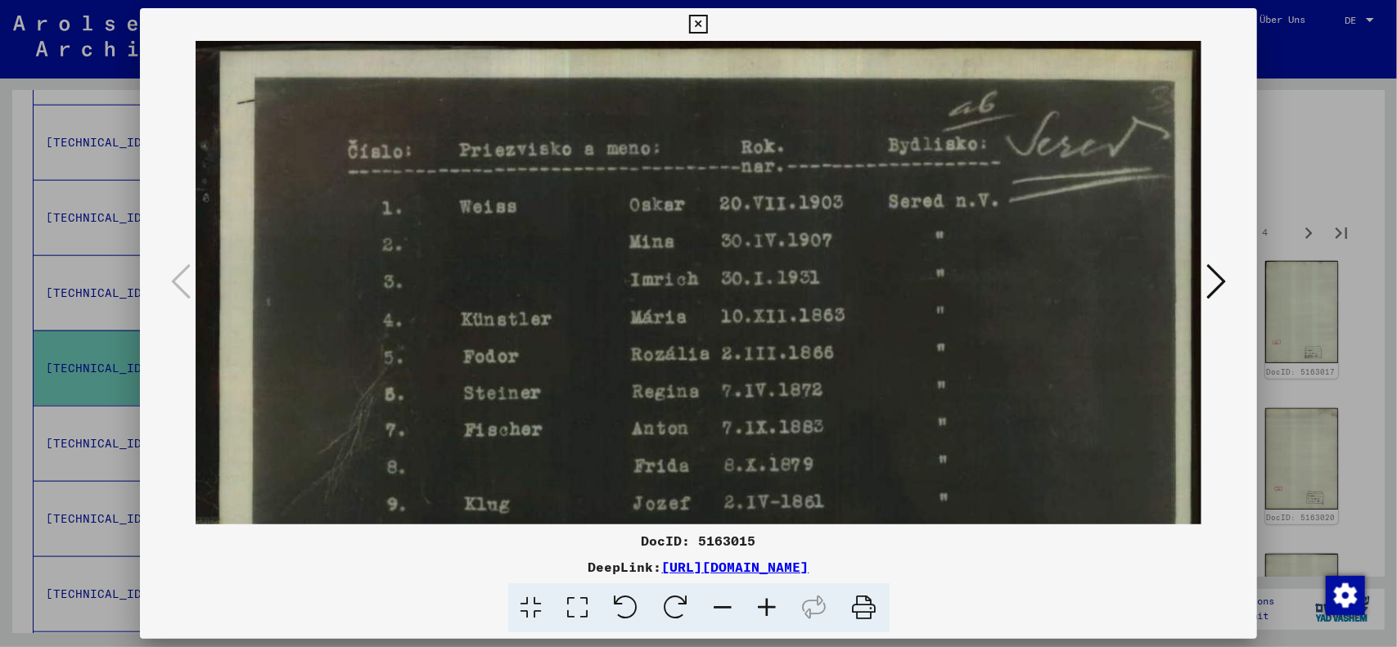
click at [1222, 281] on icon at bounding box center [1216, 281] width 20 height 39
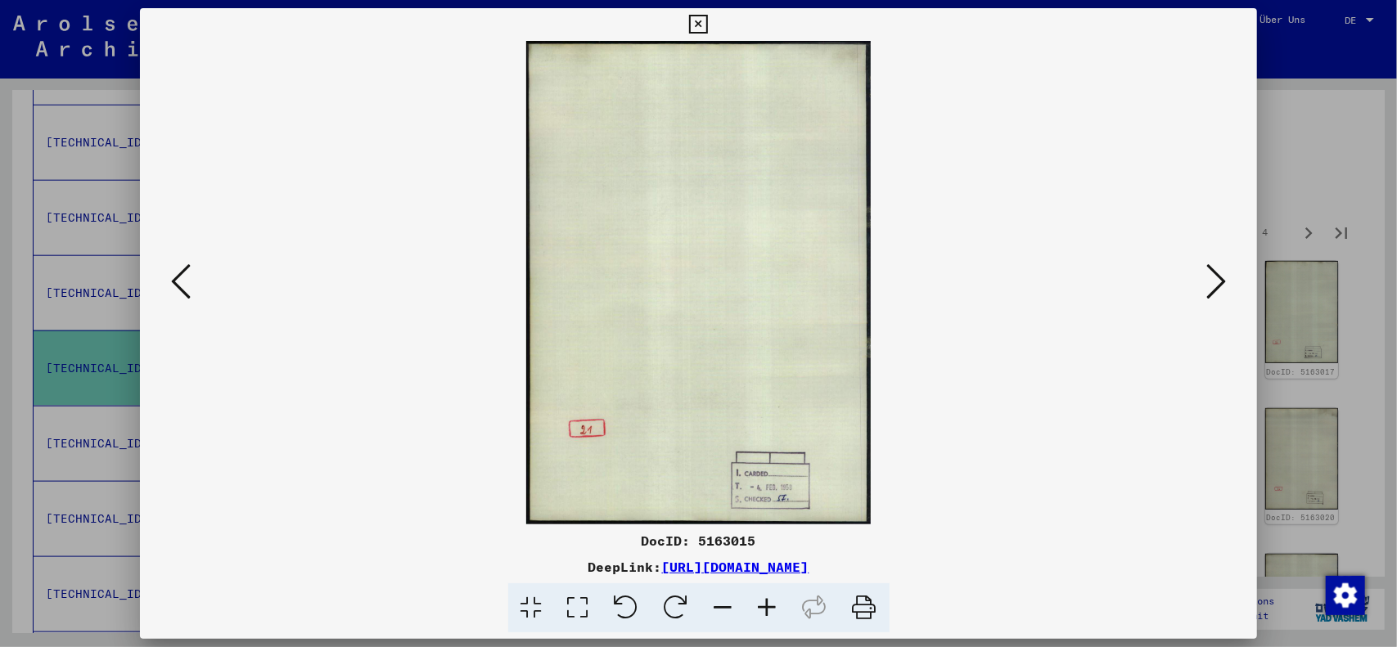
click at [1222, 281] on icon at bounding box center [1216, 281] width 20 height 39
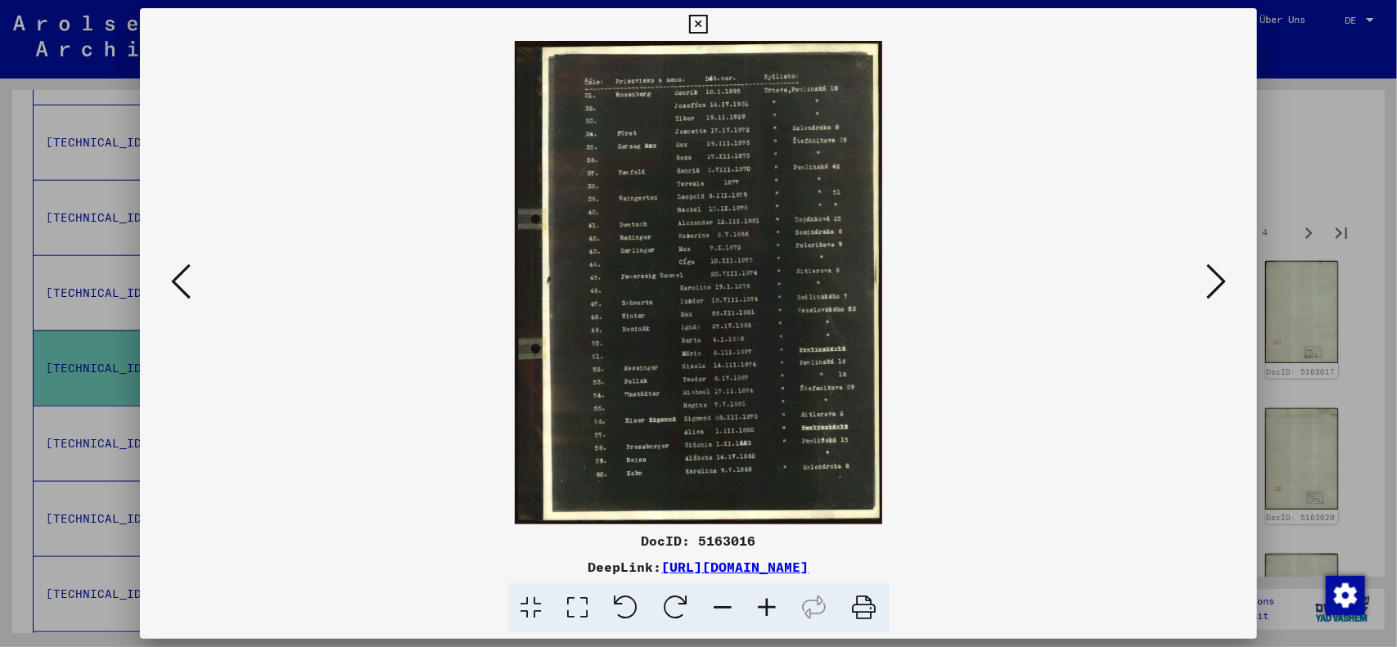
click at [1222, 281] on icon at bounding box center [1216, 281] width 20 height 39
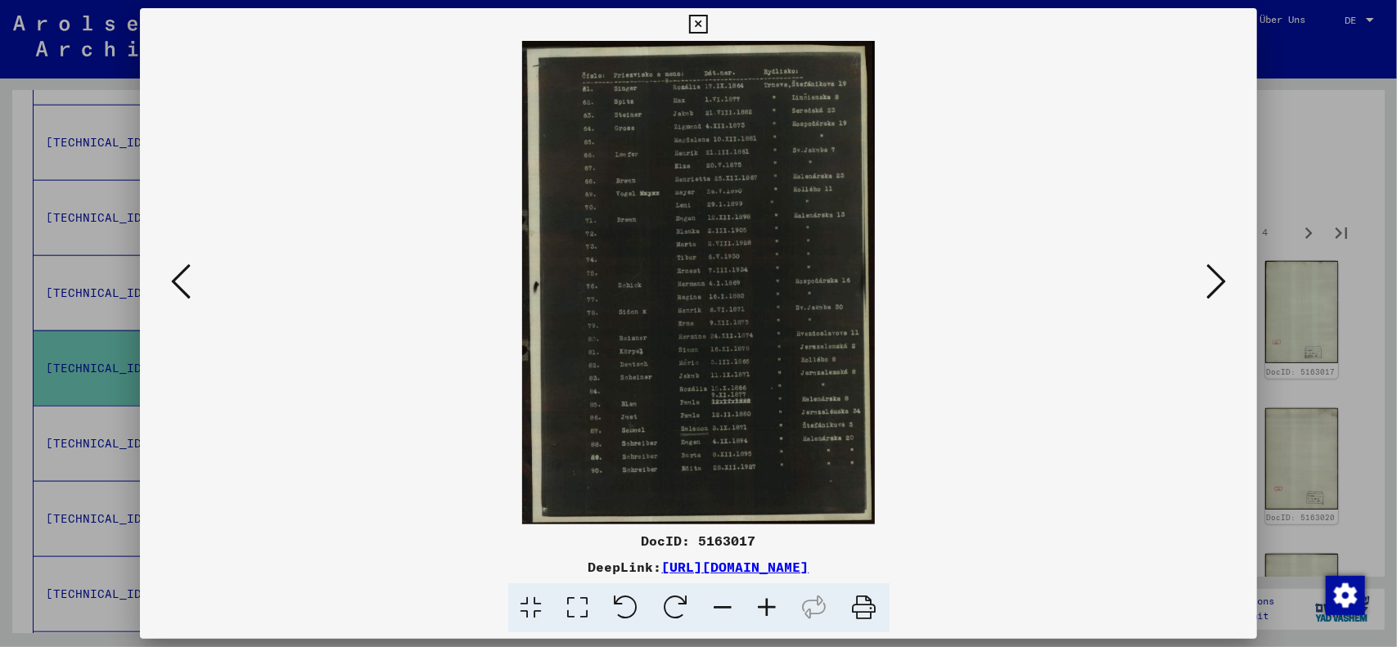
click at [1222, 281] on icon at bounding box center [1216, 281] width 20 height 39
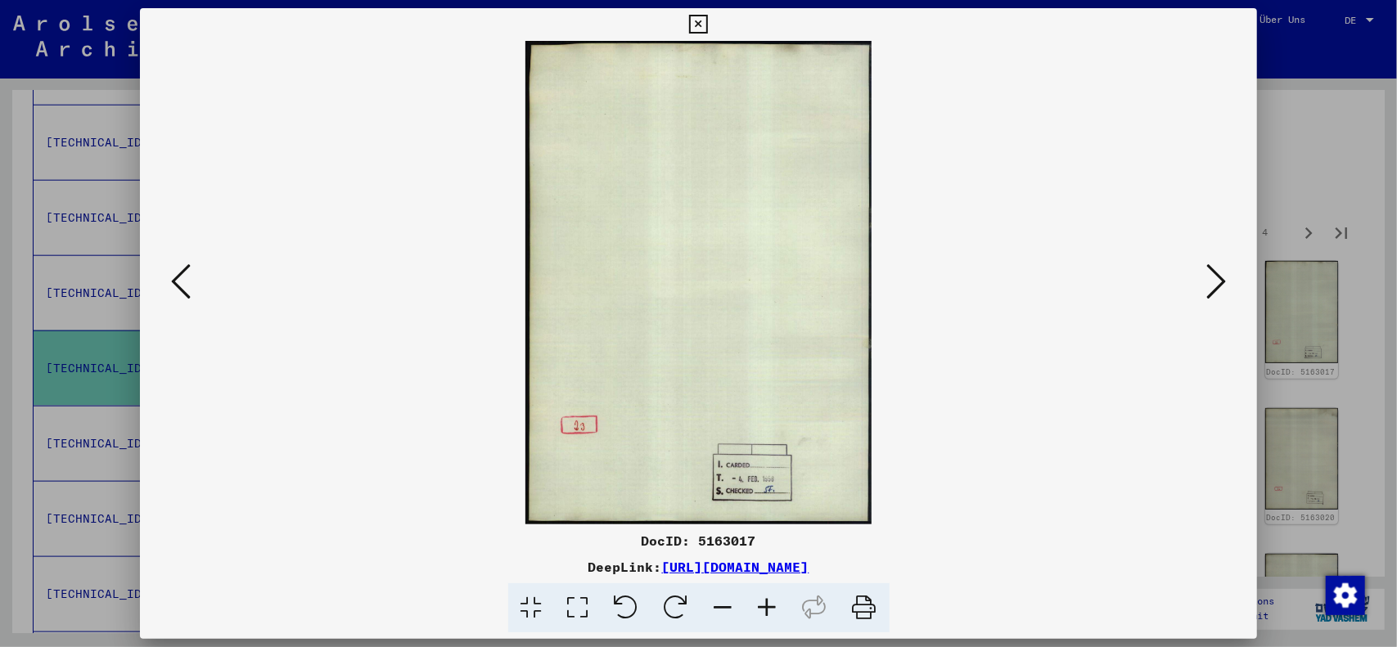
click at [1222, 281] on icon at bounding box center [1216, 281] width 20 height 39
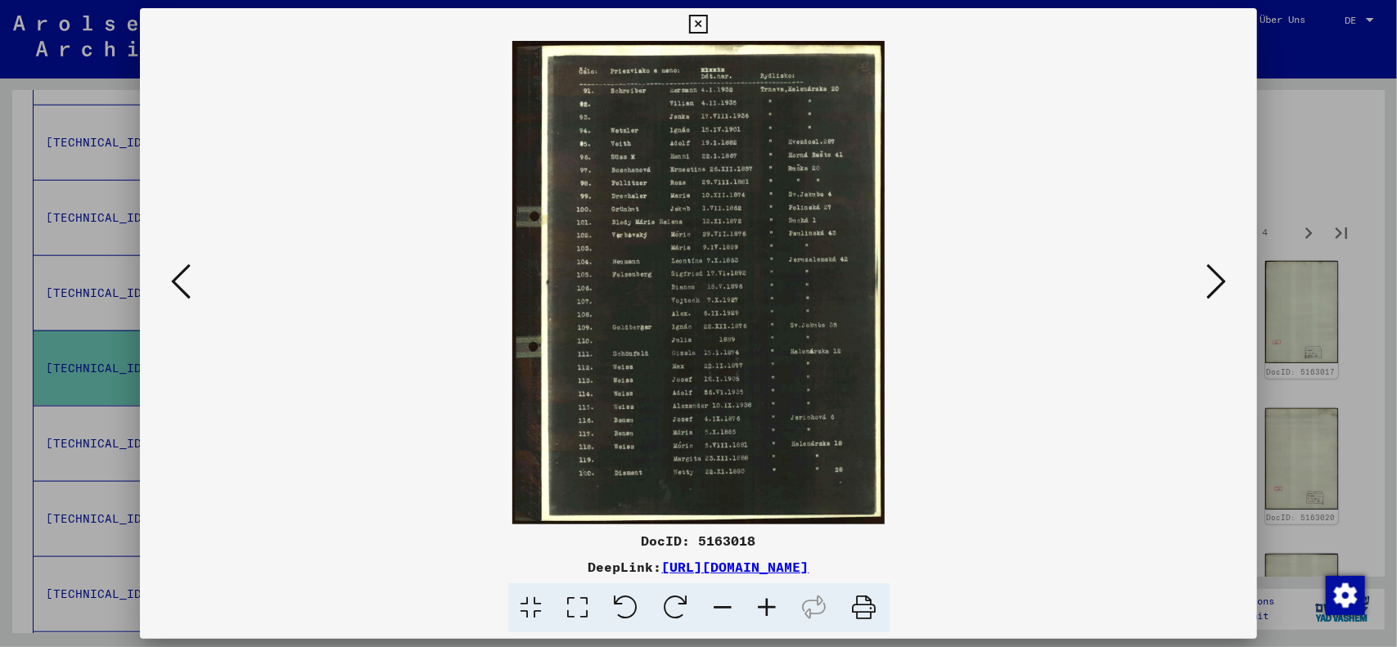
click at [1222, 281] on icon at bounding box center [1216, 281] width 20 height 39
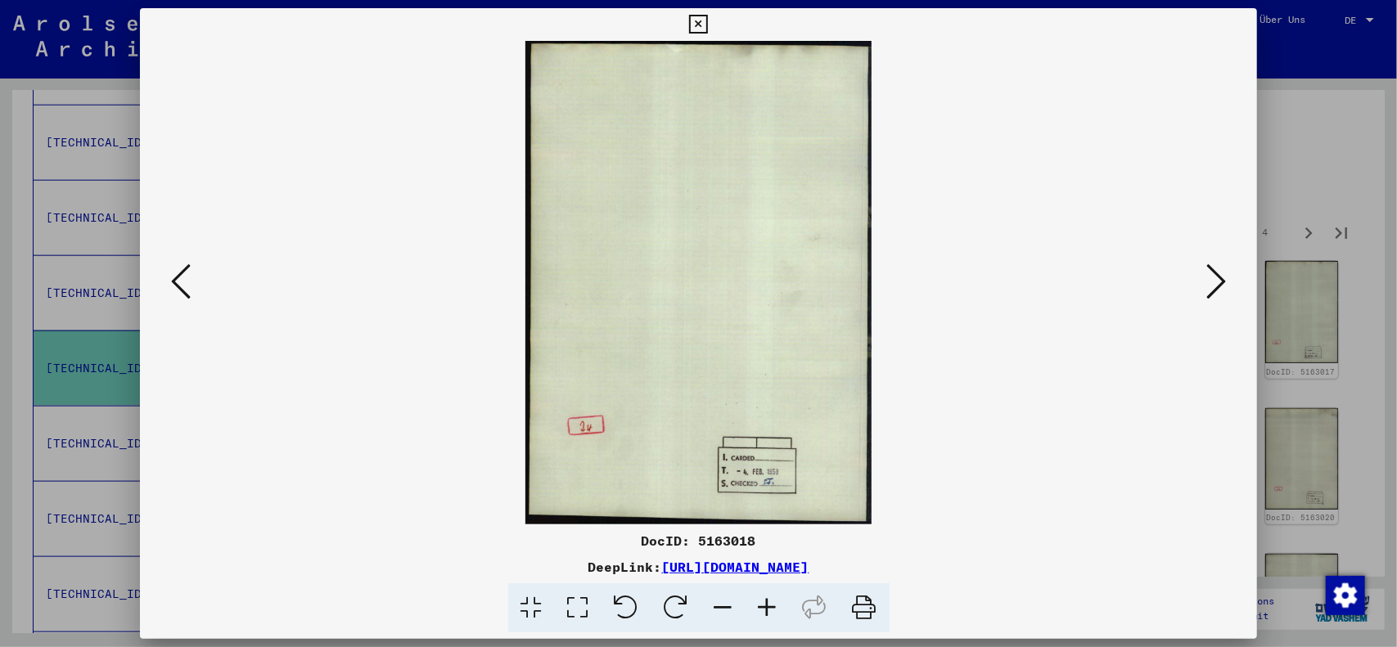
click at [1222, 281] on icon at bounding box center [1216, 281] width 20 height 39
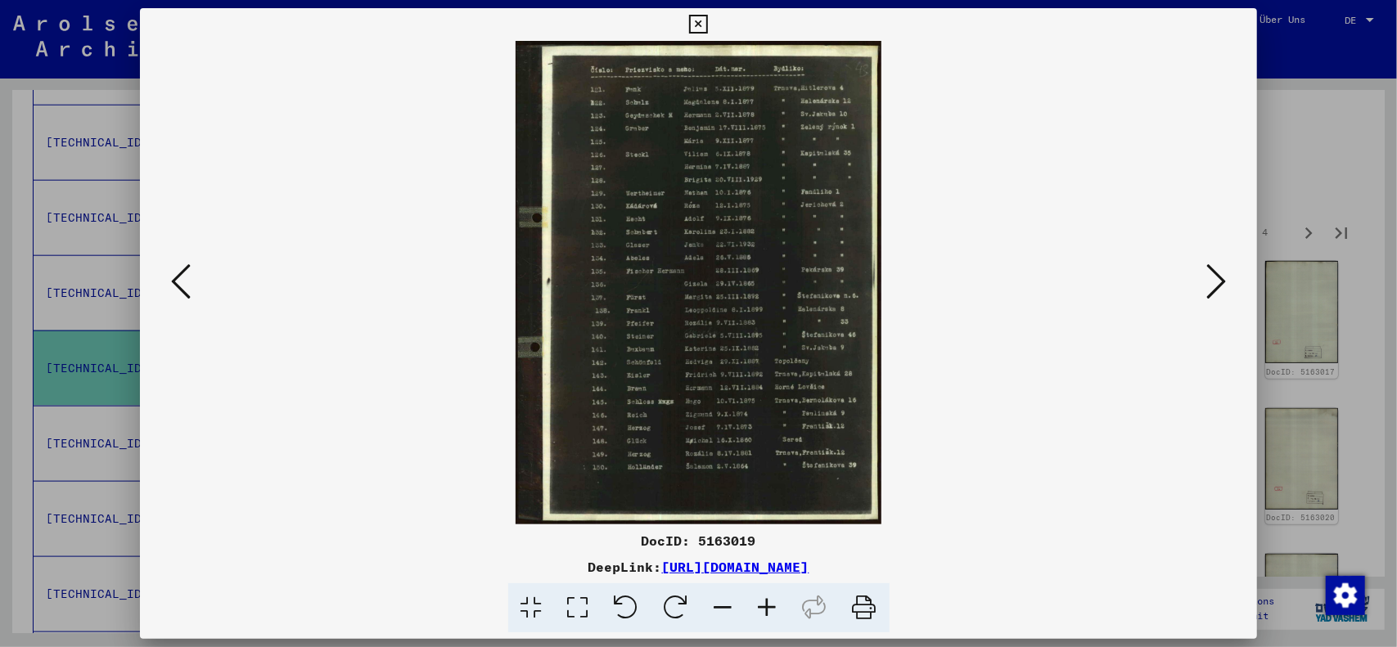
click at [1222, 281] on icon at bounding box center [1216, 281] width 20 height 39
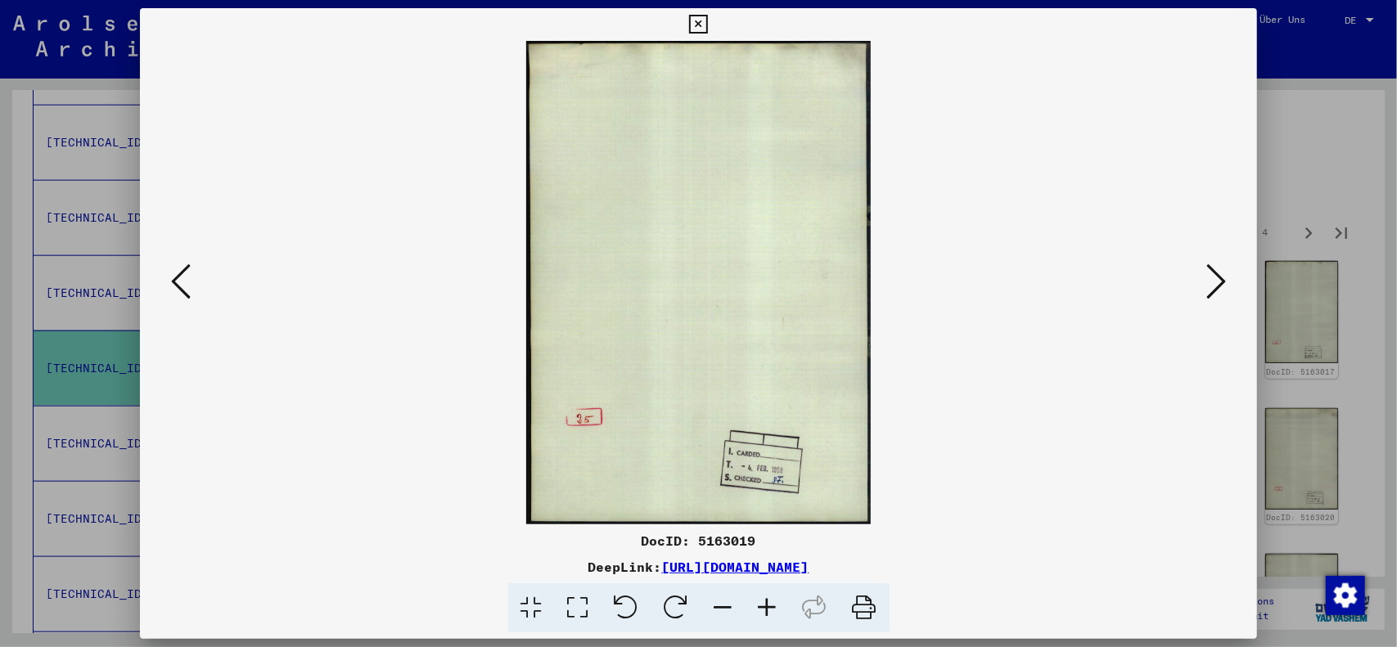
click at [1222, 281] on icon at bounding box center [1216, 281] width 20 height 39
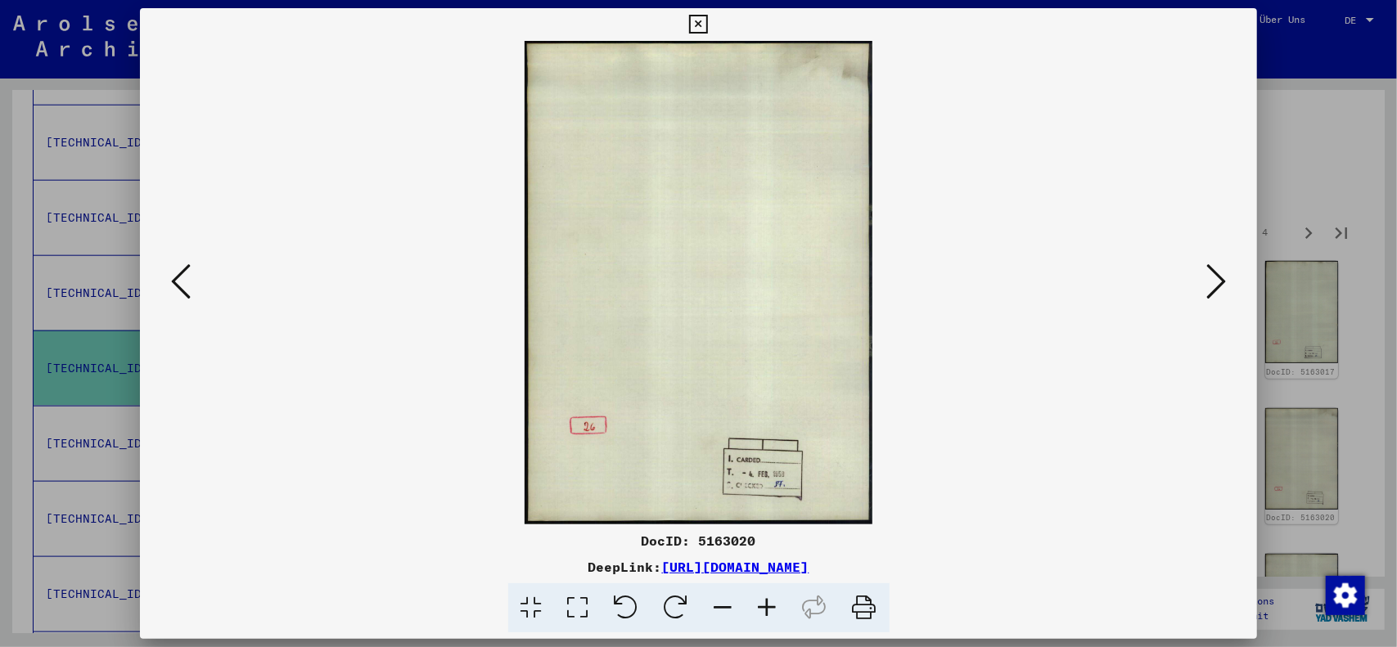
click at [1222, 281] on icon at bounding box center [1216, 281] width 20 height 39
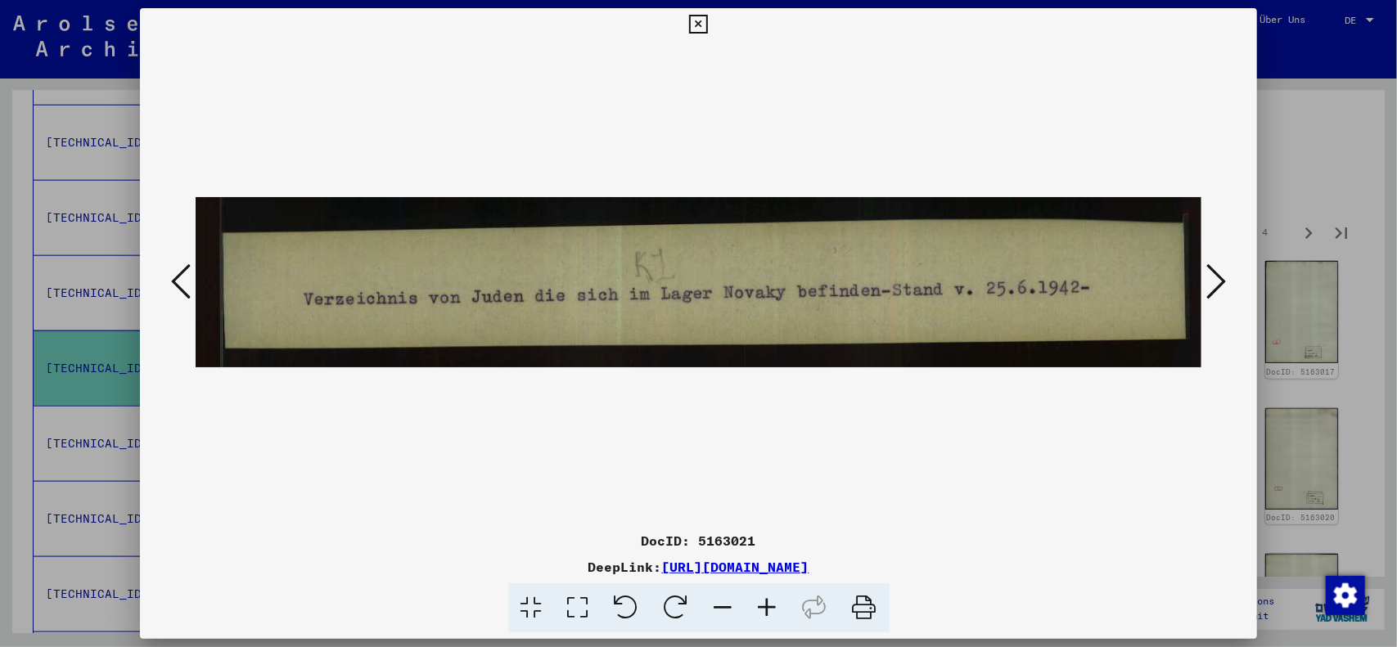
click at [1221, 279] on icon at bounding box center [1216, 281] width 20 height 39
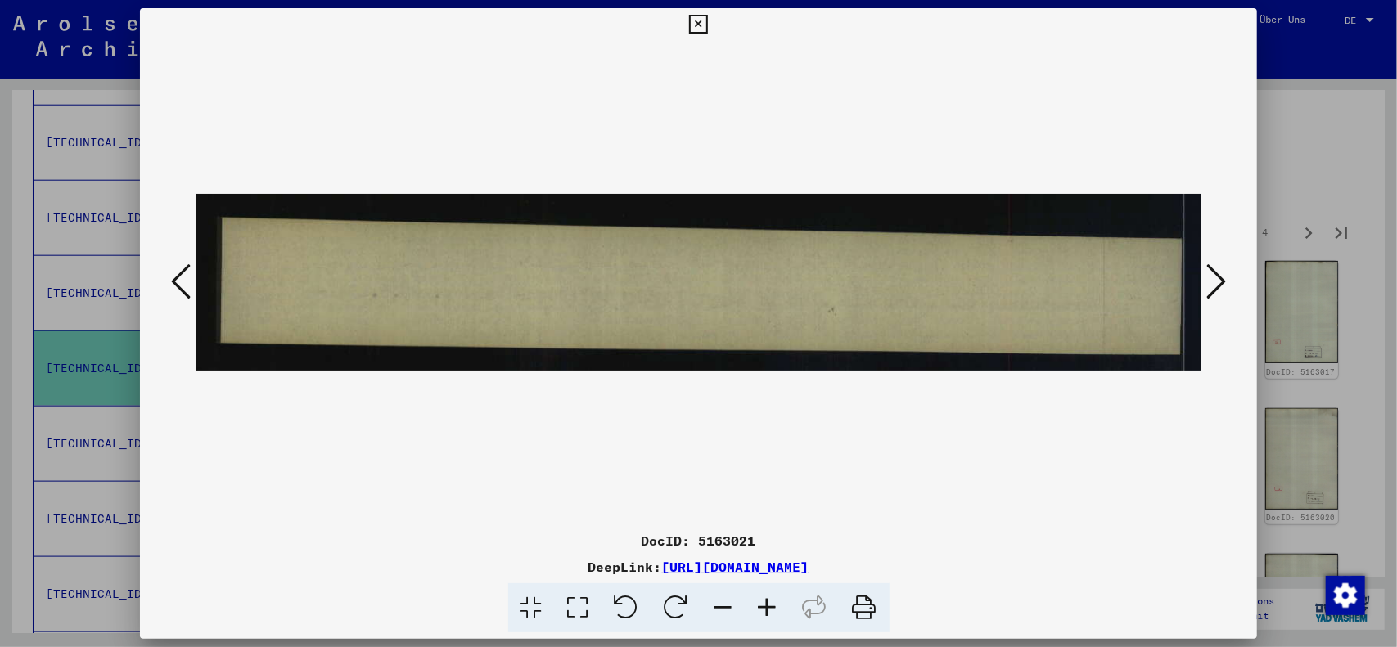
click at [1221, 279] on icon at bounding box center [1216, 281] width 20 height 39
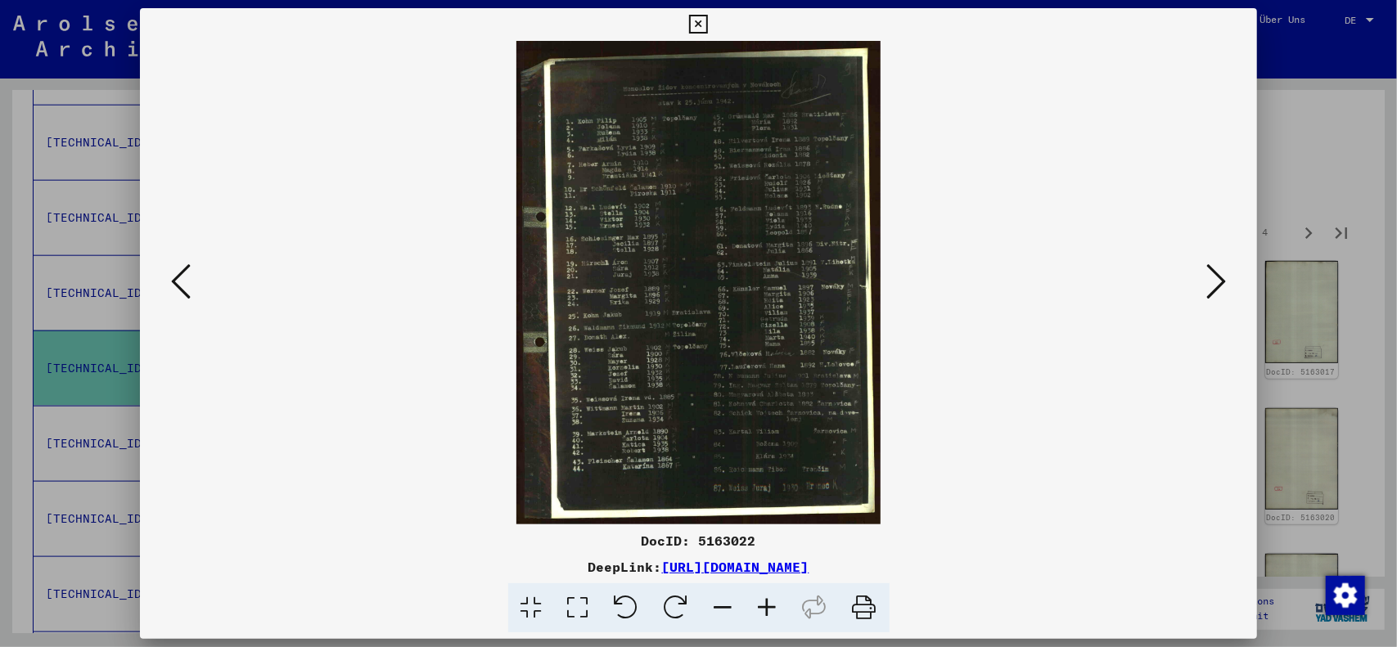
click at [583, 611] on icon at bounding box center [578, 608] width 47 height 50
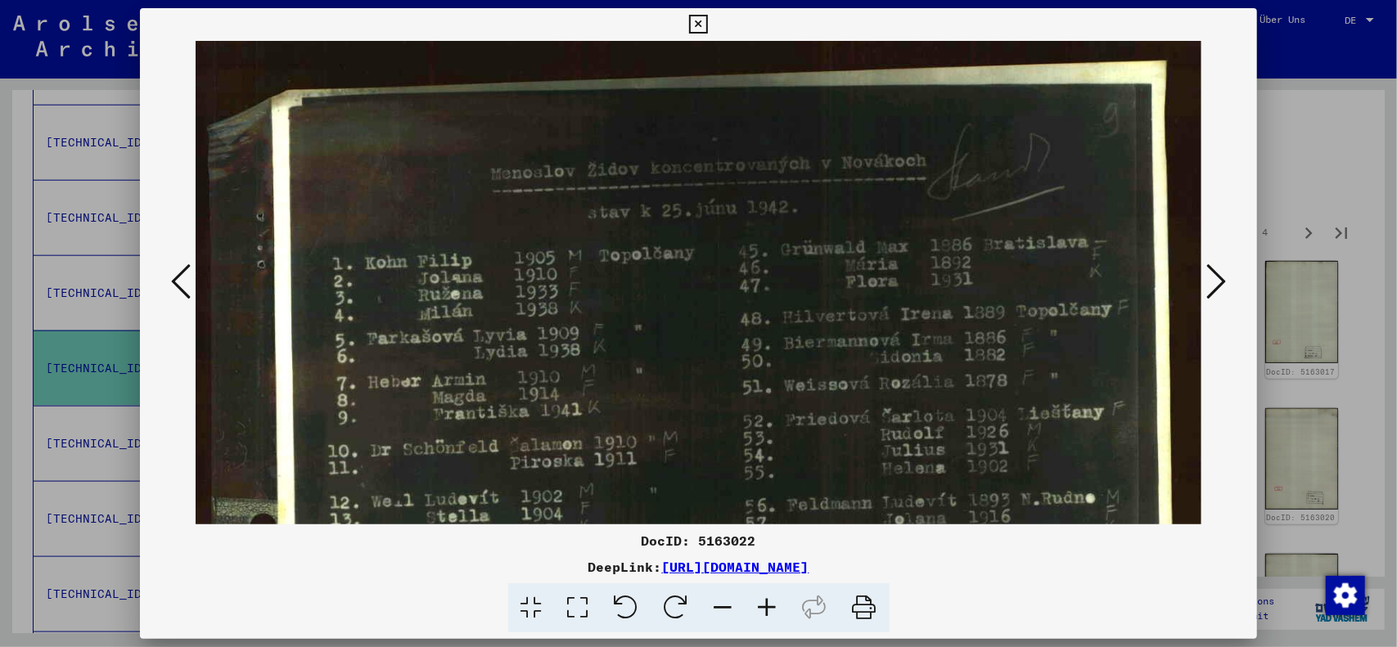
click at [1224, 281] on icon at bounding box center [1216, 281] width 20 height 39
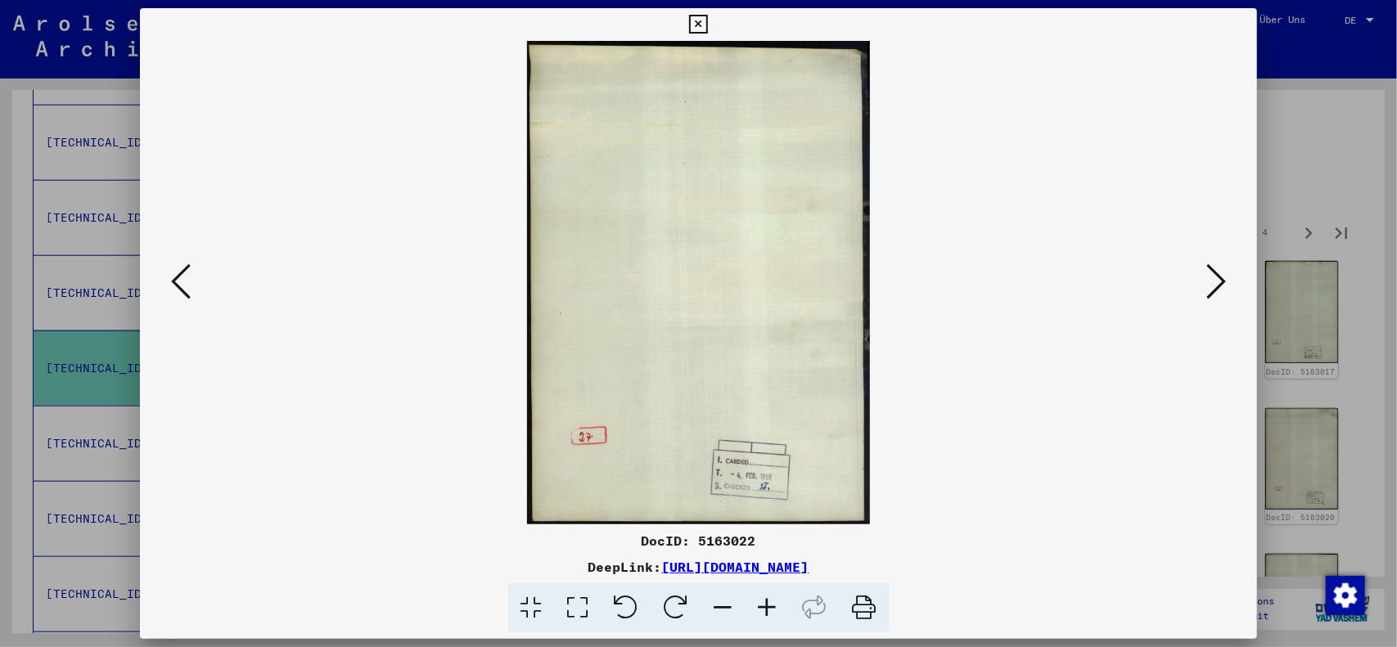
click at [1224, 281] on icon at bounding box center [1216, 281] width 20 height 39
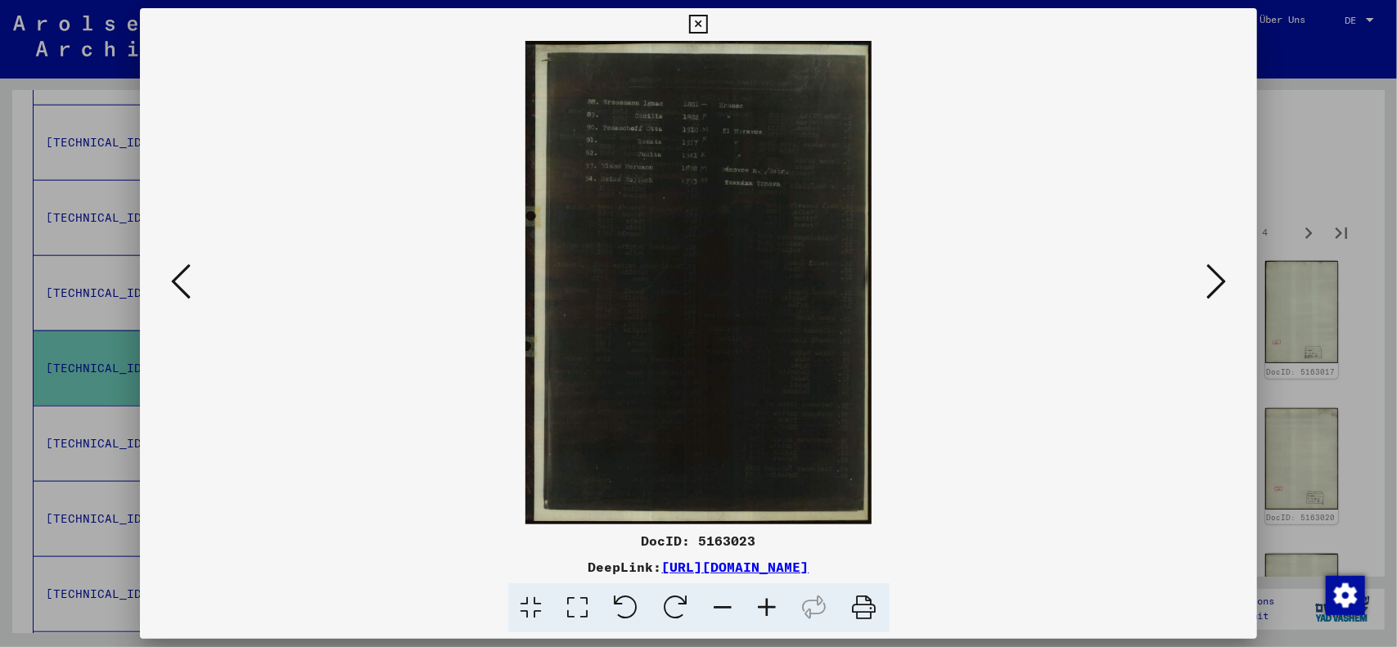
click at [1224, 281] on icon at bounding box center [1216, 281] width 20 height 39
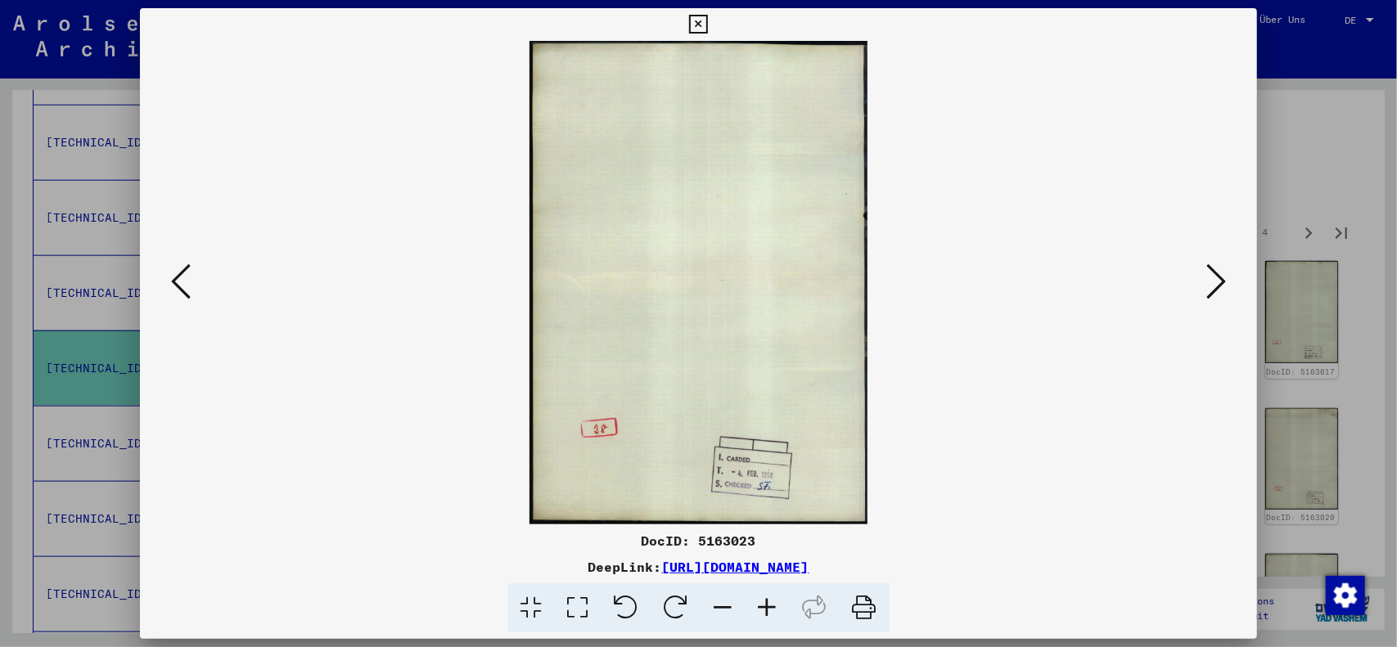
click at [1224, 281] on icon at bounding box center [1216, 281] width 20 height 39
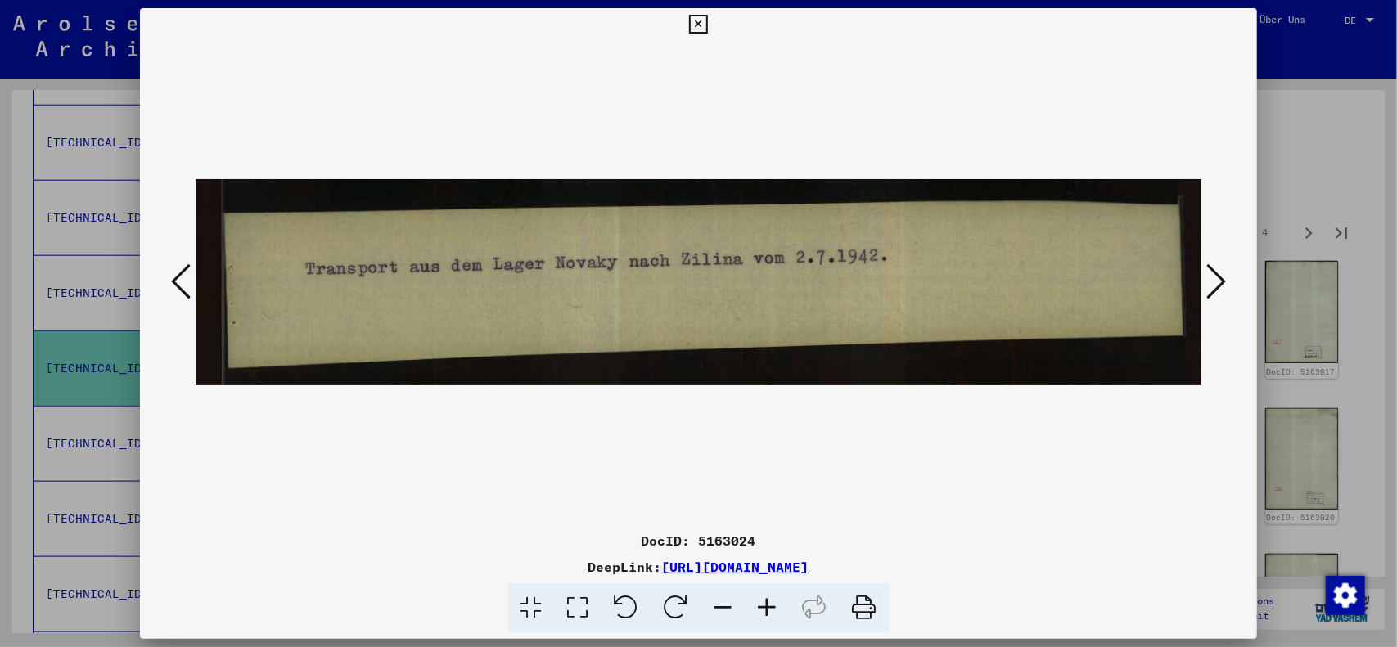
click at [1224, 281] on icon at bounding box center [1216, 281] width 20 height 39
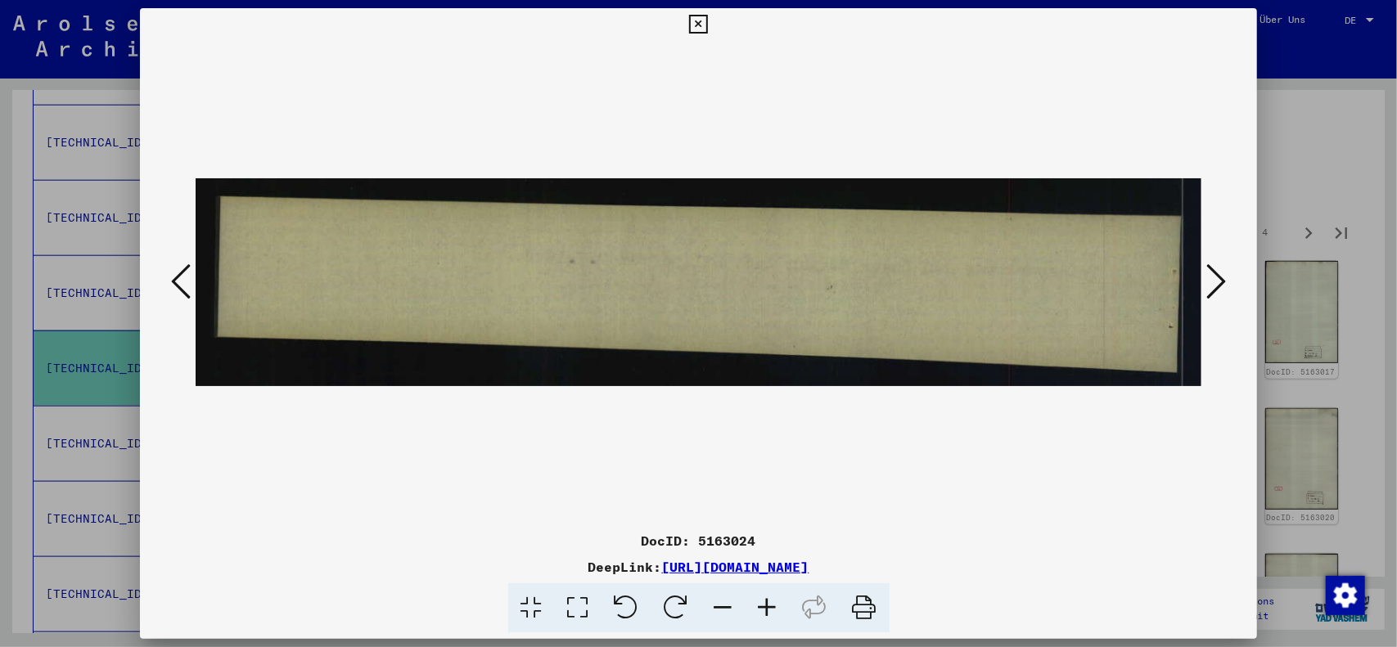
click at [1224, 281] on icon at bounding box center [1216, 281] width 20 height 39
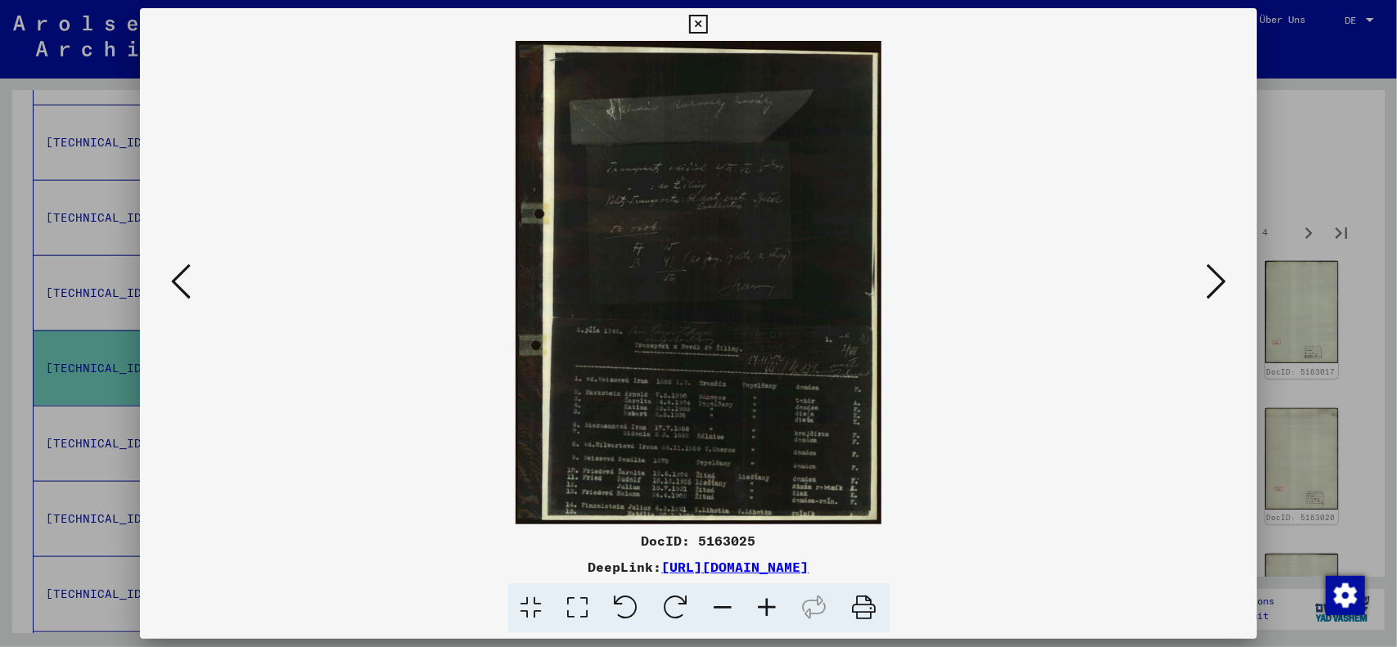
click at [1224, 281] on icon at bounding box center [1216, 281] width 20 height 39
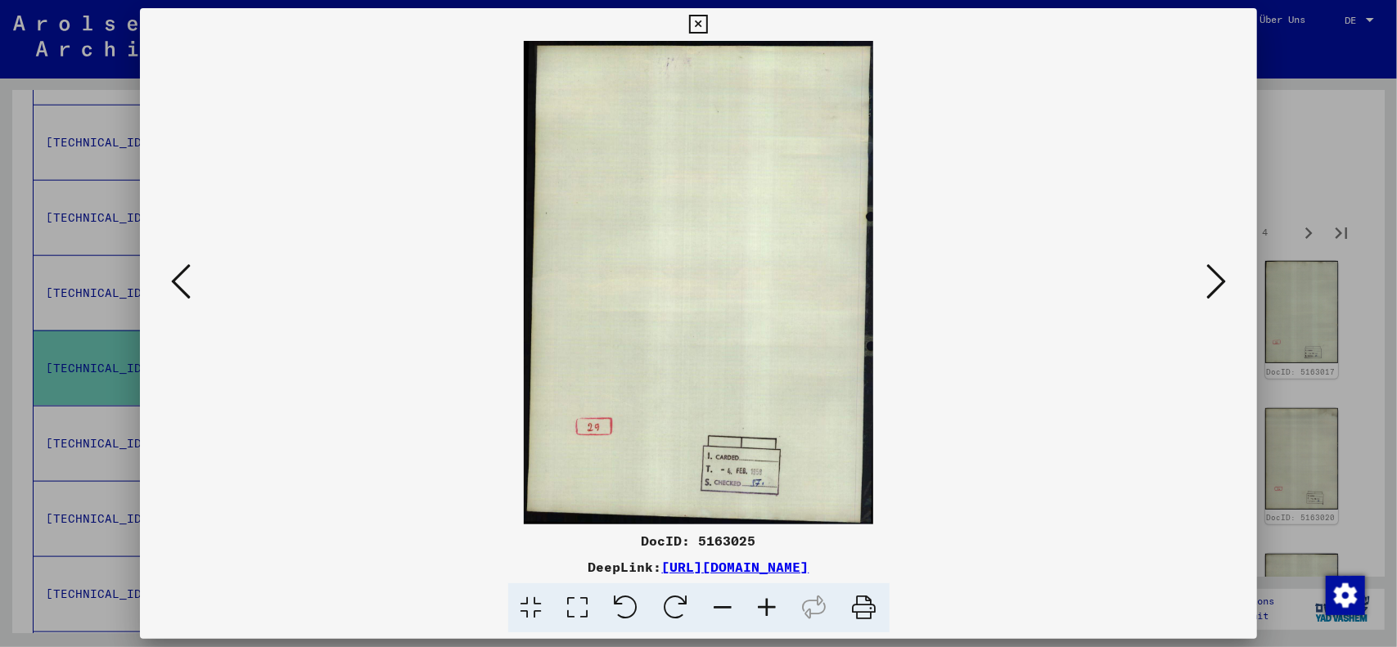
click at [1224, 281] on icon at bounding box center [1216, 281] width 20 height 39
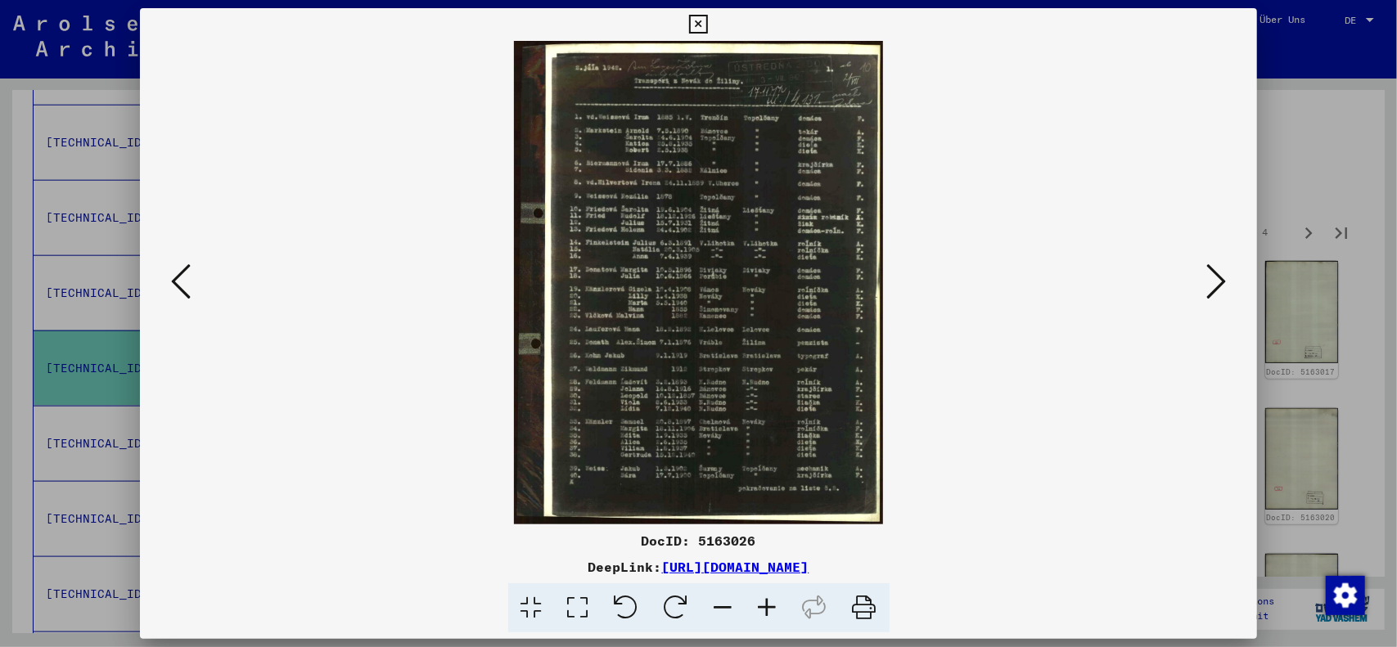
click at [576, 614] on icon at bounding box center [578, 608] width 47 height 50
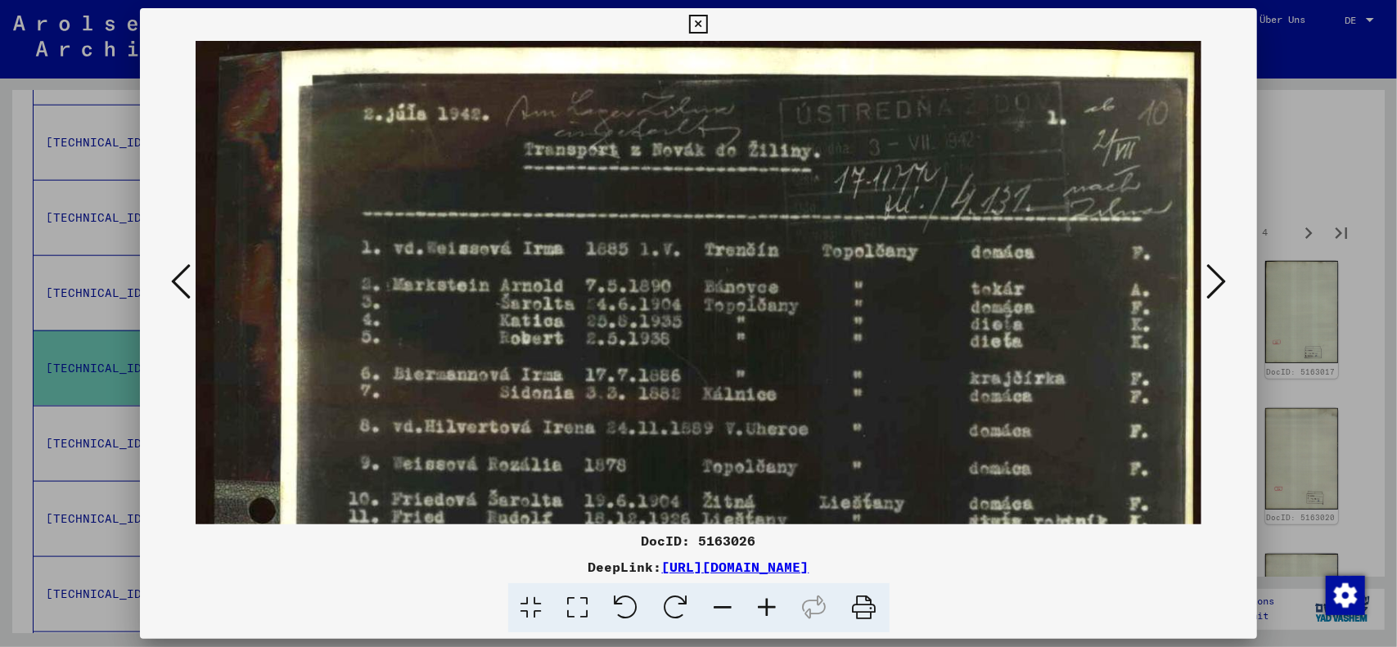
click at [1222, 277] on icon at bounding box center [1216, 281] width 20 height 39
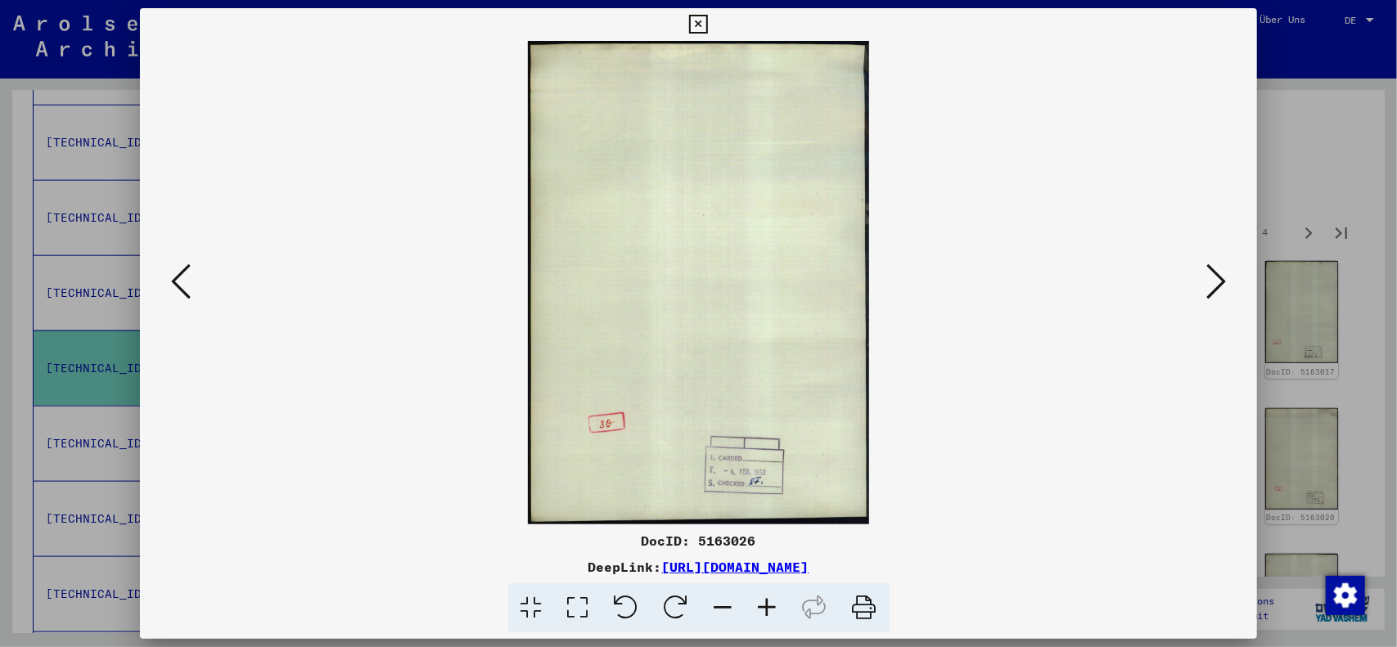
click at [1222, 277] on icon at bounding box center [1216, 281] width 20 height 39
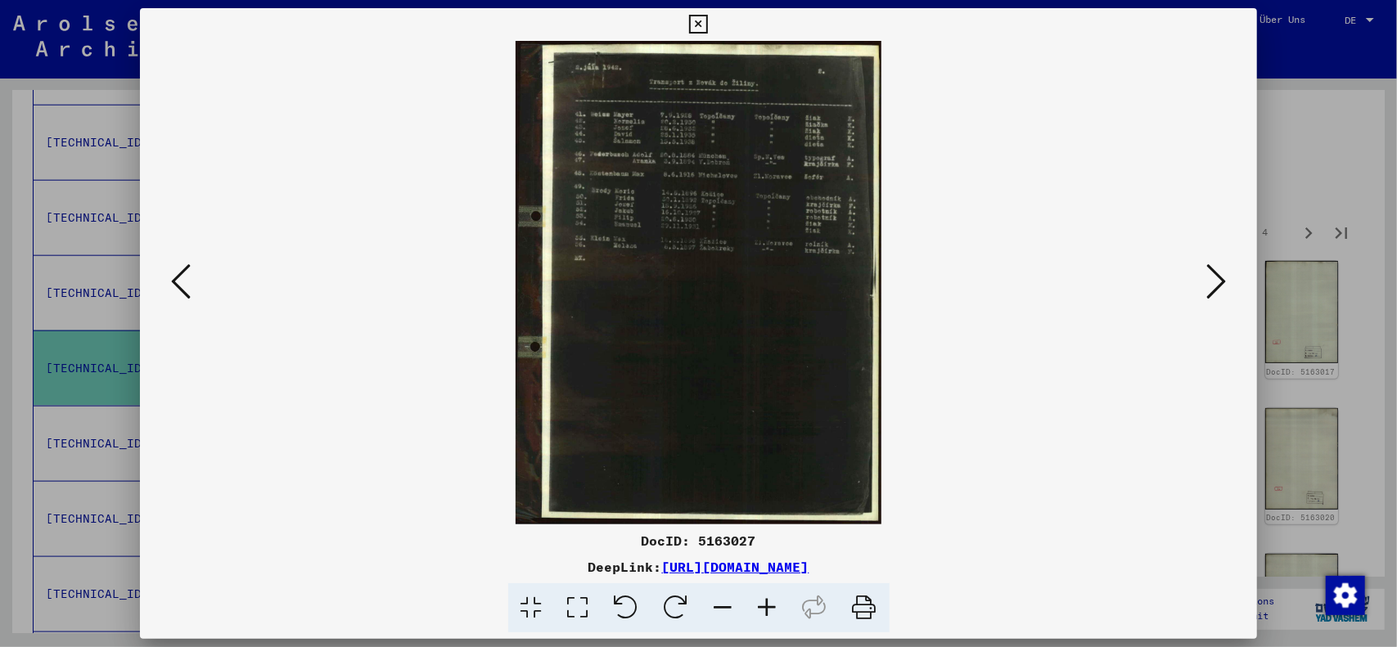
click at [1222, 277] on icon at bounding box center [1216, 281] width 20 height 39
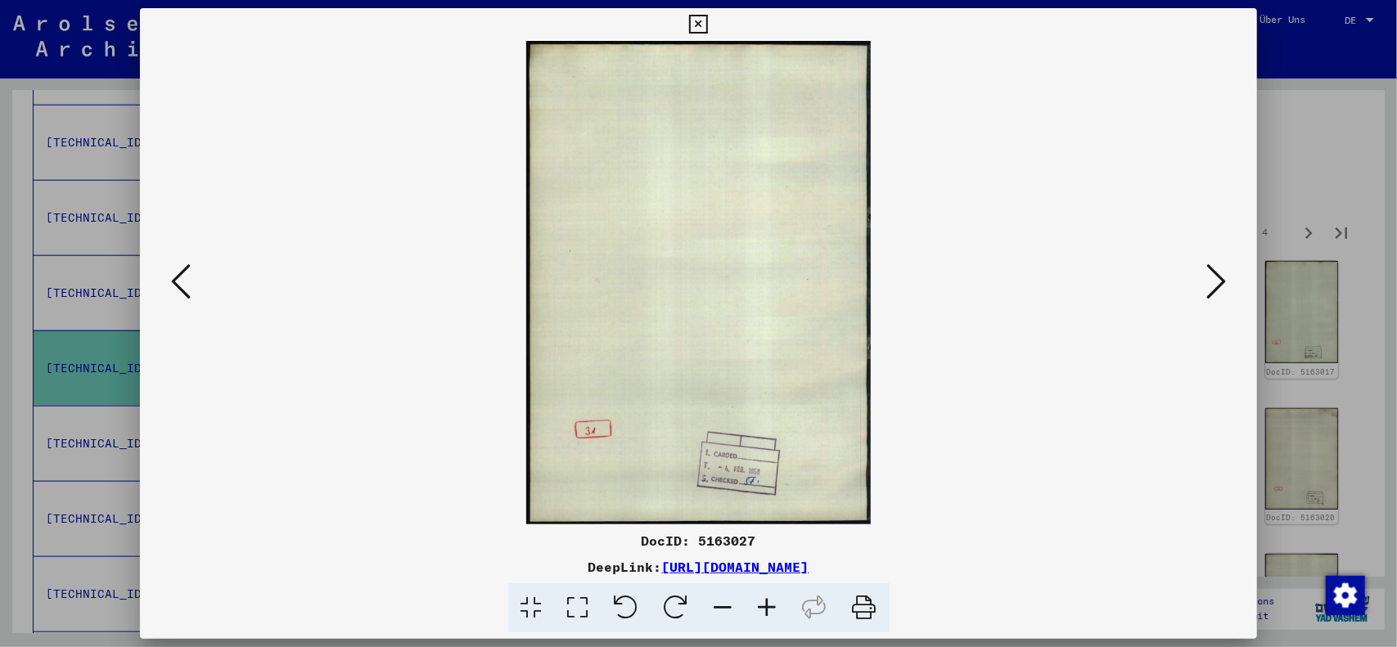
click at [1222, 277] on icon at bounding box center [1216, 281] width 20 height 39
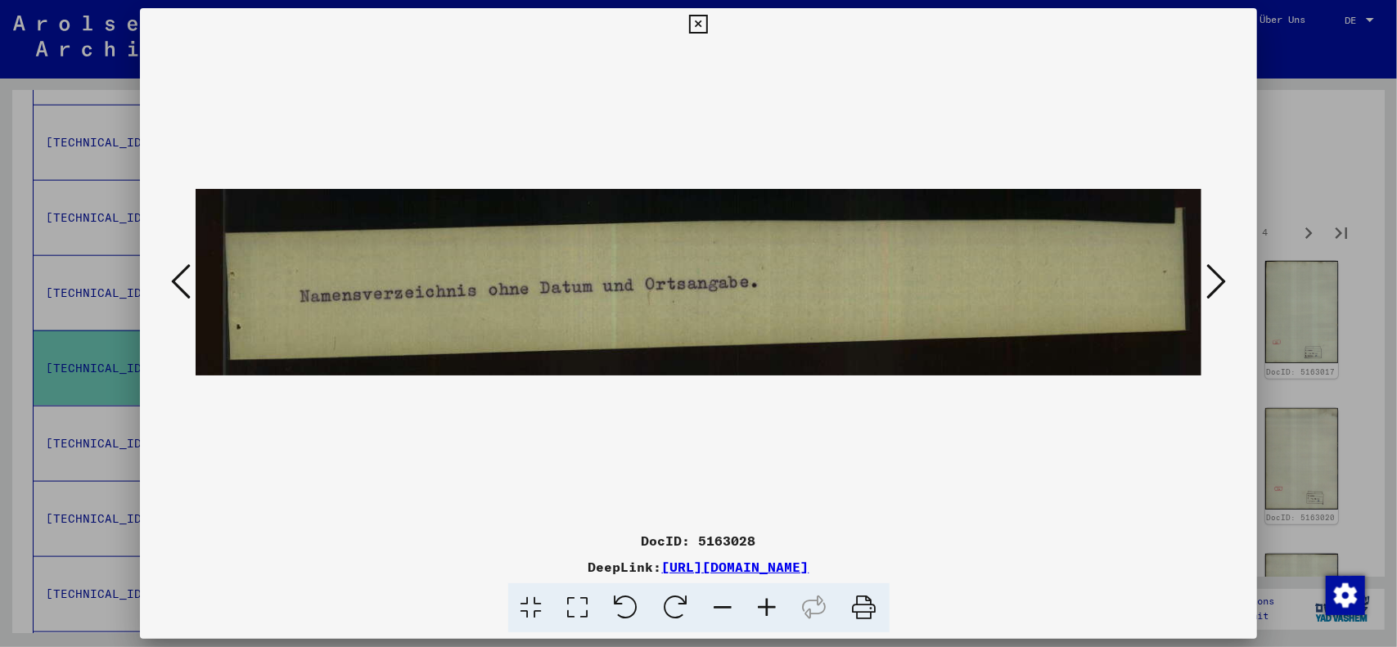
click at [1222, 277] on icon at bounding box center [1216, 281] width 20 height 39
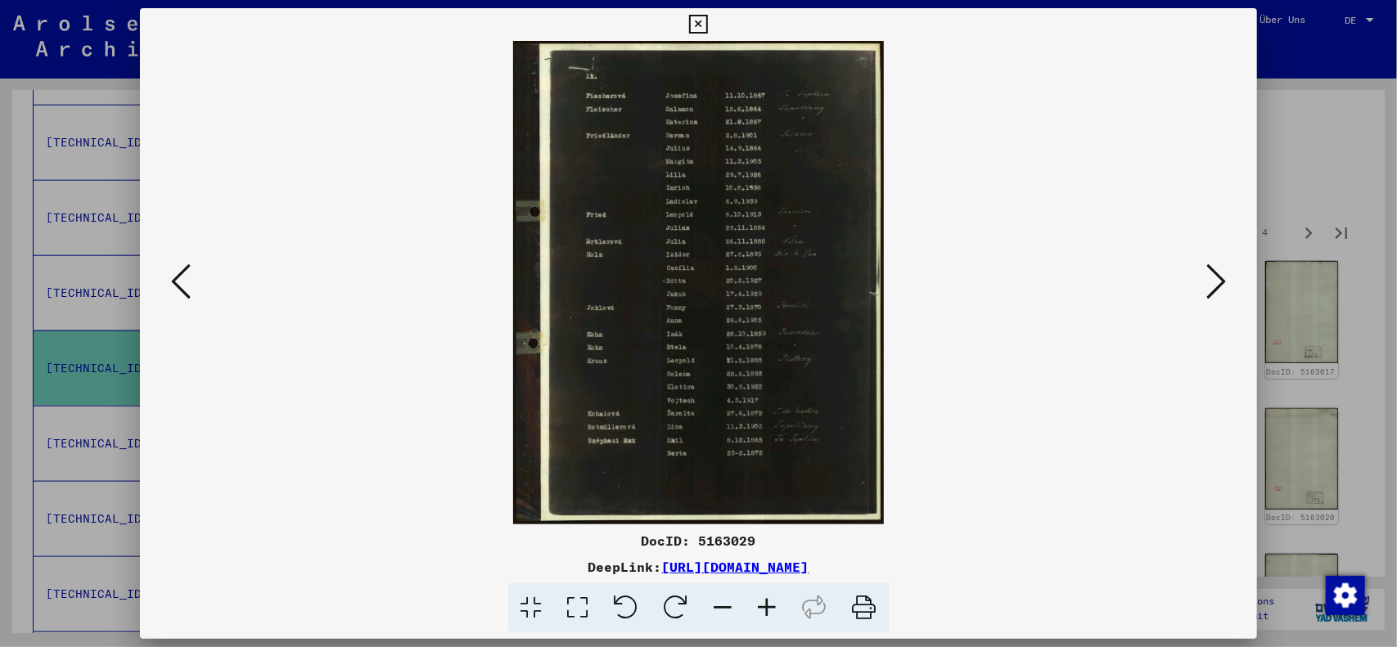
click at [1222, 277] on icon at bounding box center [1216, 281] width 20 height 39
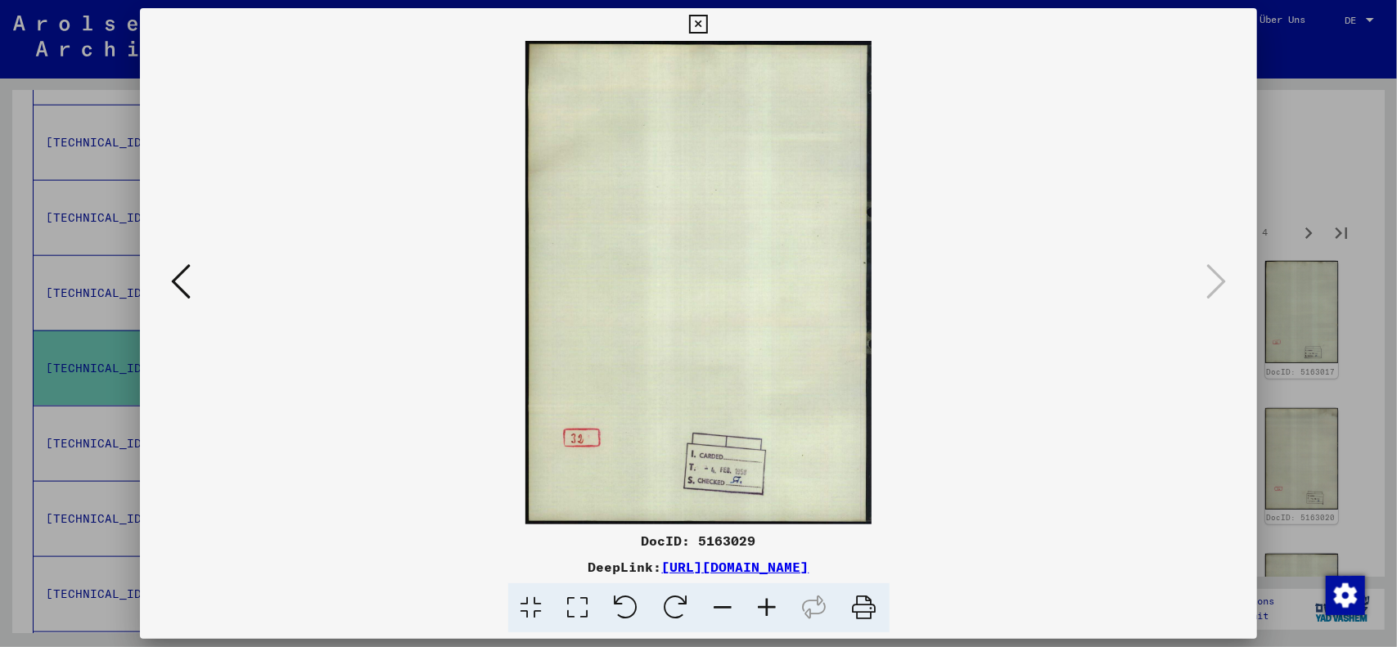
click at [173, 279] on icon at bounding box center [181, 281] width 20 height 39
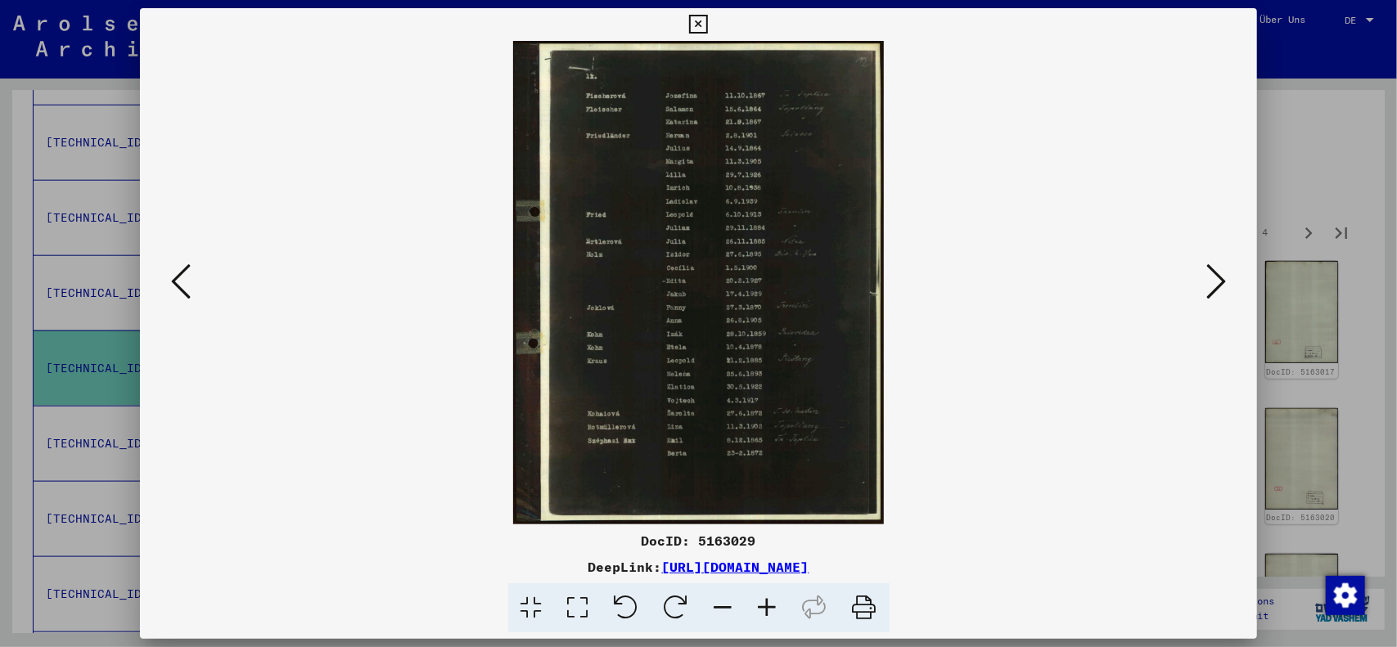
click at [177, 279] on icon at bounding box center [181, 281] width 20 height 39
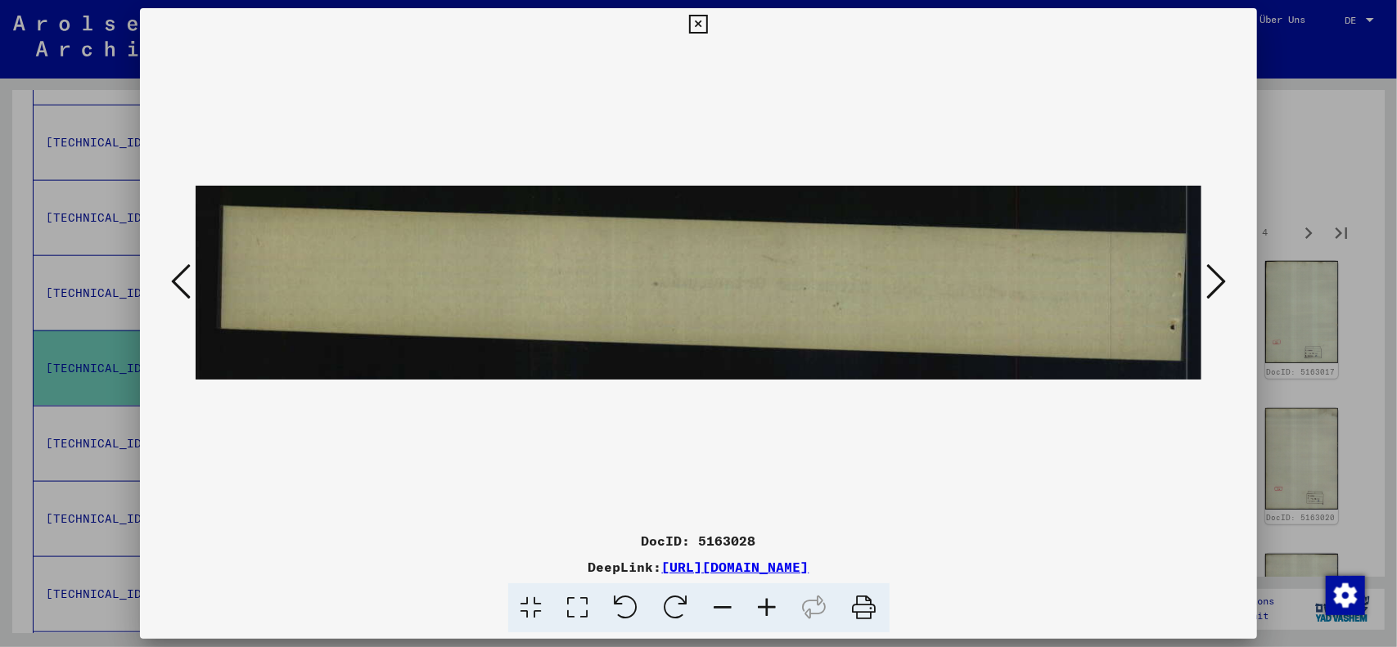
click at [177, 279] on icon at bounding box center [181, 281] width 20 height 39
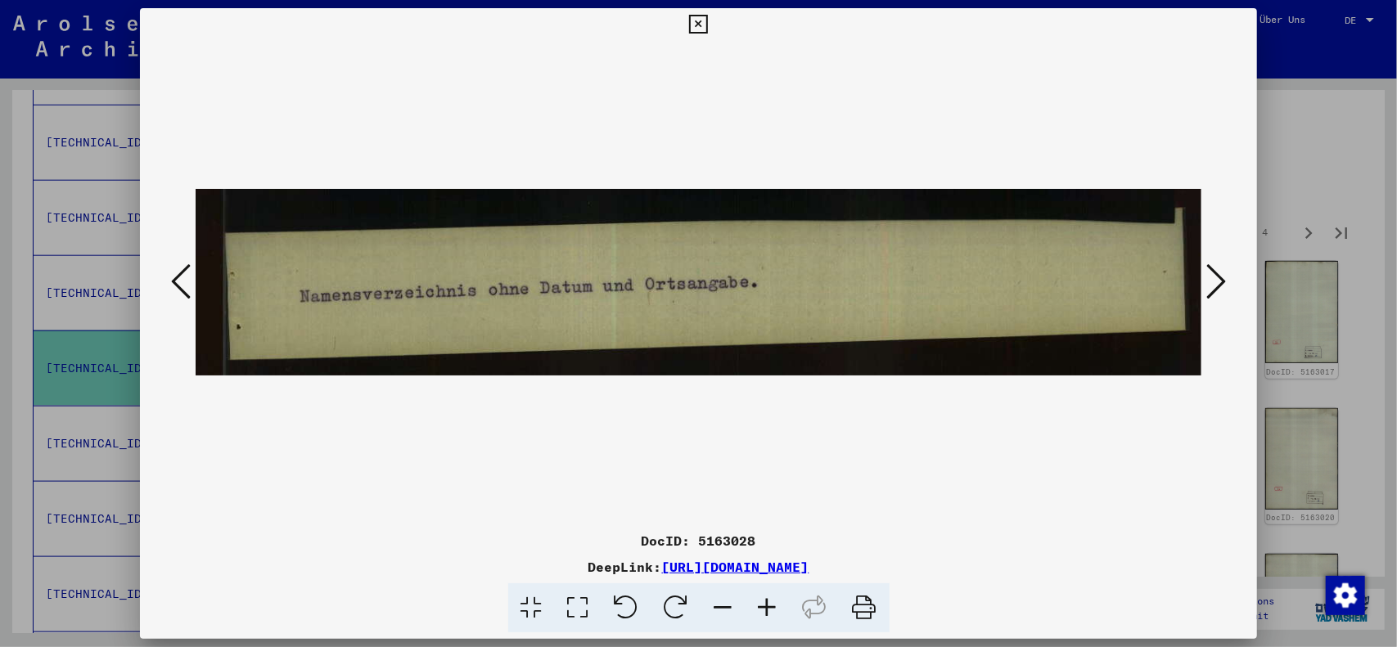
click at [1221, 276] on icon at bounding box center [1216, 281] width 20 height 39
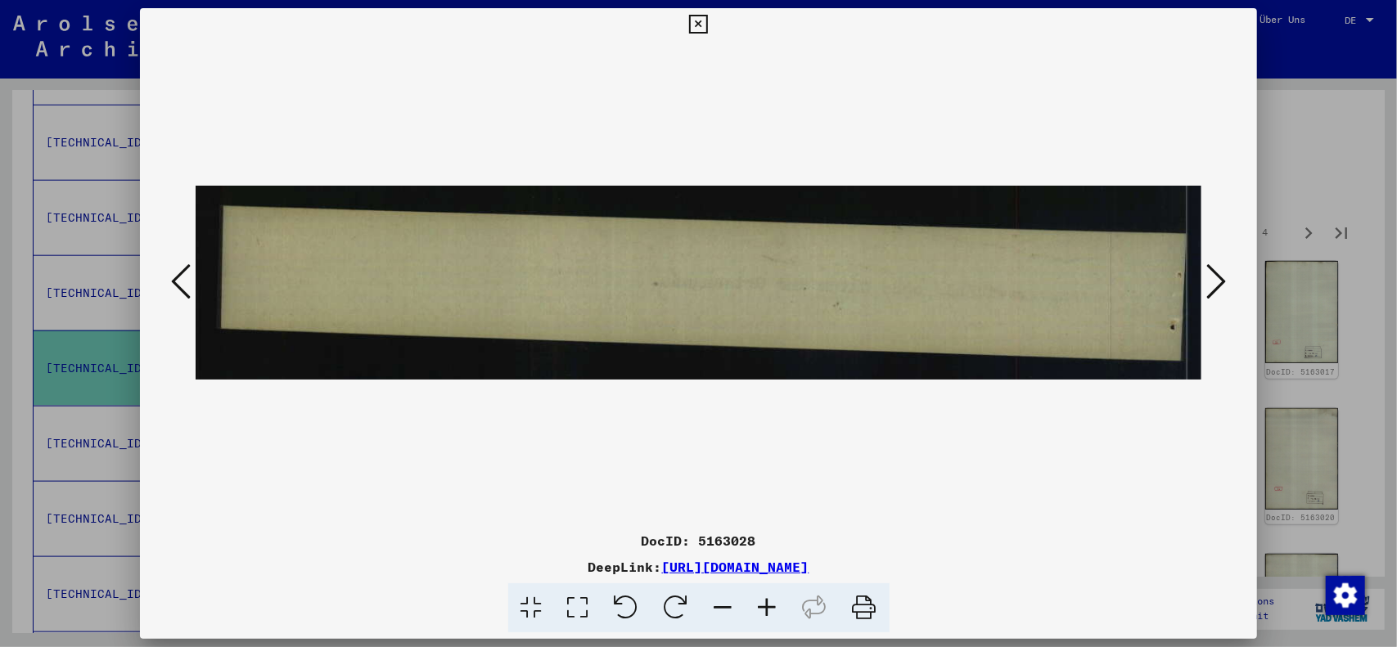
click at [1221, 276] on icon at bounding box center [1216, 281] width 20 height 39
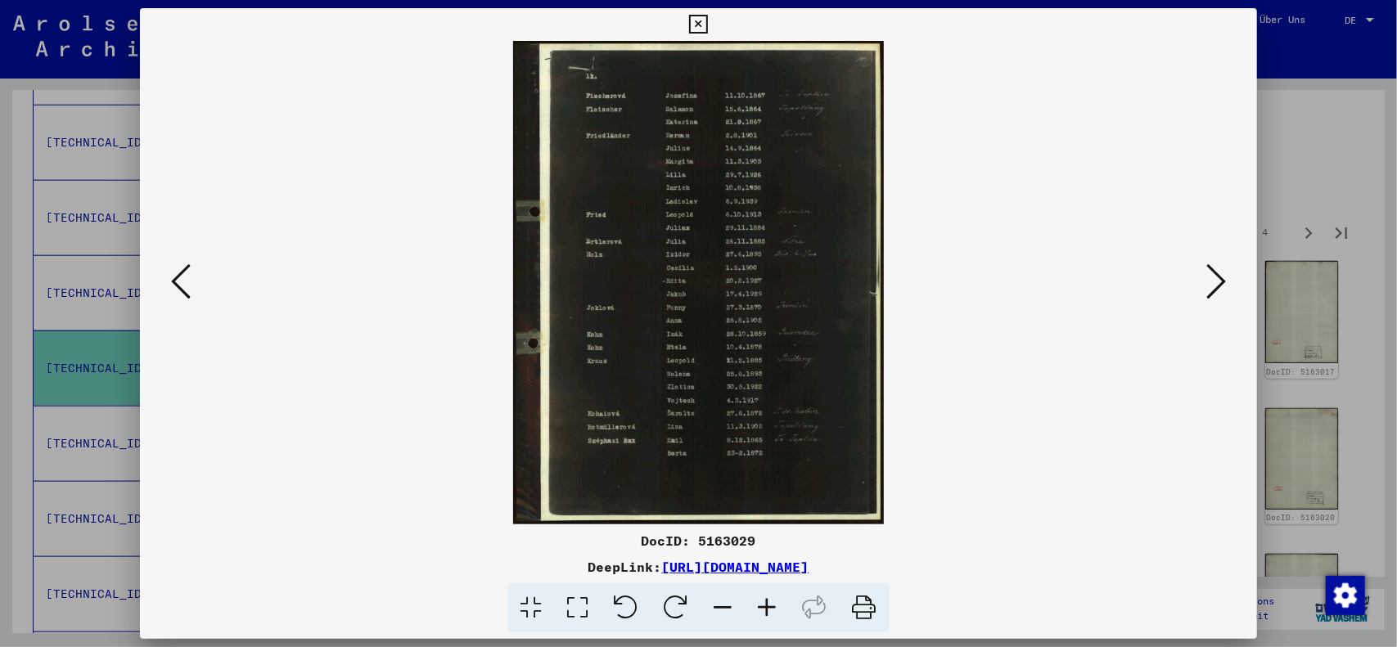
click at [1221, 276] on icon at bounding box center [1216, 281] width 20 height 39
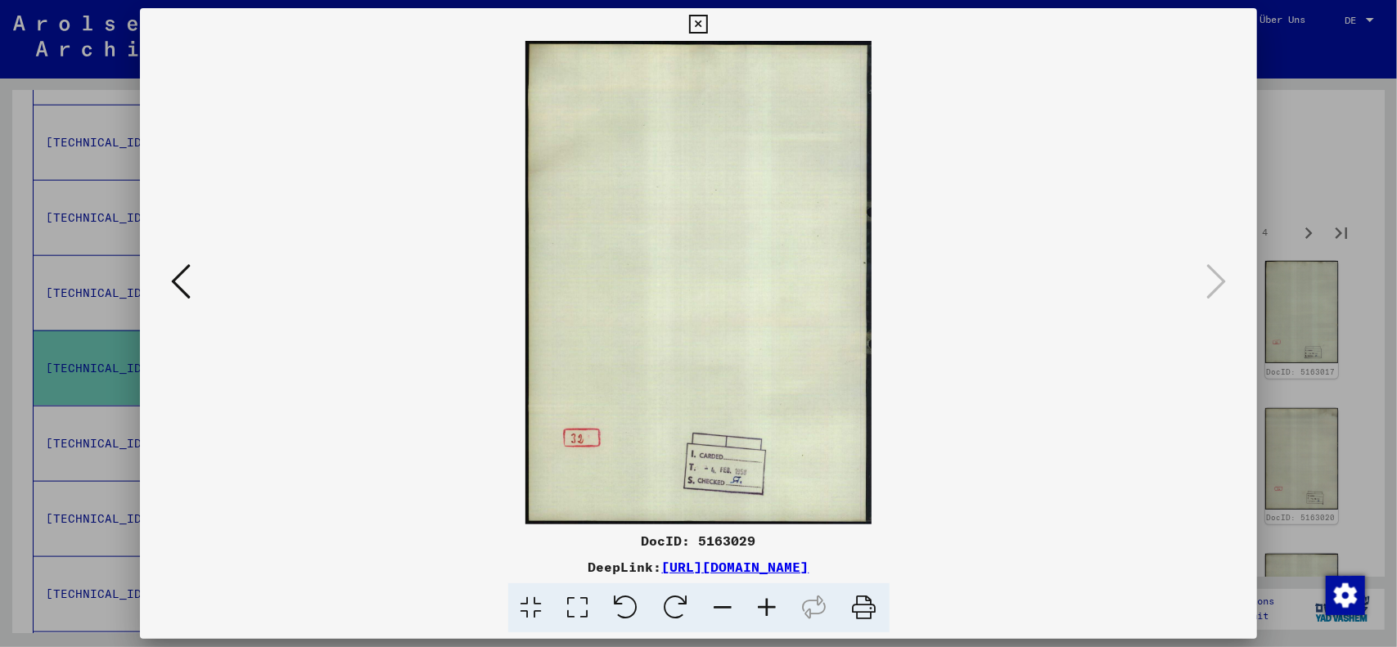
click at [700, 28] on icon at bounding box center [698, 25] width 19 height 20
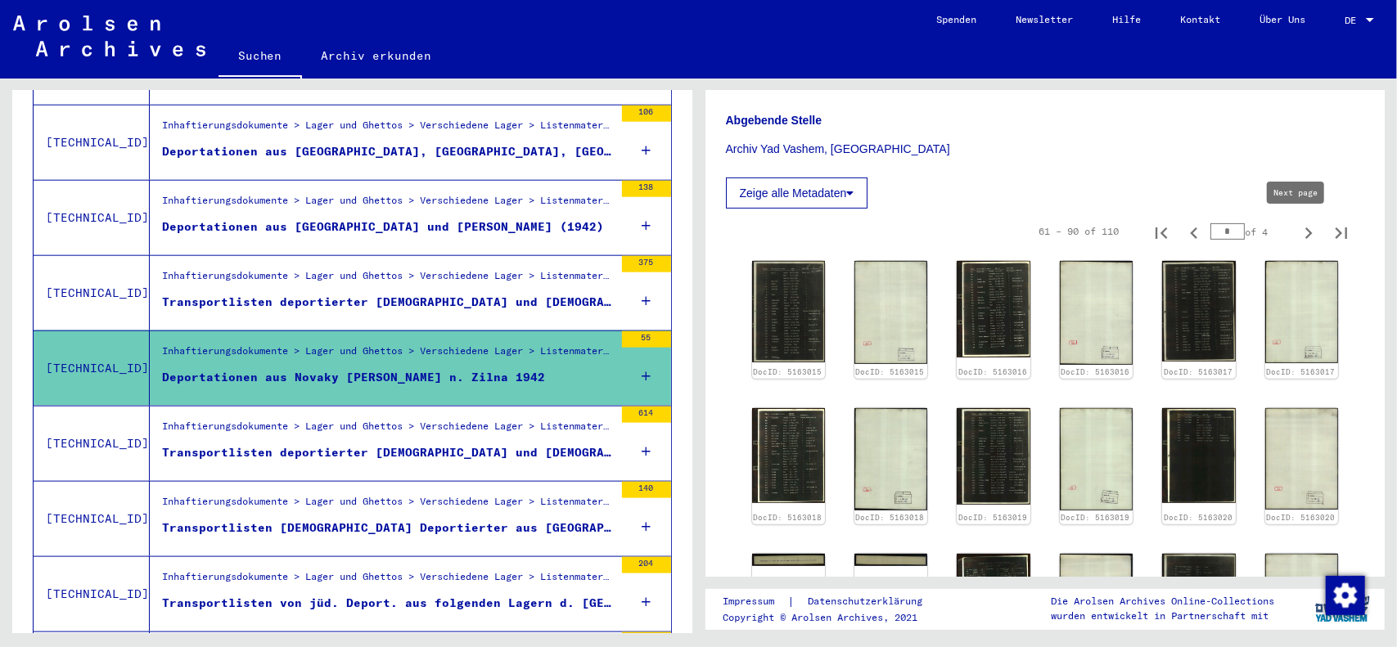
click at [1297, 226] on icon "Next page" at bounding box center [1308, 233] width 23 height 23
type input "*"
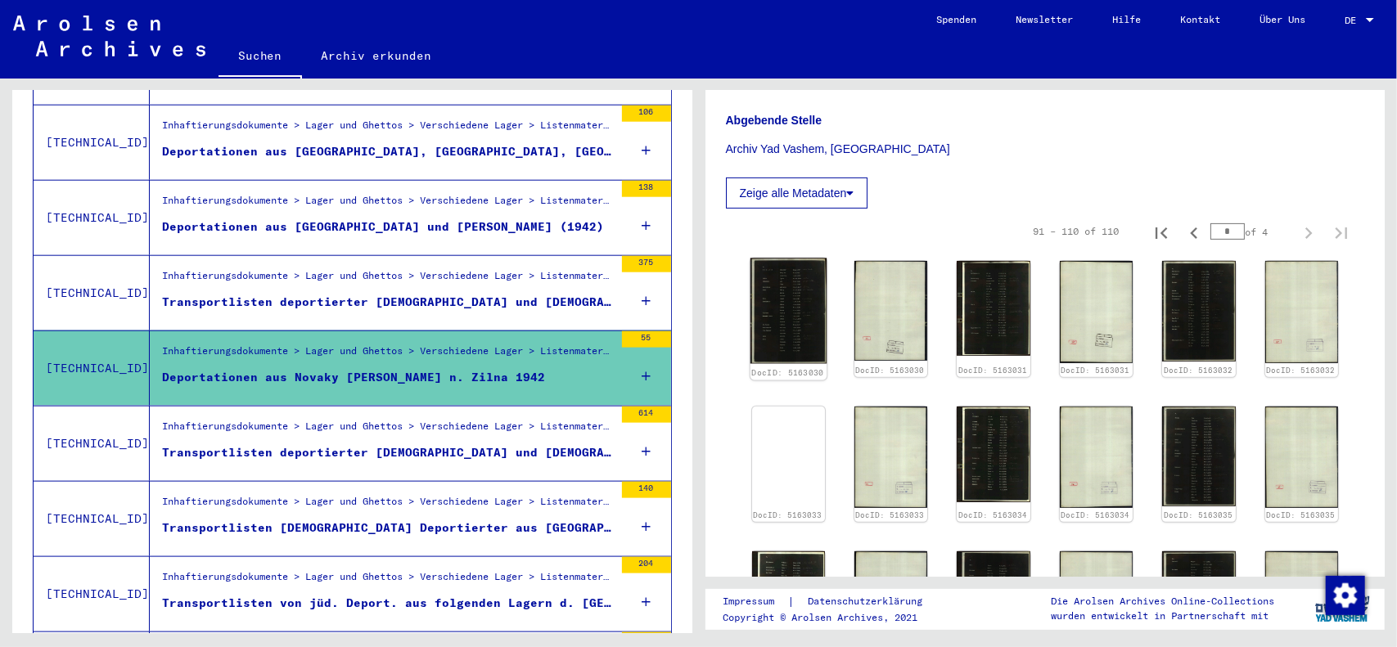
click at [789, 320] on img at bounding box center [787, 312] width 77 height 106
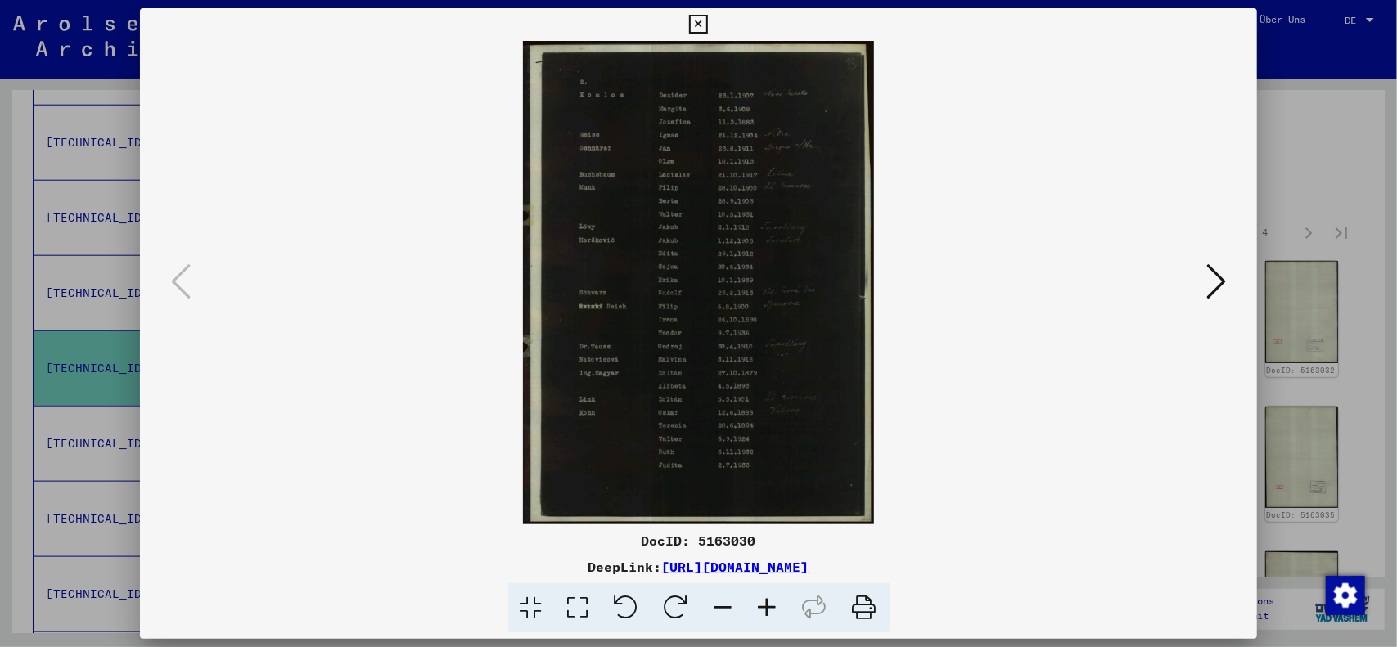
click at [1229, 278] on button at bounding box center [1215, 282] width 29 height 47
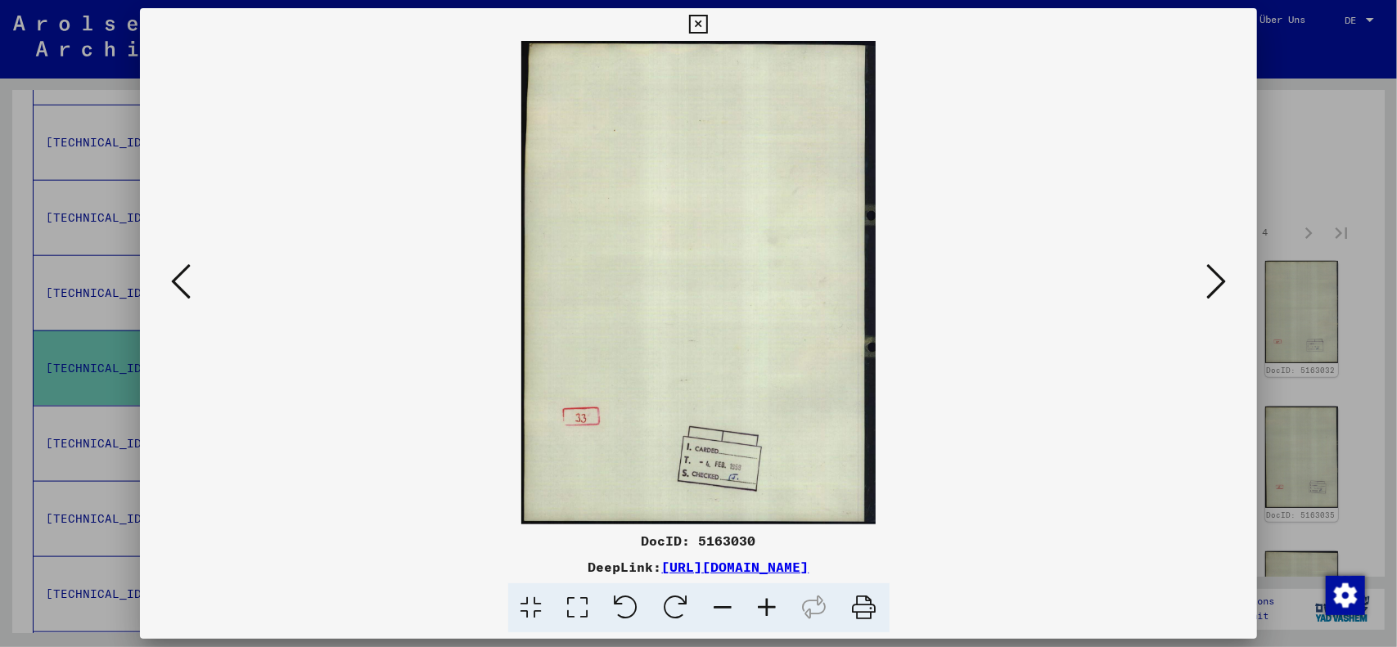
click at [1229, 278] on button at bounding box center [1215, 282] width 29 height 47
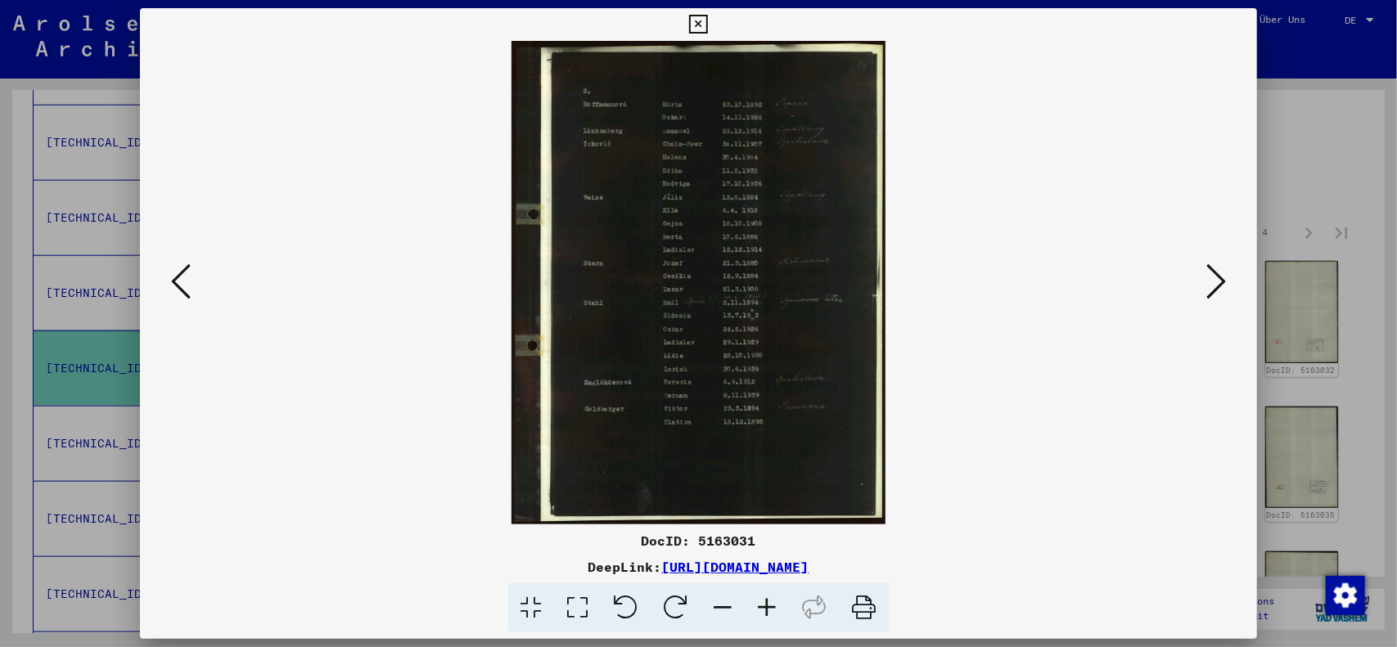
click at [1229, 278] on button at bounding box center [1215, 282] width 29 height 47
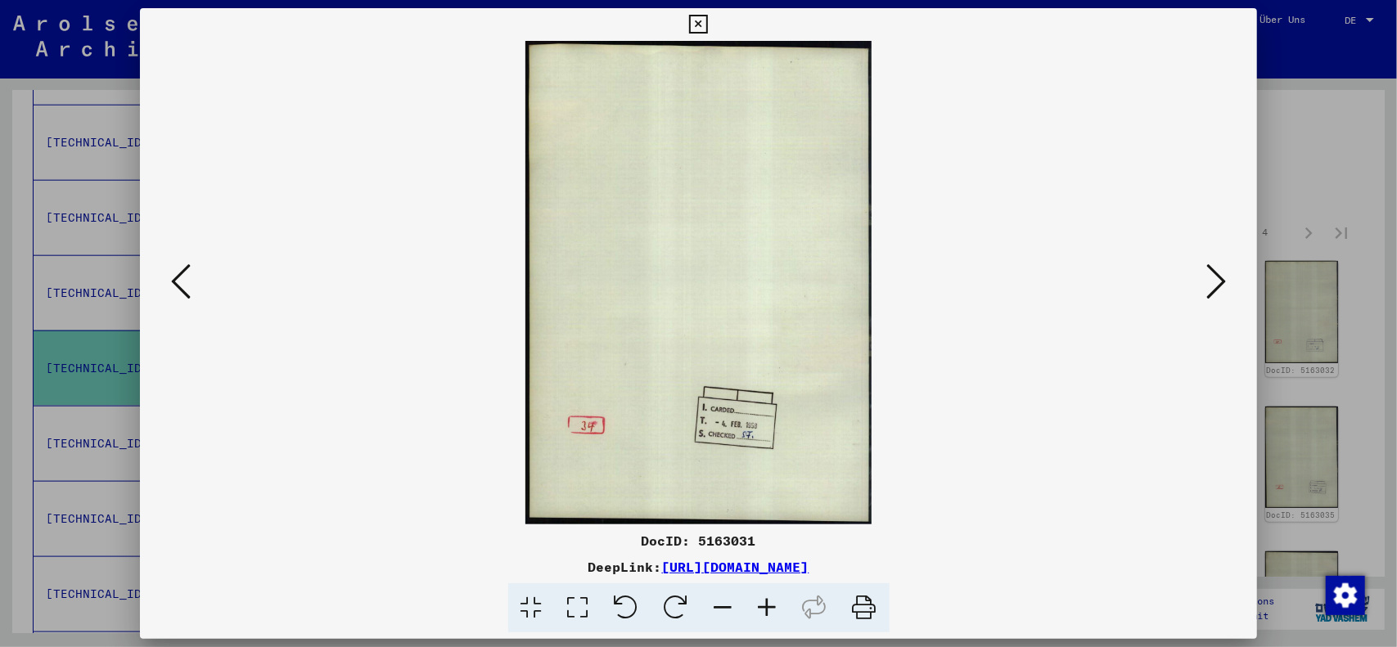
click at [1229, 278] on button at bounding box center [1215, 282] width 29 height 47
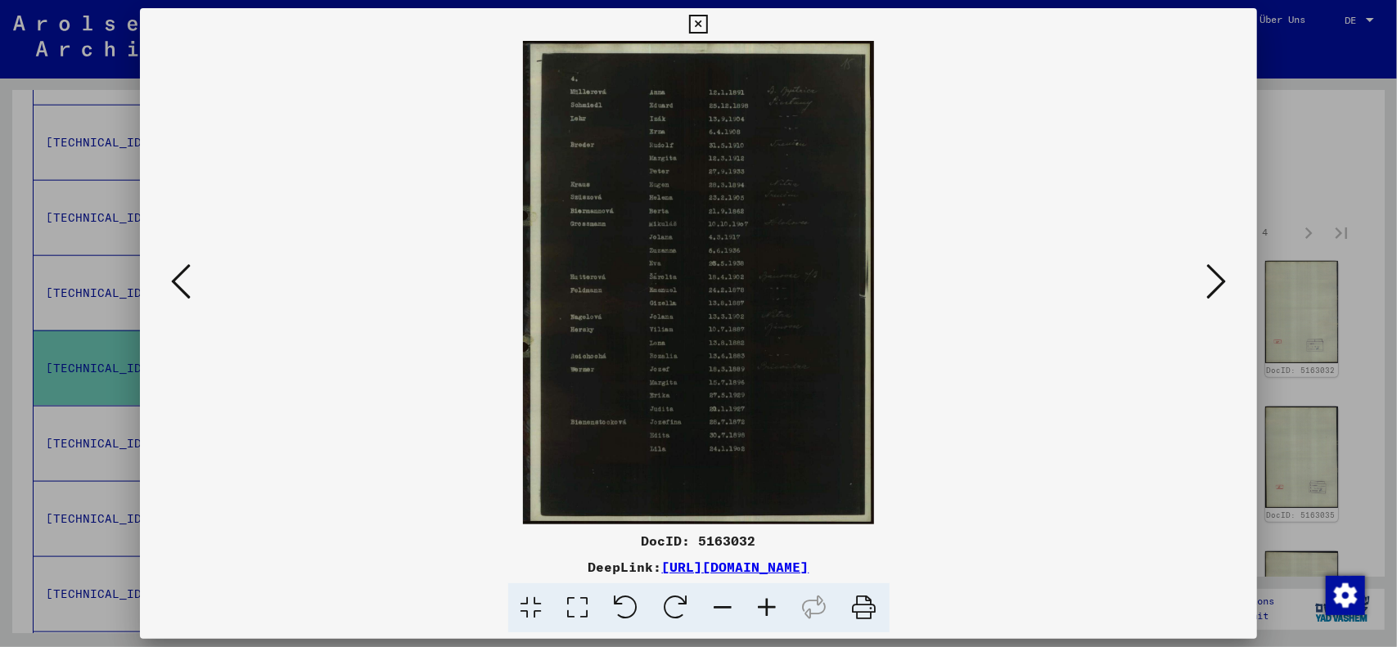
click at [1229, 278] on button at bounding box center [1215, 282] width 29 height 47
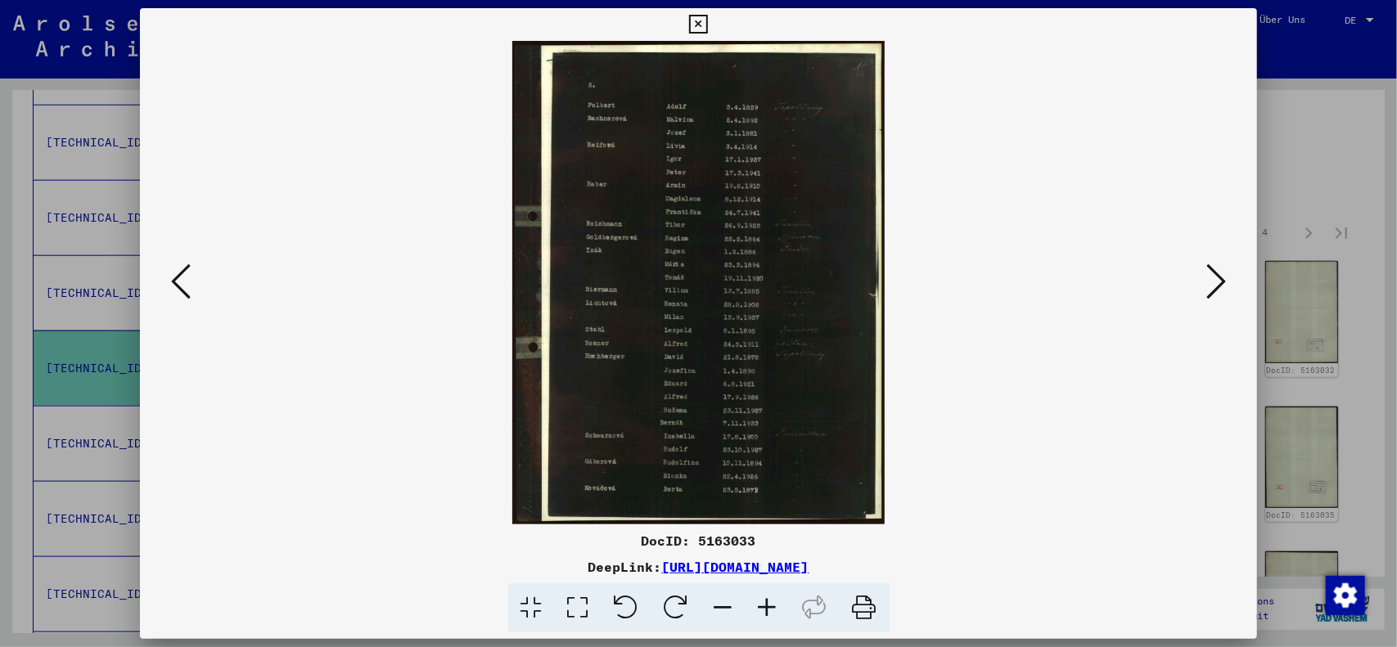
click at [1229, 278] on button at bounding box center [1215, 282] width 29 height 47
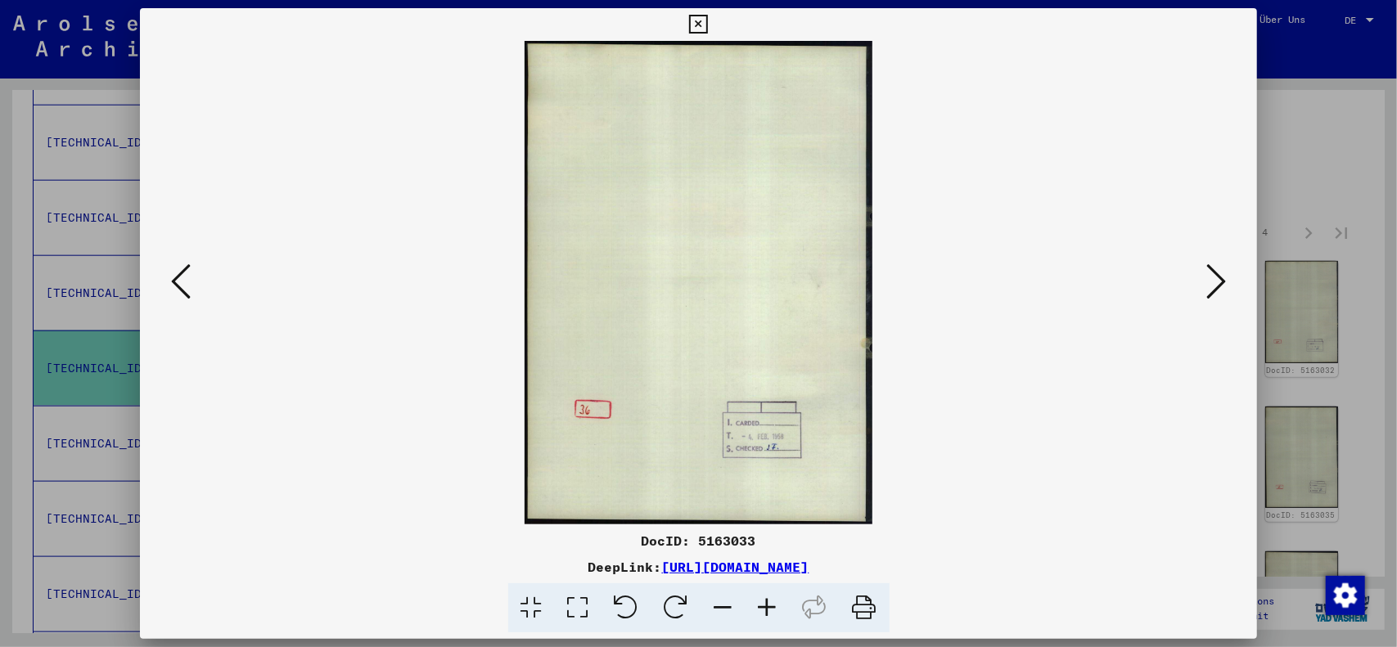
click at [1229, 278] on button at bounding box center [1215, 282] width 29 height 47
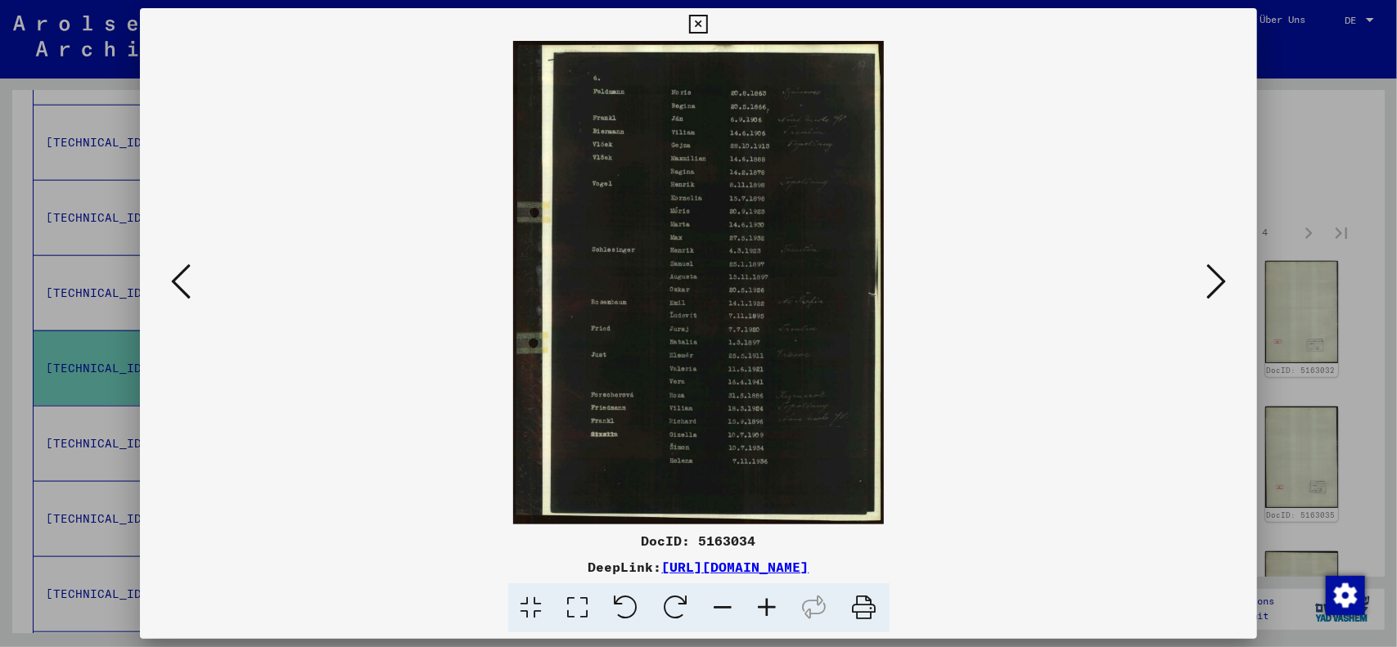
click at [1229, 278] on button at bounding box center [1215, 282] width 29 height 47
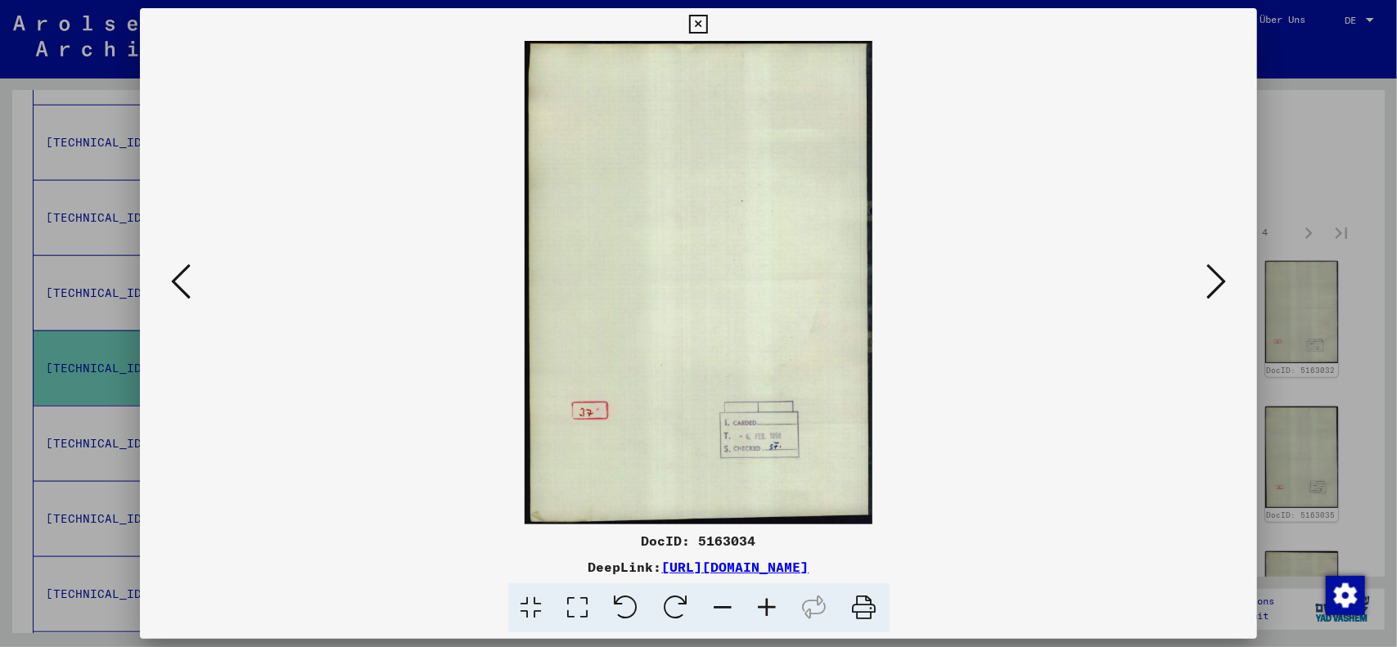
click at [1229, 278] on button at bounding box center [1215, 282] width 29 height 47
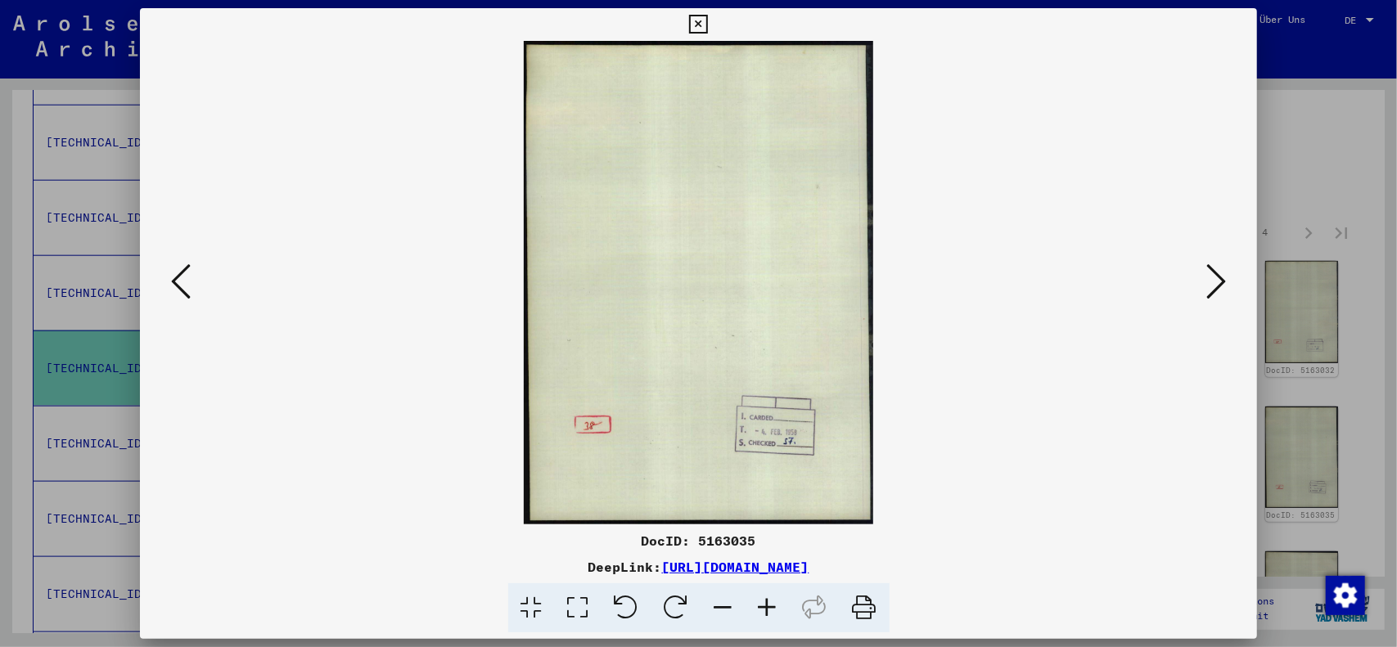
click at [1229, 278] on button at bounding box center [1215, 282] width 29 height 47
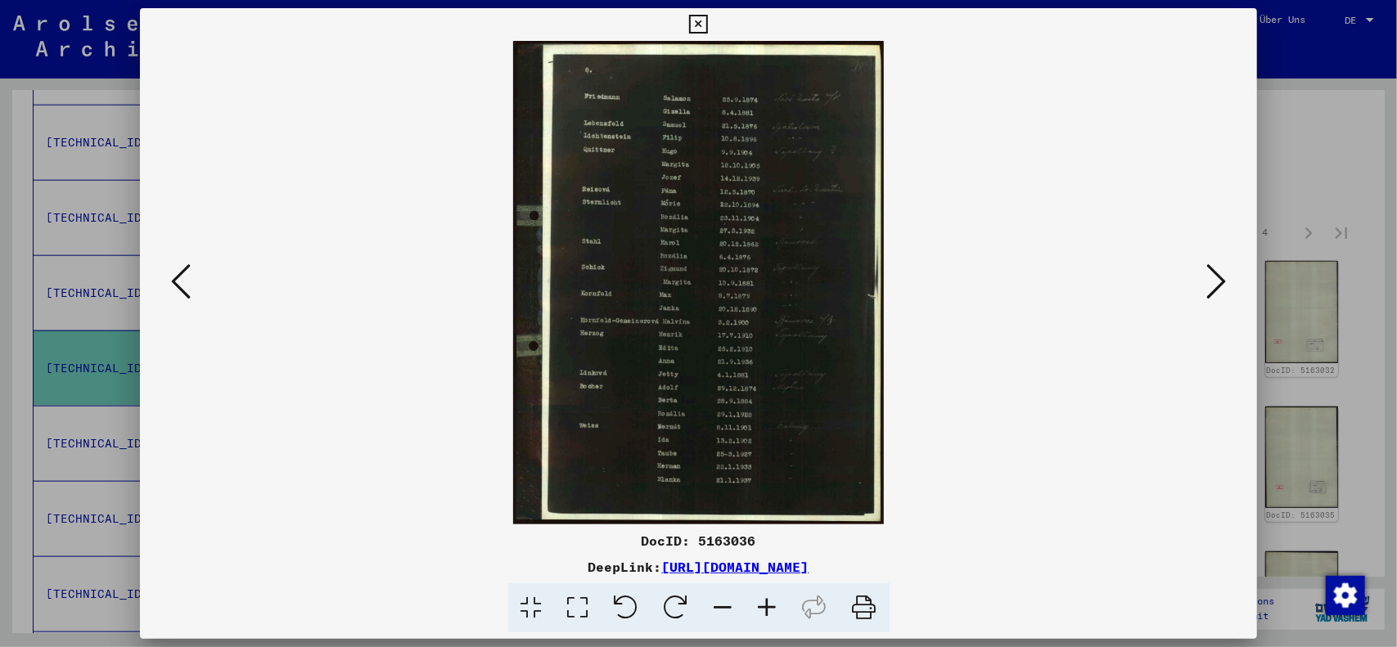
click at [1229, 278] on button at bounding box center [1215, 282] width 29 height 47
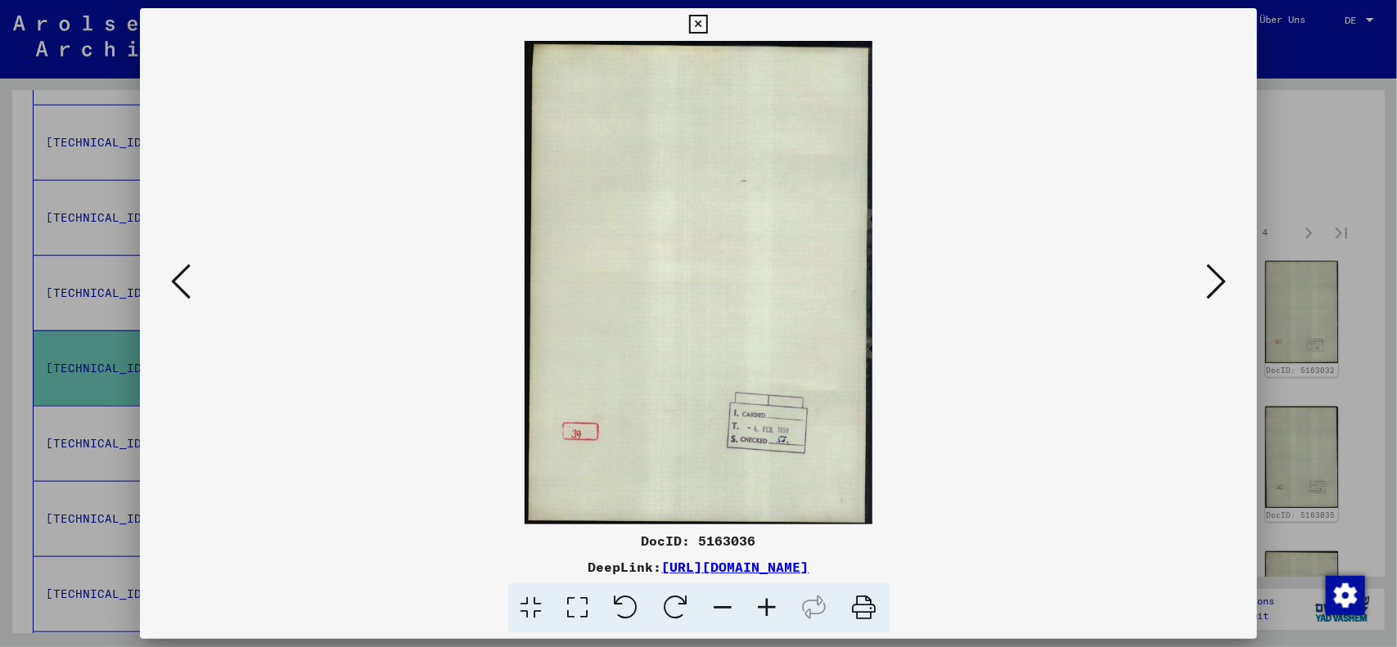
click at [1229, 278] on button at bounding box center [1215, 282] width 29 height 47
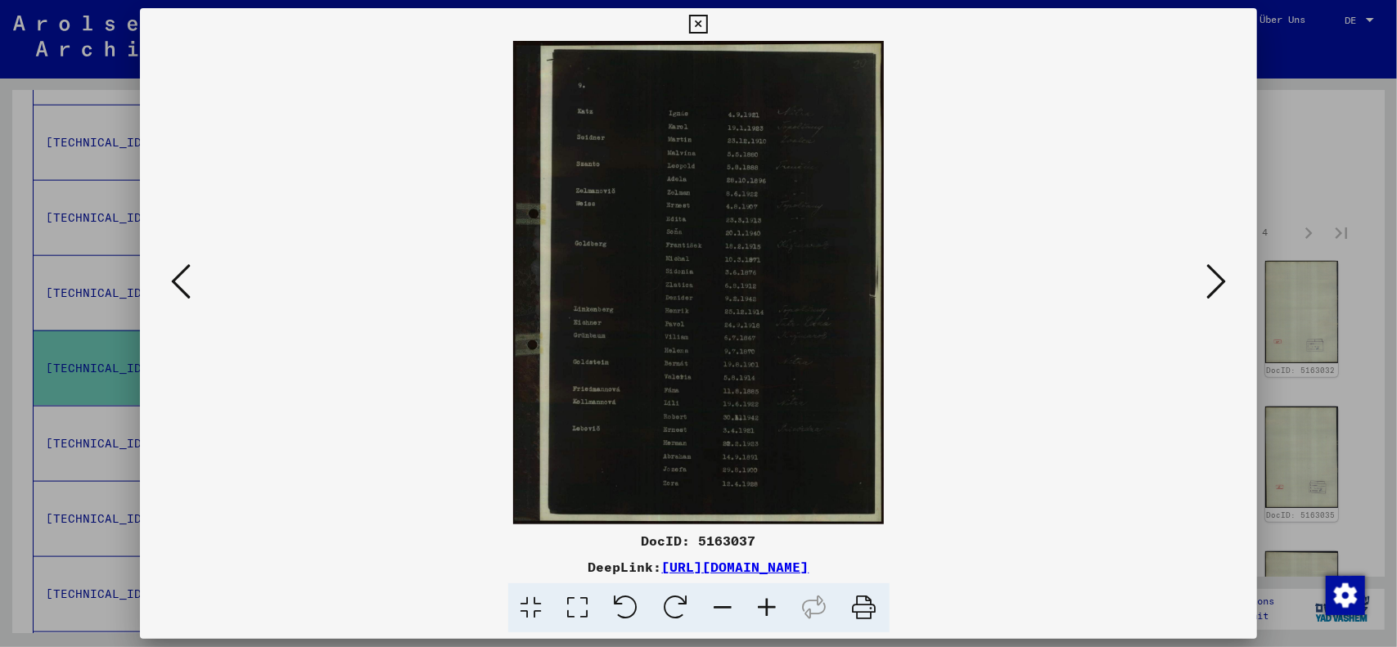
click at [1229, 278] on button at bounding box center [1215, 282] width 29 height 47
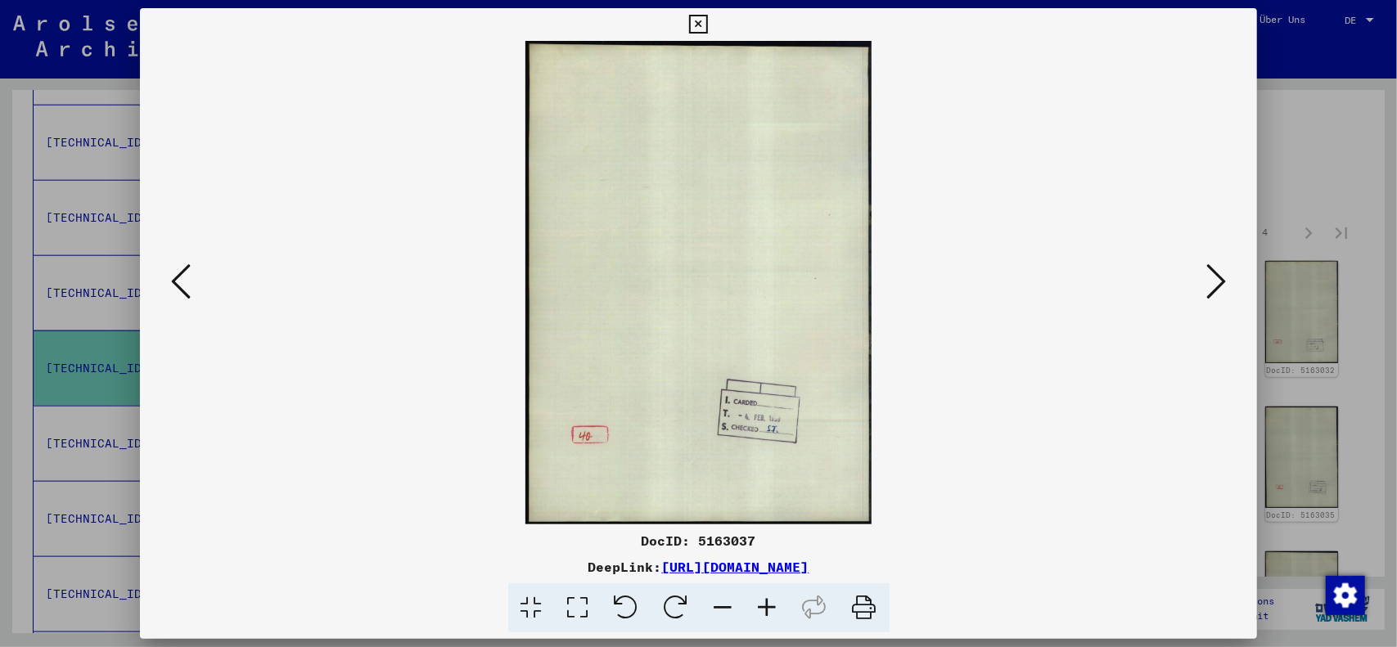
click at [1229, 278] on button at bounding box center [1215, 282] width 29 height 47
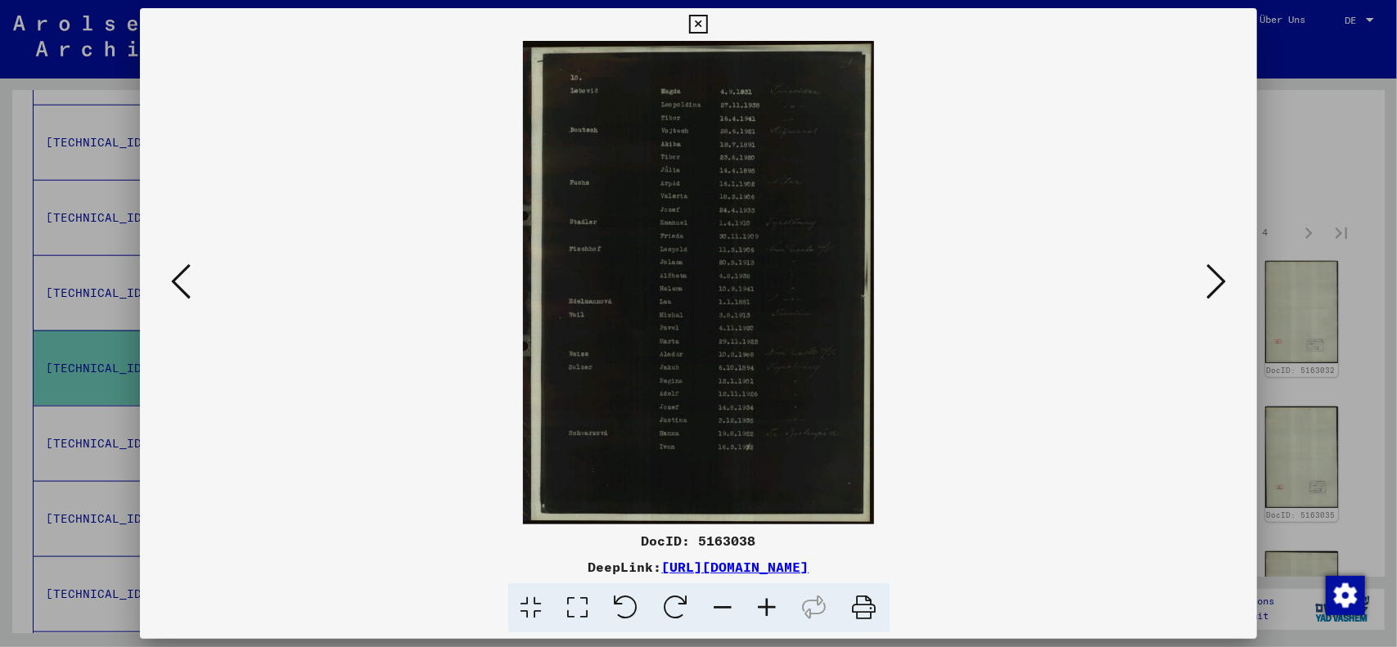
click at [1218, 274] on icon at bounding box center [1216, 281] width 20 height 39
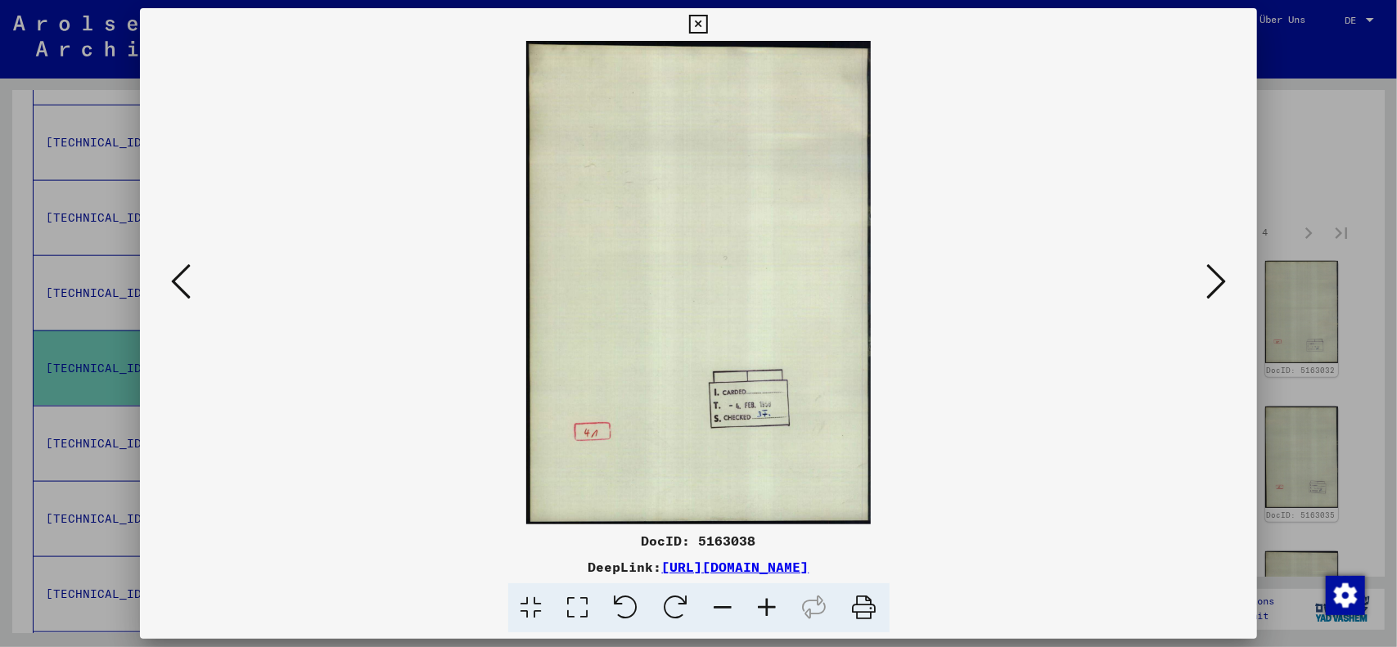
click at [1218, 274] on icon at bounding box center [1216, 281] width 20 height 39
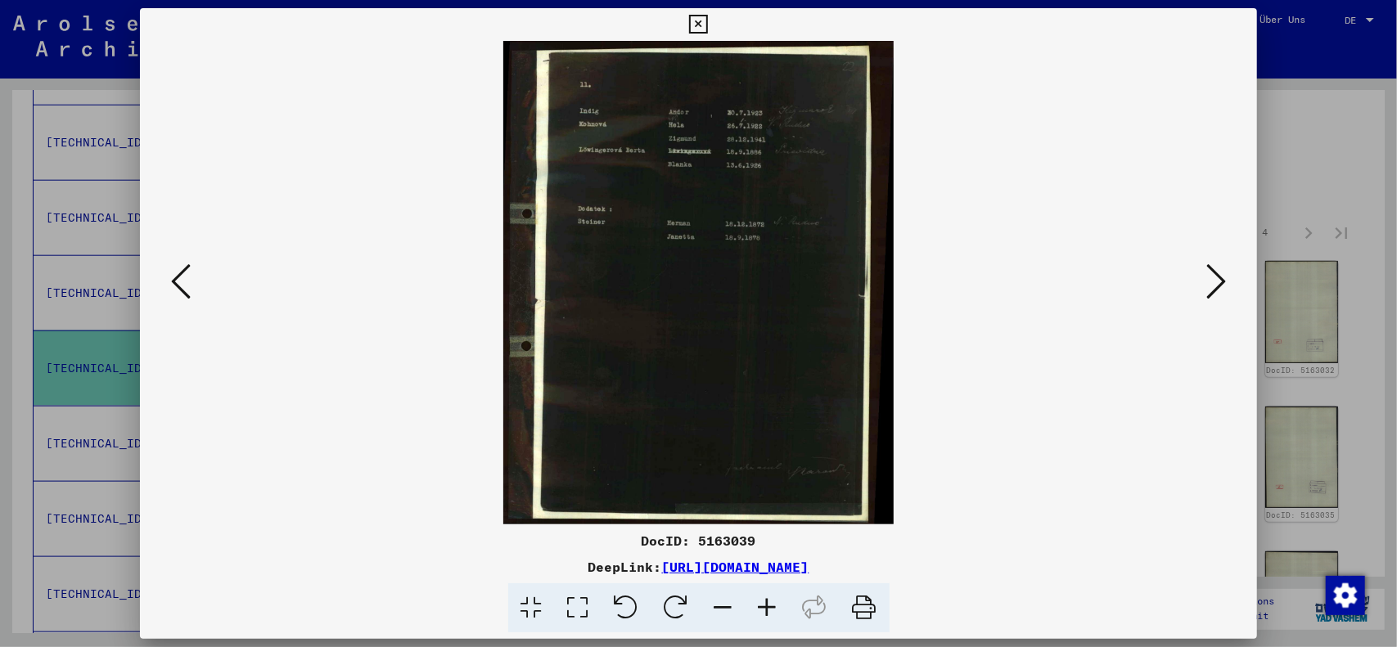
click at [1218, 274] on icon at bounding box center [1216, 281] width 20 height 39
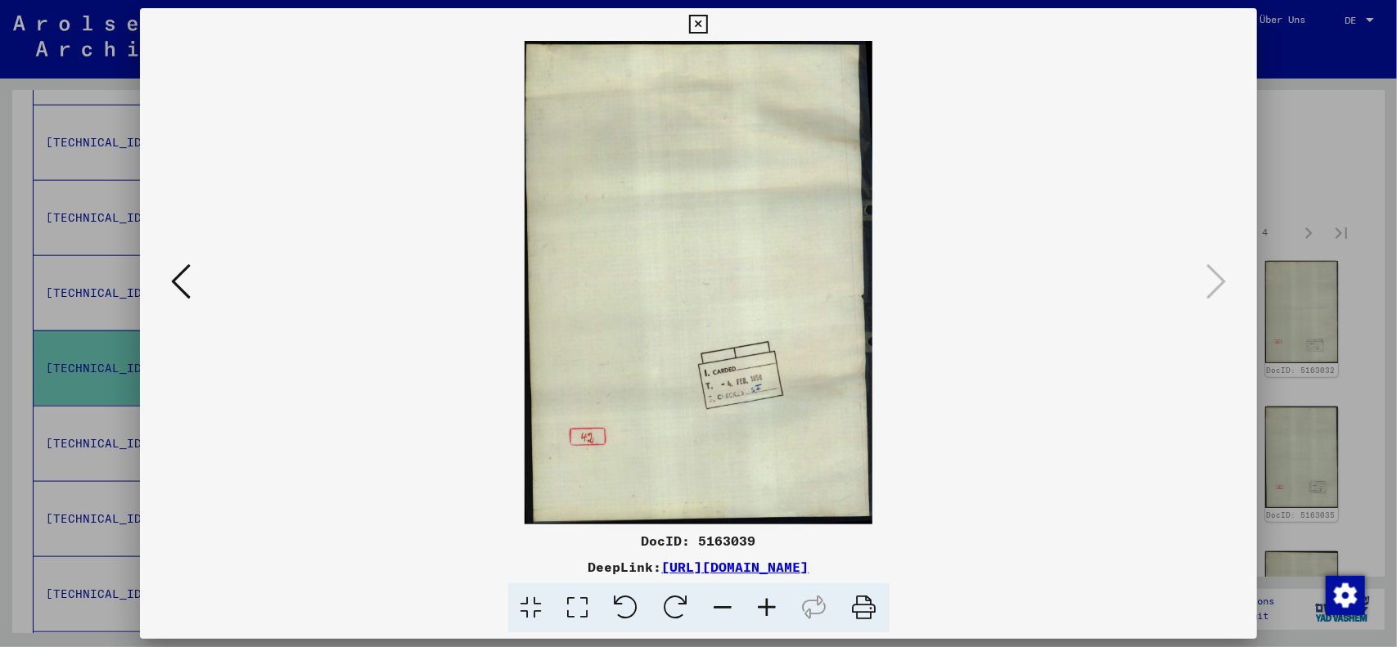
drag, startPoint x: 697, startPoint y: 24, endPoint x: 728, endPoint y: 34, distance: 32.6
click at [699, 25] on icon at bounding box center [698, 25] width 19 height 20
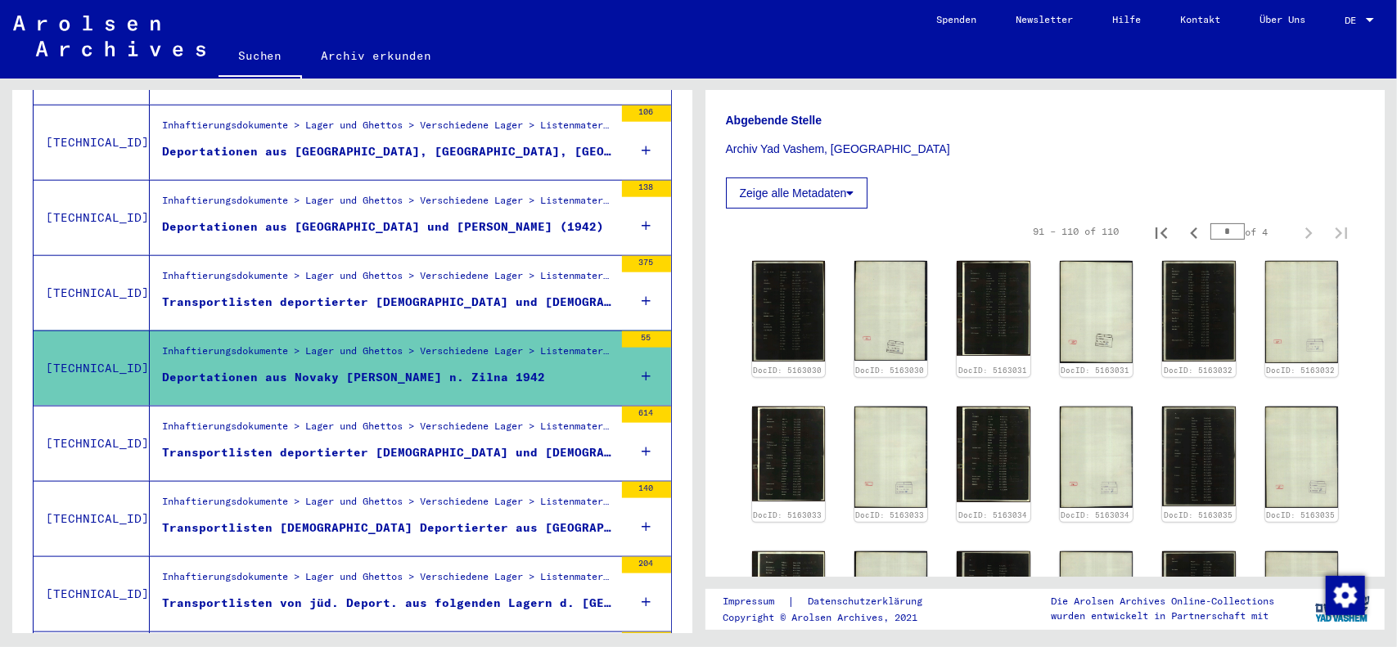
click at [396, 444] on div "Transportlisten deportierter [DEMOGRAPHIC_DATA] und [DEMOGRAPHIC_DATA] aus der …" at bounding box center [388, 452] width 452 height 17
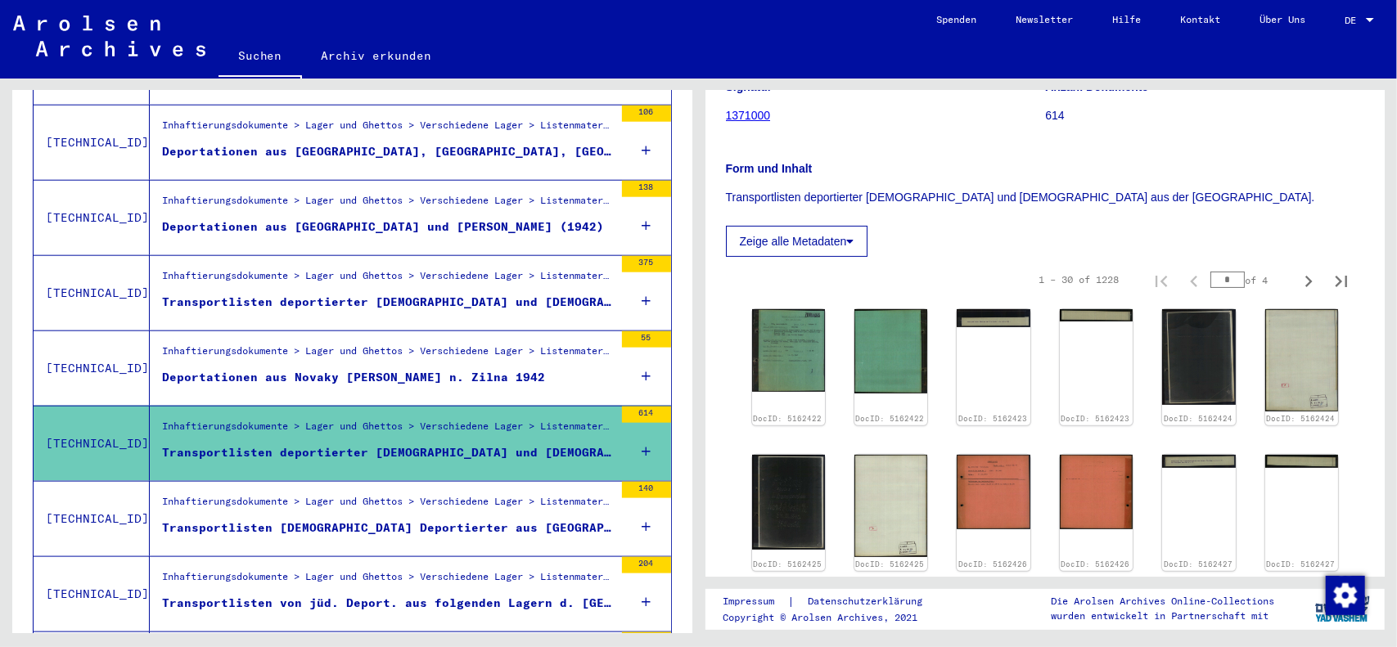
scroll to position [245, 0]
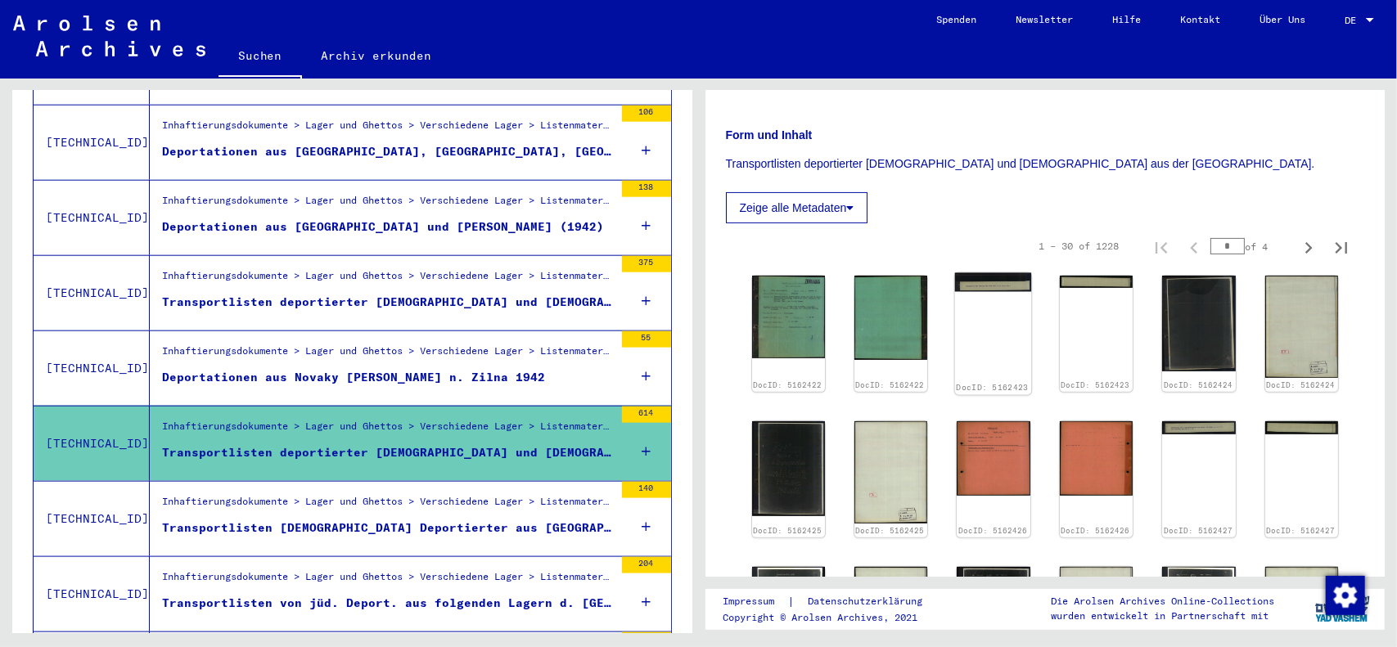
click at [993, 299] on div "DocID: 5162423" at bounding box center [993, 334] width 77 height 122
click at [990, 337] on div "DocID: 5162423" at bounding box center [993, 334] width 77 height 122
click at [1208, 331] on img at bounding box center [1198, 323] width 77 height 100
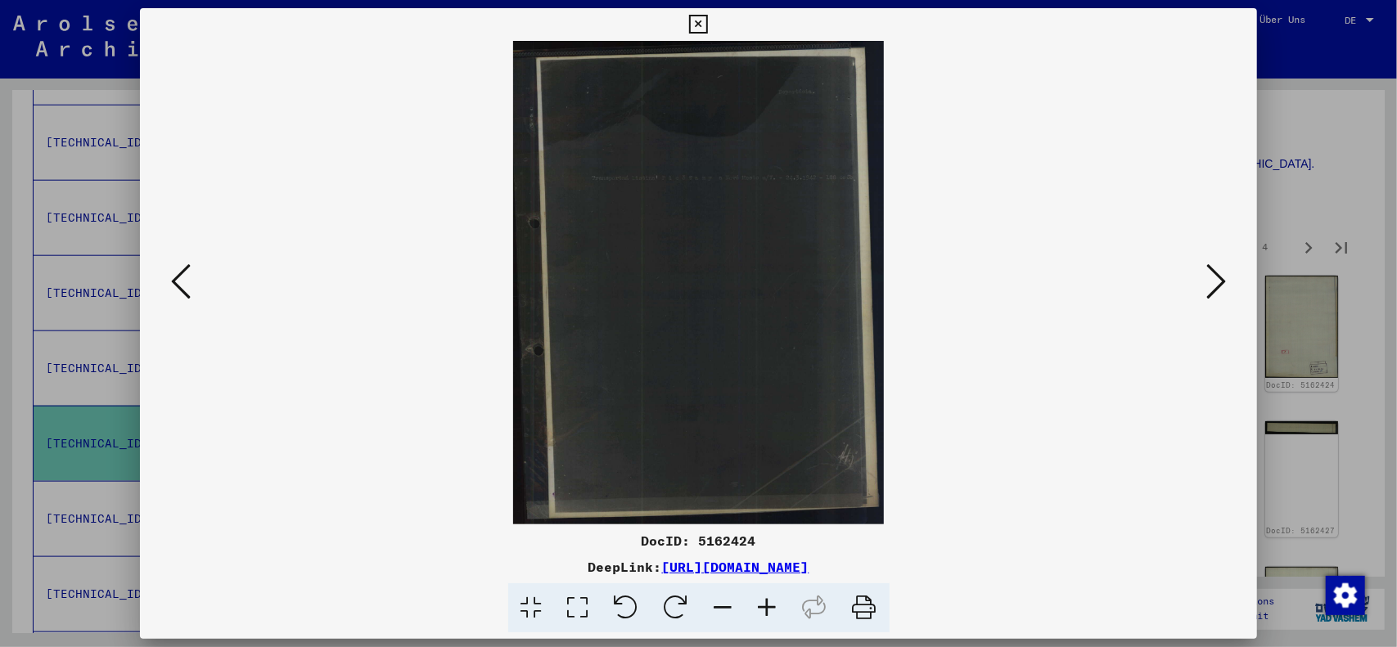
click at [1208, 331] on div "DocID: 5162424 DeepLink: [URL][DOMAIN_NAME]" at bounding box center [699, 324] width 1118 height 632
click at [178, 272] on icon at bounding box center [181, 281] width 20 height 39
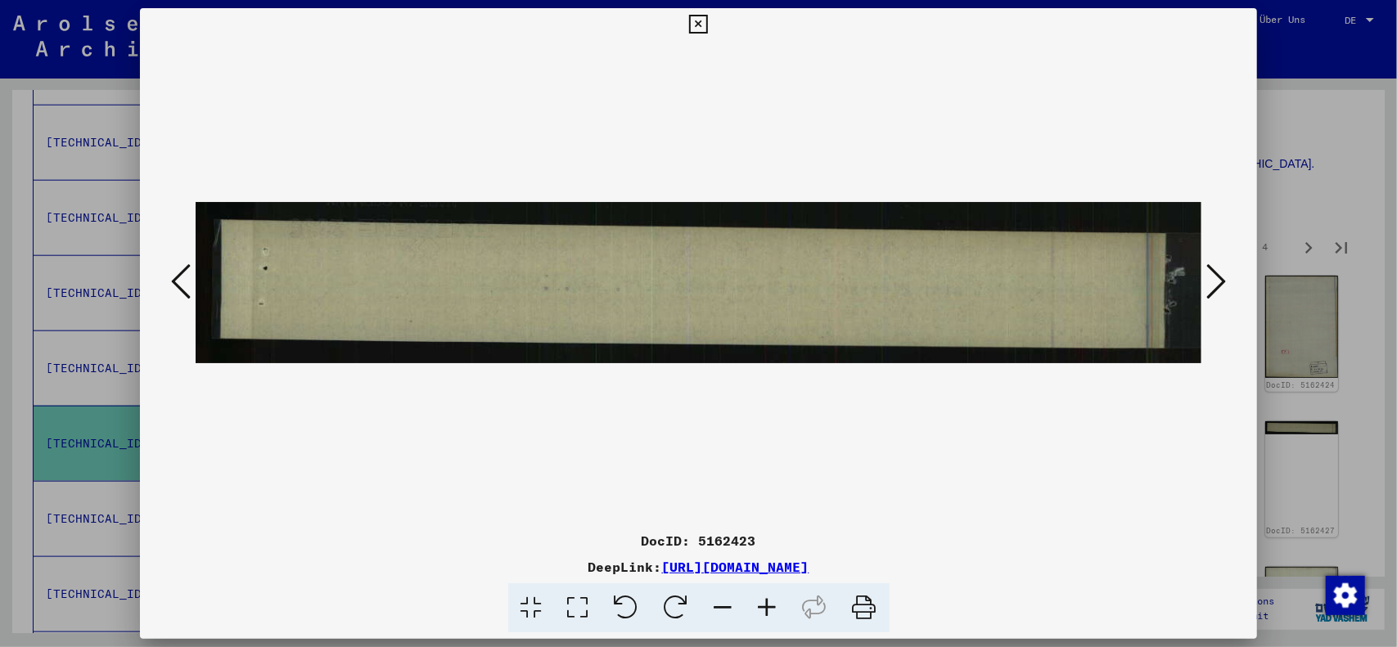
click at [178, 272] on icon at bounding box center [181, 281] width 20 height 39
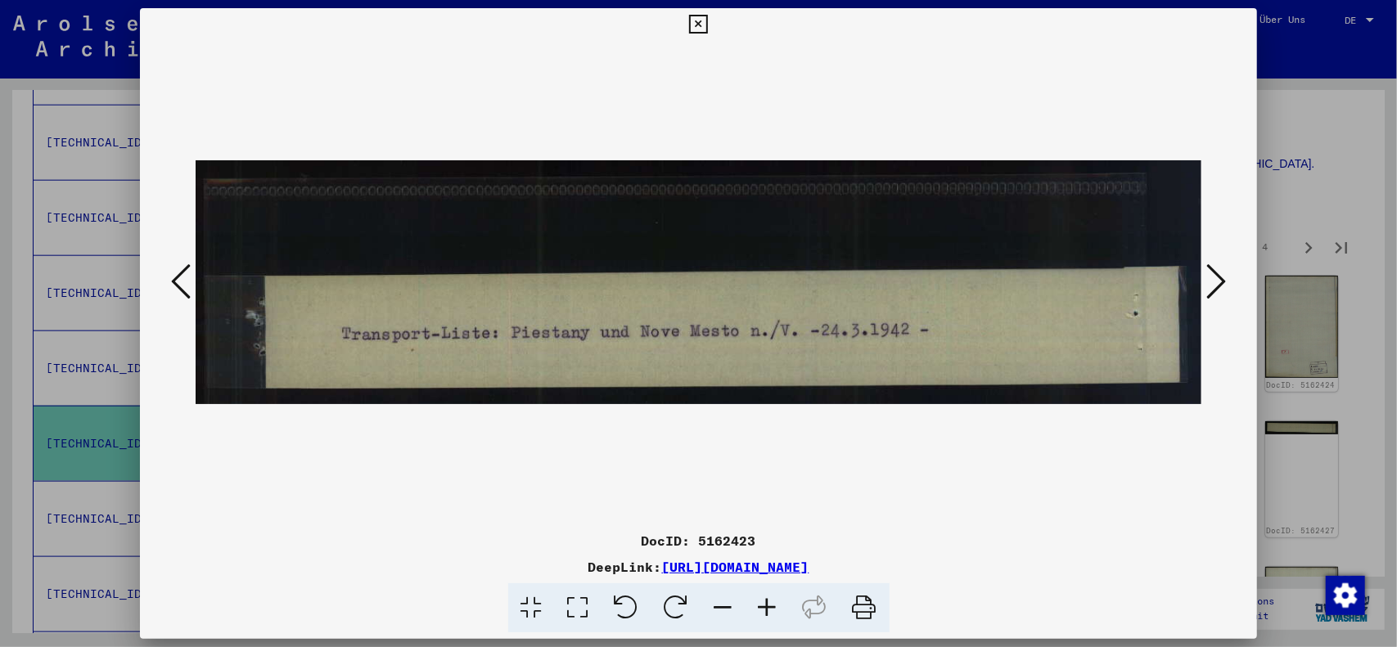
click at [178, 272] on icon at bounding box center [181, 281] width 20 height 39
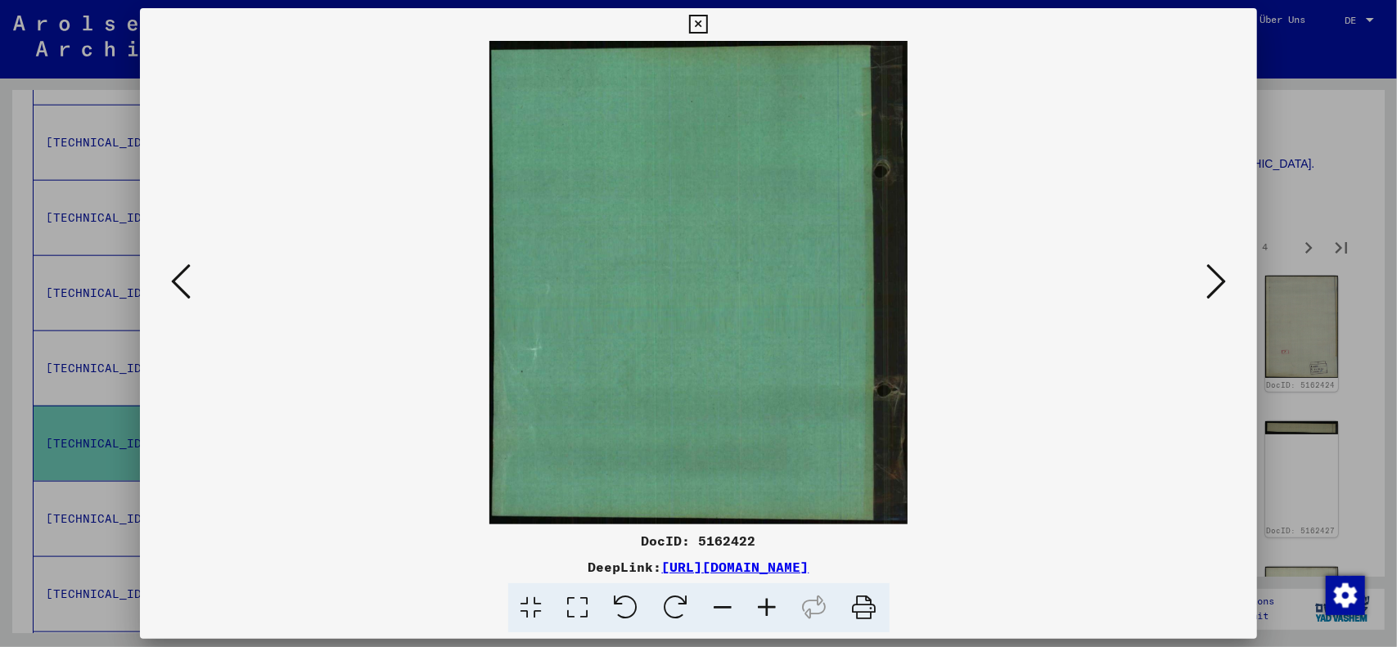
click at [178, 272] on icon at bounding box center [181, 281] width 20 height 39
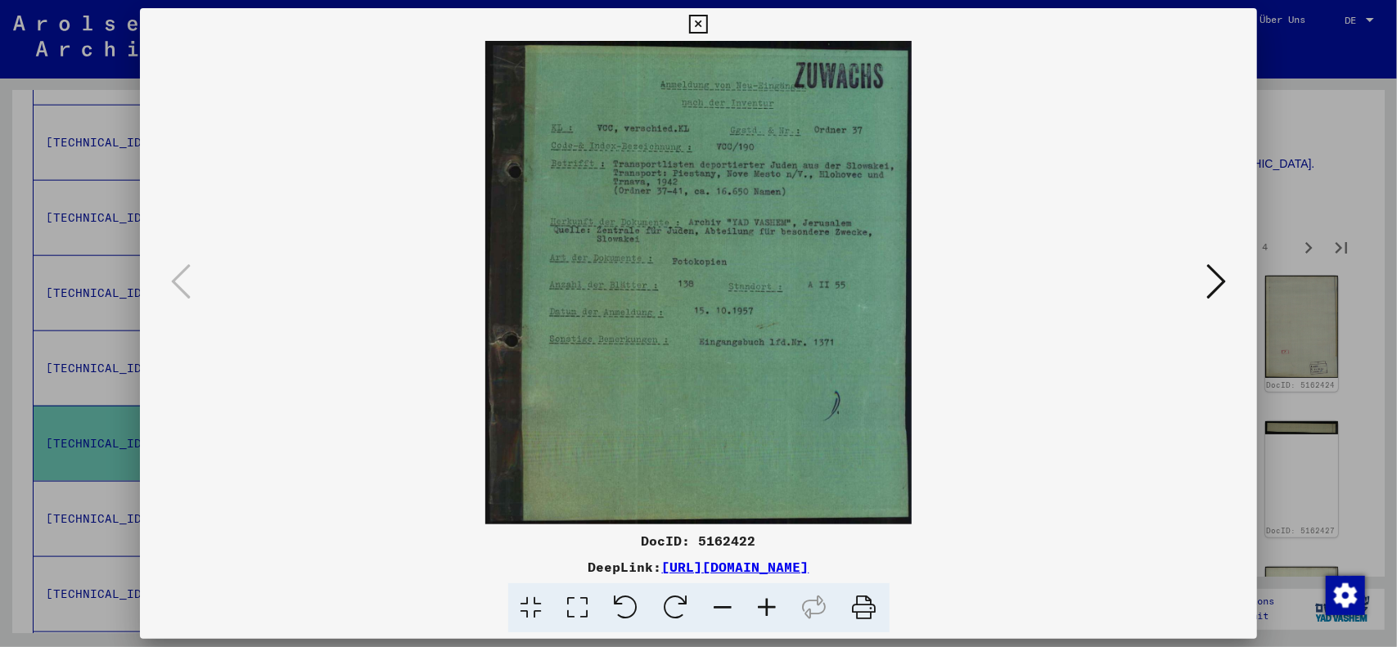
click at [1213, 274] on icon at bounding box center [1216, 281] width 20 height 39
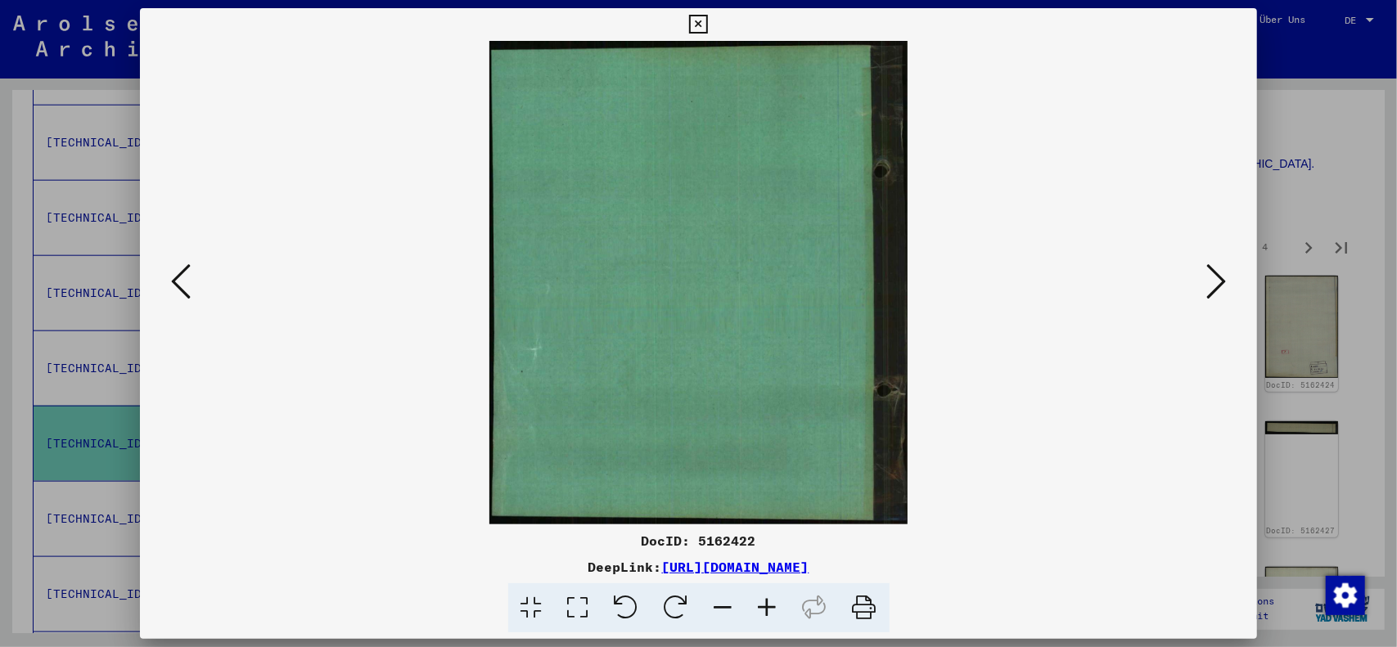
click at [1215, 274] on icon at bounding box center [1216, 281] width 20 height 39
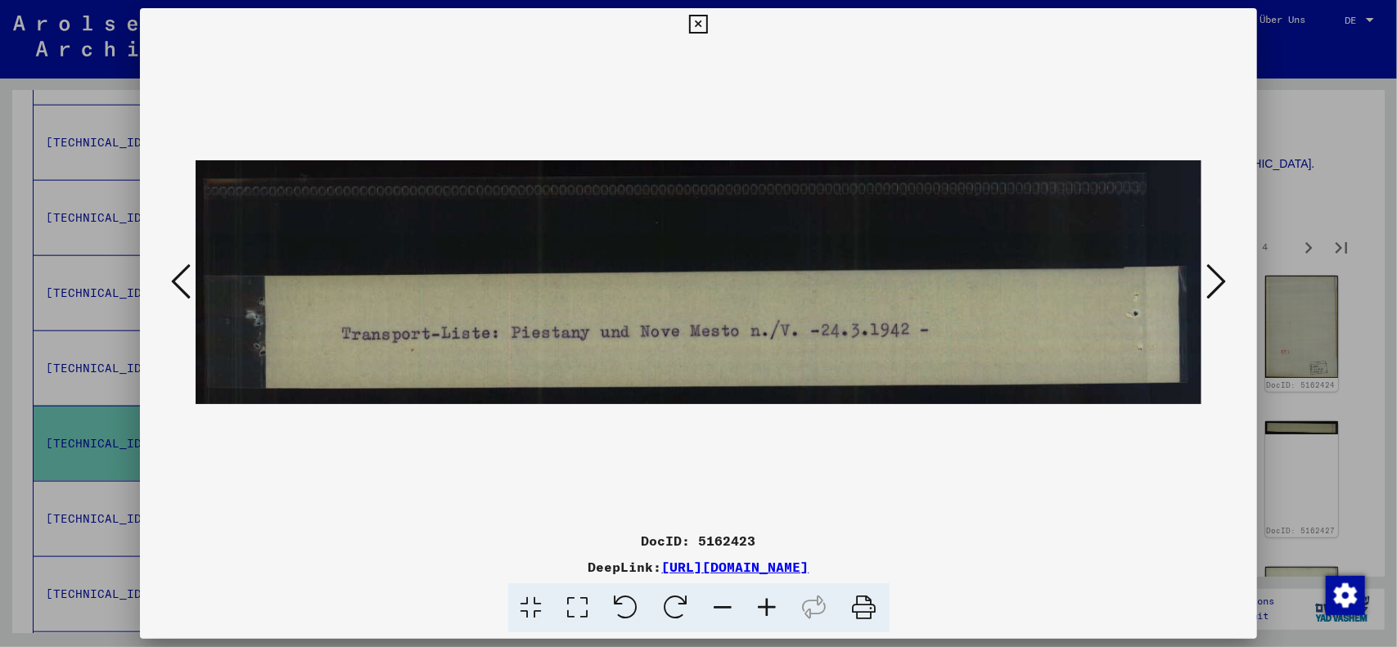
click at [1215, 274] on icon at bounding box center [1216, 281] width 20 height 39
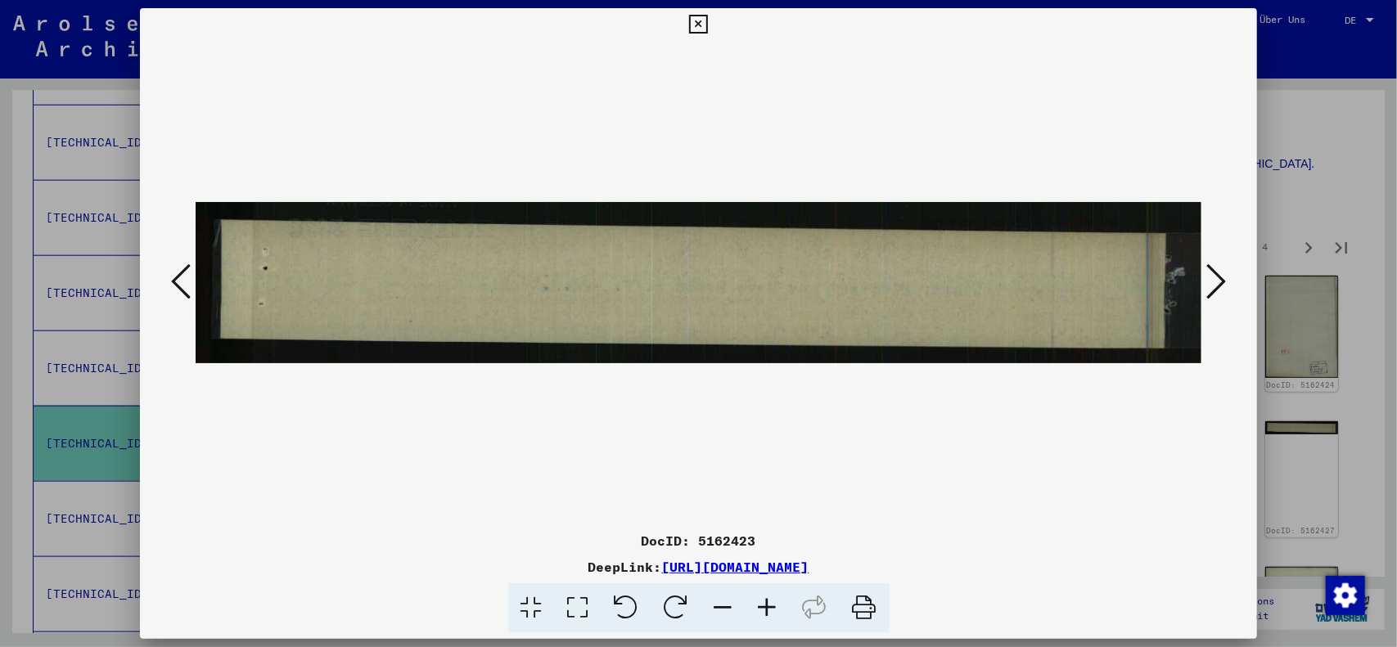
click at [1215, 274] on icon at bounding box center [1216, 281] width 20 height 39
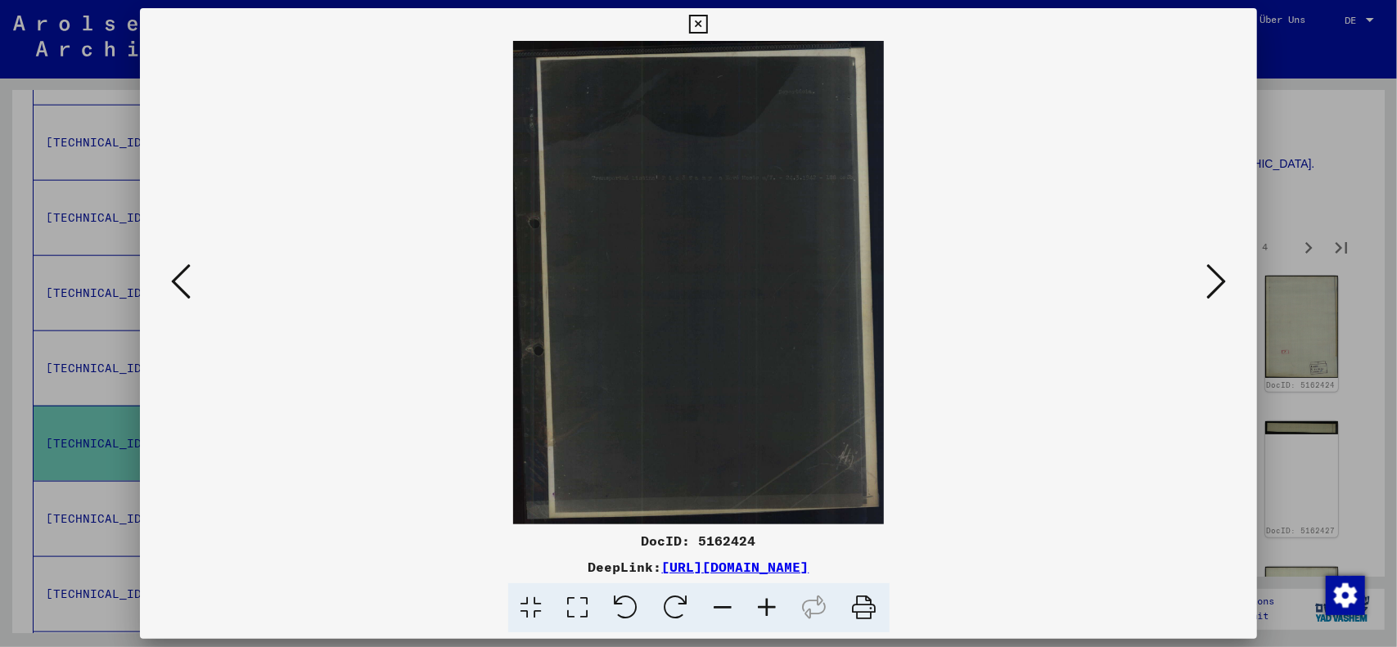
click at [1215, 274] on icon at bounding box center [1216, 281] width 20 height 39
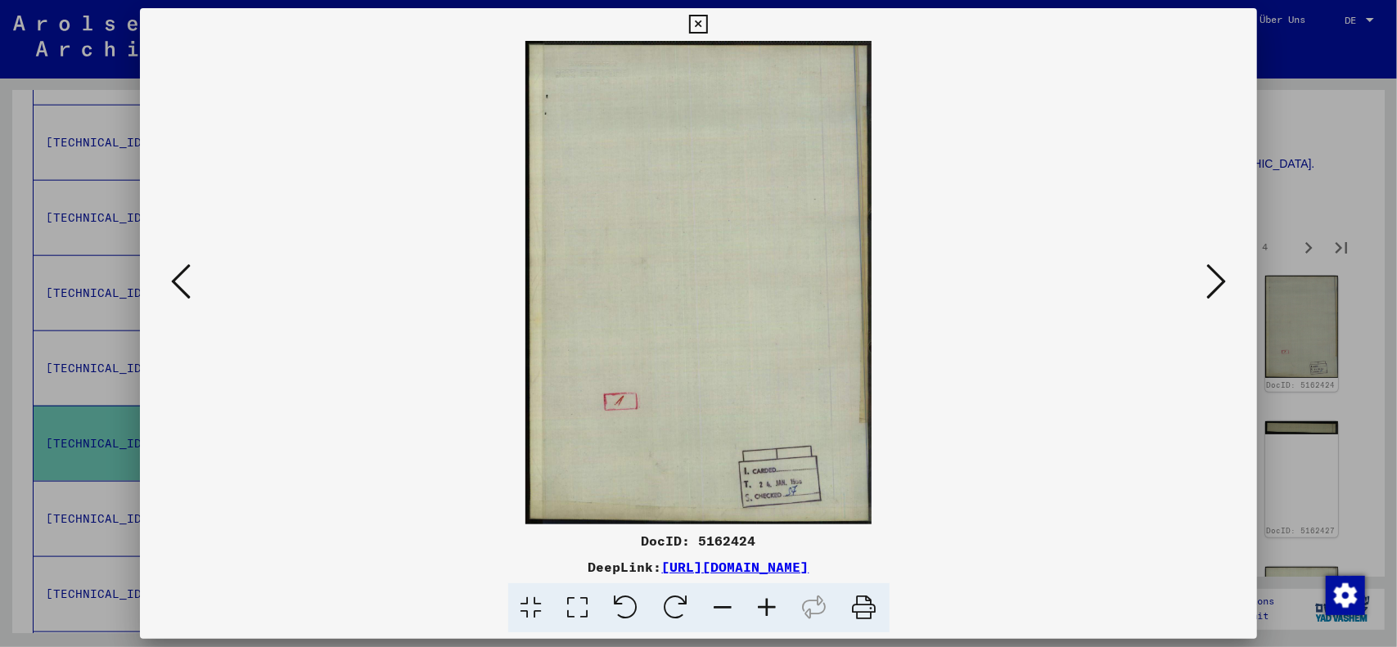
click at [1215, 274] on icon at bounding box center [1216, 281] width 20 height 39
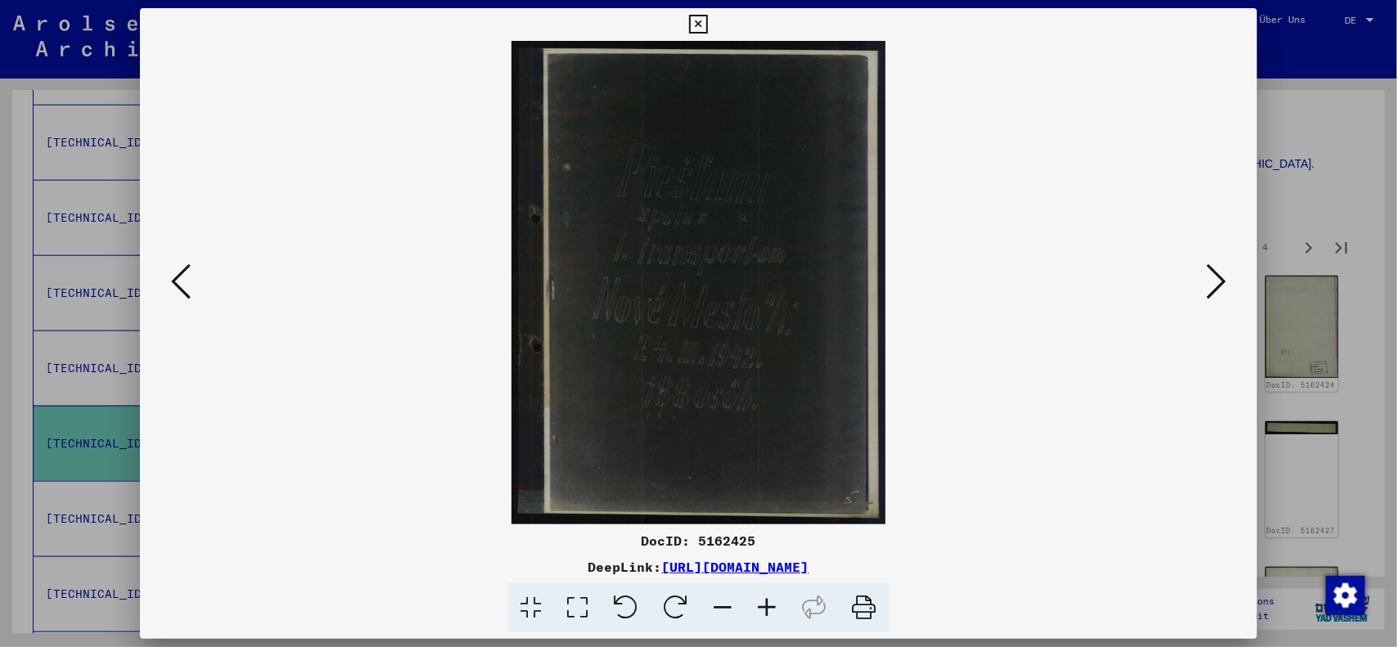
click at [1215, 274] on icon at bounding box center [1216, 281] width 20 height 39
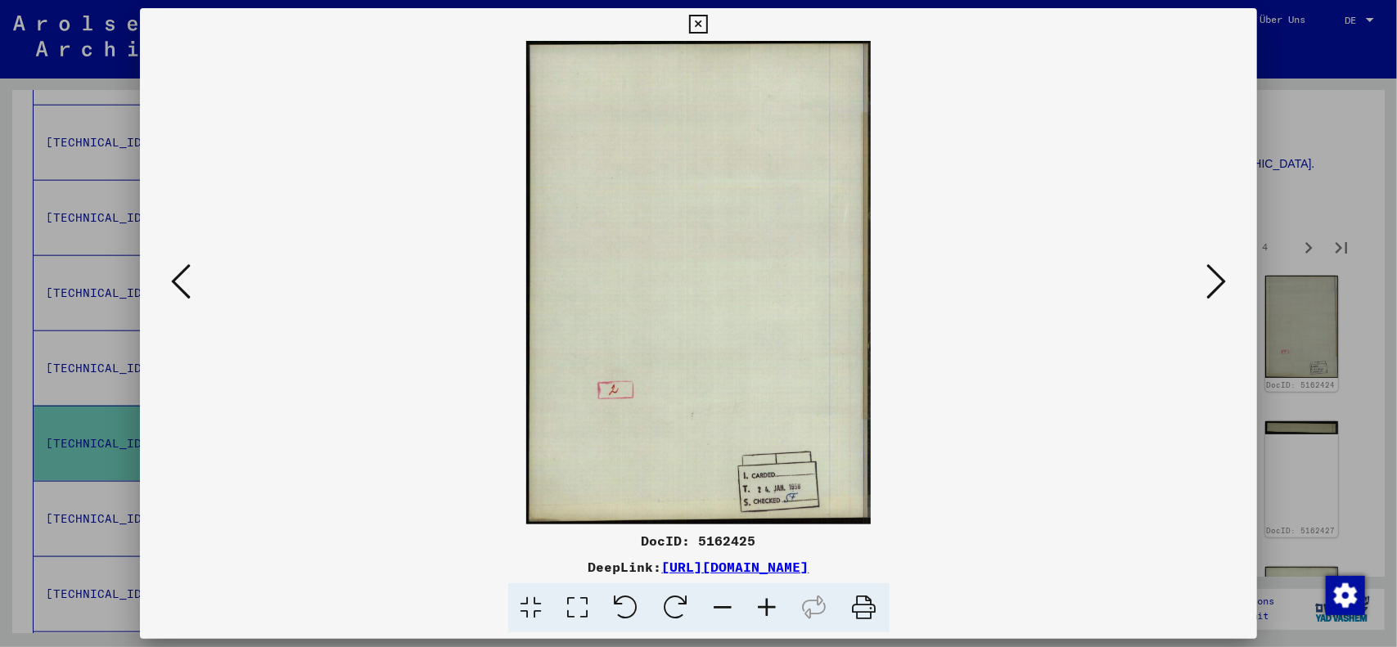
click at [182, 271] on icon at bounding box center [181, 281] width 20 height 39
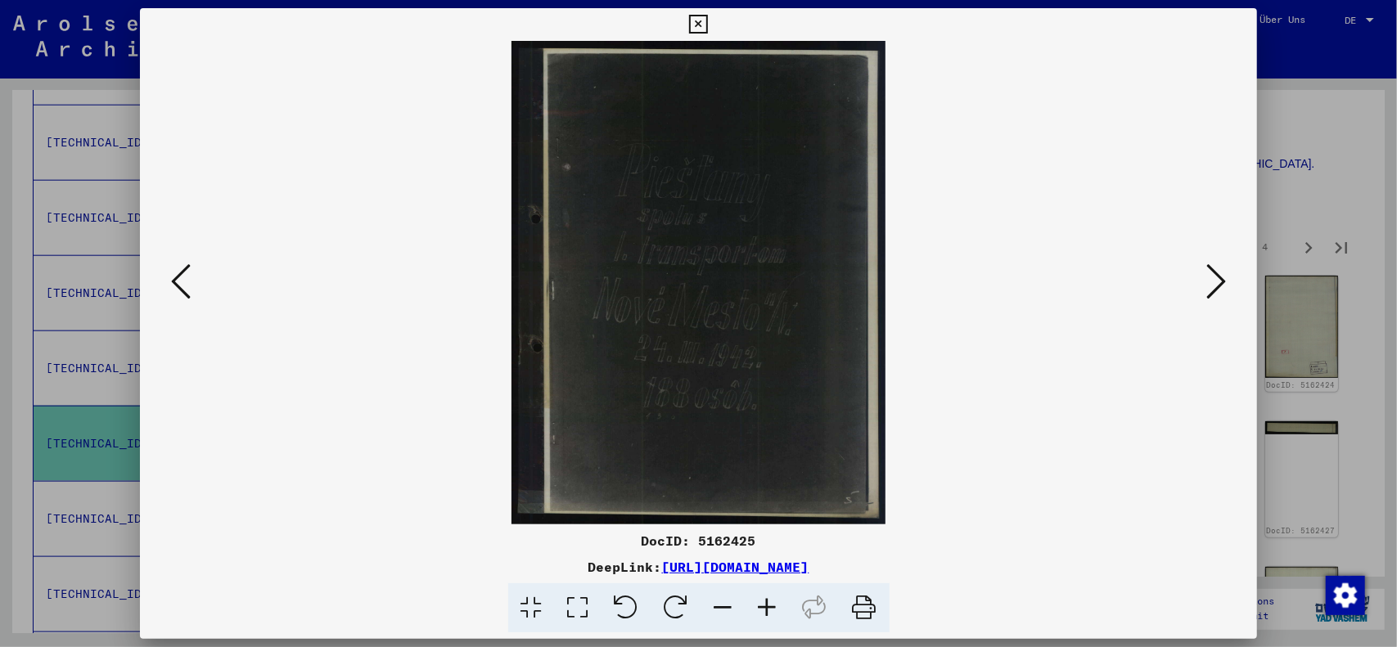
click at [1213, 274] on icon at bounding box center [1216, 281] width 20 height 39
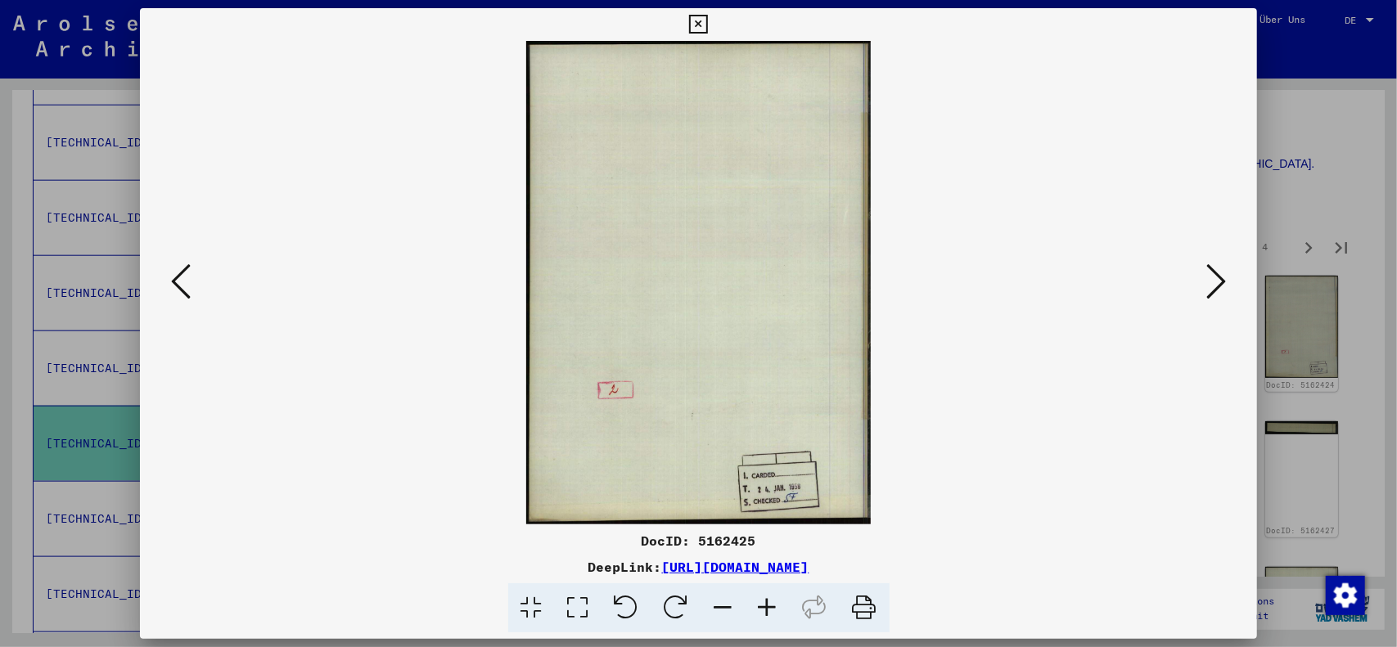
click at [182, 268] on icon at bounding box center [181, 281] width 20 height 39
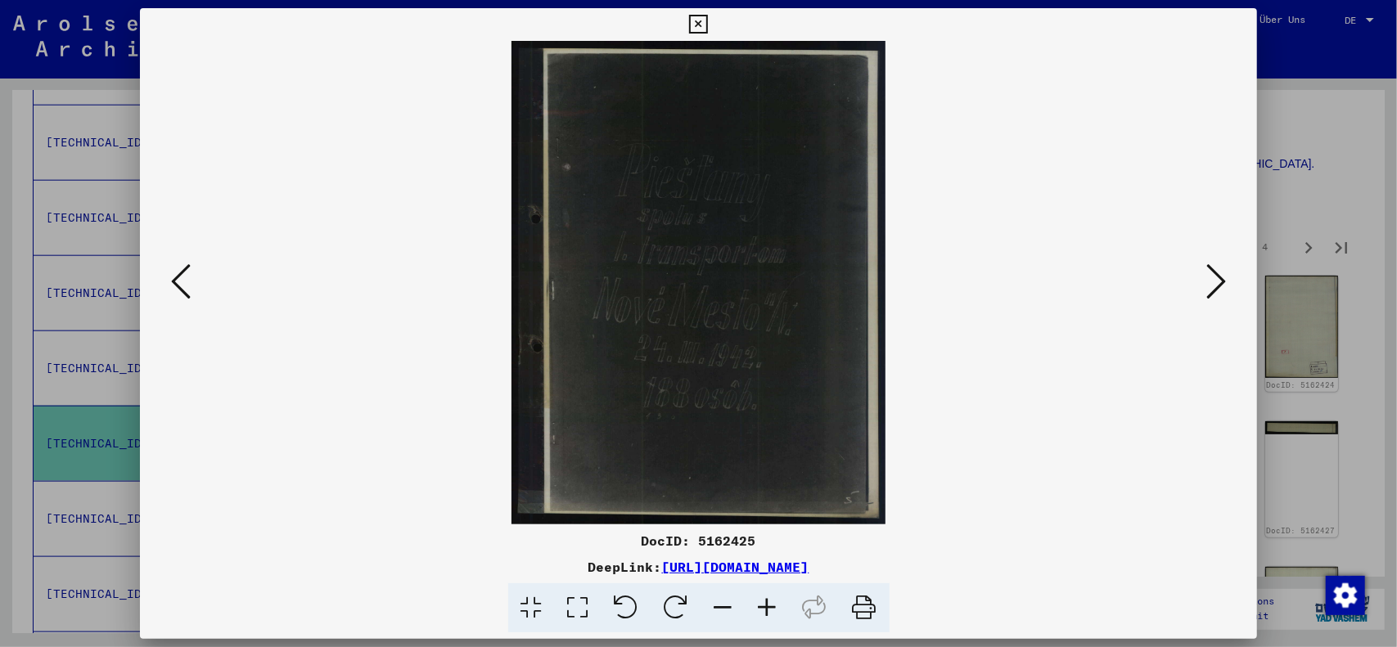
click at [695, 25] on icon at bounding box center [698, 25] width 19 height 20
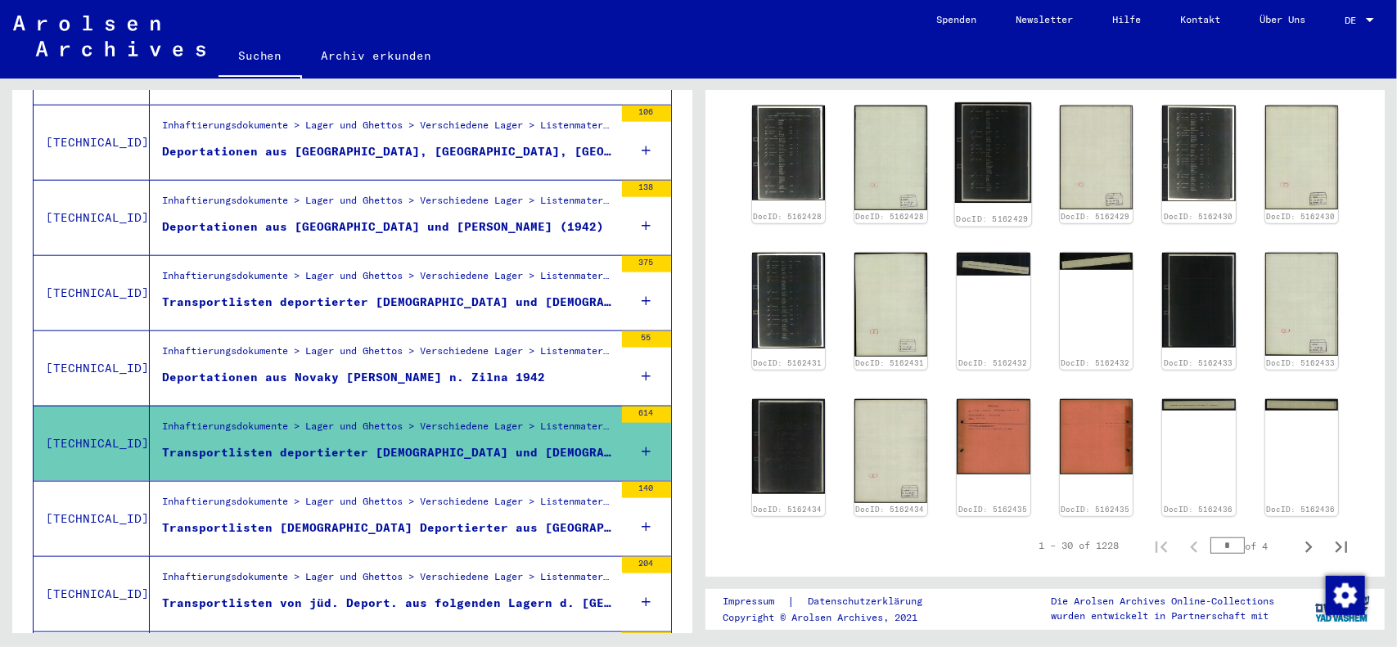
scroll to position [818, 0]
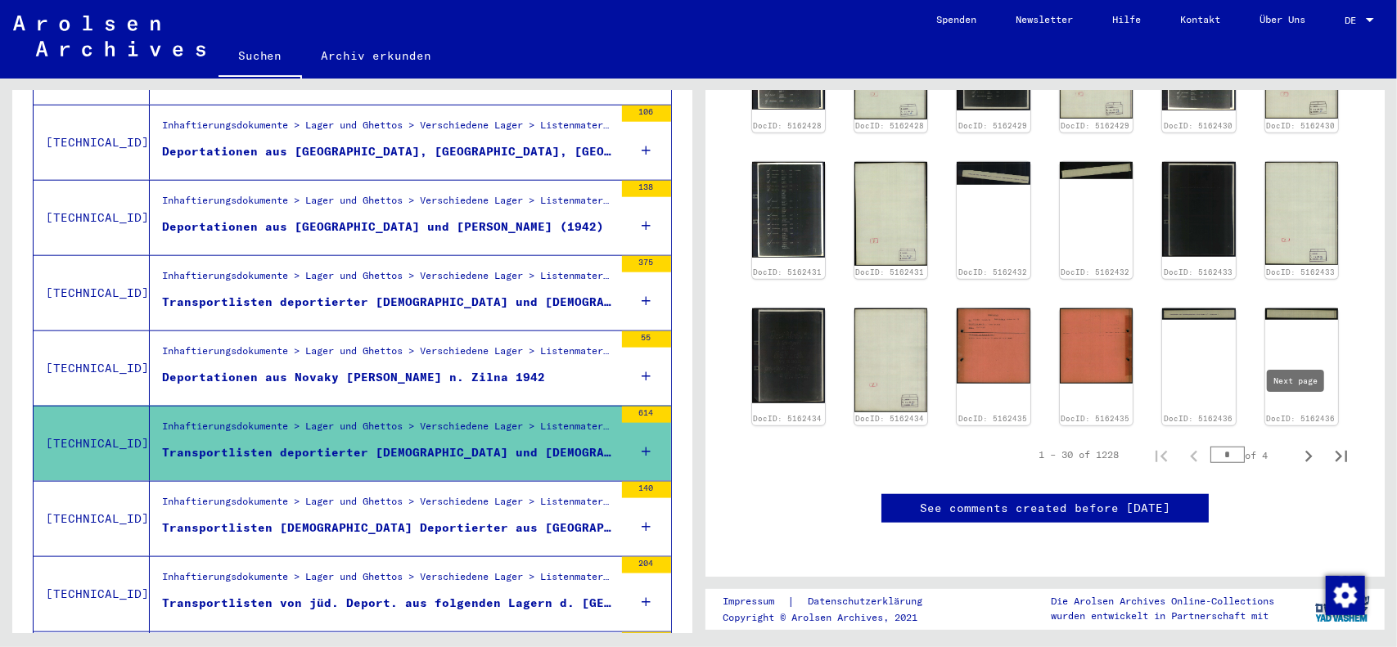
click at [1297, 445] on icon "Next page" at bounding box center [1308, 456] width 23 height 23
type input "*"
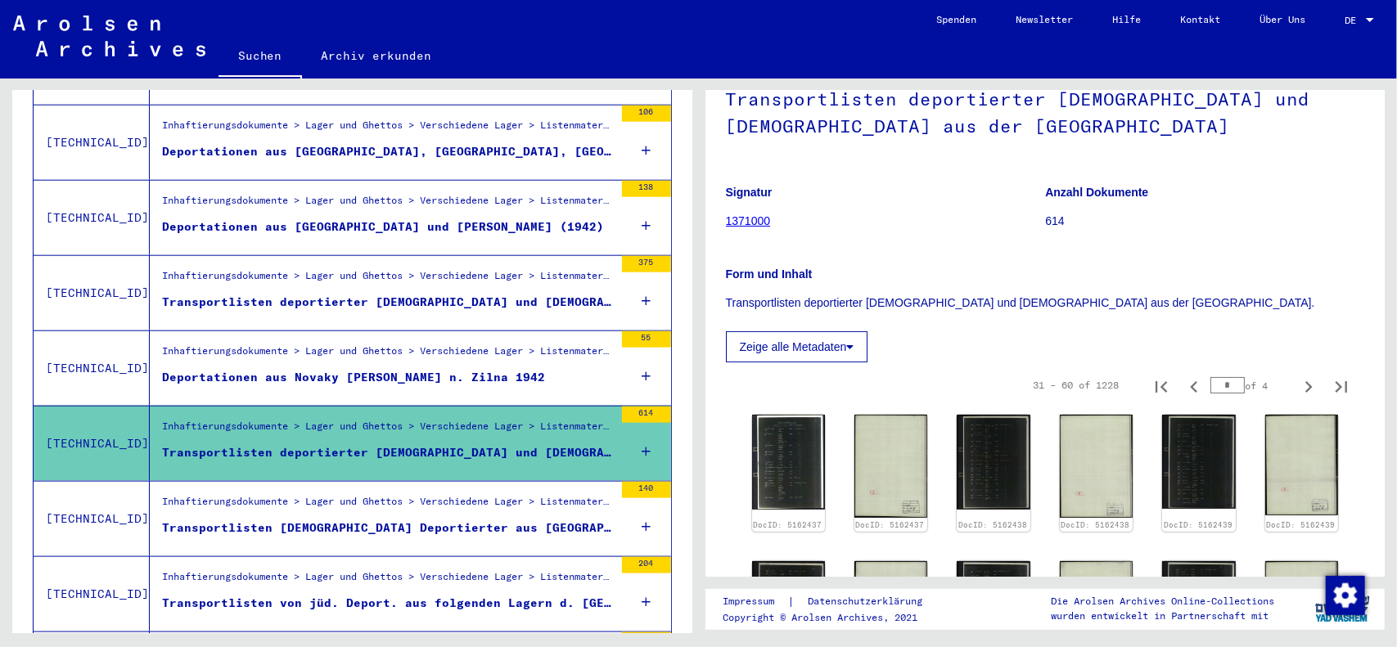
scroll to position [0, 0]
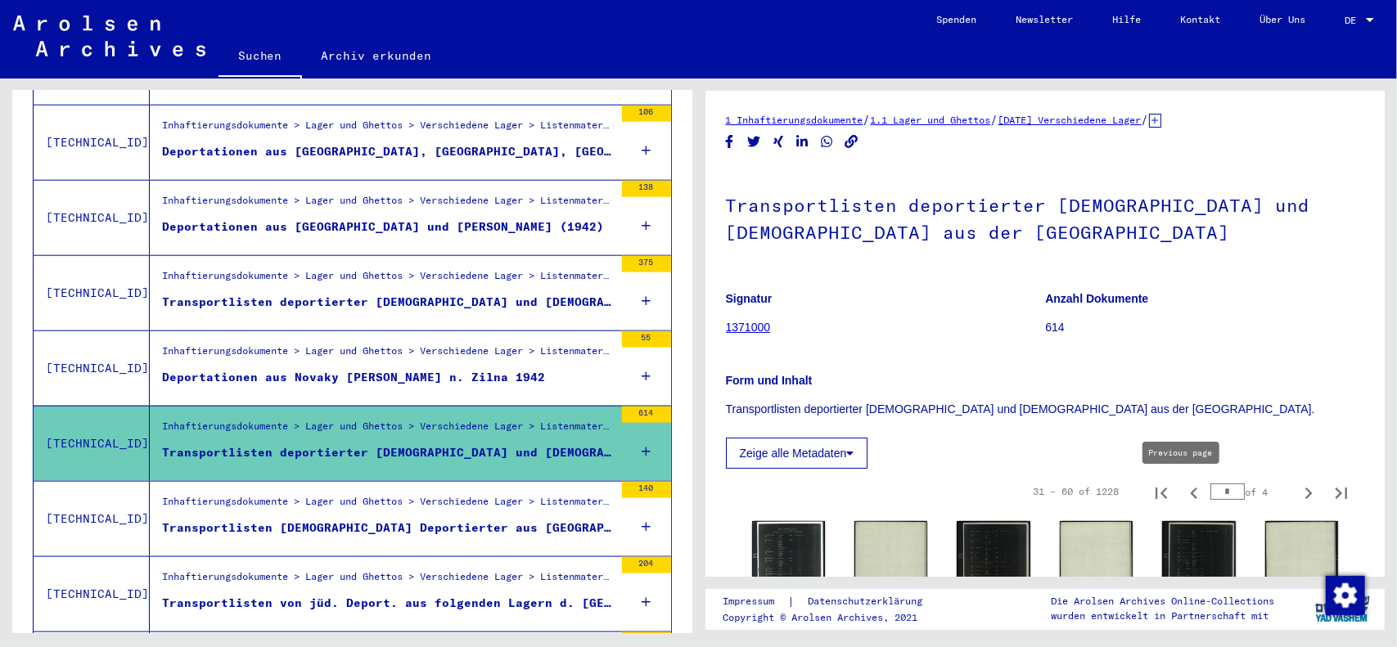
click at [1182, 488] on icon "Previous page" at bounding box center [1193, 493] width 23 height 23
type input "*"
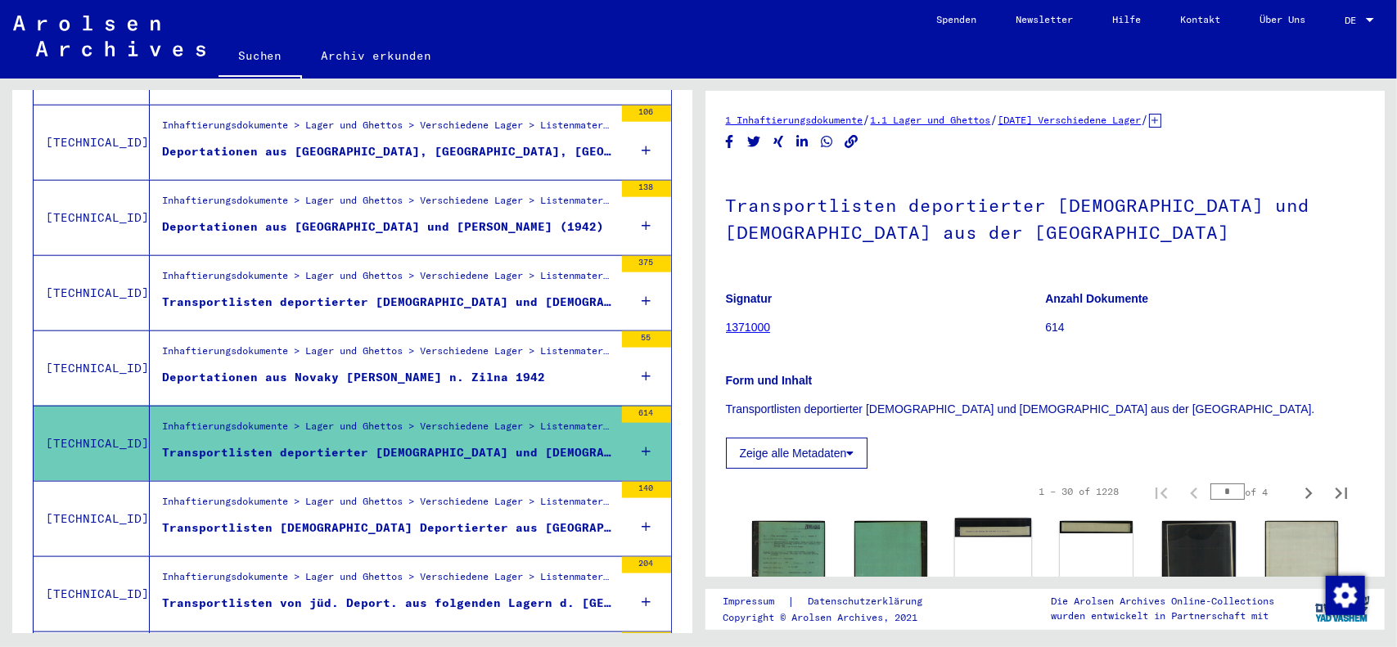
click at [1011, 524] on img at bounding box center [993, 528] width 77 height 19
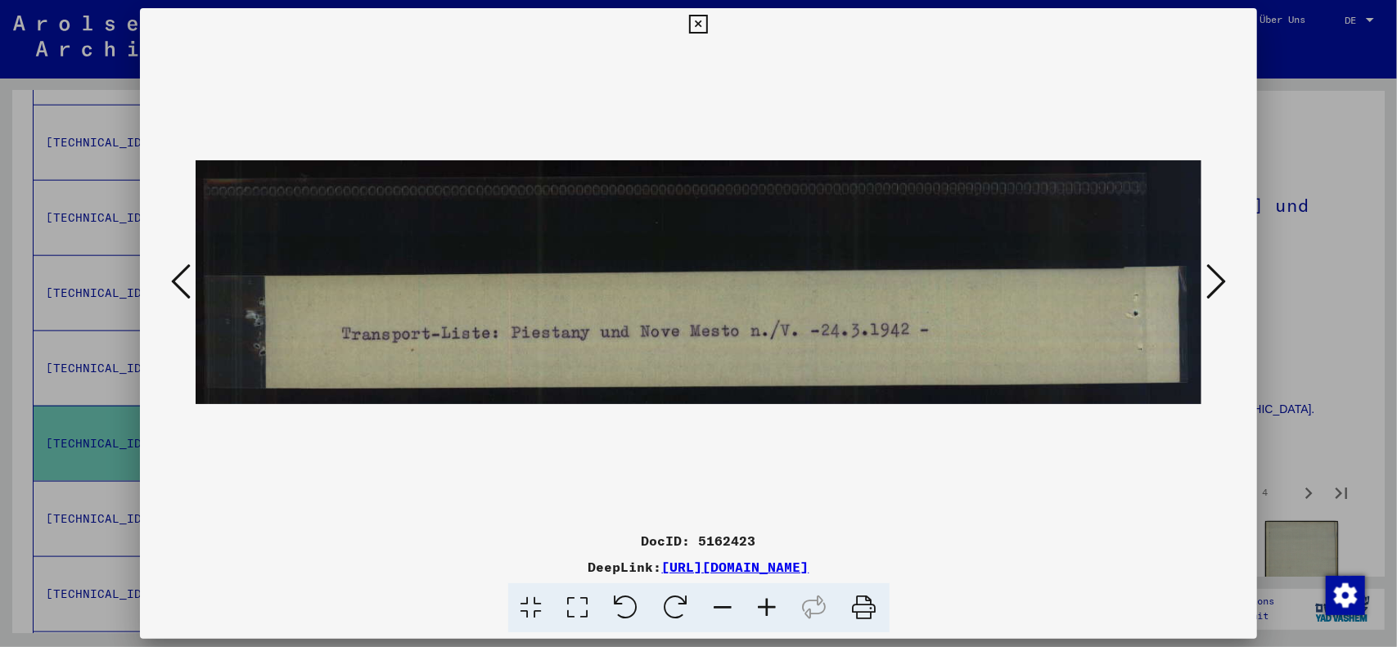
click at [1224, 274] on icon at bounding box center [1216, 281] width 20 height 39
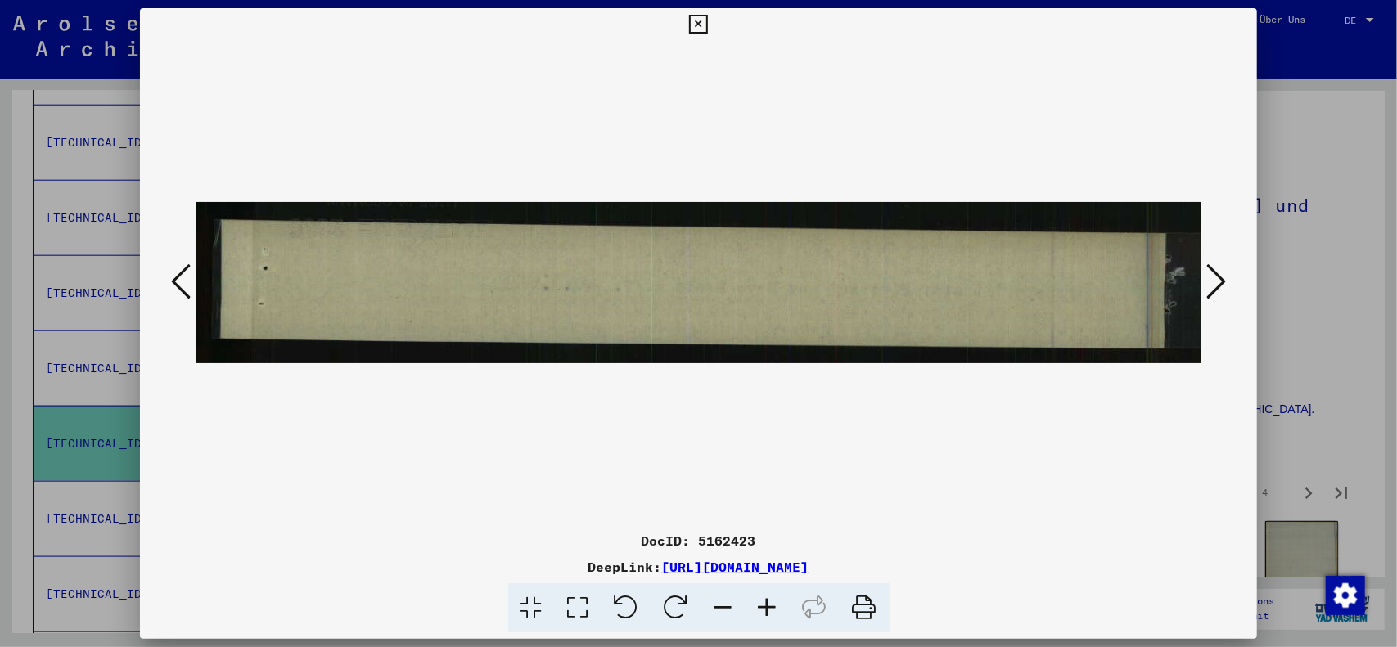
click at [1224, 274] on icon at bounding box center [1216, 281] width 20 height 39
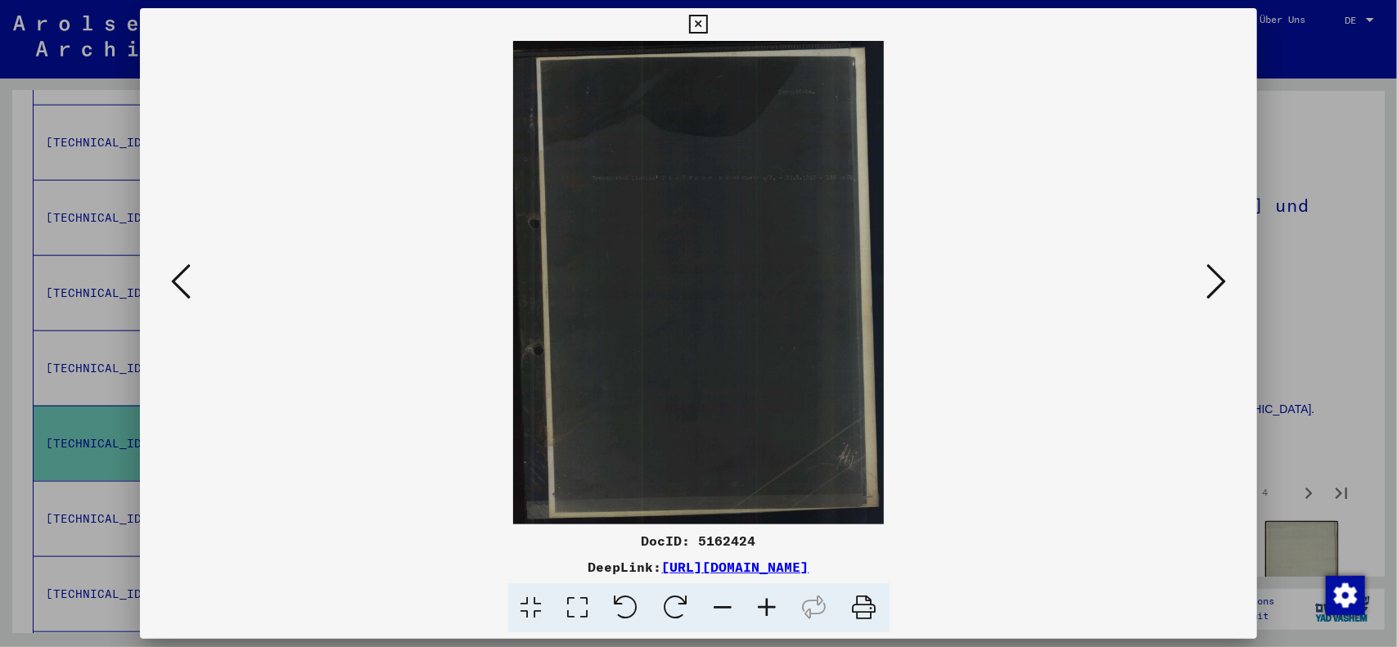
click at [1224, 274] on icon at bounding box center [1216, 281] width 20 height 39
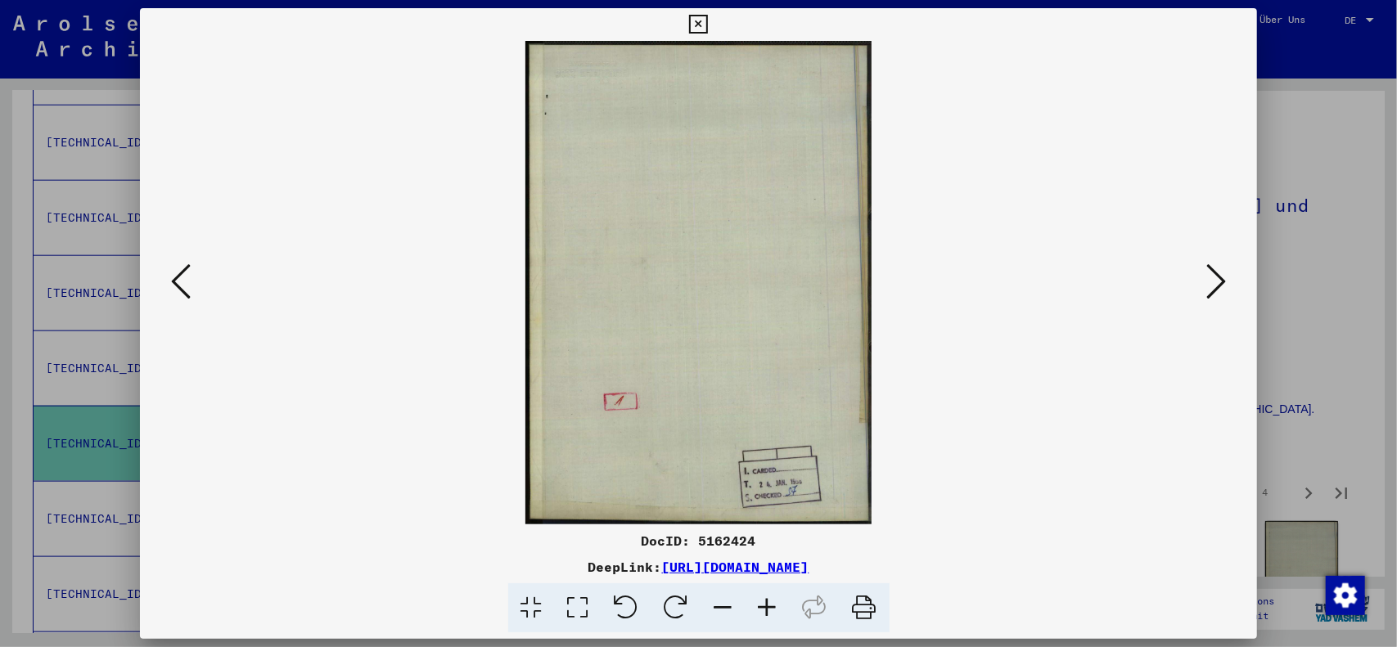
click at [1224, 274] on icon at bounding box center [1216, 281] width 20 height 39
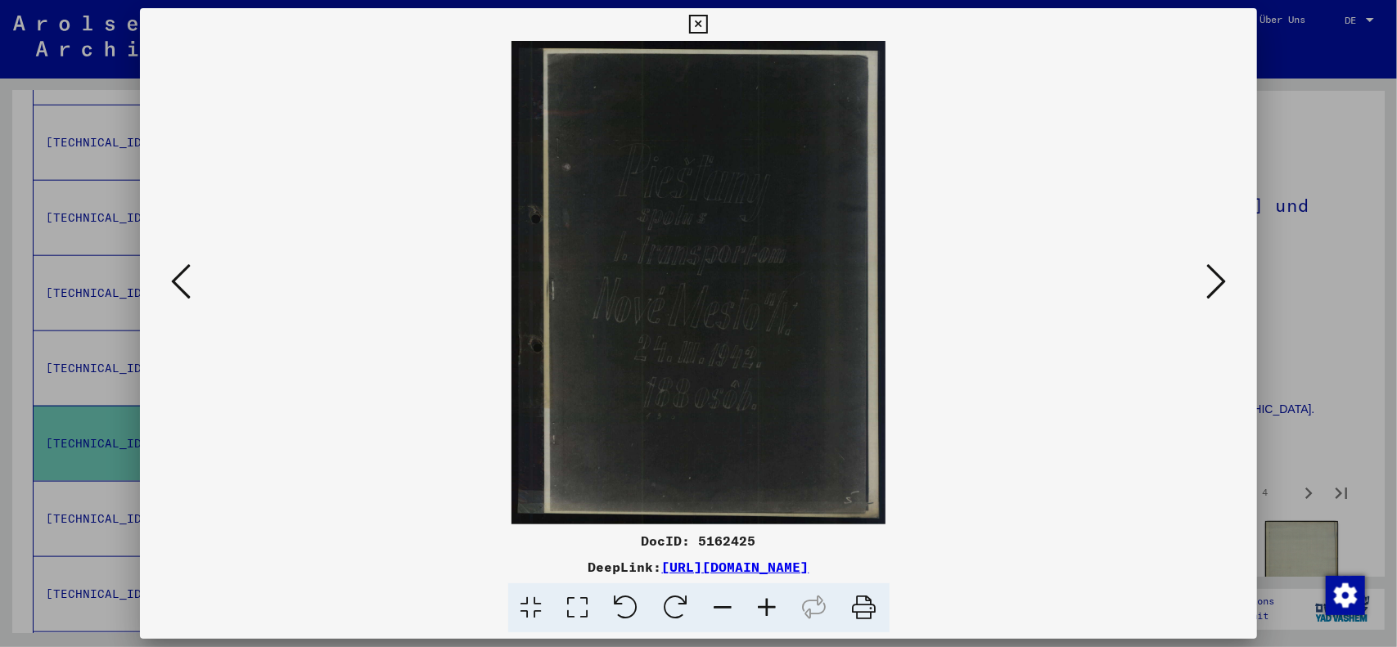
click at [1224, 274] on icon at bounding box center [1216, 281] width 20 height 39
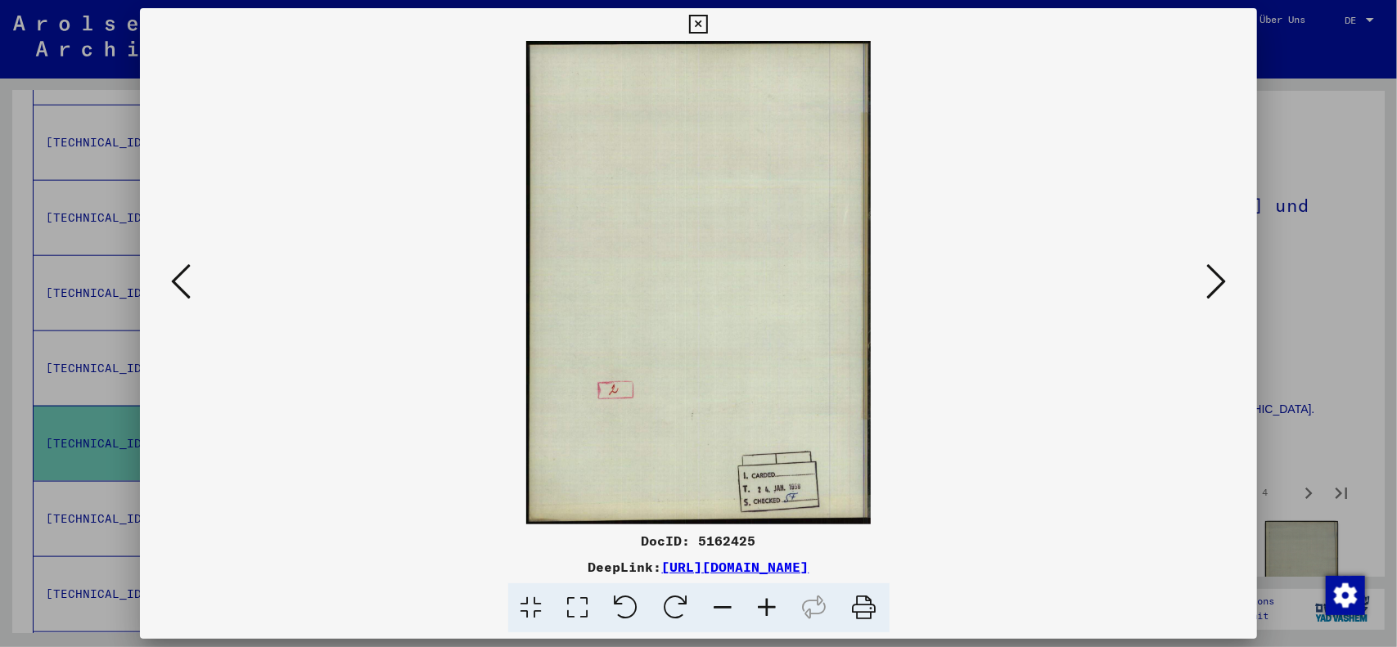
click at [1224, 274] on icon at bounding box center [1216, 281] width 20 height 39
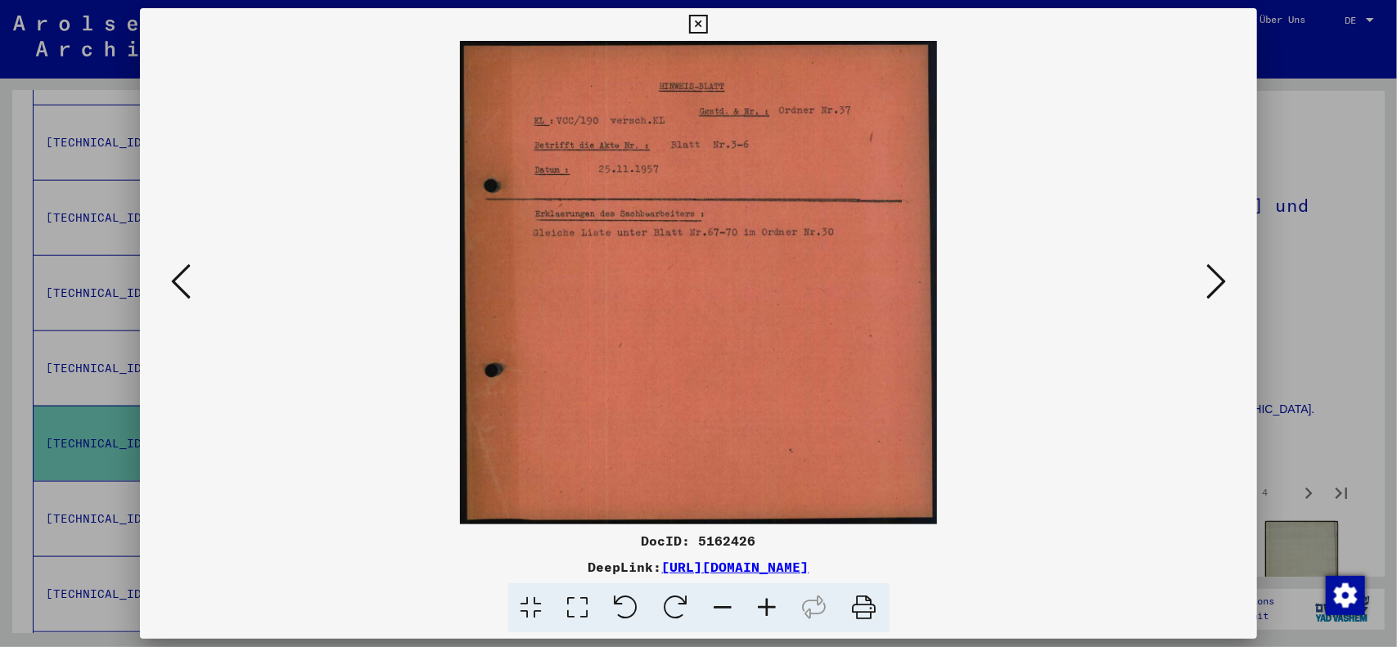
click at [1224, 274] on icon at bounding box center [1216, 281] width 20 height 39
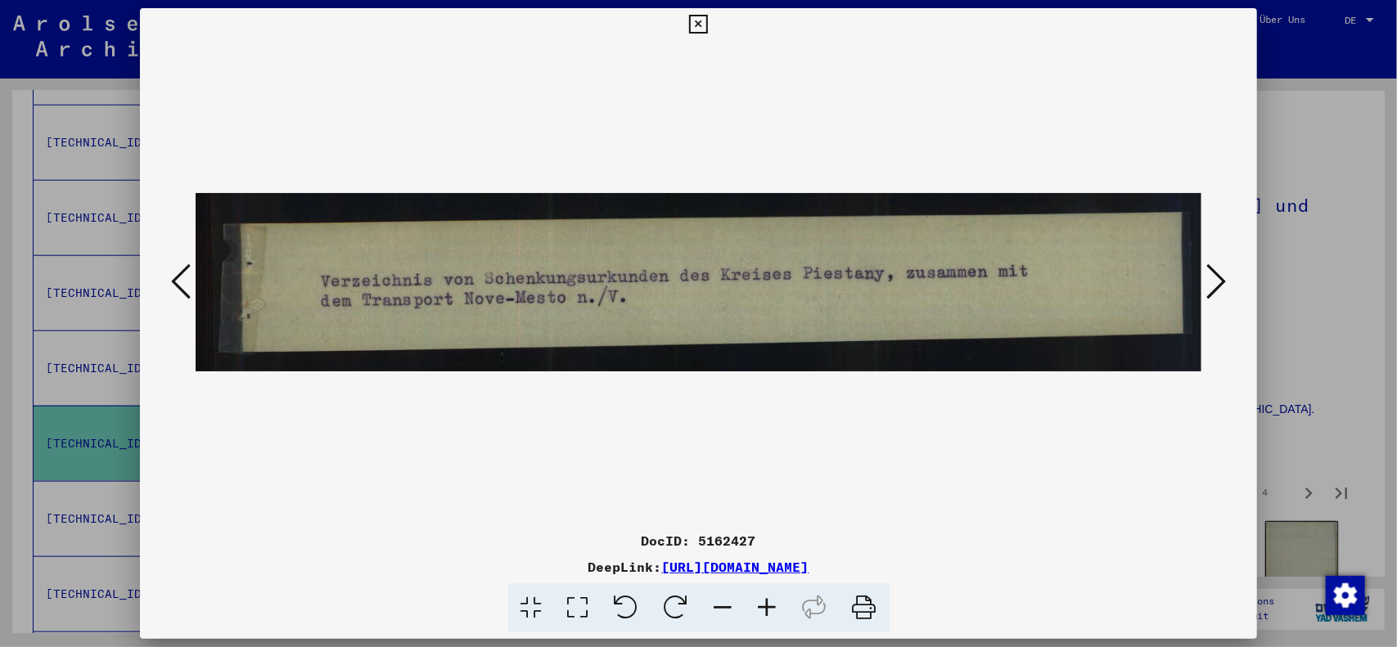
click at [1224, 274] on icon at bounding box center [1216, 281] width 20 height 39
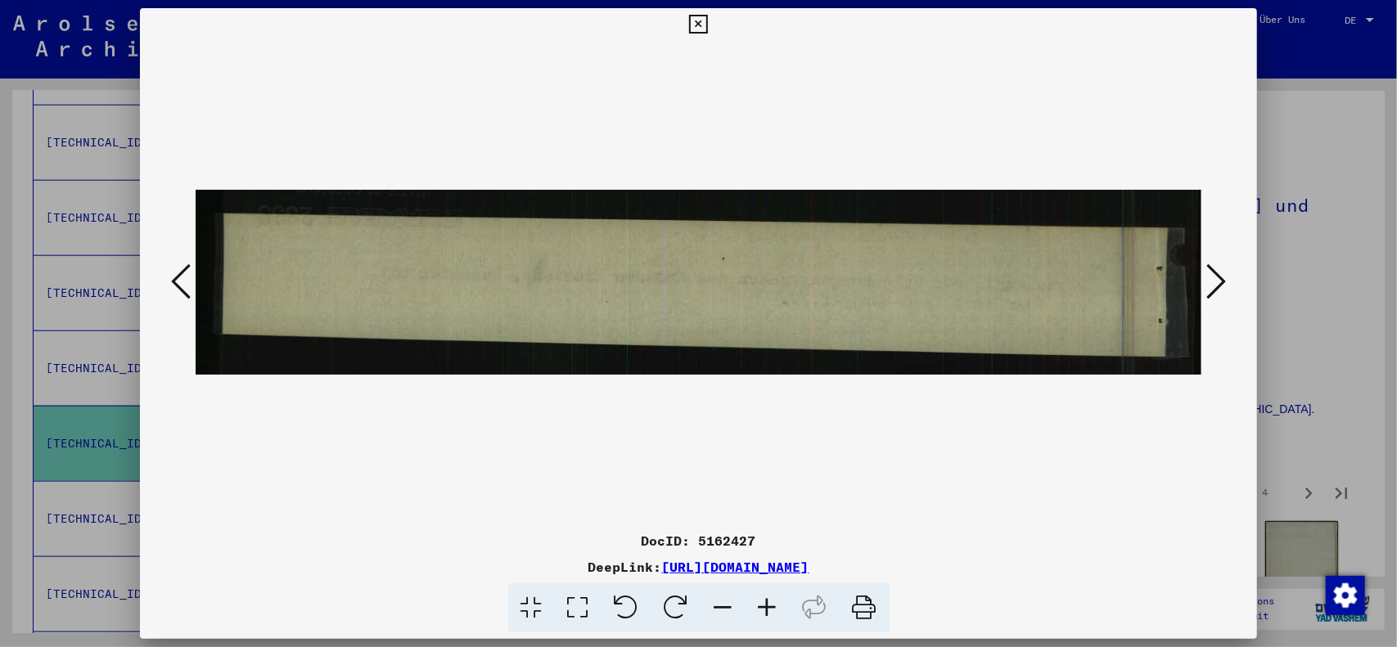
click at [1224, 274] on icon at bounding box center [1216, 281] width 20 height 39
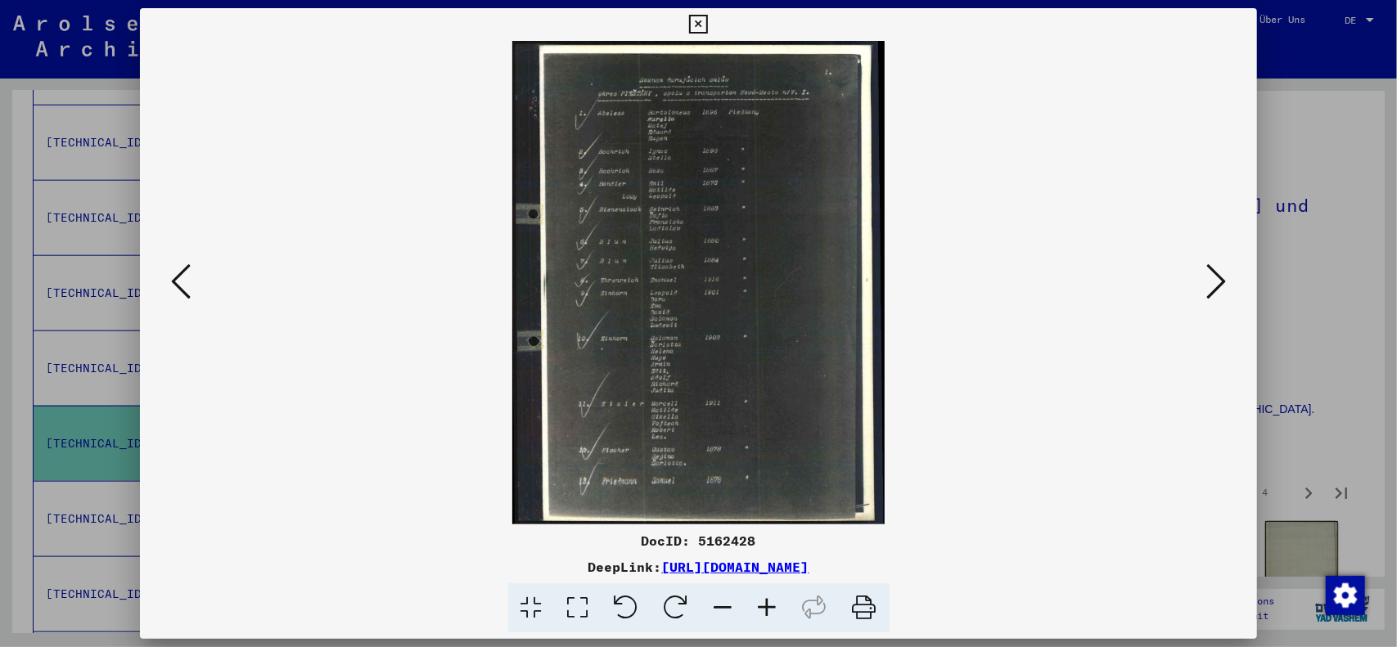
click at [1224, 274] on icon at bounding box center [1216, 281] width 20 height 39
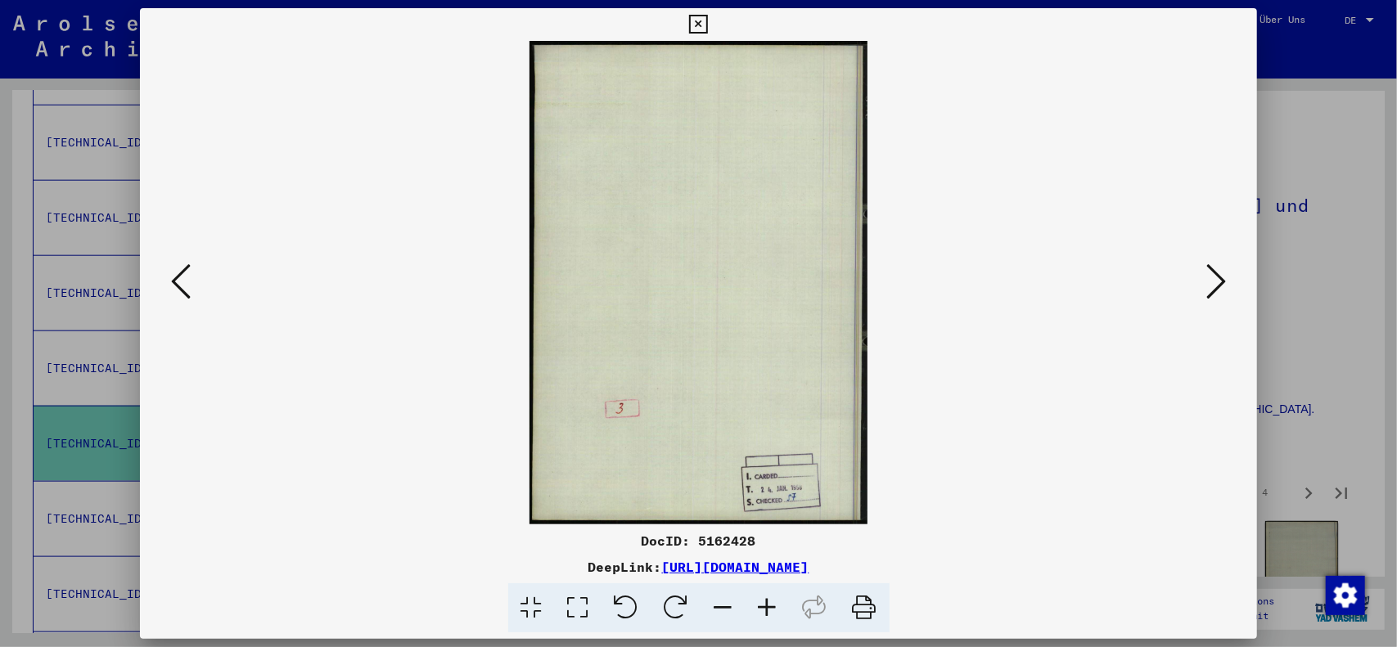
click at [179, 275] on icon at bounding box center [181, 281] width 20 height 39
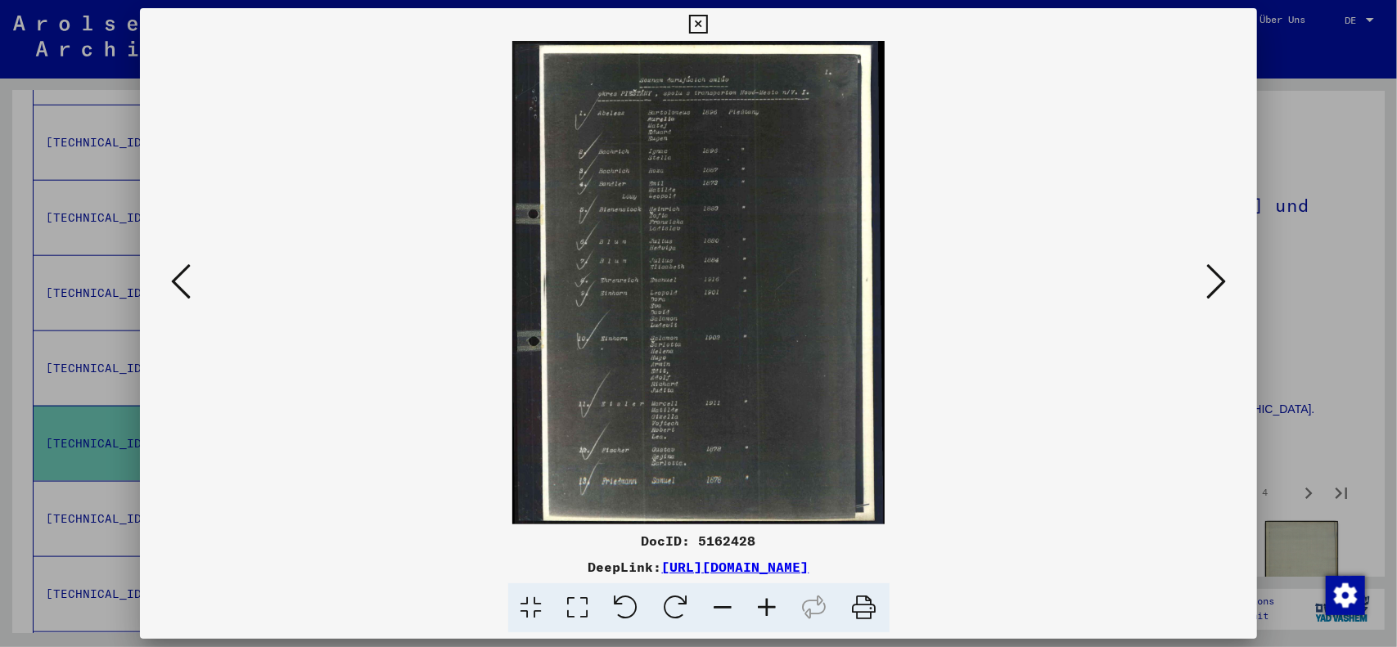
click at [179, 275] on icon at bounding box center [181, 281] width 20 height 39
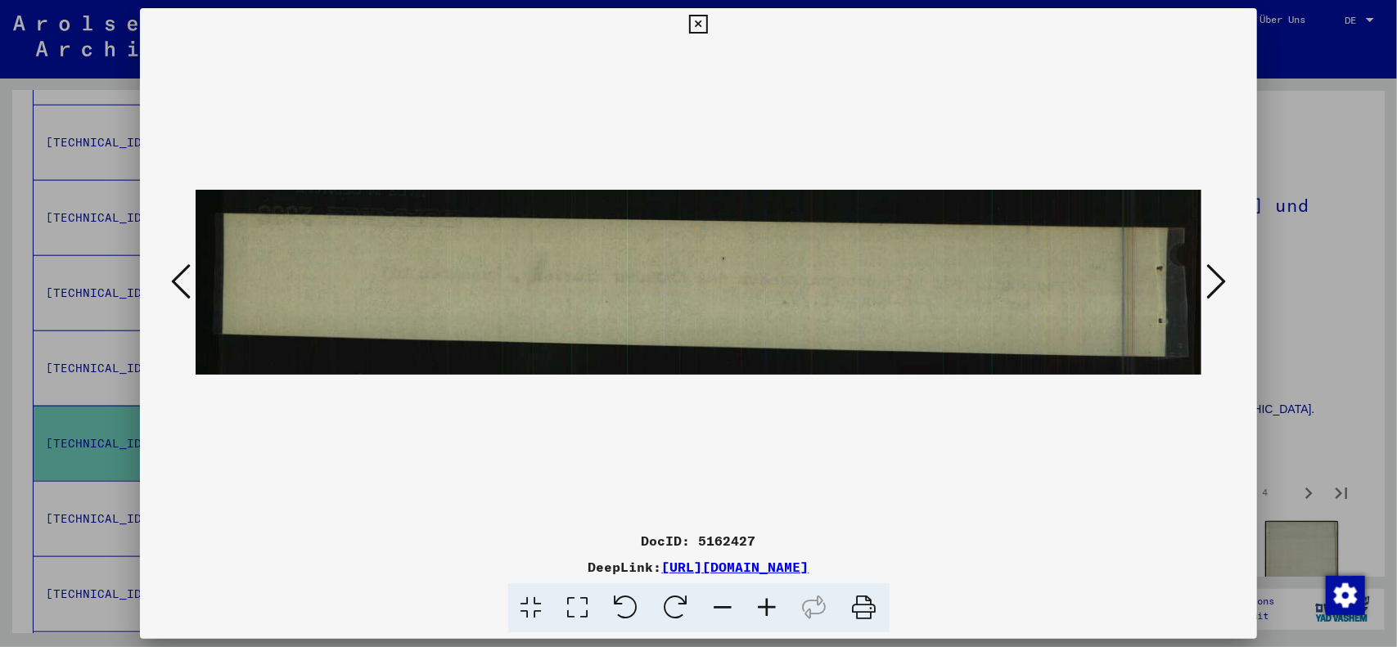
click at [179, 275] on icon at bounding box center [181, 281] width 20 height 39
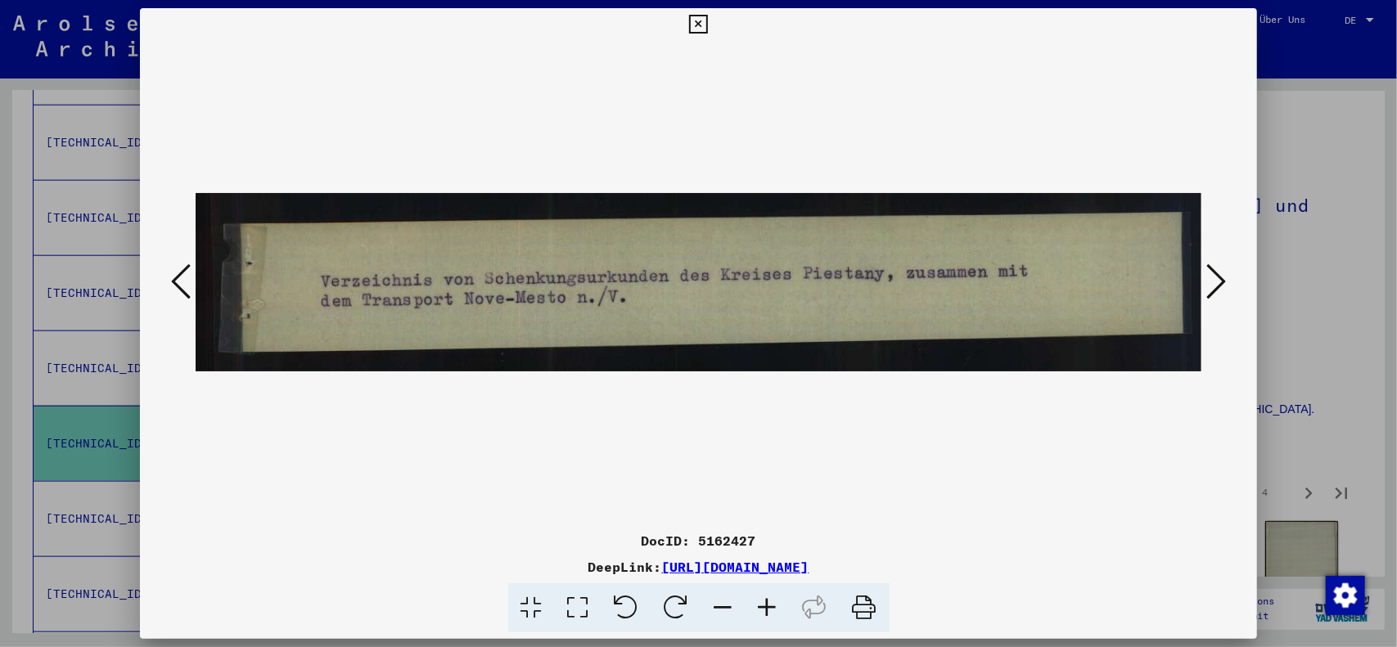
click at [1219, 278] on icon at bounding box center [1216, 281] width 20 height 39
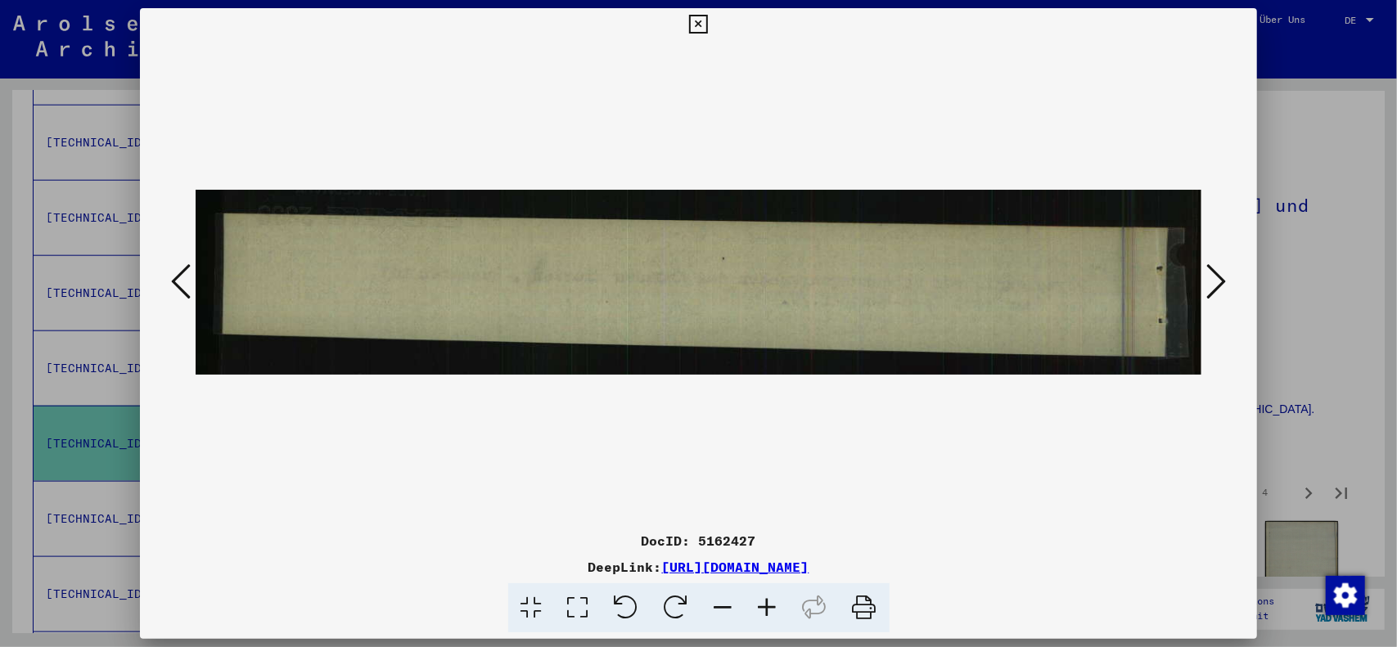
click at [1219, 278] on icon at bounding box center [1216, 281] width 20 height 39
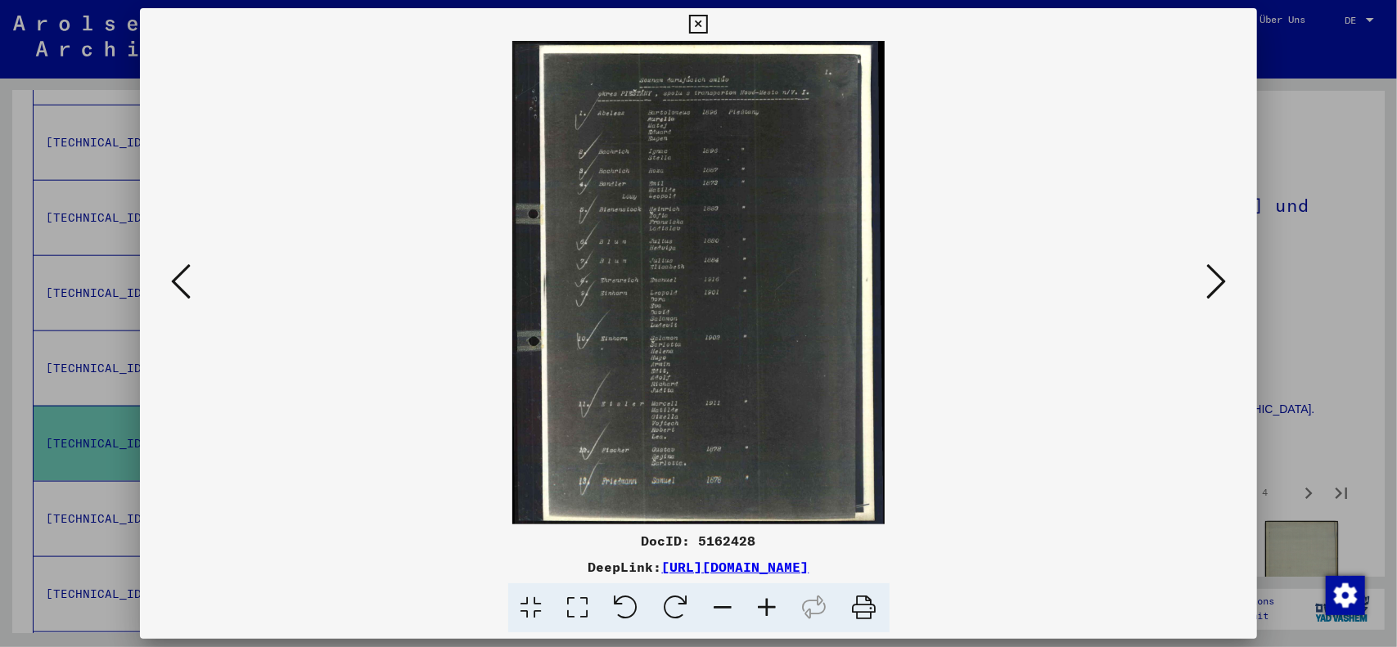
click at [586, 605] on icon at bounding box center [578, 608] width 47 height 50
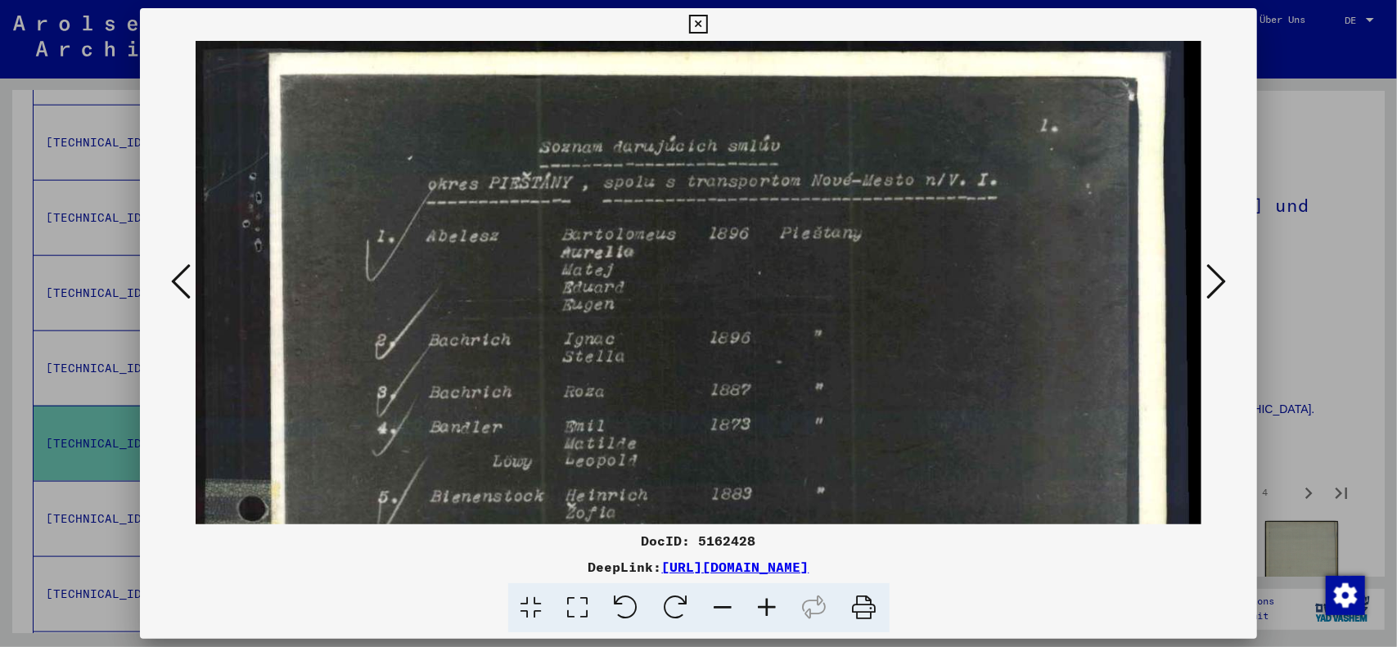
click at [1219, 276] on icon at bounding box center [1216, 281] width 20 height 39
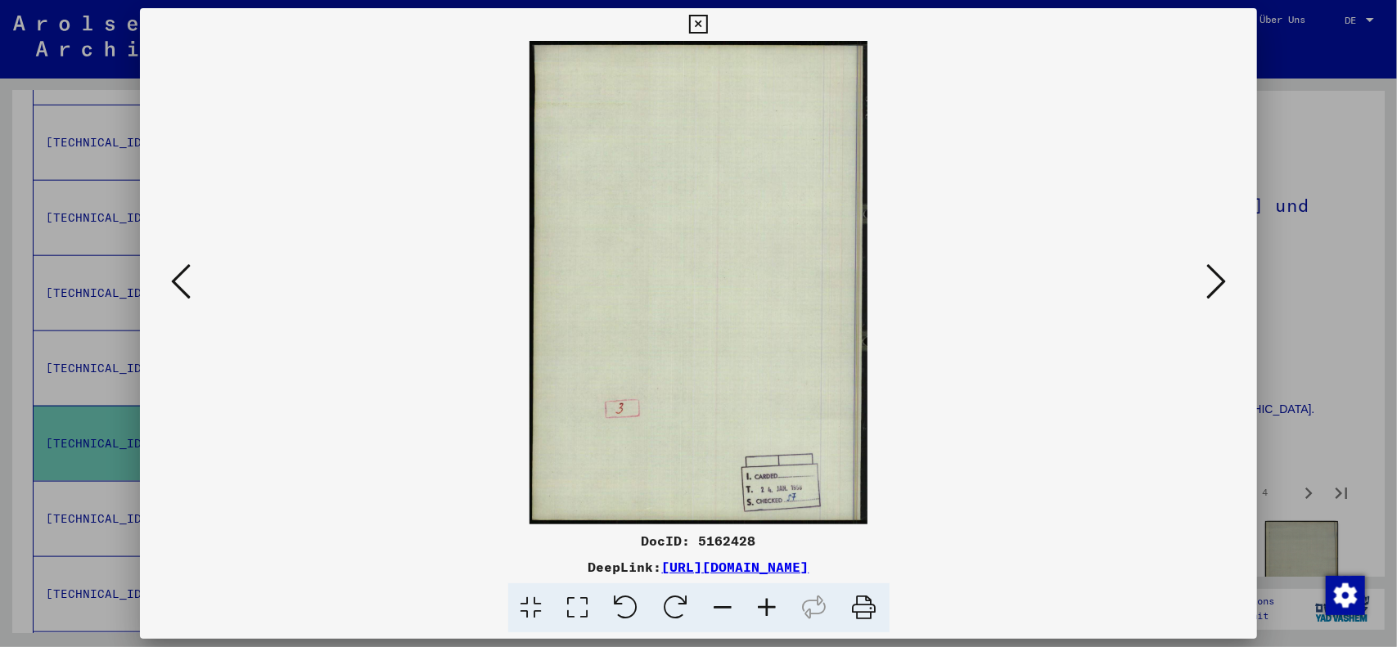
click at [1219, 276] on icon at bounding box center [1216, 281] width 20 height 39
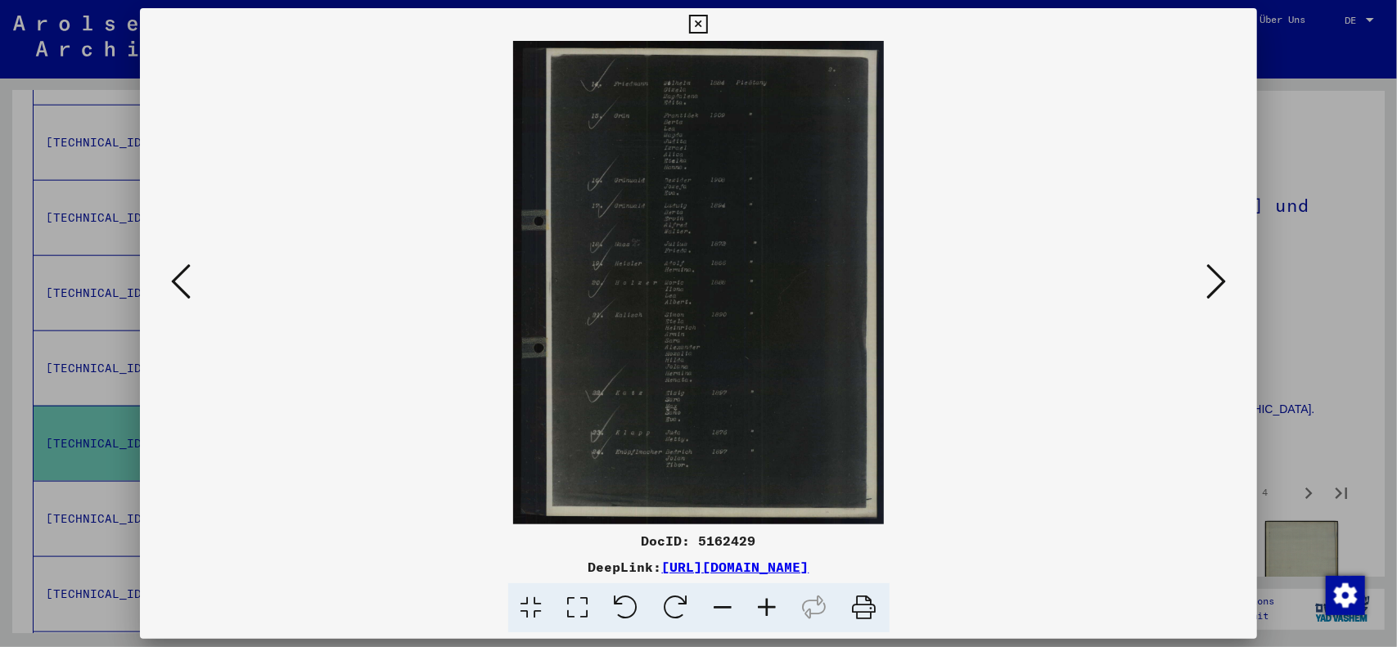
click at [1219, 276] on icon at bounding box center [1216, 281] width 20 height 39
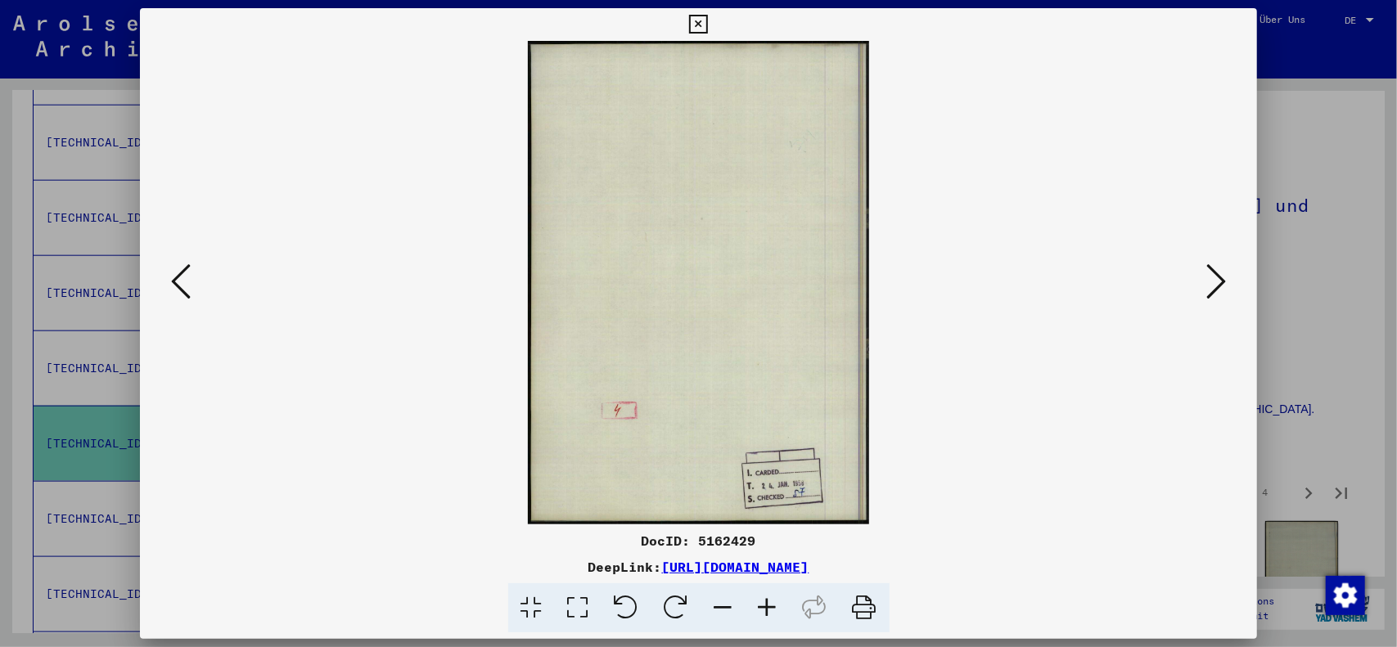
click at [1219, 276] on icon at bounding box center [1216, 281] width 20 height 39
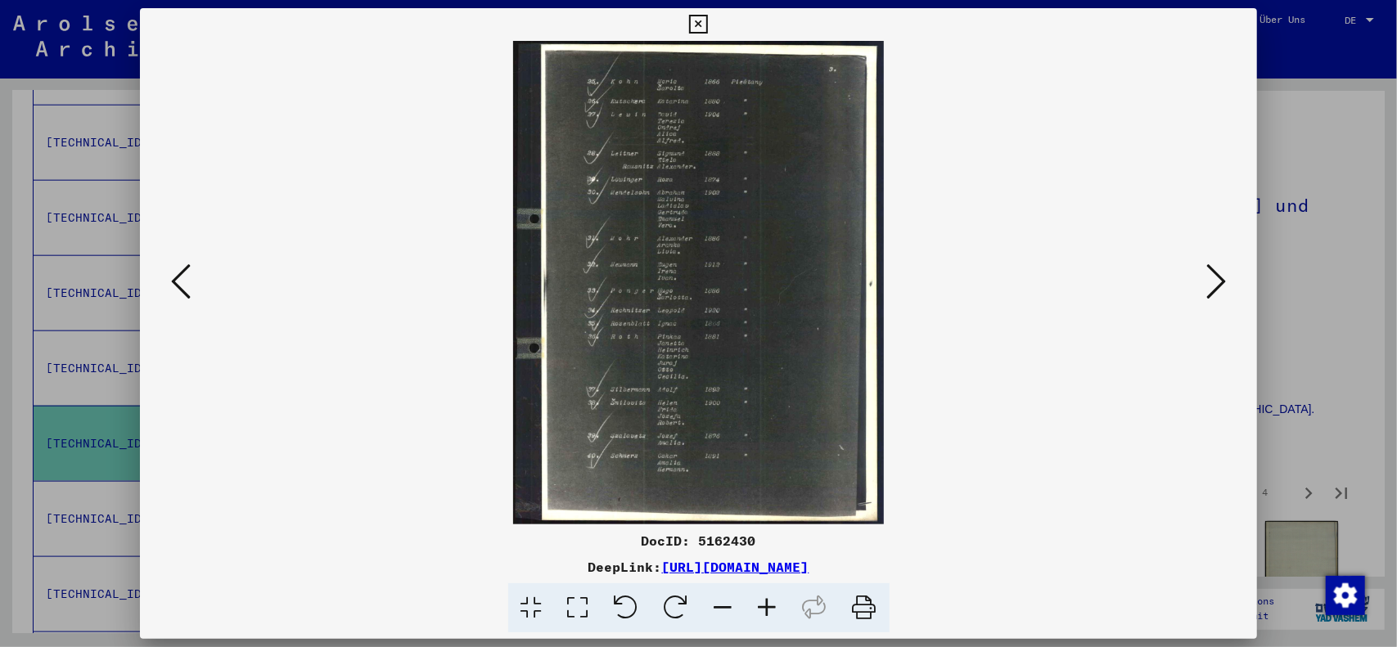
click at [1219, 276] on icon at bounding box center [1216, 281] width 20 height 39
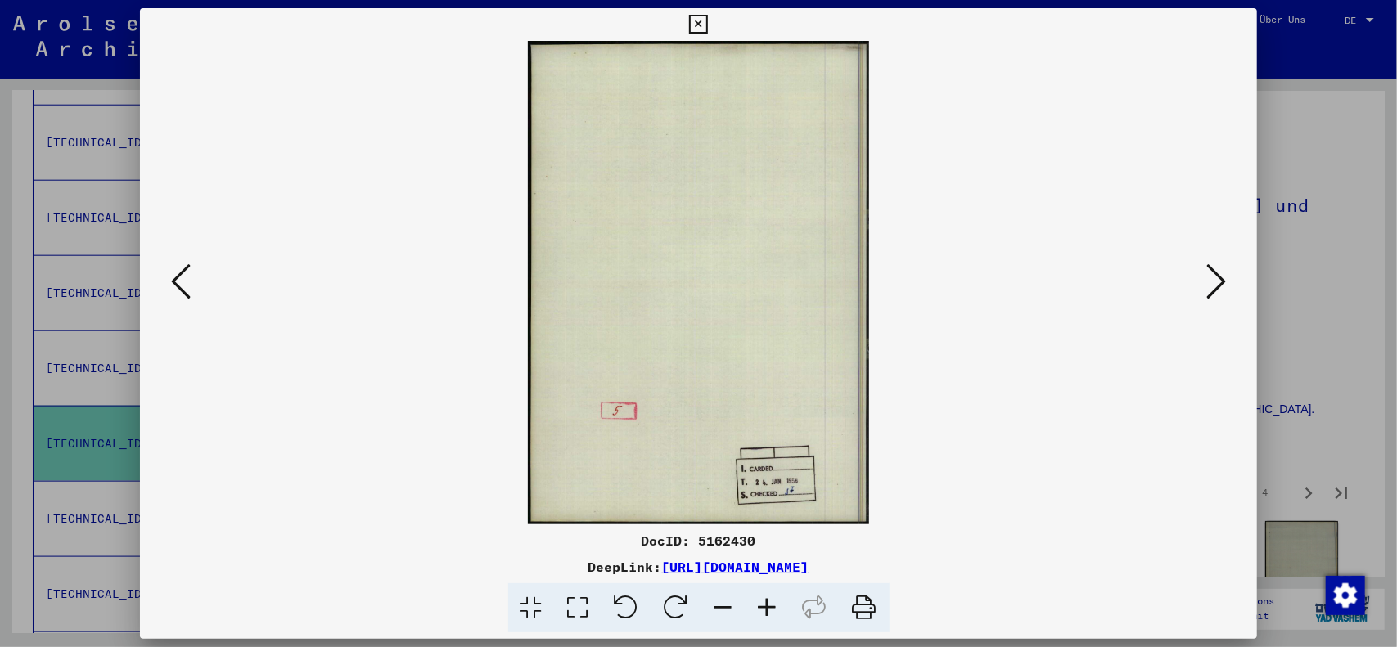
click at [1219, 276] on icon at bounding box center [1216, 281] width 20 height 39
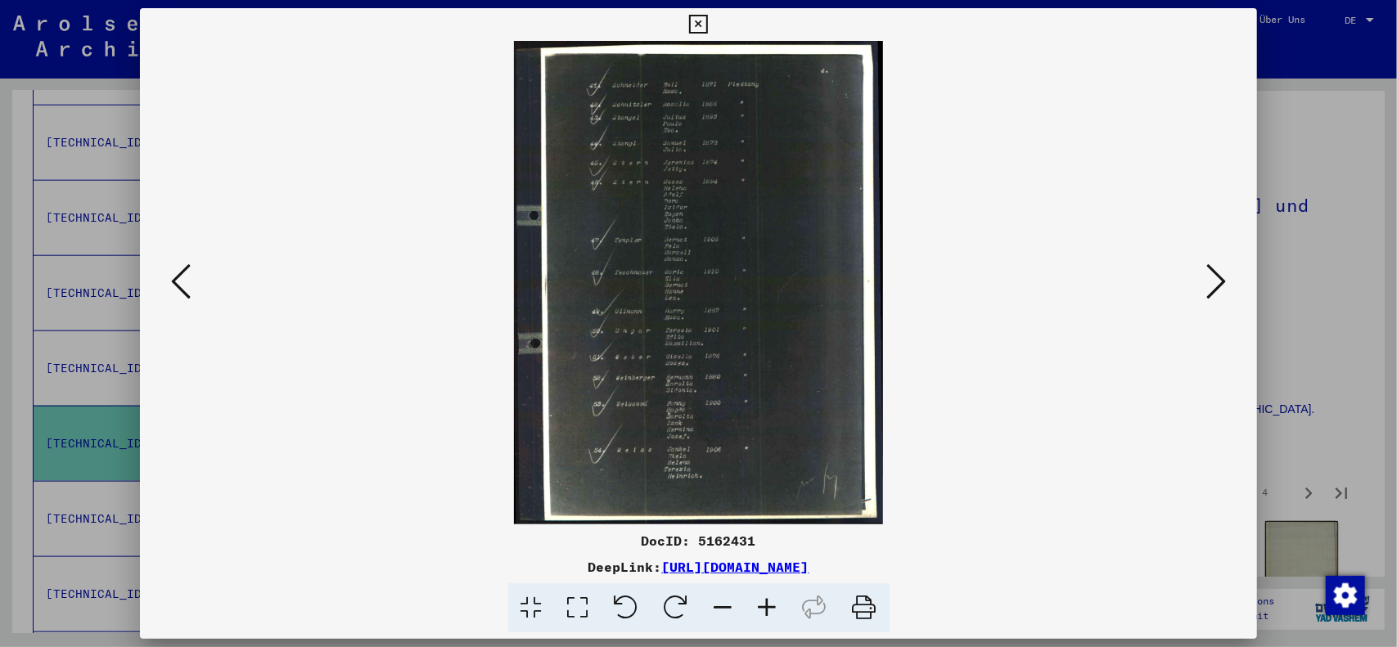
click at [1219, 276] on icon at bounding box center [1216, 281] width 20 height 39
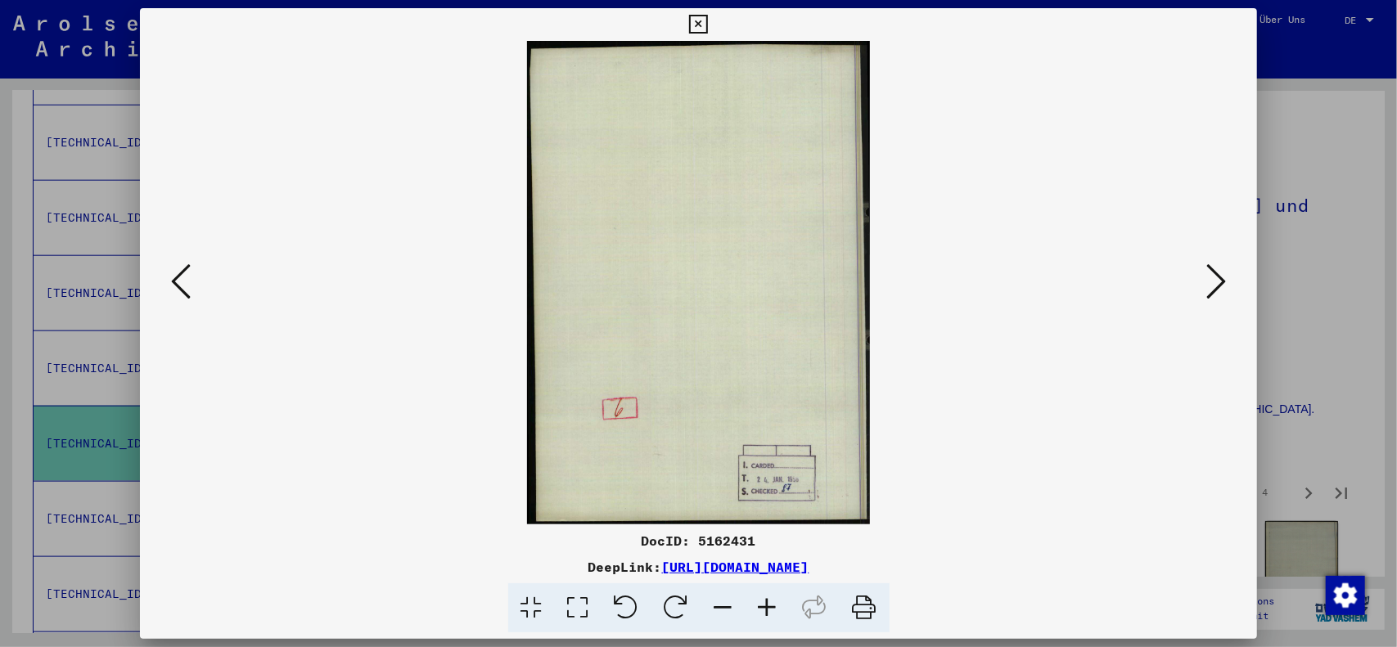
click at [1219, 276] on icon at bounding box center [1216, 281] width 20 height 39
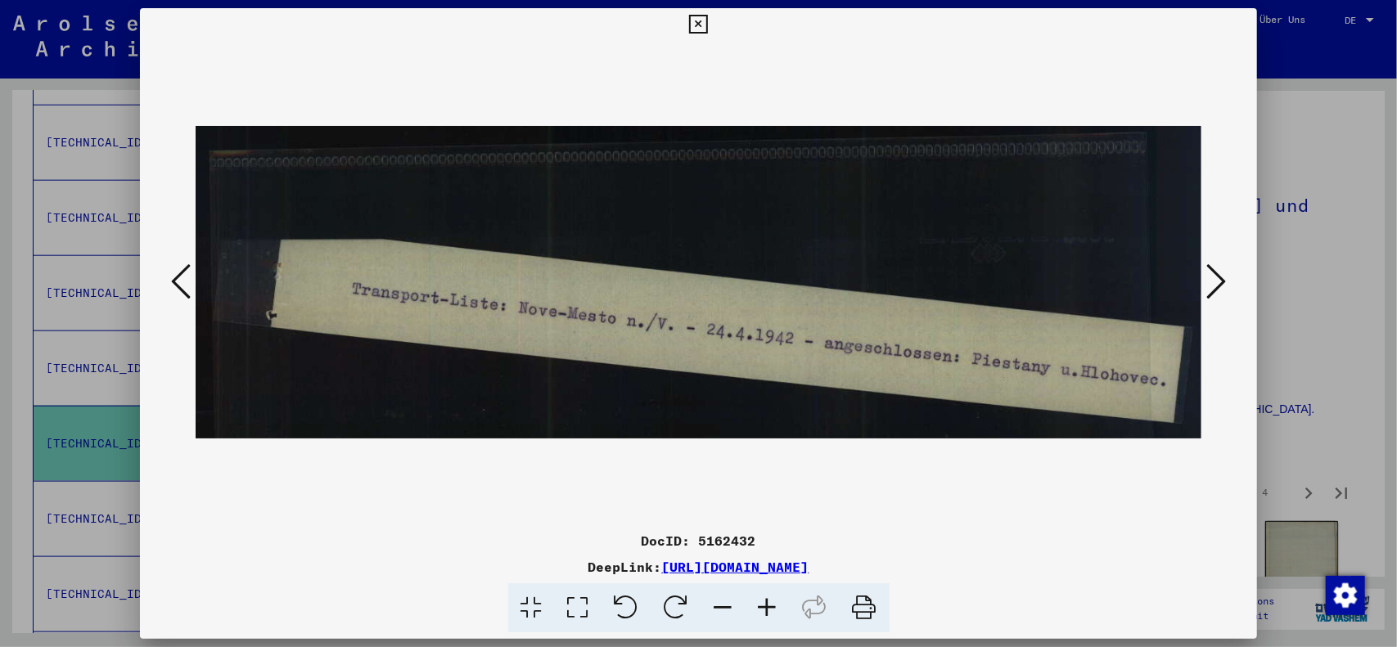
click at [1219, 276] on icon at bounding box center [1216, 281] width 20 height 39
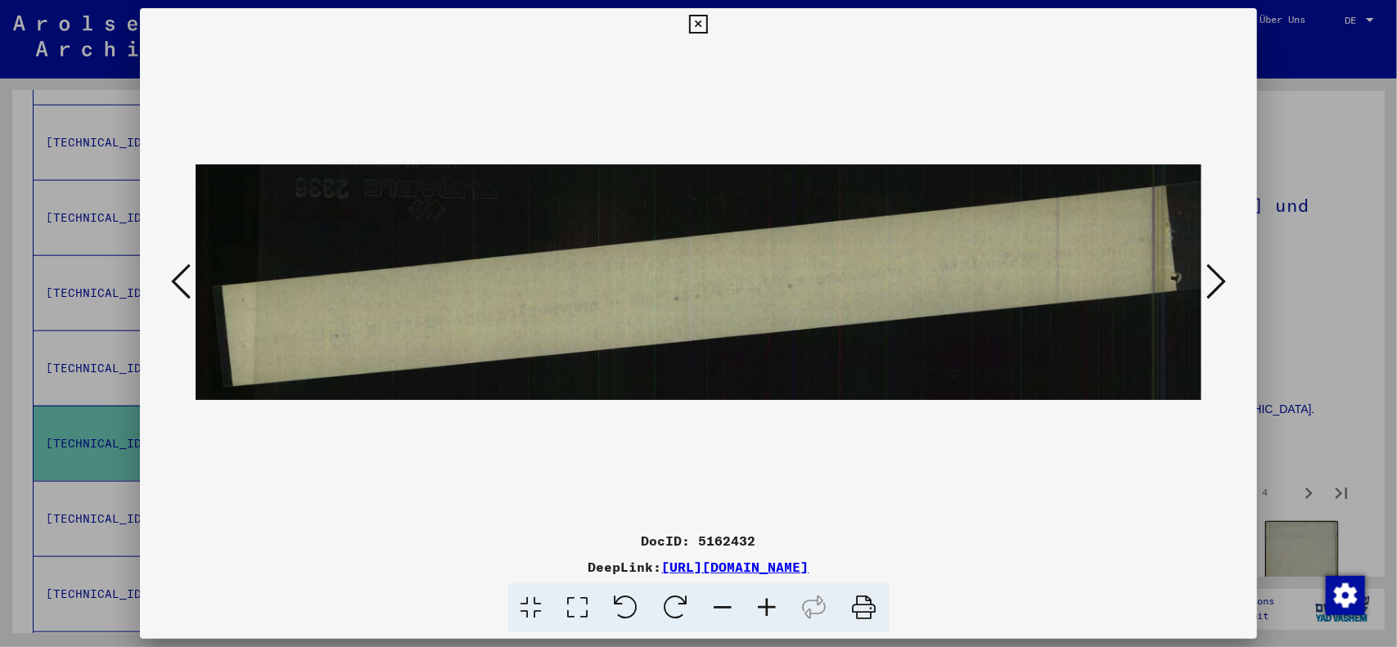
click at [1219, 276] on icon at bounding box center [1216, 281] width 20 height 39
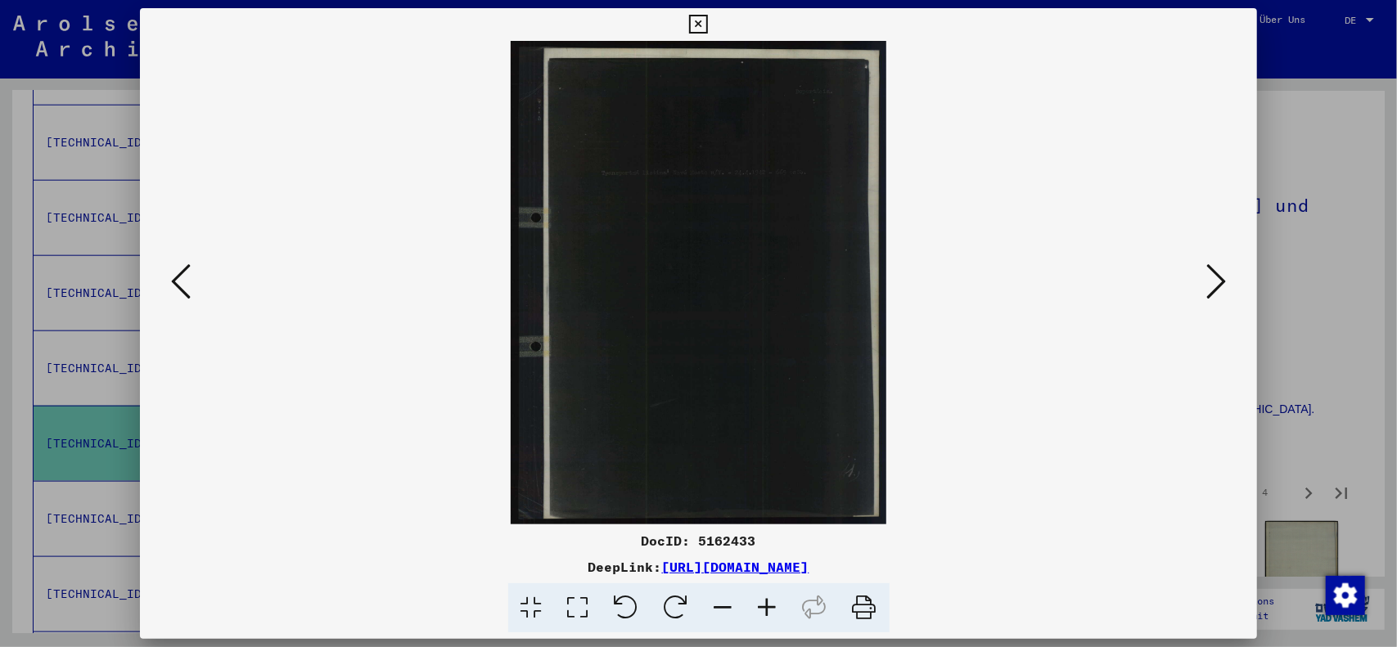
click at [177, 277] on icon at bounding box center [181, 281] width 20 height 39
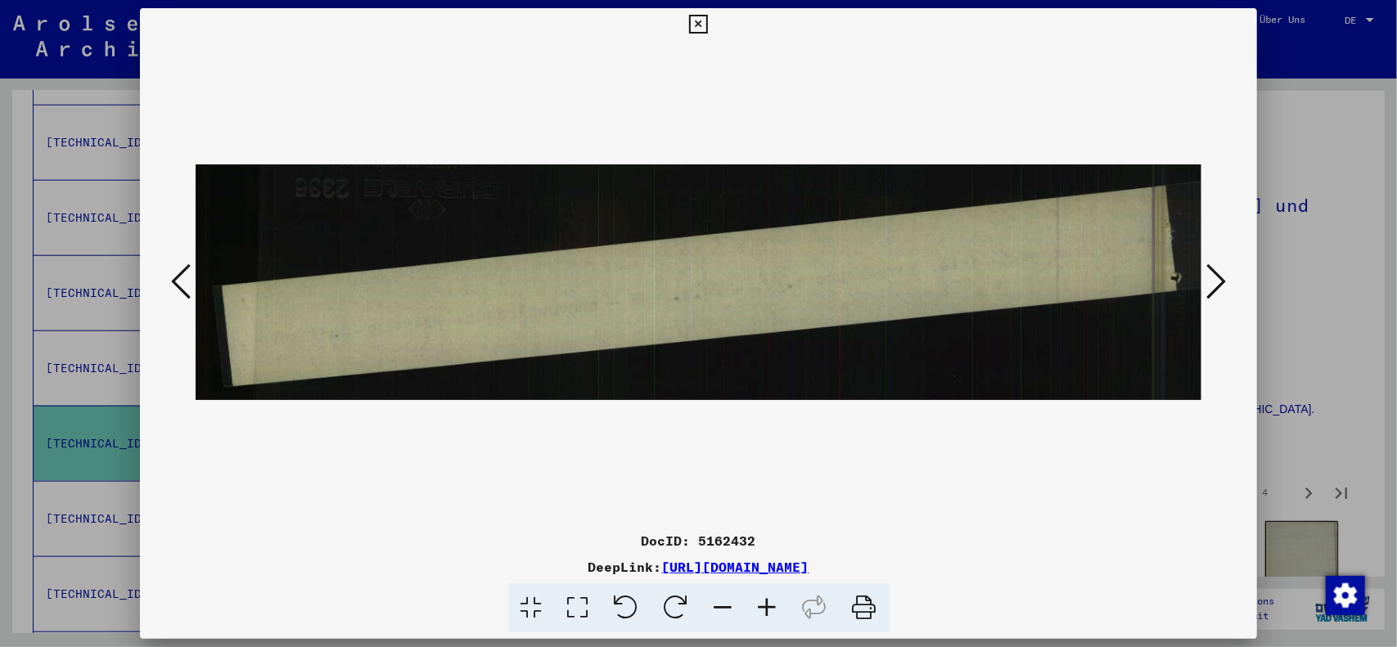
click at [177, 277] on icon at bounding box center [181, 281] width 20 height 39
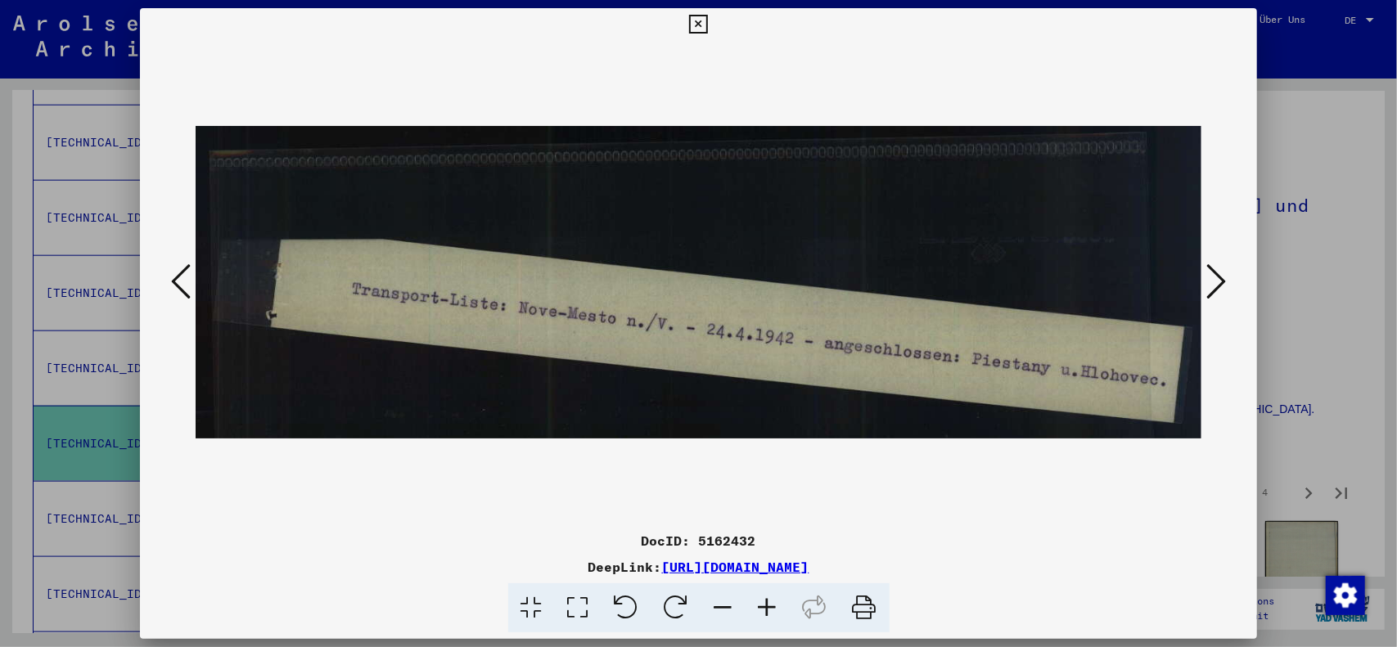
click at [700, 24] on icon at bounding box center [698, 25] width 19 height 20
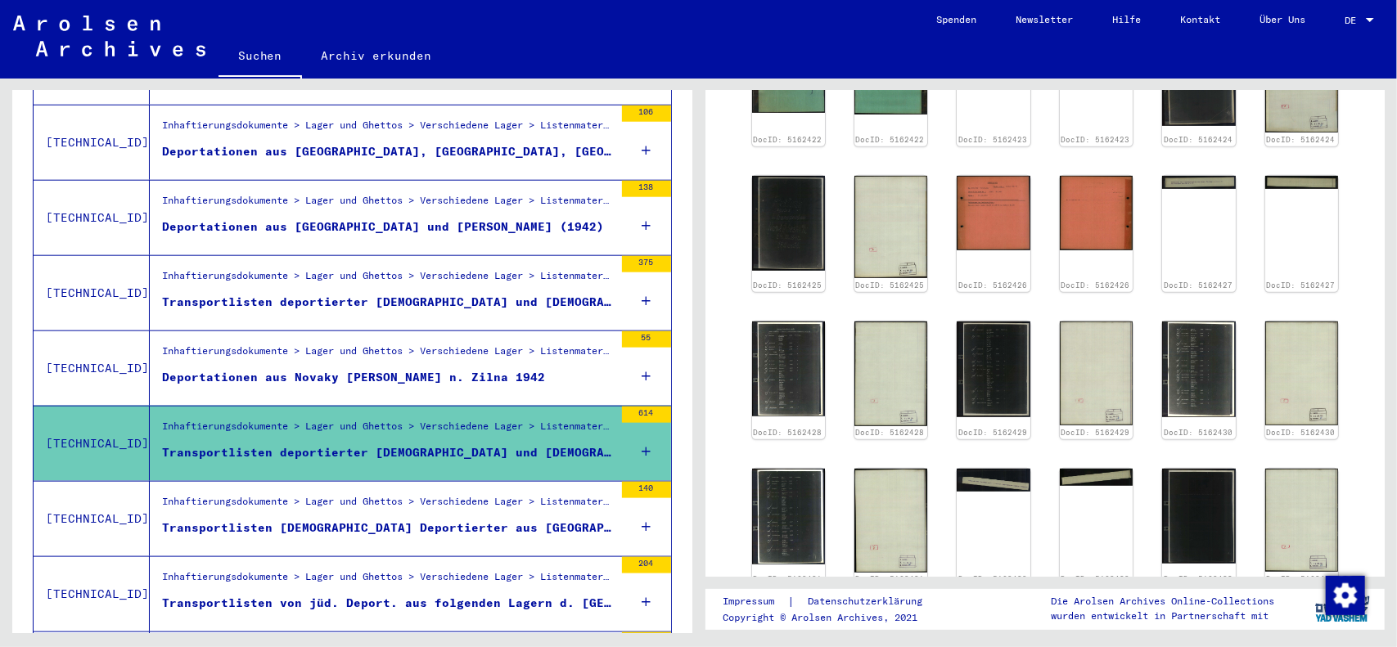
scroll to position [818, 0]
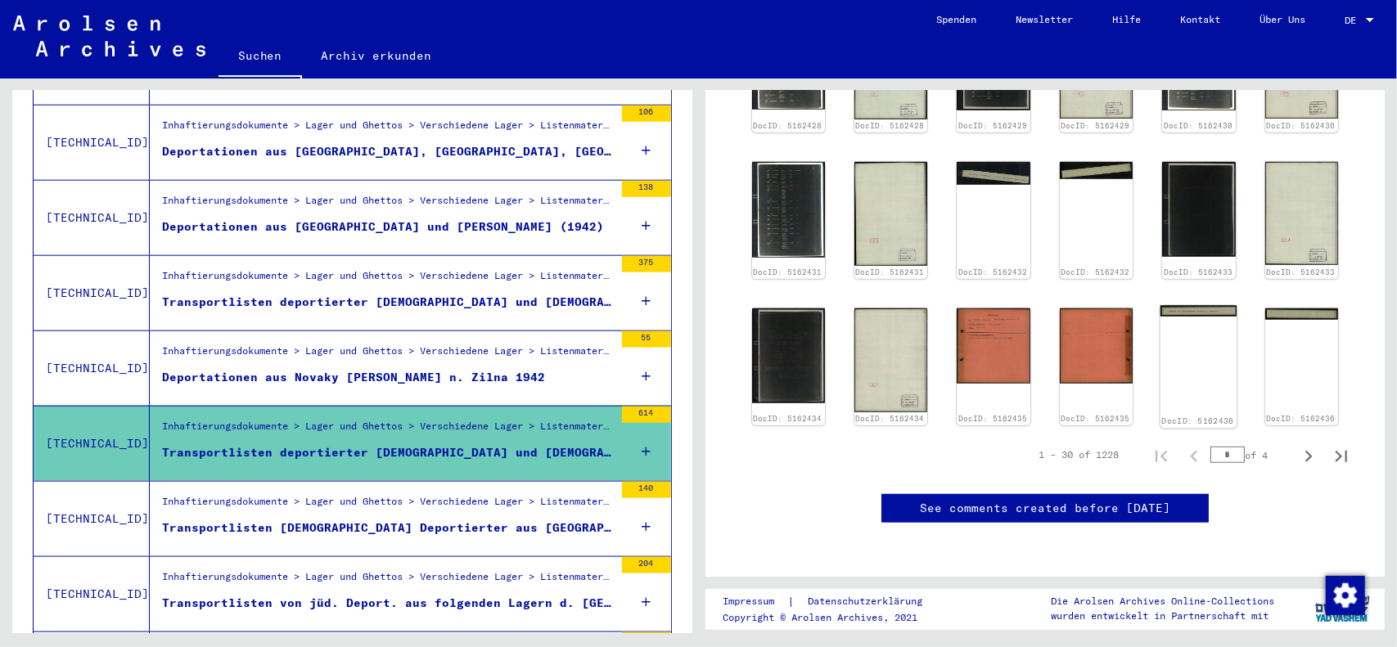
click at [1185, 321] on div "DocID: 5162436" at bounding box center [1198, 367] width 77 height 123
click at [1000, 312] on img at bounding box center [993, 345] width 77 height 79
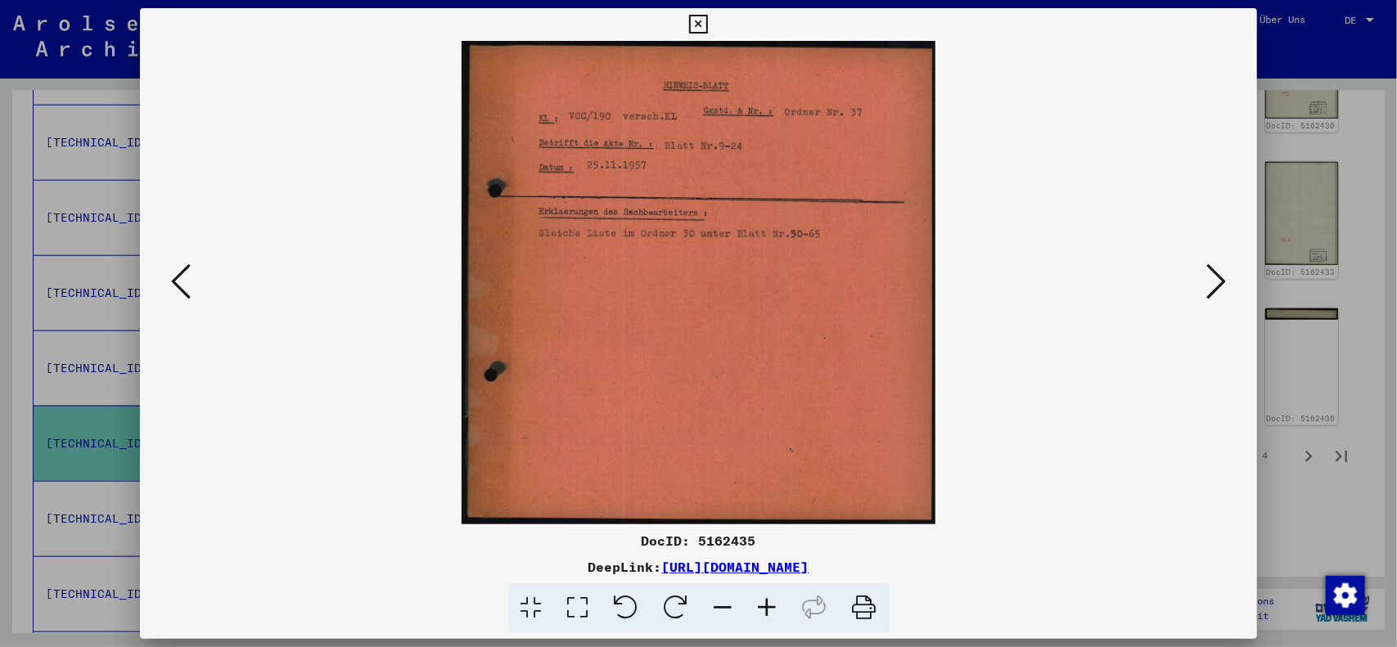
click at [1216, 271] on icon at bounding box center [1216, 281] width 20 height 39
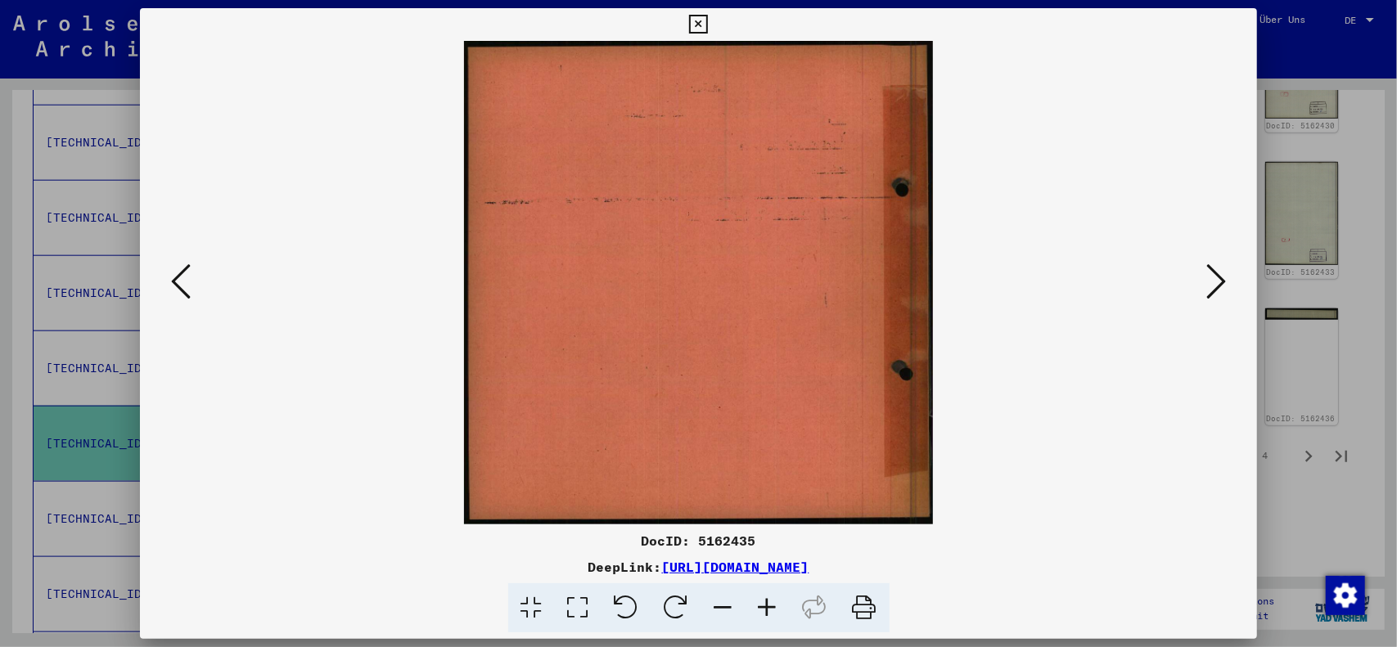
click at [1216, 271] on icon at bounding box center [1216, 281] width 20 height 39
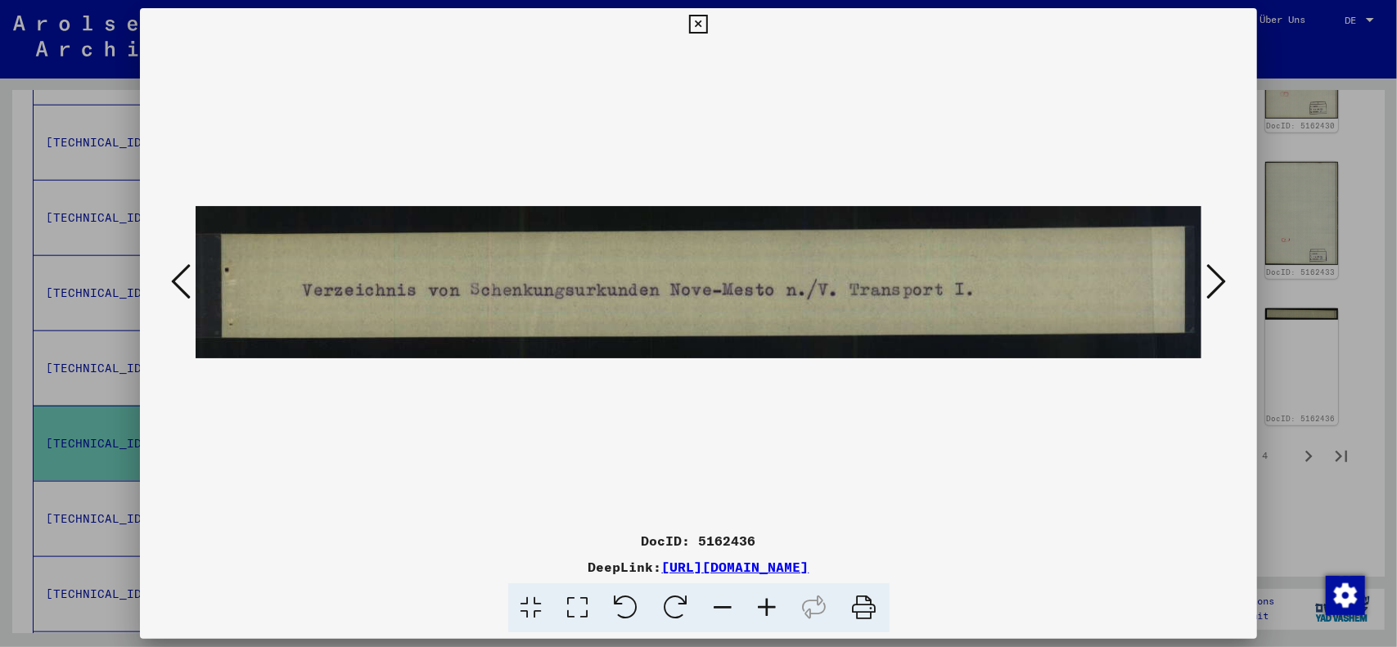
click at [1216, 271] on icon at bounding box center [1216, 281] width 20 height 39
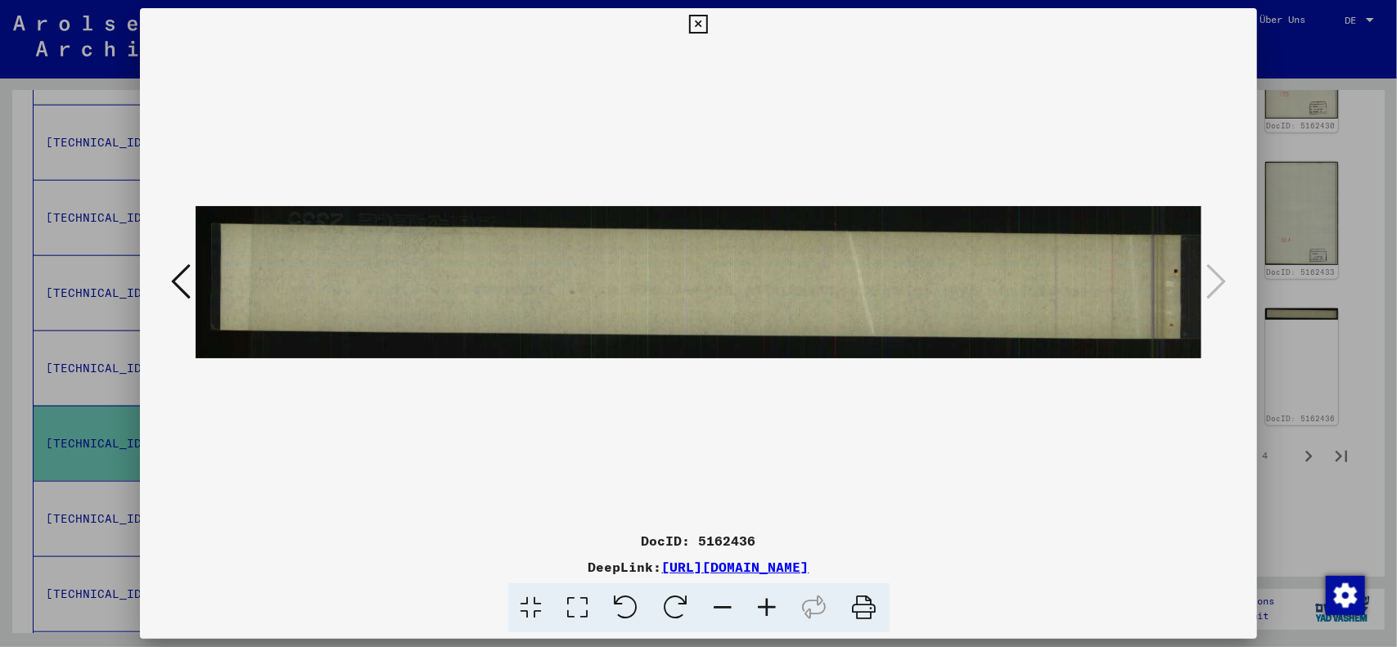
click at [705, 30] on icon at bounding box center [698, 25] width 19 height 20
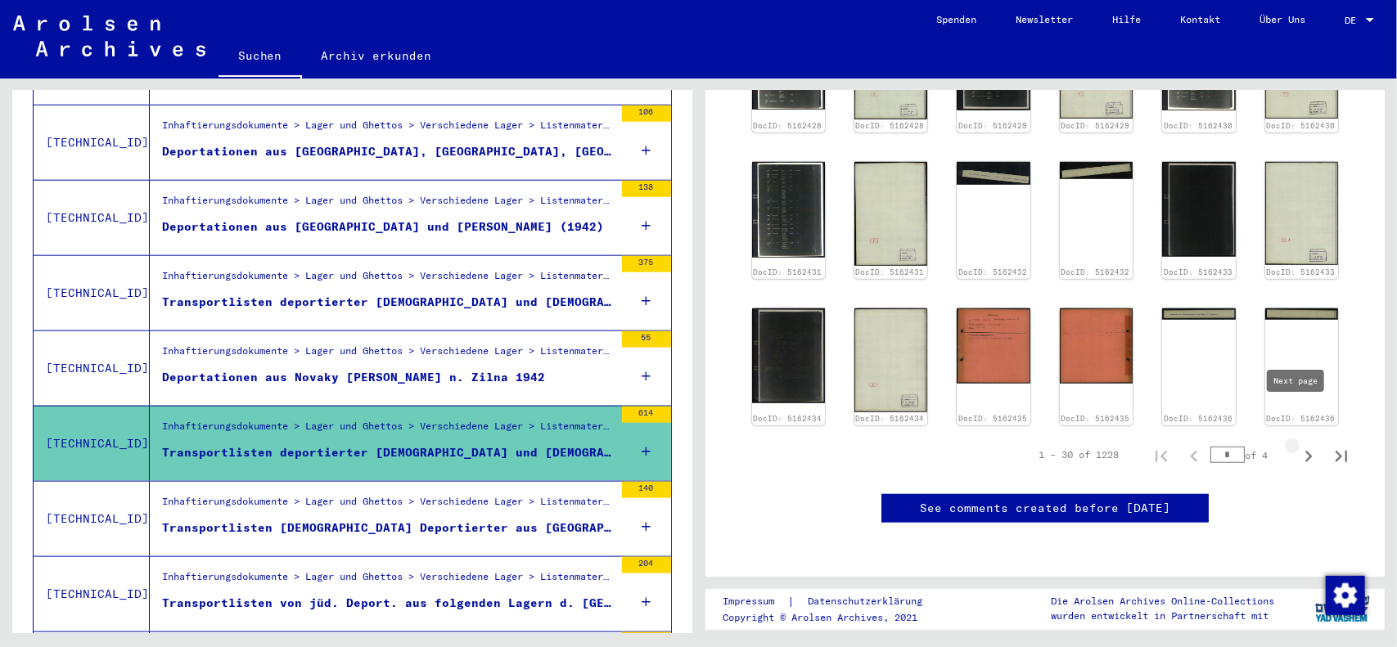
click at [1299, 445] on icon "Next page" at bounding box center [1308, 456] width 23 height 23
type input "*"
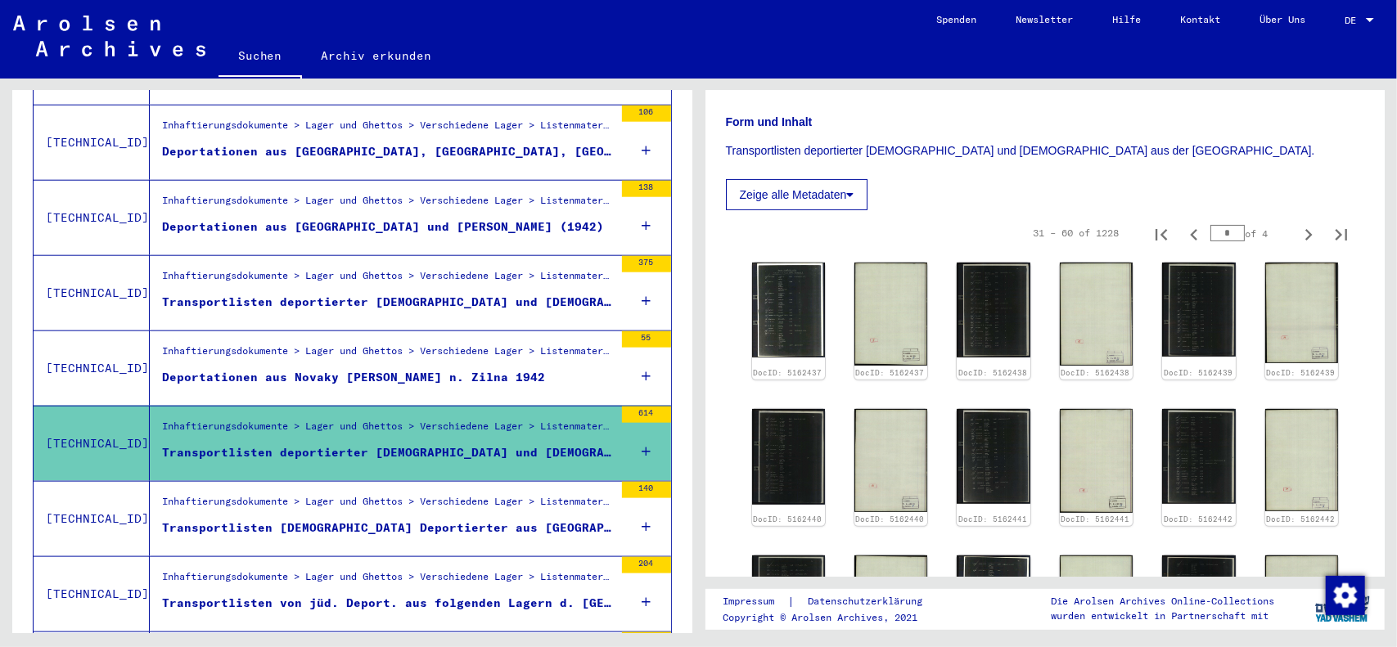
scroll to position [245, 0]
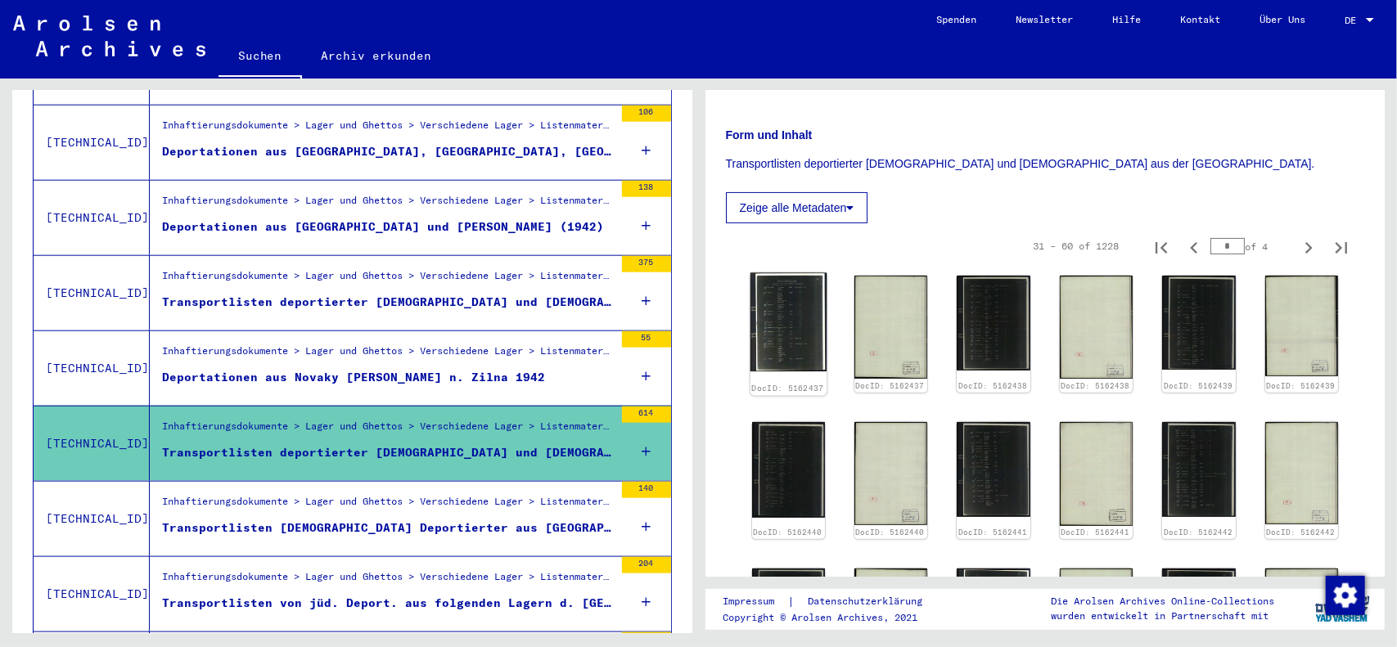
click at [800, 311] on img at bounding box center [787, 322] width 77 height 99
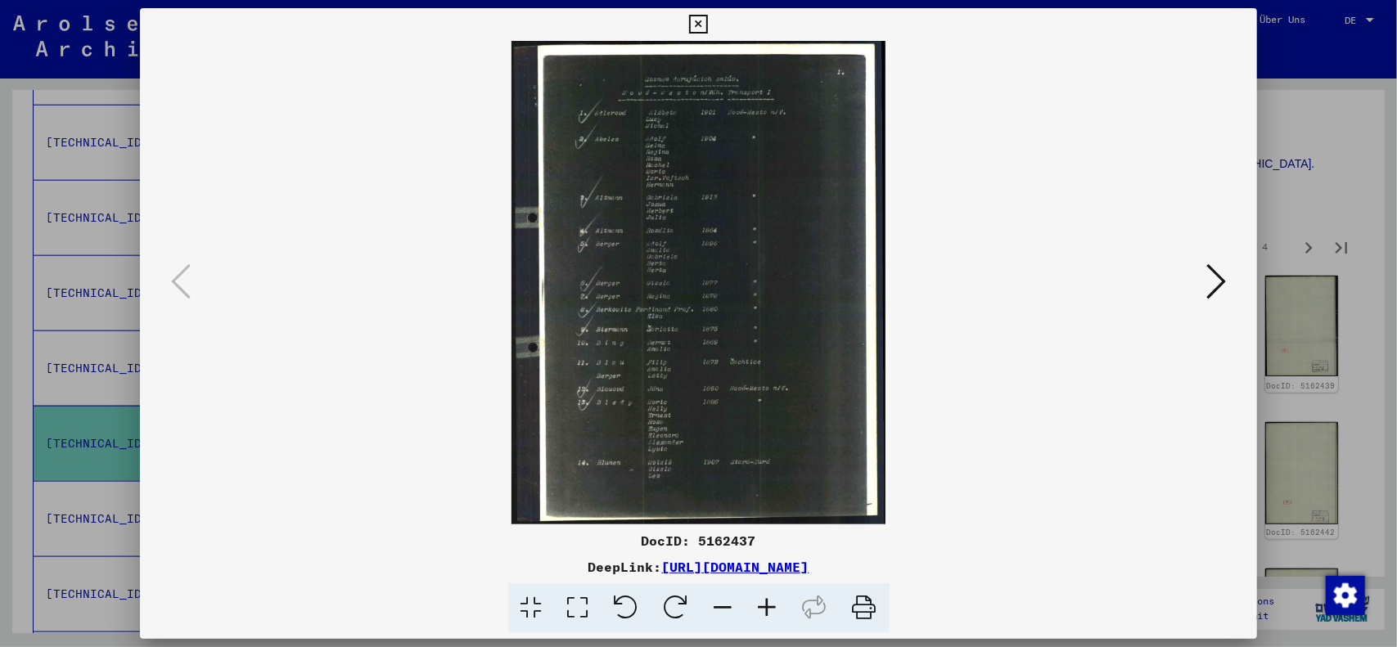
click at [589, 603] on icon at bounding box center [578, 608] width 47 height 50
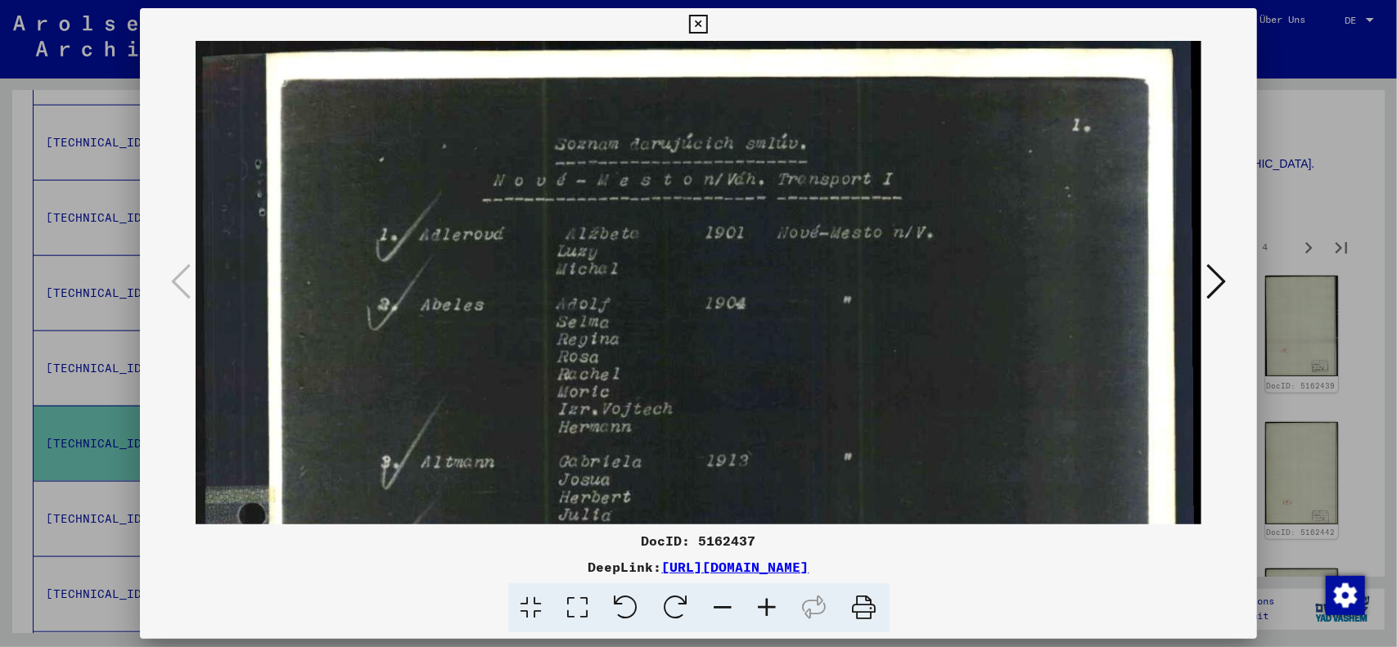
click at [1224, 276] on icon at bounding box center [1216, 281] width 20 height 39
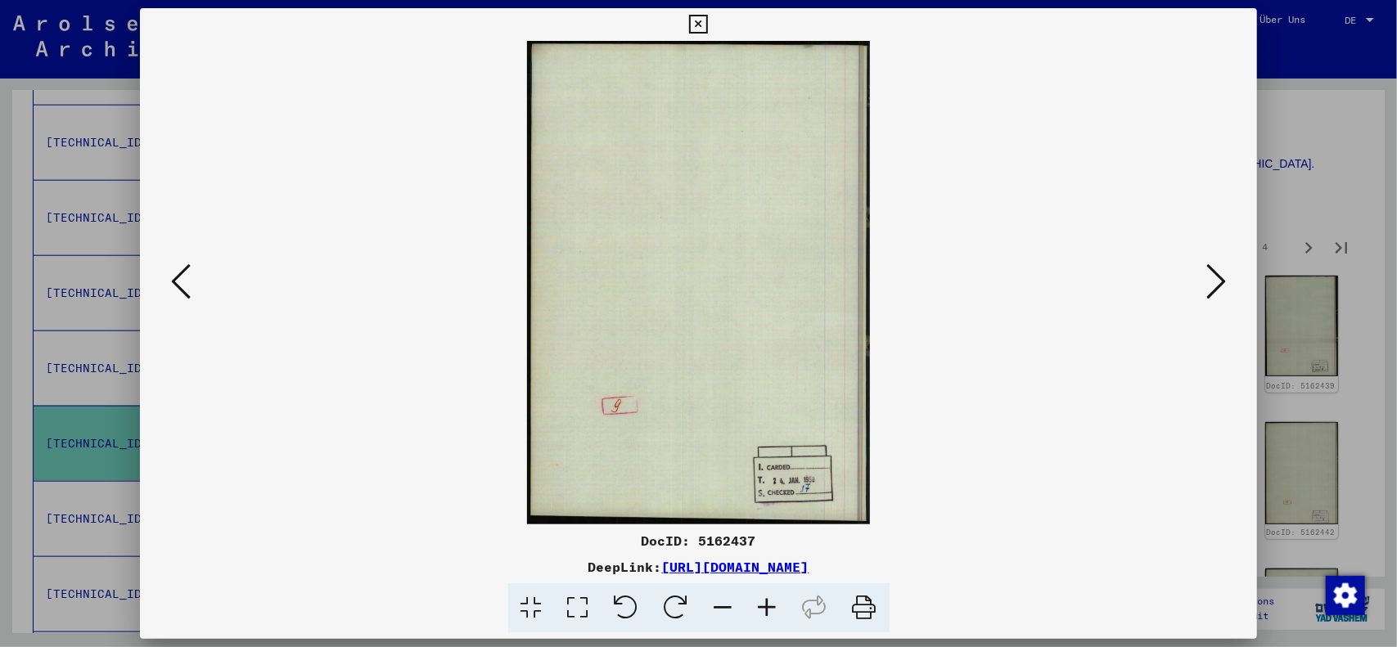
click at [1224, 276] on icon at bounding box center [1216, 281] width 20 height 39
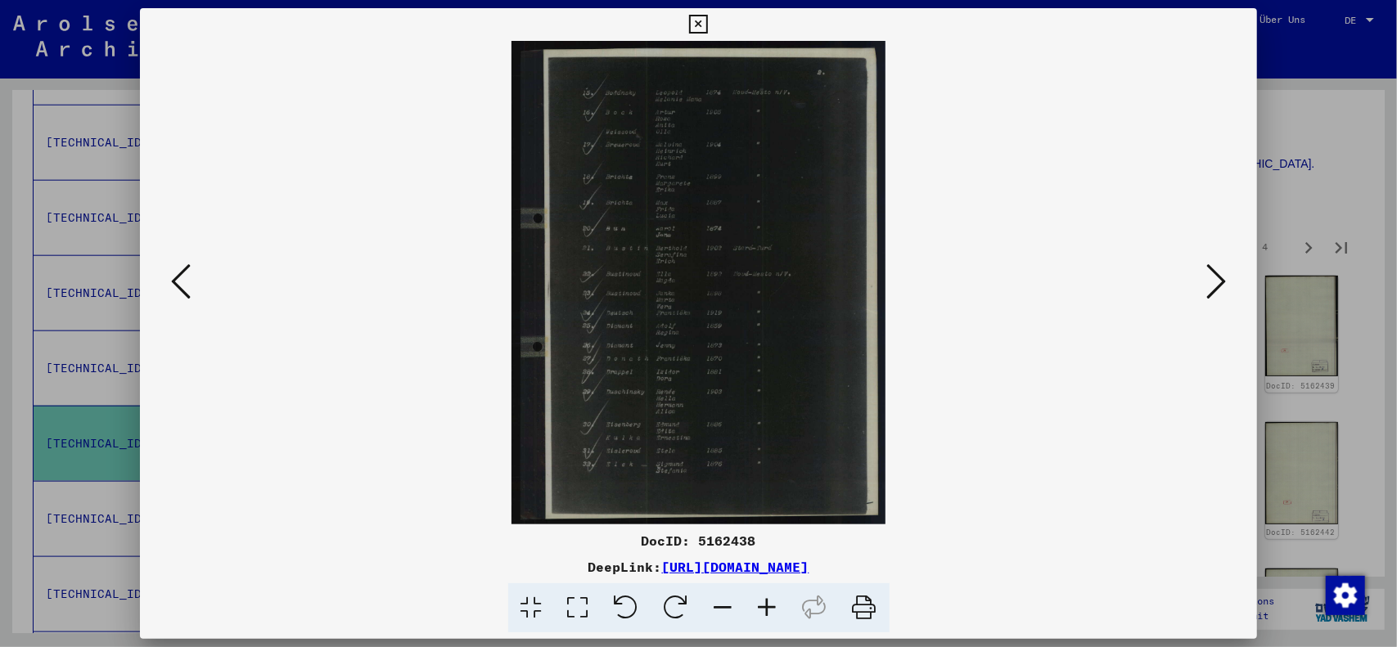
click at [1224, 276] on icon at bounding box center [1216, 281] width 20 height 39
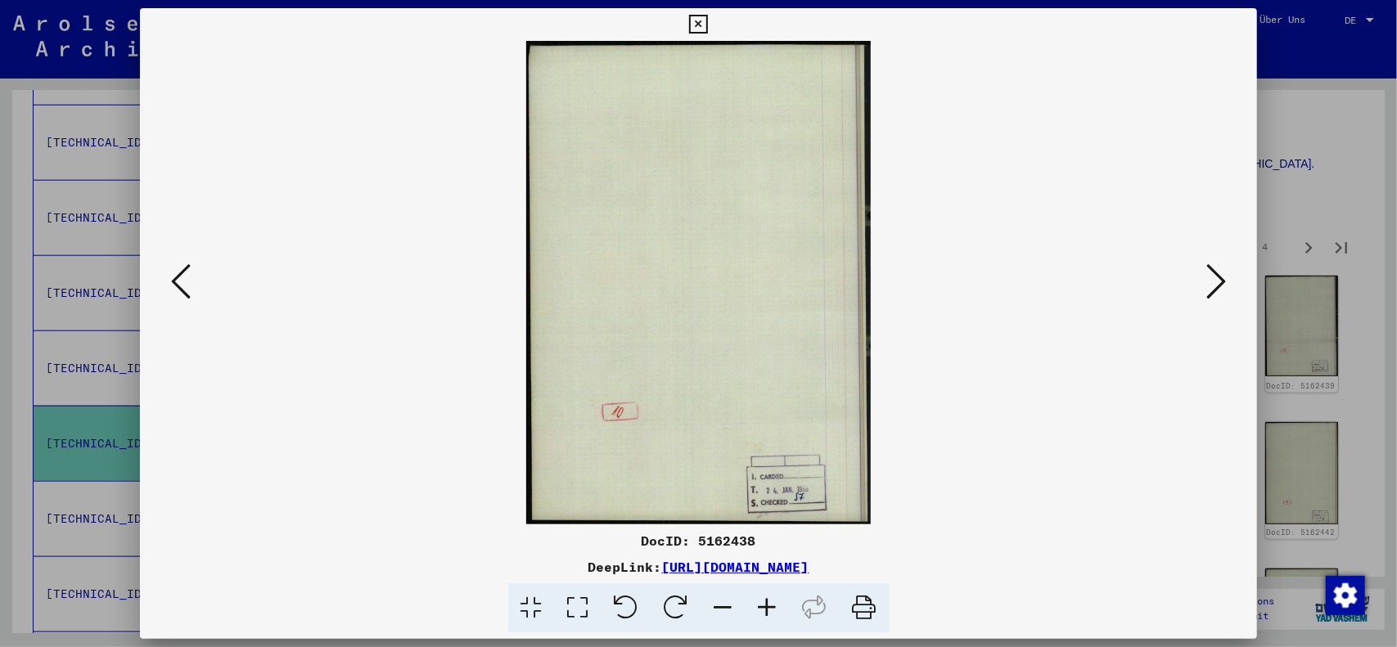
click at [1224, 276] on icon at bounding box center [1216, 281] width 20 height 39
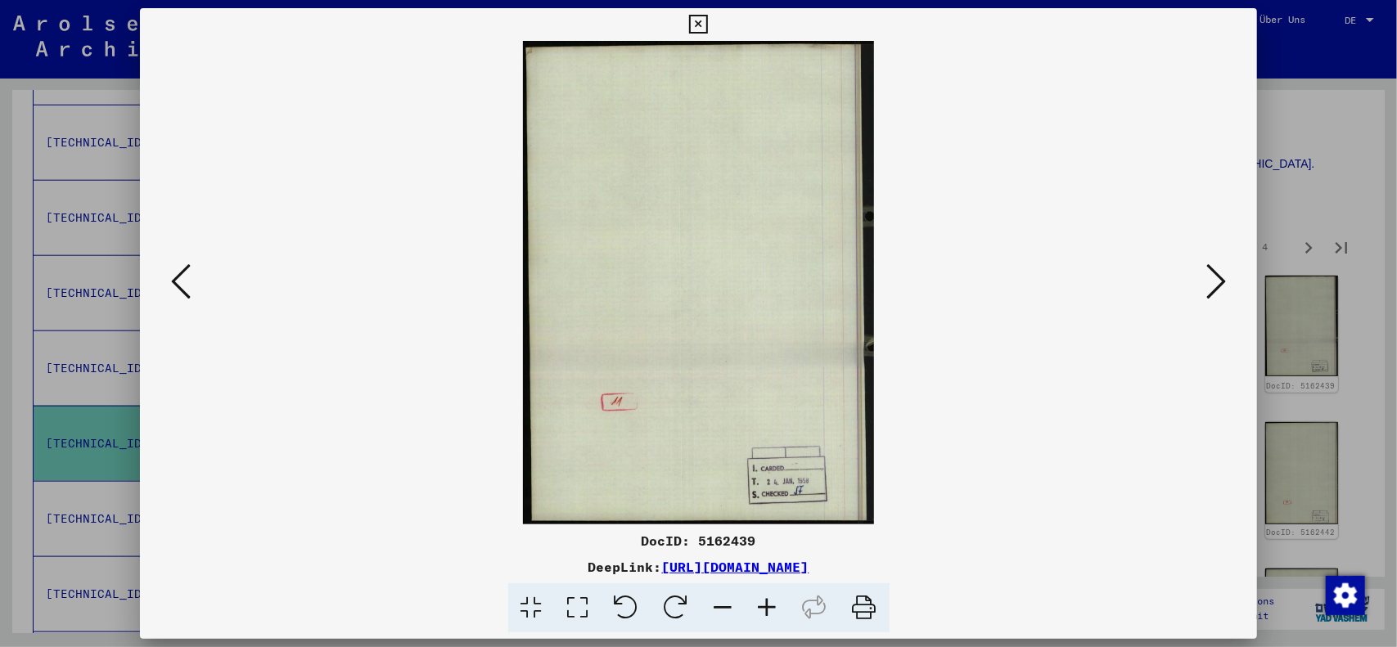
click at [1224, 276] on icon at bounding box center [1216, 281] width 20 height 39
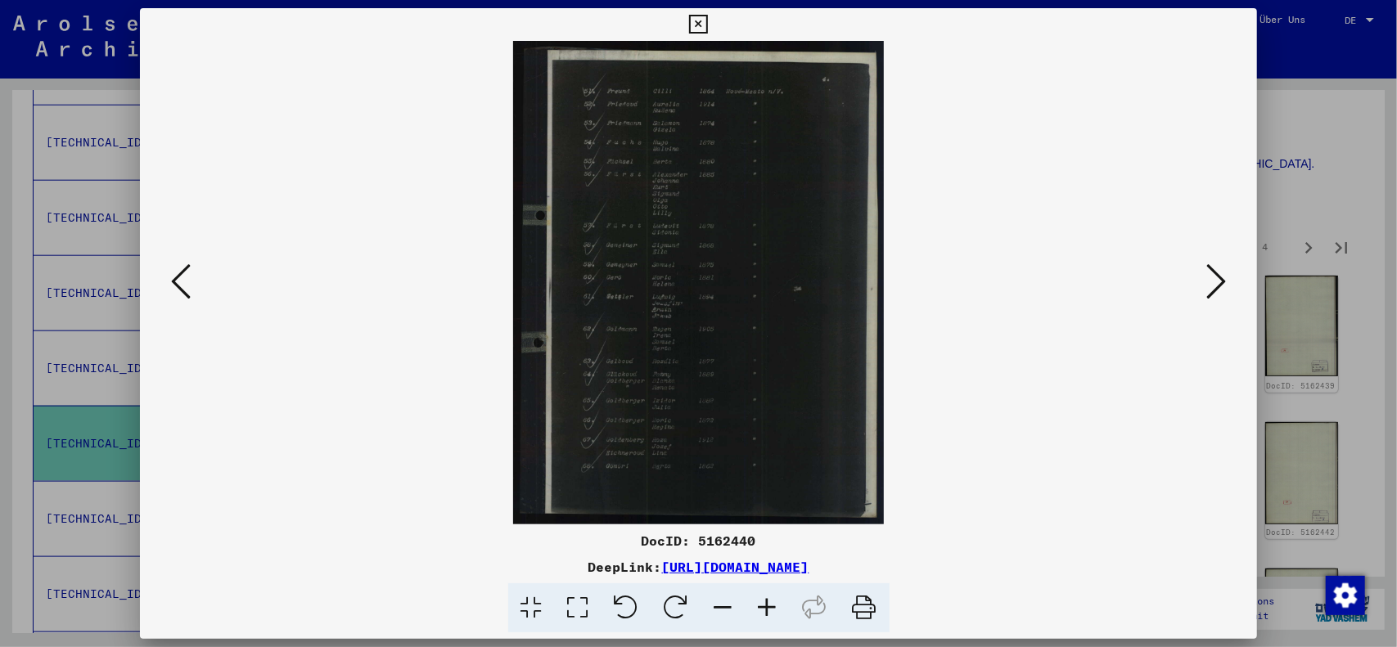
click at [1224, 276] on icon at bounding box center [1216, 281] width 20 height 39
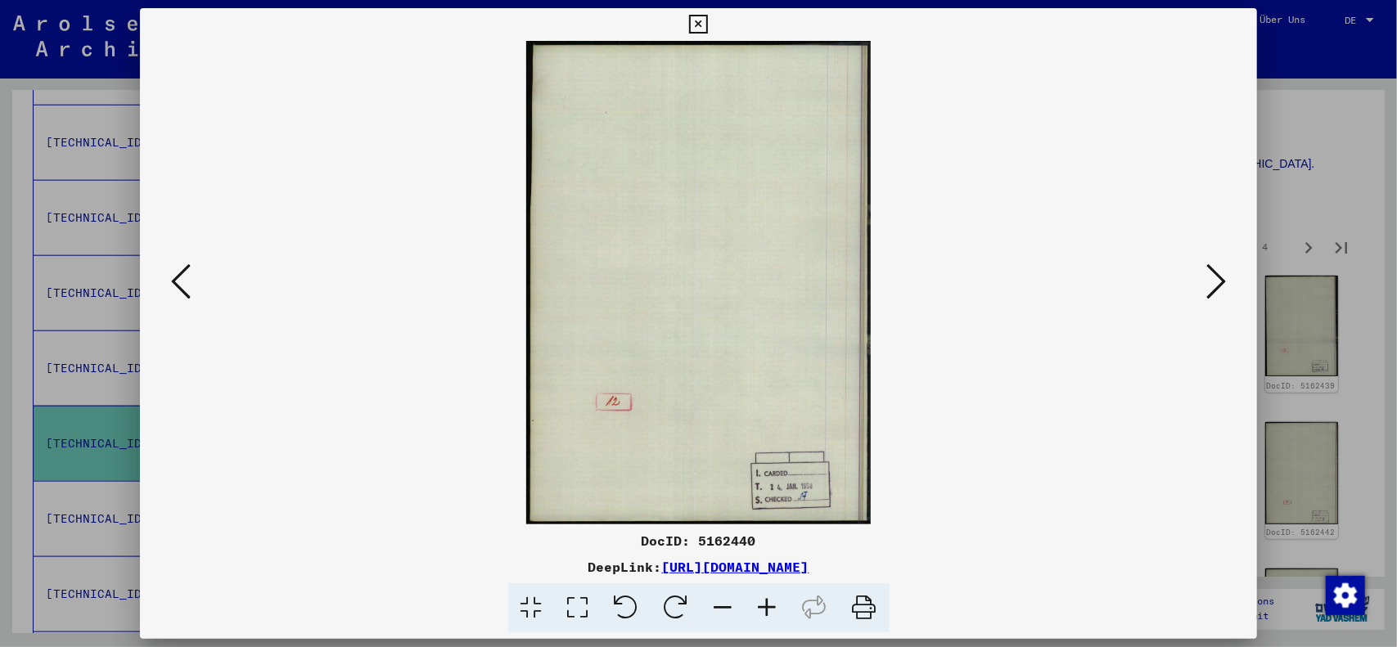
click at [1224, 276] on icon at bounding box center [1216, 281] width 20 height 39
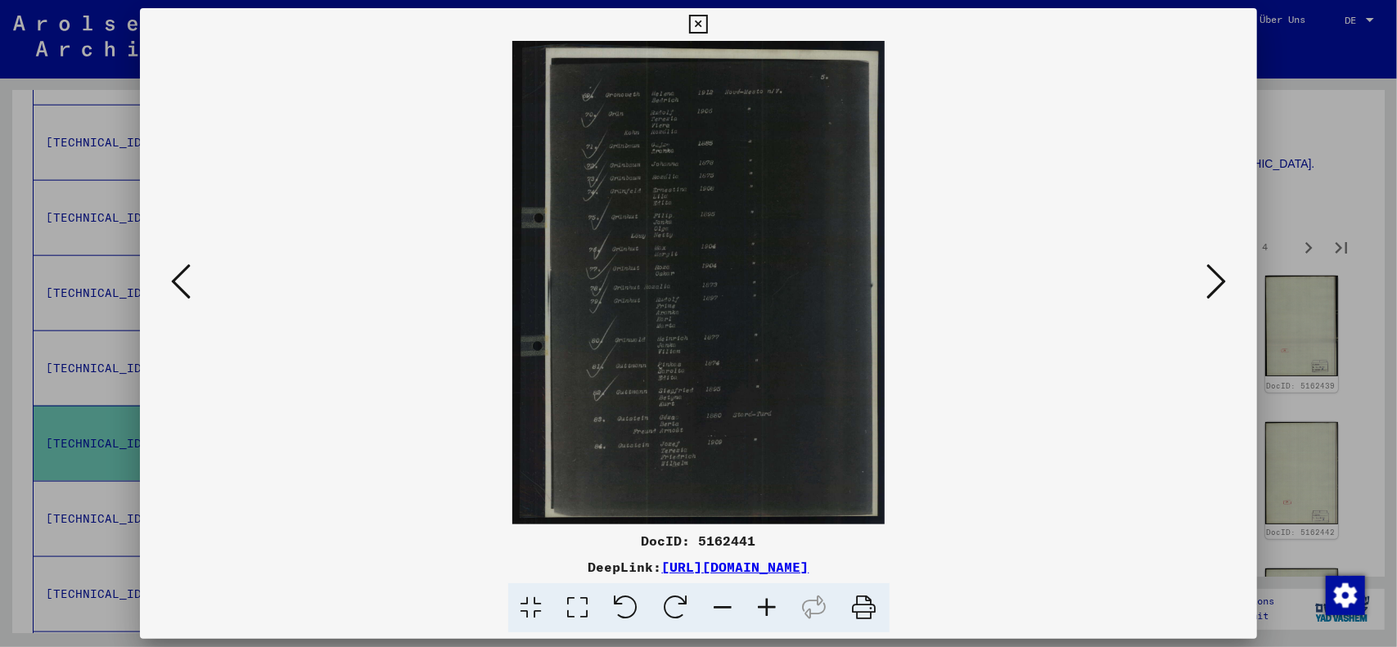
click at [1224, 276] on icon at bounding box center [1216, 281] width 20 height 39
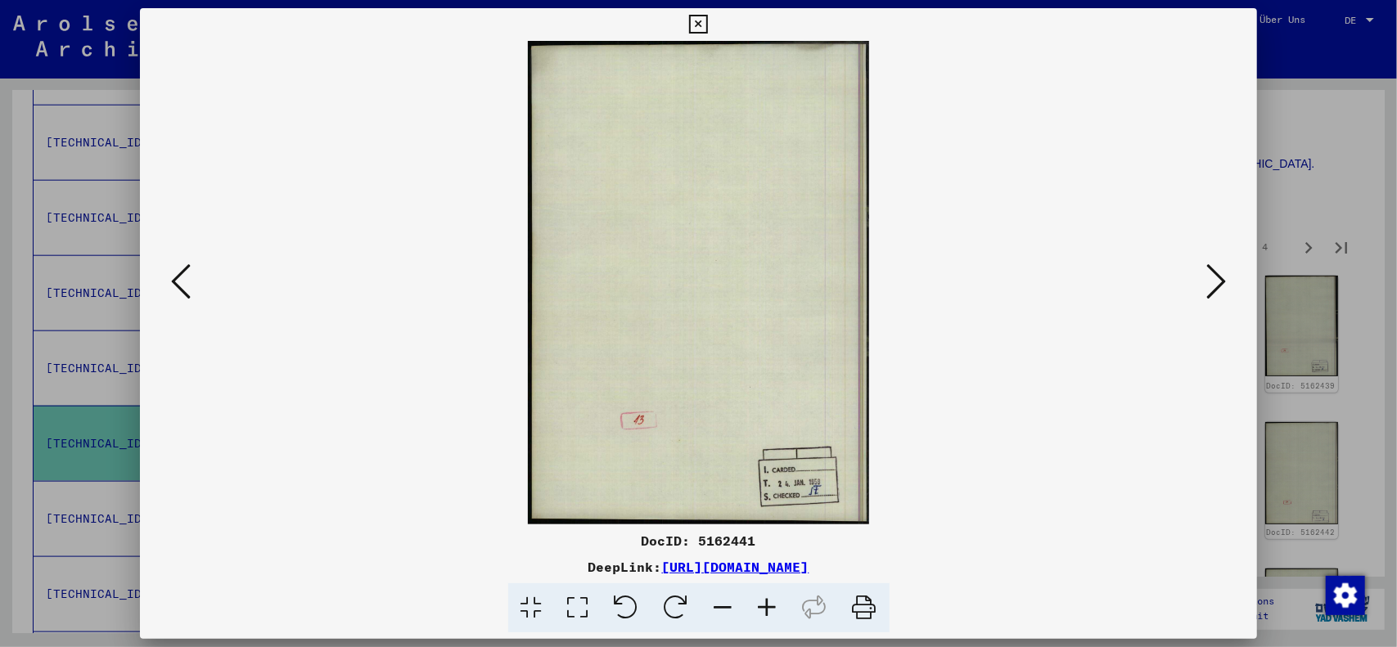
click at [1224, 276] on icon at bounding box center [1216, 281] width 20 height 39
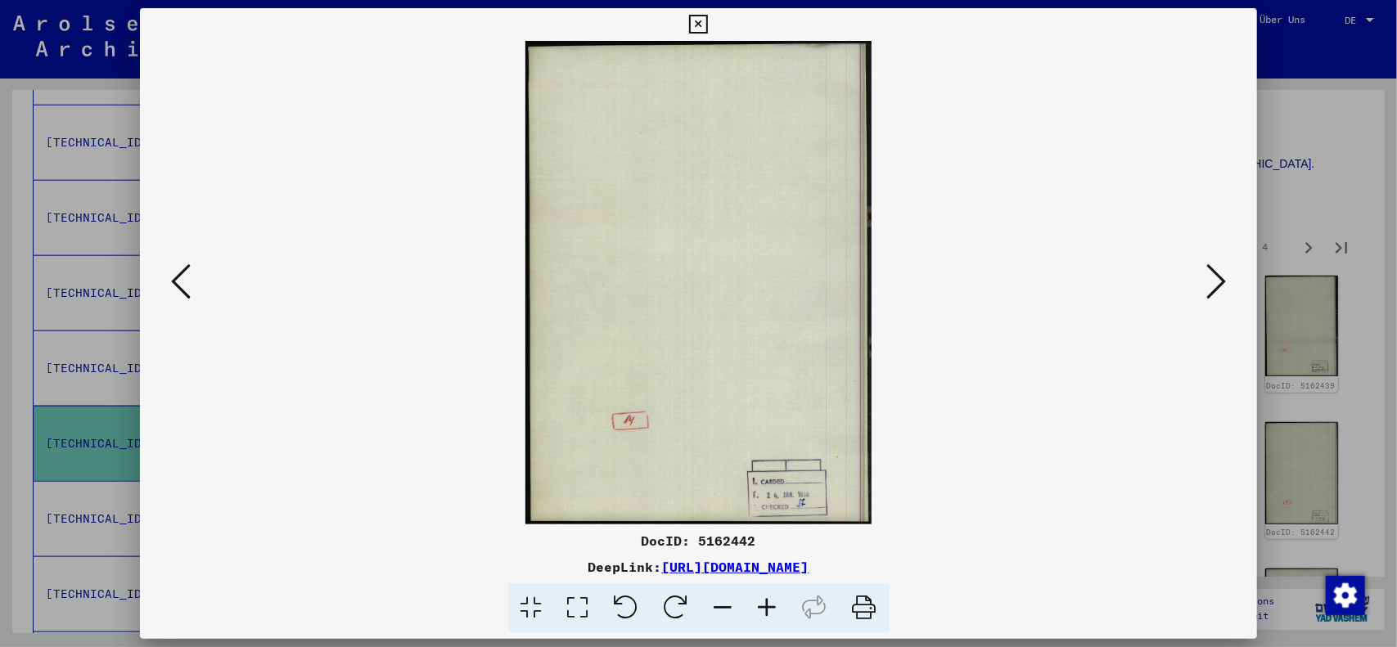
click at [1224, 276] on icon at bounding box center [1216, 281] width 20 height 39
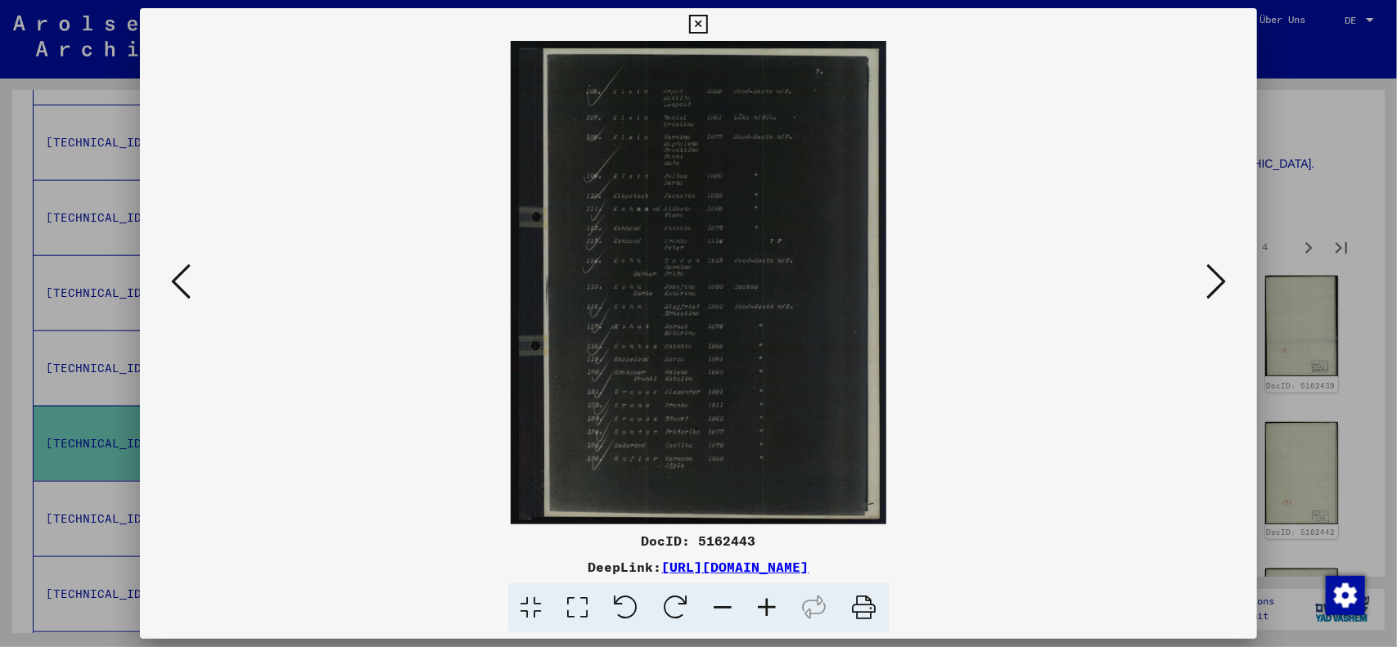
click at [1224, 276] on icon at bounding box center [1216, 281] width 20 height 39
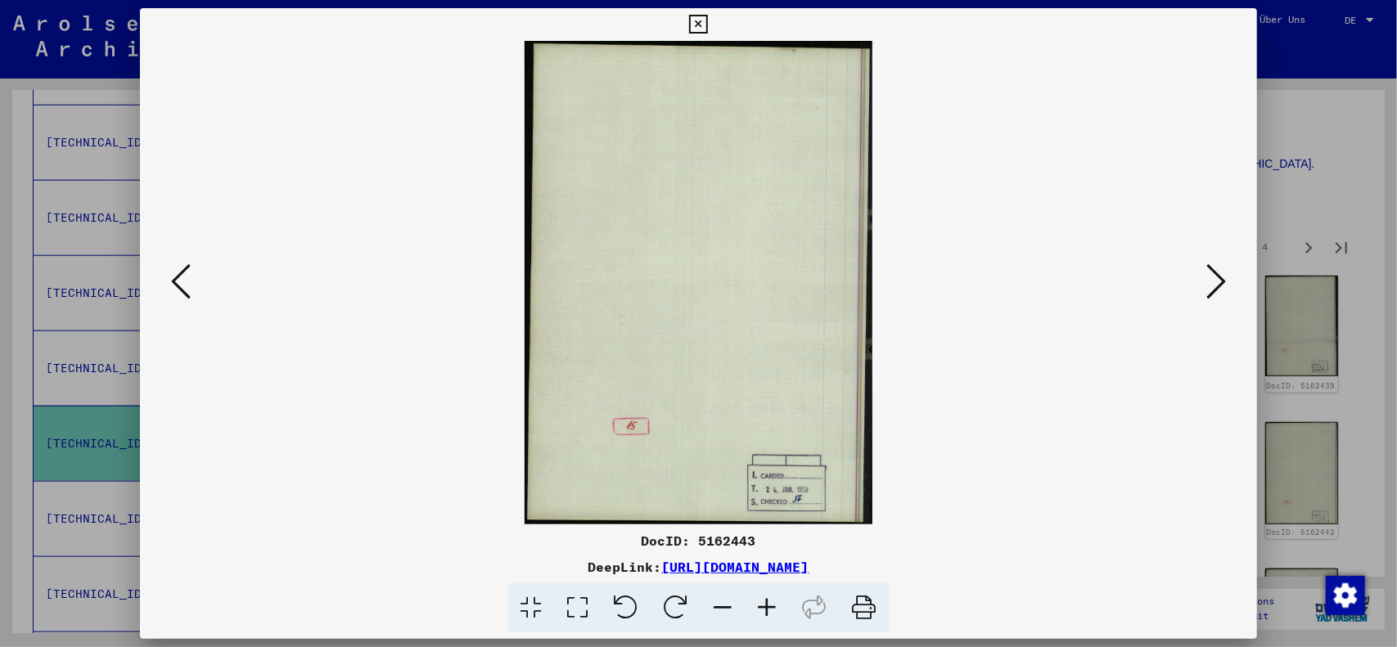
click at [1224, 276] on icon at bounding box center [1216, 281] width 20 height 39
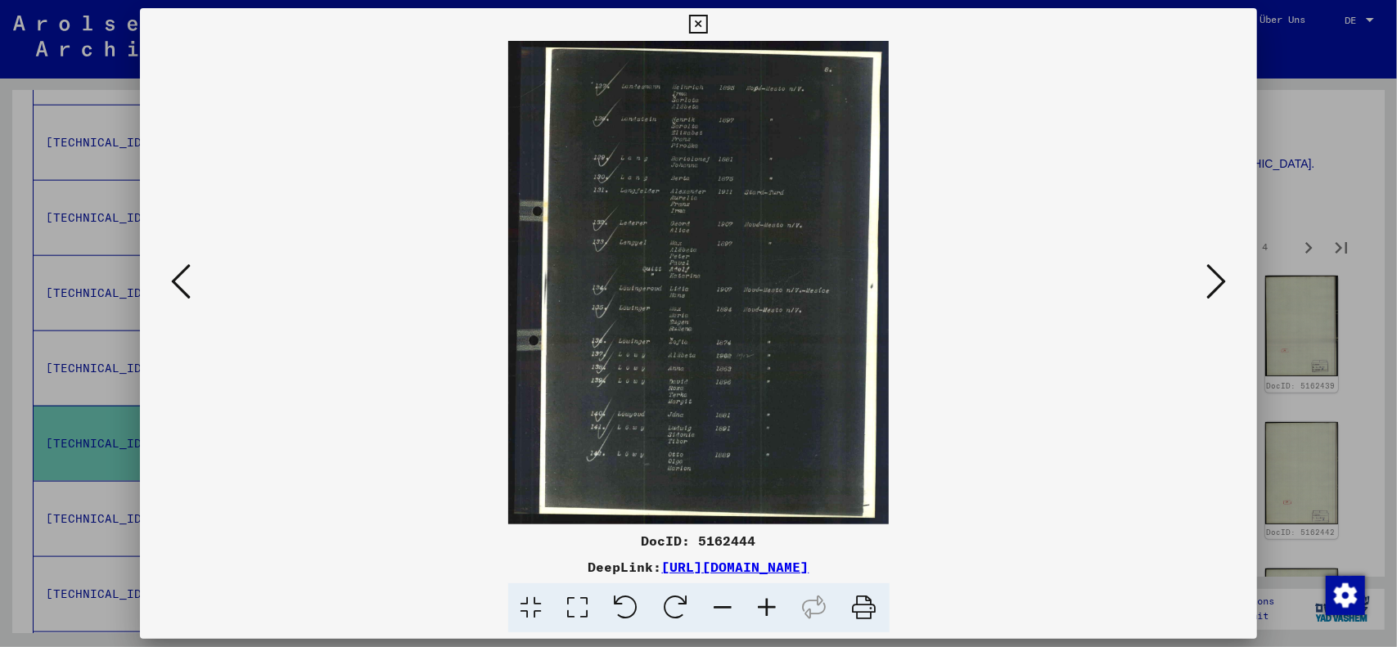
click at [1224, 276] on icon at bounding box center [1216, 281] width 20 height 39
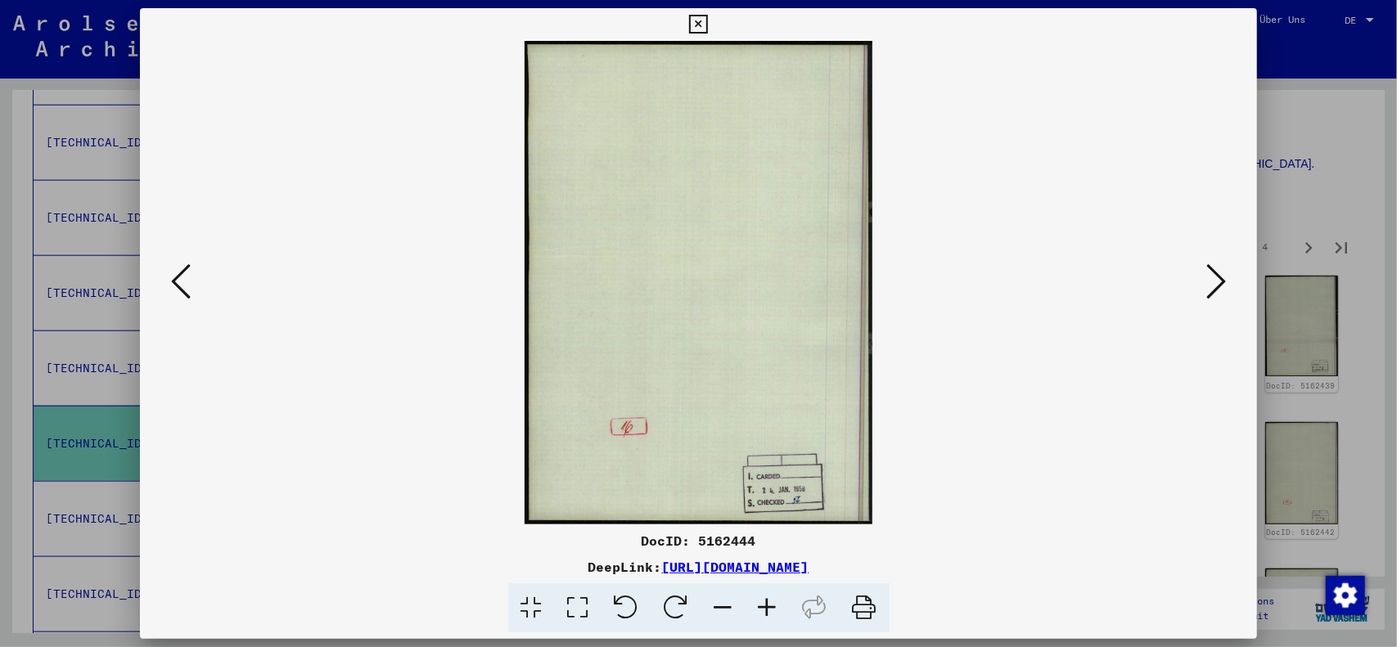
click at [1224, 276] on icon at bounding box center [1216, 281] width 20 height 39
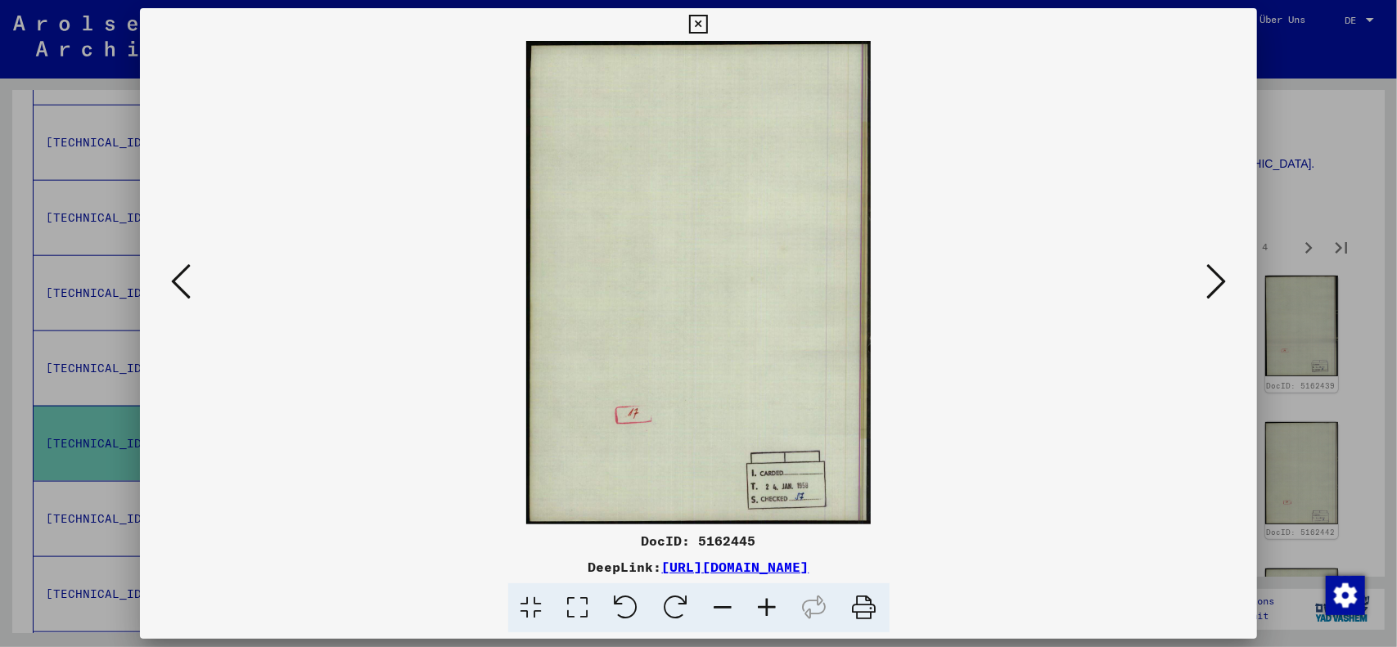
click at [1224, 276] on icon at bounding box center [1216, 281] width 20 height 39
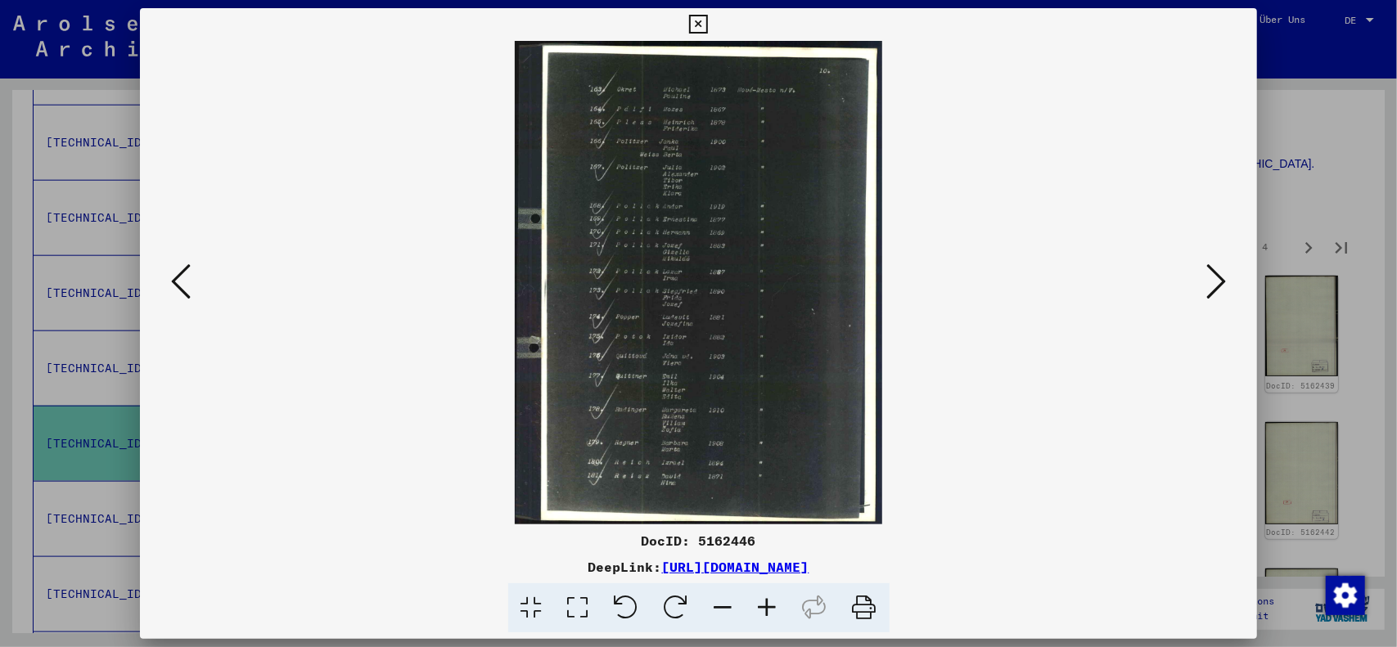
click at [1224, 276] on icon at bounding box center [1216, 281] width 20 height 39
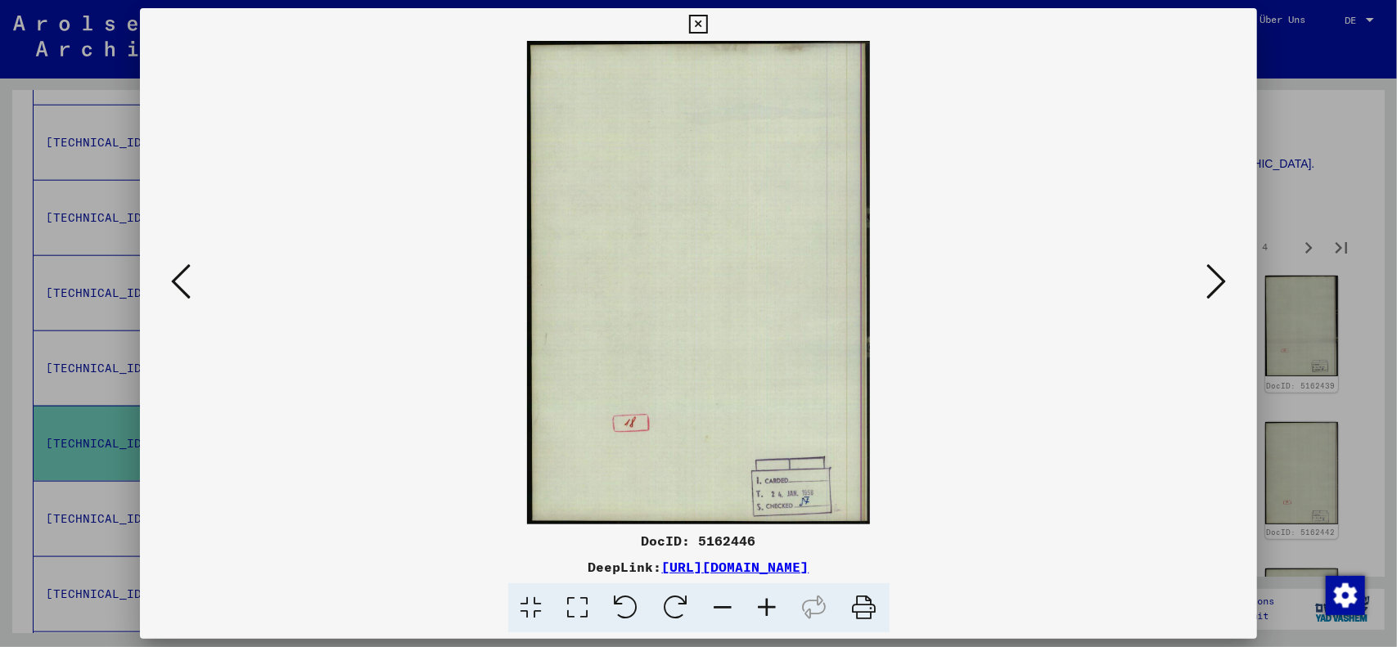
click at [1224, 276] on icon at bounding box center [1216, 281] width 20 height 39
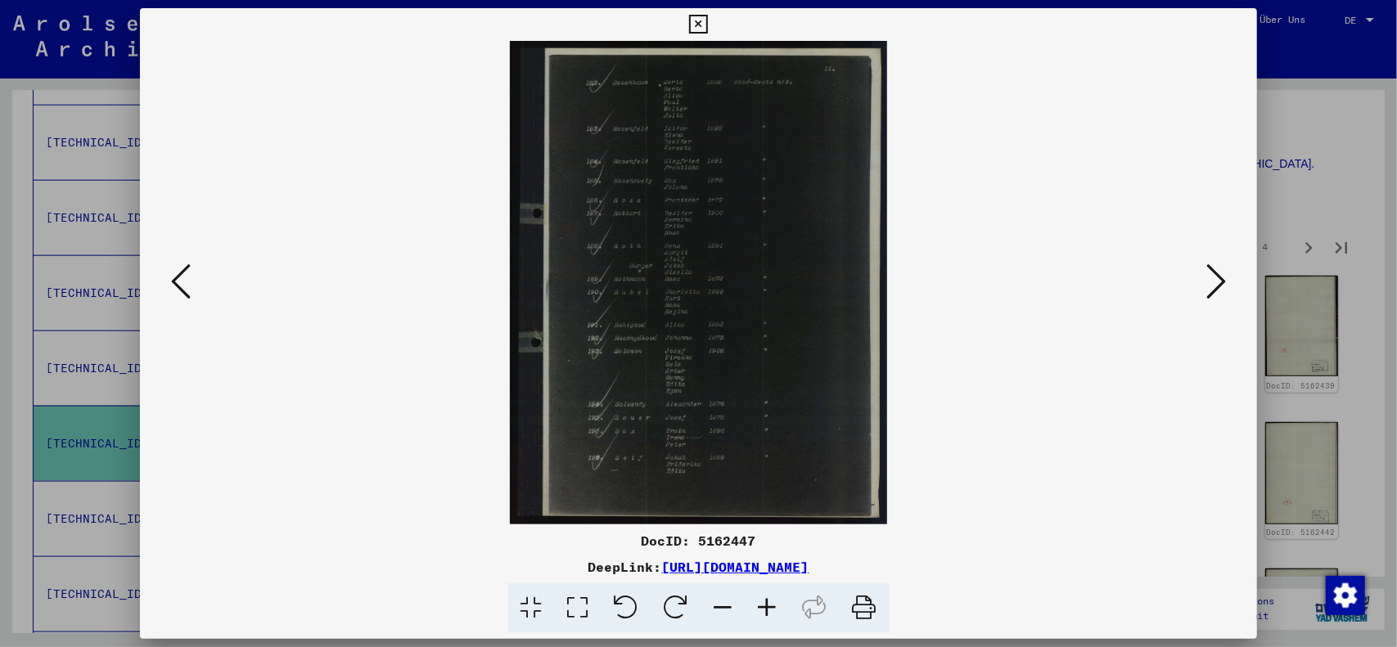
click at [1224, 276] on icon at bounding box center [1216, 281] width 20 height 39
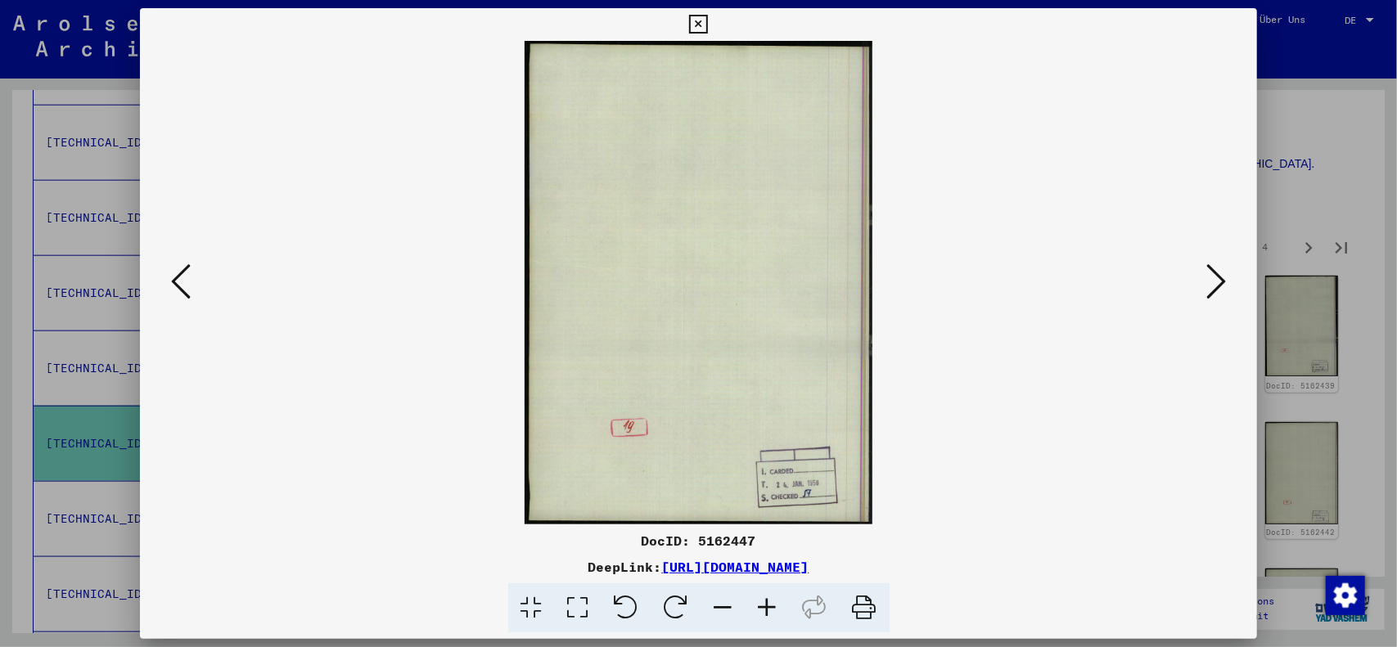
click at [1224, 276] on icon at bounding box center [1216, 281] width 20 height 39
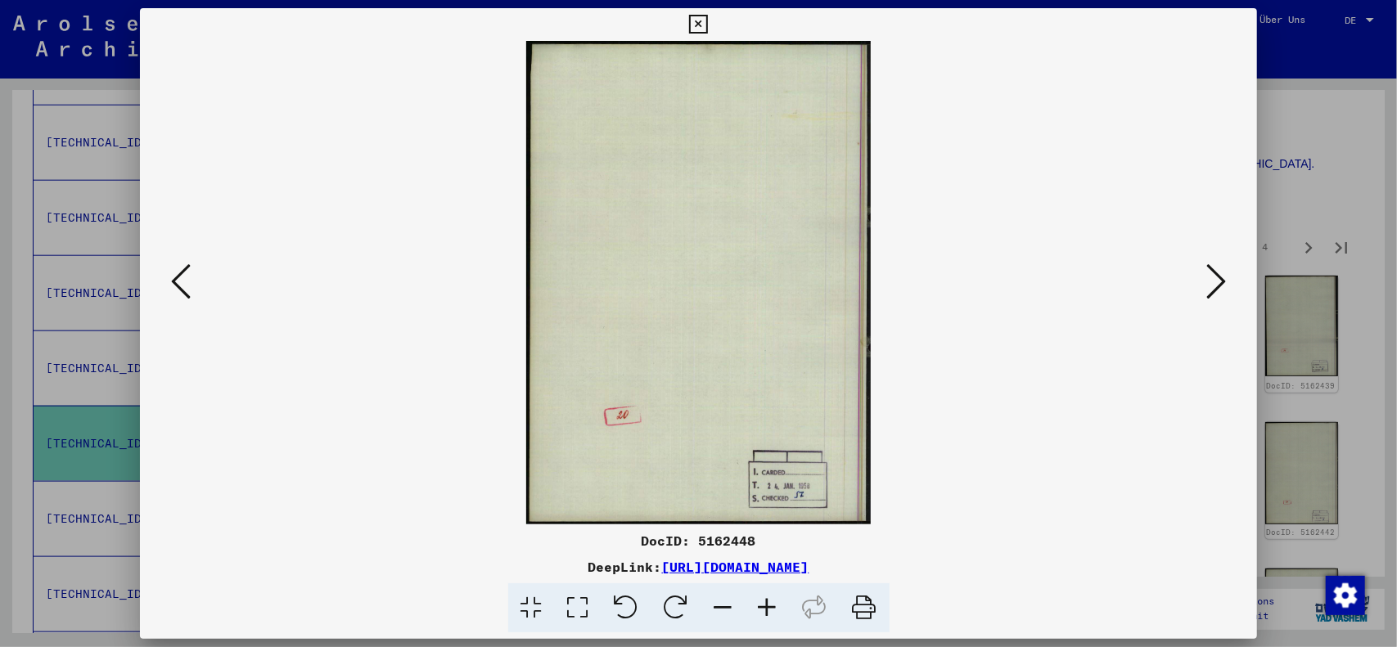
click at [1224, 276] on icon at bounding box center [1216, 281] width 20 height 39
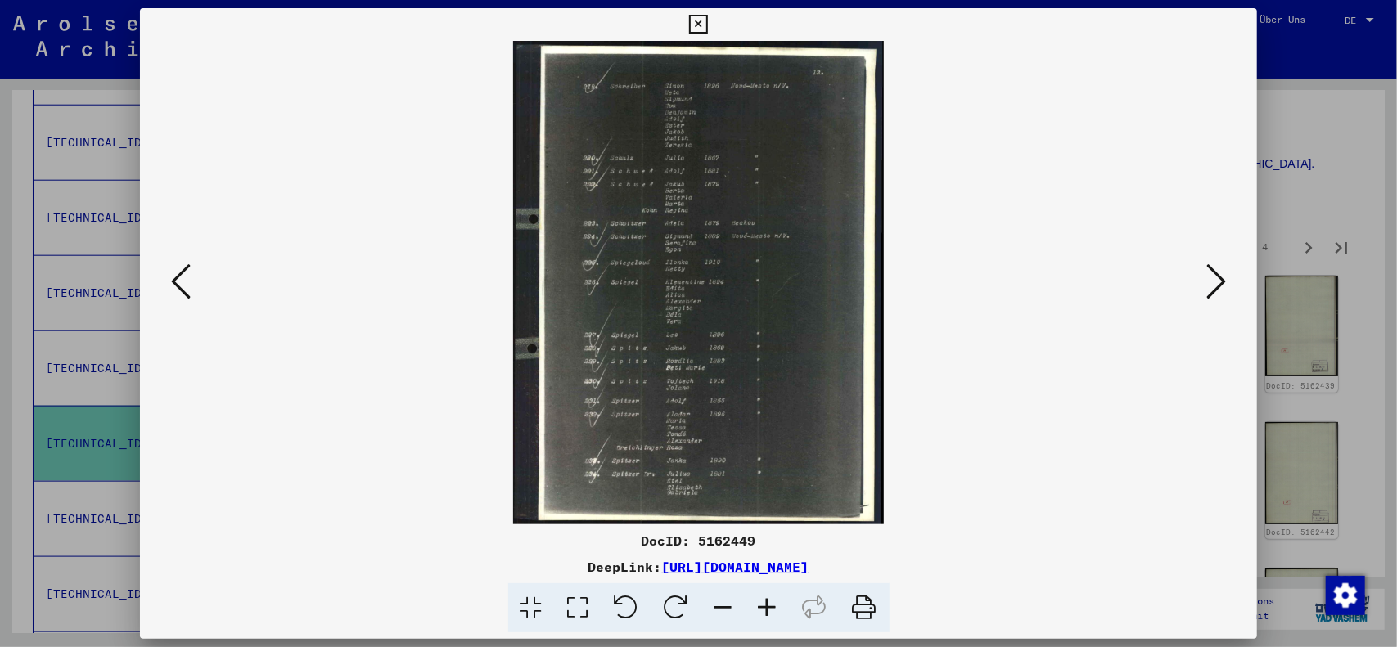
click at [1224, 276] on icon at bounding box center [1216, 281] width 20 height 39
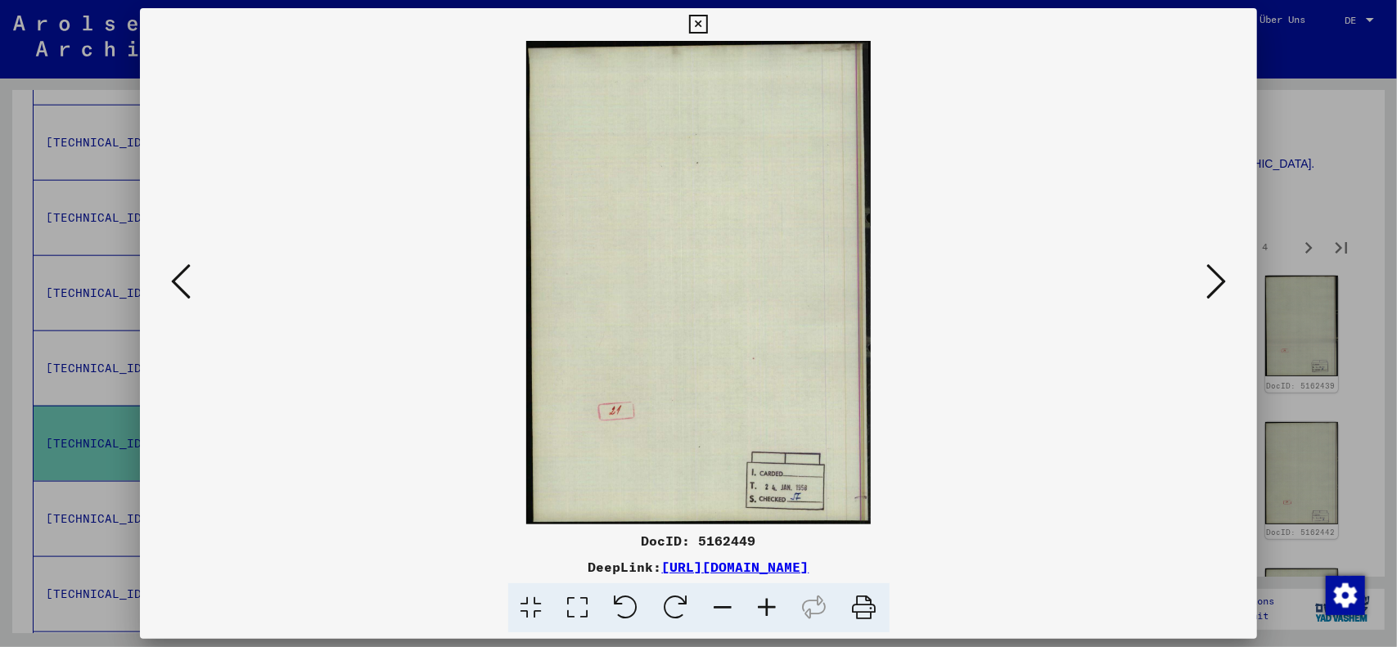
click at [1224, 276] on icon at bounding box center [1216, 281] width 20 height 39
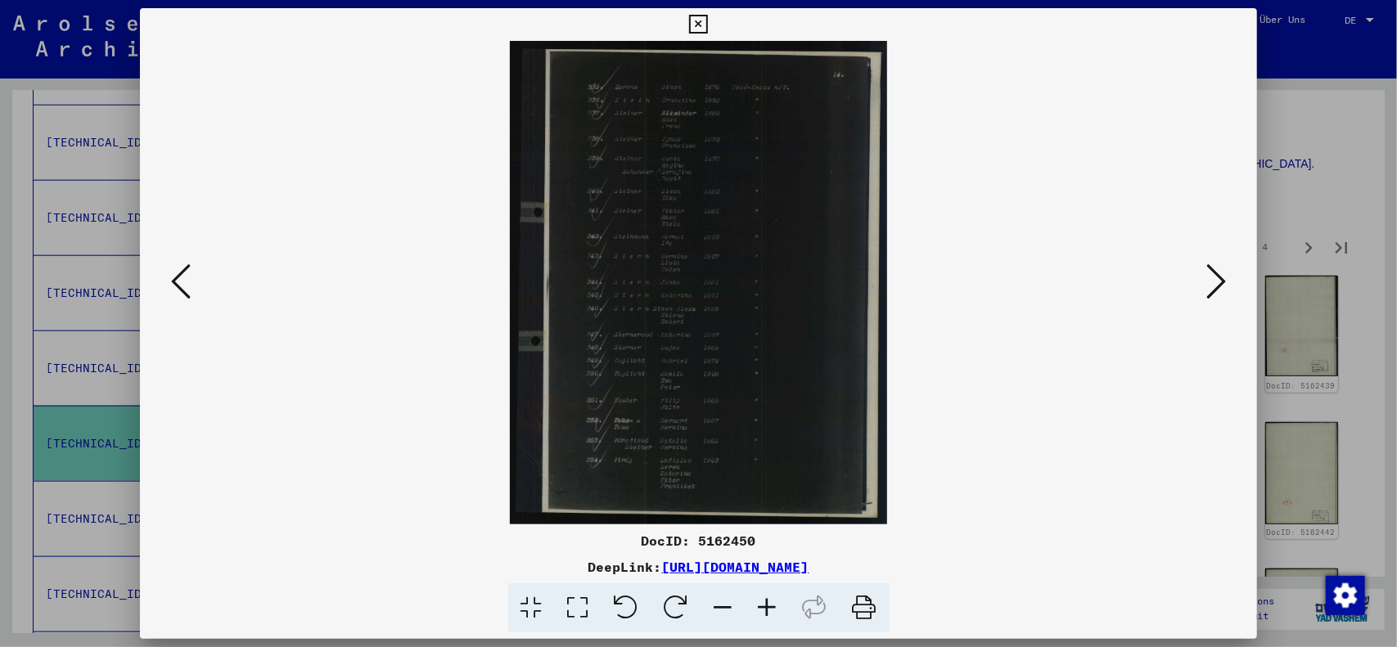
click at [1224, 276] on icon at bounding box center [1216, 281] width 20 height 39
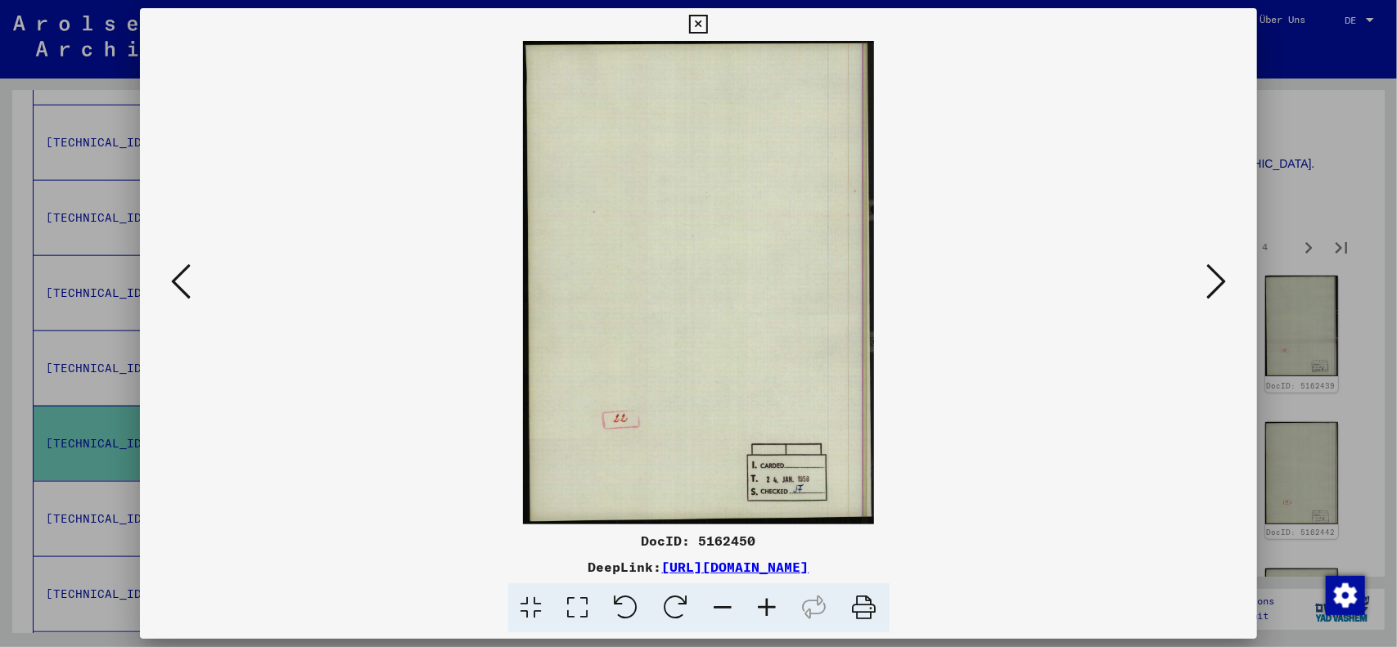
click at [1224, 276] on icon at bounding box center [1216, 281] width 20 height 39
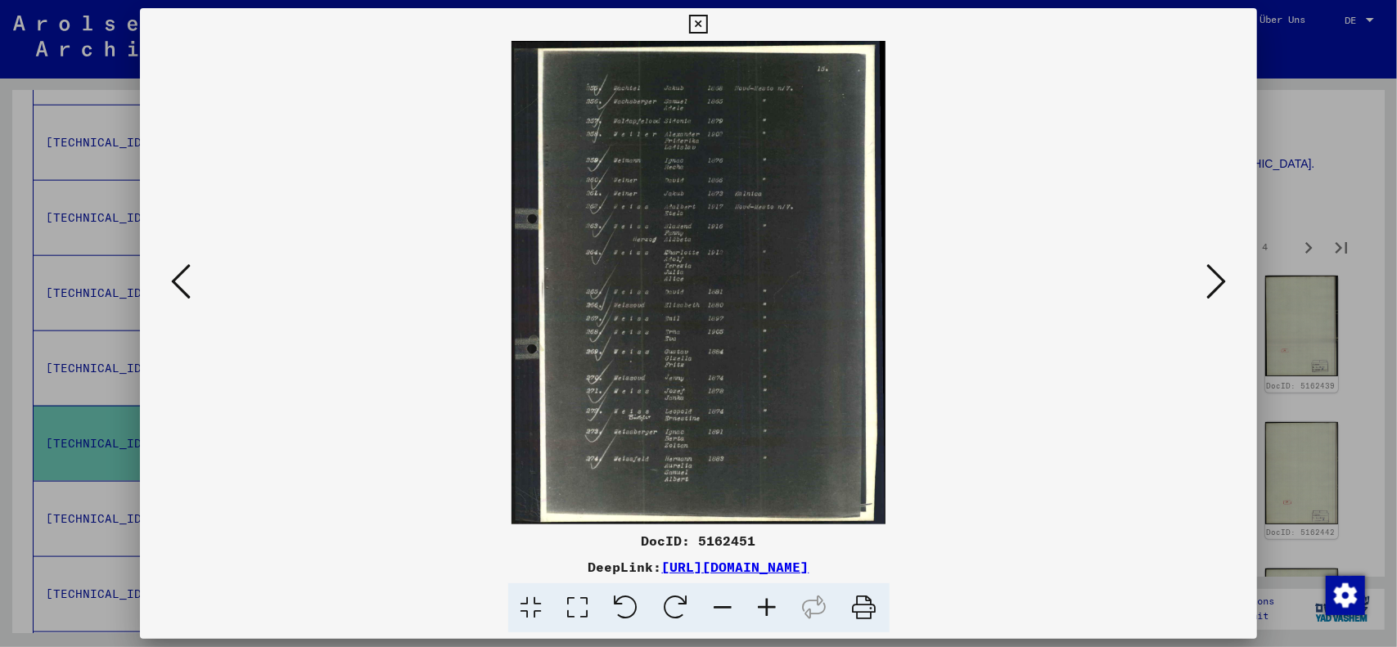
click at [1224, 276] on icon at bounding box center [1216, 281] width 20 height 39
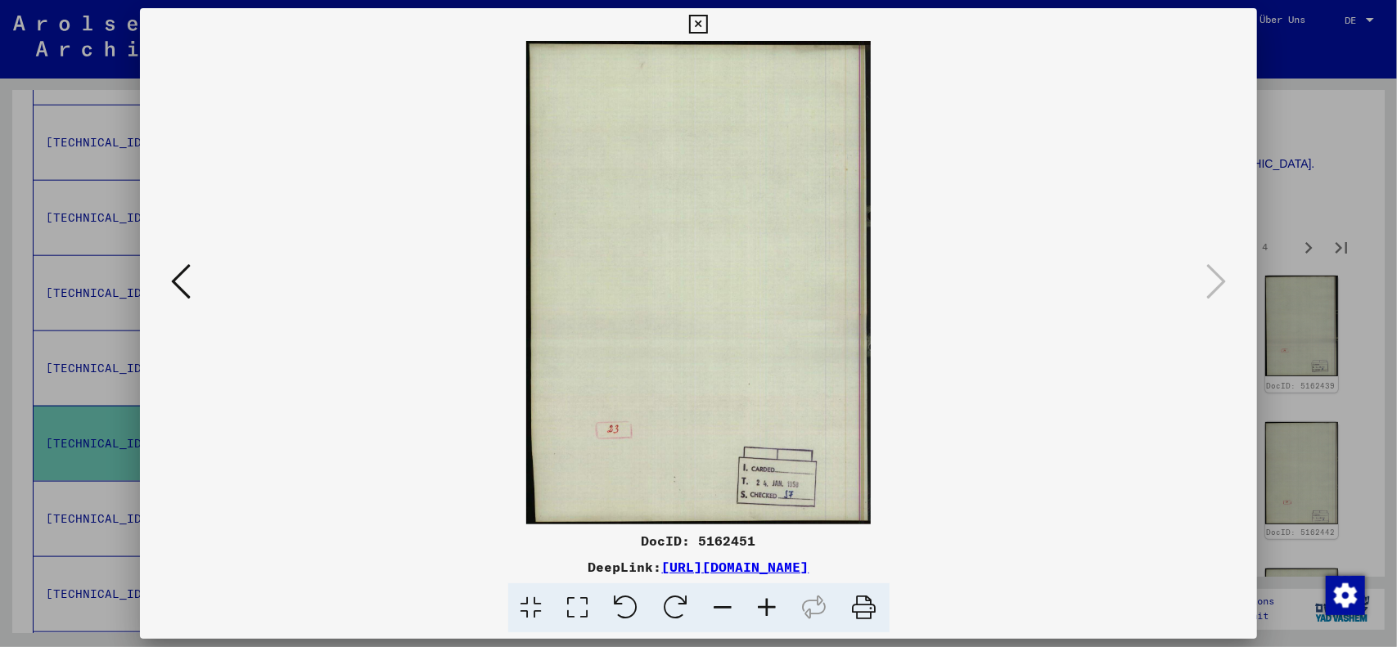
click at [692, 20] on icon at bounding box center [698, 25] width 19 height 20
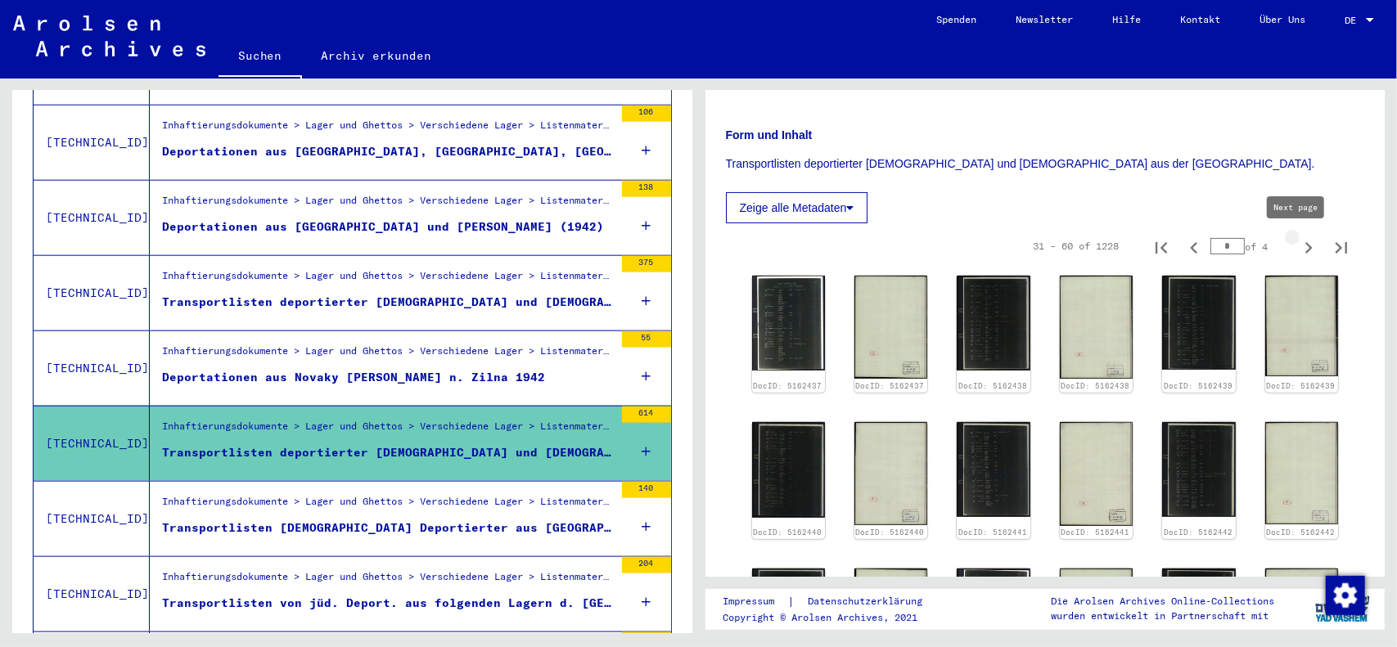
click at [1297, 241] on icon "Next page" at bounding box center [1308, 247] width 23 height 23
type input "*"
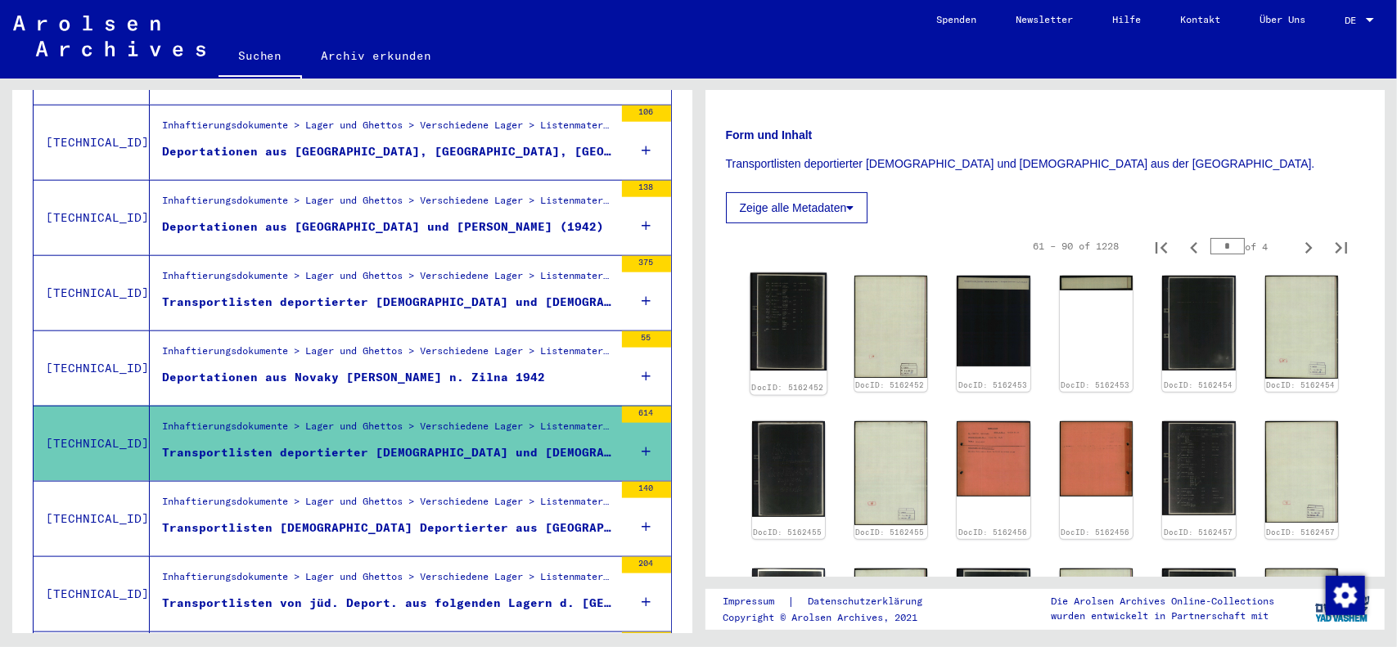
click at [781, 320] on img at bounding box center [787, 322] width 77 height 98
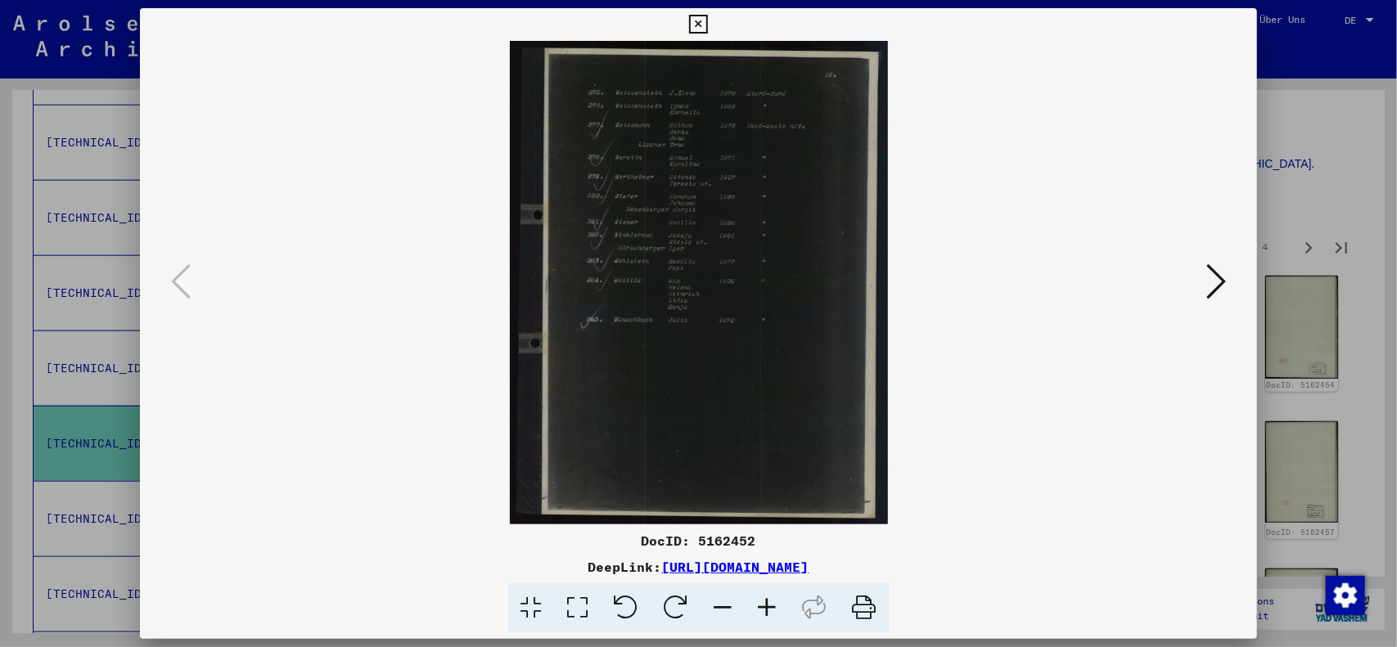
click at [577, 599] on icon at bounding box center [578, 608] width 47 height 50
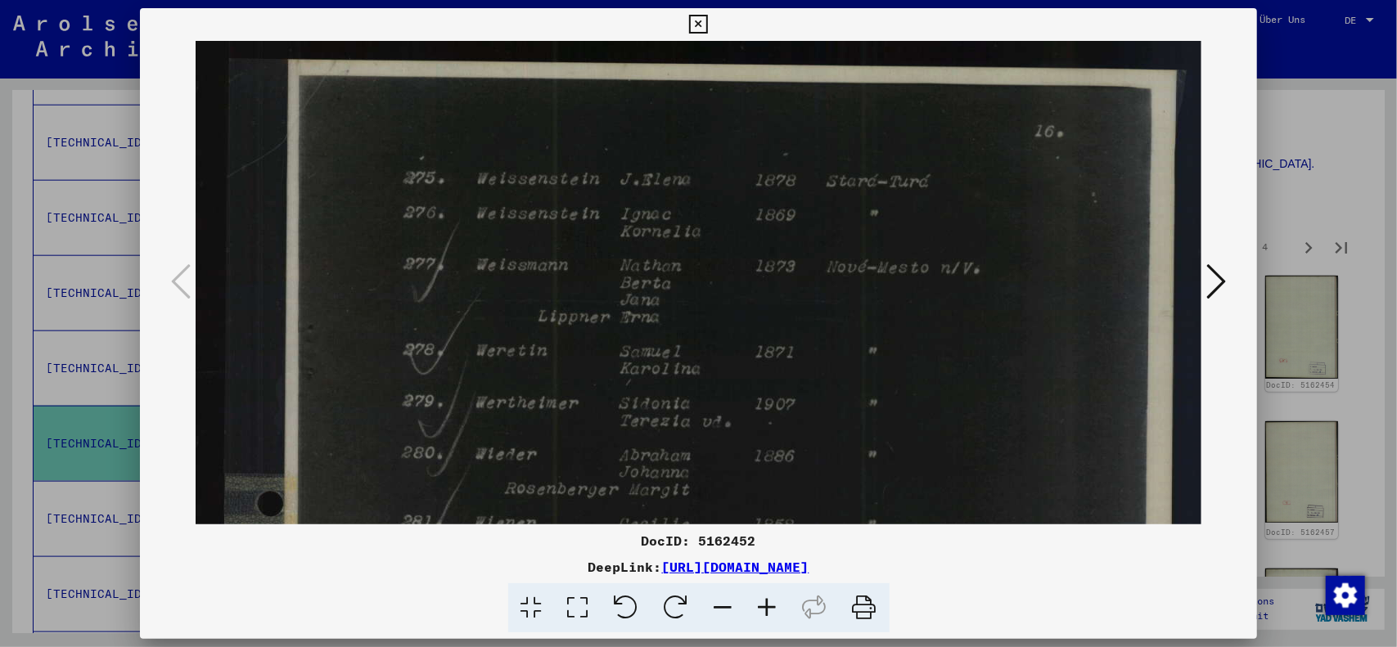
click at [1216, 277] on icon at bounding box center [1216, 281] width 20 height 39
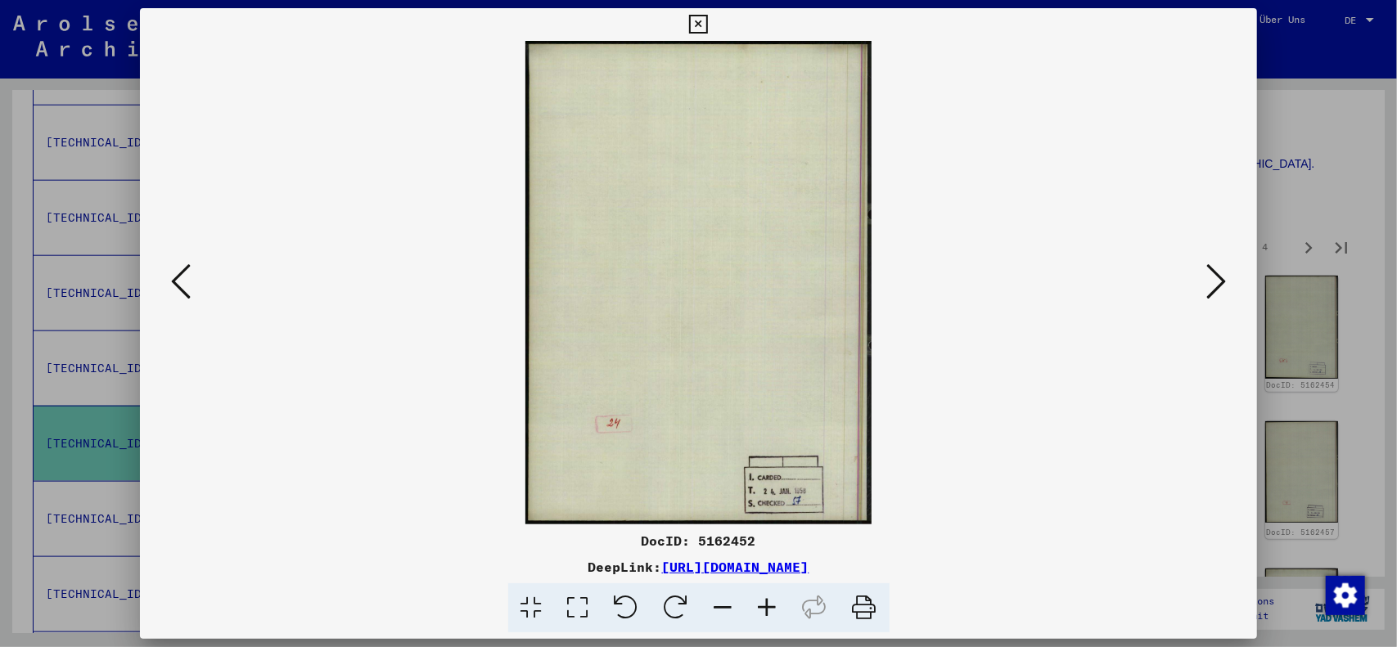
click at [1216, 277] on icon at bounding box center [1216, 281] width 20 height 39
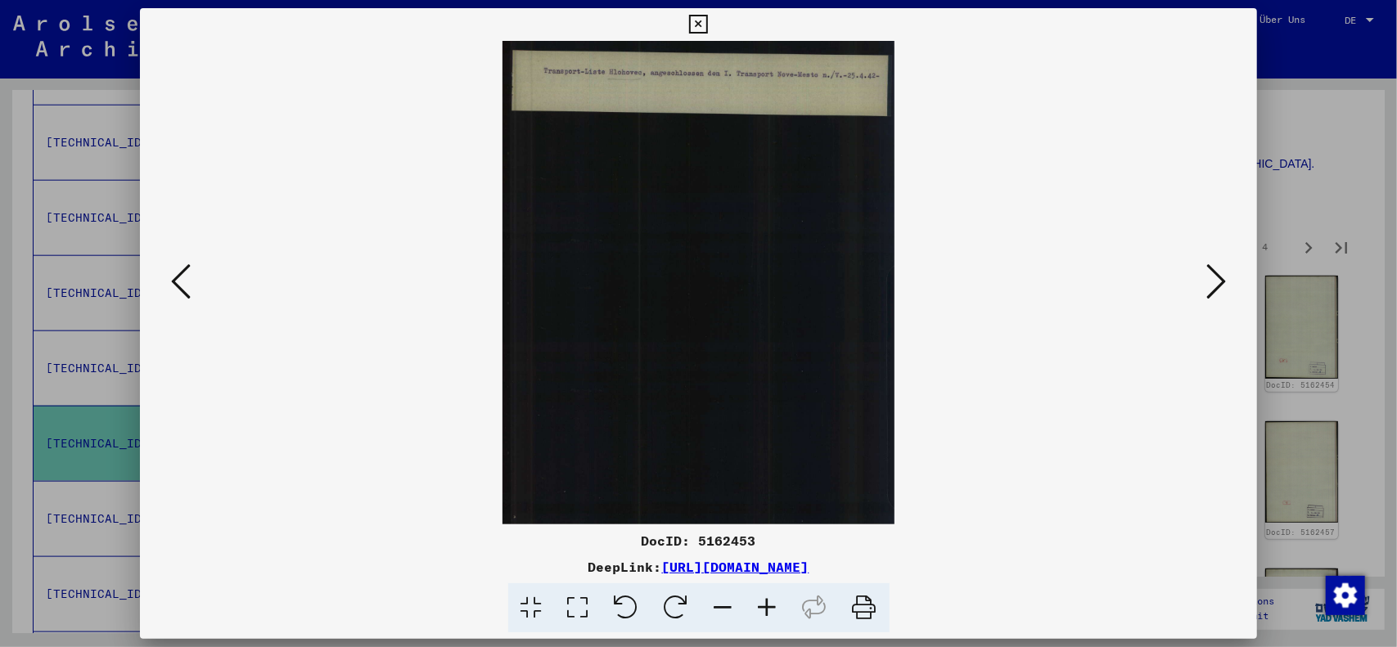
click at [1216, 277] on icon at bounding box center [1216, 281] width 20 height 39
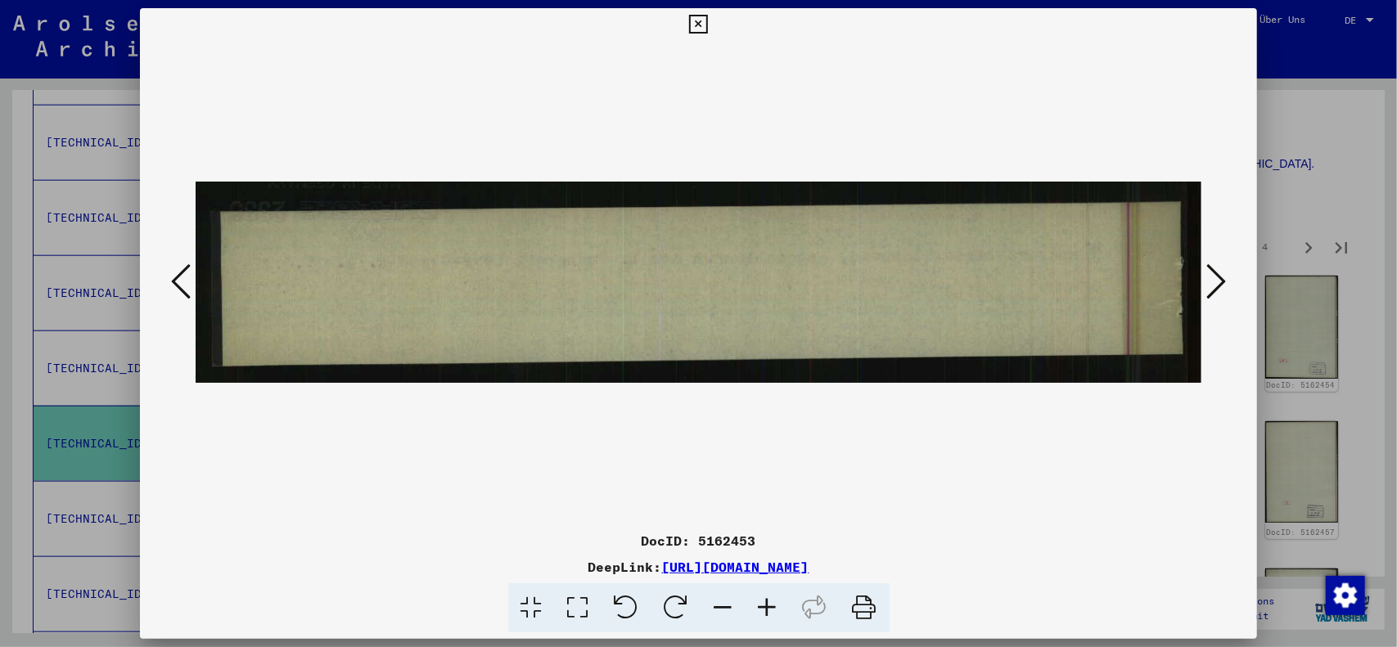
click at [1216, 277] on icon at bounding box center [1216, 281] width 20 height 39
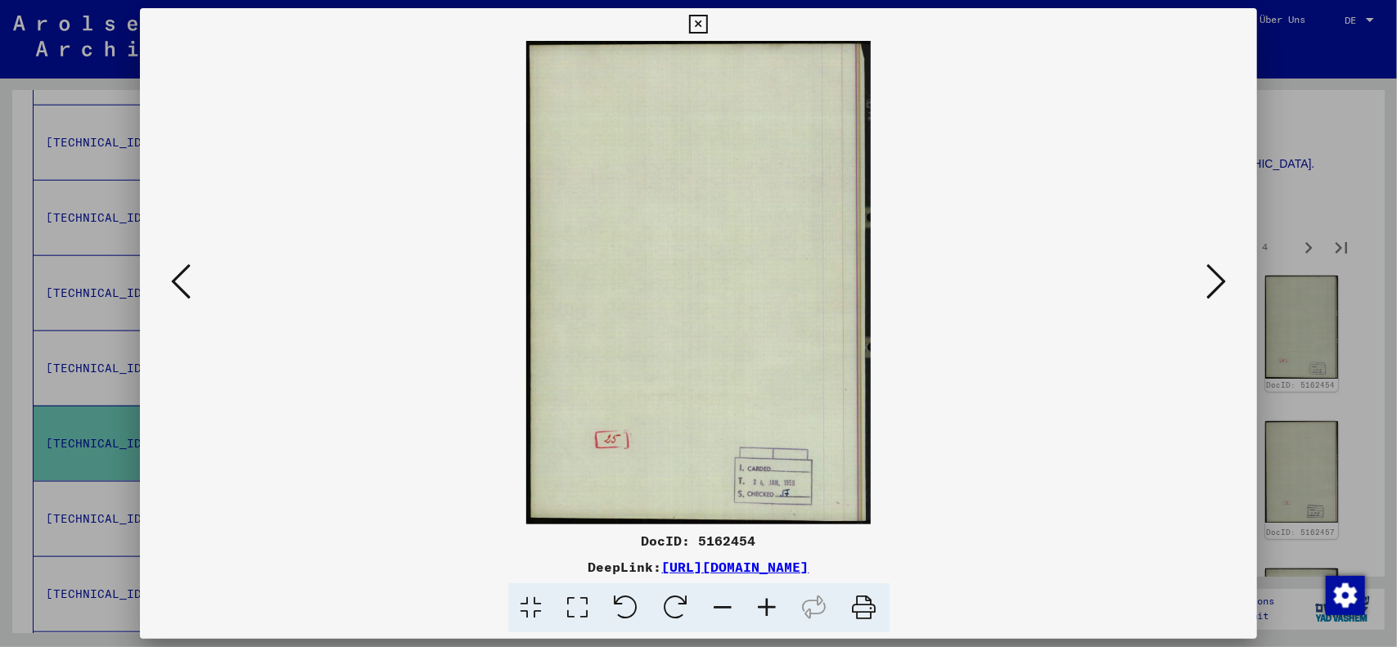
click at [180, 266] on icon at bounding box center [181, 281] width 20 height 39
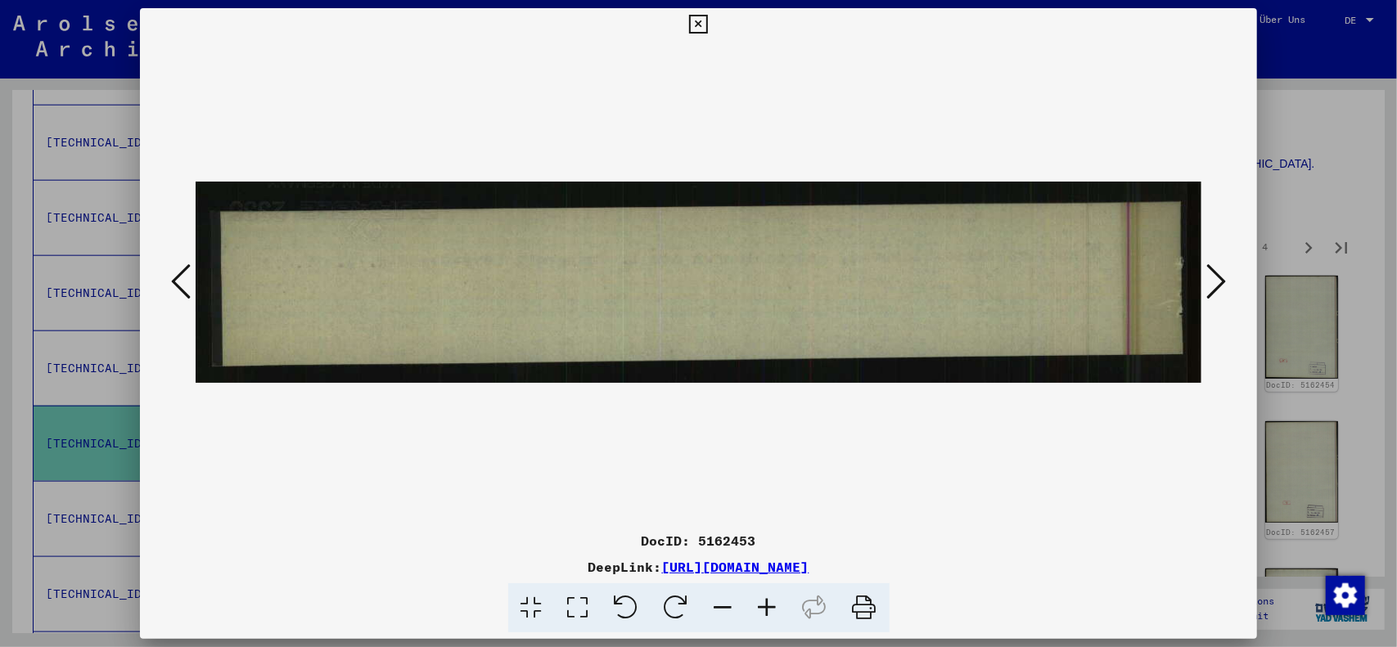
click at [180, 266] on icon at bounding box center [181, 281] width 20 height 39
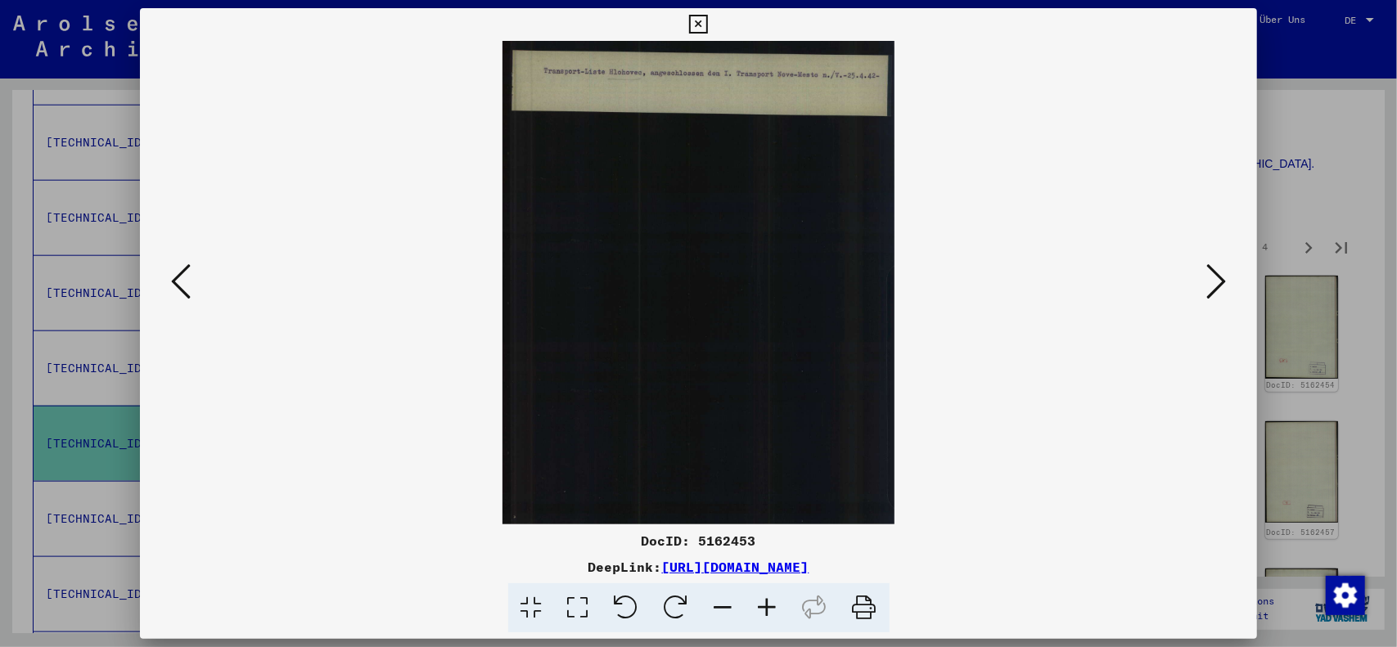
click at [702, 20] on icon at bounding box center [698, 25] width 19 height 20
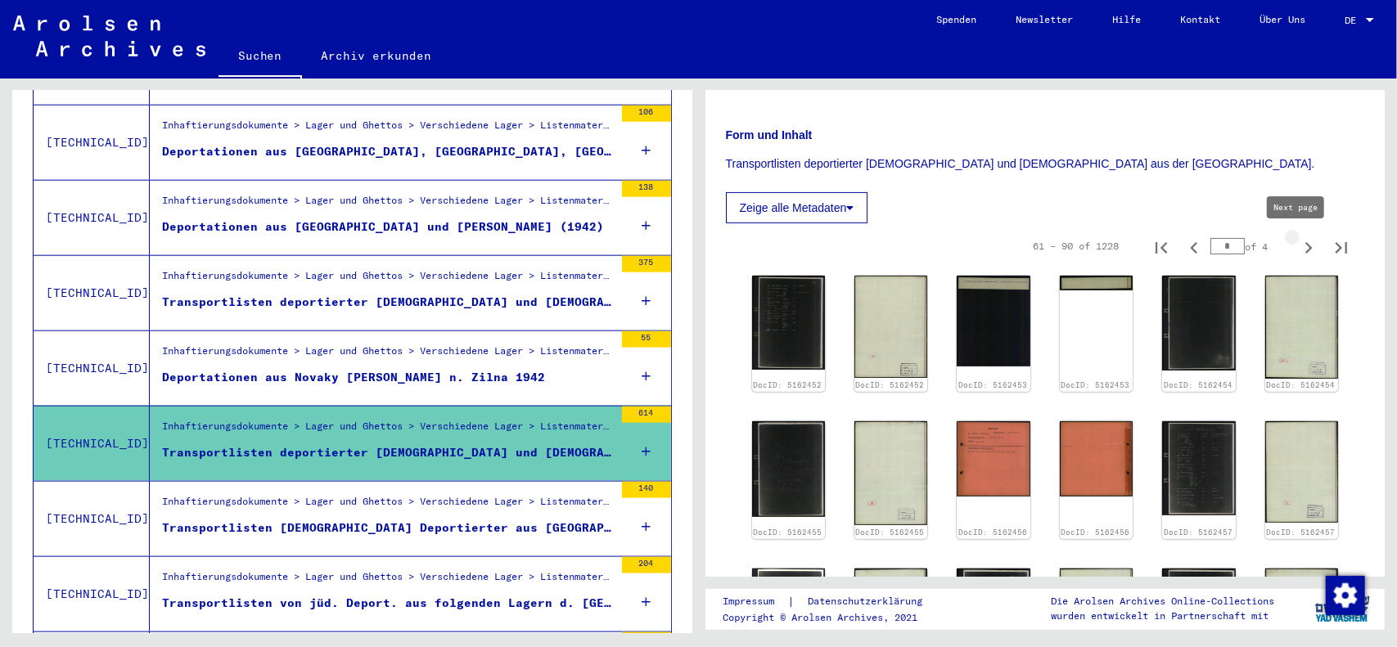
click at [1298, 245] on icon "Next page" at bounding box center [1308, 247] width 23 height 23
type input "*"
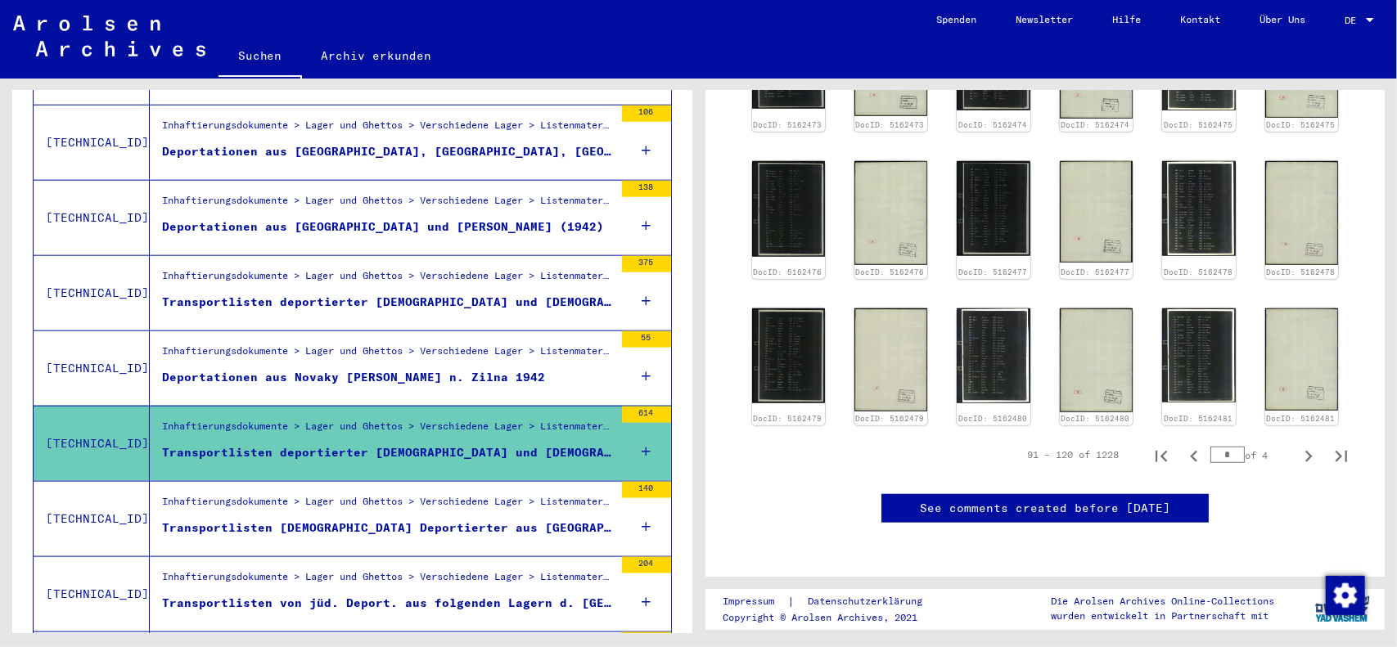
scroll to position [900, 0]
click at [439, 520] on div "Transportlisten [DEMOGRAPHIC_DATA] Deportierter aus [GEOGRAPHIC_DATA] und [GEOG…" at bounding box center [388, 528] width 452 height 17
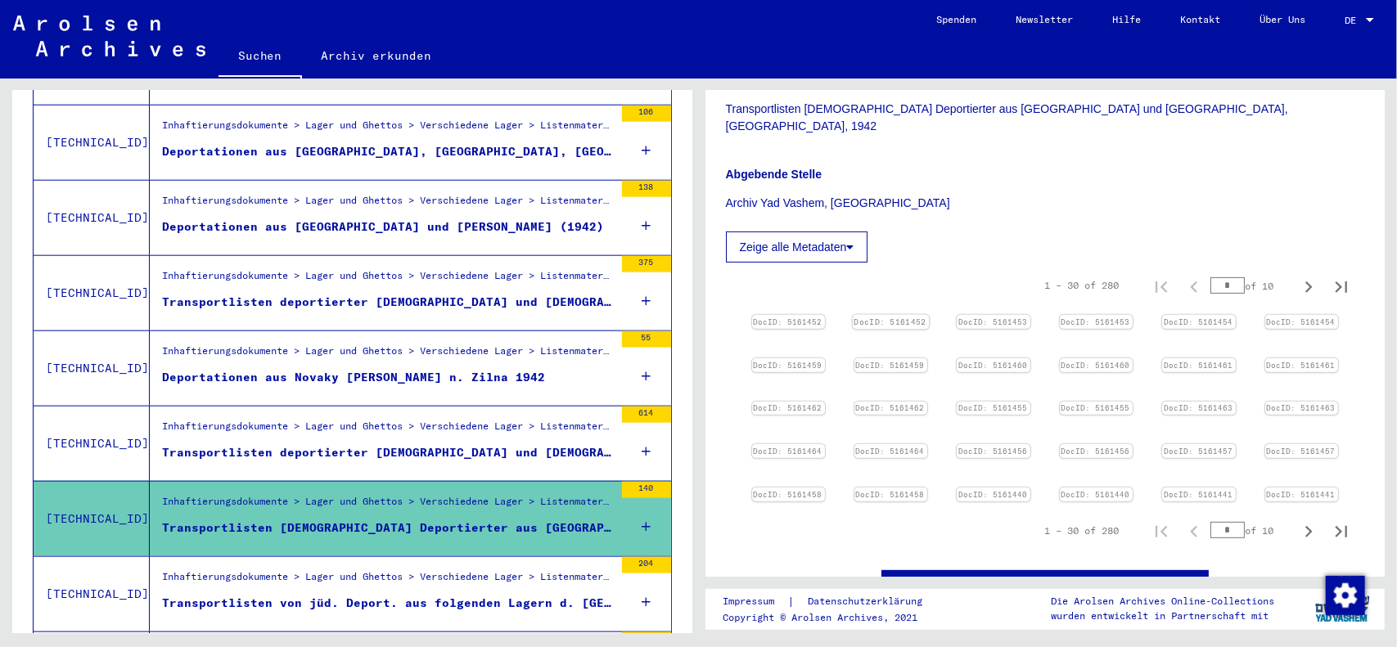
scroll to position [409, 0]
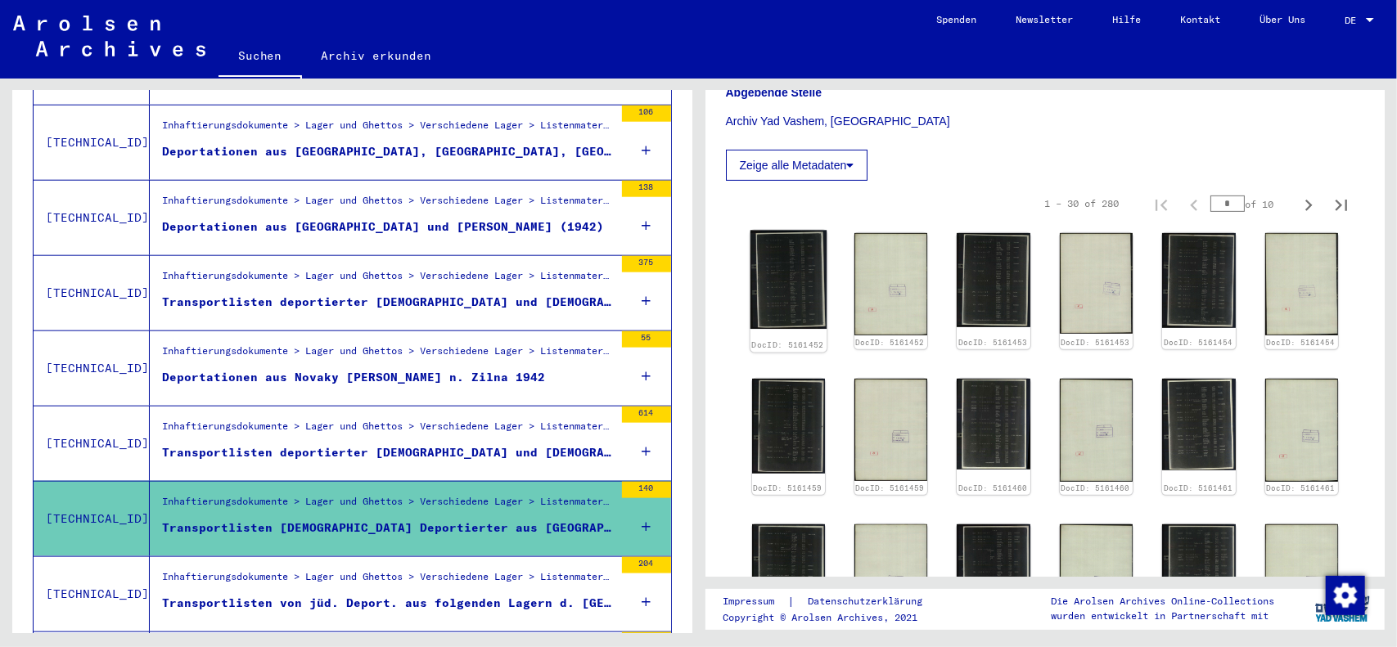
click at [794, 241] on img at bounding box center [787, 280] width 77 height 98
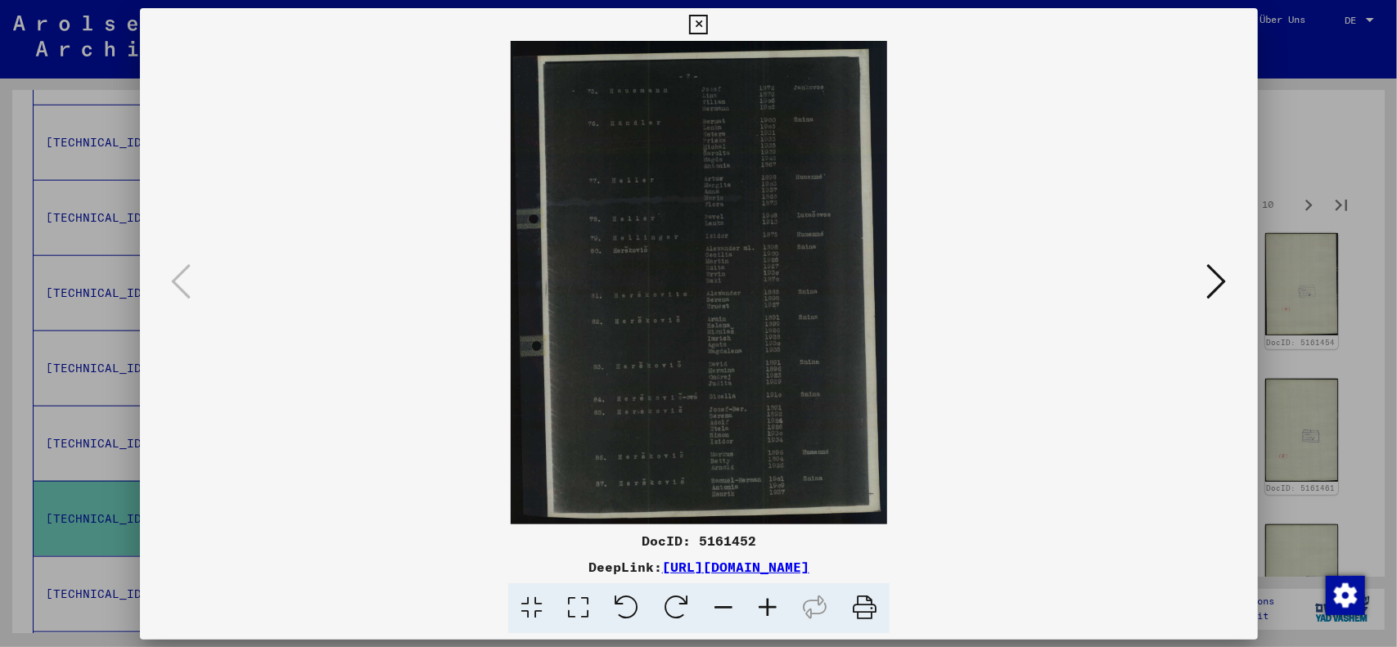
click at [794, 241] on img at bounding box center [699, 283] width 1006 height 484
click at [1217, 282] on icon at bounding box center [1216, 281] width 20 height 39
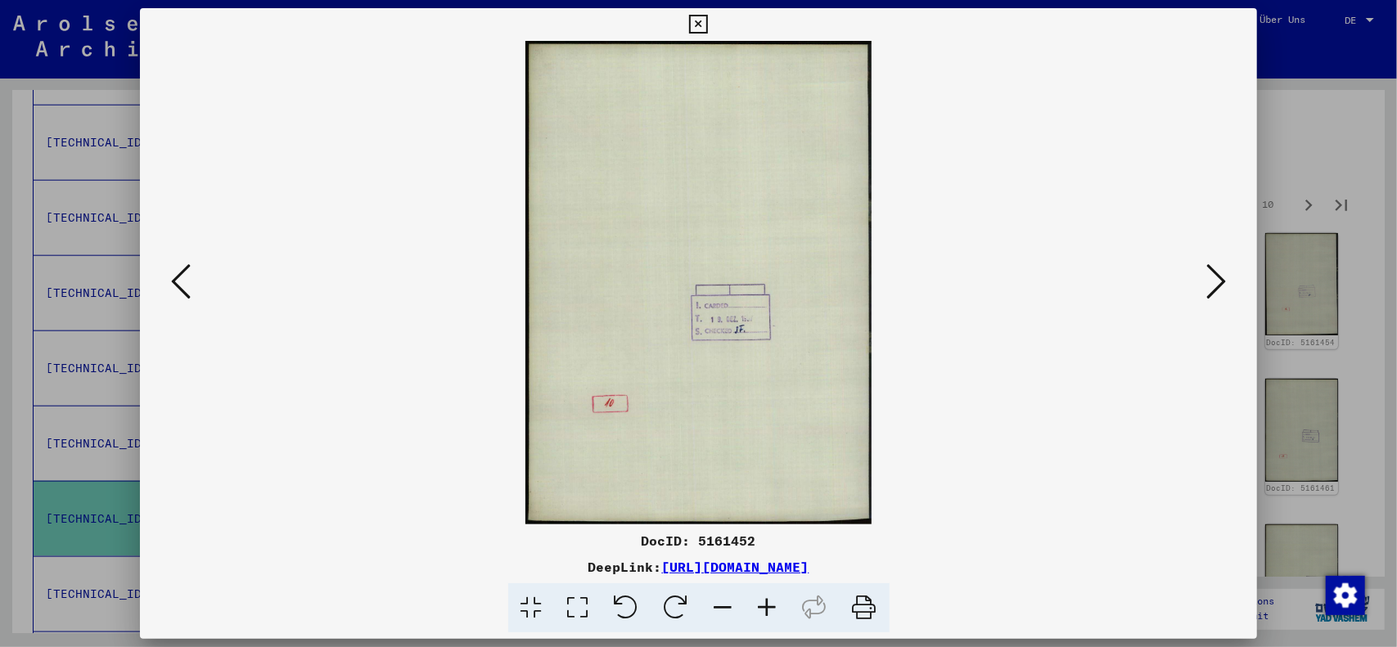
click at [1217, 282] on icon at bounding box center [1216, 281] width 20 height 39
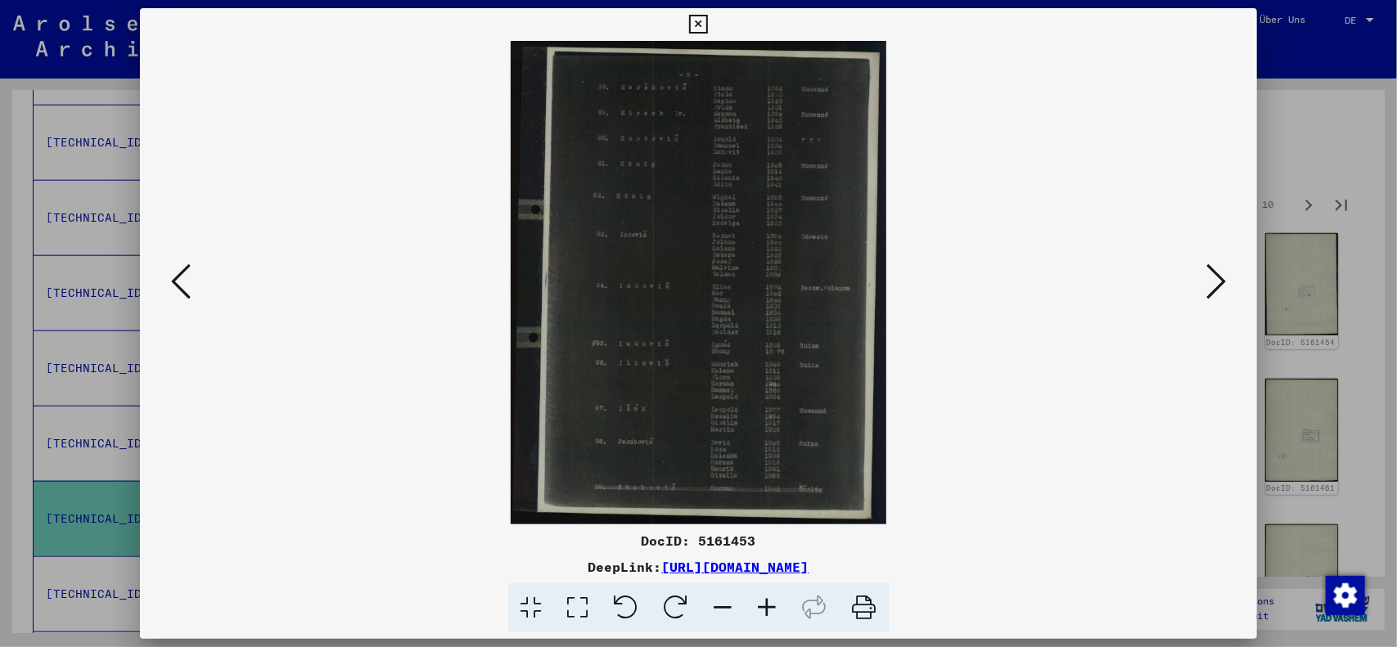
click at [1217, 282] on icon at bounding box center [1216, 281] width 20 height 39
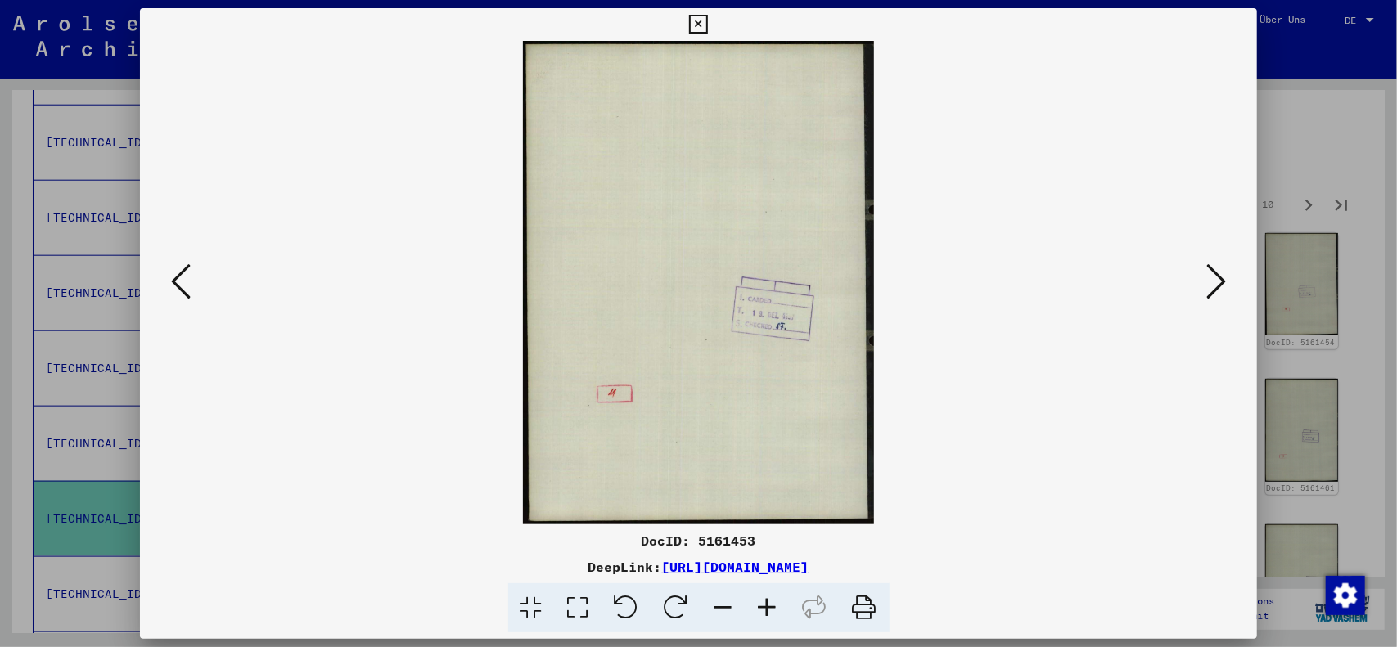
click at [1217, 282] on icon at bounding box center [1216, 281] width 20 height 39
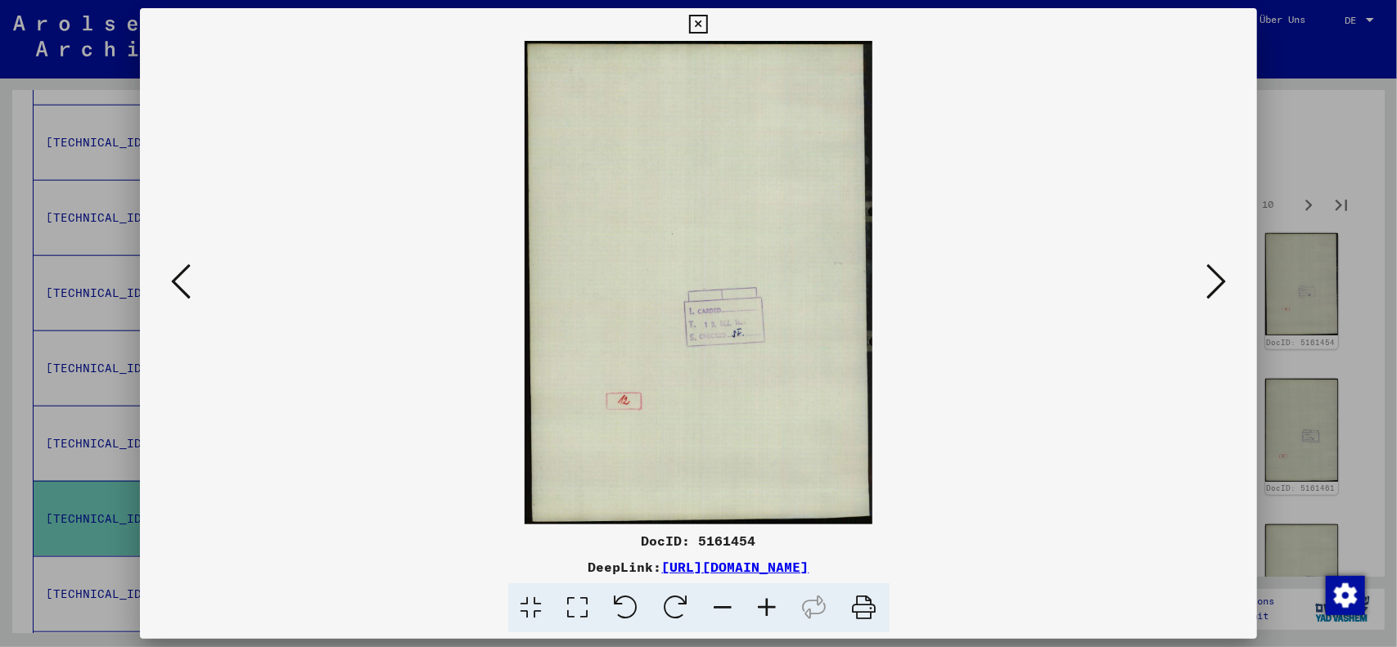
click at [1217, 282] on icon at bounding box center [1216, 281] width 20 height 39
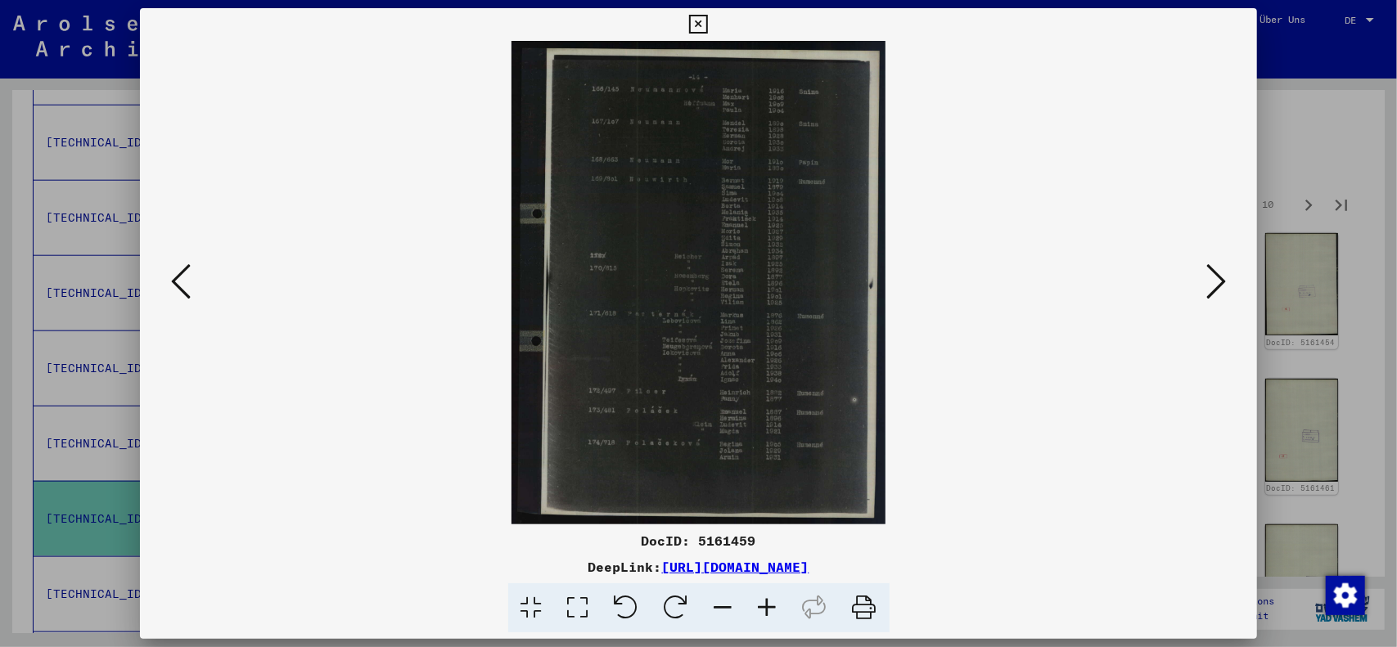
click at [1217, 282] on icon at bounding box center [1216, 281] width 20 height 39
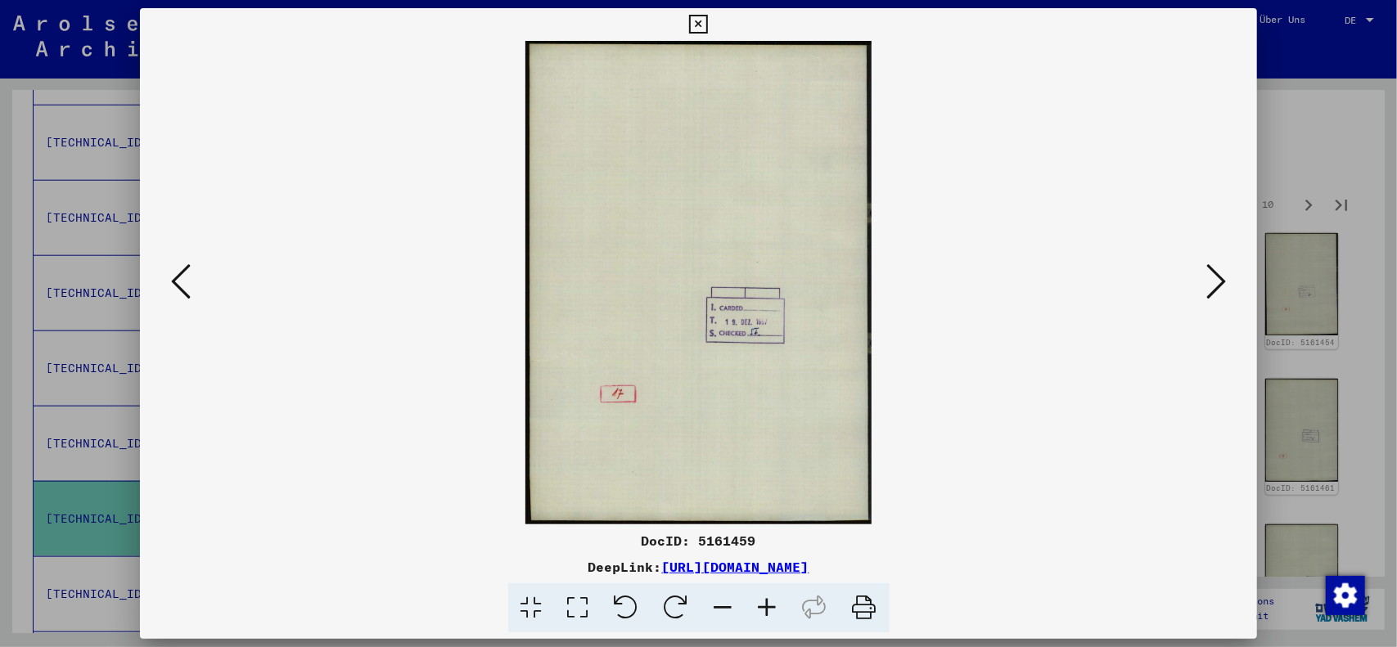
click at [1217, 282] on icon at bounding box center [1216, 281] width 20 height 39
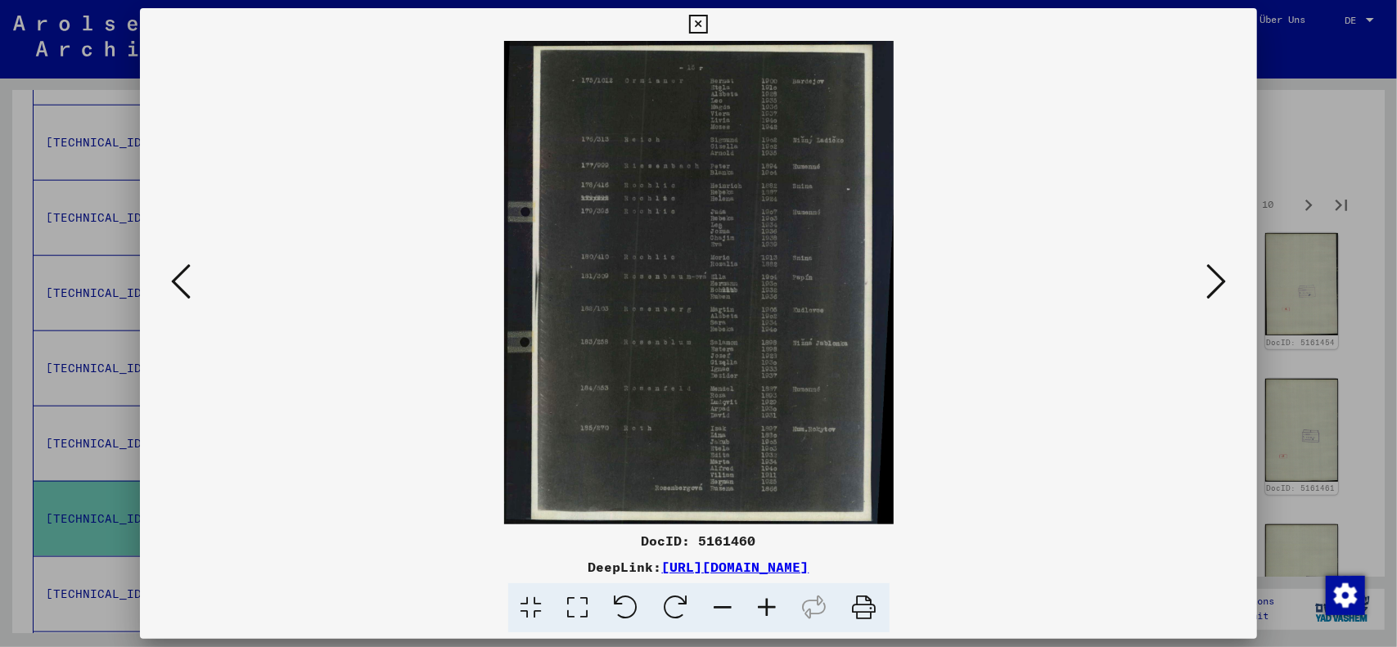
click at [1217, 282] on icon at bounding box center [1216, 281] width 20 height 39
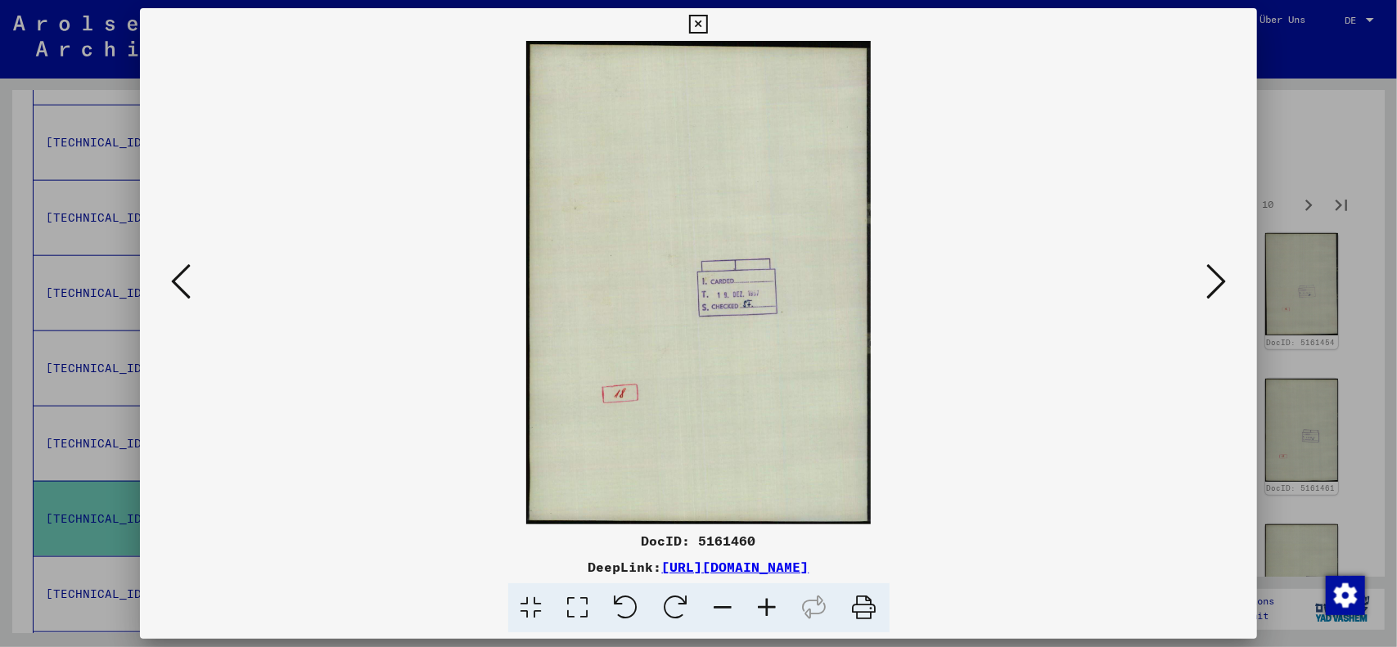
click at [1217, 282] on icon at bounding box center [1216, 281] width 20 height 39
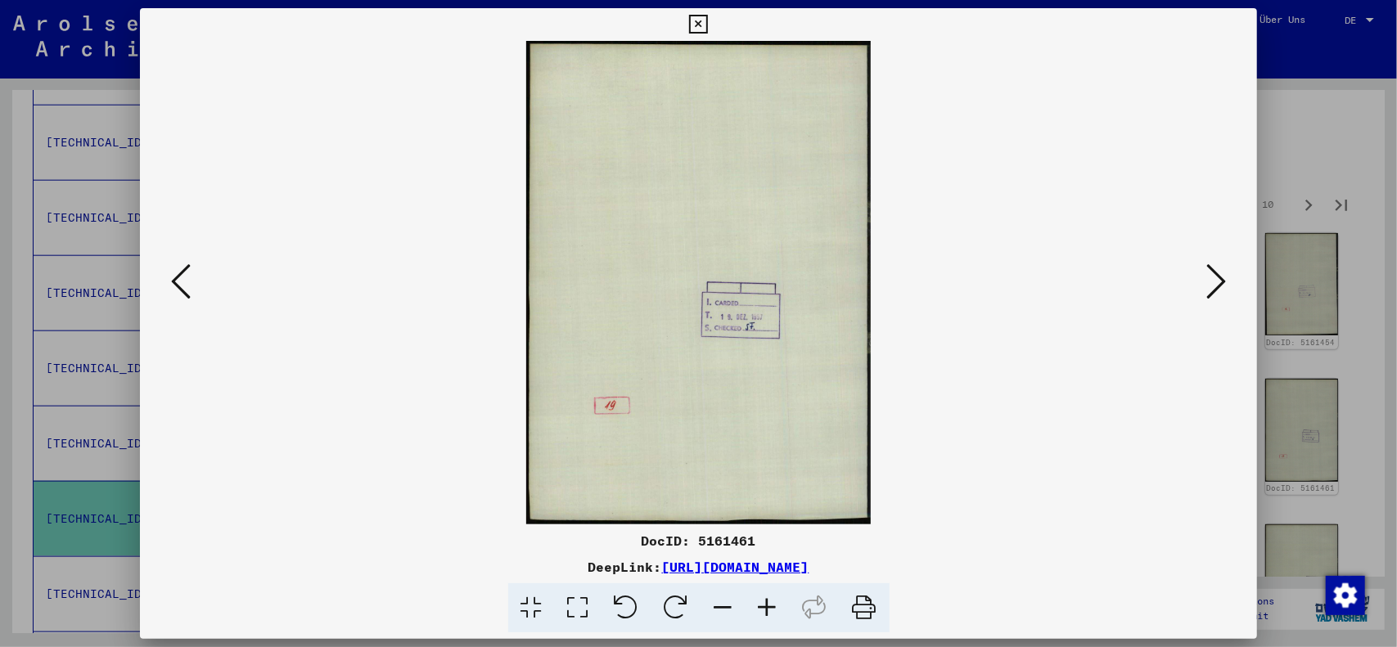
click at [1217, 282] on icon at bounding box center [1216, 281] width 20 height 39
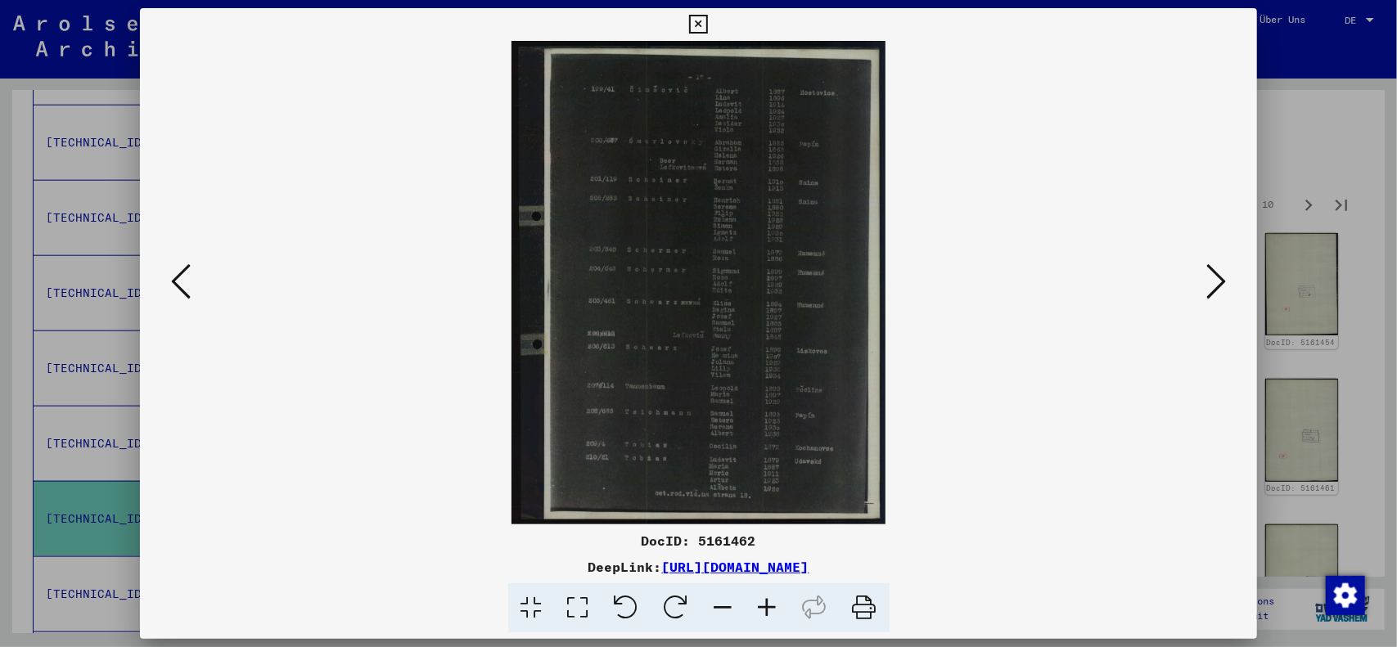
click at [1217, 282] on icon at bounding box center [1216, 281] width 20 height 39
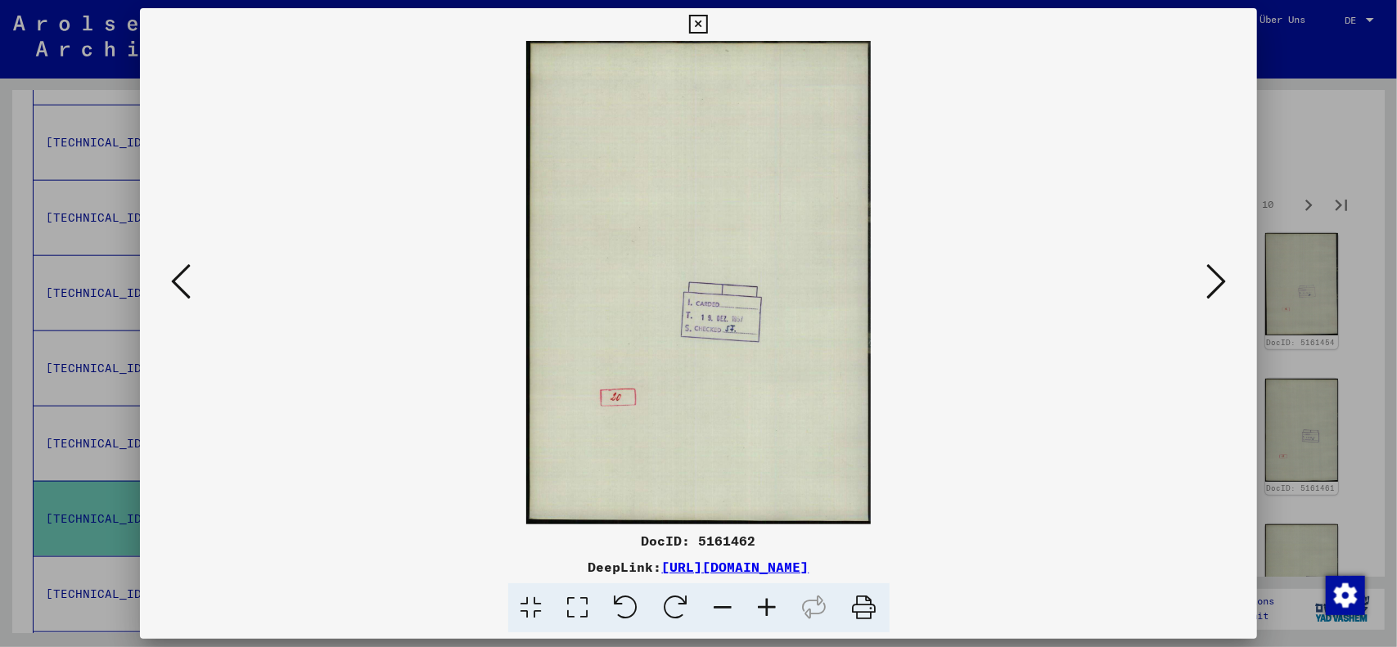
click at [1217, 282] on icon at bounding box center [1216, 281] width 20 height 39
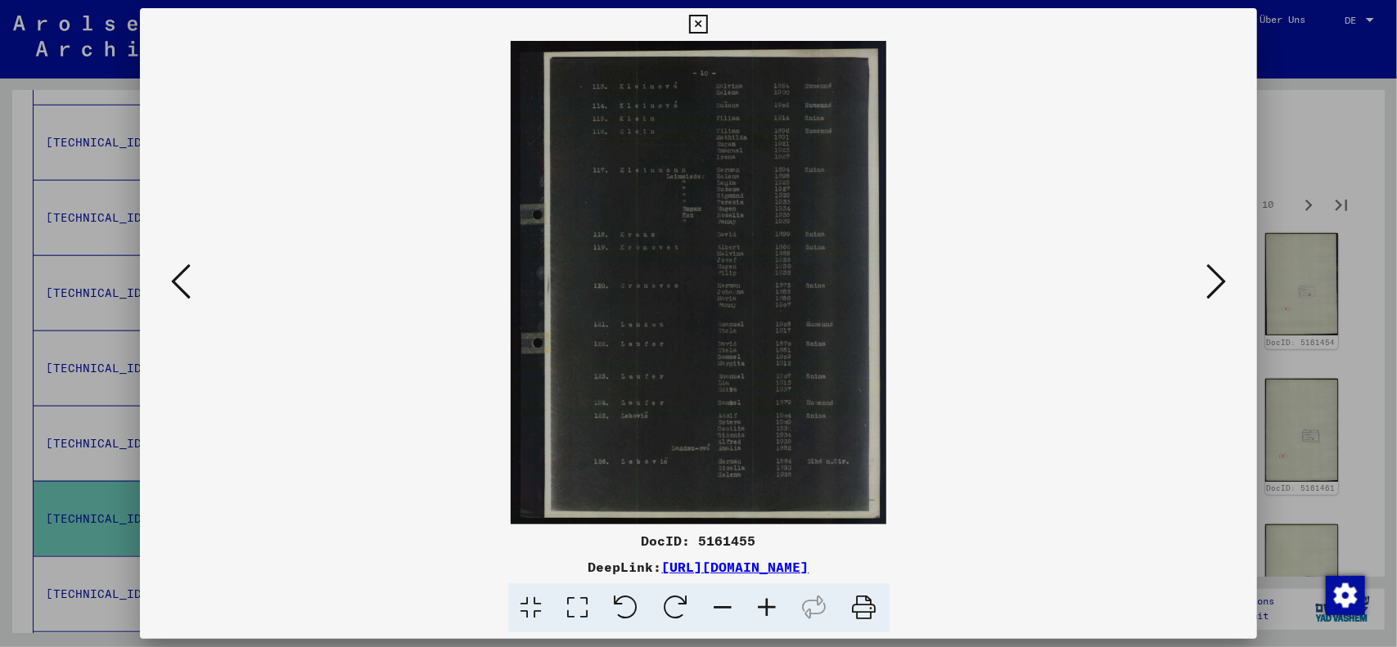
click at [1217, 282] on icon at bounding box center [1216, 281] width 20 height 39
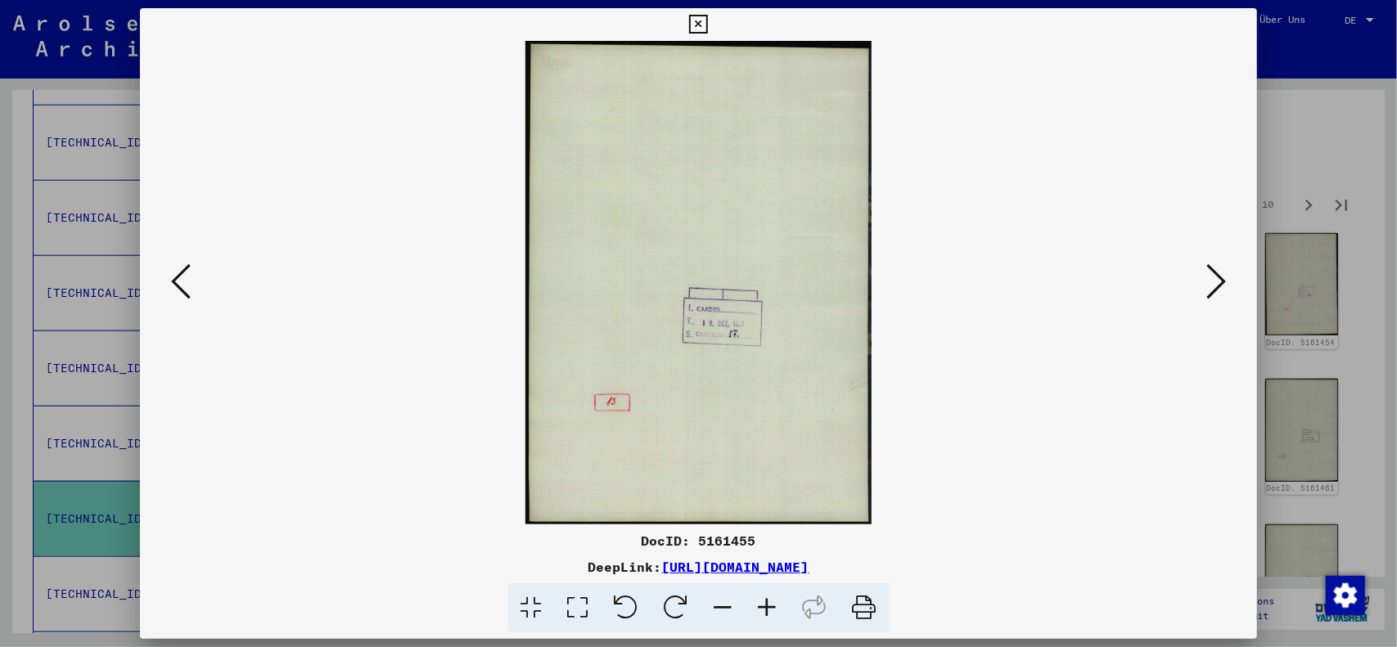
click at [1221, 276] on icon at bounding box center [1216, 281] width 20 height 39
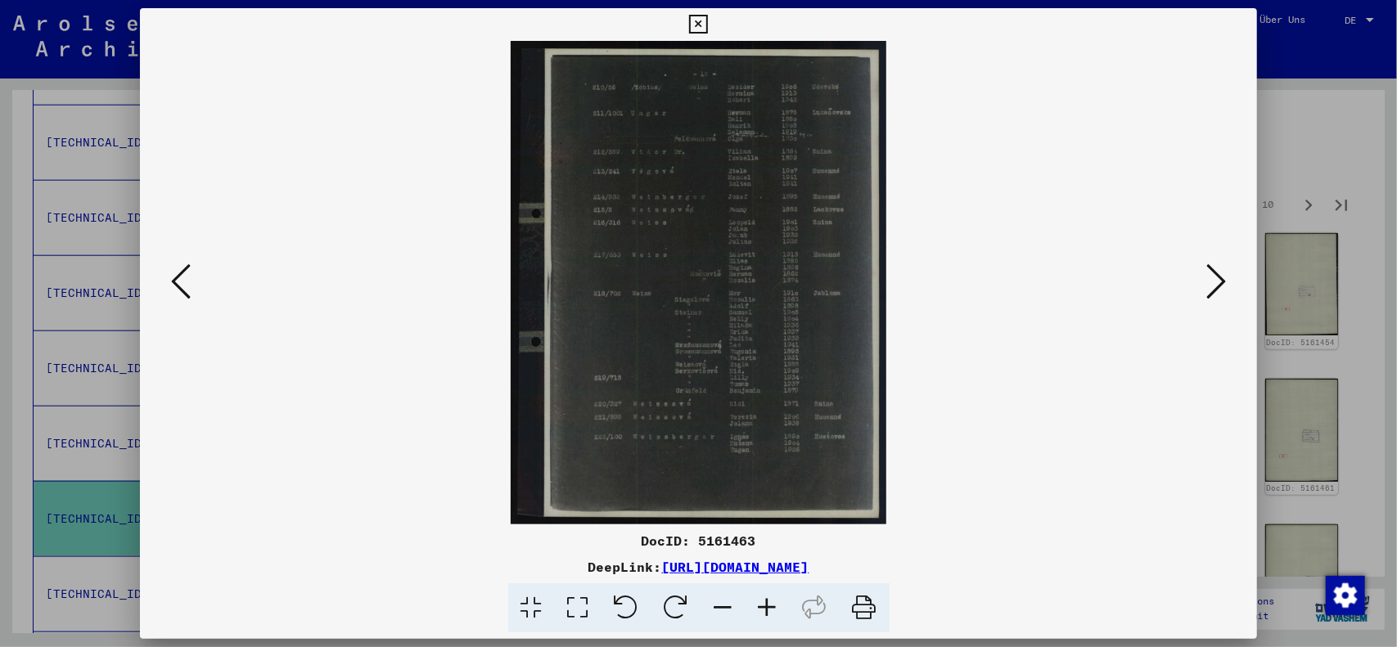
click at [1221, 276] on icon at bounding box center [1216, 281] width 20 height 39
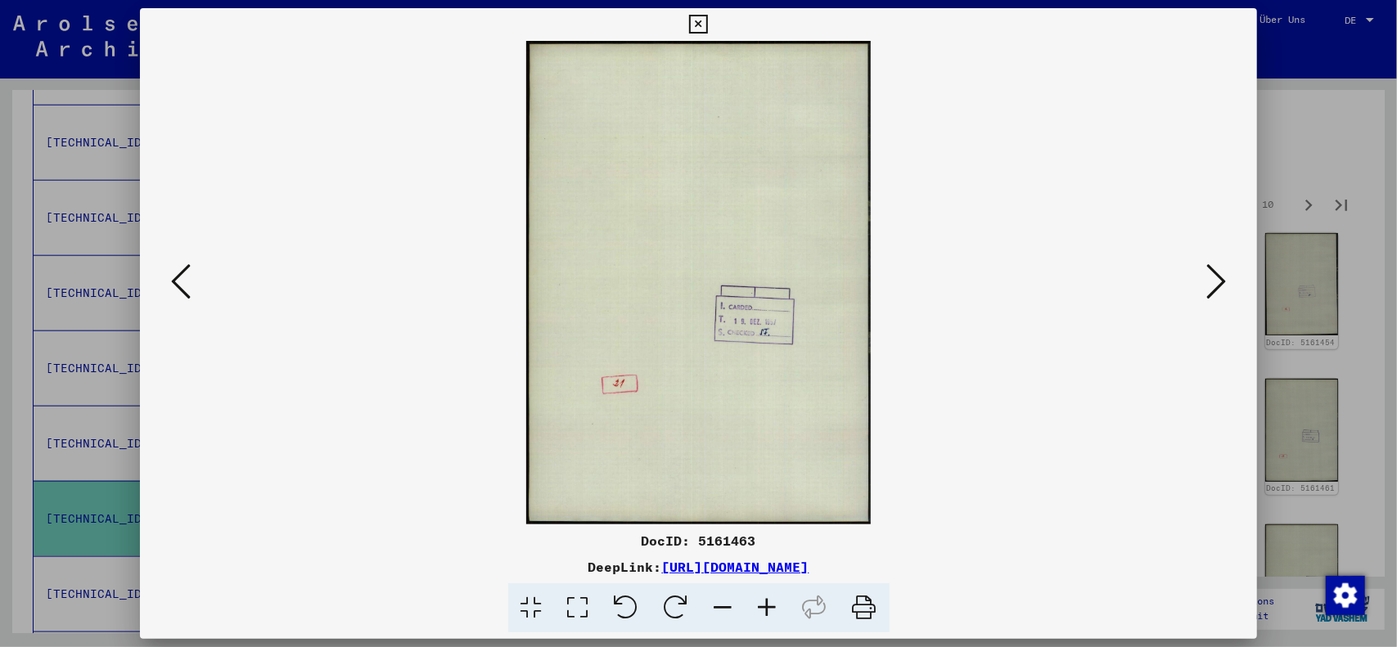
click at [1221, 276] on icon at bounding box center [1216, 281] width 20 height 39
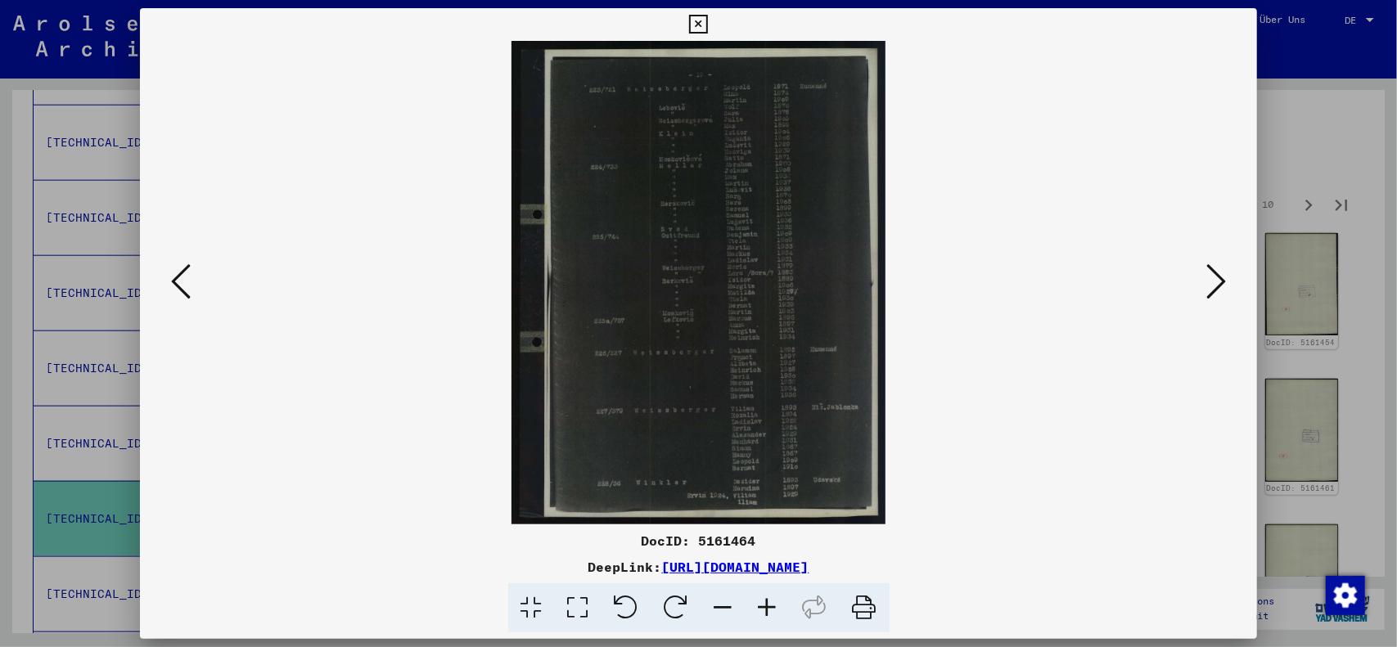
click at [1221, 276] on icon at bounding box center [1216, 281] width 20 height 39
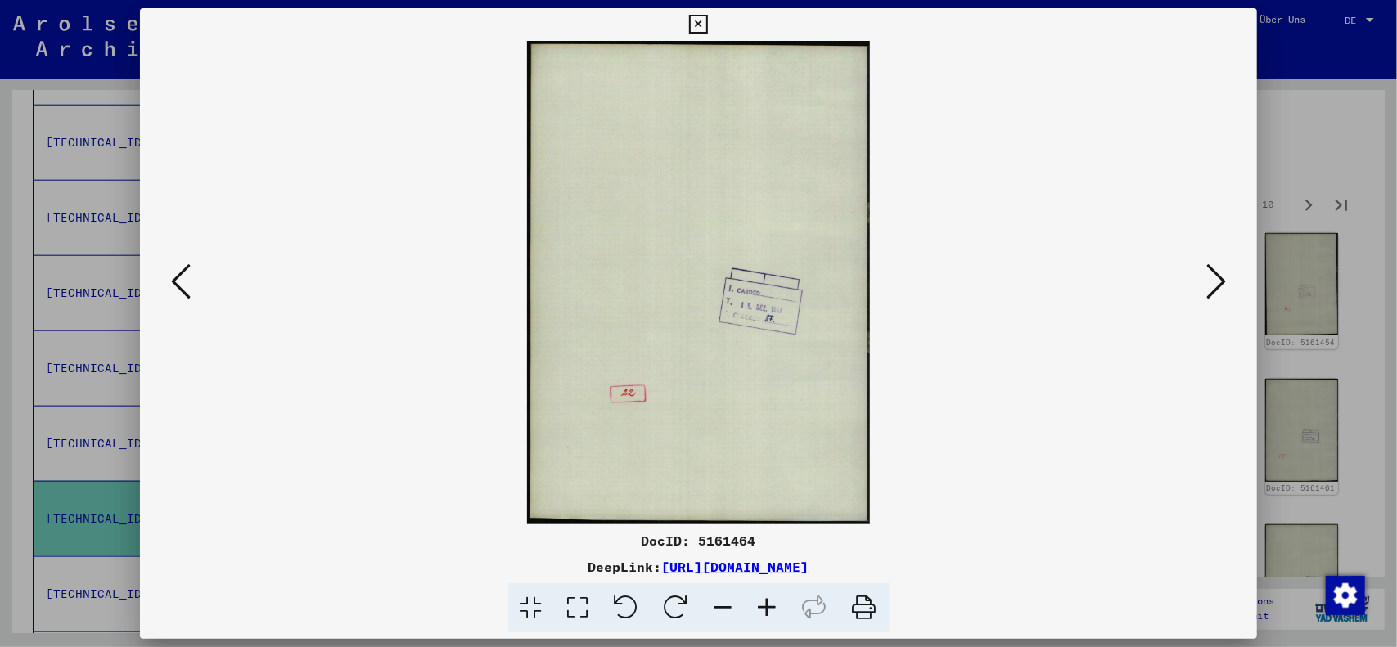
click at [1221, 276] on icon at bounding box center [1216, 281] width 20 height 39
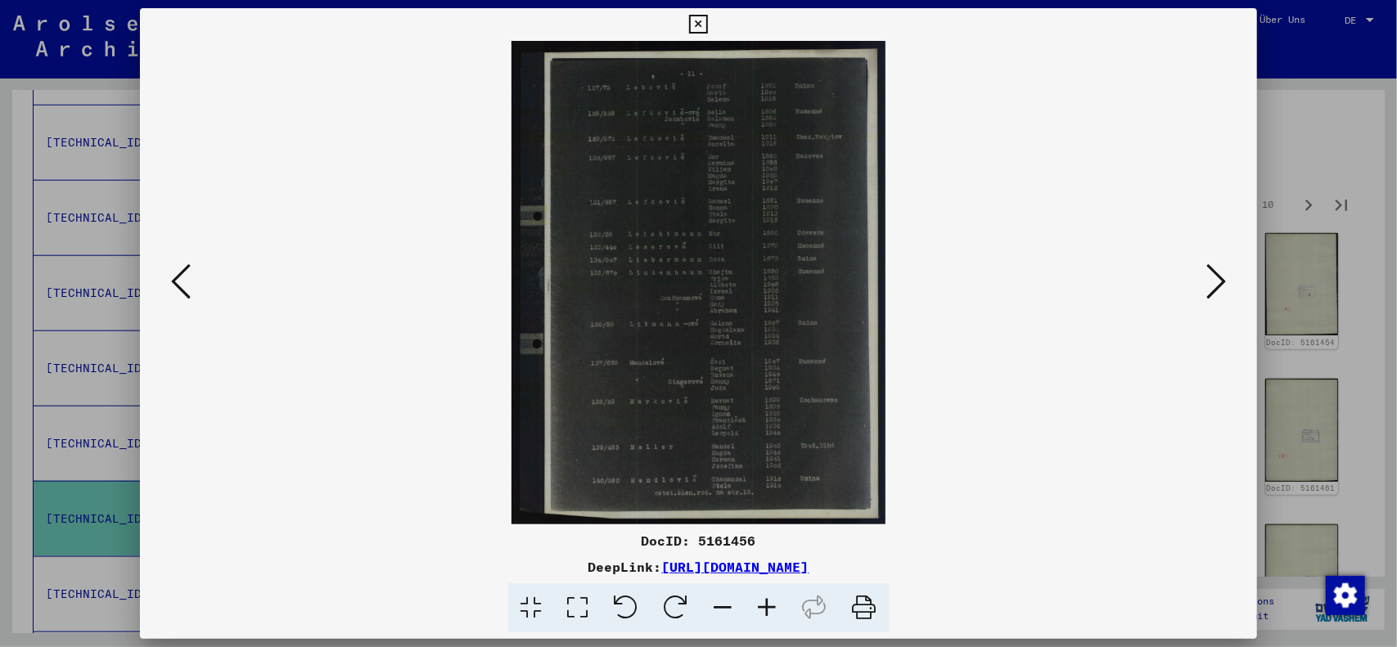
click at [1221, 276] on icon at bounding box center [1216, 281] width 20 height 39
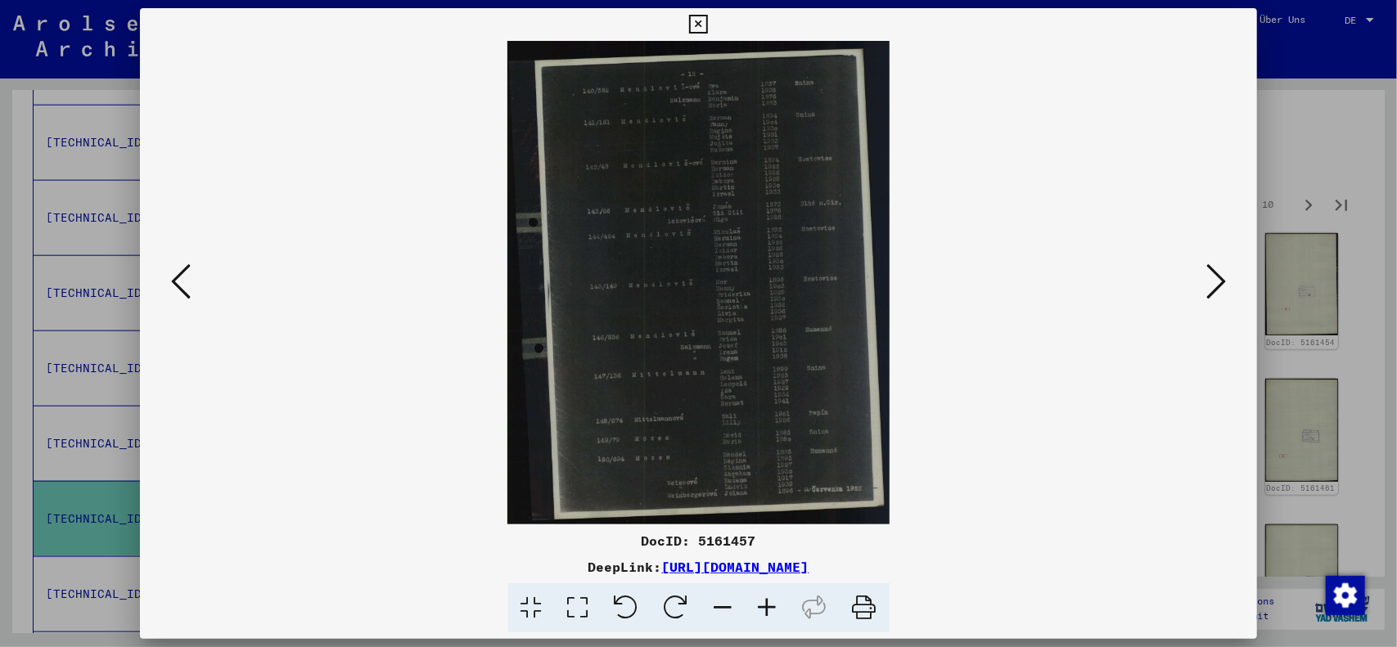
click at [1221, 276] on icon at bounding box center [1216, 281] width 20 height 39
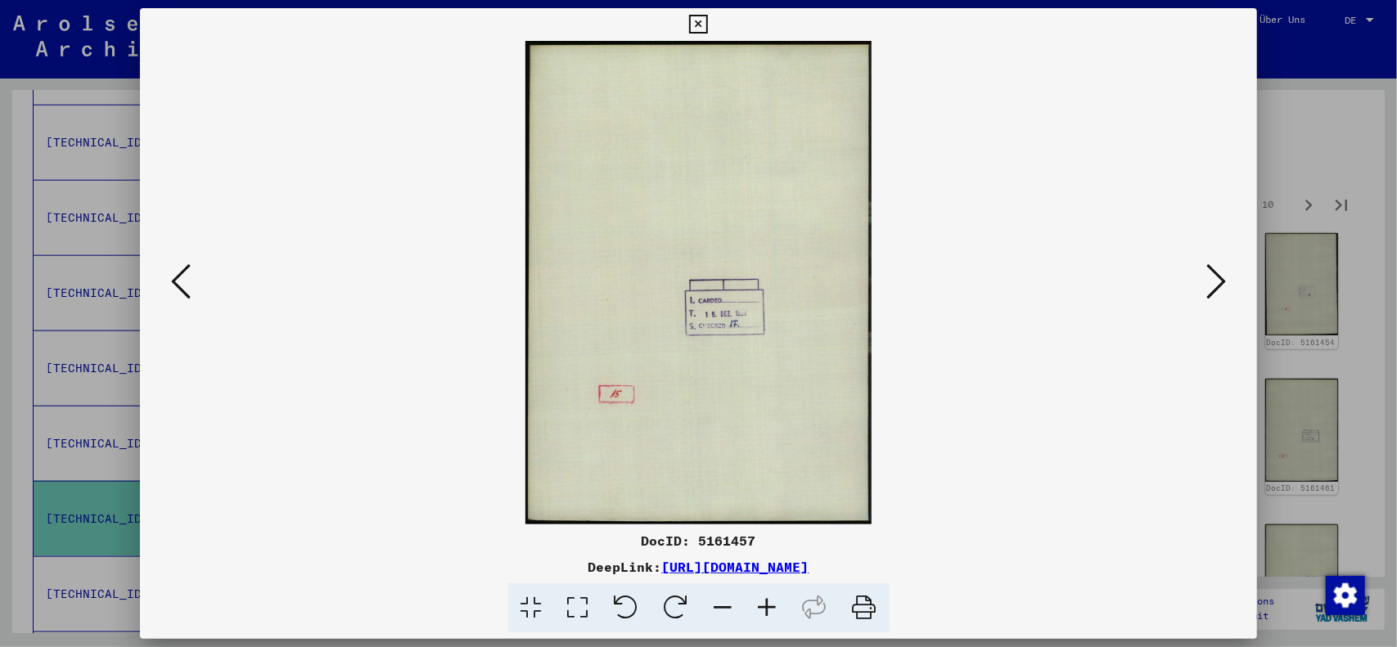
click at [1221, 276] on icon at bounding box center [1216, 281] width 20 height 39
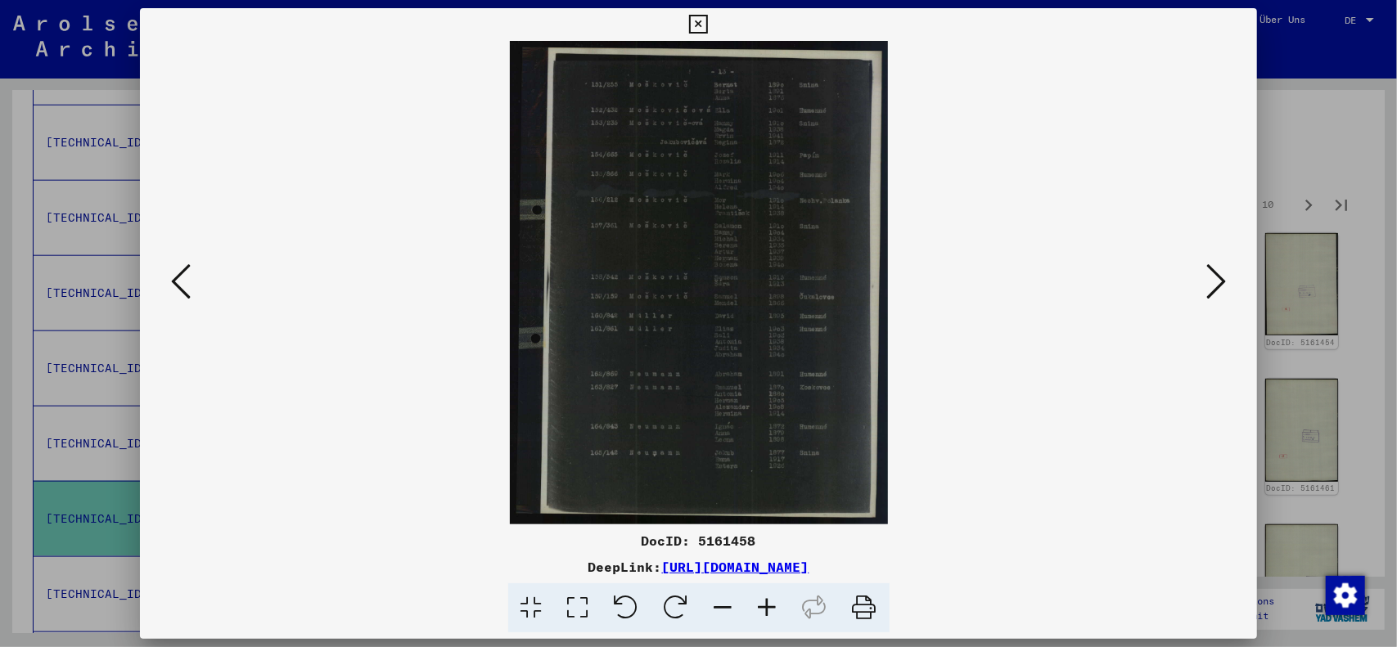
click at [1221, 276] on icon at bounding box center [1216, 281] width 20 height 39
